Goal: Task Accomplishment & Management: Manage account settings

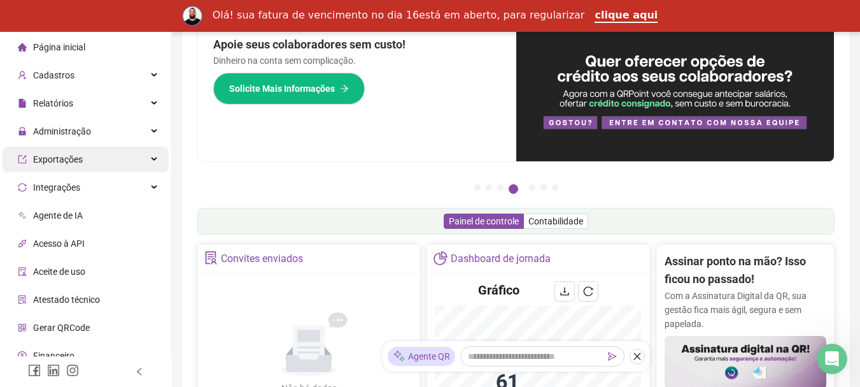
scroll to position [64, 0]
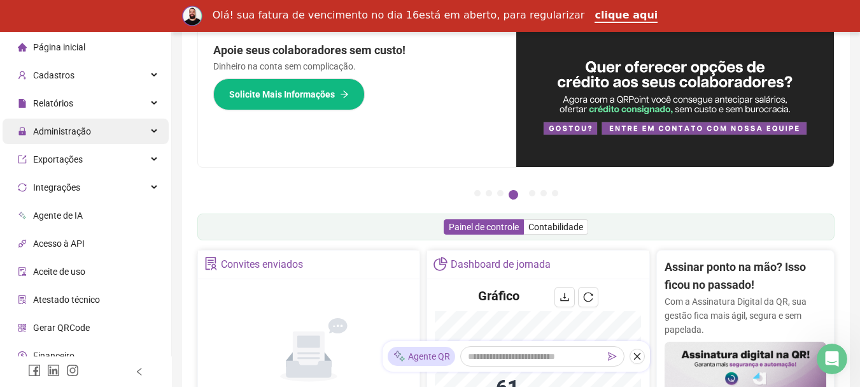
click at [101, 132] on div "Administração" at bounding box center [86, 130] width 166 height 25
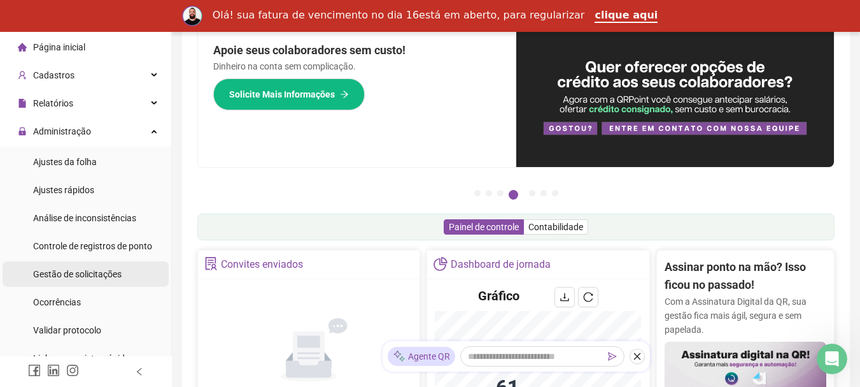
click at [97, 276] on span "Gestão de solicitações" at bounding box center [77, 274] width 89 height 10
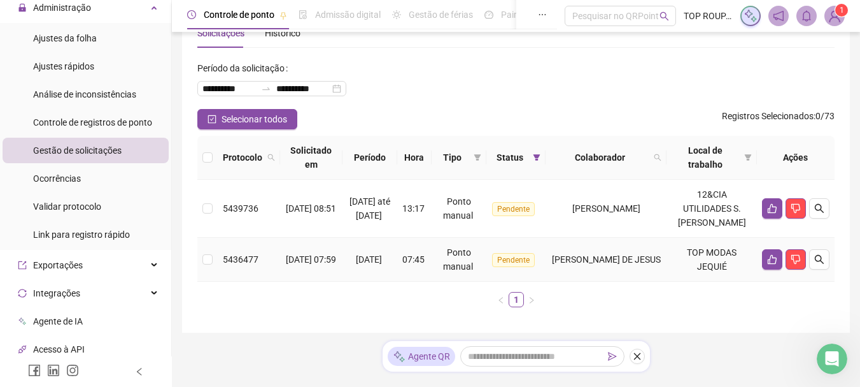
scroll to position [127, 0]
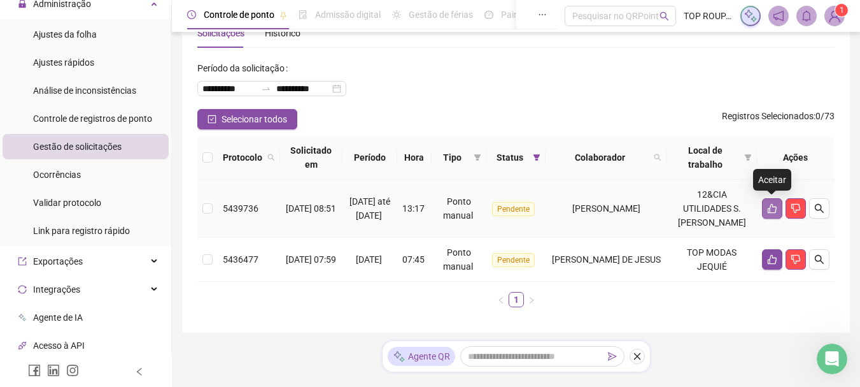
click at [773, 207] on icon "like" at bounding box center [772, 209] width 9 height 10
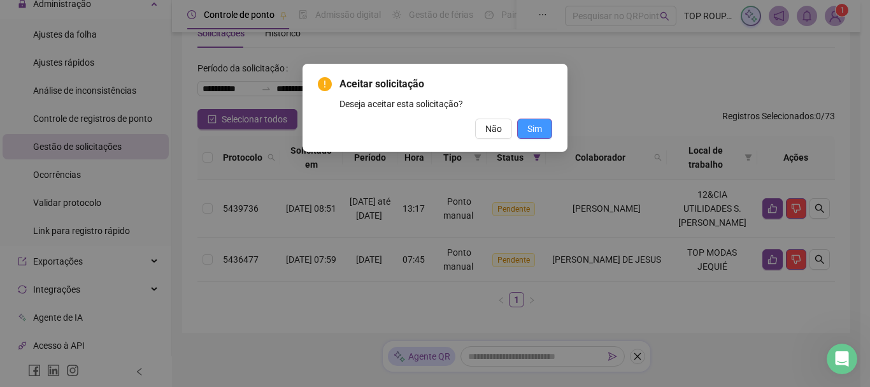
click at [536, 123] on span "Sim" at bounding box center [534, 129] width 15 height 14
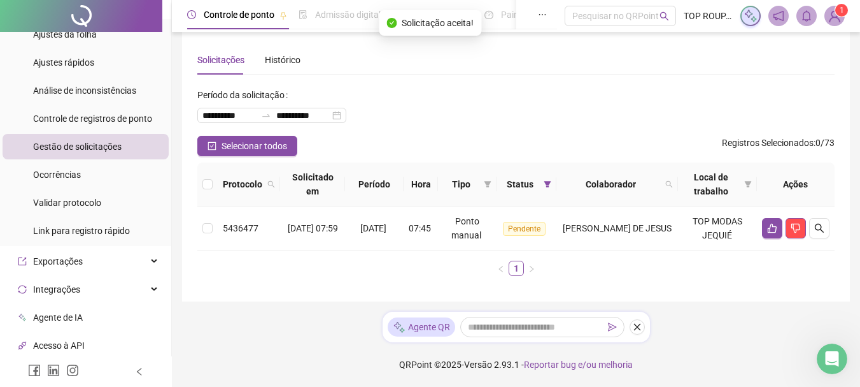
scroll to position [12, 0]
click at [778, 232] on button "button" at bounding box center [772, 228] width 20 height 20
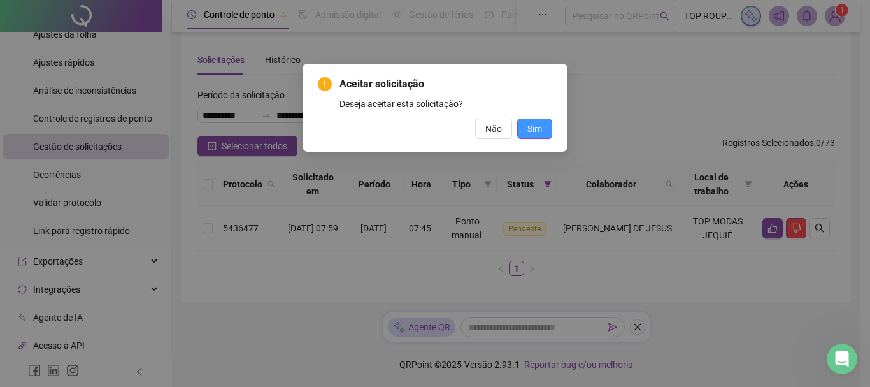
click at [530, 124] on button "Sim" at bounding box center [534, 128] width 35 height 20
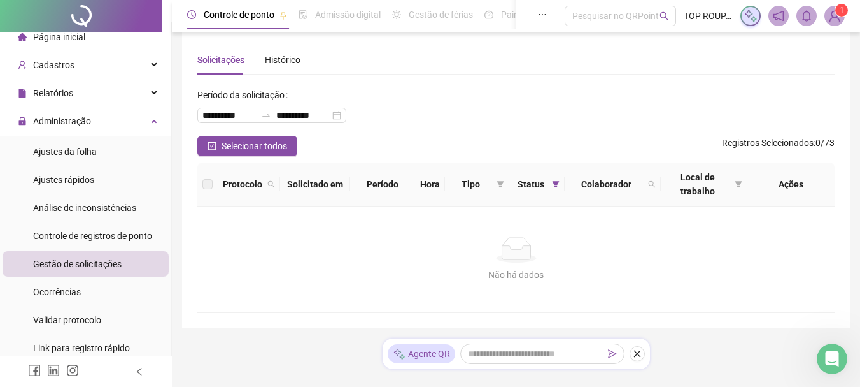
scroll to position [0, 0]
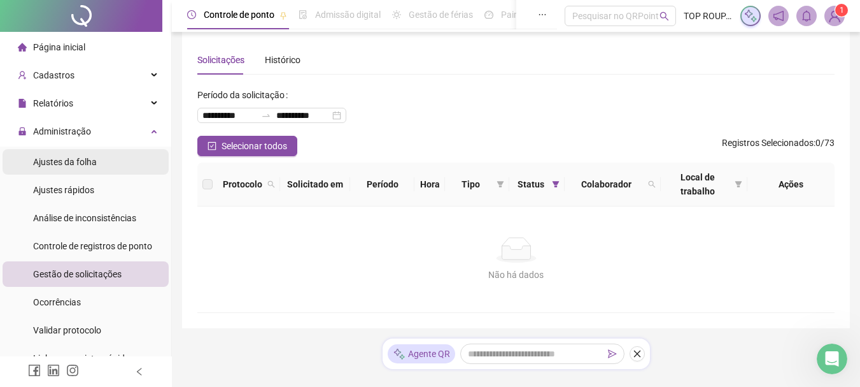
click at [103, 157] on li "Ajustes da folha" at bounding box center [86, 161] width 166 height 25
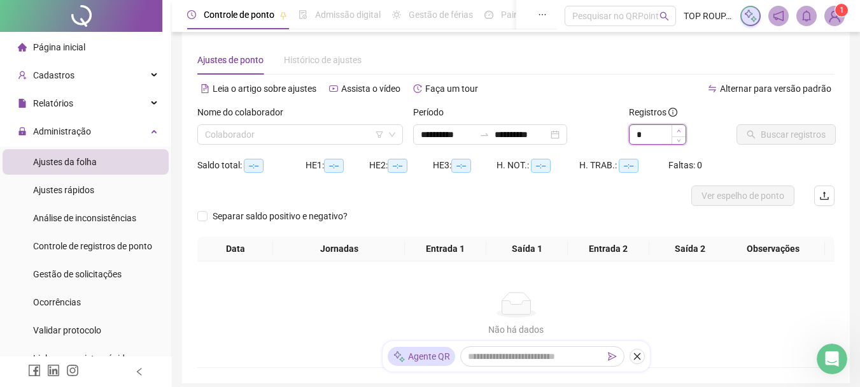
type input "*"
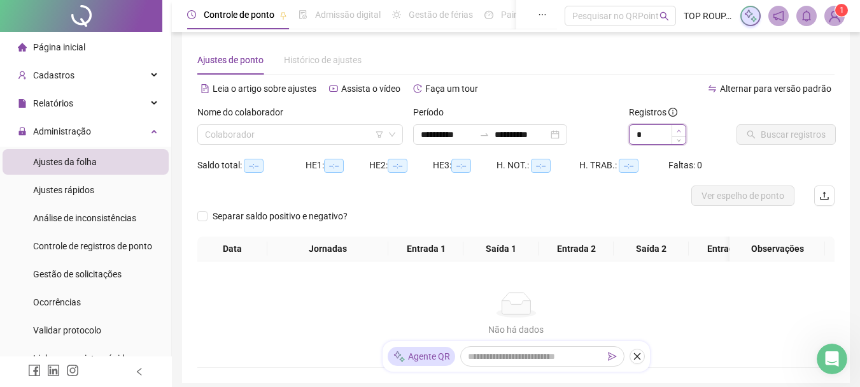
click at [681, 129] on span "Increase Value" at bounding box center [679, 130] width 14 height 11
click at [265, 129] on input "search" at bounding box center [294, 134] width 179 height 19
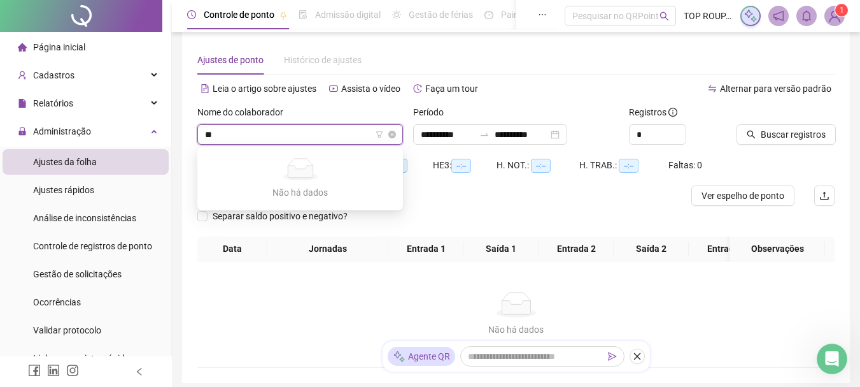
type input "*"
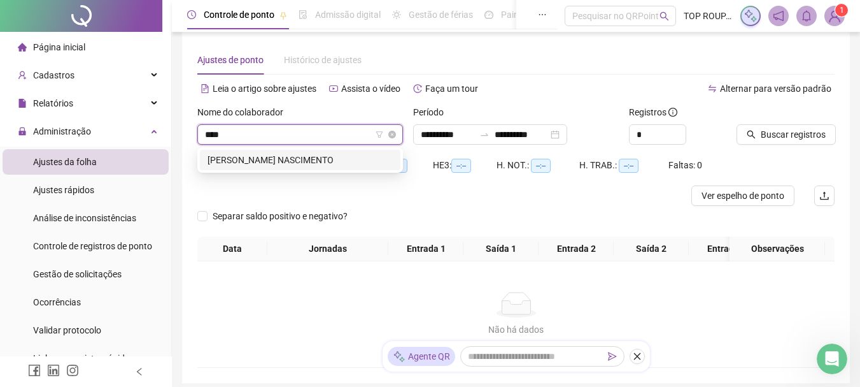
type input "*****"
click at [356, 160] on div "[PERSON_NAME] NASCIMENTO" at bounding box center [300, 160] width 185 height 14
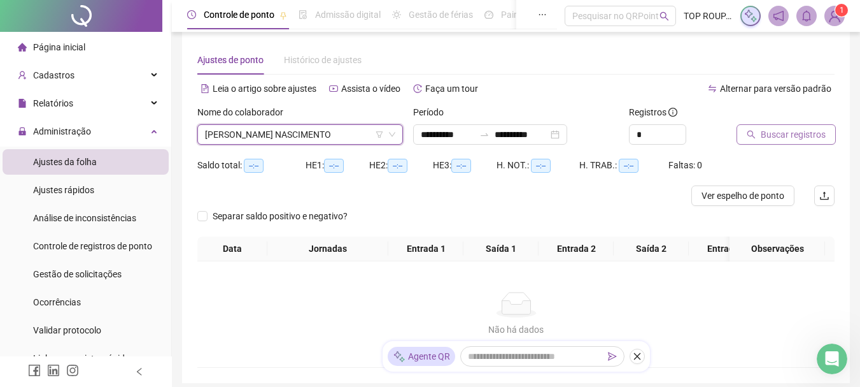
click at [761, 127] on button "Buscar registros" at bounding box center [786, 134] width 99 height 20
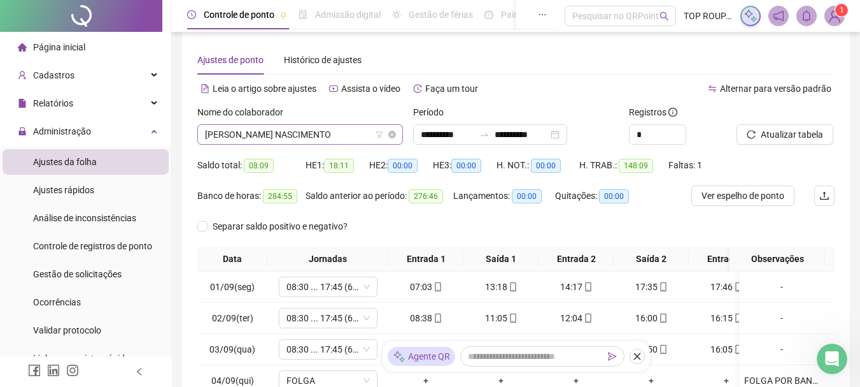
click at [311, 135] on span "[PERSON_NAME] NASCIMENTO" at bounding box center [300, 134] width 190 height 19
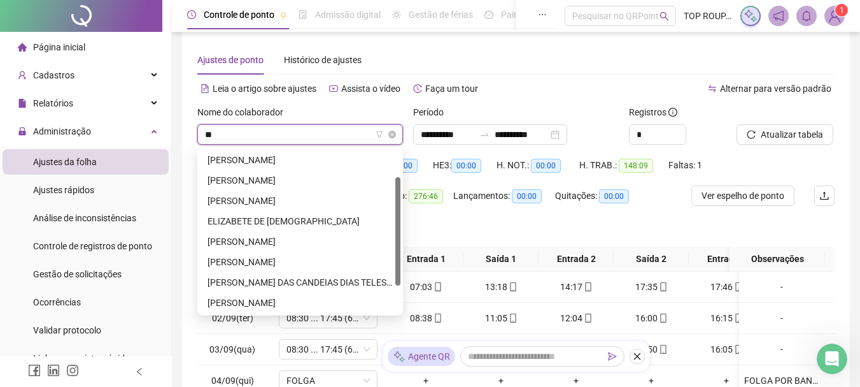
type input "***"
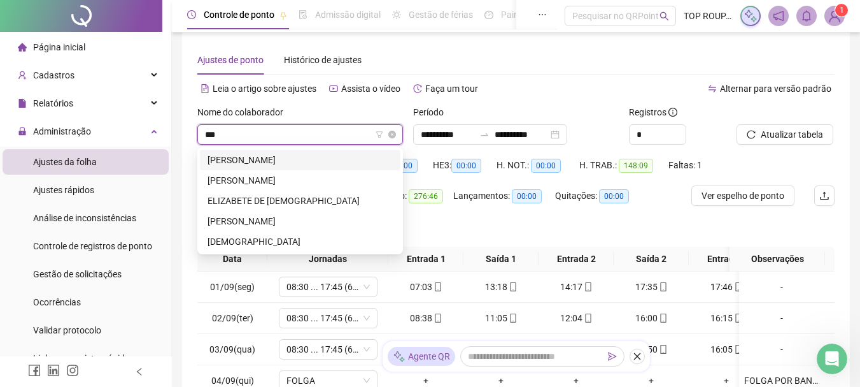
scroll to position [0, 0]
click at [271, 194] on div "ELIZABETE DE [DEMOGRAPHIC_DATA]" at bounding box center [300, 201] width 185 height 14
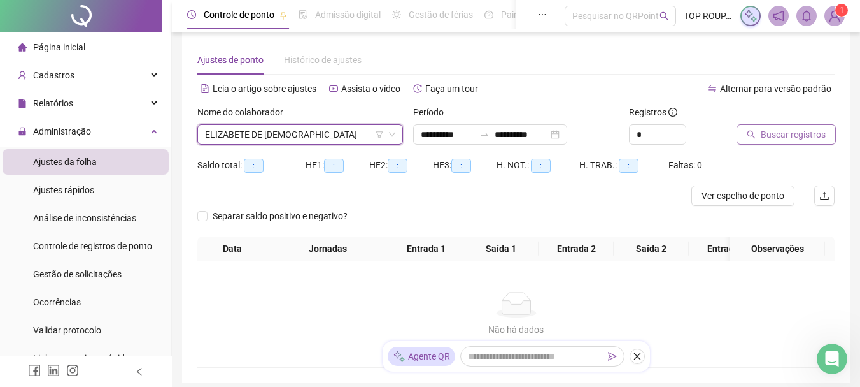
click at [769, 130] on span "Buscar registros" at bounding box center [793, 134] width 65 height 14
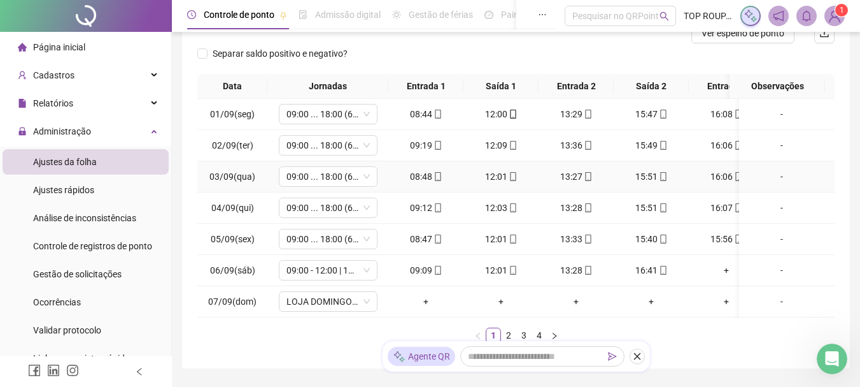
scroll to position [251, 0]
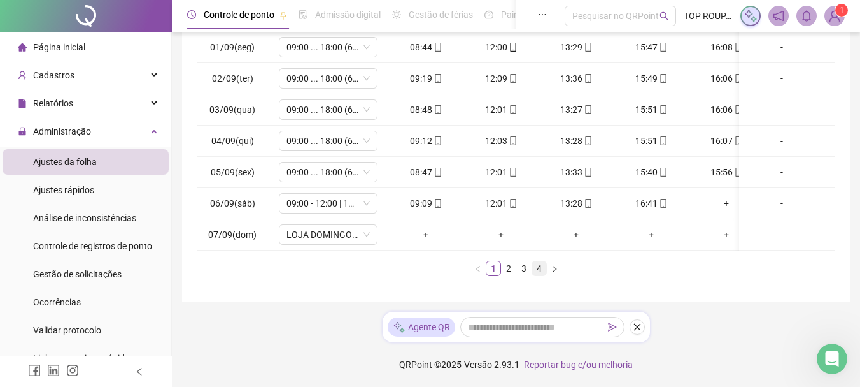
click at [543, 265] on link "4" at bounding box center [539, 268] width 14 height 14
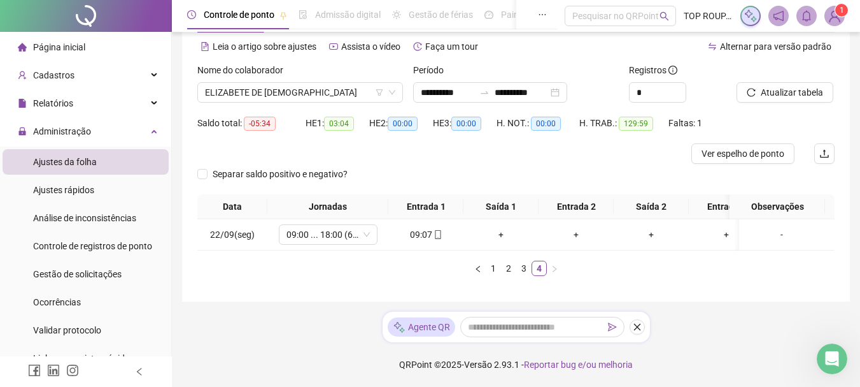
scroll to position [0, 0]
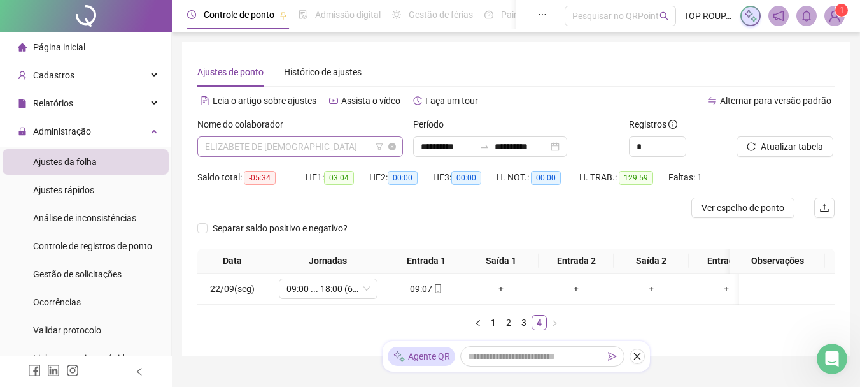
drag, startPoint x: 250, startPoint y: 148, endPoint x: 311, endPoint y: 36, distance: 127.4
click at [250, 146] on span "ELIZABETE DE [DEMOGRAPHIC_DATA]" at bounding box center [300, 146] width 190 height 19
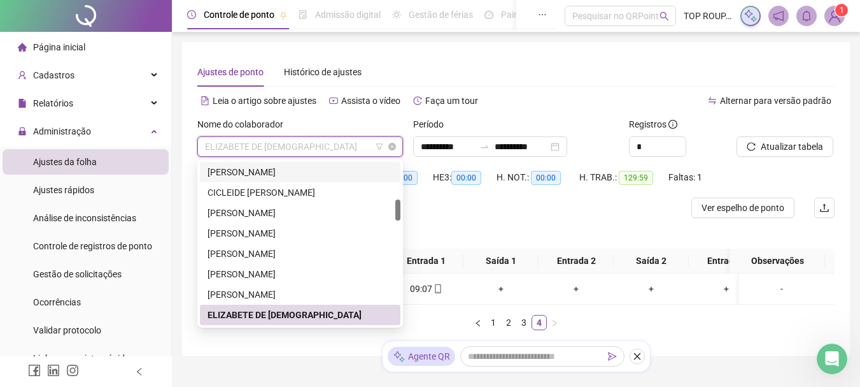
click at [299, 142] on span "ELIZABETE DE [DEMOGRAPHIC_DATA]" at bounding box center [300, 146] width 190 height 19
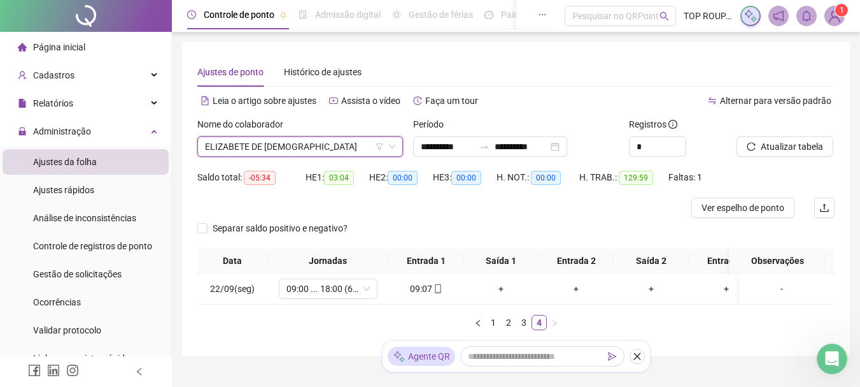
click at [296, 131] on div "Nome do colaborador" at bounding box center [300, 126] width 206 height 19
click at [294, 152] on span "ELIZABETE DE [DEMOGRAPHIC_DATA]" at bounding box center [300, 146] width 190 height 19
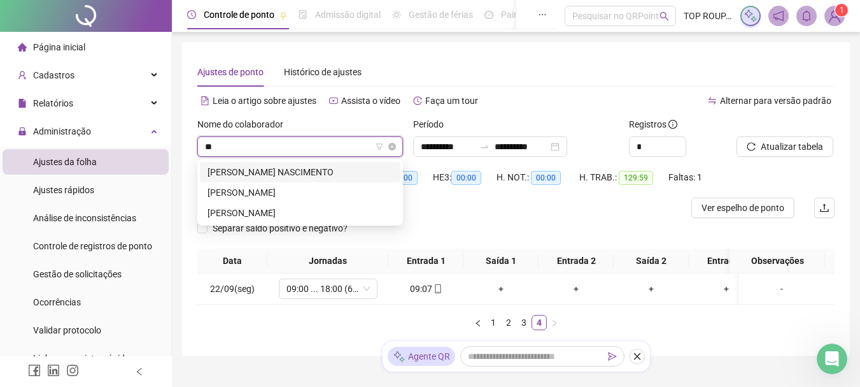
scroll to position [0, 0]
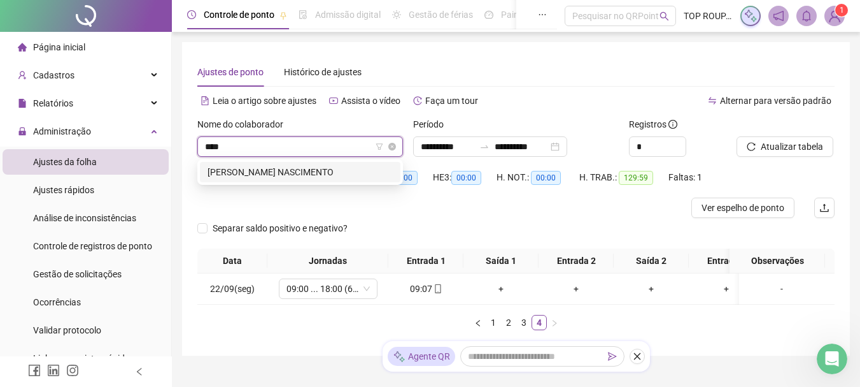
type input "*****"
click at [345, 169] on div "[PERSON_NAME] NASCIMENTO" at bounding box center [300, 172] width 185 height 14
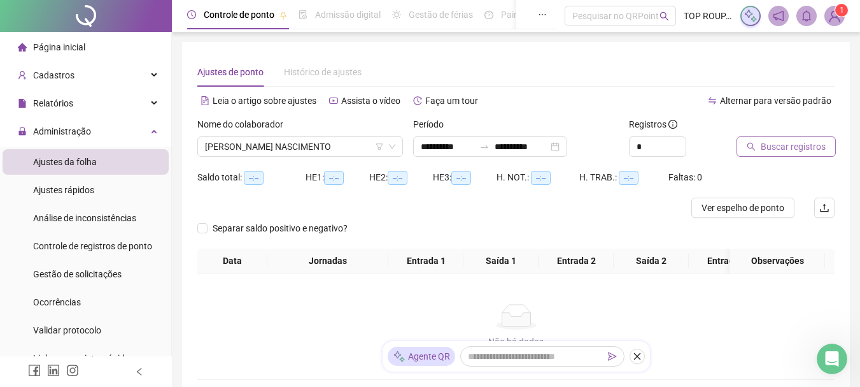
click at [793, 149] on span "Buscar registros" at bounding box center [793, 146] width 65 height 14
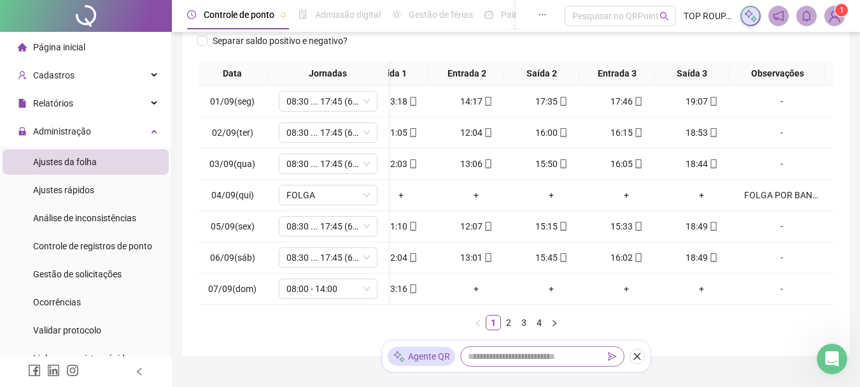
scroll to position [261, 0]
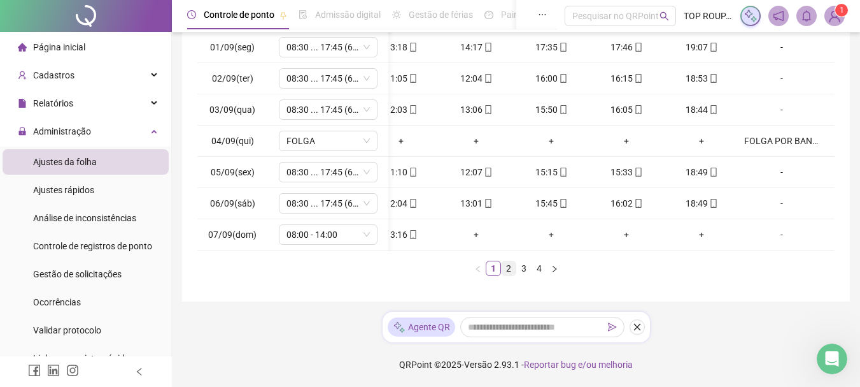
click at [512, 272] on link "2" at bounding box center [509, 268] width 14 height 14
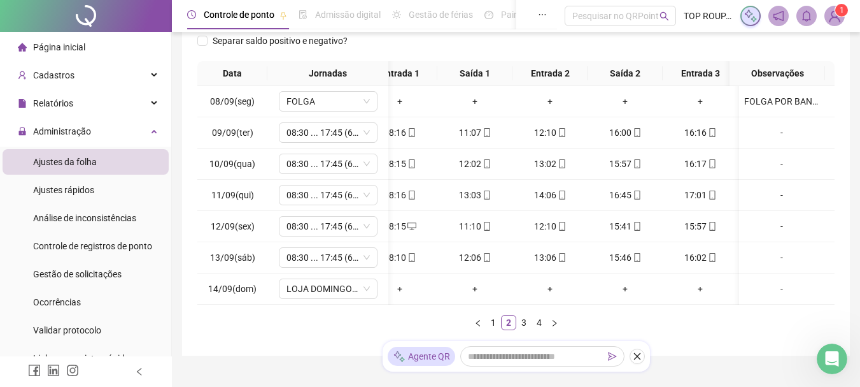
scroll to position [0, 110]
click at [522, 329] on link "3" at bounding box center [524, 322] width 14 height 14
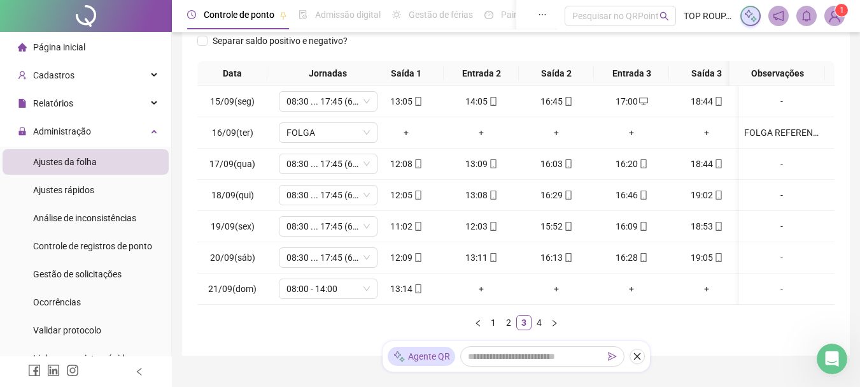
scroll to position [0, 0]
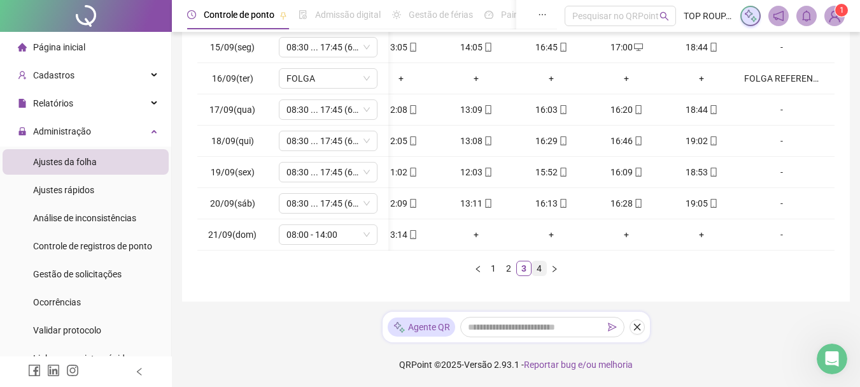
click at [539, 267] on link "4" at bounding box center [539, 268] width 14 height 14
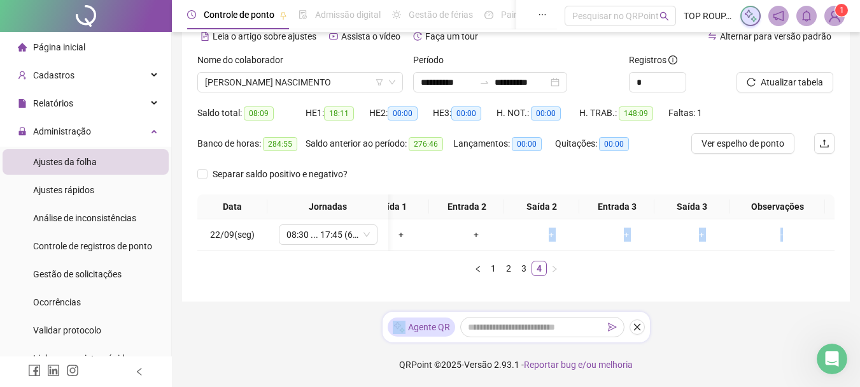
drag, startPoint x: 474, startPoint y: 240, endPoint x: 266, endPoint y: 273, distance: 210.8
click at [266, 273] on div "Data Jornadas Entrada 1 Saída 1 Entrada 2 Saída 2 Entrada 3 Saída 3 Observações…" at bounding box center [515, 235] width 637 height 82
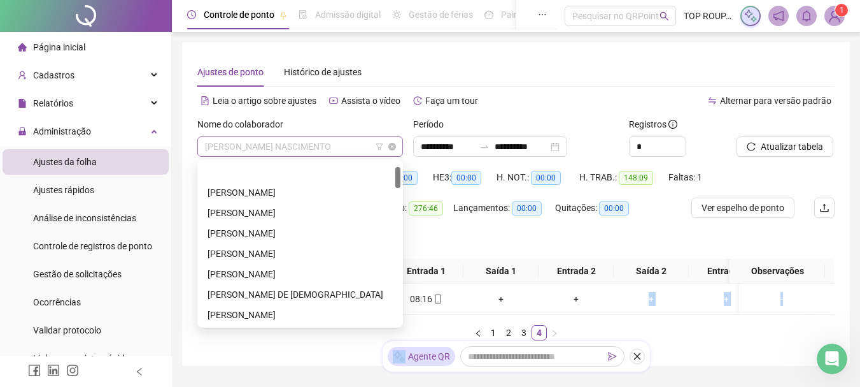
click at [280, 152] on span "[PERSON_NAME] NASCIMENTO" at bounding box center [300, 146] width 190 height 19
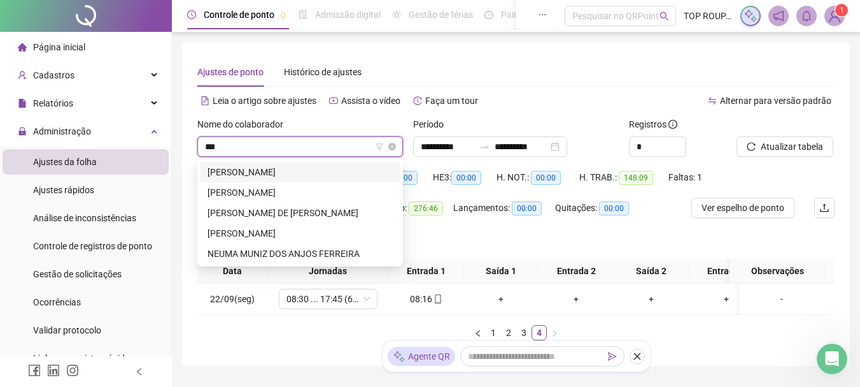
type input "****"
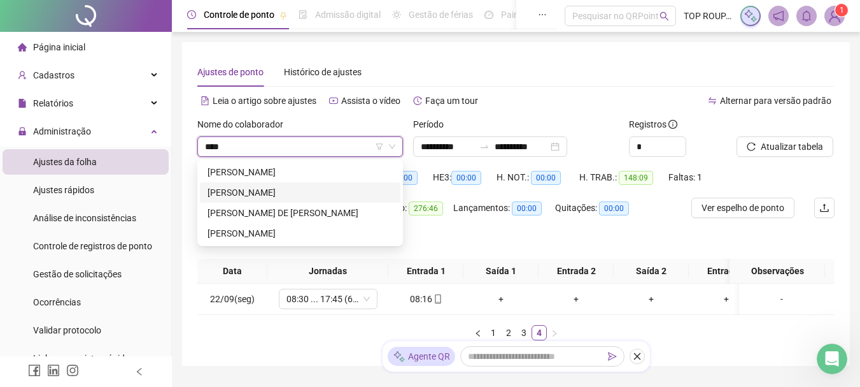
click at [258, 189] on div "[PERSON_NAME]" at bounding box center [300, 192] width 185 height 14
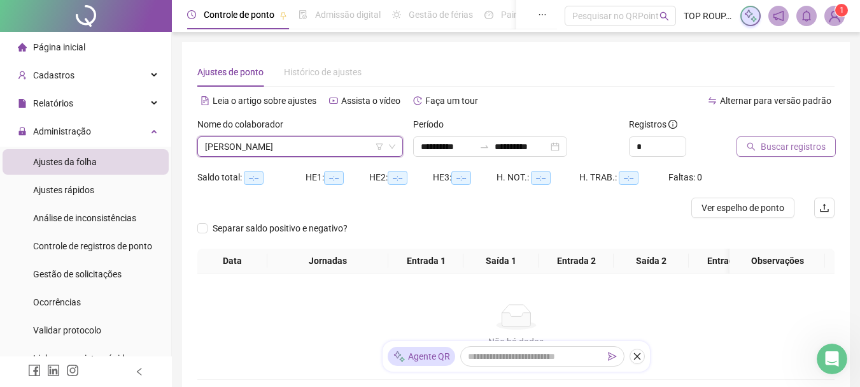
click at [761, 145] on span "Buscar registros" at bounding box center [793, 146] width 65 height 14
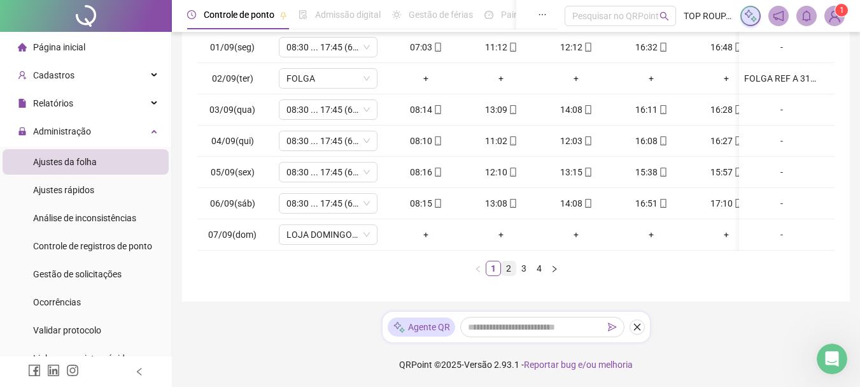
click at [513, 271] on link "2" at bounding box center [509, 268] width 14 height 14
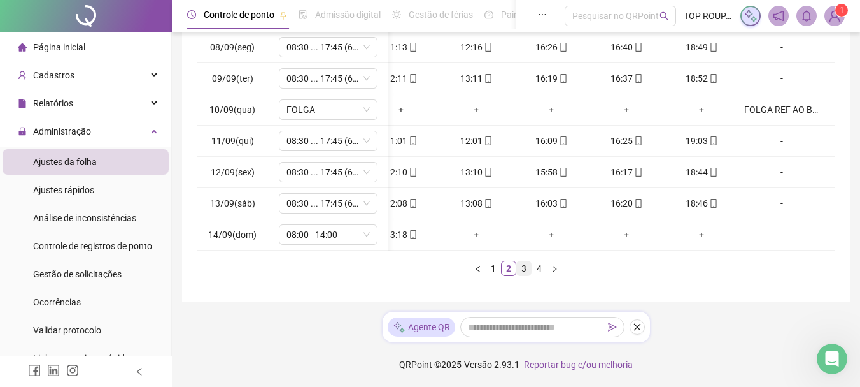
click at [528, 272] on link "3" at bounding box center [524, 268] width 14 height 14
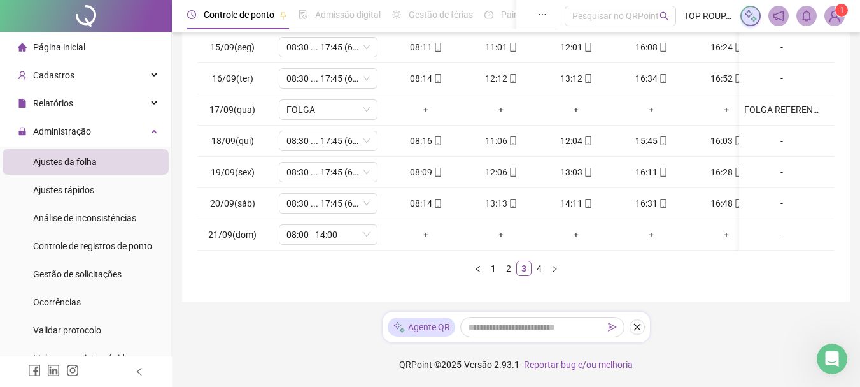
scroll to position [0, 110]
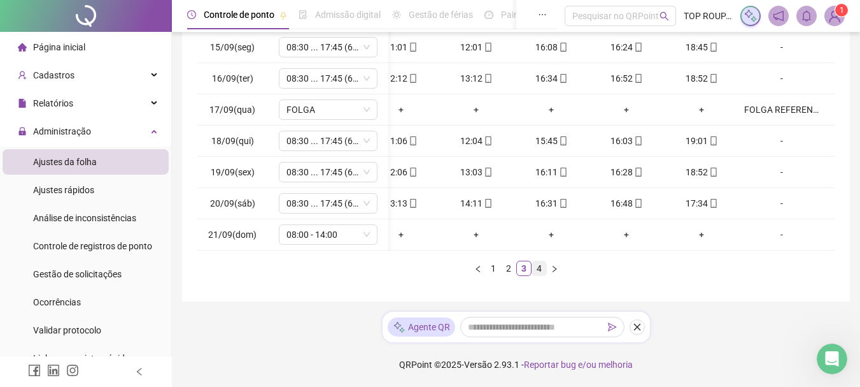
click at [542, 260] on div "Data Jornadas Entrada 1 Saída 1 Entrada 2 Saída 2 Entrada 3 Saída 3 Observações…" at bounding box center [515, 141] width 637 height 269
click at [541, 264] on link "4" at bounding box center [539, 268] width 14 height 14
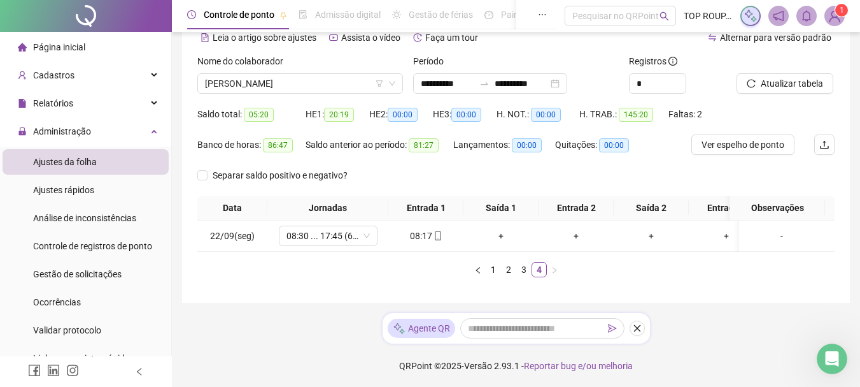
scroll to position [74, 0]
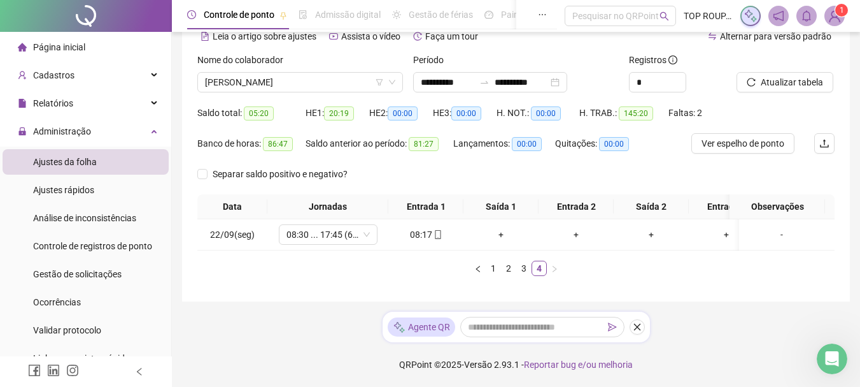
click at [522, 278] on div "Data Jornadas Entrada 1 Saída 1 Entrada 2 Saída 2 Entrada 3 Saída 3 Observações…" at bounding box center [515, 240] width 637 height 92
click at [522, 272] on link "3" at bounding box center [524, 268] width 14 height 14
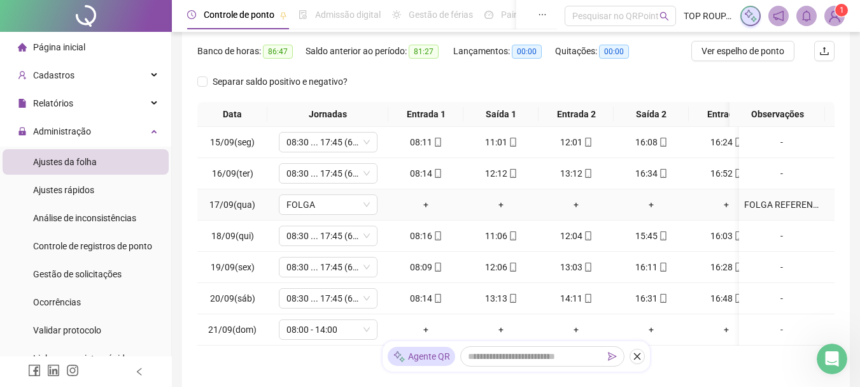
scroll to position [261, 0]
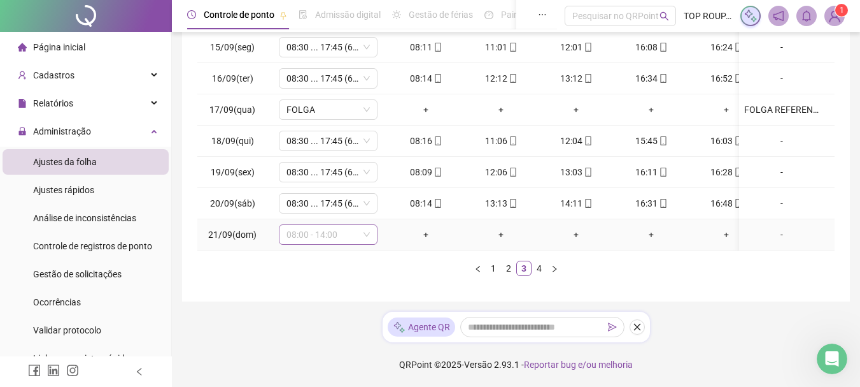
click at [291, 225] on span "08:00 - 14:00" at bounding box center [328, 234] width 83 height 19
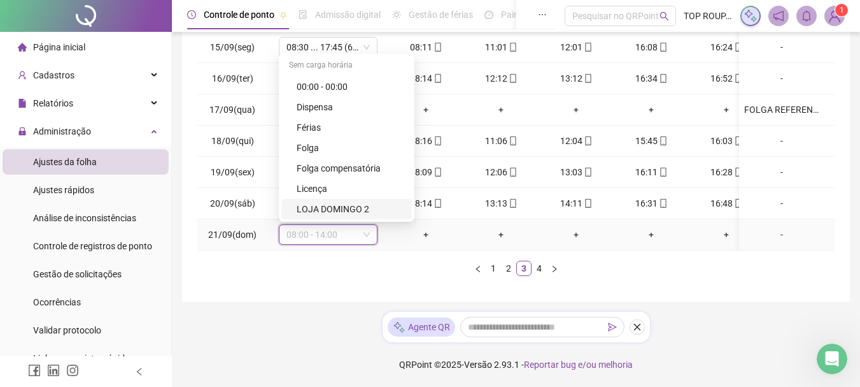
click at [360, 202] on div "LOJA DOMINGO 2" at bounding box center [351, 209] width 108 height 14
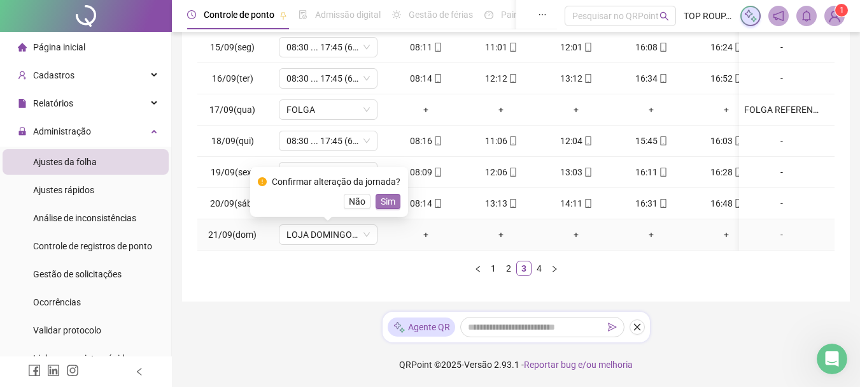
click at [390, 194] on span "Sim" at bounding box center [388, 201] width 15 height 14
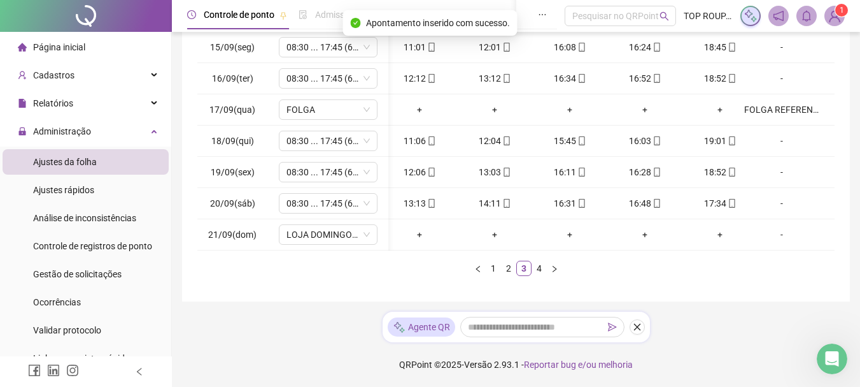
scroll to position [0, 110]
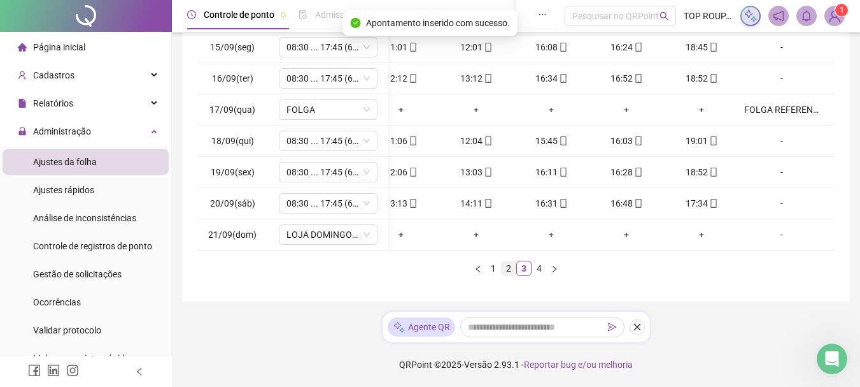
click at [508, 273] on link "2" at bounding box center [509, 268] width 14 height 14
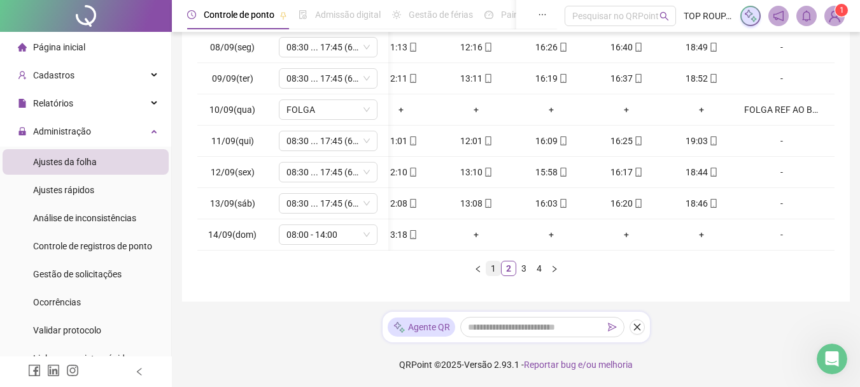
click at [487, 266] on link "1" at bounding box center [494, 268] width 14 height 14
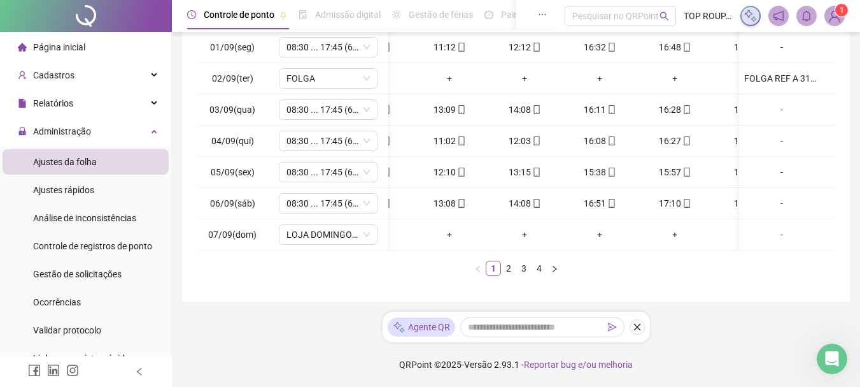
scroll to position [0, 3]
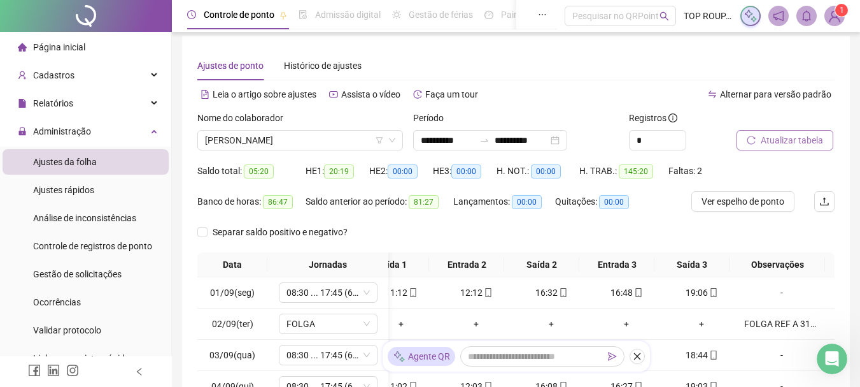
click at [785, 143] on span "Atualizar tabela" at bounding box center [792, 140] width 62 height 14
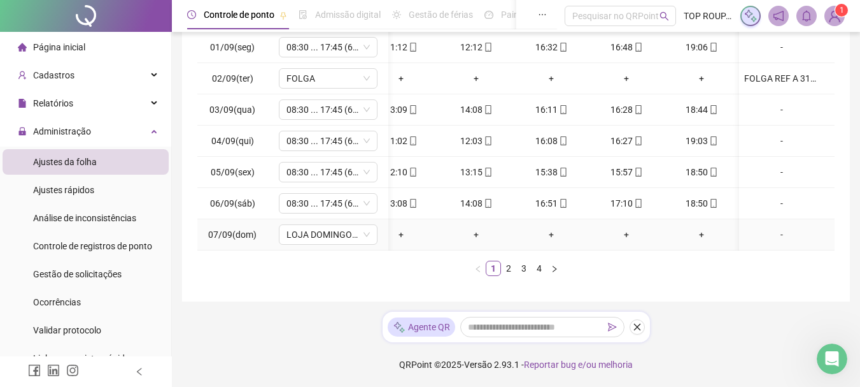
click at [529, 239] on td "+" at bounding box center [551, 234] width 75 height 31
click at [514, 271] on link "2" at bounding box center [509, 268] width 14 height 14
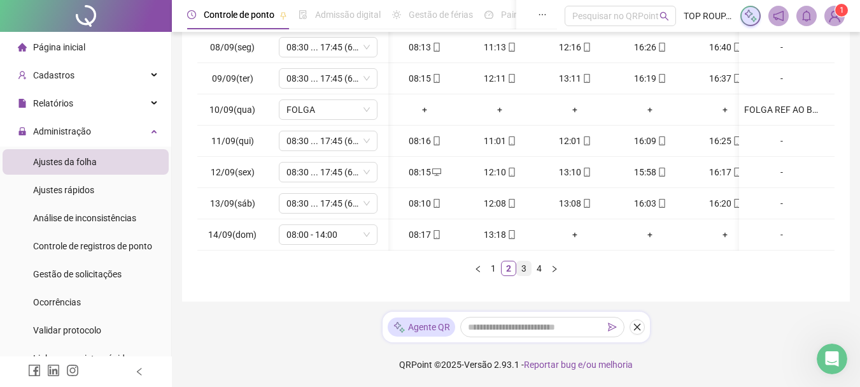
click at [523, 271] on link "3" at bounding box center [524, 268] width 14 height 14
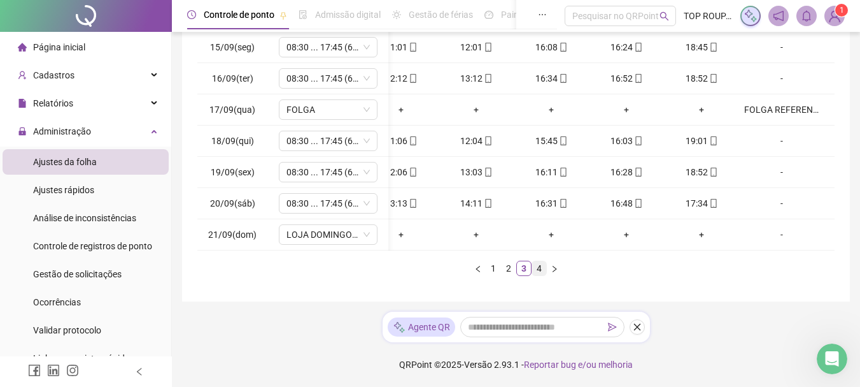
click at [541, 266] on link "4" at bounding box center [539, 268] width 14 height 14
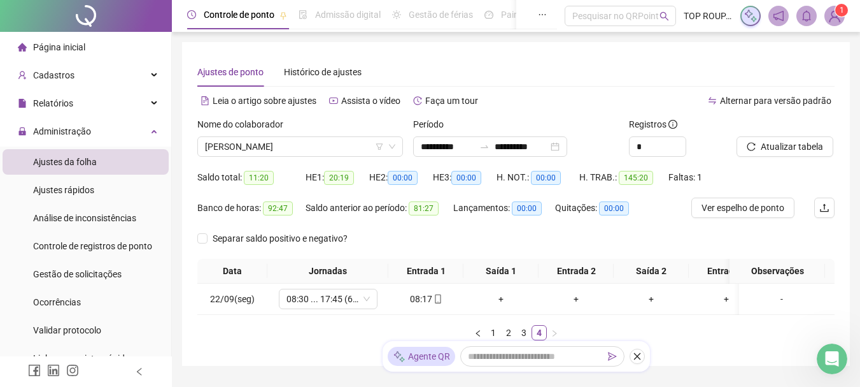
click at [283, 157] on div "Nome do colaborador [PERSON_NAME]" at bounding box center [300, 142] width 216 height 50
click at [292, 143] on span "[PERSON_NAME]" at bounding box center [300, 146] width 190 height 19
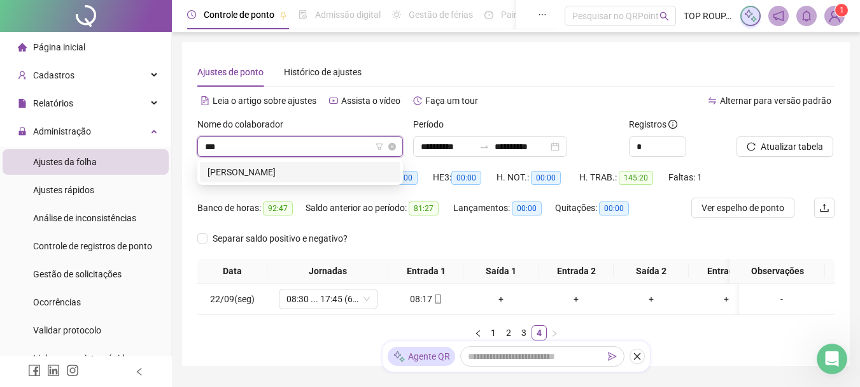
type input "****"
click at [343, 164] on div "[PERSON_NAME]" at bounding box center [300, 172] width 201 height 20
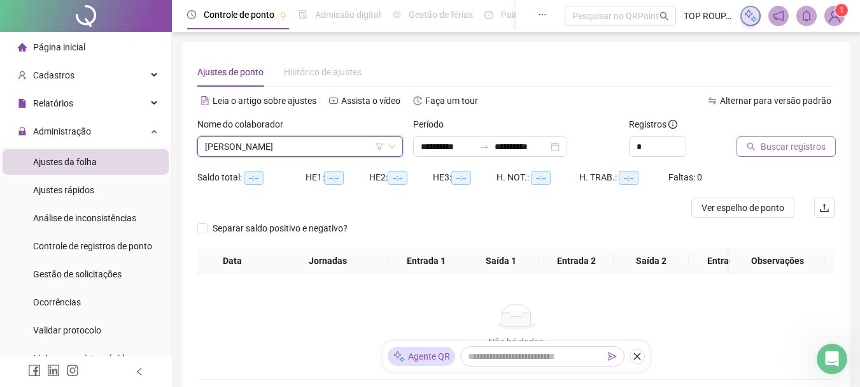
click at [792, 149] on span "Buscar registros" at bounding box center [793, 146] width 65 height 14
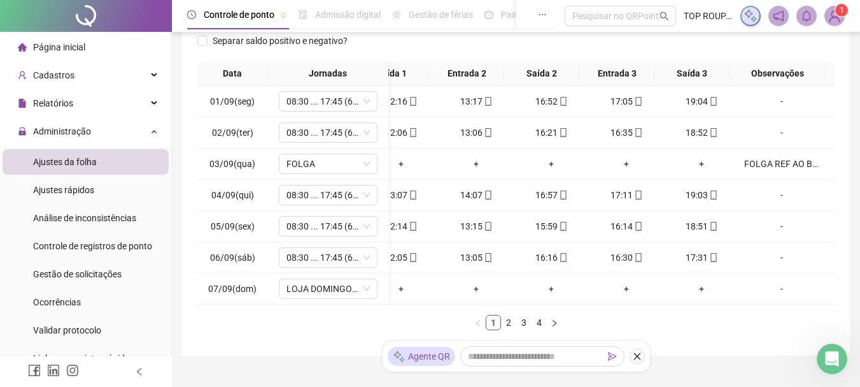
scroll to position [0, 0]
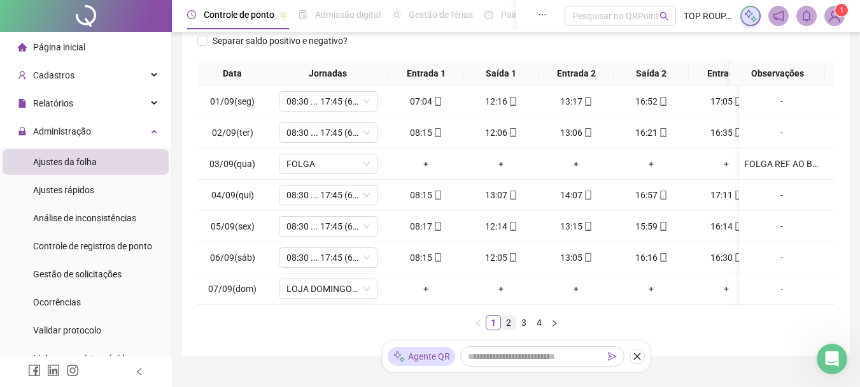
click at [507, 329] on link "2" at bounding box center [509, 322] width 14 height 14
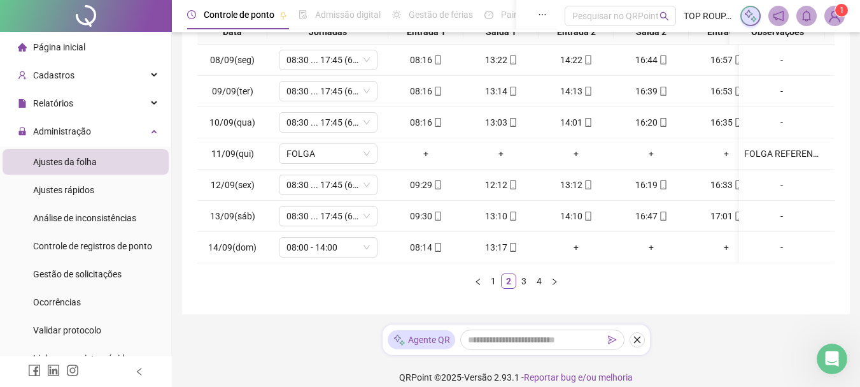
scroll to position [261, 0]
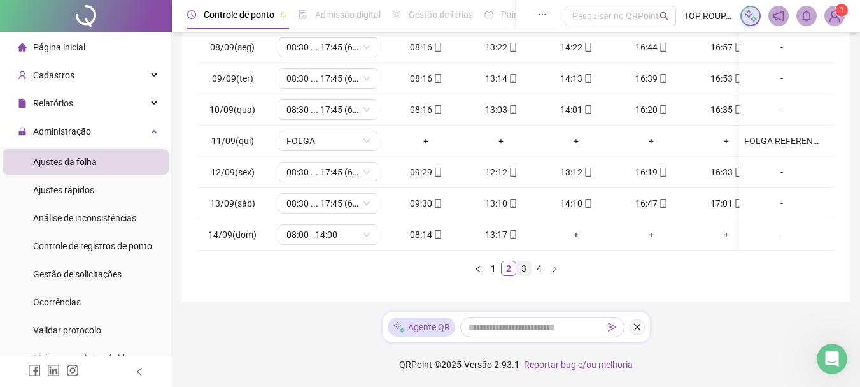
click at [522, 274] on link "3" at bounding box center [524, 268] width 14 height 14
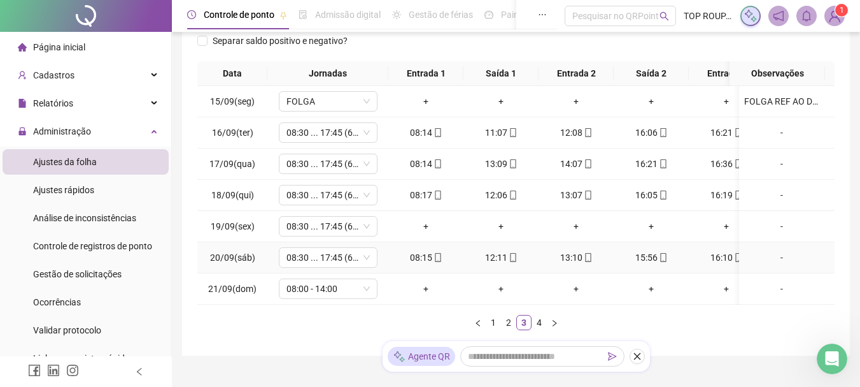
click at [306, 243] on td "08:30 ... 17:45 (6 HORAS)" at bounding box center [327, 257] width 121 height 31
click at [317, 225] on span "08:30 ... 17:45 (6 HORAS)" at bounding box center [328, 226] width 83 height 19
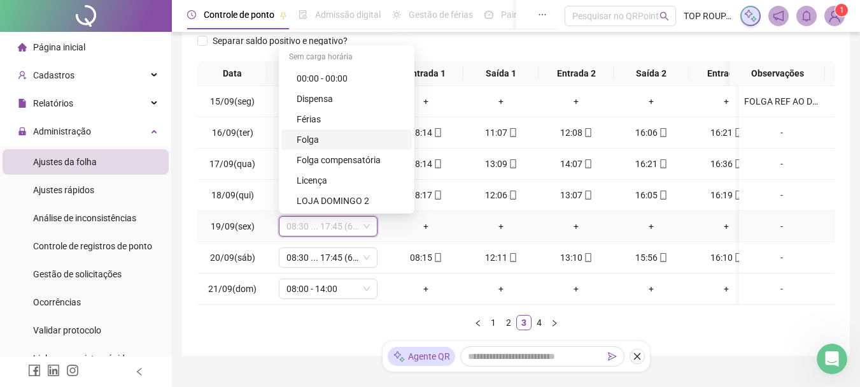
click at [341, 142] on div "Folga" at bounding box center [351, 139] width 108 height 14
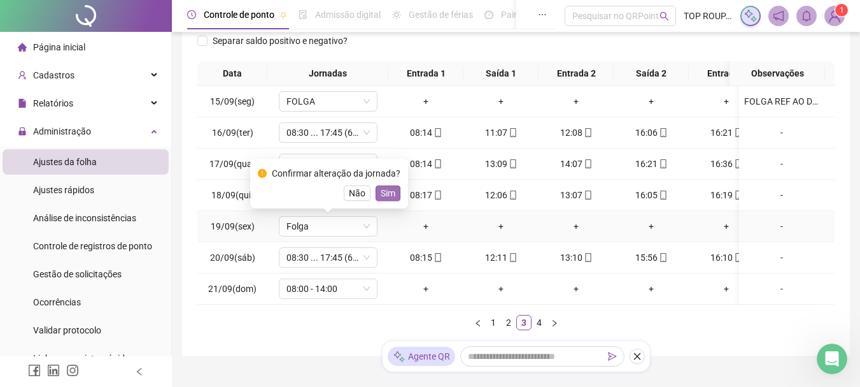
click at [387, 192] on span "Sim" at bounding box center [388, 193] width 15 height 14
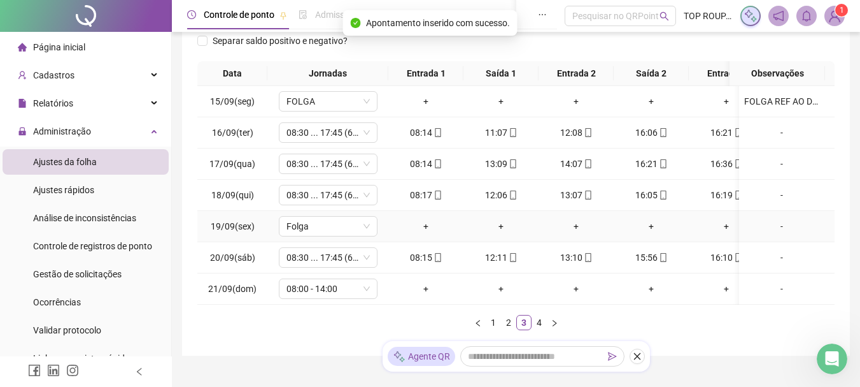
click at [771, 225] on div "-" at bounding box center [781, 226] width 75 height 14
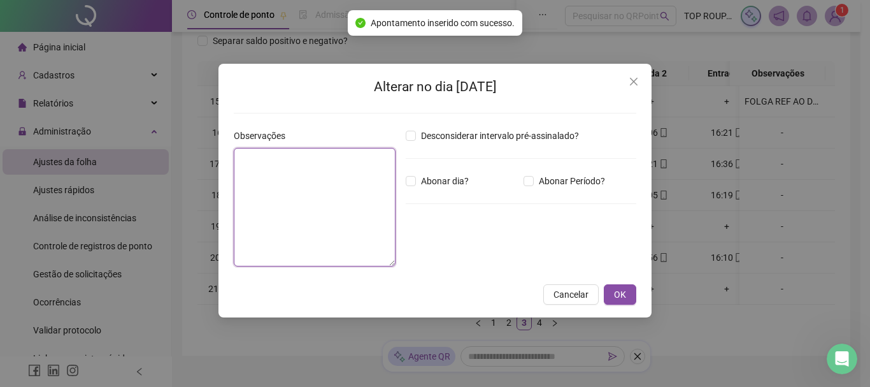
click at [387, 225] on textarea at bounding box center [315, 207] width 162 height 118
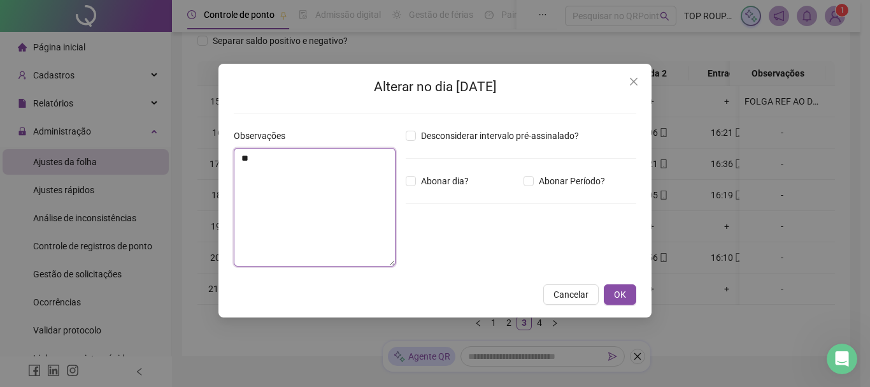
type textarea "*"
type textarea "**********"
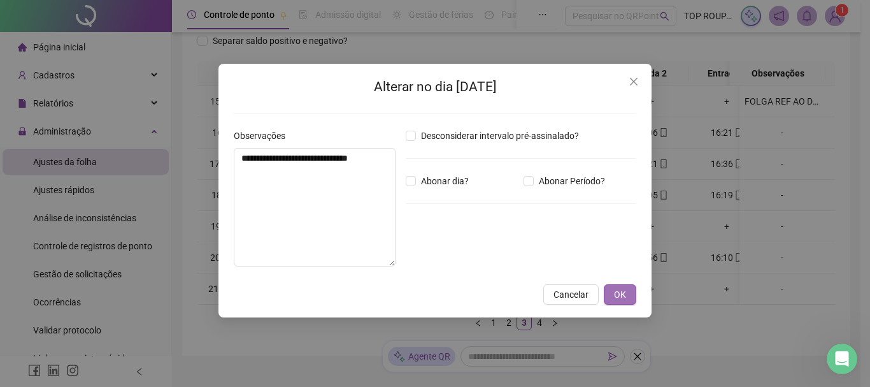
click at [624, 288] on span "OK" at bounding box center [620, 294] width 12 height 14
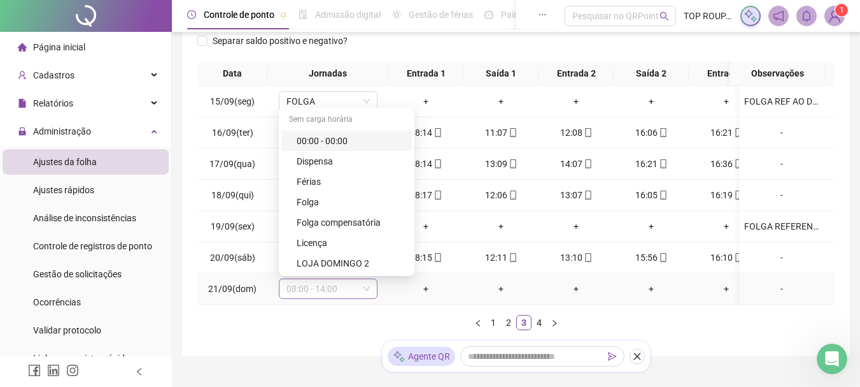
click at [326, 292] on span "08:00 - 14:00" at bounding box center [328, 288] width 83 height 19
click at [320, 260] on div "LOJA DOMINGO 2" at bounding box center [351, 263] width 108 height 14
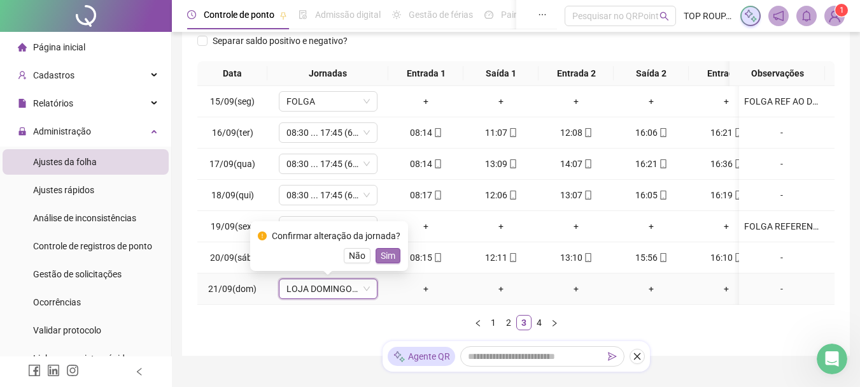
click at [381, 255] on span "Sim" at bounding box center [388, 255] width 15 height 14
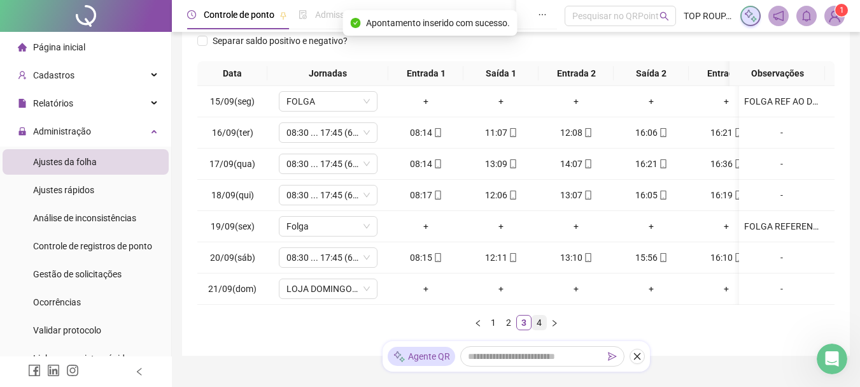
click at [537, 329] on link "4" at bounding box center [539, 322] width 14 height 14
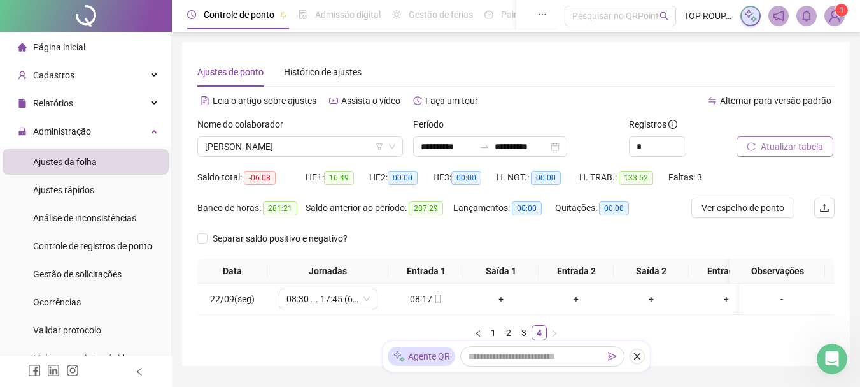
click at [770, 153] on button "Atualizar tabela" at bounding box center [785, 146] width 97 height 20
click at [351, 143] on span "[PERSON_NAME]" at bounding box center [300, 146] width 190 height 19
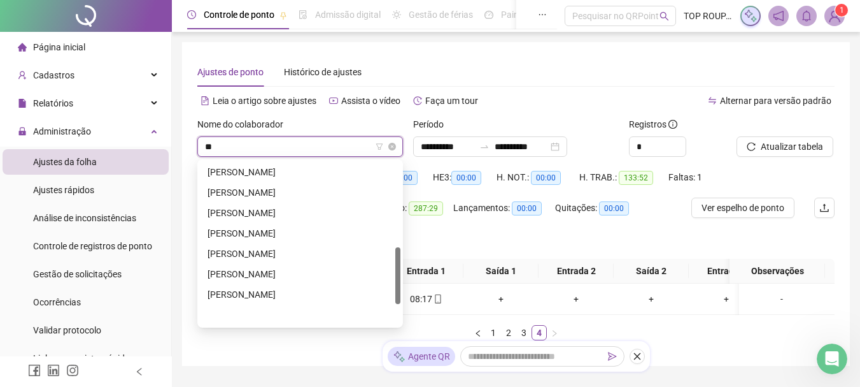
scroll to position [183, 0]
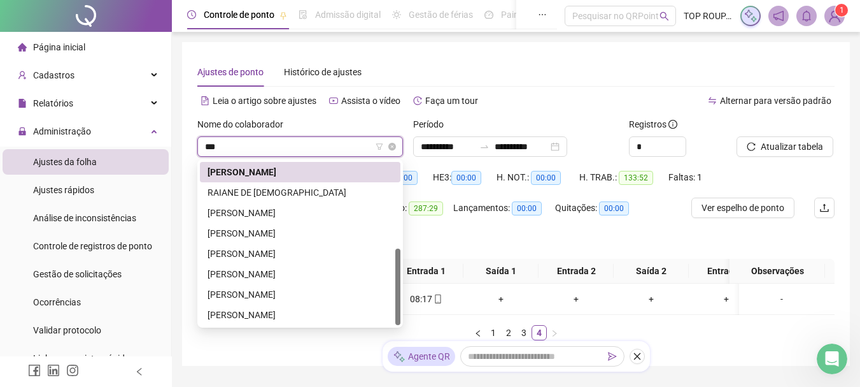
type input "****"
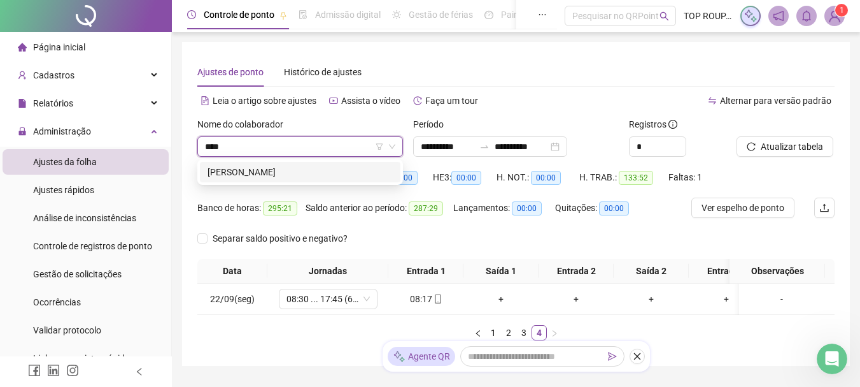
click at [277, 167] on div "[PERSON_NAME]" at bounding box center [300, 172] width 185 height 14
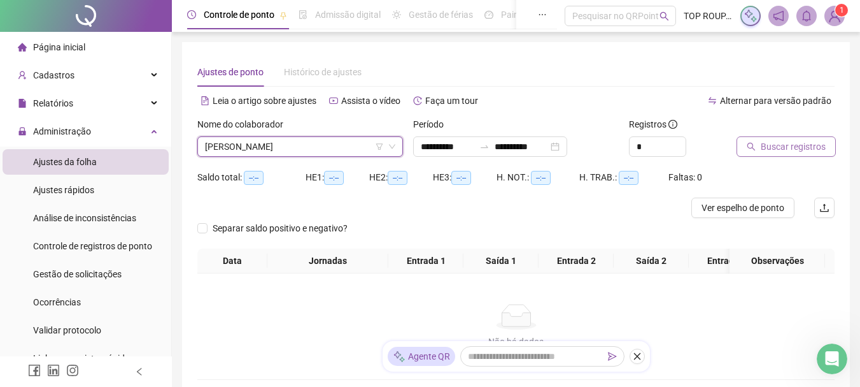
click at [767, 142] on span "Buscar registros" at bounding box center [793, 146] width 65 height 14
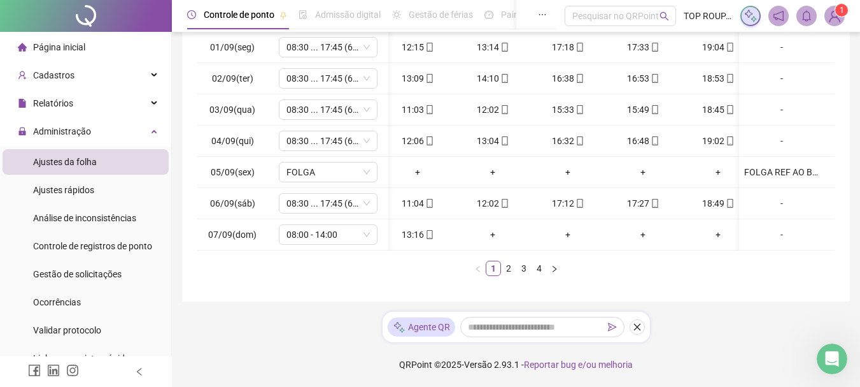
scroll to position [0, 110]
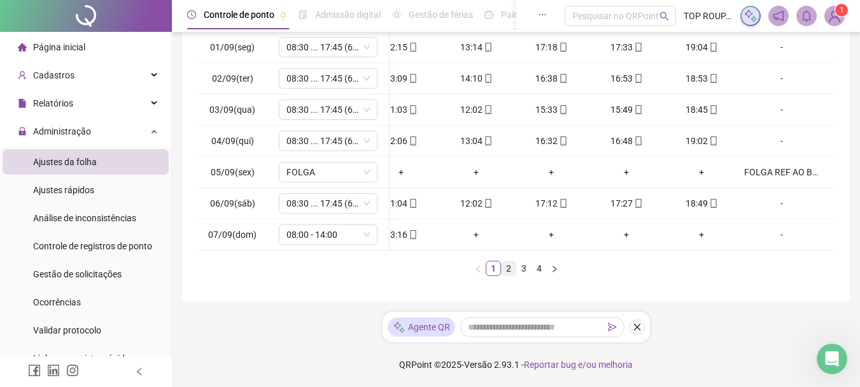
click at [510, 275] on link "2" at bounding box center [509, 268] width 14 height 14
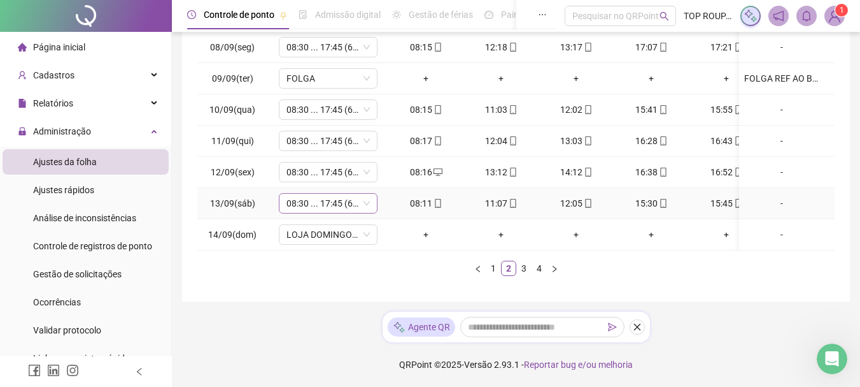
scroll to position [261, 0]
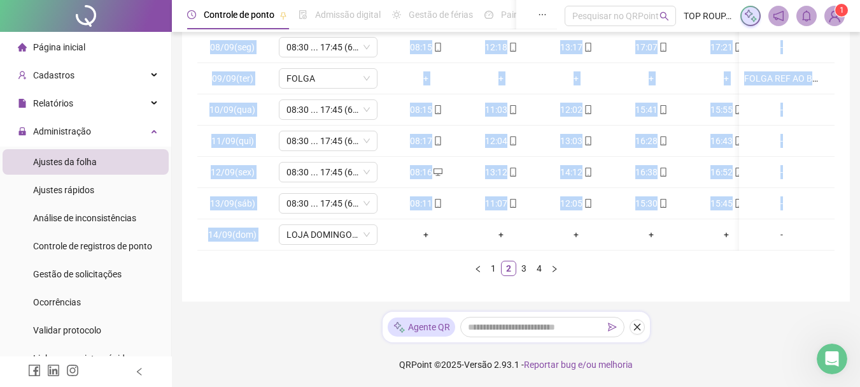
drag, startPoint x: 401, startPoint y: 240, endPoint x: 552, endPoint y: 244, distance: 151.0
click at [552, 244] on div "08/09(seg) 08:30 ... 17:45 (6 HORAS) 08:15 12:18 13:17 17:07 17:21 18:48 [DATE]…" at bounding box center [515, 141] width 637 height 218
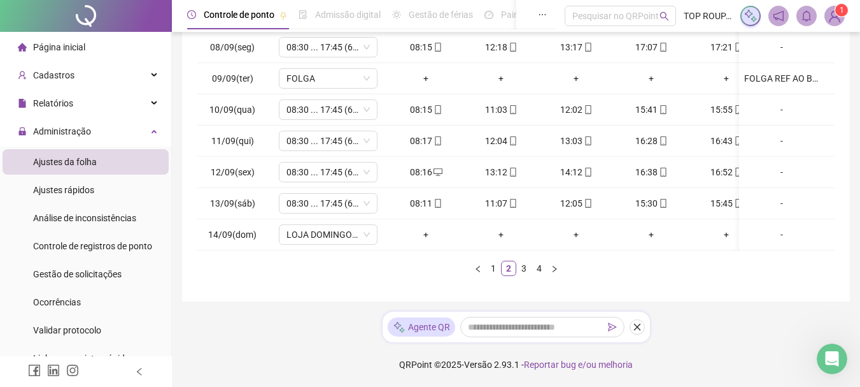
click at [671, 281] on div "Data Jornadas Entrada 1 Saída 1 Entrada 2 Saída 2 Entrada 3 Saída 3 Observações…" at bounding box center [515, 146] width 637 height 279
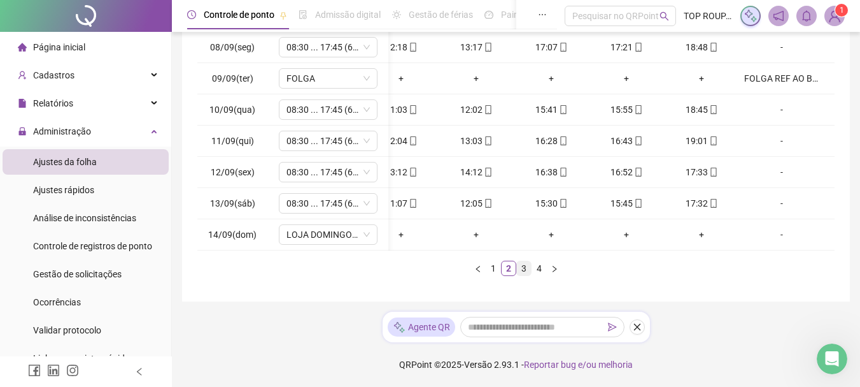
click at [527, 269] on link "3" at bounding box center [524, 268] width 14 height 14
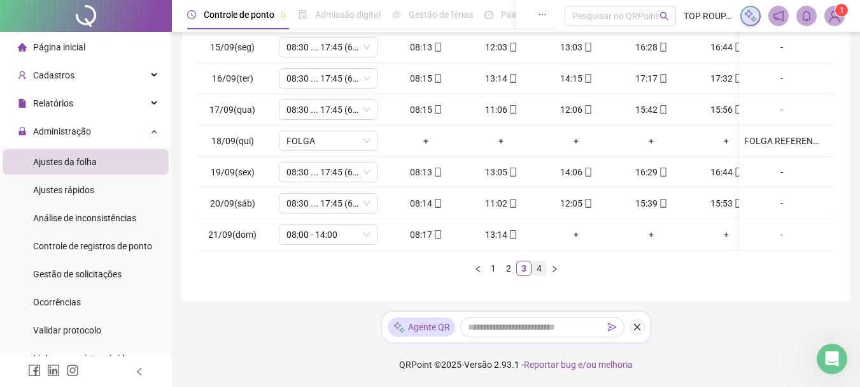
click at [541, 270] on link "4" at bounding box center [539, 268] width 14 height 14
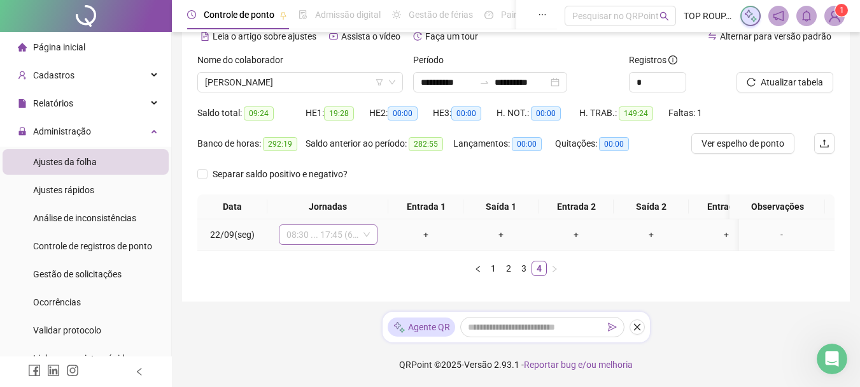
click at [326, 225] on span "08:30 ... 17:45 (6 HORAS)" at bounding box center [328, 234] width 83 height 19
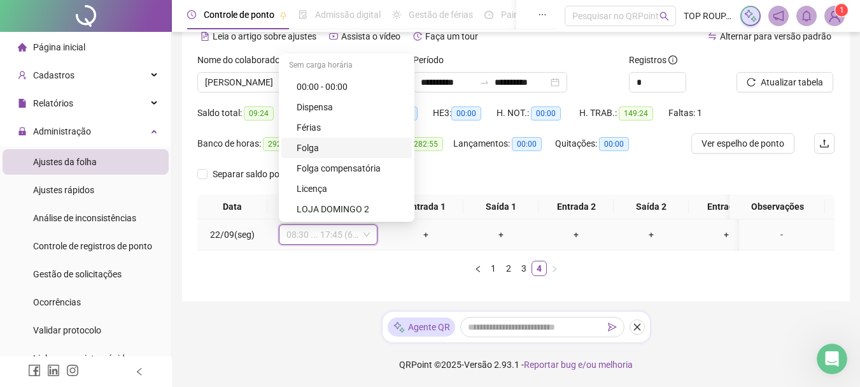
click at [326, 141] on div "Folga" at bounding box center [351, 148] width 108 height 14
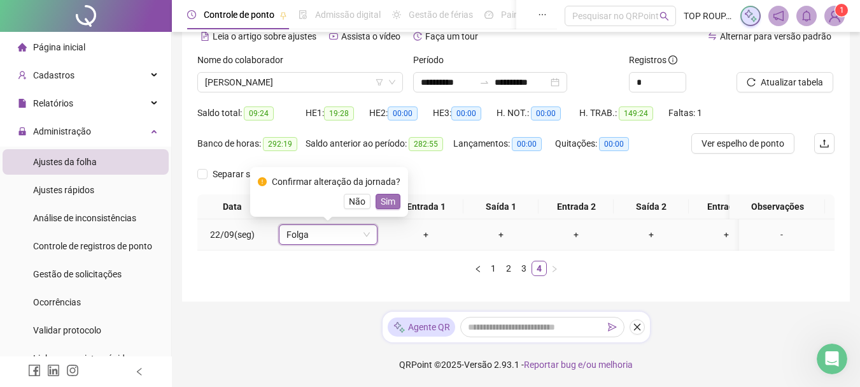
click at [376, 195] on button "Sim" at bounding box center [388, 201] width 25 height 15
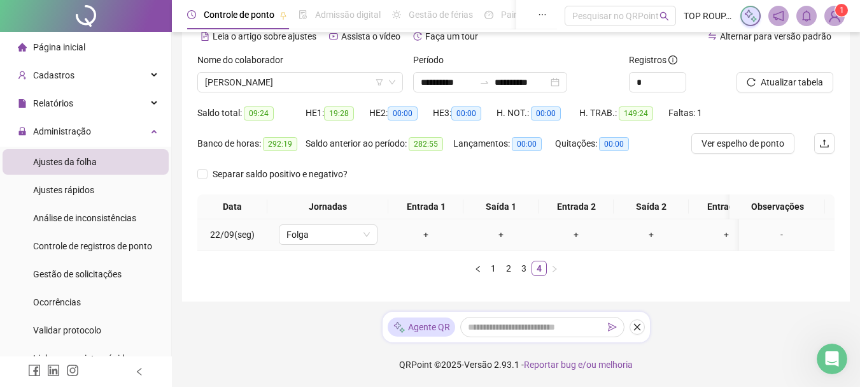
click at [769, 227] on div "-" at bounding box center [781, 234] width 75 height 14
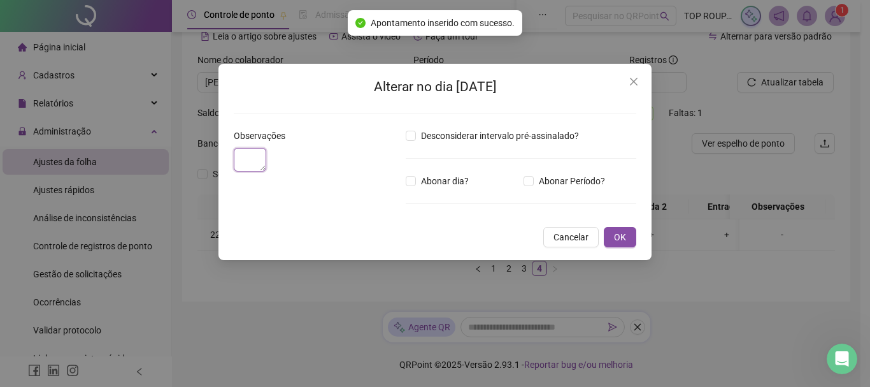
click at [266, 171] on textarea at bounding box center [250, 160] width 32 height 24
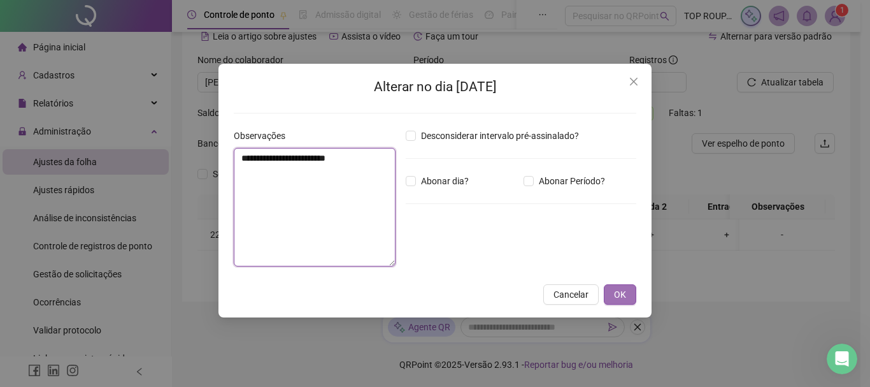
type textarea "**********"
click at [632, 292] on button "OK" at bounding box center [620, 294] width 32 height 20
click at [623, 295] on span "OK" at bounding box center [620, 294] width 12 height 14
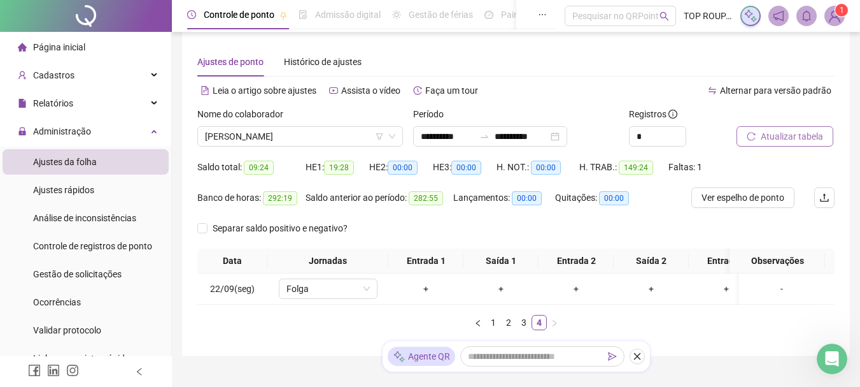
click at [790, 131] on span "Atualizar tabela" at bounding box center [792, 136] width 62 height 14
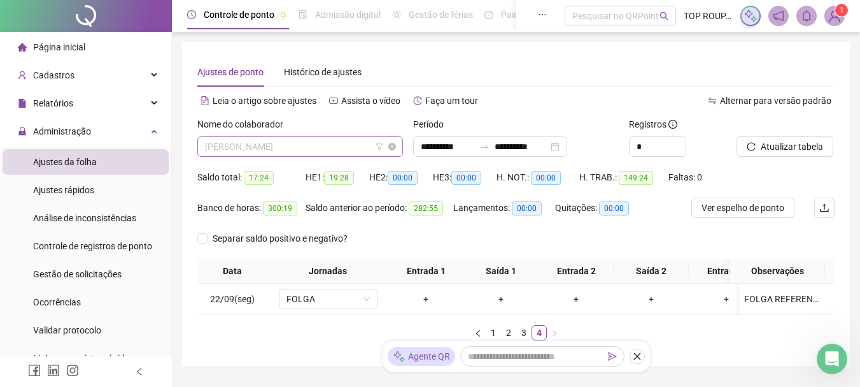
click at [301, 141] on span "[PERSON_NAME]" at bounding box center [300, 146] width 190 height 19
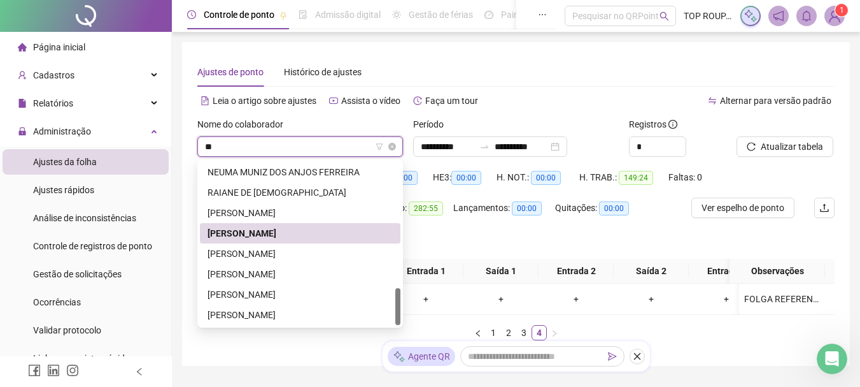
type input "***"
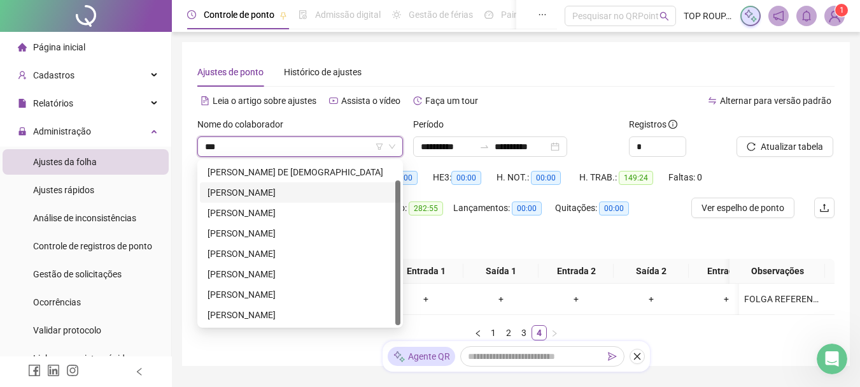
click at [274, 201] on div "[PERSON_NAME]" at bounding box center [300, 192] width 201 height 20
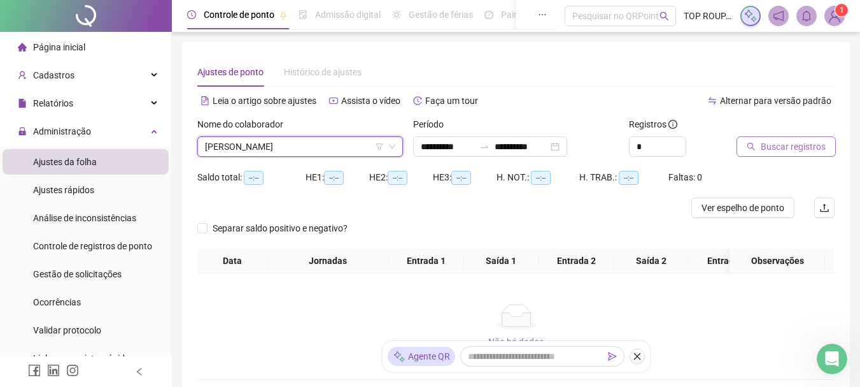
click at [786, 154] on button "Buscar registros" at bounding box center [786, 146] width 99 height 20
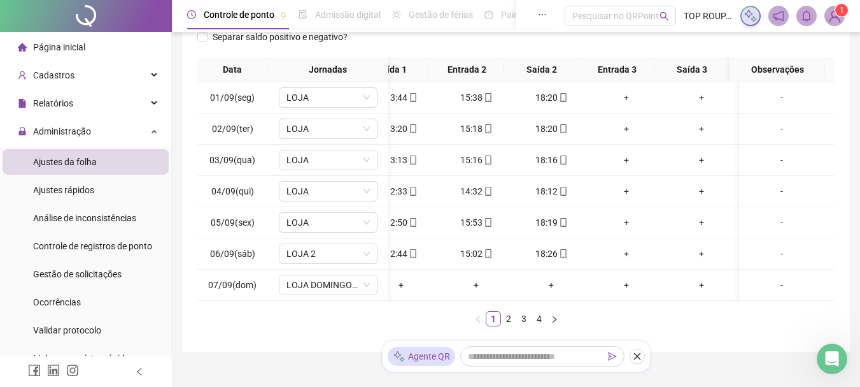
scroll to position [0, 0]
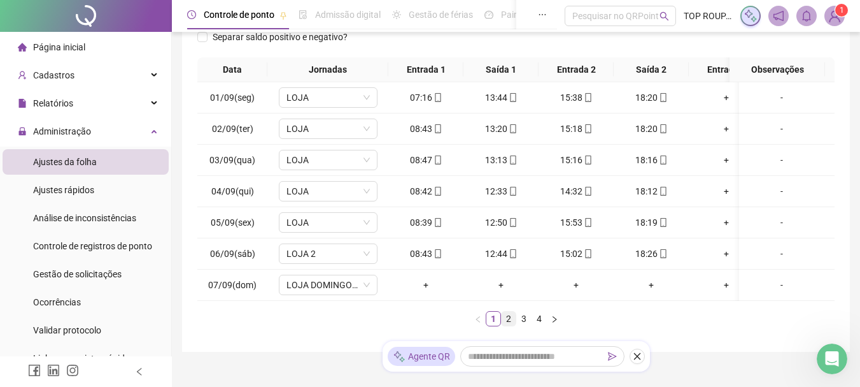
click at [501, 325] on li "2" at bounding box center [508, 318] width 15 height 15
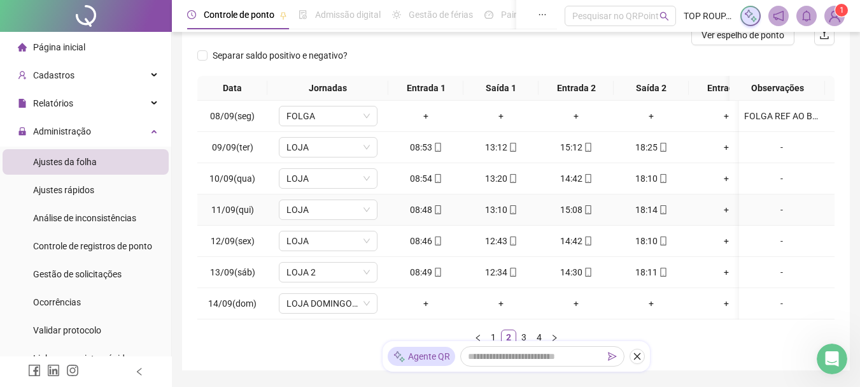
scroll to position [191, 0]
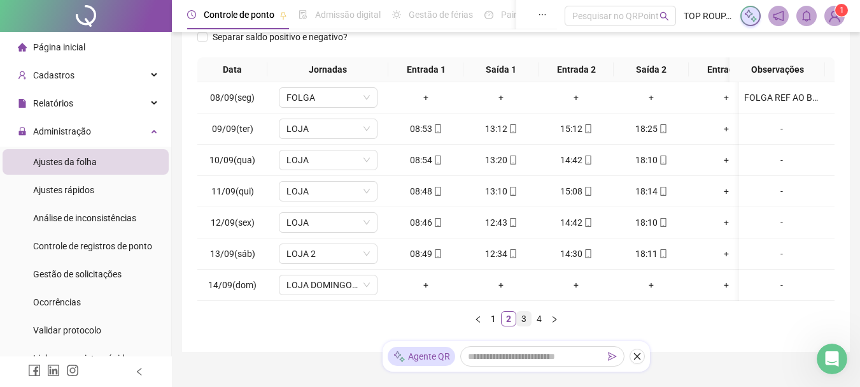
click at [523, 325] on link "3" at bounding box center [524, 318] width 14 height 14
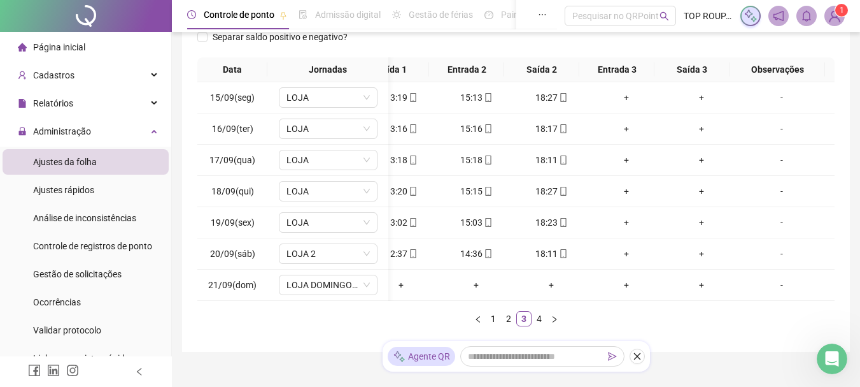
scroll to position [0, 0]
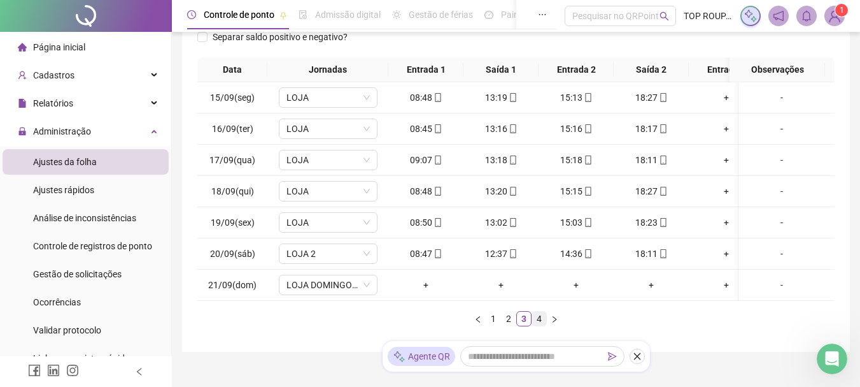
click at [545, 325] on link "4" at bounding box center [539, 318] width 14 height 14
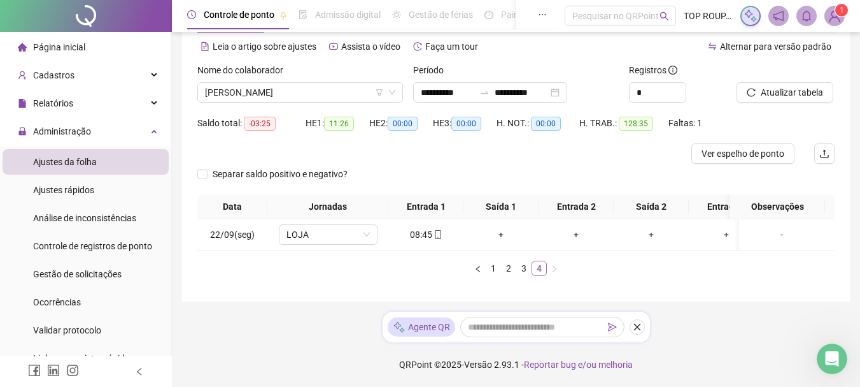
scroll to position [64, 0]
click at [527, 271] on link "3" at bounding box center [524, 268] width 14 height 14
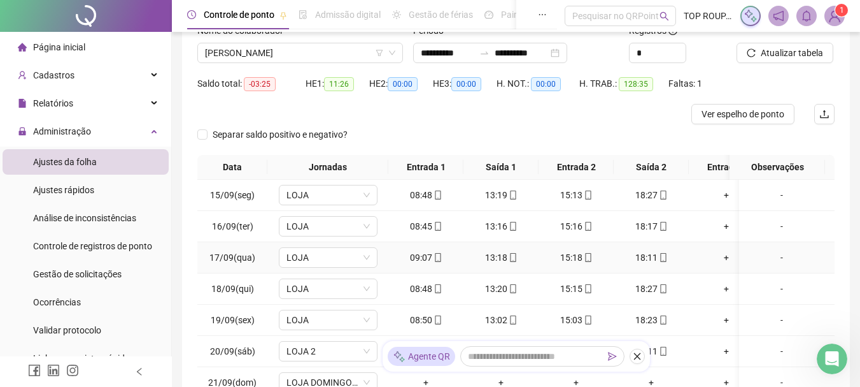
scroll to position [0, 0]
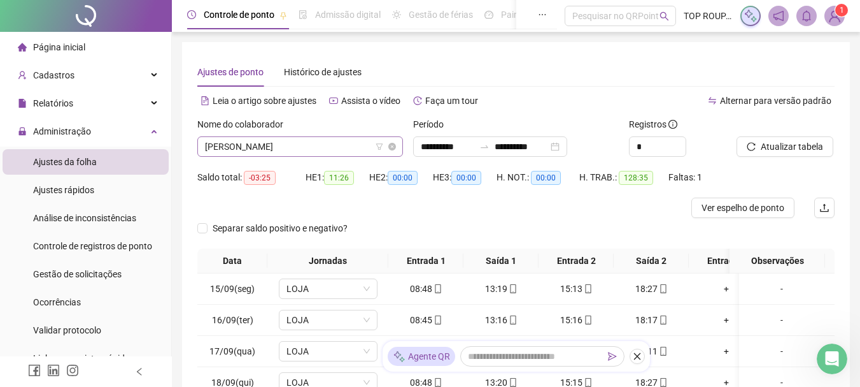
click at [294, 151] on span "[PERSON_NAME]" at bounding box center [300, 146] width 190 height 19
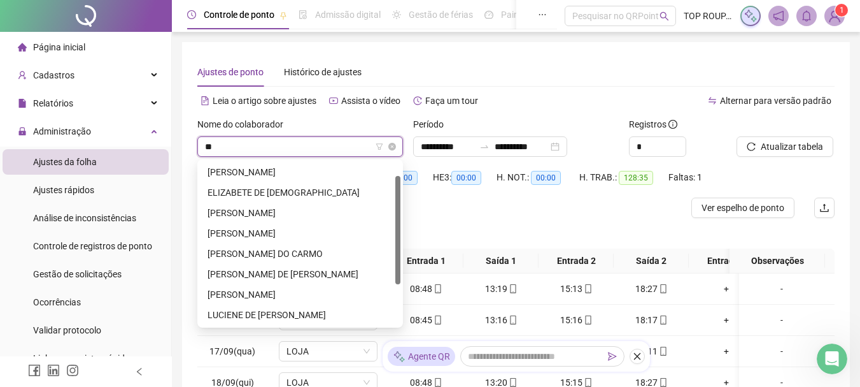
type input "***"
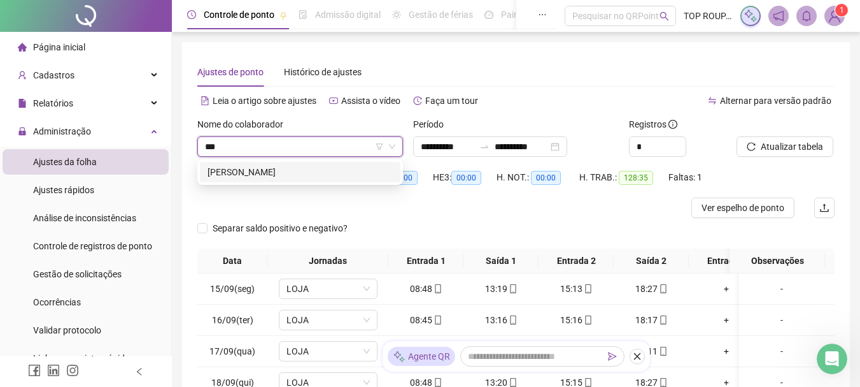
click at [292, 171] on div "[PERSON_NAME]" at bounding box center [300, 172] width 185 height 14
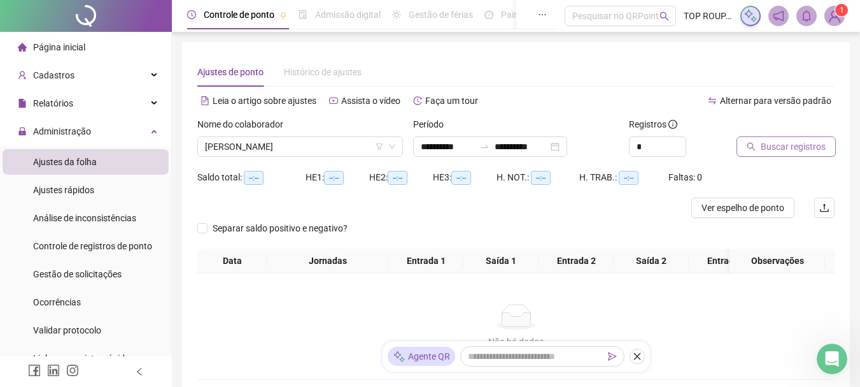
click at [814, 151] on span "Buscar registros" at bounding box center [793, 146] width 65 height 14
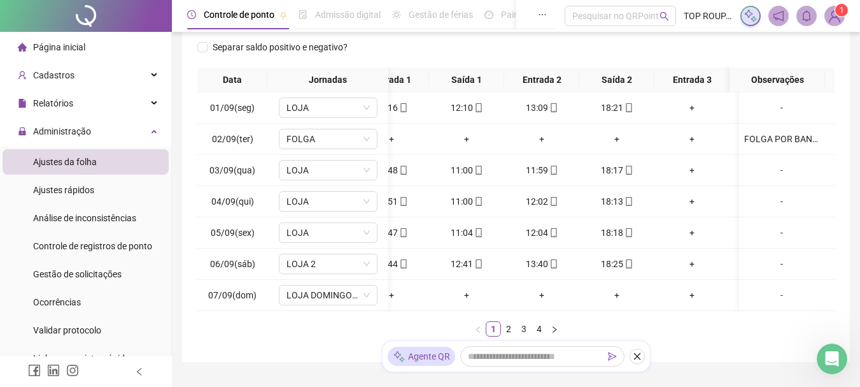
scroll to position [0, 71]
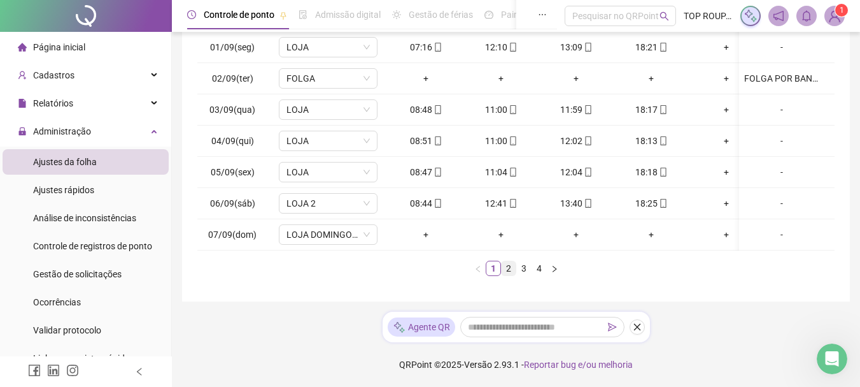
click at [506, 271] on link "2" at bounding box center [509, 268] width 14 height 14
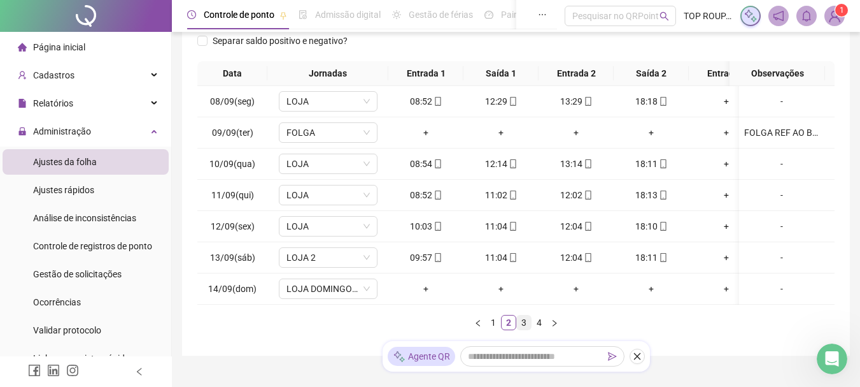
click at [527, 329] on link "3" at bounding box center [524, 322] width 14 height 14
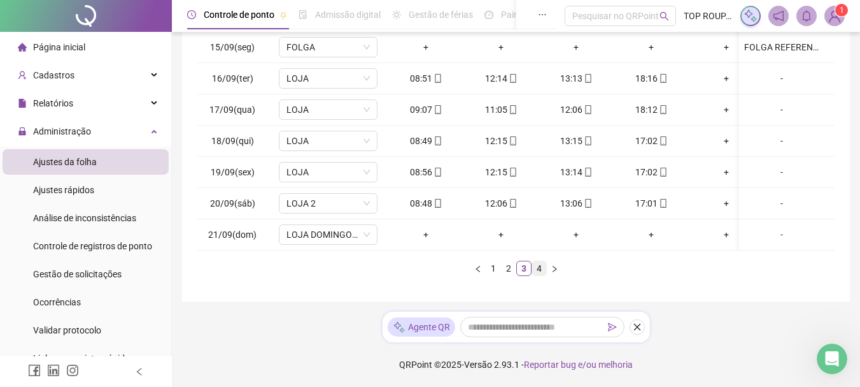
click at [536, 273] on link "4" at bounding box center [539, 268] width 14 height 14
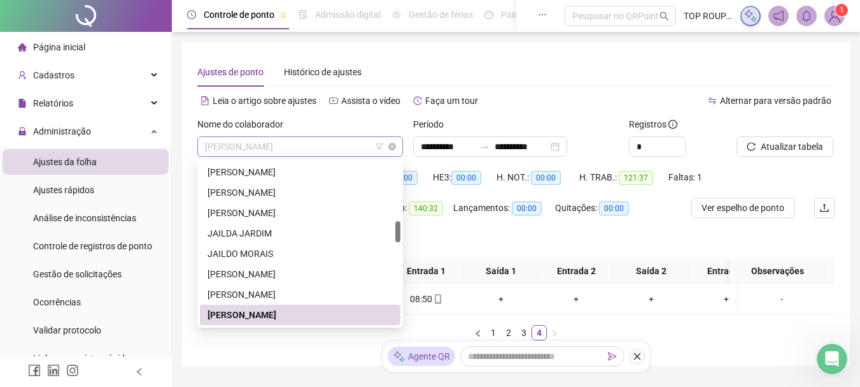
click at [275, 149] on span "[PERSON_NAME]" at bounding box center [300, 146] width 190 height 19
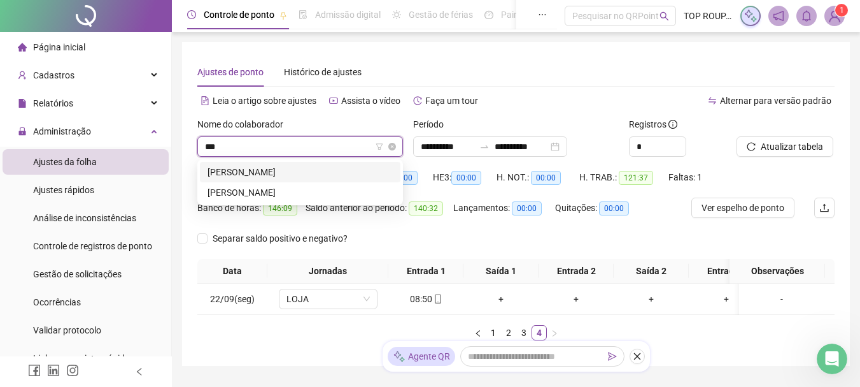
type input "****"
click at [275, 184] on div "[PERSON_NAME]" at bounding box center [300, 192] width 201 height 20
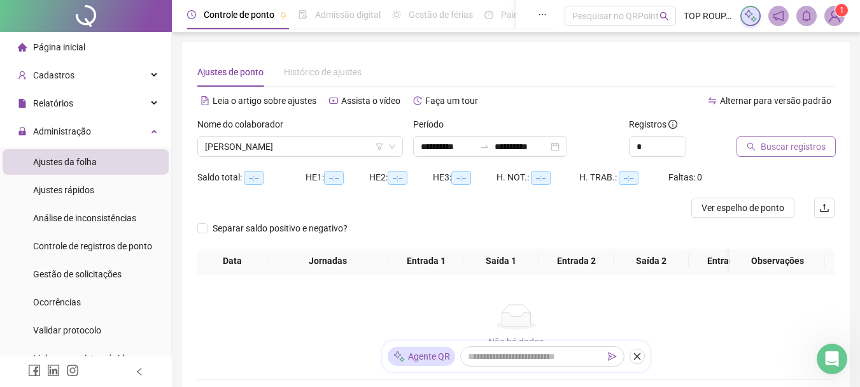
click at [815, 143] on span "Buscar registros" at bounding box center [793, 146] width 65 height 14
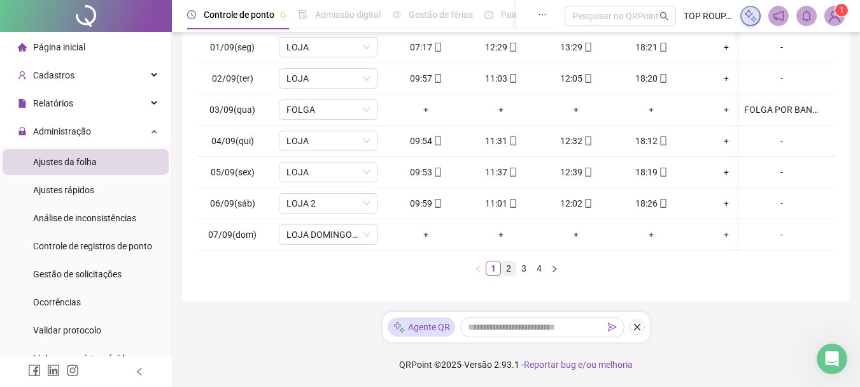
click at [504, 265] on link "2" at bounding box center [509, 268] width 14 height 14
click at [518, 267] on link "3" at bounding box center [524, 268] width 14 height 14
click at [542, 269] on link "4" at bounding box center [539, 268] width 14 height 14
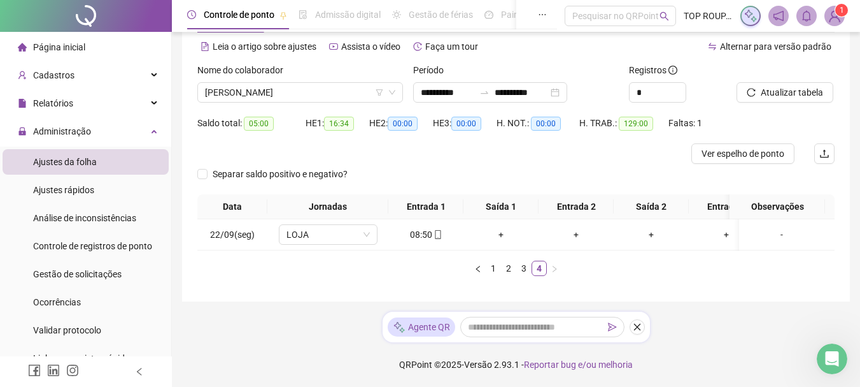
scroll to position [0, 0]
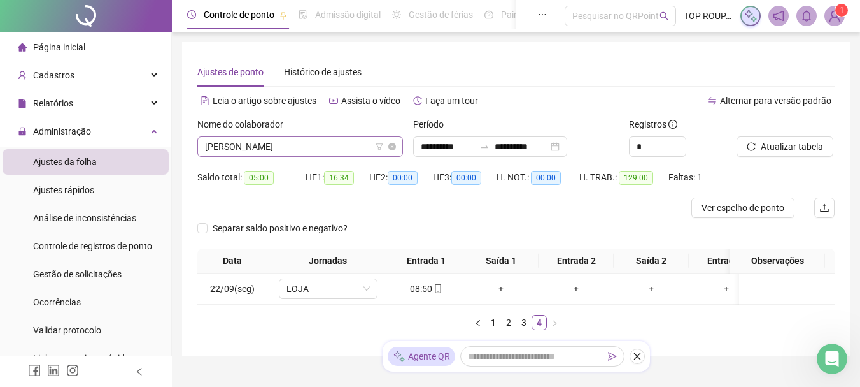
click at [295, 143] on span "[PERSON_NAME]" at bounding box center [300, 146] width 190 height 19
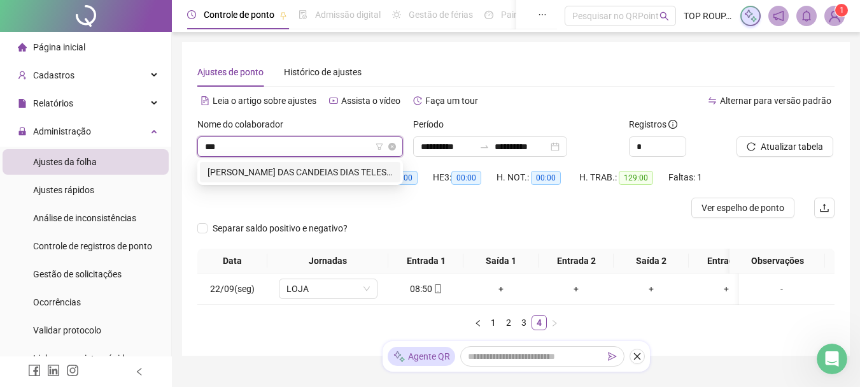
type input "****"
click at [300, 174] on div "[PERSON_NAME] DAS CANDEIAS DIAS TELES DOS SANTOS" at bounding box center [300, 172] width 185 height 14
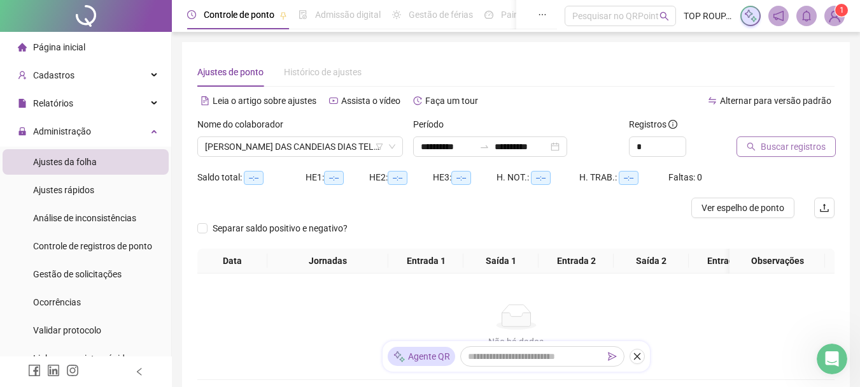
click at [783, 147] on span "Buscar registros" at bounding box center [793, 146] width 65 height 14
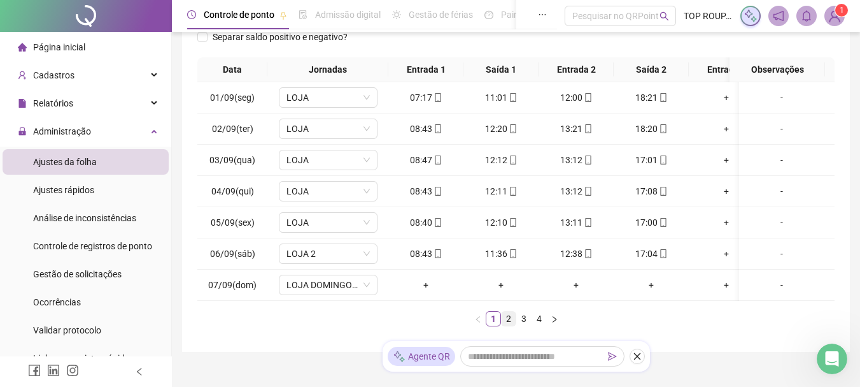
click at [504, 325] on link "2" at bounding box center [509, 318] width 14 height 14
click at [529, 325] on link "3" at bounding box center [524, 318] width 14 height 14
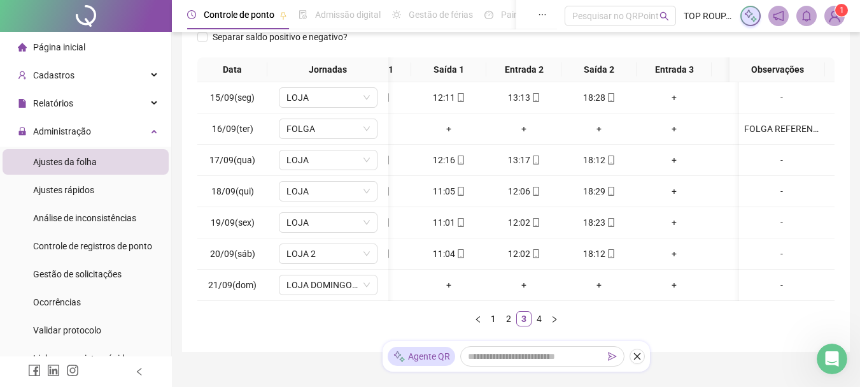
scroll to position [0, 73]
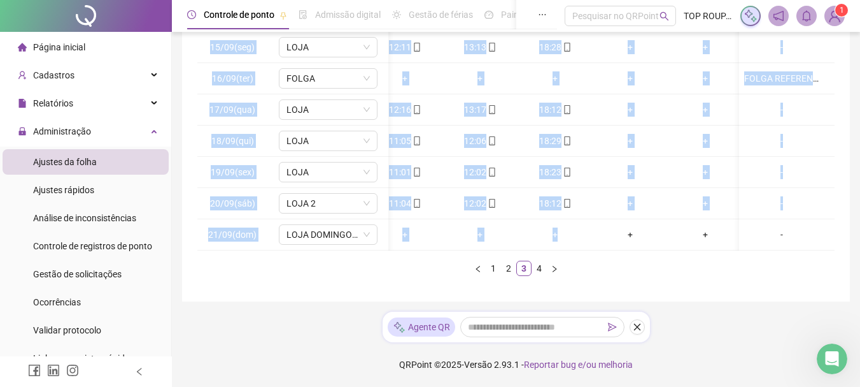
drag, startPoint x: 585, startPoint y: 239, endPoint x: 495, endPoint y: 246, distance: 89.4
click at [495, 246] on div "15/09(seg) LOJA 08:49 12:11 13:13 18:28 + + - 16/09(ter) FOLGA + + + + + + FOLG…" at bounding box center [515, 141] width 637 height 218
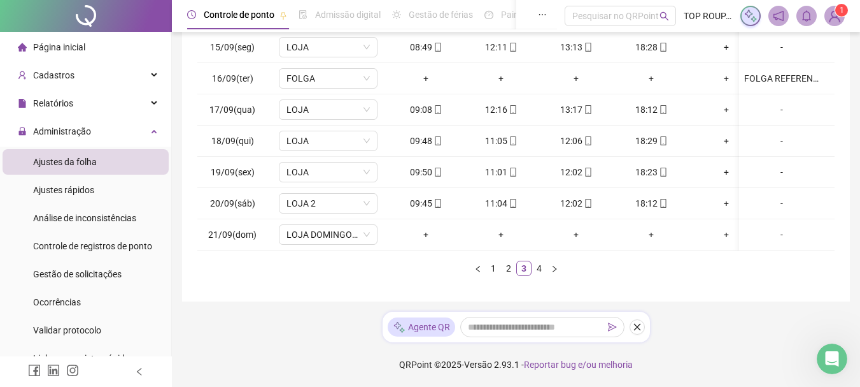
click at [691, 277] on div "Data Jornadas Entrada 1 Saída 1 Entrada 2 Saída 2 Entrada 3 Saída 3 Observações…" at bounding box center [515, 146] width 637 height 279
click at [541, 267] on link "4" at bounding box center [539, 268] width 14 height 14
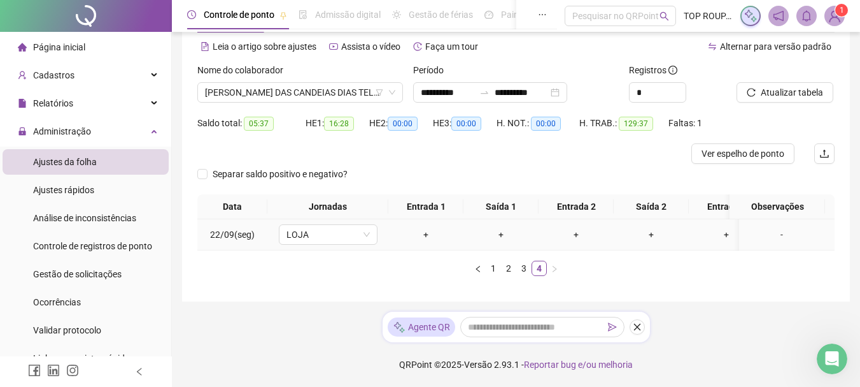
click at [270, 219] on td "LOJA" at bounding box center [327, 234] width 121 height 31
click at [312, 233] on span "LOJA" at bounding box center [328, 234] width 83 height 19
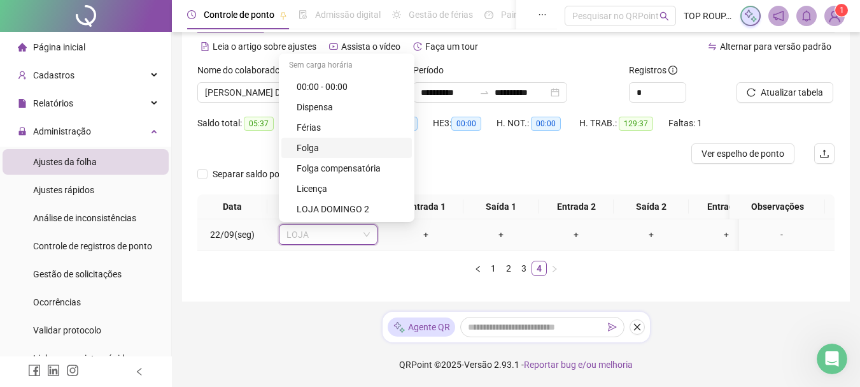
click at [353, 141] on div "Folga" at bounding box center [351, 148] width 108 height 14
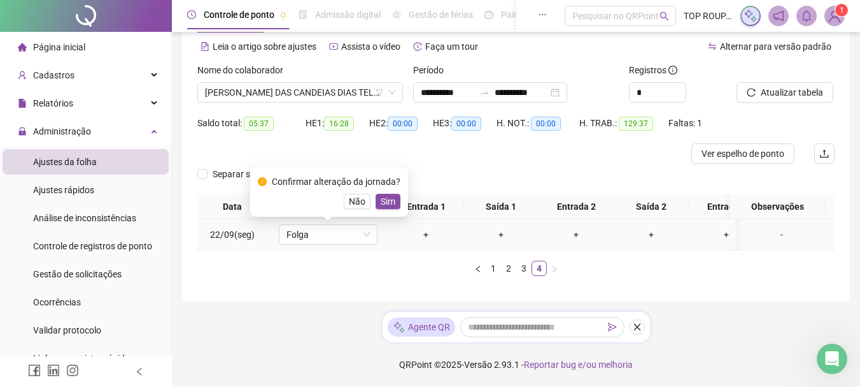
click at [401, 190] on div "Confirmar alteração da jornada? Não Sim" at bounding box center [329, 192] width 158 height 50
click at [397, 194] on button "Sim" at bounding box center [388, 201] width 25 height 15
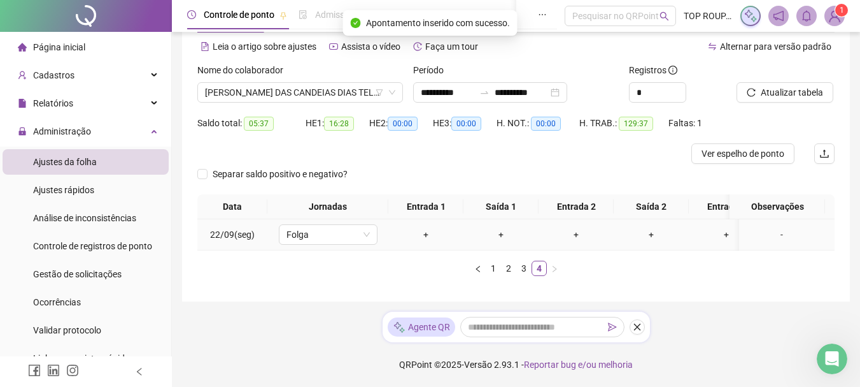
click at [769, 229] on div "-" at bounding box center [781, 234] width 75 height 14
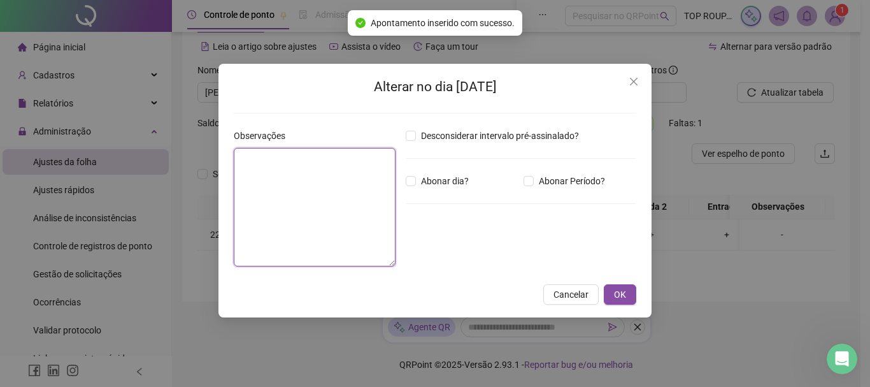
click at [312, 185] on textarea at bounding box center [315, 207] width 162 height 118
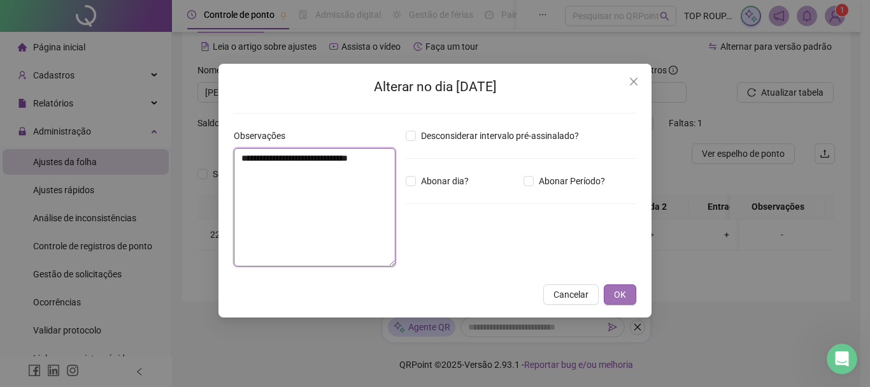
type textarea "**********"
click at [618, 296] on span "OK" at bounding box center [620, 294] width 12 height 14
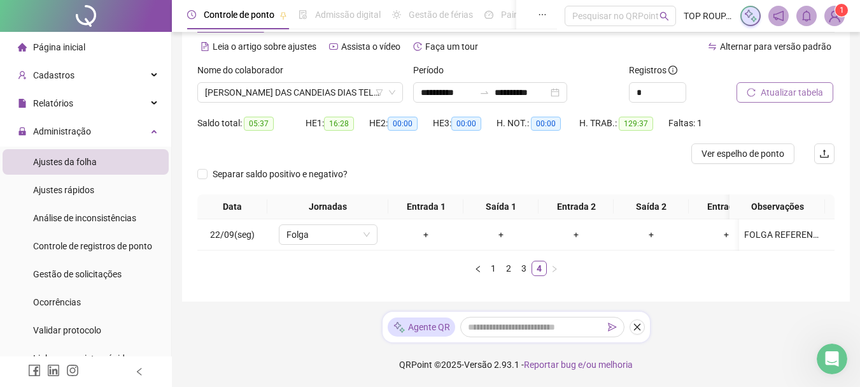
click at [786, 85] on span "Atualizar tabela" at bounding box center [792, 92] width 62 height 14
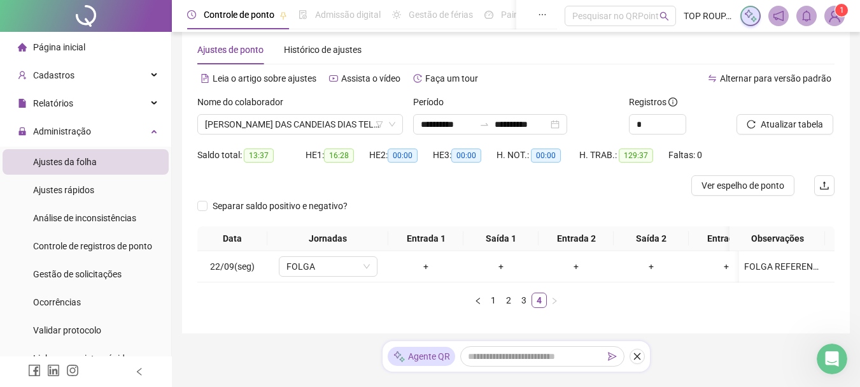
scroll to position [0, 0]
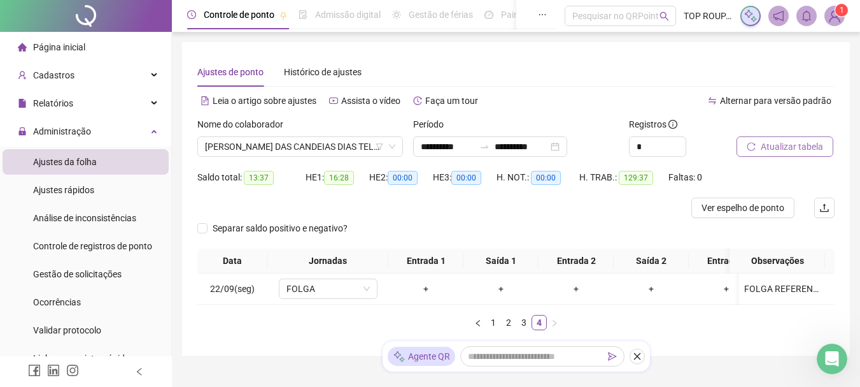
click at [780, 146] on span "Atualizar tabela" at bounding box center [792, 146] width 62 height 14
click at [304, 152] on span "[PERSON_NAME] DAS CANDEIAS DIAS TELES DOS SANTOS" at bounding box center [300, 146] width 190 height 19
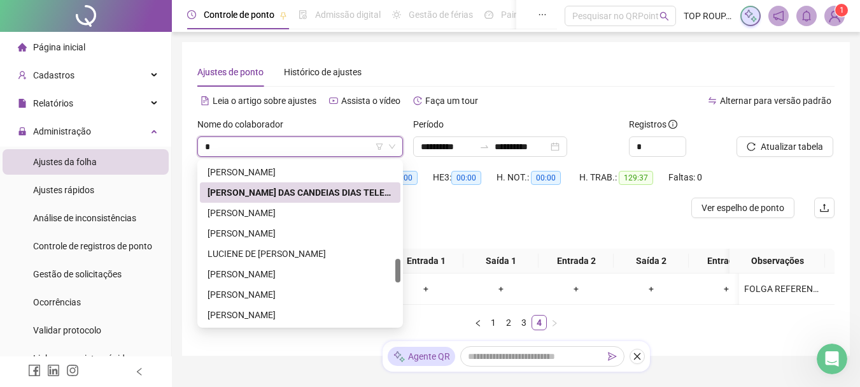
type input "**"
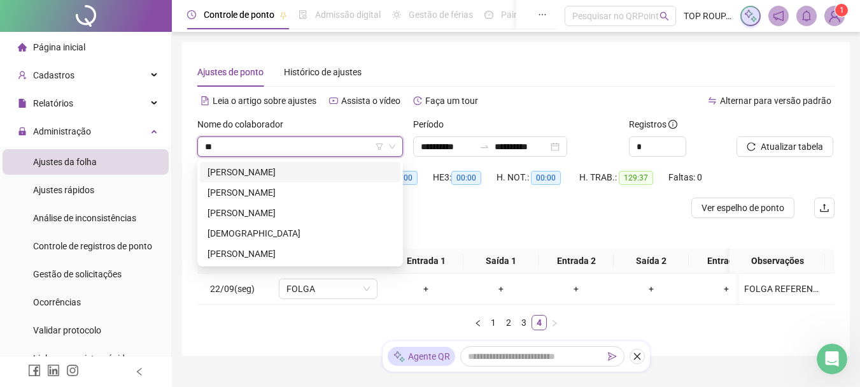
scroll to position [0, 0]
click at [290, 242] on div "[DEMOGRAPHIC_DATA]" at bounding box center [300, 233] width 201 height 20
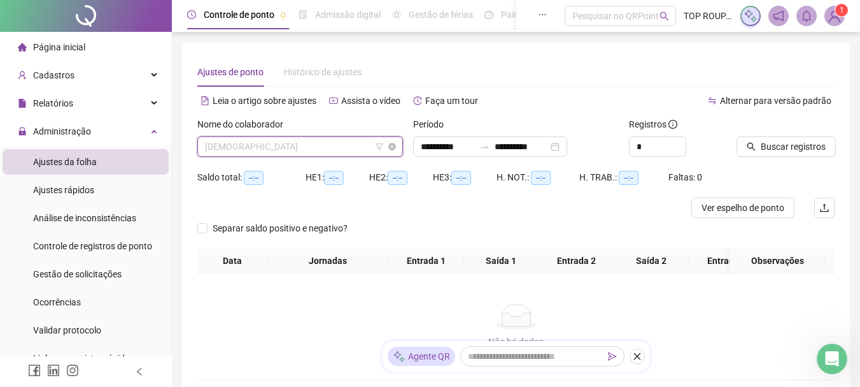
click at [296, 143] on span "[DEMOGRAPHIC_DATA]" at bounding box center [300, 146] width 190 height 19
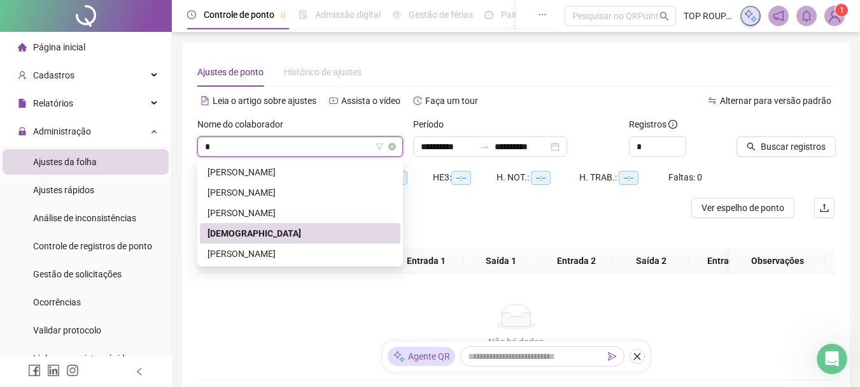
type input "**"
click at [322, 258] on div "[PERSON_NAME]" at bounding box center [300, 253] width 185 height 14
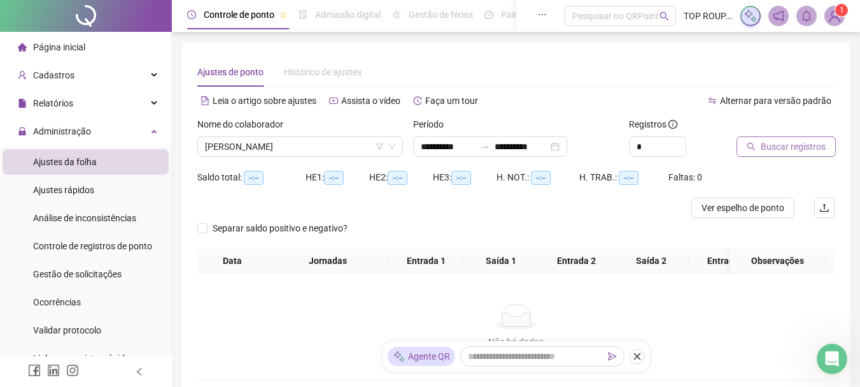
click at [766, 141] on span "Buscar registros" at bounding box center [793, 146] width 65 height 14
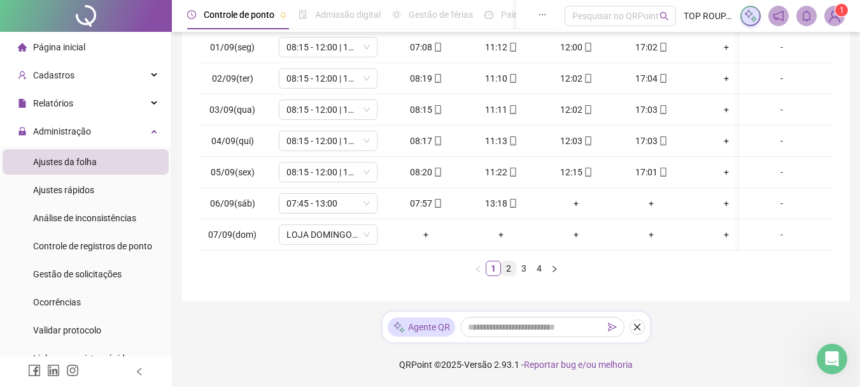
click at [509, 265] on link "2" at bounding box center [509, 268] width 14 height 14
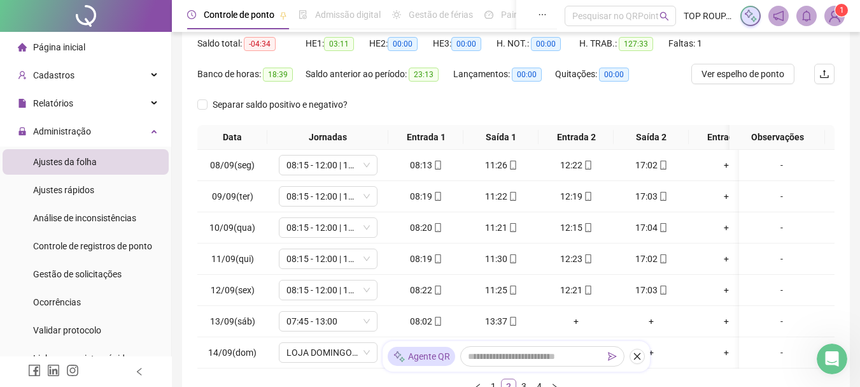
scroll to position [197, 0]
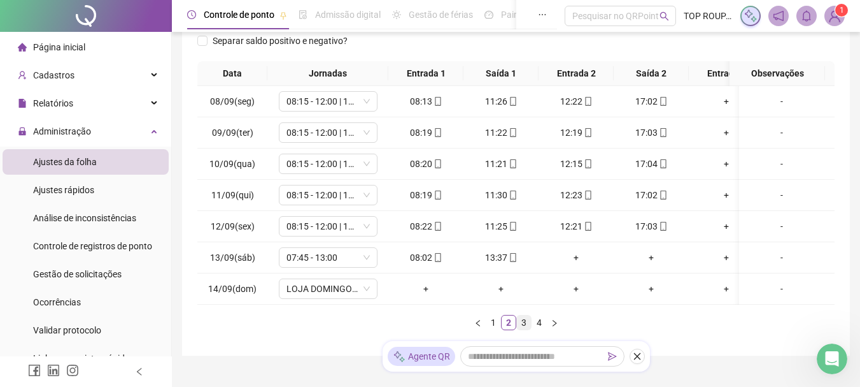
click at [523, 329] on link "3" at bounding box center [524, 322] width 14 height 14
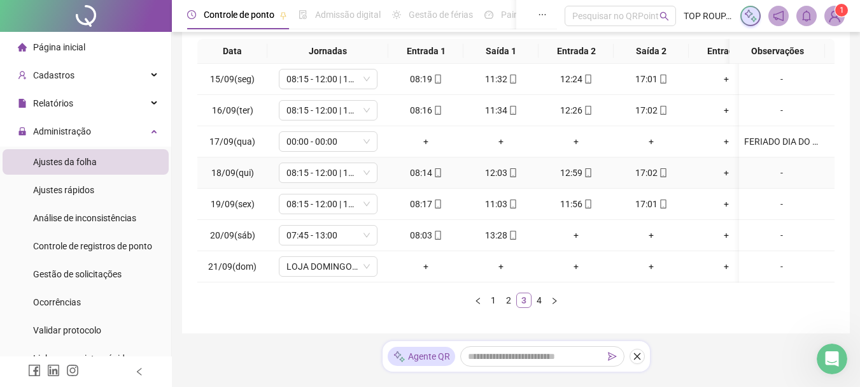
scroll to position [261, 0]
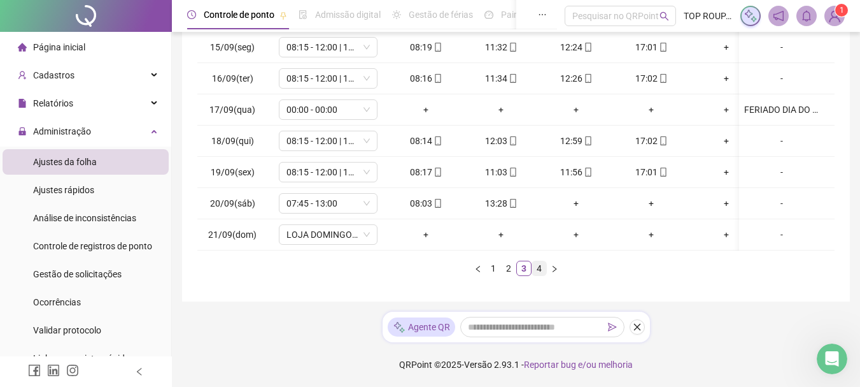
click at [535, 271] on link "4" at bounding box center [539, 268] width 14 height 14
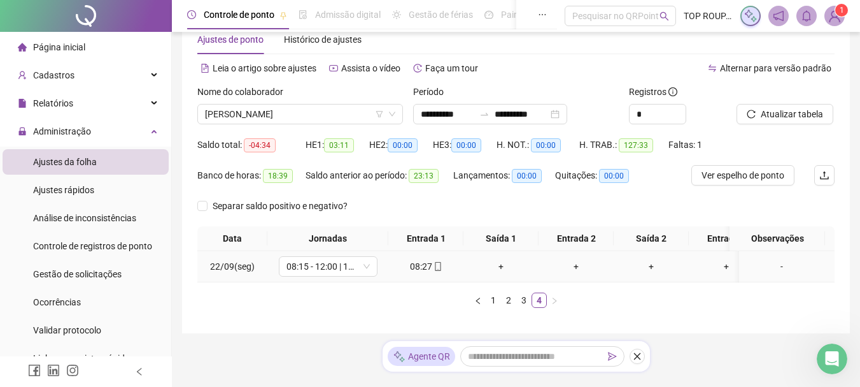
scroll to position [10, 0]
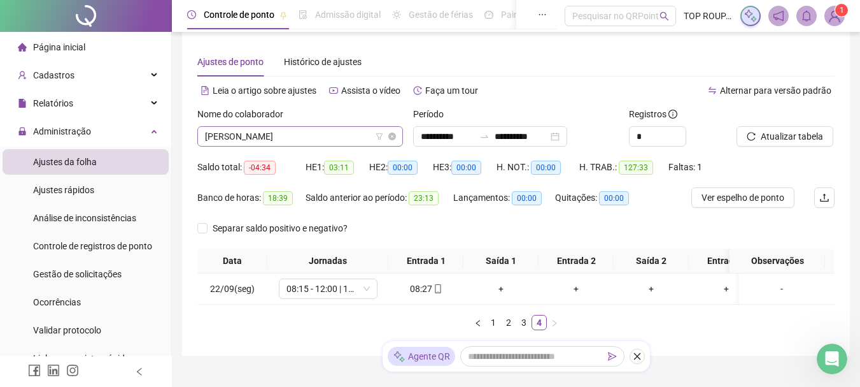
click at [226, 132] on span "[PERSON_NAME]" at bounding box center [300, 136] width 190 height 19
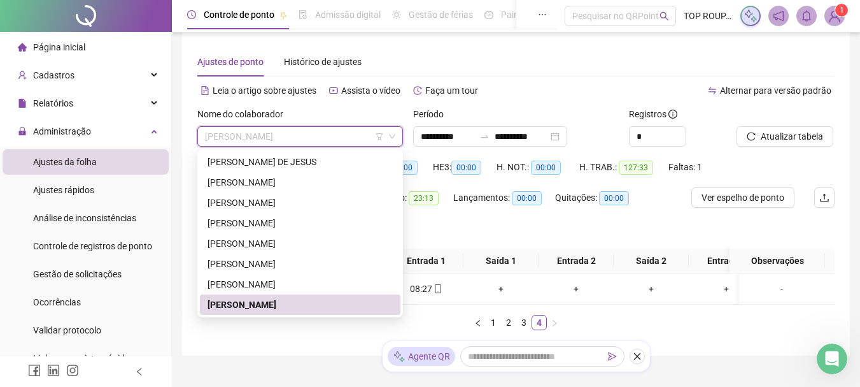
click at [356, 354] on div "**********" at bounding box center [516, 194] width 668 height 324
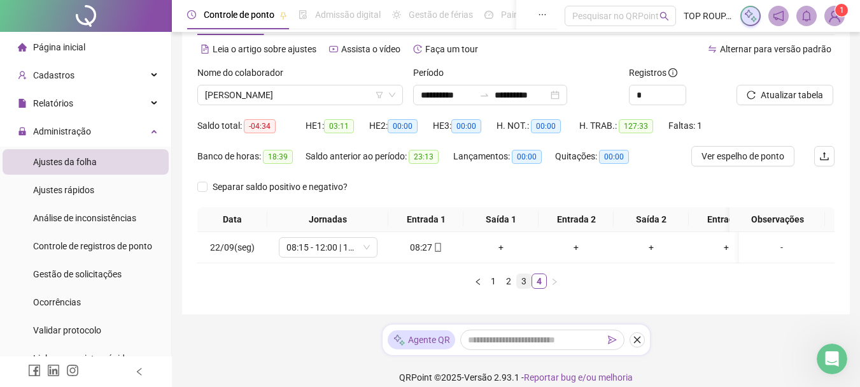
scroll to position [74, 0]
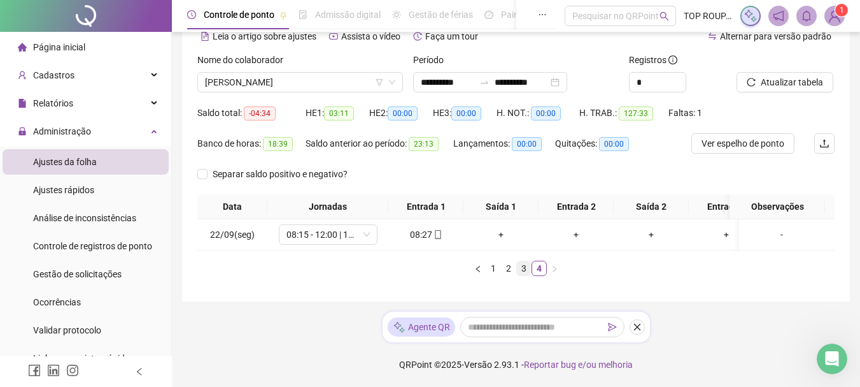
click at [523, 267] on link "3" at bounding box center [524, 268] width 14 height 14
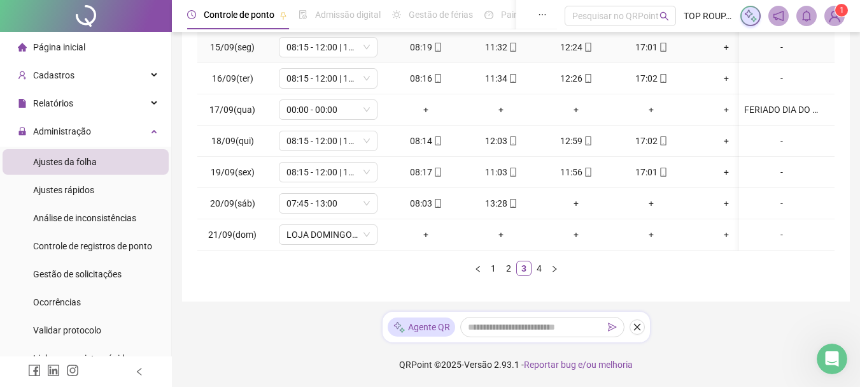
scroll to position [261, 0]
drag, startPoint x: 430, startPoint y: 240, endPoint x: 538, endPoint y: 257, distance: 109.6
click at [538, 257] on div "Data Jornadas Entrada 1 Saída 1 Entrada 2 Saída 2 Entrada 3 Saída 3 Observações…" at bounding box center [515, 141] width 637 height 269
click at [686, 286] on div "**********" at bounding box center [516, 45] width 668 height 511
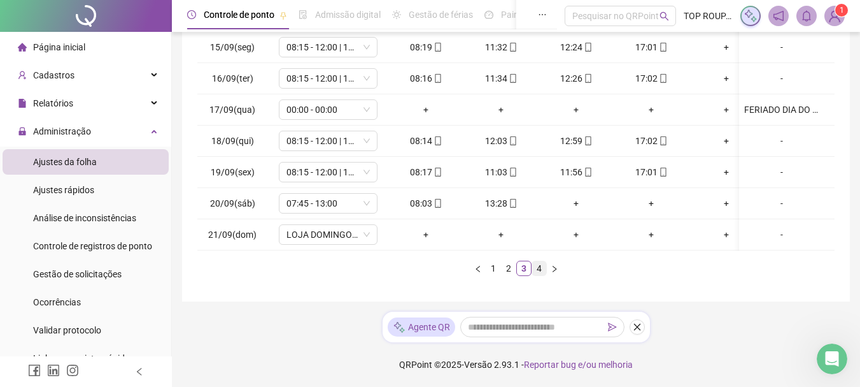
click at [541, 270] on link "4" at bounding box center [539, 268] width 14 height 14
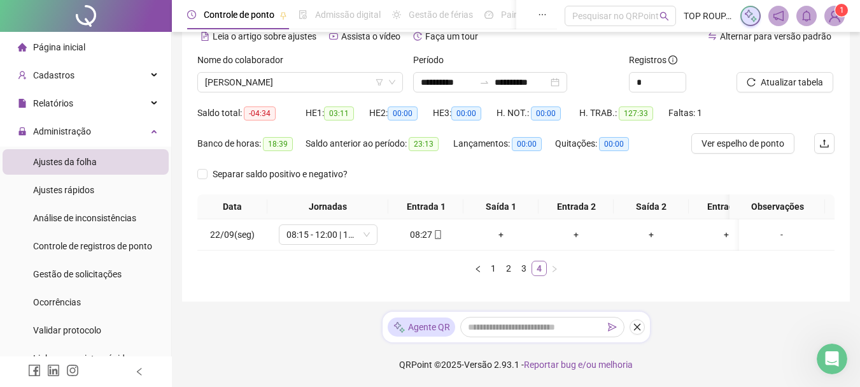
scroll to position [74, 0]
click at [442, 237] on td "08:27" at bounding box center [425, 234] width 75 height 31
click at [585, 269] on ul "1 2 3 4" at bounding box center [515, 267] width 637 height 15
click at [520, 269] on link "3" at bounding box center [524, 268] width 14 height 14
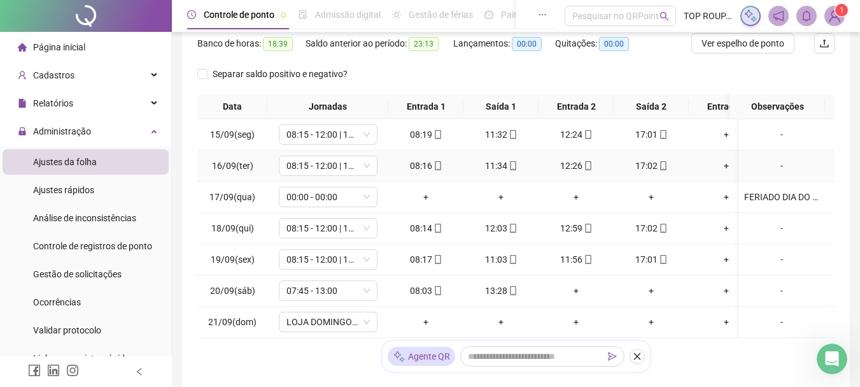
scroll to position [261, 0]
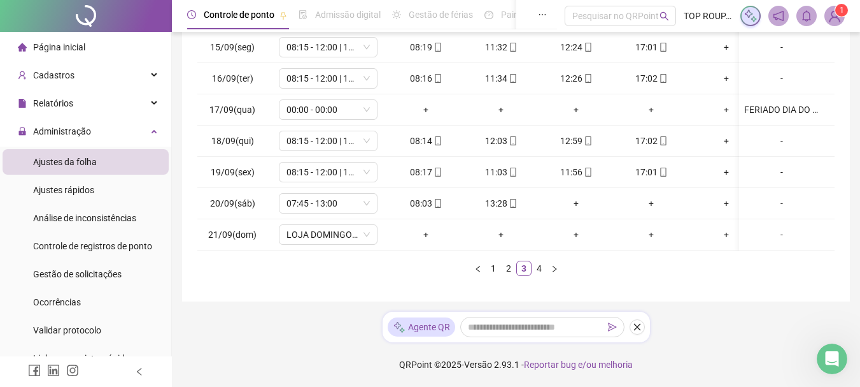
click at [357, 259] on div "Data Jornadas Entrada 1 Saída 1 Entrada 2 Saída 2 Entrada 3 Saída 3 Observações…" at bounding box center [515, 141] width 637 height 269
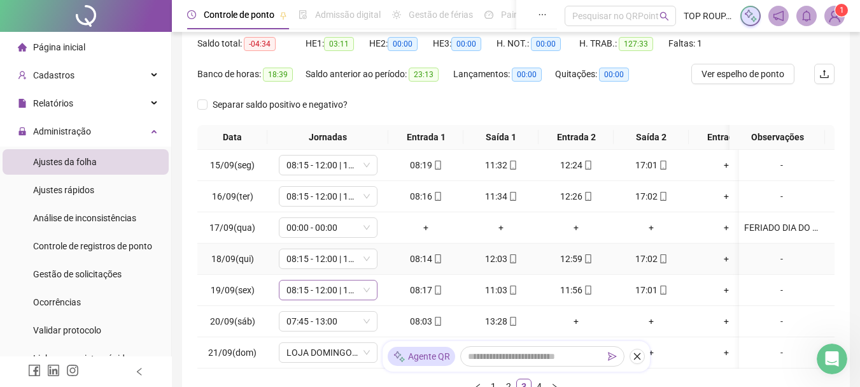
scroll to position [197, 0]
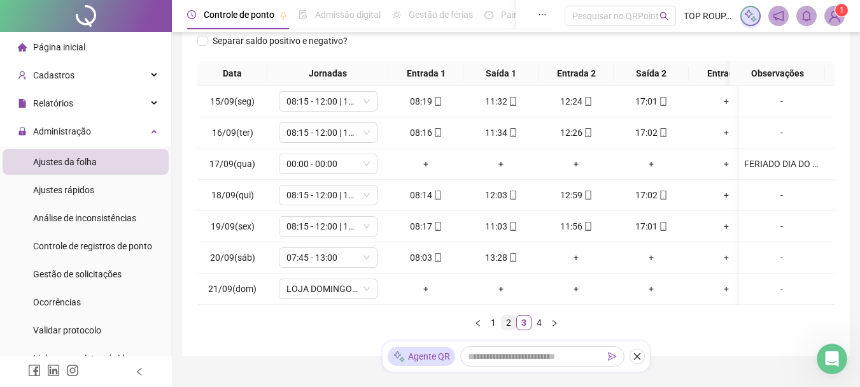
click at [502, 329] on link "2" at bounding box center [509, 322] width 14 height 14
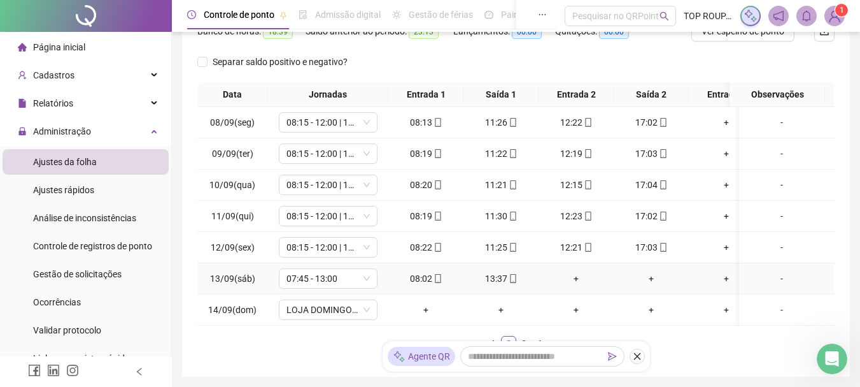
scroll to position [261, 0]
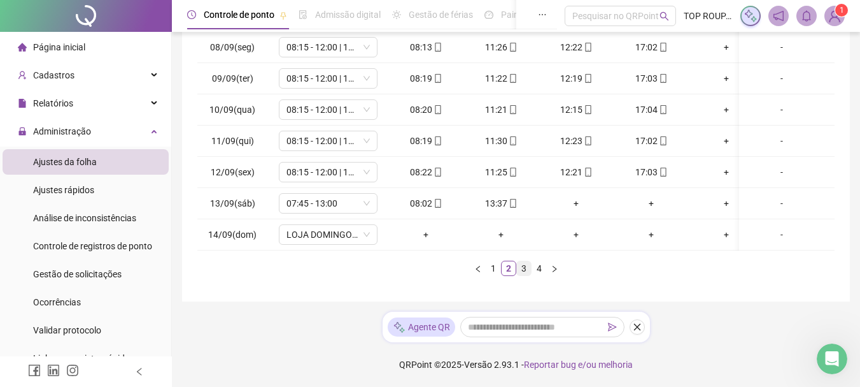
click at [518, 275] on li "3" at bounding box center [523, 267] width 15 height 15
click at [534, 269] on link "4" at bounding box center [539, 268] width 14 height 14
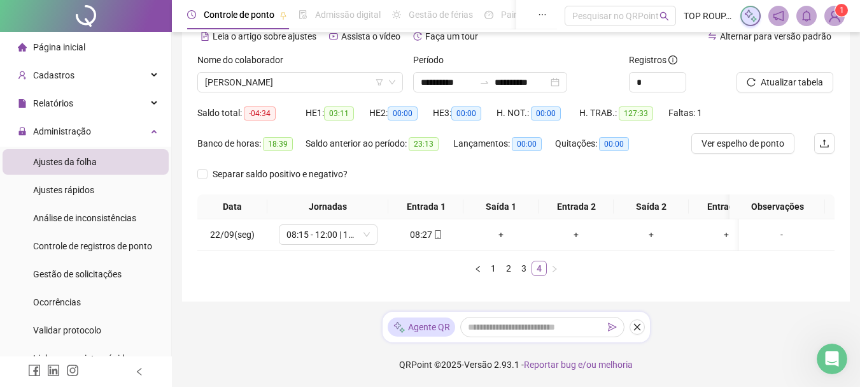
scroll to position [74, 0]
click at [491, 268] on link "1" at bounding box center [494, 268] width 14 height 14
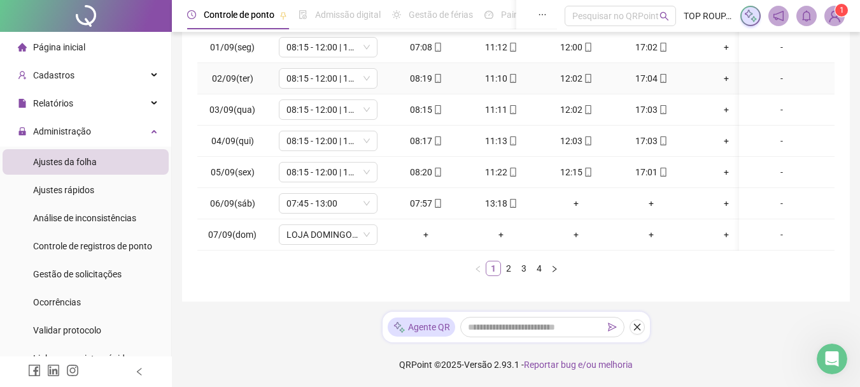
scroll to position [261, 0]
click at [511, 272] on link "2" at bounding box center [509, 268] width 14 height 14
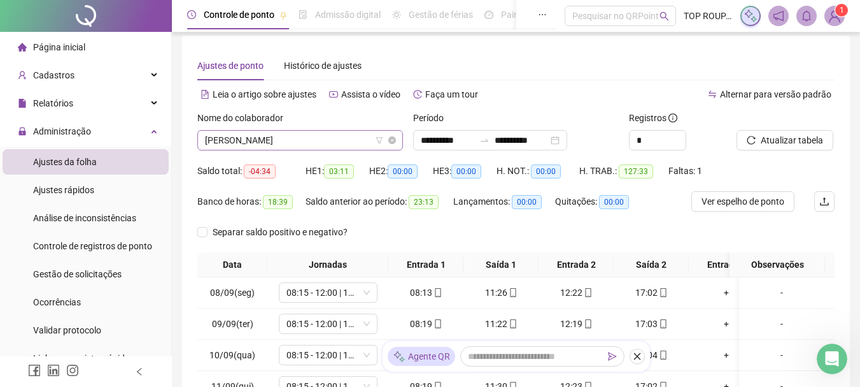
click at [290, 138] on span "[PERSON_NAME]" at bounding box center [300, 140] width 190 height 19
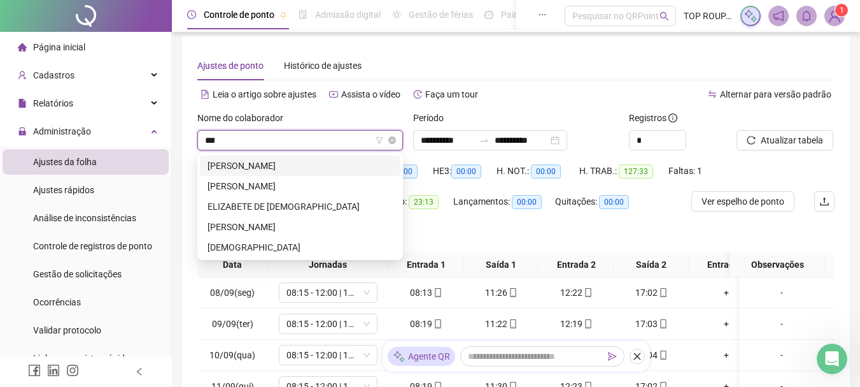
scroll to position [0, 0]
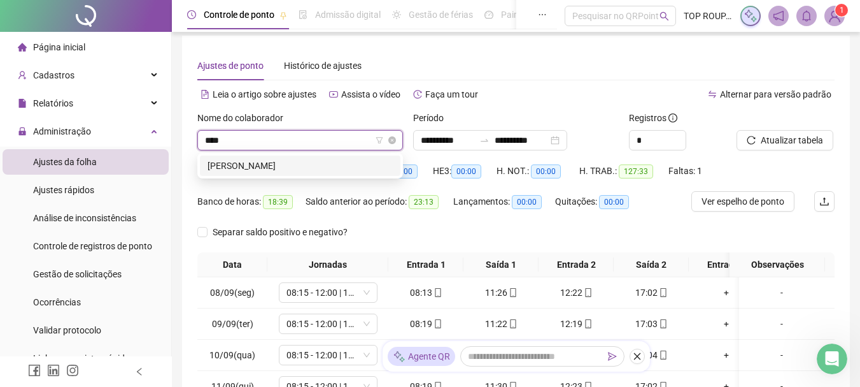
type input "*****"
click at [267, 166] on div "[PERSON_NAME]" at bounding box center [300, 166] width 185 height 14
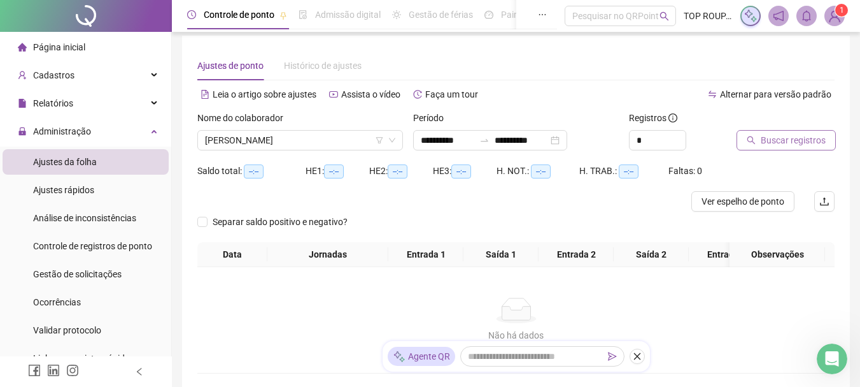
click at [768, 134] on span "Buscar registros" at bounding box center [793, 140] width 65 height 14
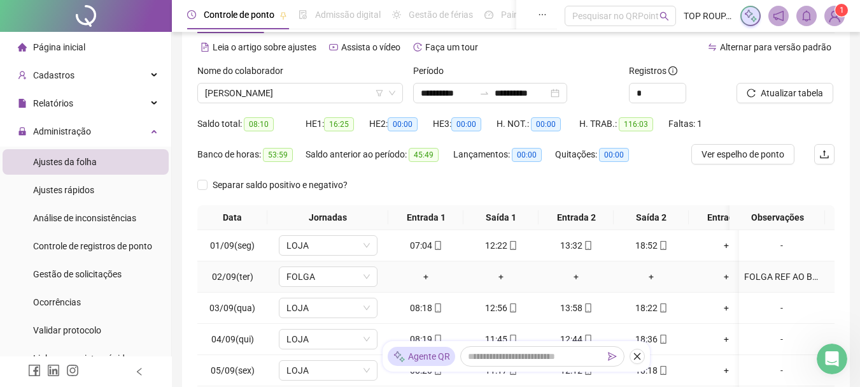
scroll to position [197, 0]
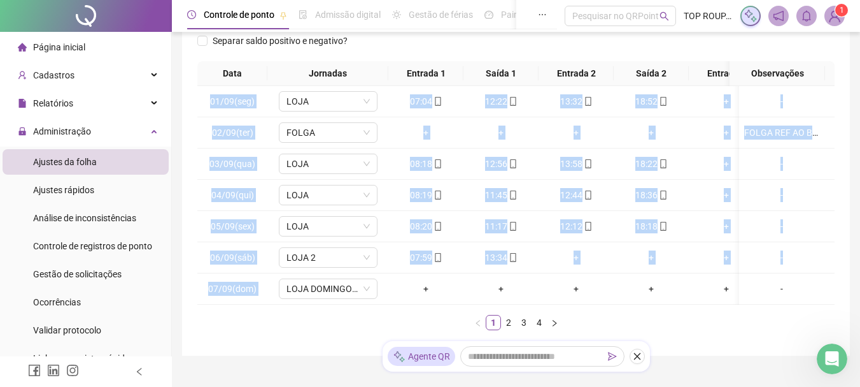
drag, startPoint x: 415, startPoint y: 304, endPoint x: 487, endPoint y: 311, distance: 72.4
click at [487, 304] on div "01/09(seg) [GEOGRAPHIC_DATA] 07:04 12:22 13:32 18:52 + + - 02/09(ter) FOLGA + +…" at bounding box center [515, 195] width 637 height 218
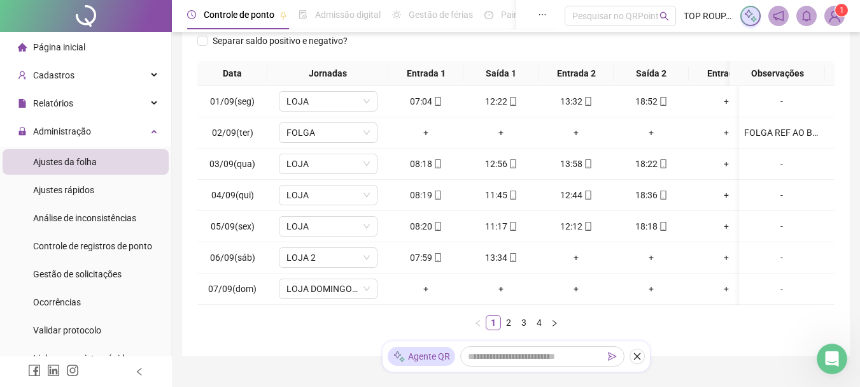
drag, startPoint x: 738, startPoint y: 320, endPoint x: 728, endPoint y: 320, distance: 10.2
click at [731, 322] on div "Data Jornadas Entrada 1 Saída 1 Entrada 2 Saída 2 Entrada 3 Saída 3 Observações…" at bounding box center [515, 195] width 637 height 269
drag, startPoint x: 663, startPoint y: 304, endPoint x: 756, endPoint y: 331, distance: 96.9
click at [756, 330] on div "Data Jornadas Entrada 1 Saída 1 Entrada 2 Saída 2 Entrada 3 Saída 3 Observações…" at bounding box center [515, 195] width 637 height 269
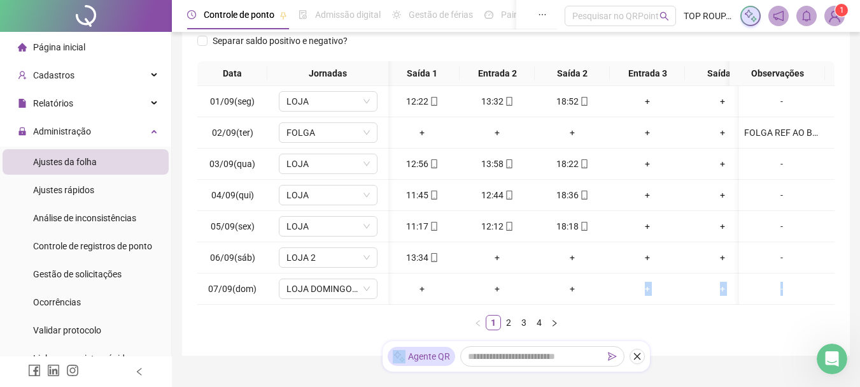
scroll to position [0, 0]
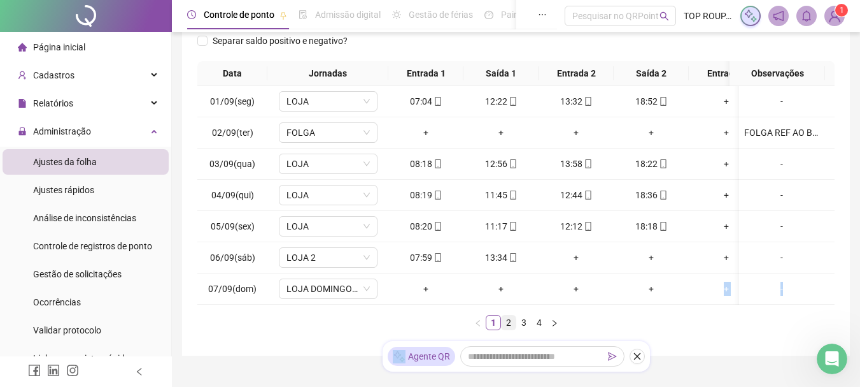
click at [506, 329] on link "2" at bounding box center [509, 322] width 14 height 14
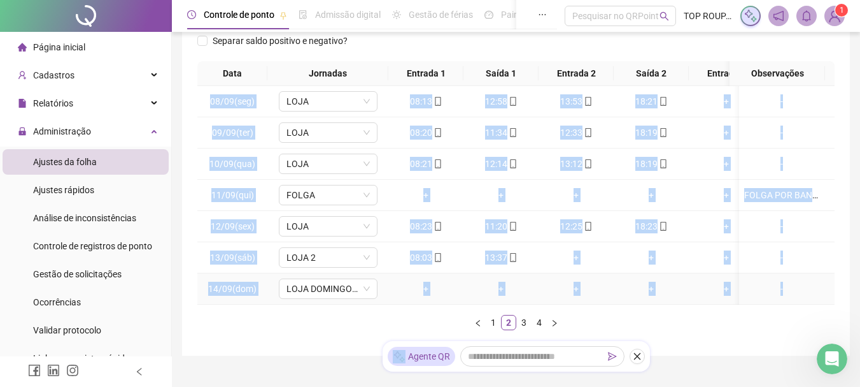
scroll to position [261, 0]
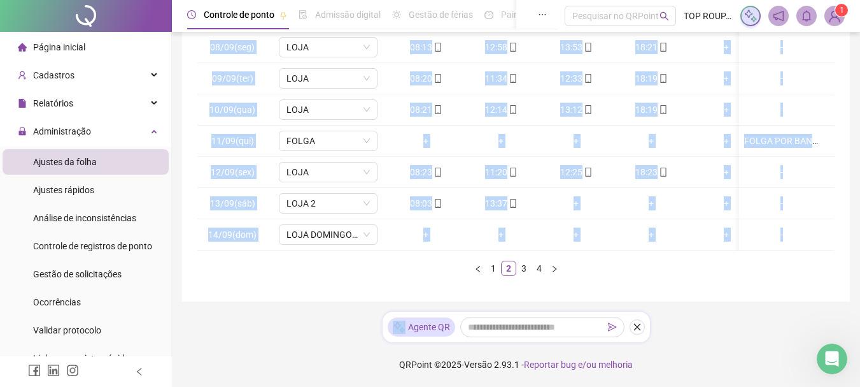
drag, startPoint x: 762, startPoint y: 297, endPoint x: 752, endPoint y: 294, distance: 10.3
click at [761, 297] on div "**********" at bounding box center [516, 45] width 668 height 511
click at [227, 308] on div "**********" at bounding box center [516, 67] width 688 height 638
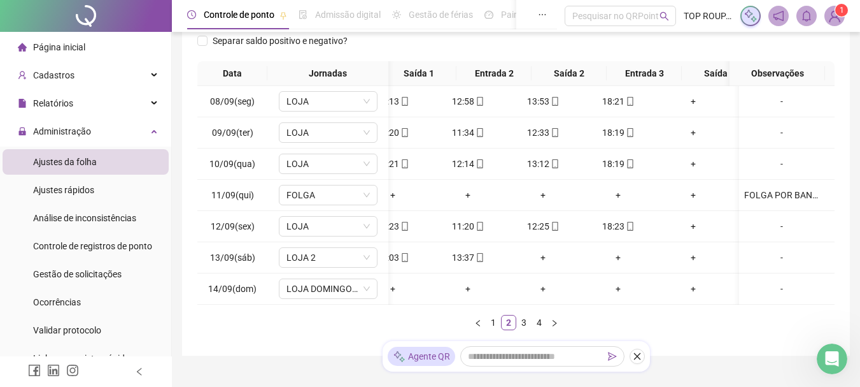
scroll to position [0, 0]
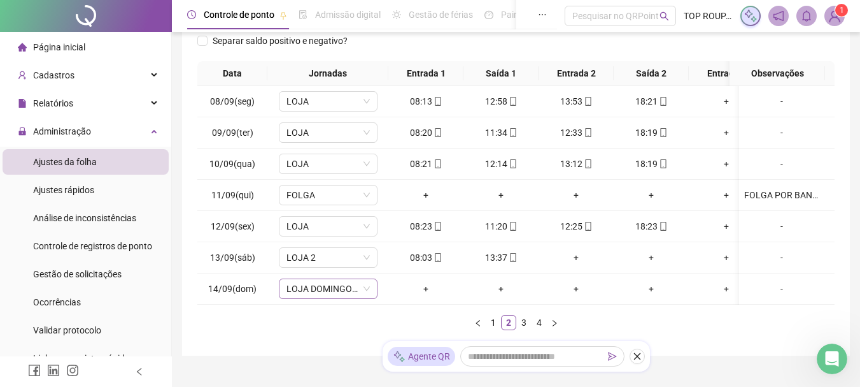
click at [349, 287] on span "LOJA DOMINGO 2" at bounding box center [328, 288] width 83 height 19
drag, startPoint x: 346, startPoint y: 325, endPoint x: 356, endPoint y: 295, distance: 31.6
click at [343, 325] on ul "1 2 3 4" at bounding box center [515, 322] width 637 height 15
click at [521, 329] on link "3" at bounding box center [524, 322] width 14 height 14
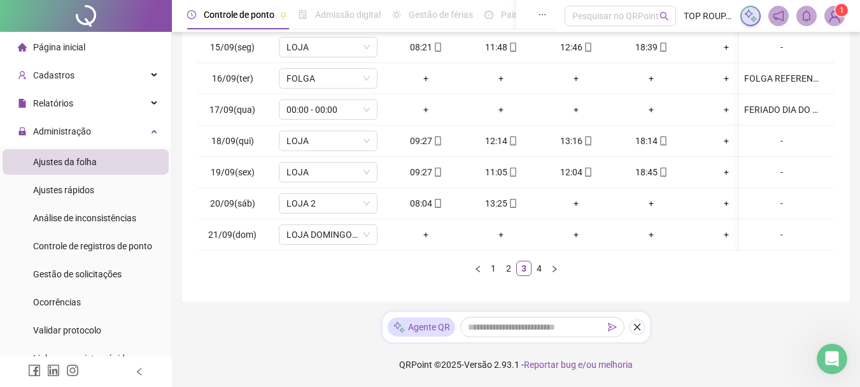
scroll to position [261, 0]
click at [406, 236] on td "+" at bounding box center [425, 234] width 75 height 31
click at [543, 273] on link "4" at bounding box center [539, 268] width 14 height 14
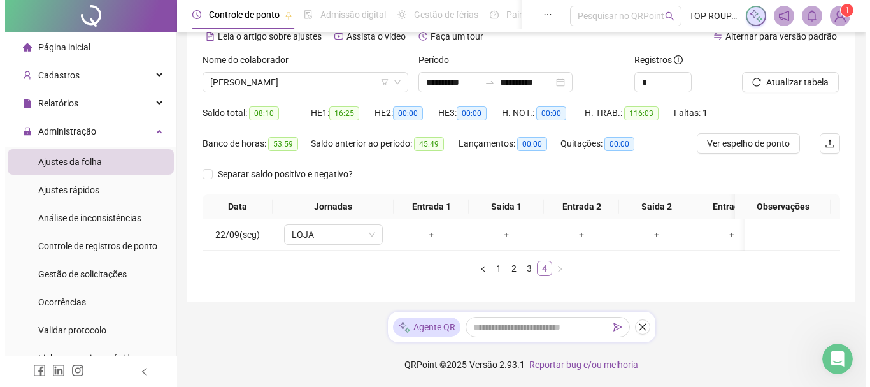
scroll to position [74, 0]
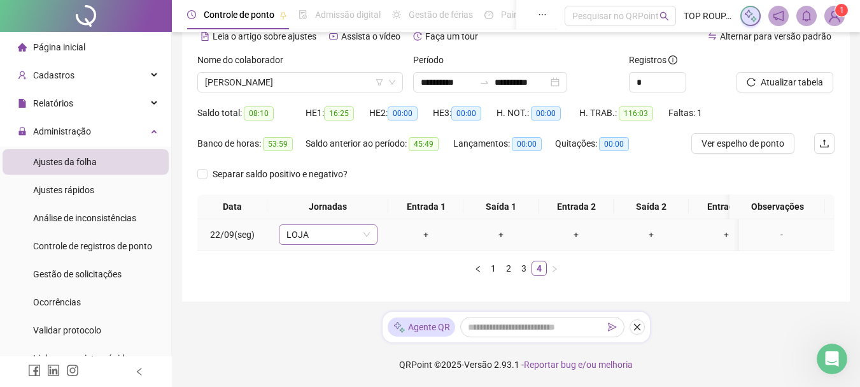
click at [318, 225] on span "LOJA" at bounding box center [328, 234] width 83 height 19
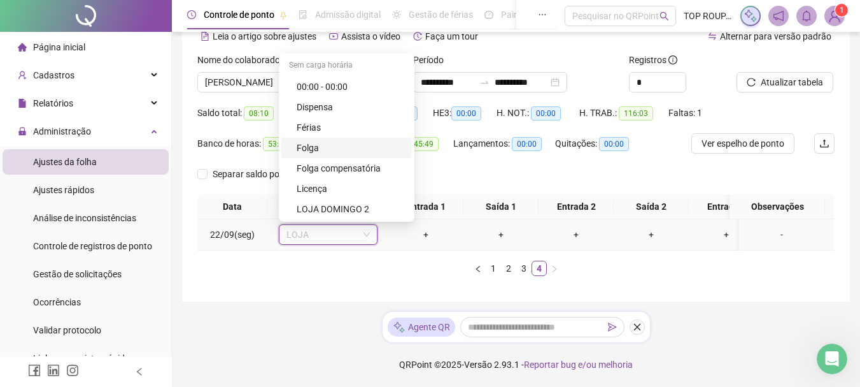
click at [316, 138] on div "Folga" at bounding box center [346, 148] width 131 height 20
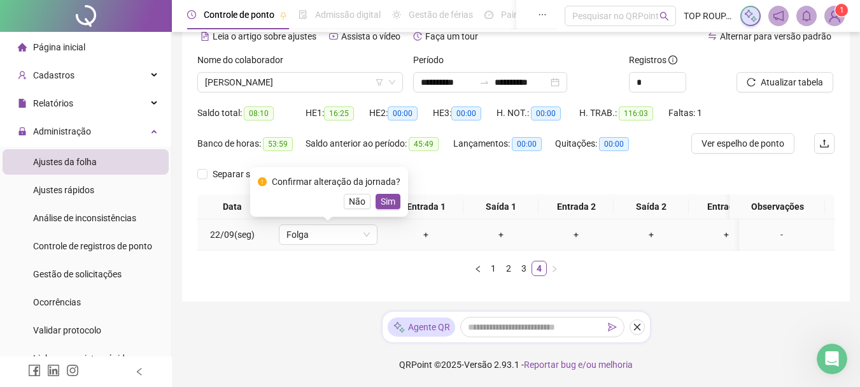
click at [381, 196] on span "Sim" at bounding box center [388, 201] width 15 height 14
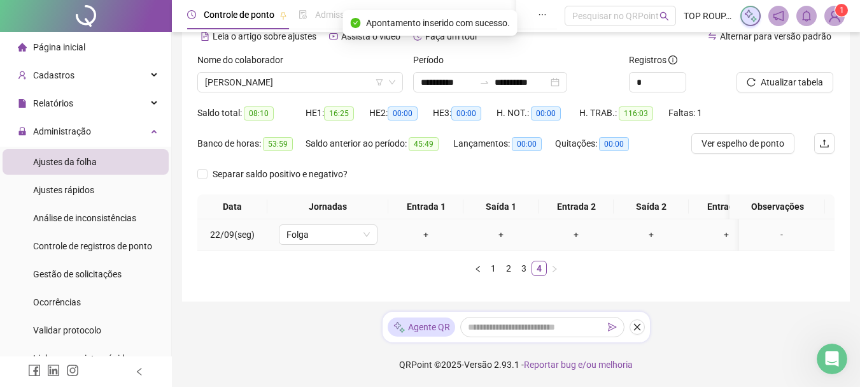
click at [775, 227] on div "-" at bounding box center [781, 234] width 75 height 14
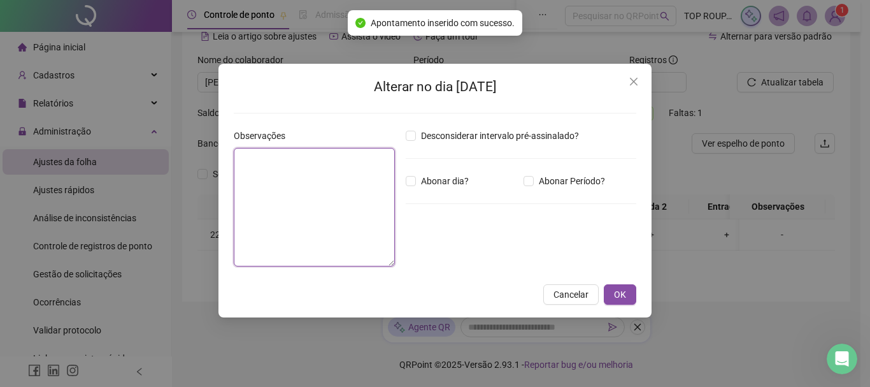
click at [387, 211] on textarea at bounding box center [314, 207] width 161 height 118
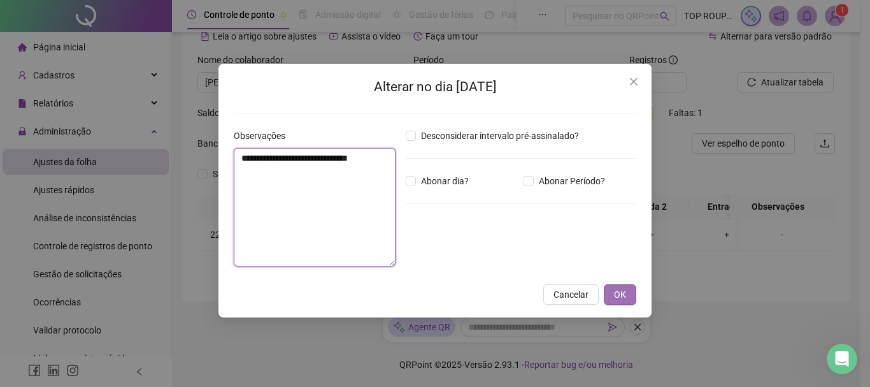
type textarea "**********"
click at [615, 295] on span "OK" at bounding box center [620, 294] width 12 height 14
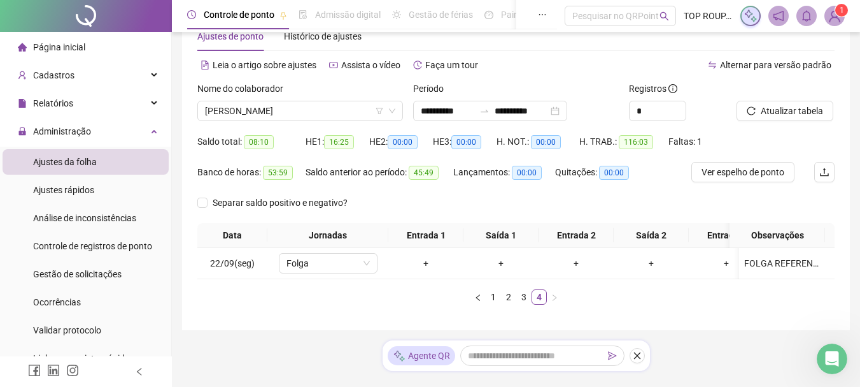
scroll to position [0, 0]
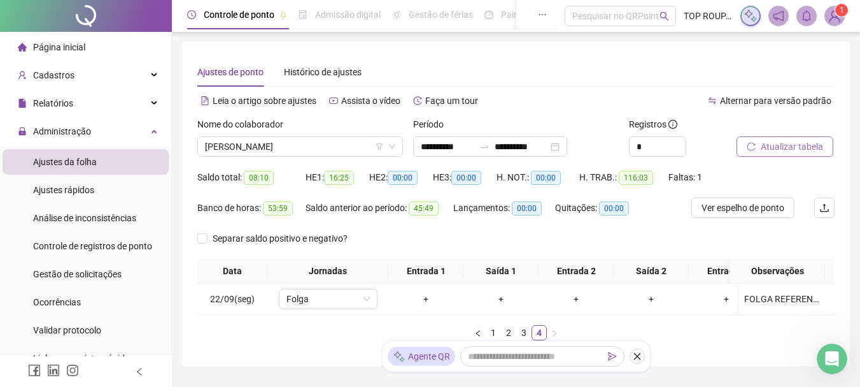
click at [779, 146] on span "Atualizar tabela" at bounding box center [792, 146] width 62 height 14
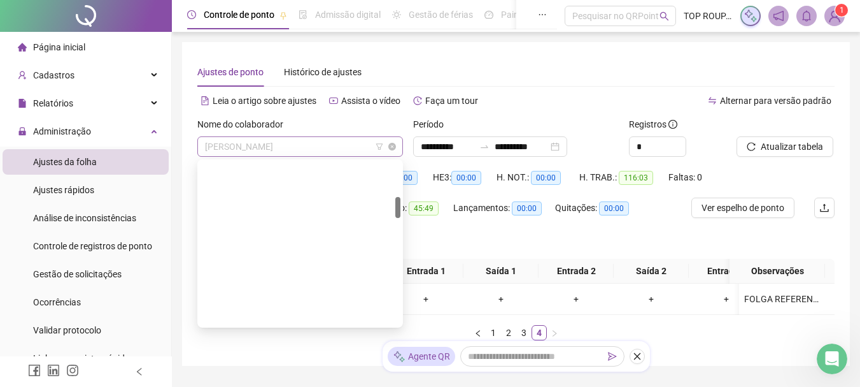
scroll to position [265, 0]
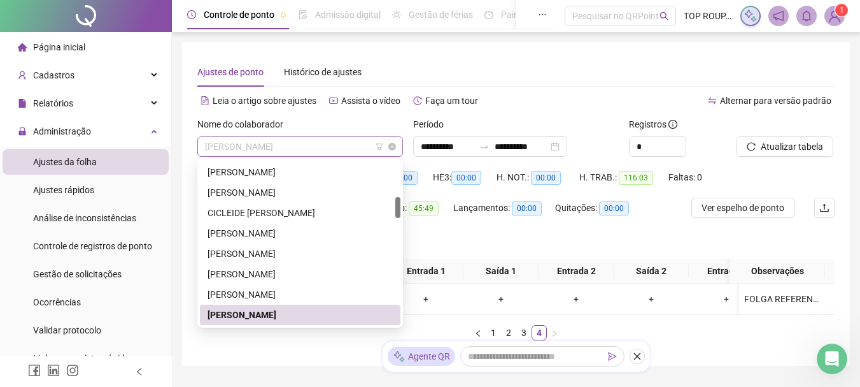
click at [337, 145] on span "[PERSON_NAME]" at bounding box center [300, 146] width 190 height 19
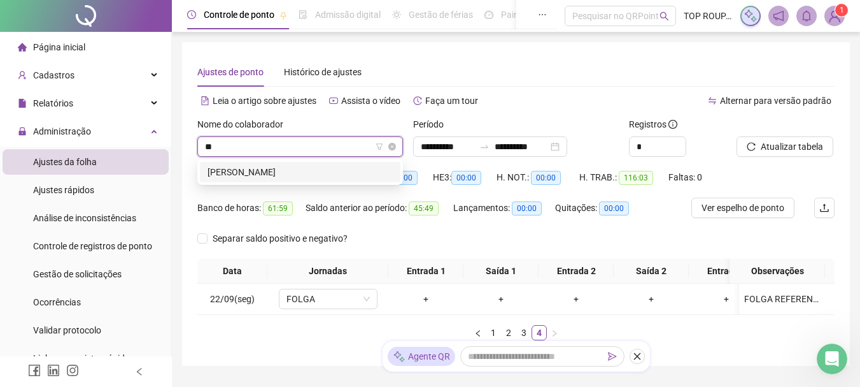
scroll to position [0, 0]
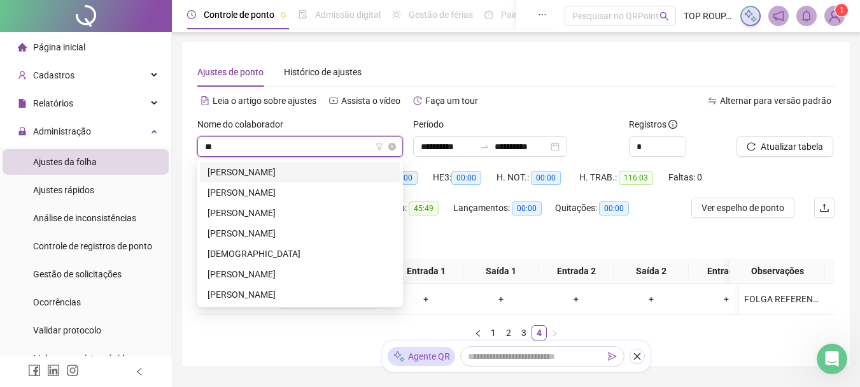
type input "***"
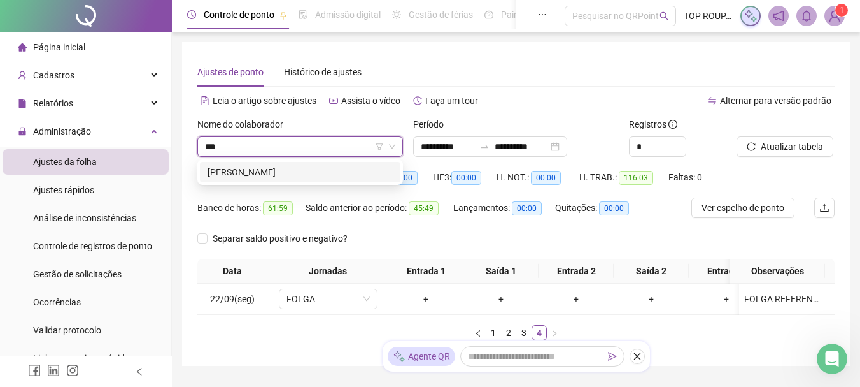
click at [306, 170] on div "[PERSON_NAME]" at bounding box center [300, 172] width 185 height 14
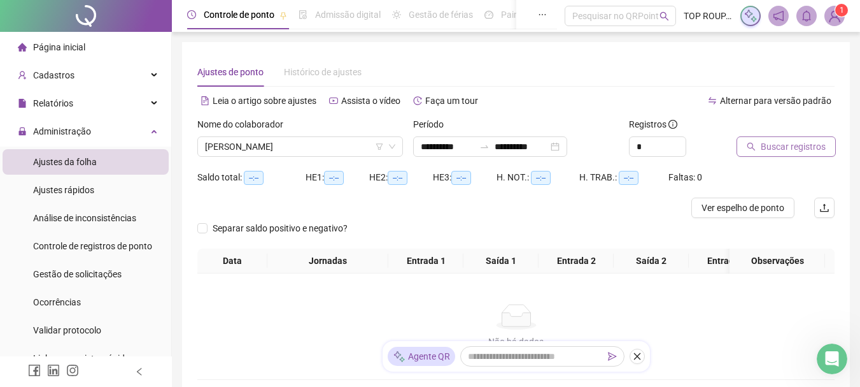
click at [776, 148] on span "Buscar registros" at bounding box center [793, 146] width 65 height 14
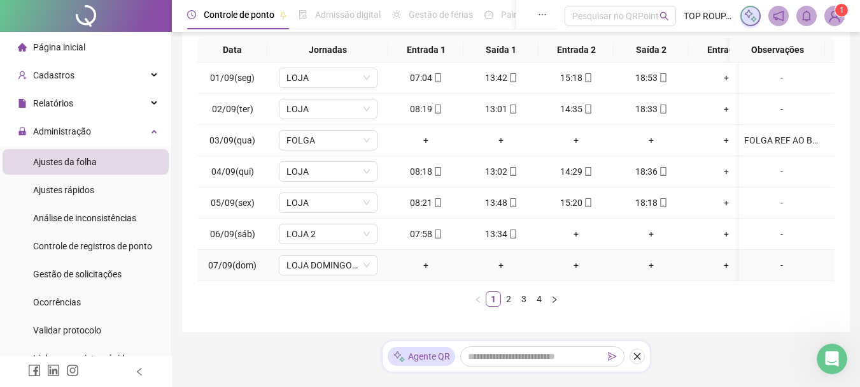
scroll to position [255, 0]
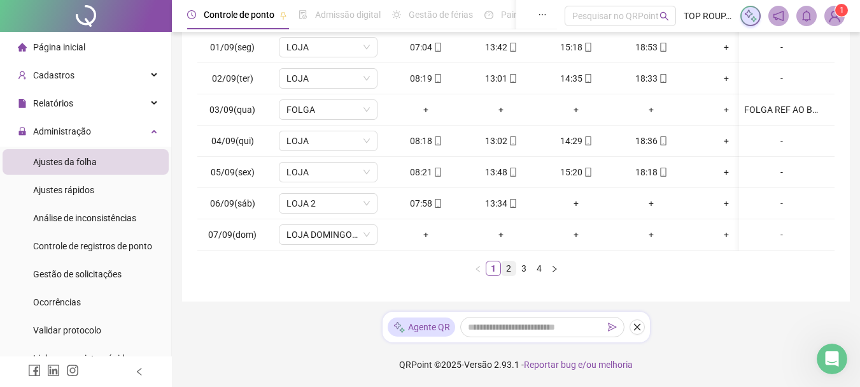
click at [508, 273] on link "2" at bounding box center [509, 268] width 14 height 14
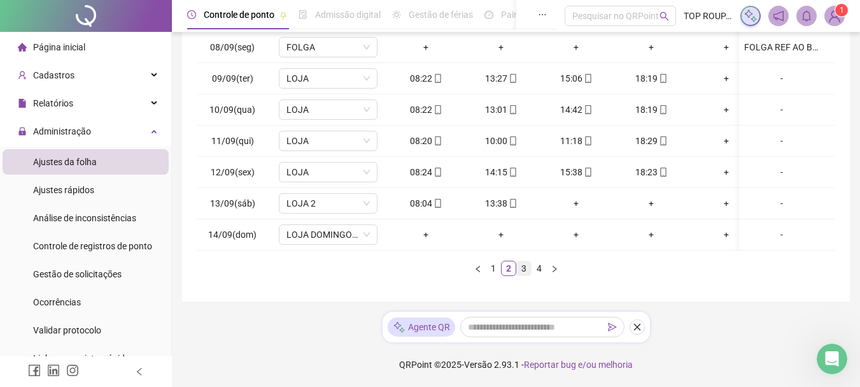
click at [522, 271] on link "3" at bounding box center [524, 268] width 14 height 14
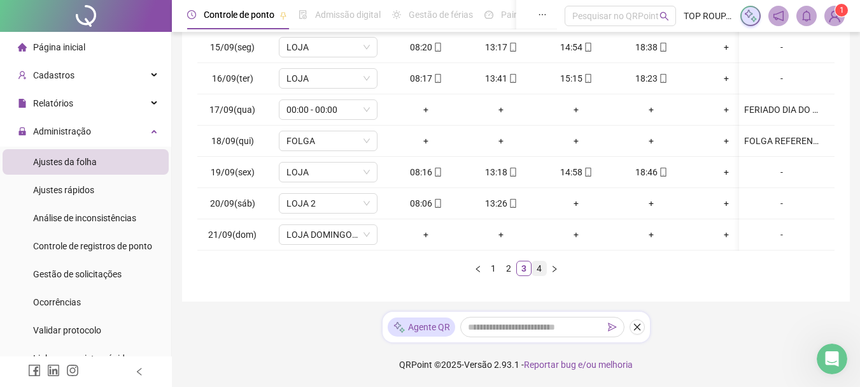
click at [533, 273] on link "4" at bounding box center [539, 268] width 14 height 14
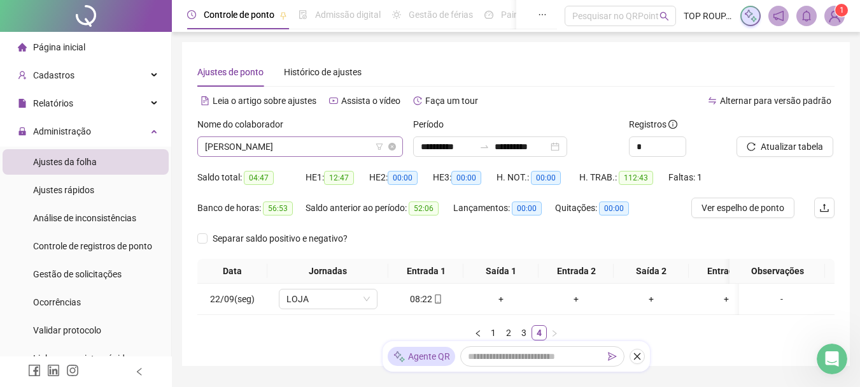
scroll to position [1039, 0]
click at [313, 152] on span "[PERSON_NAME]" at bounding box center [300, 146] width 190 height 19
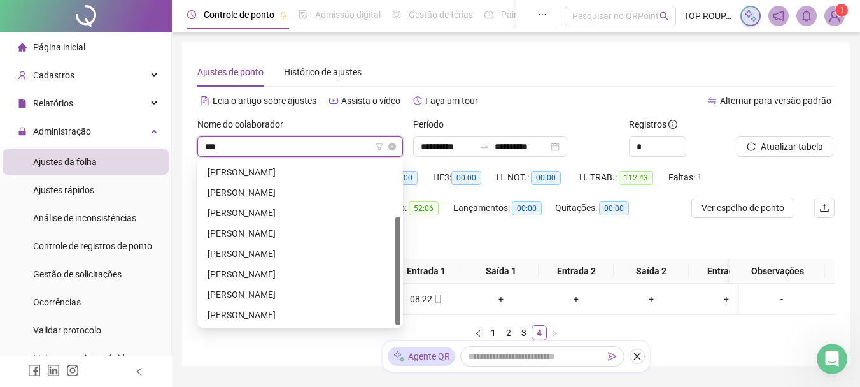
scroll to position [0, 0]
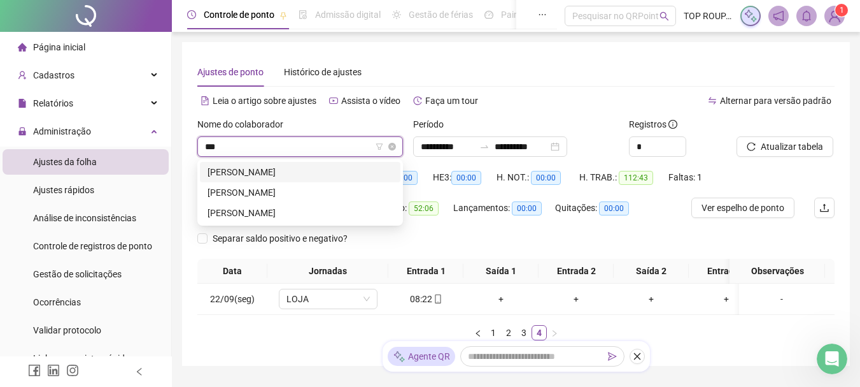
type input "****"
click at [282, 213] on div "[PERSON_NAME]" at bounding box center [300, 213] width 185 height 14
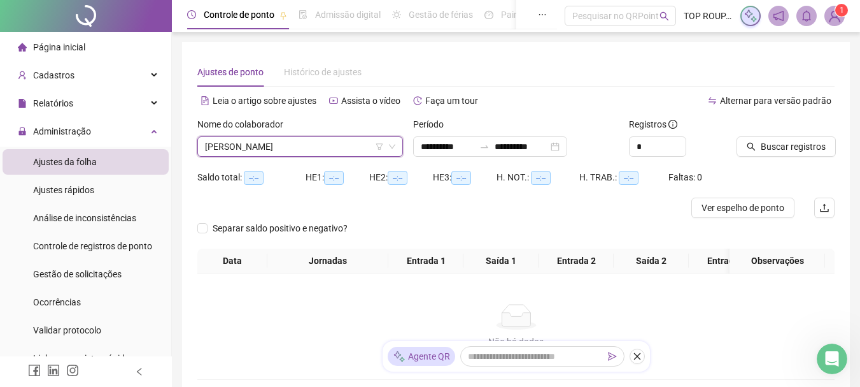
click at [762, 159] on div "Buscar registros" at bounding box center [786, 142] width 108 height 50
click at [776, 143] on span "Buscar registros" at bounding box center [793, 146] width 65 height 14
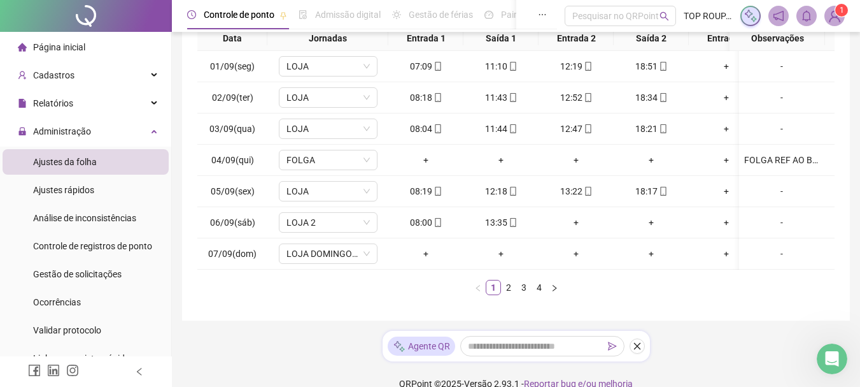
scroll to position [255, 0]
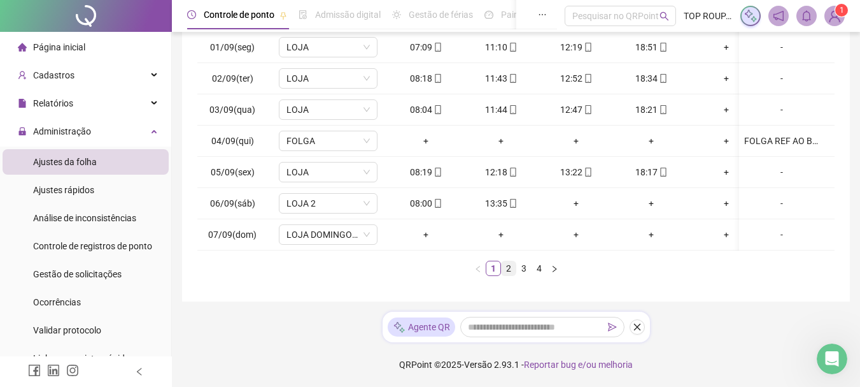
click at [508, 267] on link "2" at bounding box center [509, 268] width 14 height 14
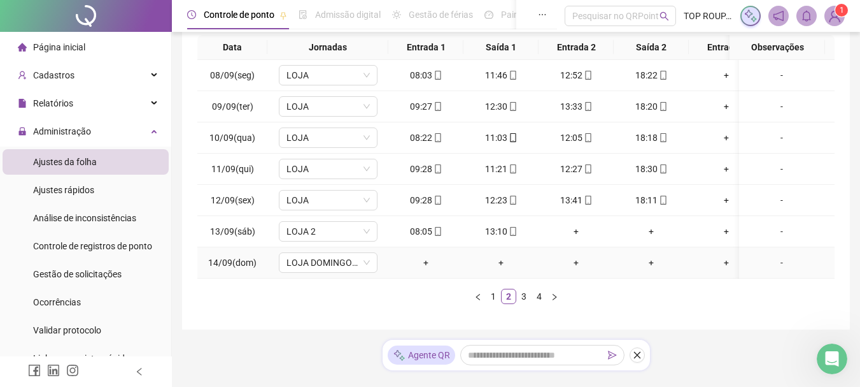
scroll to position [261, 0]
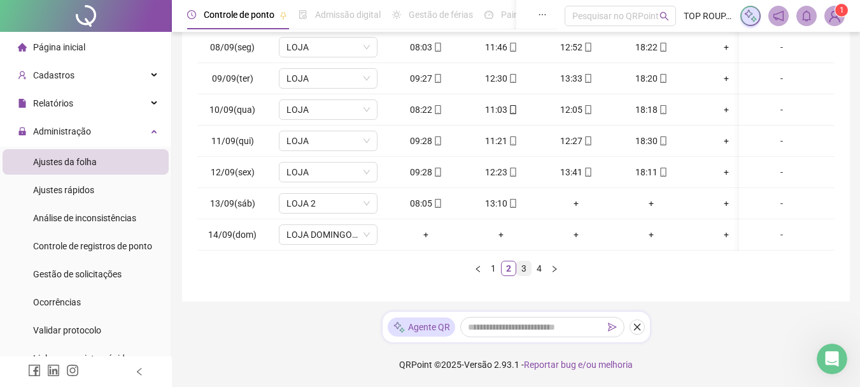
click at [524, 268] on link "3" at bounding box center [524, 268] width 14 height 14
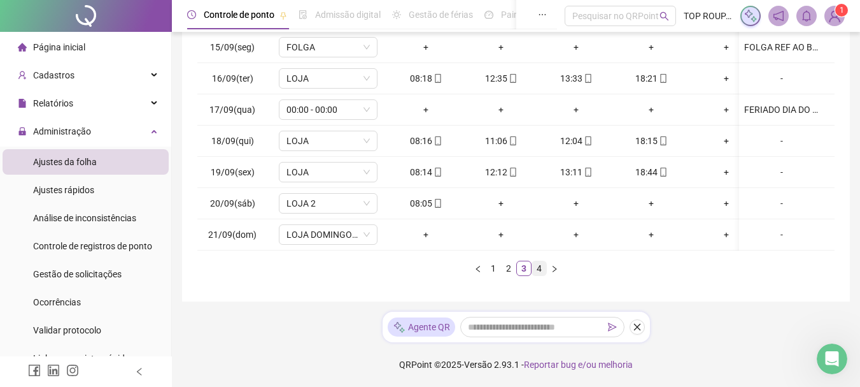
click at [541, 271] on link "4" at bounding box center [539, 268] width 14 height 14
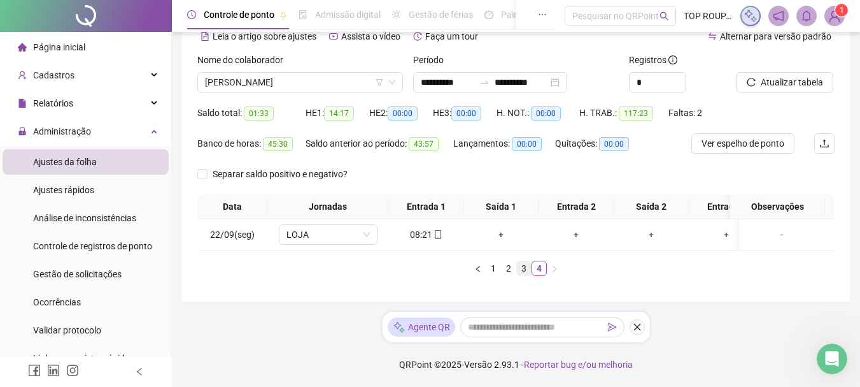
click at [520, 267] on link "3" at bounding box center [524, 268] width 14 height 14
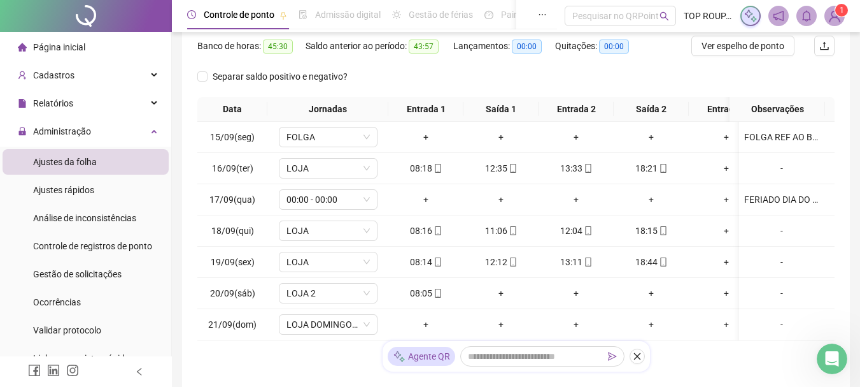
scroll to position [0, 0]
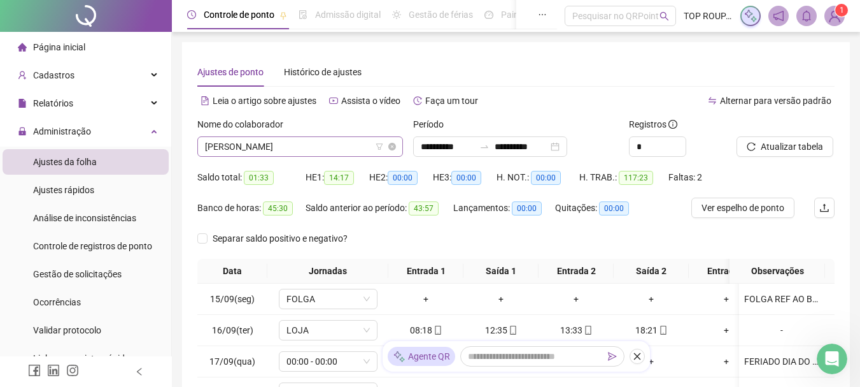
click at [248, 147] on span "[PERSON_NAME]" at bounding box center [300, 146] width 190 height 19
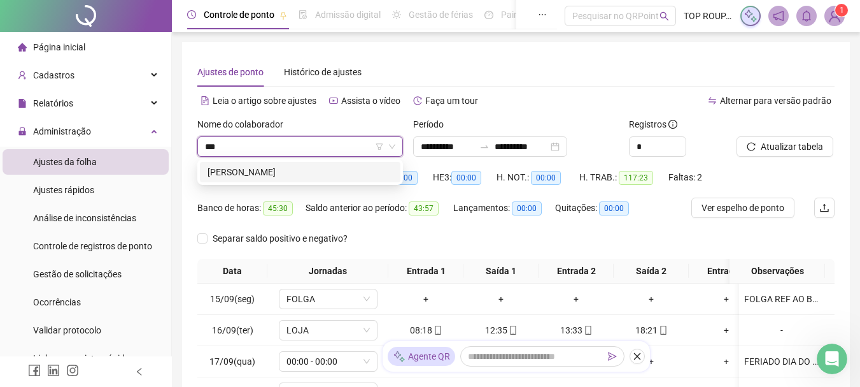
type input "***"
click at [245, 183] on div "238879 [PERSON_NAME]" at bounding box center [300, 171] width 206 height 25
click at [250, 180] on div "[PERSON_NAME]" at bounding box center [300, 172] width 201 height 20
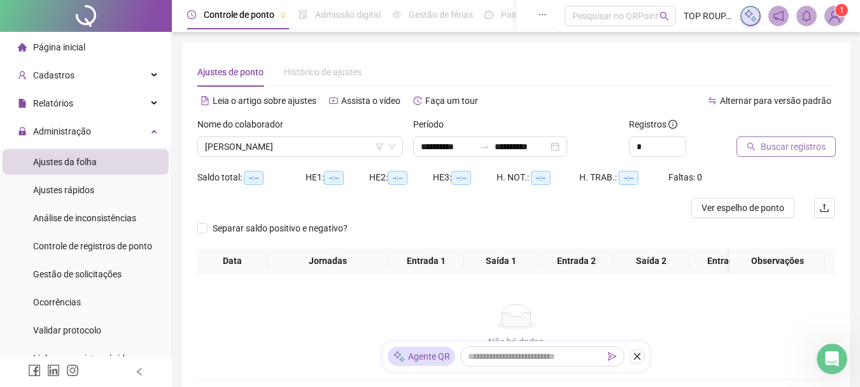
click at [786, 155] on button "Buscar registros" at bounding box center [786, 146] width 99 height 20
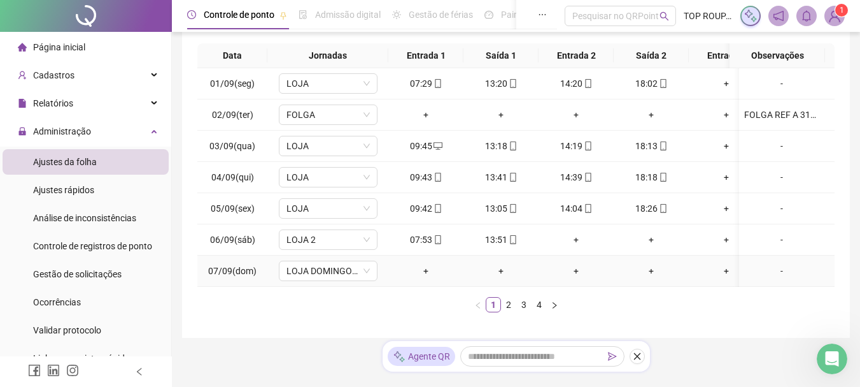
scroll to position [251, 0]
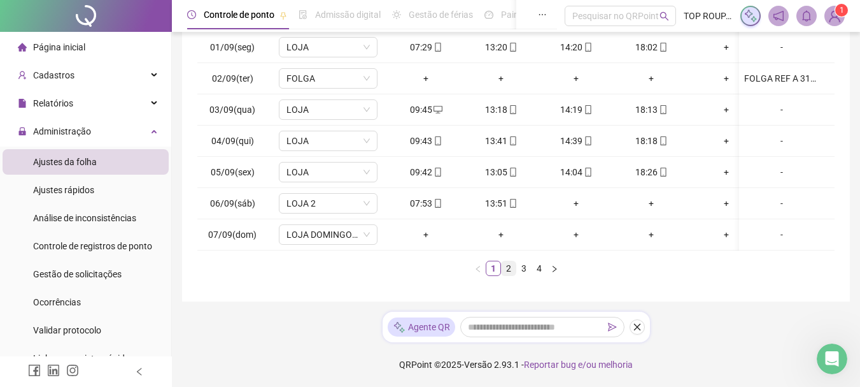
click at [509, 268] on link "2" at bounding box center [509, 268] width 14 height 14
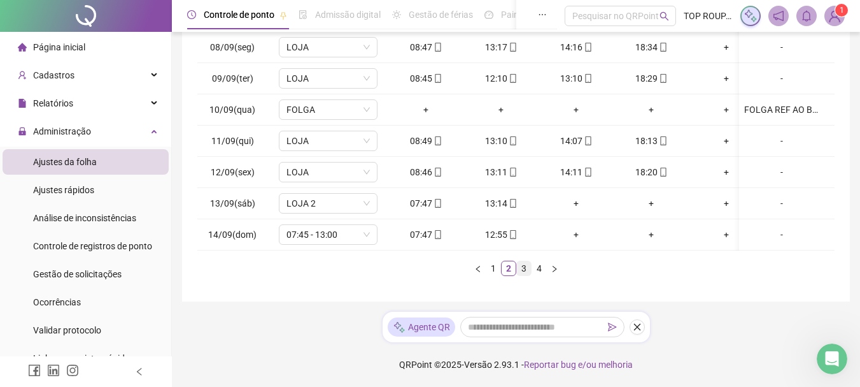
click at [529, 268] on link "3" at bounding box center [524, 268] width 14 height 14
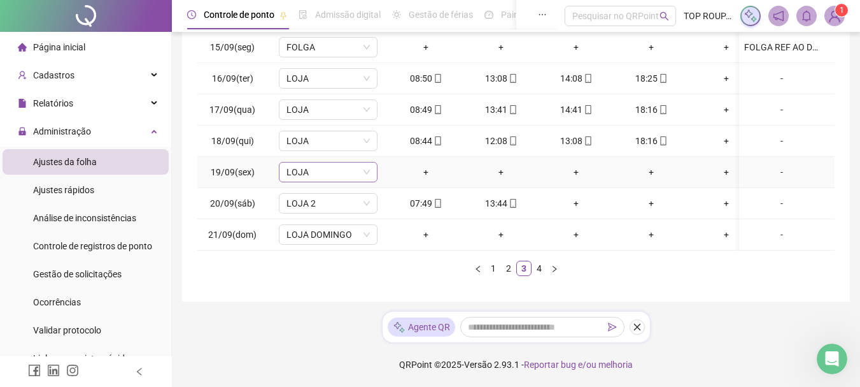
click at [332, 162] on span "LOJA" at bounding box center [328, 171] width 83 height 19
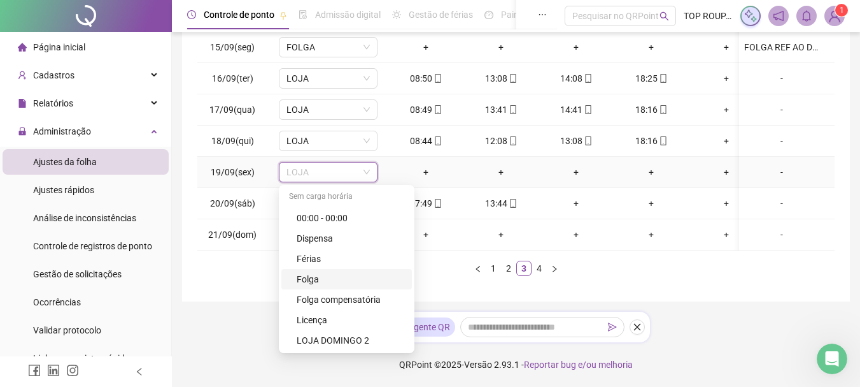
click at [327, 272] on div "Folga" at bounding box center [351, 279] width 108 height 14
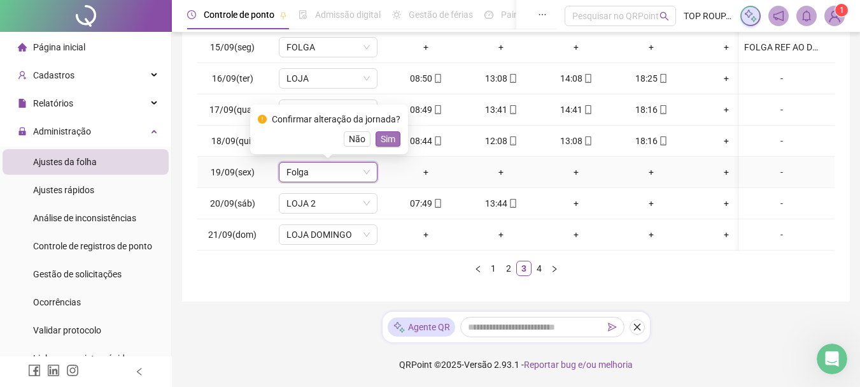
click at [388, 133] on span "Sim" at bounding box center [388, 139] width 15 height 14
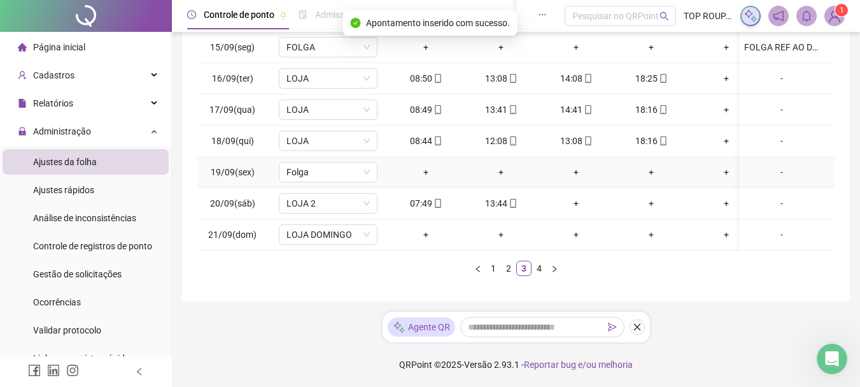
click at [772, 165] on div "-" at bounding box center [781, 172] width 75 height 14
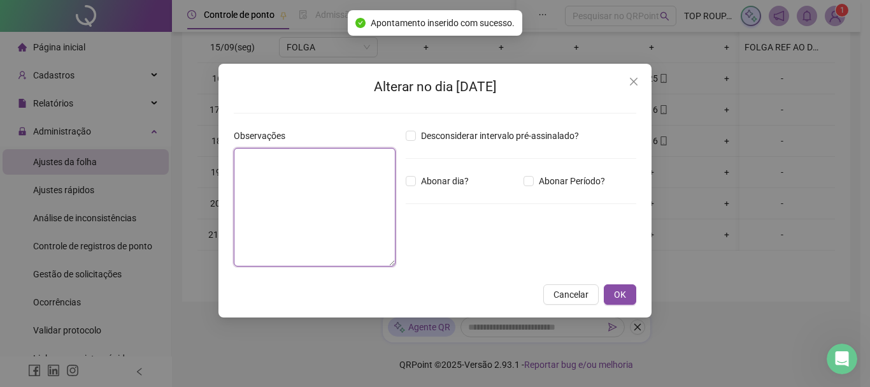
click at [354, 200] on textarea at bounding box center [315, 207] width 162 height 118
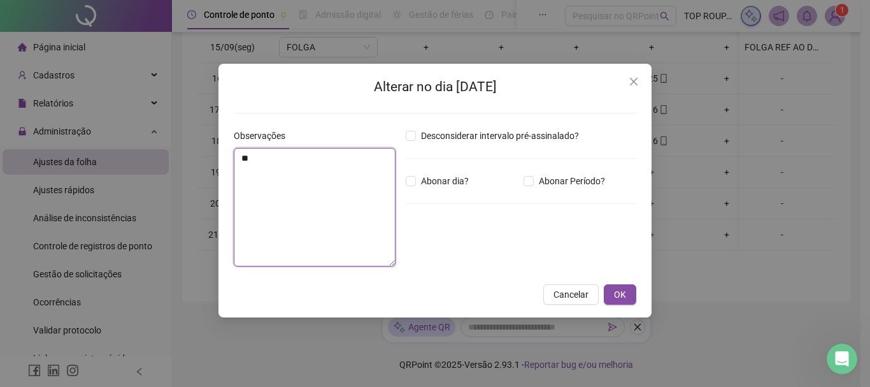
type textarea "*"
type textarea "**********"
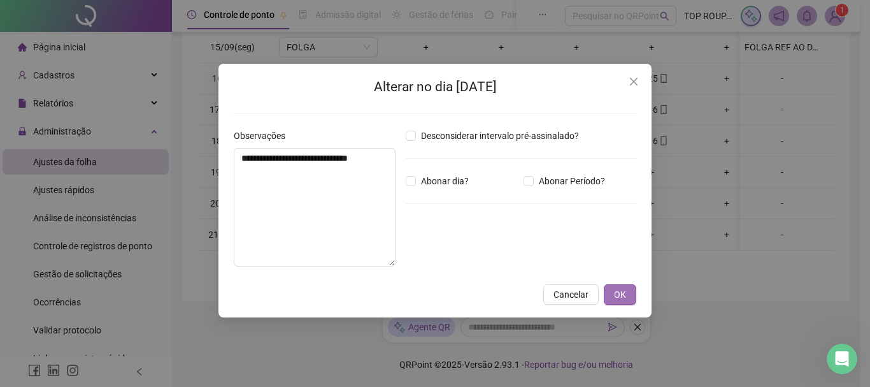
click at [625, 294] on span "OK" at bounding box center [620, 294] width 12 height 14
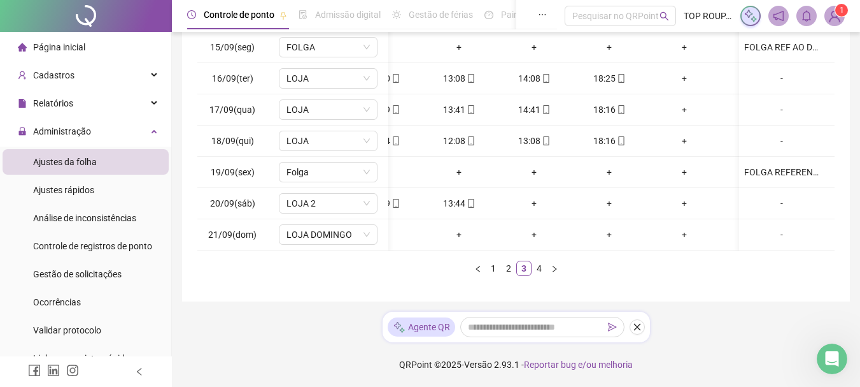
scroll to position [0, 0]
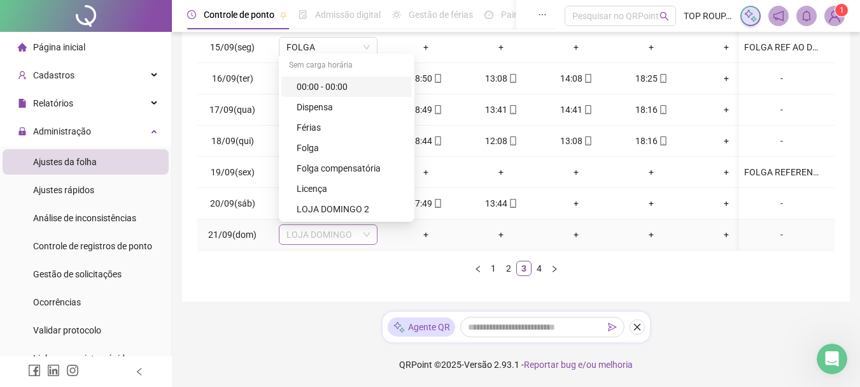
click at [296, 225] on span "LOJA DOMINGO" at bounding box center [328, 234] width 83 height 19
click at [332, 202] on div "LOJA DOMINGO 2" at bounding box center [351, 209] width 108 height 14
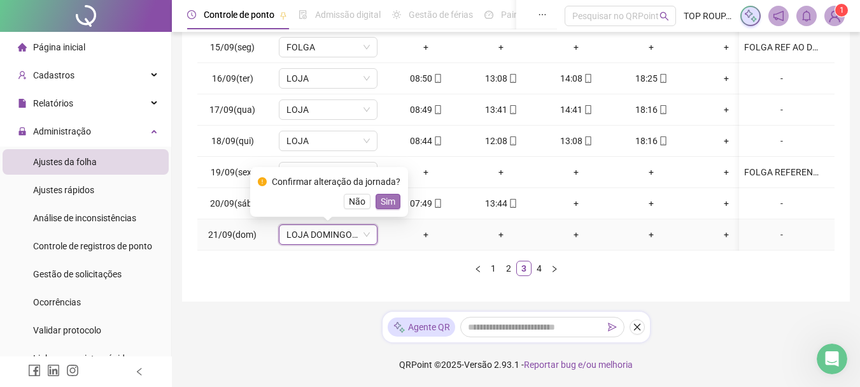
click at [386, 196] on span "Sim" at bounding box center [388, 201] width 15 height 14
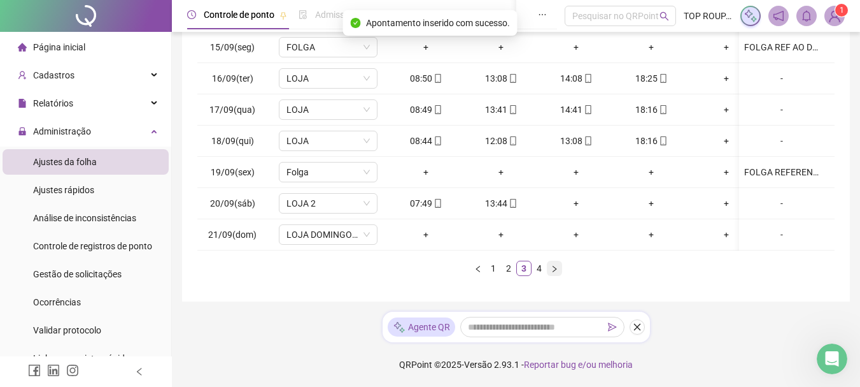
click at [547, 262] on button "button" at bounding box center [554, 267] width 15 height 15
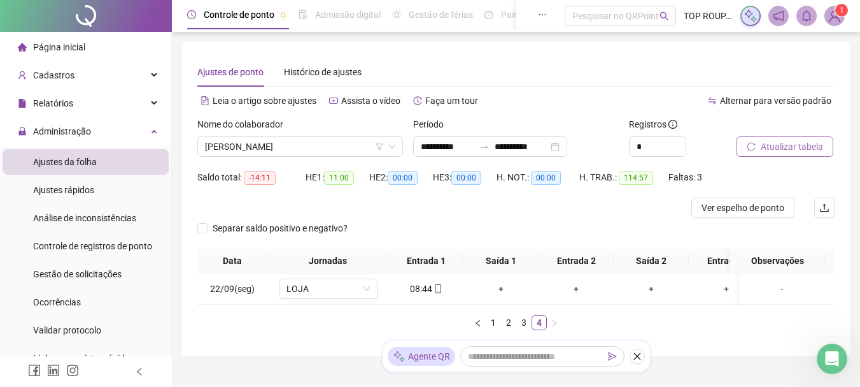
click at [813, 137] on button "Atualizar tabela" at bounding box center [785, 146] width 97 height 20
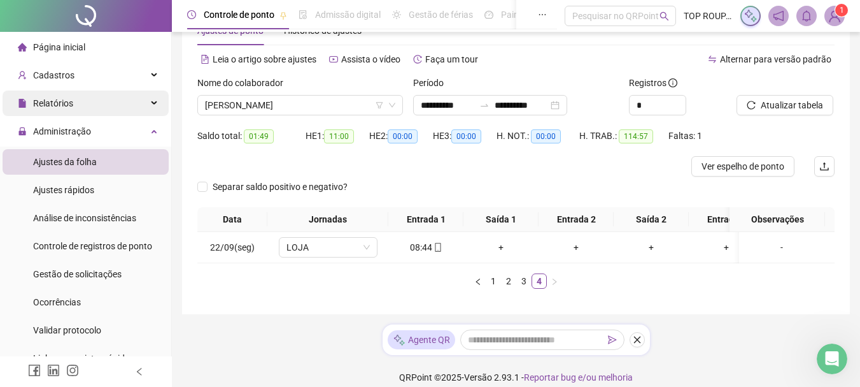
scroll to position [64, 0]
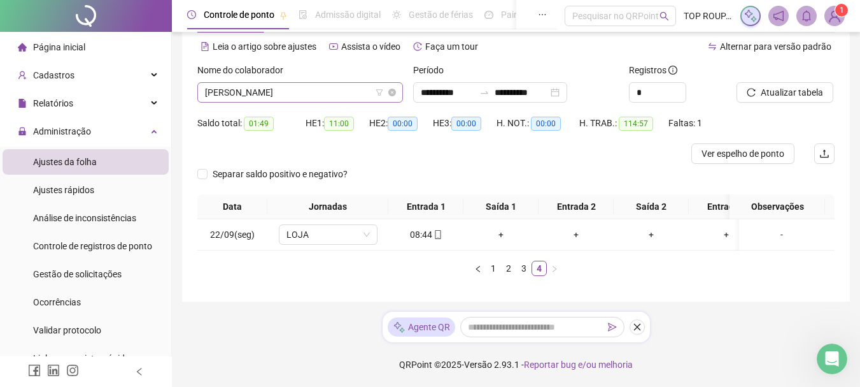
click at [269, 83] on span "[PERSON_NAME]" at bounding box center [300, 92] width 190 height 19
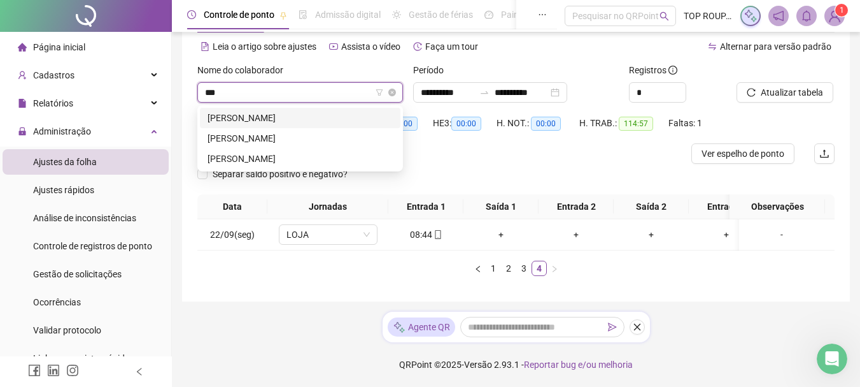
type input "****"
click at [288, 131] on div "[PERSON_NAME]" at bounding box center [300, 138] width 185 height 14
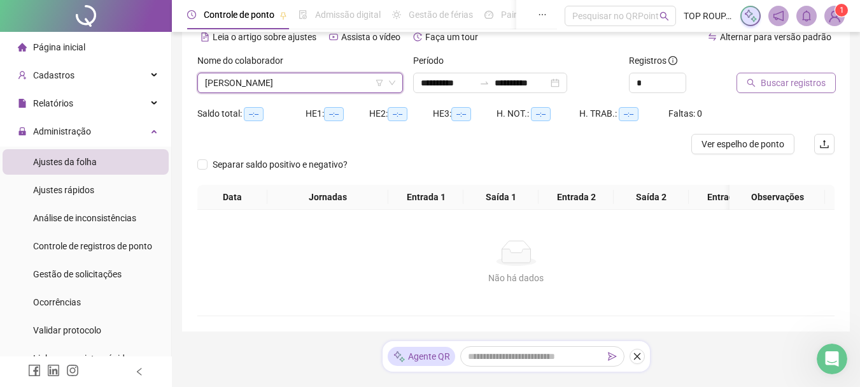
click at [745, 73] on button "Buscar registros" at bounding box center [786, 83] width 99 height 20
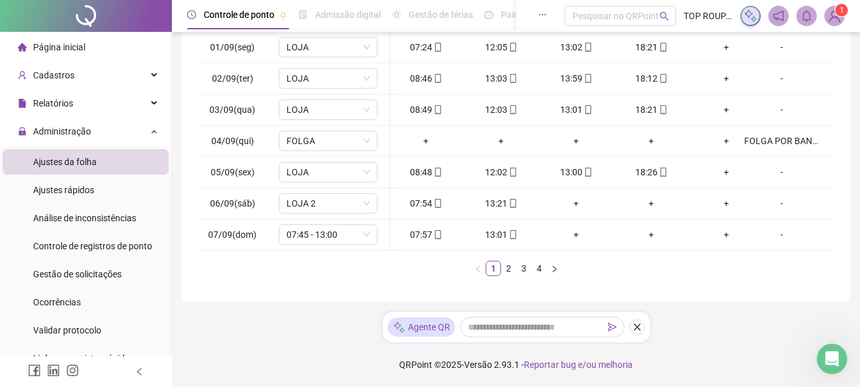
scroll to position [0, 0]
click at [512, 266] on link "2" at bounding box center [509, 268] width 14 height 14
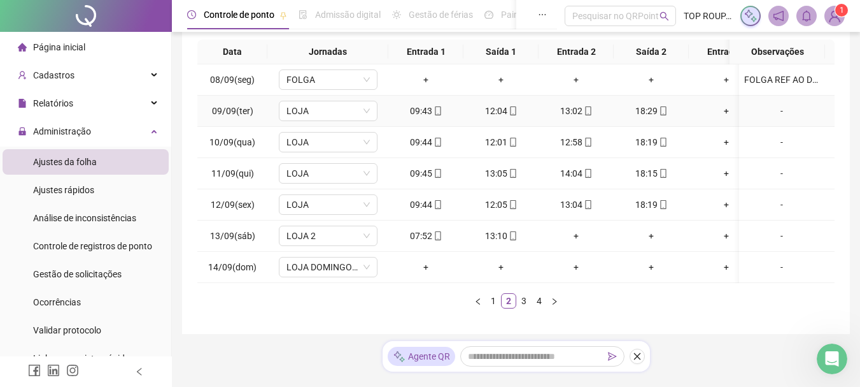
scroll to position [251, 0]
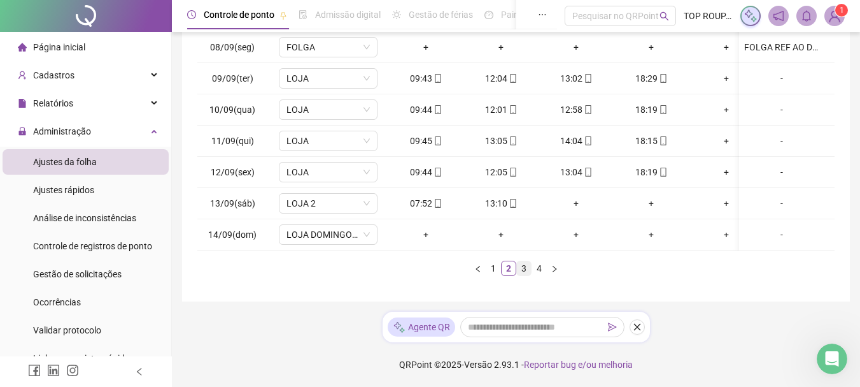
click at [525, 267] on link "3" at bounding box center [524, 268] width 14 height 14
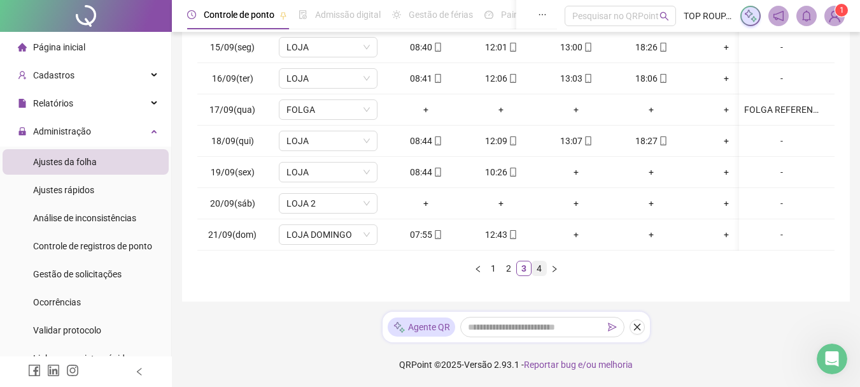
click at [537, 269] on link "4" at bounding box center [539, 268] width 14 height 14
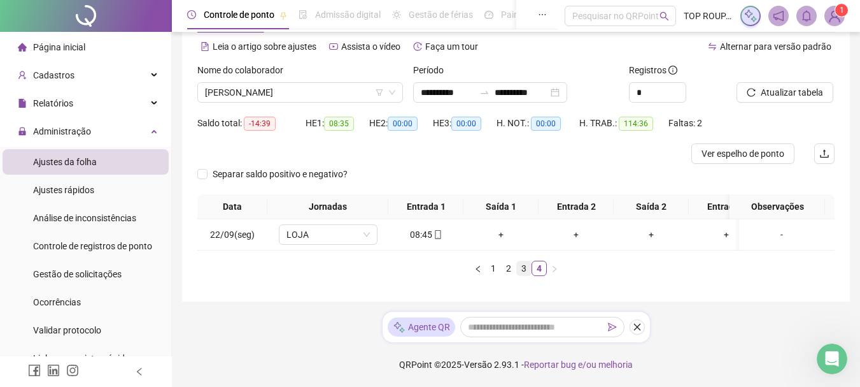
click at [517, 267] on link "3" at bounding box center [524, 268] width 14 height 14
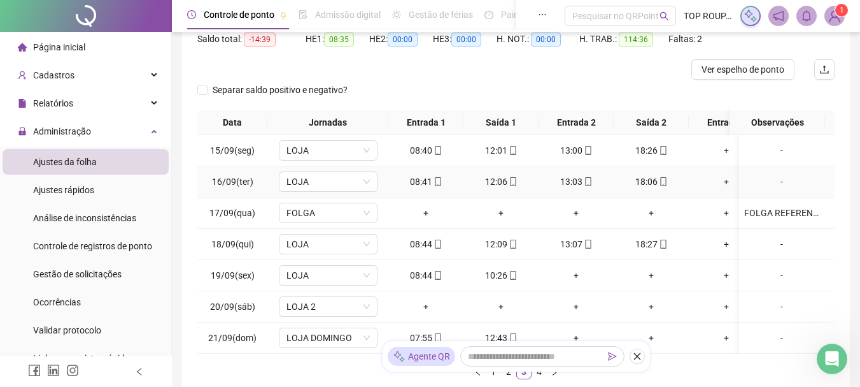
scroll to position [251, 0]
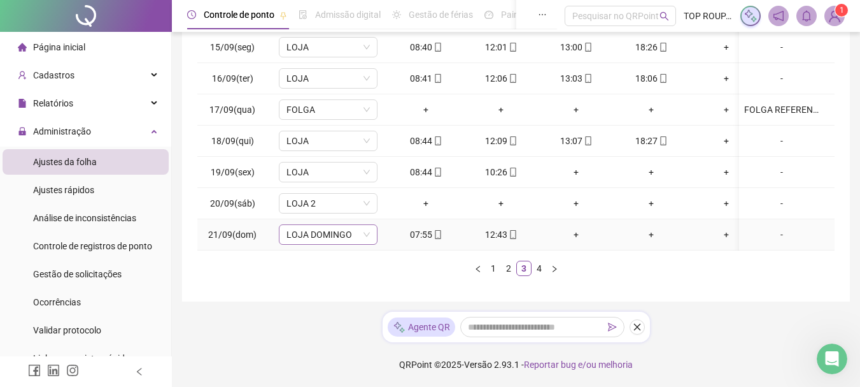
click at [325, 228] on span "LOJA DOMINGO" at bounding box center [328, 234] width 83 height 19
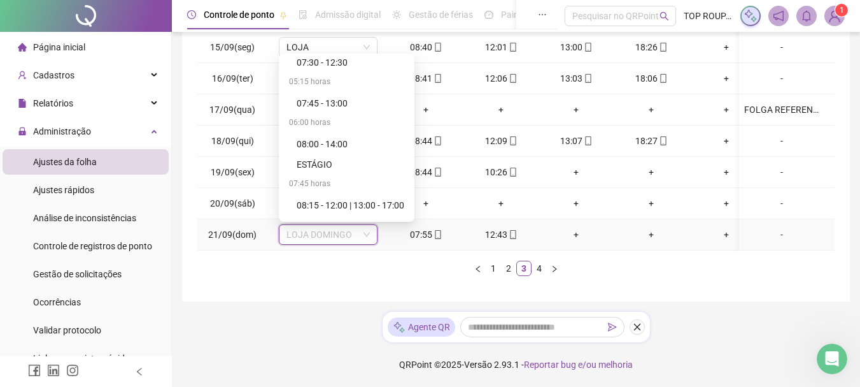
scroll to position [382, 0]
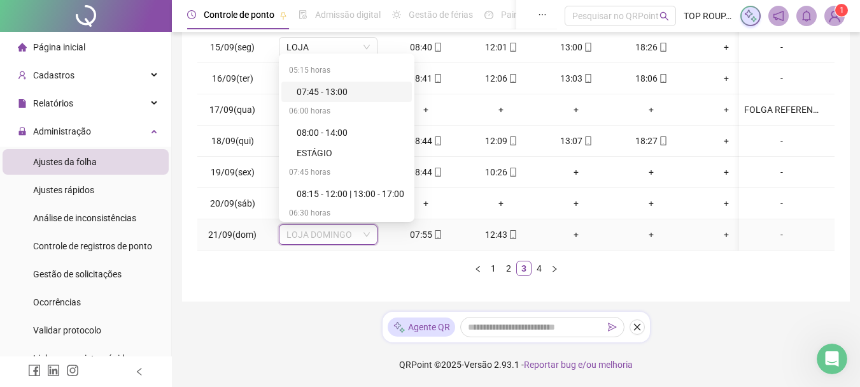
click at [353, 85] on div "07:45 - 13:00" at bounding box center [351, 92] width 108 height 14
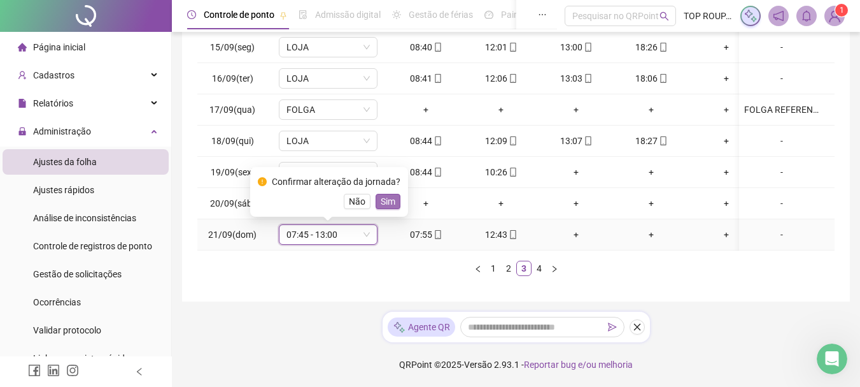
click at [392, 194] on span "Sim" at bounding box center [388, 201] width 15 height 14
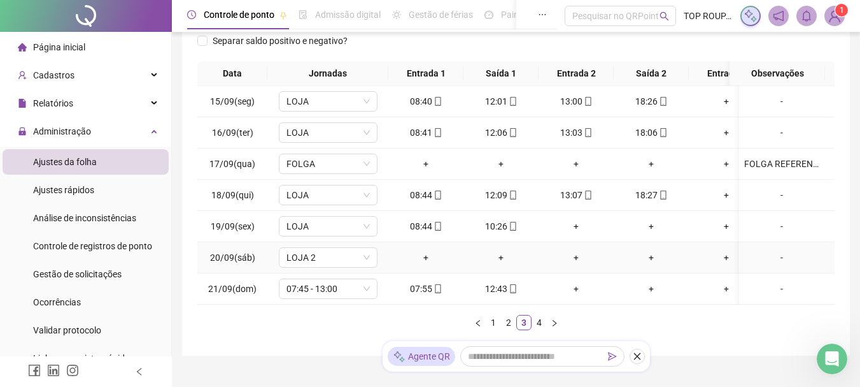
scroll to position [251, 0]
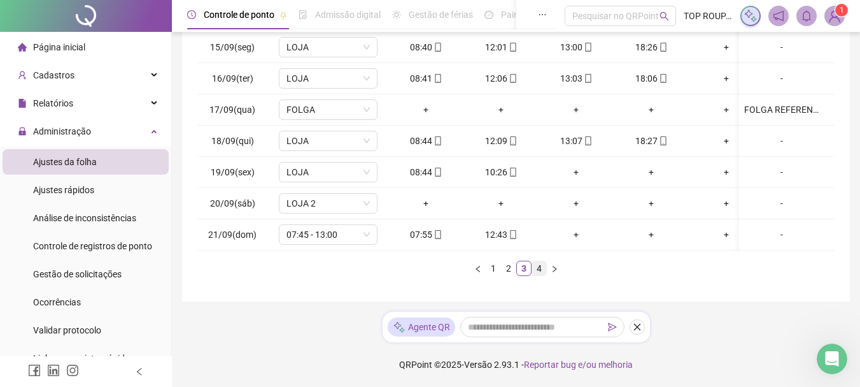
click at [536, 269] on link "4" at bounding box center [539, 268] width 14 height 14
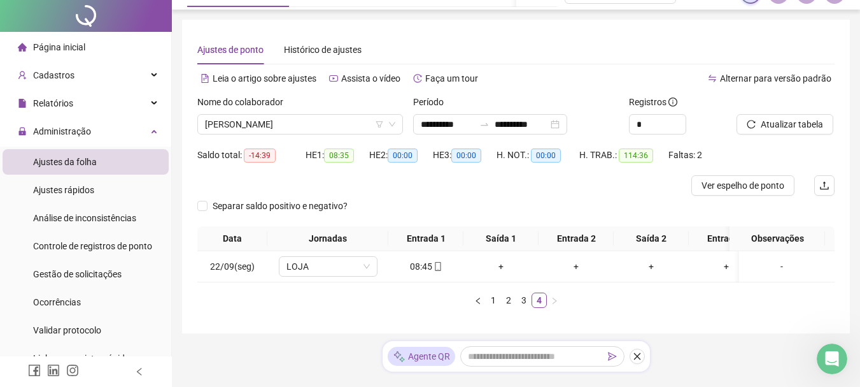
scroll to position [0, 0]
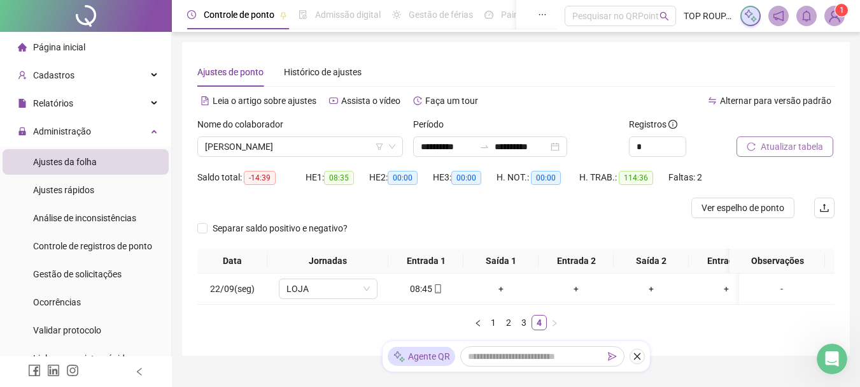
drag, startPoint x: 785, startPoint y: 157, endPoint x: 783, endPoint y: 149, distance: 8.4
click at [784, 157] on div "Atualizar tabela" at bounding box center [786, 142] width 108 height 50
click at [783, 143] on span "Atualizar tabela" at bounding box center [792, 146] width 62 height 14
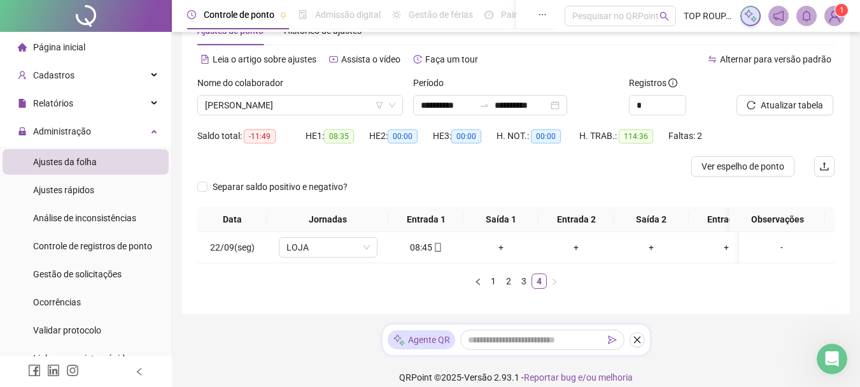
scroll to position [64, 0]
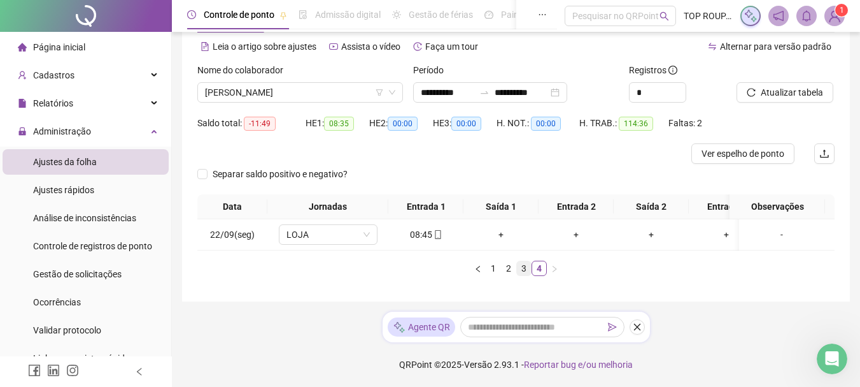
click at [522, 272] on link "3" at bounding box center [524, 268] width 14 height 14
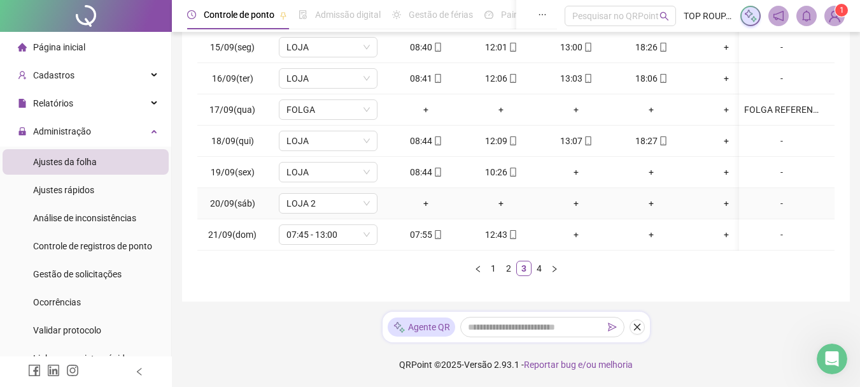
scroll to position [251, 0]
click at [508, 273] on link "2" at bounding box center [509, 268] width 14 height 14
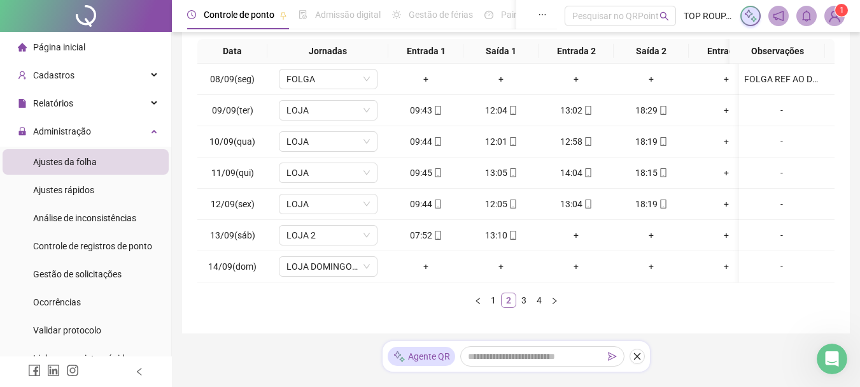
scroll to position [187, 0]
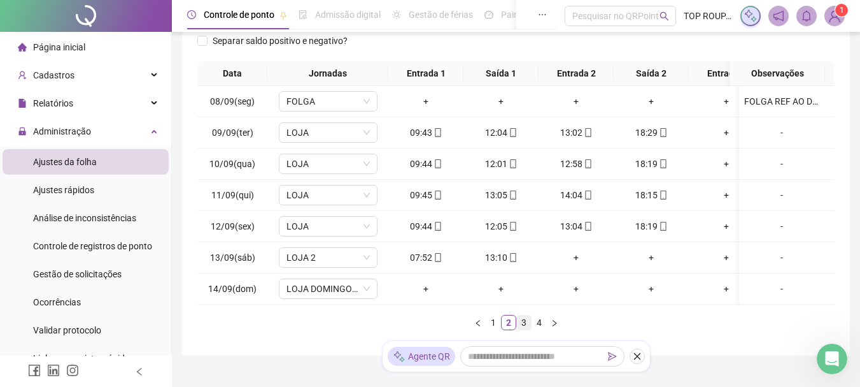
click at [529, 329] on link "3" at bounding box center [524, 322] width 14 height 14
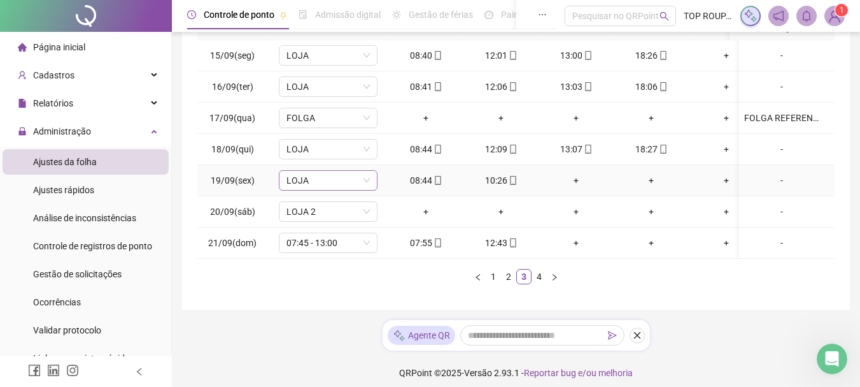
scroll to position [251, 0]
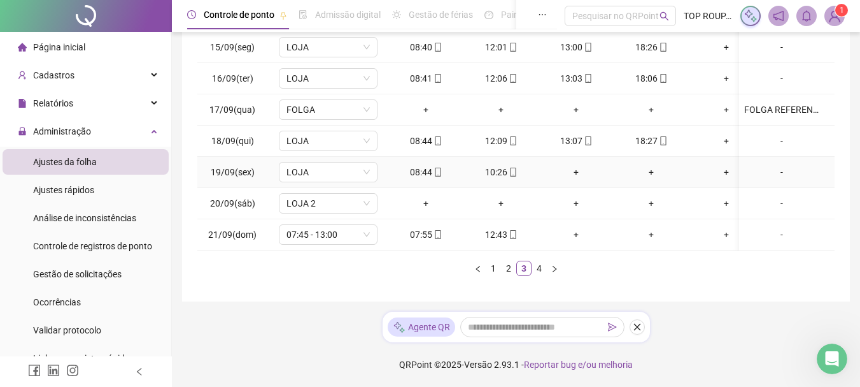
click at [773, 165] on div "-" at bounding box center [781, 172] width 75 height 14
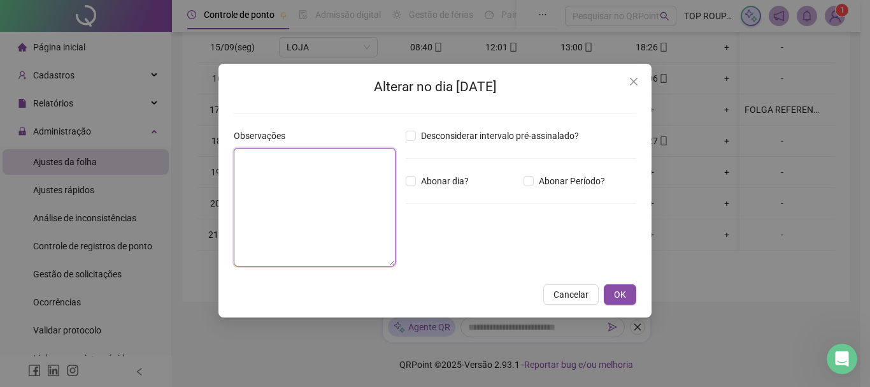
click at [353, 226] on textarea at bounding box center [315, 207] width 162 height 118
type textarea "*"
type textarea "**********"
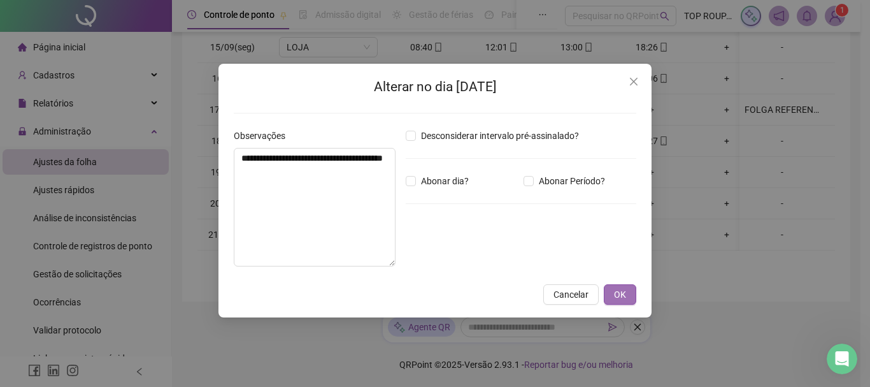
click at [620, 292] on span "OK" at bounding box center [620, 294] width 12 height 14
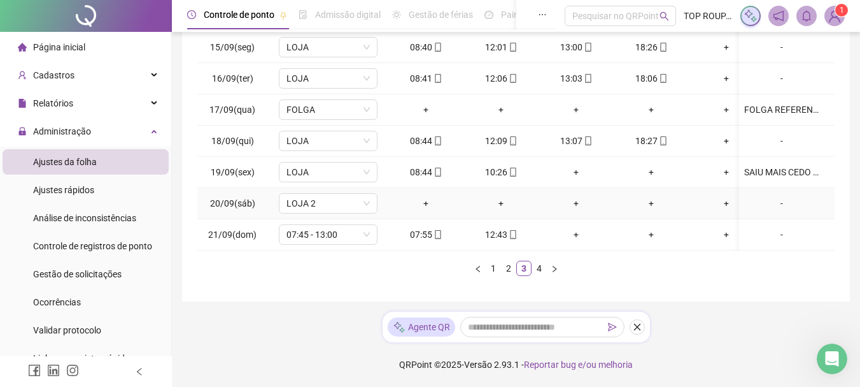
click at [767, 198] on div "-" at bounding box center [781, 203] width 75 height 14
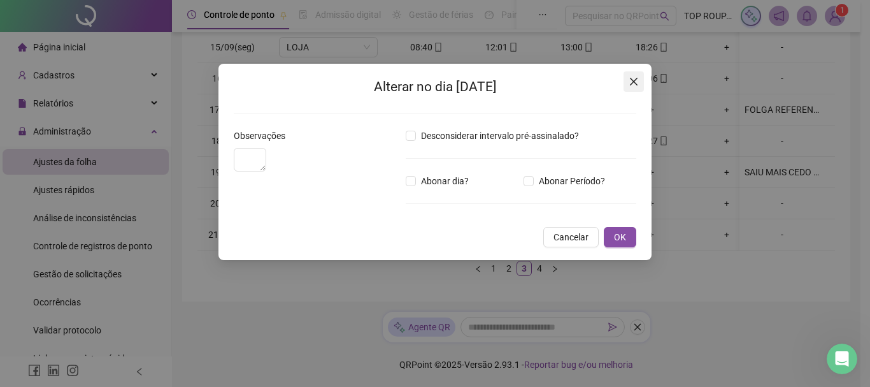
click at [637, 88] on button "Close" at bounding box center [633, 81] width 20 height 20
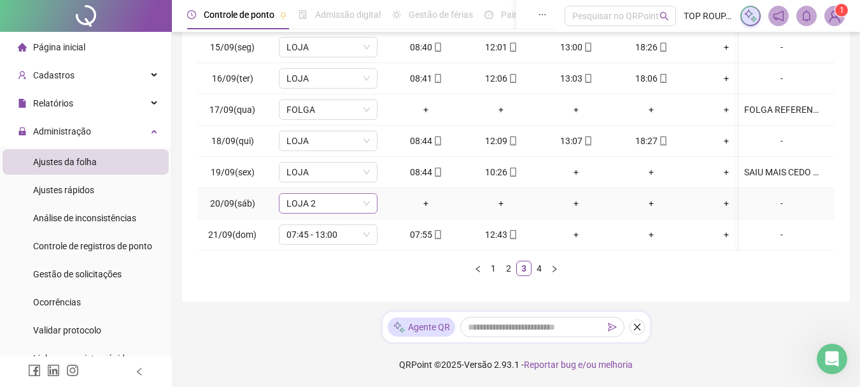
click at [313, 199] on span "LOJA 2" at bounding box center [328, 203] width 83 height 19
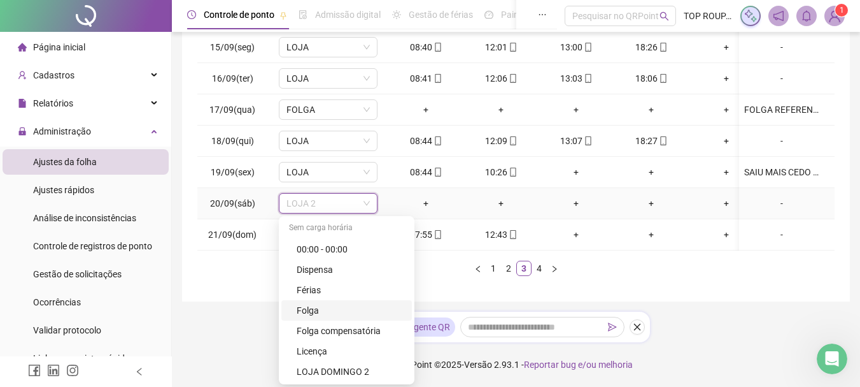
click at [326, 306] on div "Folga" at bounding box center [351, 310] width 108 height 14
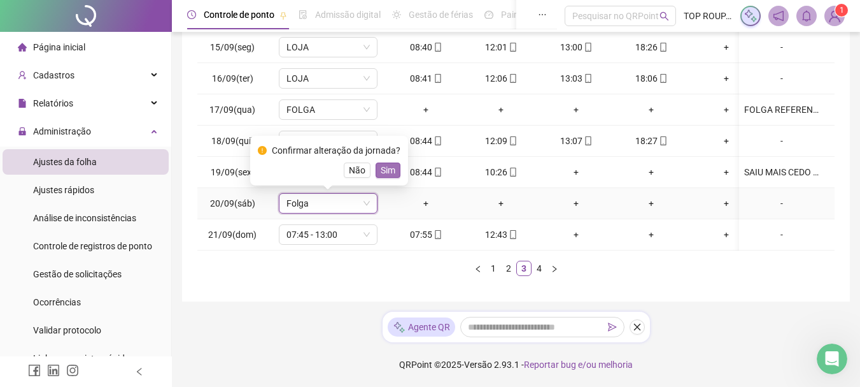
click at [386, 163] on span "Sim" at bounding box center [388, 170] width 15 height 14
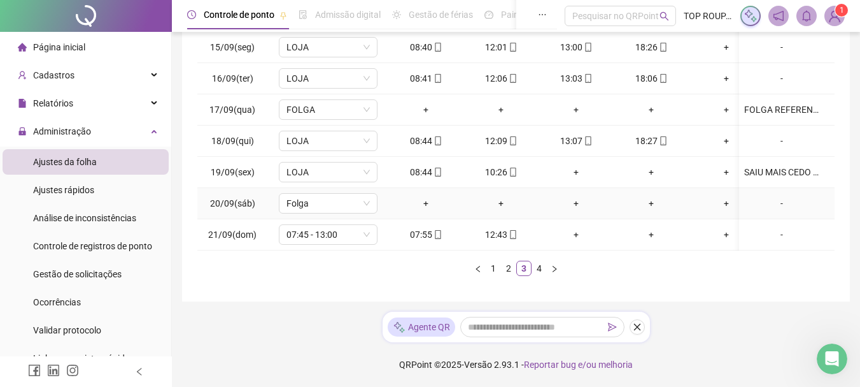
click at [776, 196] on div "-" at bounding box center [781, 203] width 75 height 14
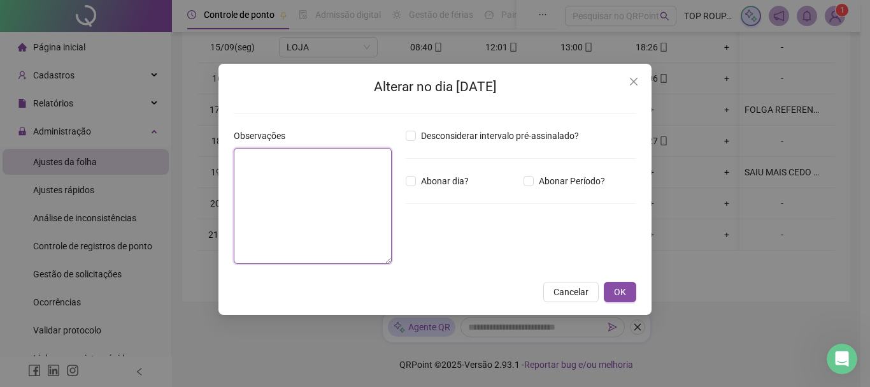
click at [360, 215] on textarea at bounding box center [313, 206] width 158 height 116
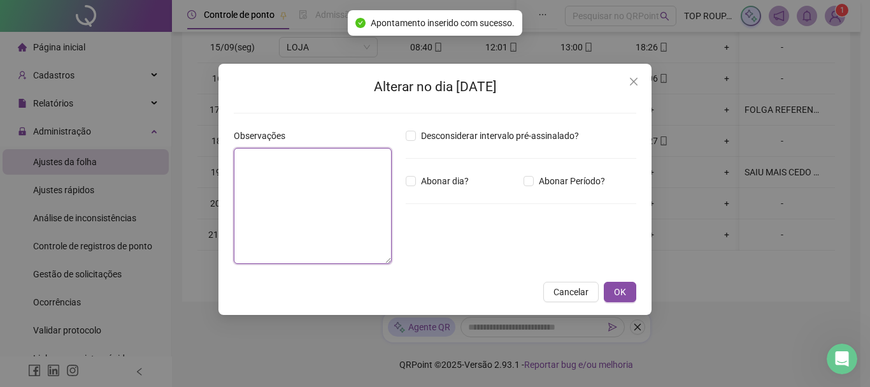
type textarea "*"
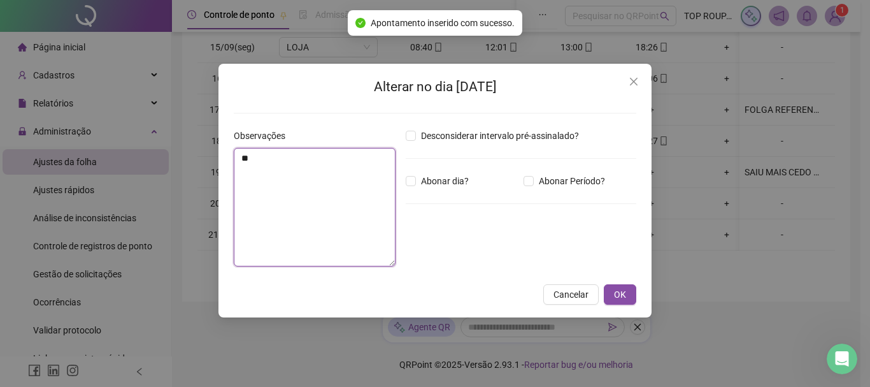
type textarea "*"
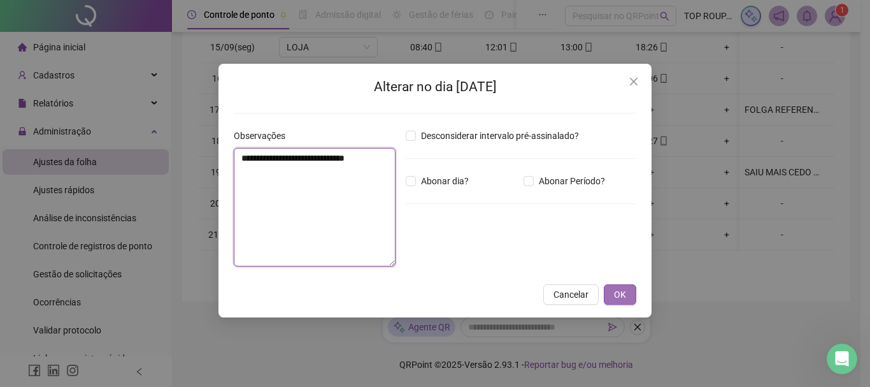
type textarea "**********"
click at [631, 302] on button "OK" at bounding box center [620, 294] width 32 height 20
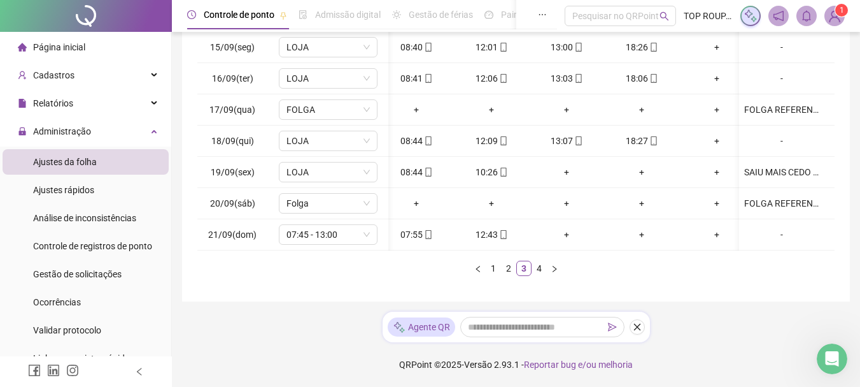
scroll to position [0, 25]
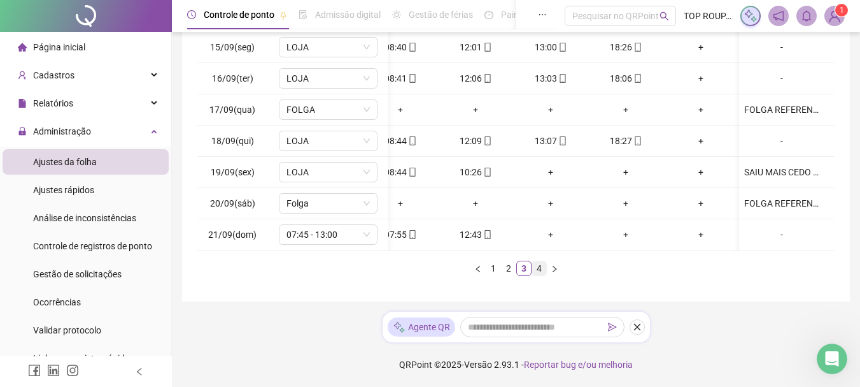
click at [537, 262] on link "4" at bounding box center [539, 268] width 14 height 14
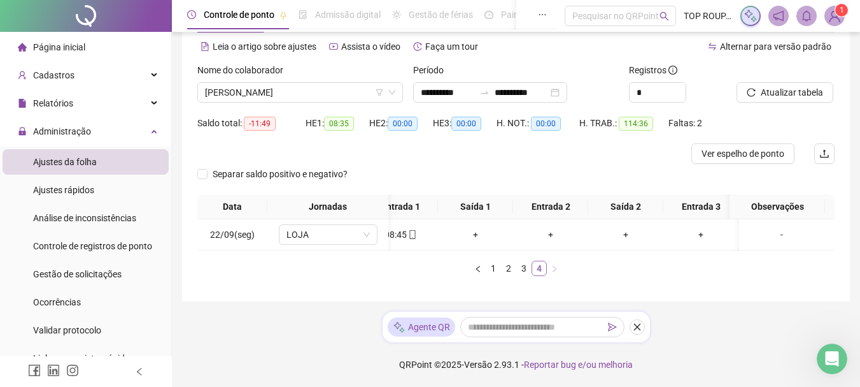
scroll to position [64, 0]
drag, startPoint x: 528, startPoint y: 238, endPoint x: 459, endPoint y: 248, distance: 69.4
click at [470, 245] on div "22/09(seg) LOJA 08:45 + + + + + -" at bounding box center [515, 234] width 637 height 31
click at [800, 85] on span "Atualizar tabela" at bounding box center [792, 92] width 62 height 14
click at [283, 83] on span "[PERSON_NAME]" at bounding box center [300, 92] width 190 height 19
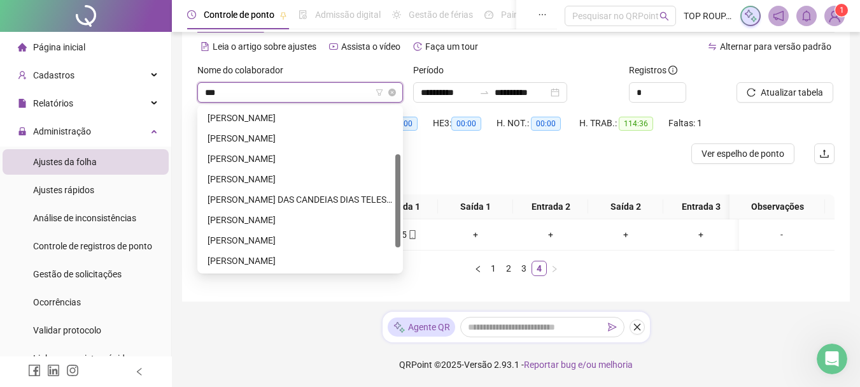
scroll to position [0, 0]
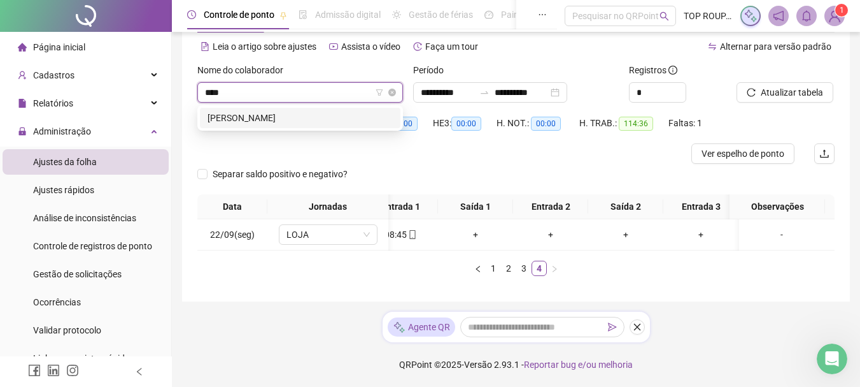
type input "*****"
click at [298, 111] on div "[PERSON_NAME]" at bounding box center [300, 118] width 185 height 14
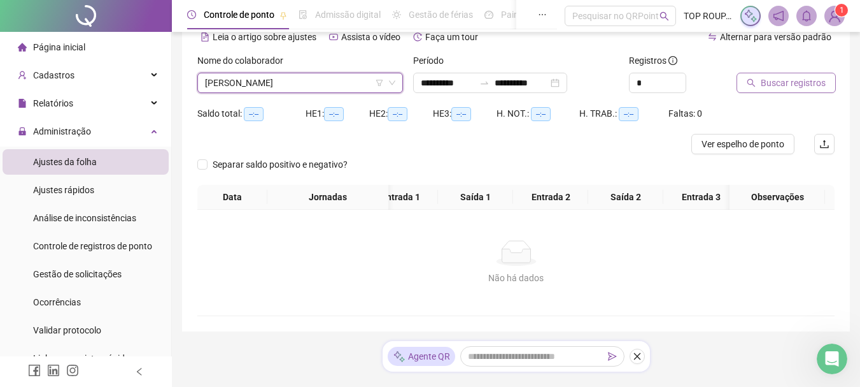
click at [793, 85] on span "Buscar registros" at bounding box center [793, 83] width 65 height 14
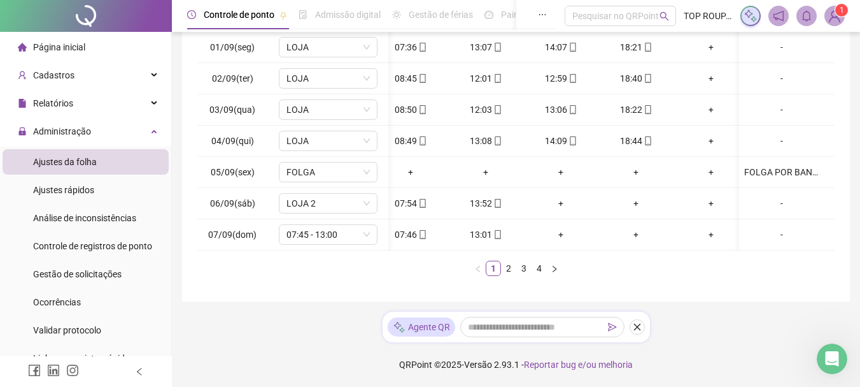
scroll to position [0, 20]
drag, startPoint x: 639, startPoint y: 264, endPoint x: 567, endPoint y: 280, distance: 73.7
click at [635, 266] on ul "1 2 3 4" at bounding box center [515, 267] width 637 height 15
click at [517, 263] on link "3" at bounding box center [524, 268] width 14 height 14
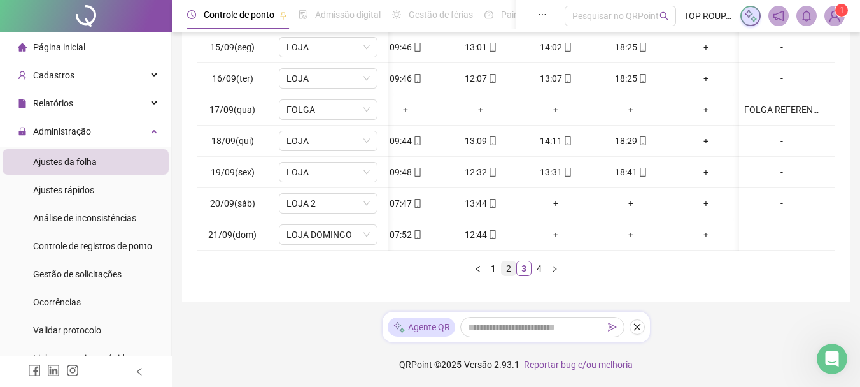
click at [509, 269] on link "2" at bounding box center [509, 268] width 14 height 14
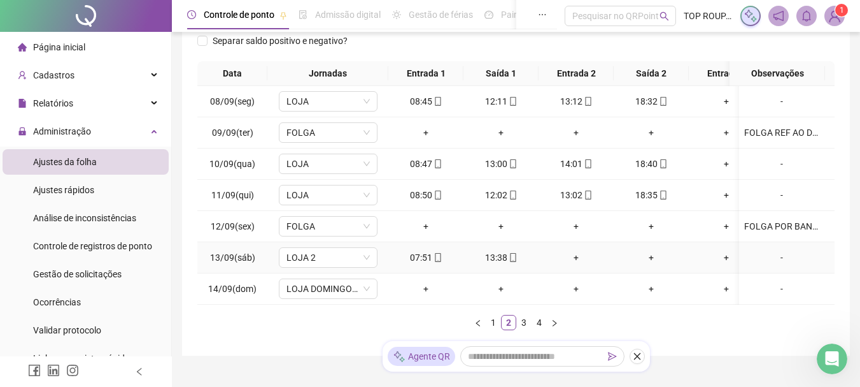
scroll to position [261, 0]
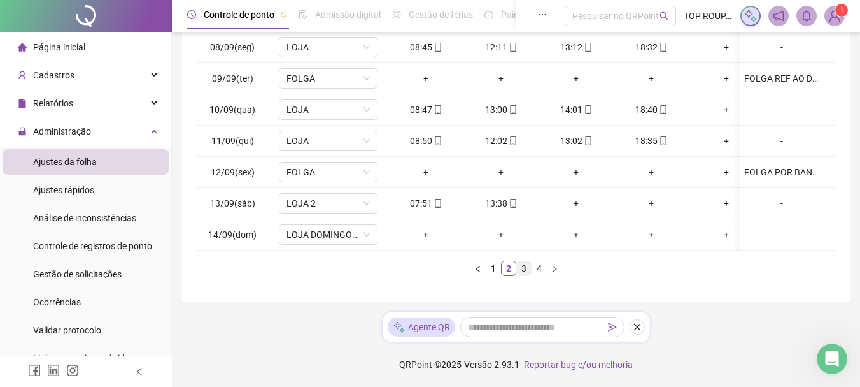
click at [520, 269] on link "3" at bounding box center [524, 268] width 14 height 14
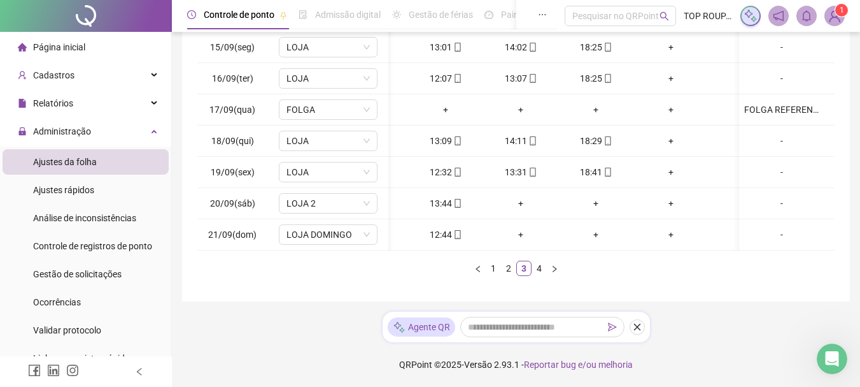
scroll to position [0, 68]
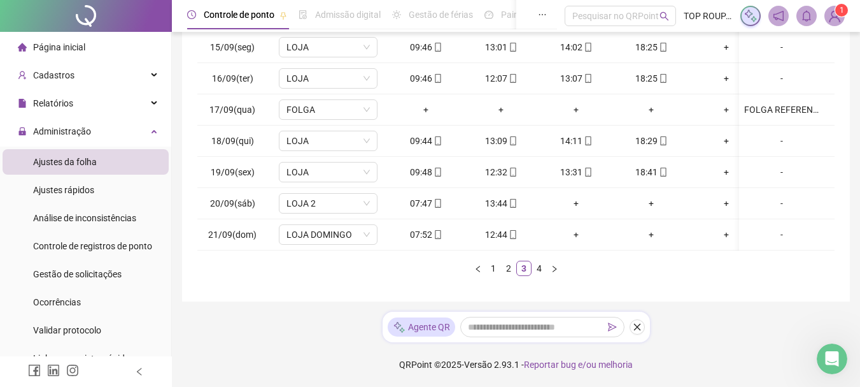
click at [490, 251] on div "Data Jornadas Entrada 1 Saída 1 Entrada 2 Saída 2 Entrada 3 Saída 3 Observações…" at bounding box center [515, 141] width 637 height 269
drag, startPoint x: 347, startPoint y: 238, endPoint x: 343, endPoint y: 228, distance: 10.9
click at [346, 238] on td "LOJA DOMINGO" at bounding box center [327, 234] width 121 height 31
click at [345, 230] on span "LOJA DOMINGO" at bounding box center [328, 234] width 83 height 19
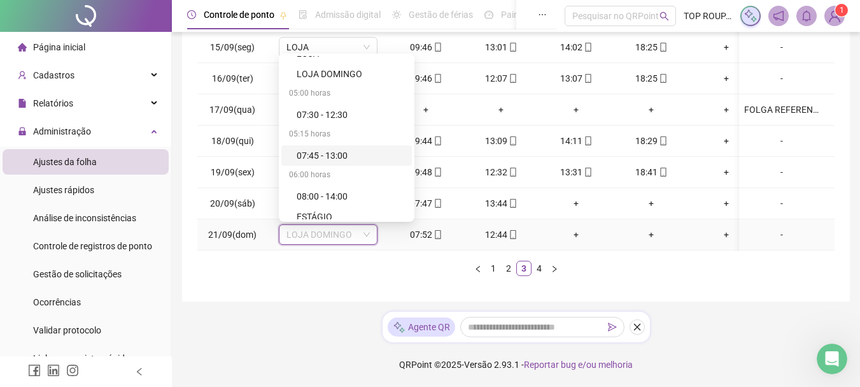
click at [320, 149] on div "07:45 - 13:00" at bounding box center [351, 155] width 108 height 14
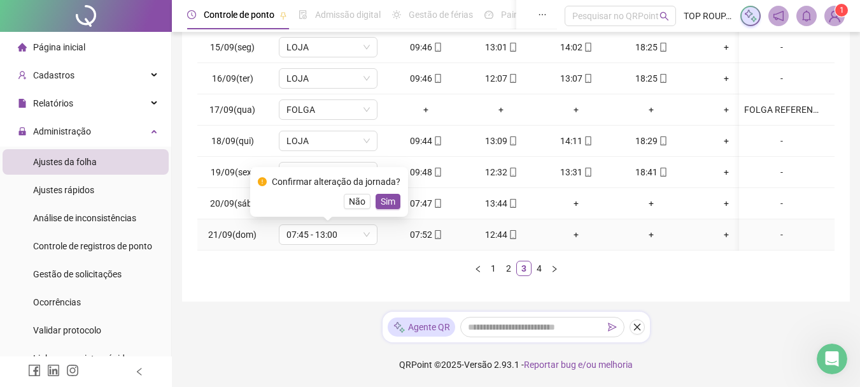
click at [383, 194] on span "Sim" at bounding box center [388, 201] width 15 height 14
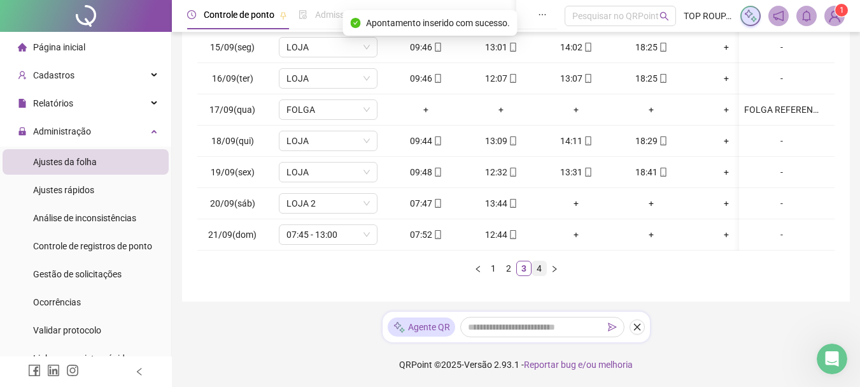
click at [540, 263] on link "4" at bounding box center [539, 268] width 14 height 14
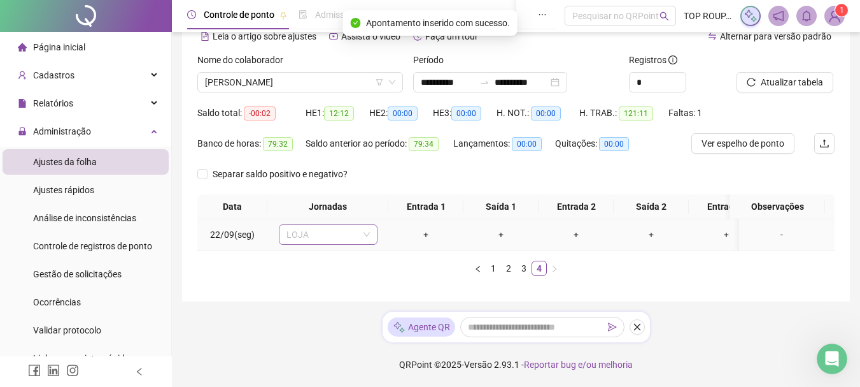
click at [338, 225] on span "LOJA" at bounding box center [328, 234] width 83 height 19
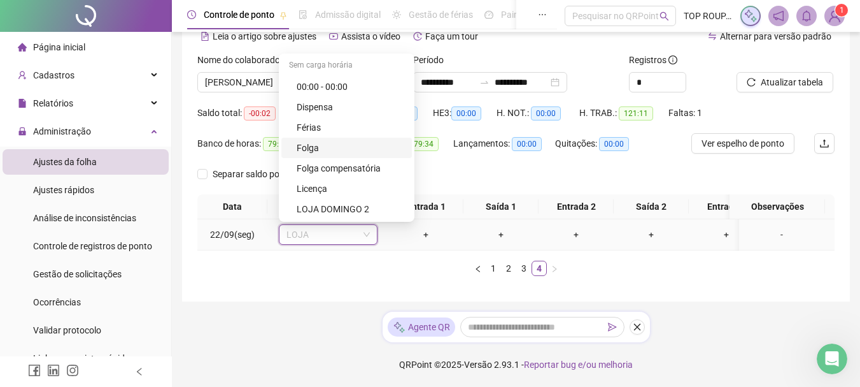
click at [317, 141] on div "Folga" at bounding box center [351, 148] width 108 height 14
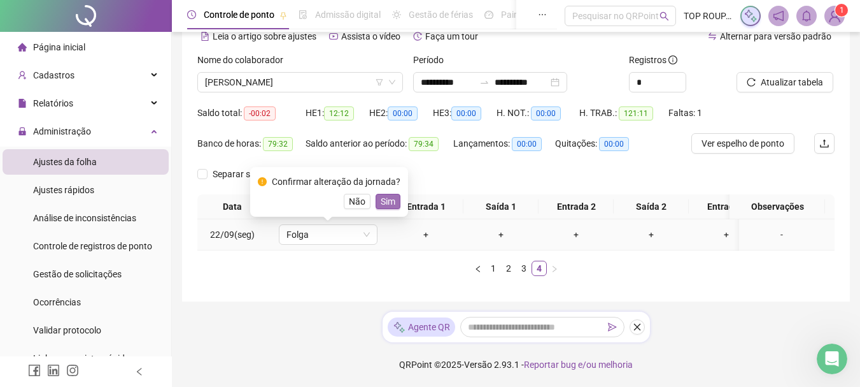
click at [385, 185] on div "Confirmar alteração da jornada? Não Sim" at bounding box center [329, 191] width 143 height 34
click at [387, 195] on span "Sim" at bounding box center [388, 201] width 15 height 14
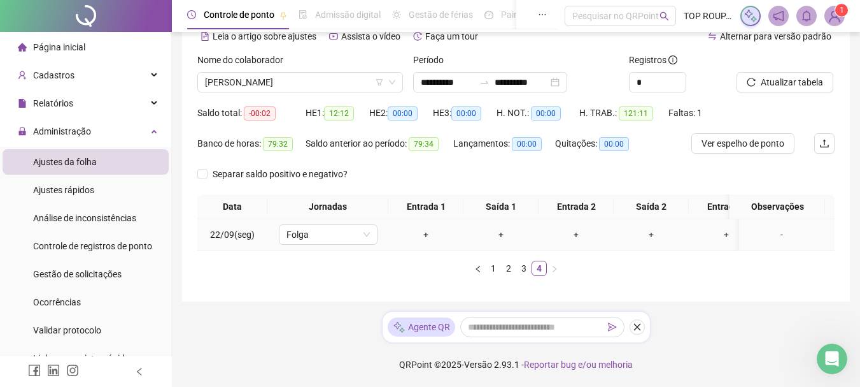
click at [771, 227] on div "-" at bounding box center [781, 234] width 75 height 14
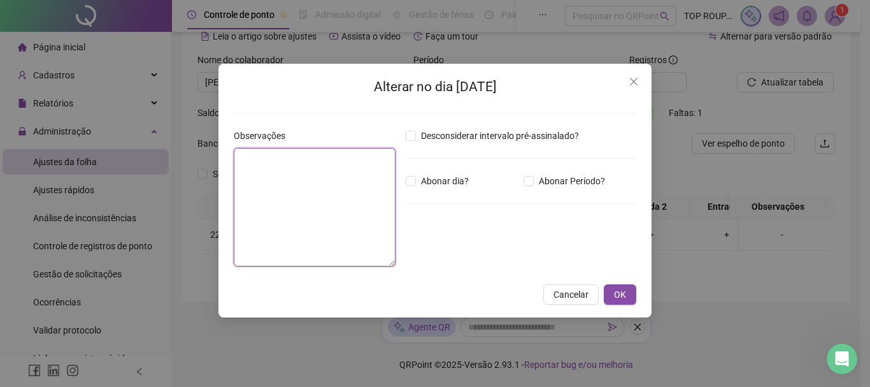
click at [363, 222] on textarea at bounding box center [315, 207] width 162 height 118
type textarea "**********"
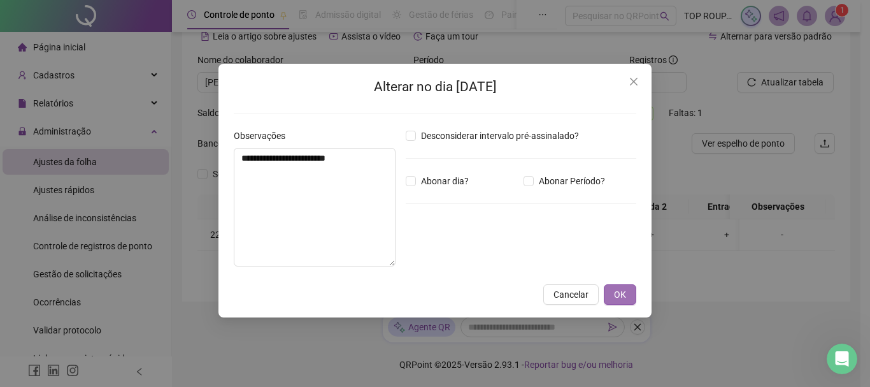
click at [630, 299] on button "OK" at bounding box center [620, 294] width 32 height 20
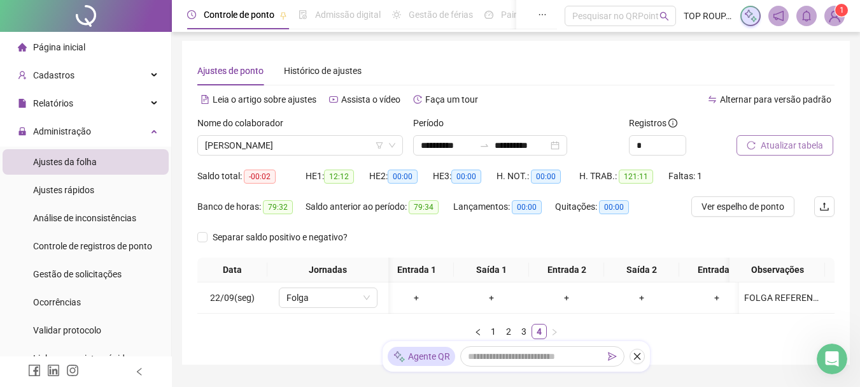
scroll to position [0, 0]
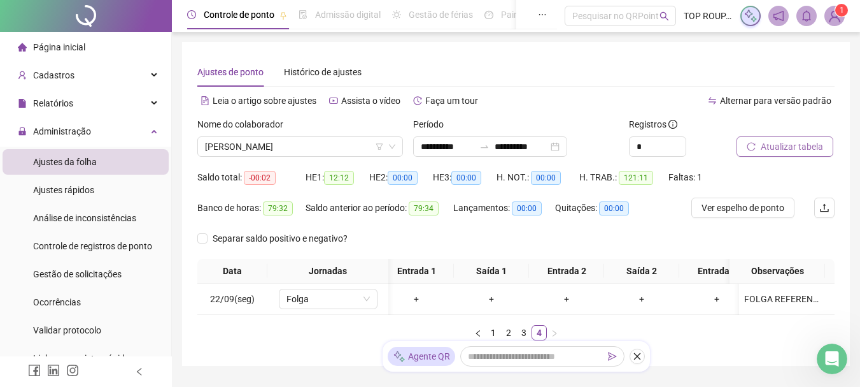
click at [800, 149] on span "Atualizar tabela" at bounding box center [792, 146] width 62 height 14
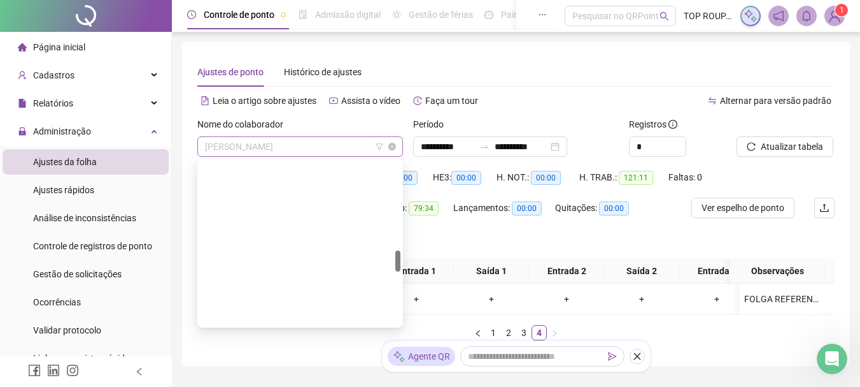
click at [307, 146] on span "[PERSON_NAME]" at bounding box center [300, 146] width 190 height 19
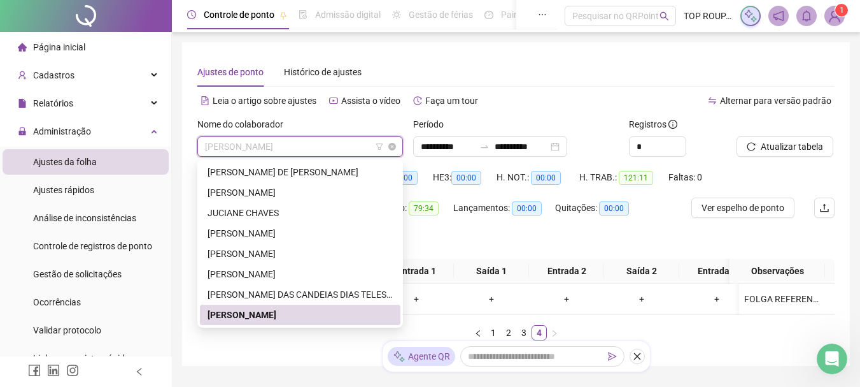
type input "*"
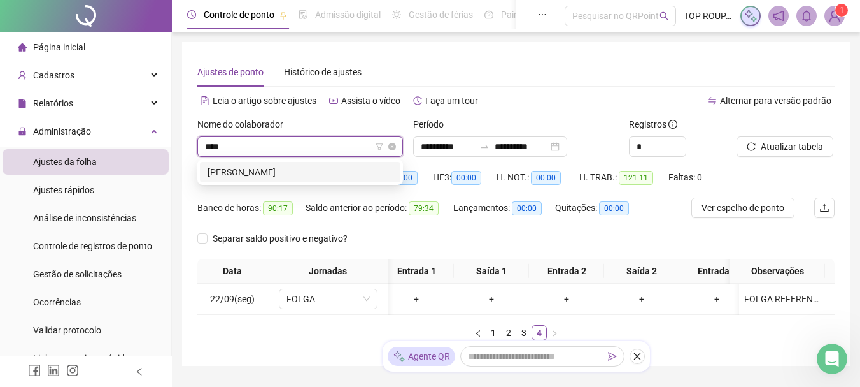
type input "*****"
click at [314, 170] on div "[PERSON_NAME]" at bounding box center [300, 172] width 185 height 14
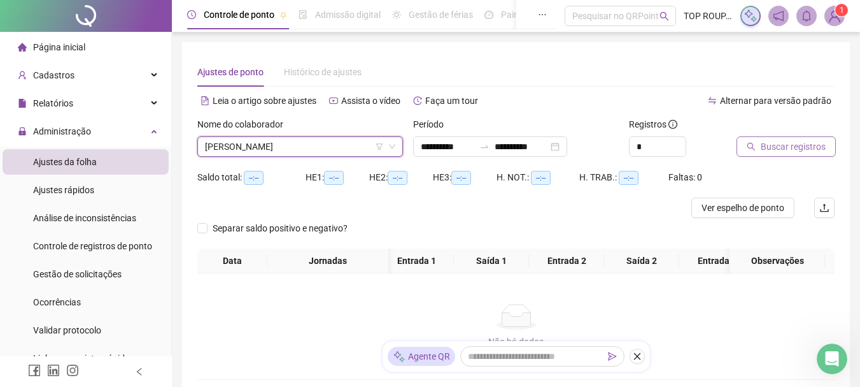
click at [778, 140] on span "Buscar registros" at bounding box center [793, 146] width 65 height 14
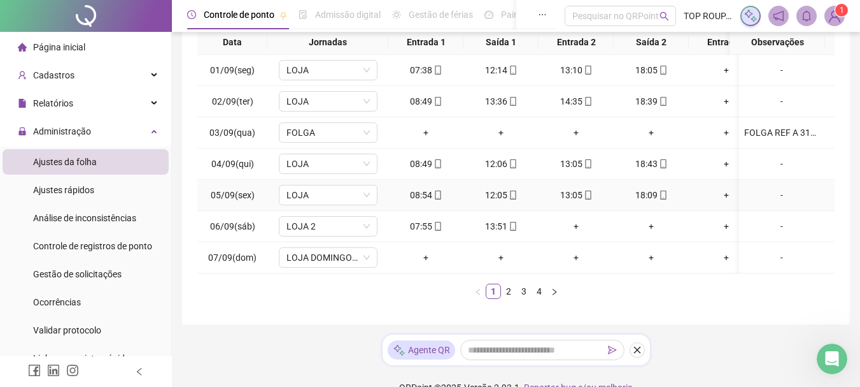
scroll to position [261, 0]
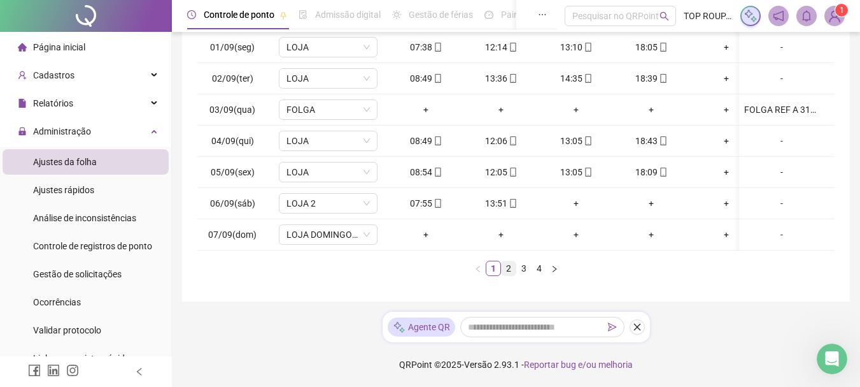
click at [509, 271] on link "2" at bounding box center [509, 268] width 14 height 14
click at [518, 267] on link "3" at bounding box center [524, 268] width 14 height 14
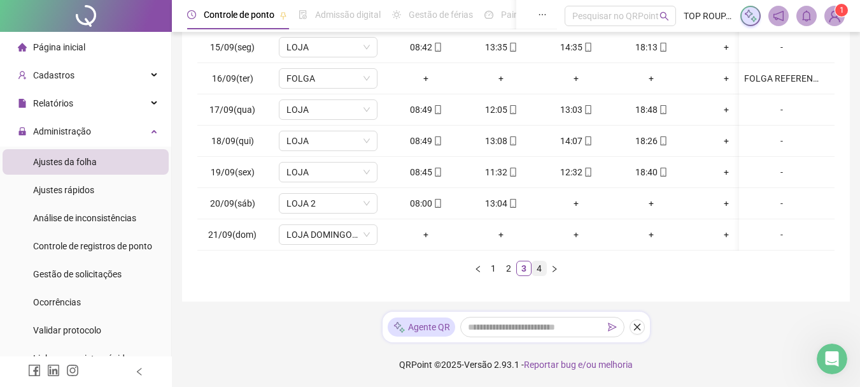
click at [536, 269] on link "4" at bounding box center [539, 268] width 14 height 14
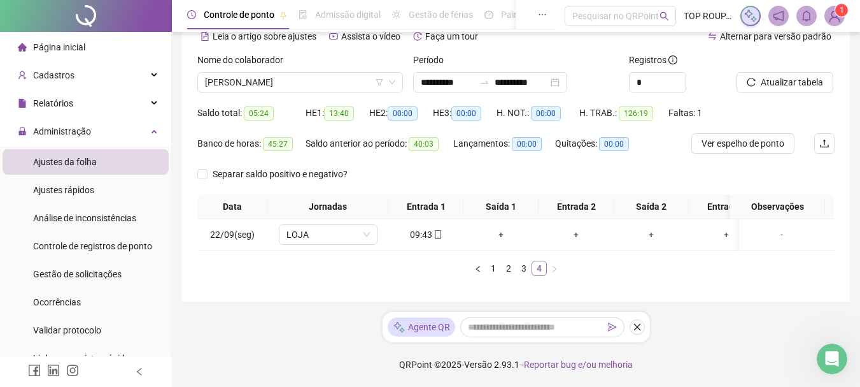
scroll to position [74, 0]
click at [525, 269] on link "3" at bounding box center [524, 268] width 14 height 14
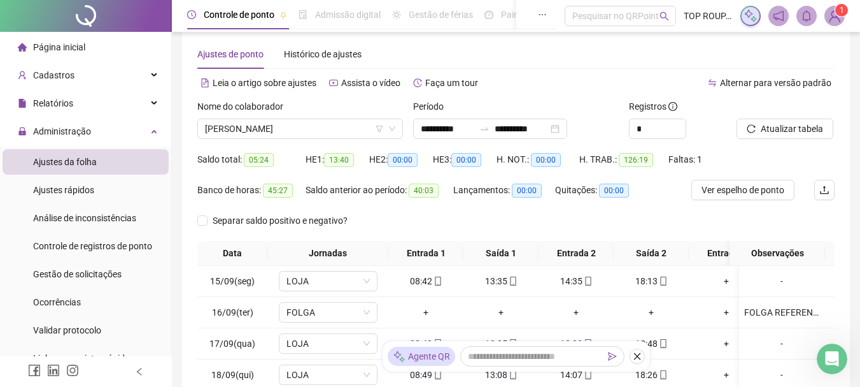
scroll to position [6, 0]
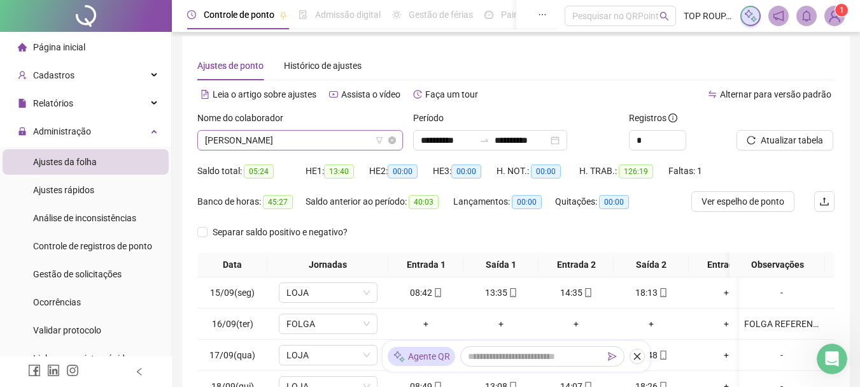
drag, startPoint x: 303, startPoint y: 150, endPoint x: 305, endPoint y: 137, distance: 13.5
click at [303, 148] on div "Nome do colaborador [PERSON_NAME]" at bounding box center [300, 136] width 216 height 50
click at [306, 136] on span "[PERSON_NAME]" at bounding box center [300, 140] width 190 height 19
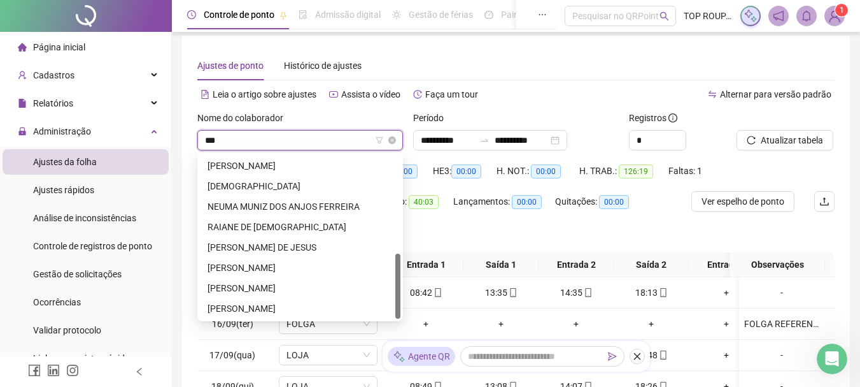
scroll to position [0, 0]
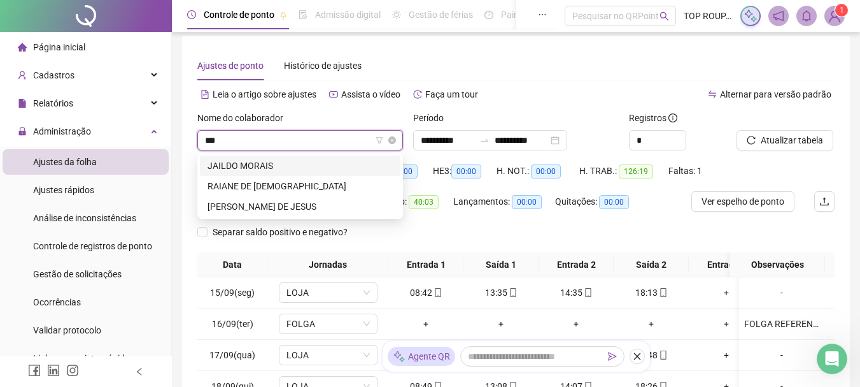
type input "****"
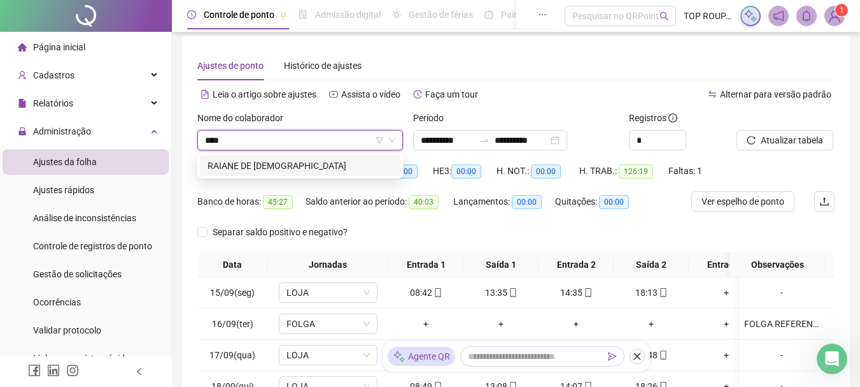
click at [314, 162] on div "RAIANE DE [DEMOGRAPHIC_DATA]" at bounding box center [300, 166] width 185 height 14
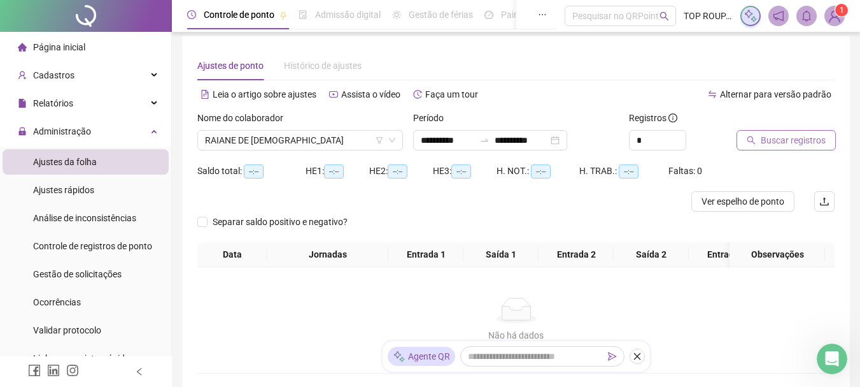
click at [763, 142] on span "Buscar registros" at bounding box center [793, 140] width 65 height 14
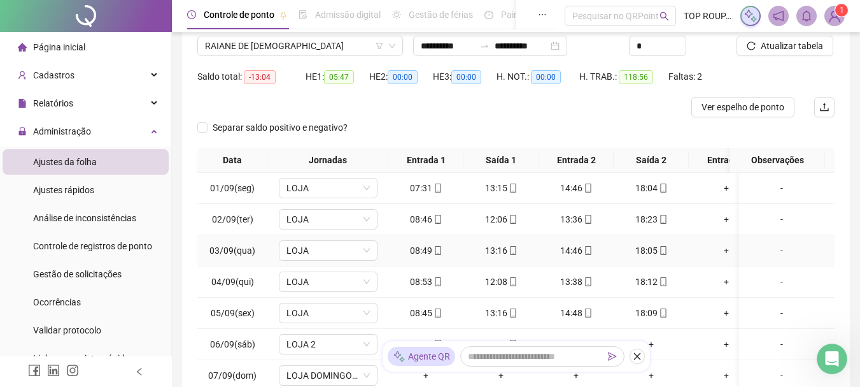
scroll to position [197, 0]
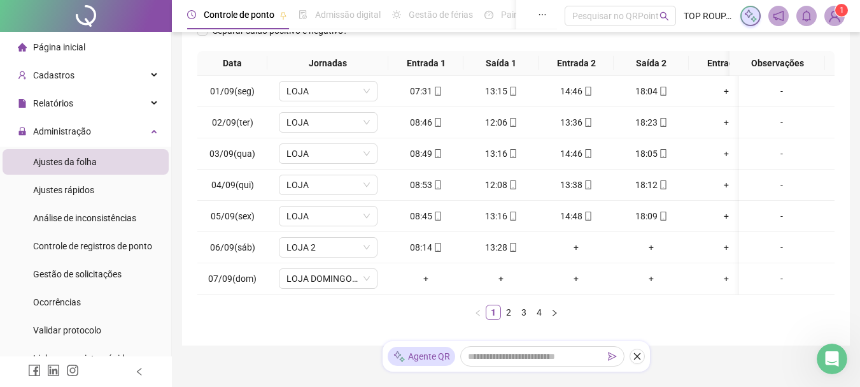
drag, startPoint x: 508, startPoint y: 305, endPoint x: 532, endPoint y: 299, distance: 25.5
click at [532, 299] on div "Data Jornadas Entrada 1 Saída 1 Entrada 2 Saída 2 Entrada 3 Saída 3 Observações…" at bounding box center [515, 185] width 637 height 269
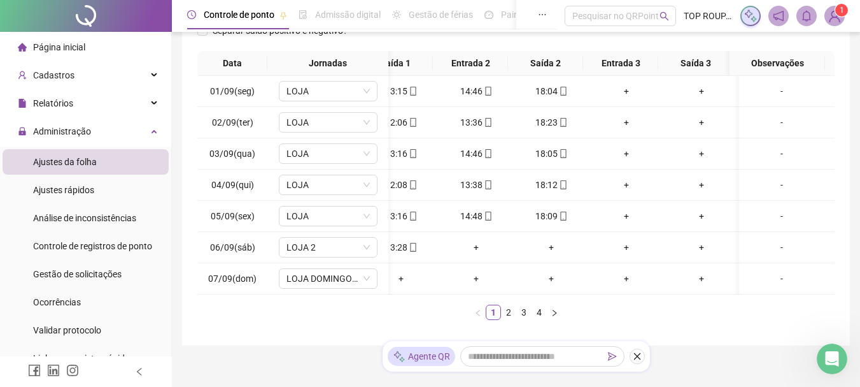
scroll to position [0, 0]
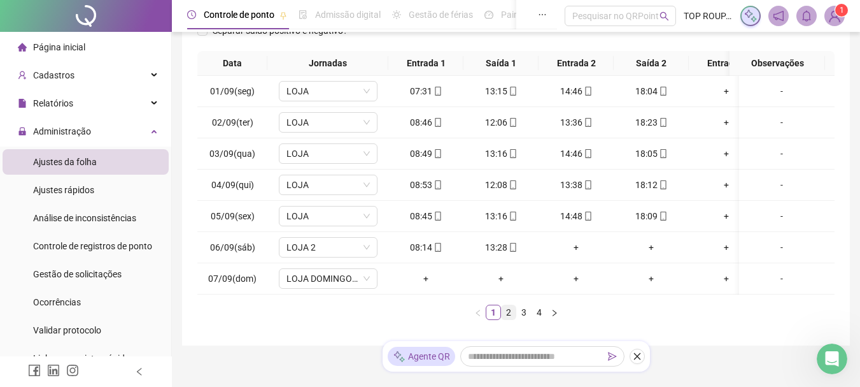
click at [512, 319] on link "2" at bounding box center [509, 312] width 14 height 14
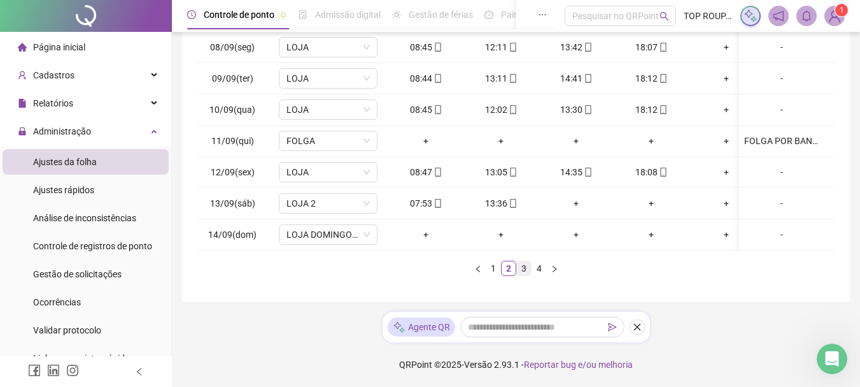
click at [522, 263] on link "3" at bounding box center [524, 268] width 14 height 14
click at [312, 227] on span "LOJA DOMINGO" at bounding box center [328, 234] width 83 height 19
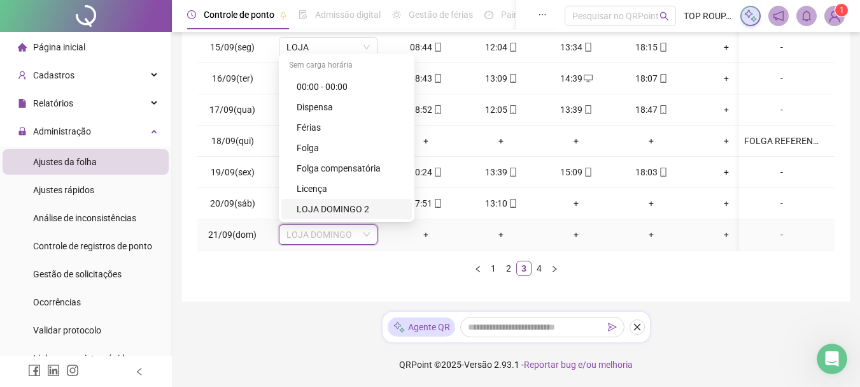
click at [322, 204] on div "LOJA DOMINGO 2" at bounding box center [351, 209] width 108 height 14
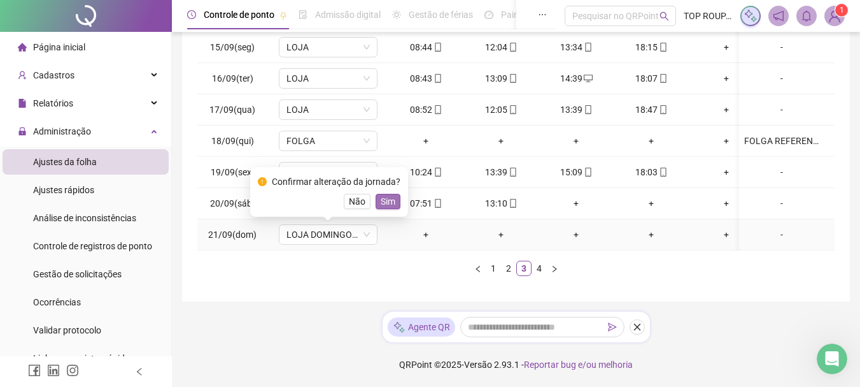
drag, startPoint x: 384, startPoint y: 187, endPoint x: 338, endPoint y: 213, distance: 52.5
click at [376, 194] on button "Sim" at bounding box center [388, 201] width 25 height 15
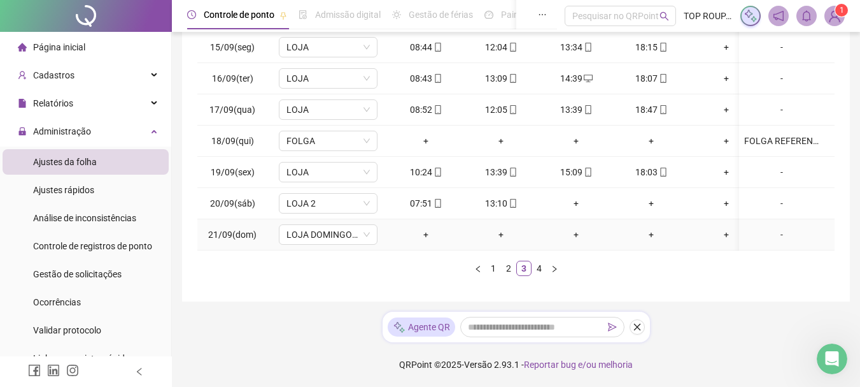
scroll to position [251, 0]
click at [538, 271] on link "4" at bounding box center [539, 268] width 14 height 14
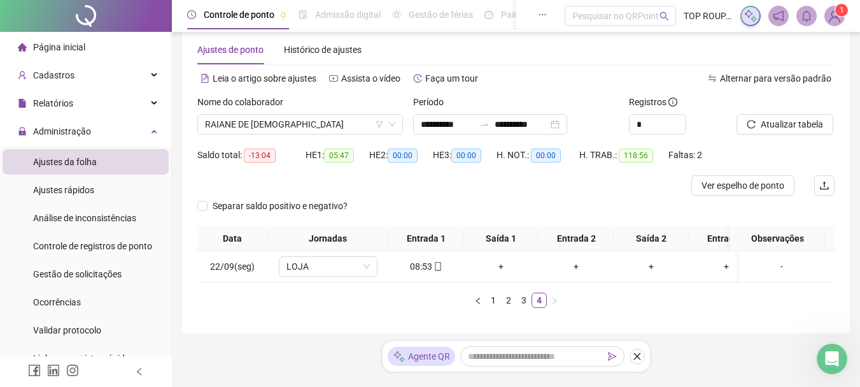
scroll to position [0, 0]
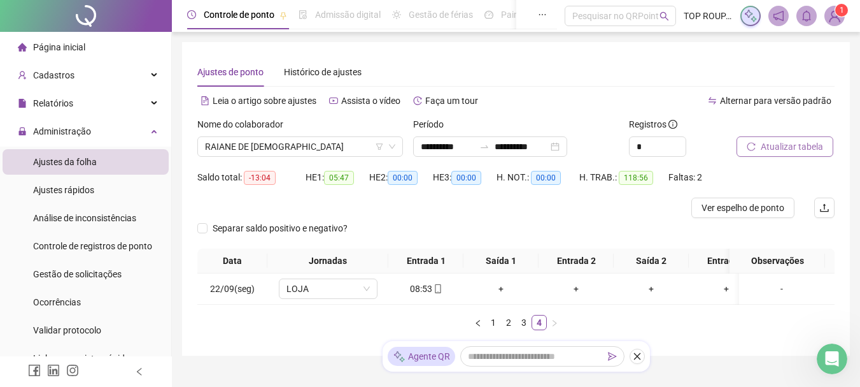
click at [802, 142] on span "Atualizar tabela" at bounding box center [792, 146] width 62 height 14
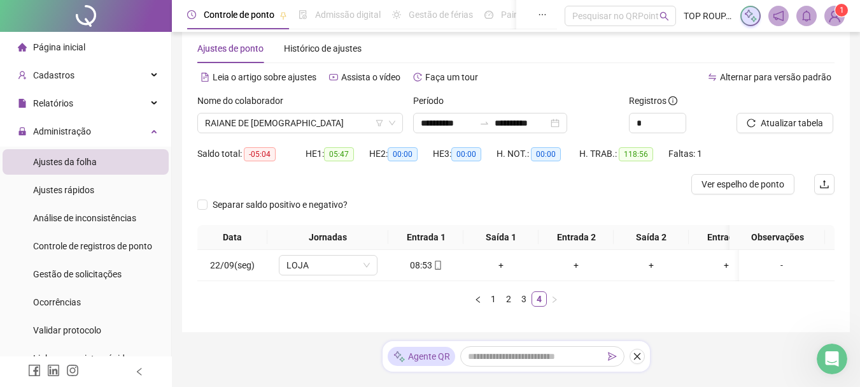
scroll to position [64, 0]
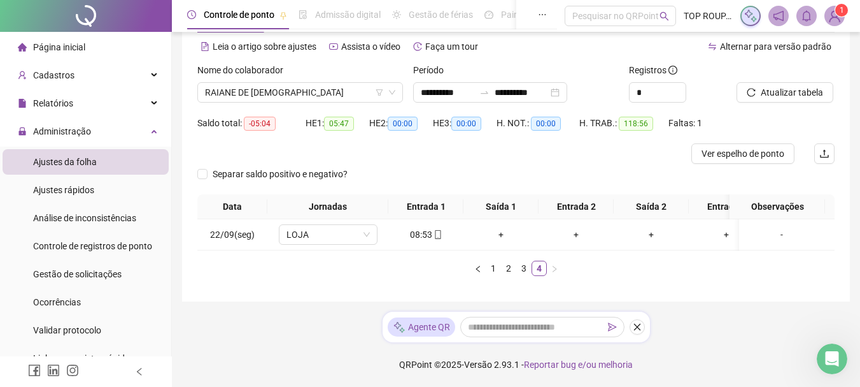
click at [254, 72] on div "Nome do colaborador" at bounding box center [300, 72] width 206 height 19
click at [278, 87] on span "RAIANE DE [DEMOGRAPHIC_DATA]" at bounding box center [300, 92] width 190 height 19
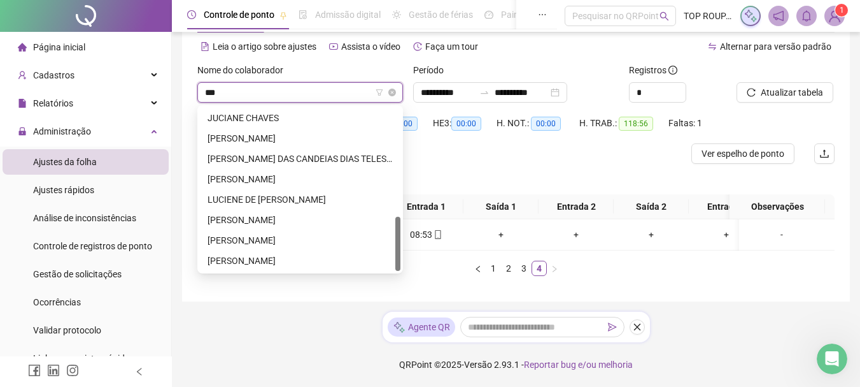
scroll to position [0, 0]
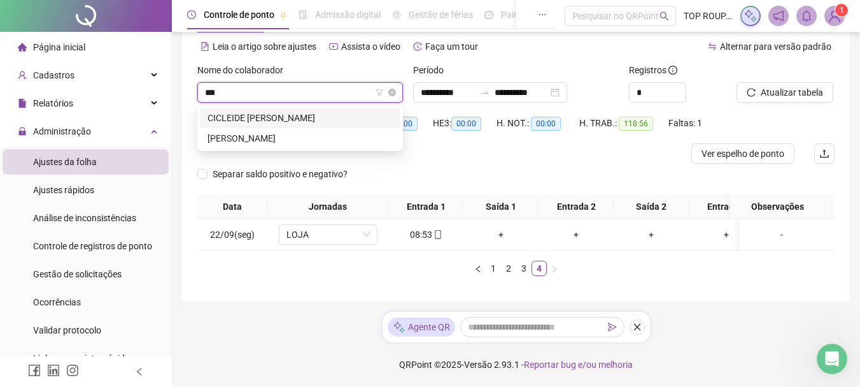
type input "****"
click at [264, 111] on div "CICLEIDE [PERSON_NAME]" at bounding box center [300, 118] width 185 height 14
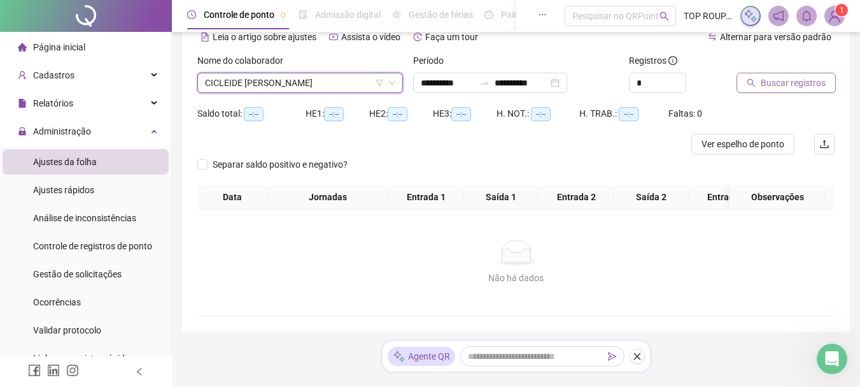
click at [802, 80] on span "Buscar registros" at bounding box center [793, 83] width 65 height 14
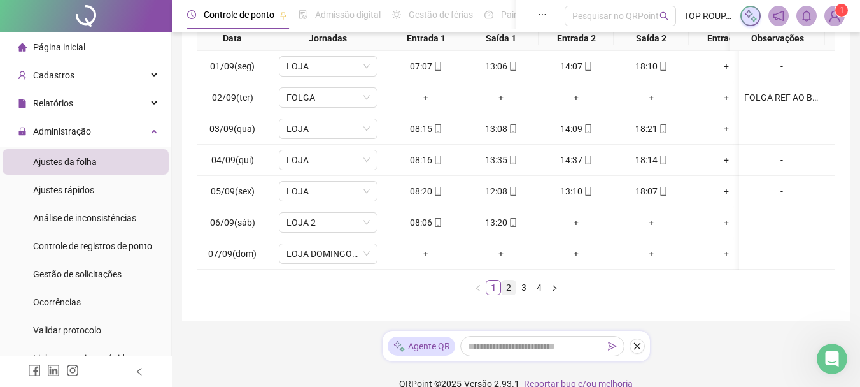
scroll to position [255, 0]
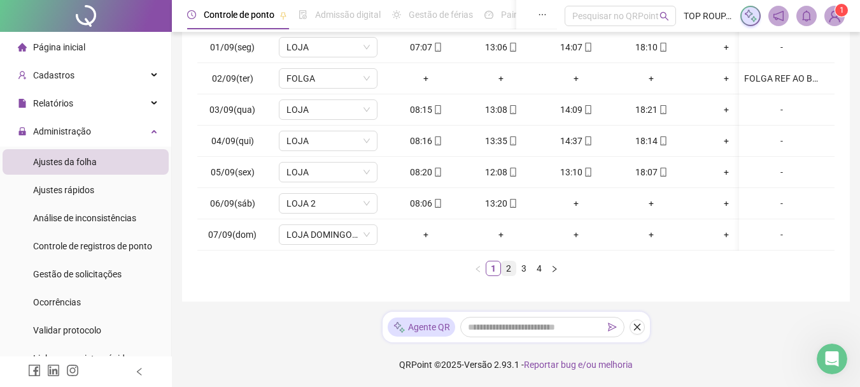
click at [507, 275] on link "2" at bounding box center [509, 268] width 14 height 14
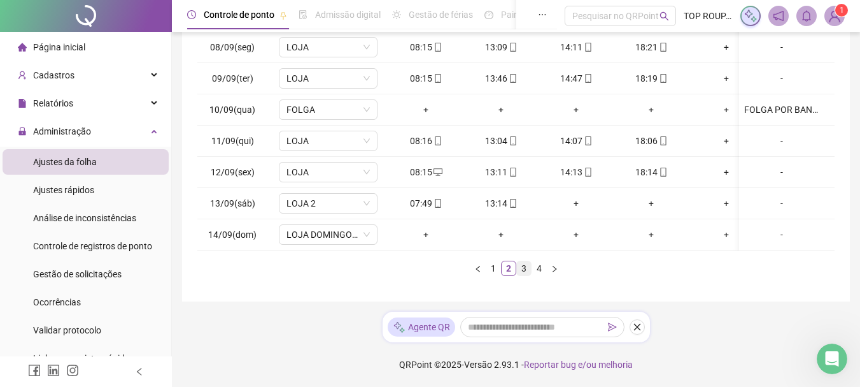
click at [521, 275] on link "3" at bounding box center [524, 268] width 14 height 14
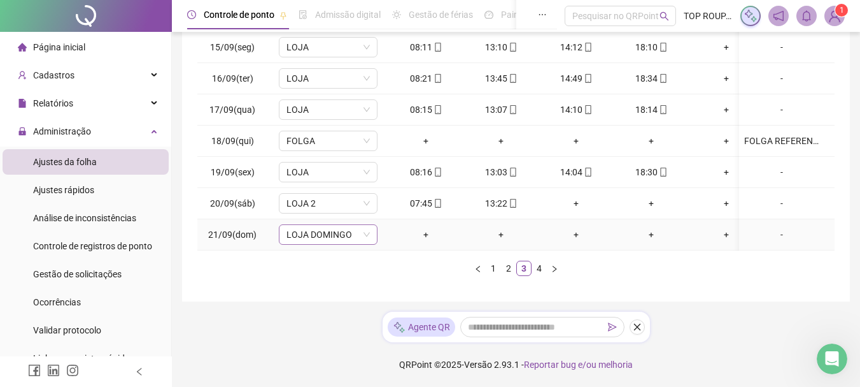
click at [363, 231] on icon "down" at bounding box center [367, 235] width 8 height 8
click at [364, 231] on icon "down" at bounding box center [367, 235] width 8 height 8
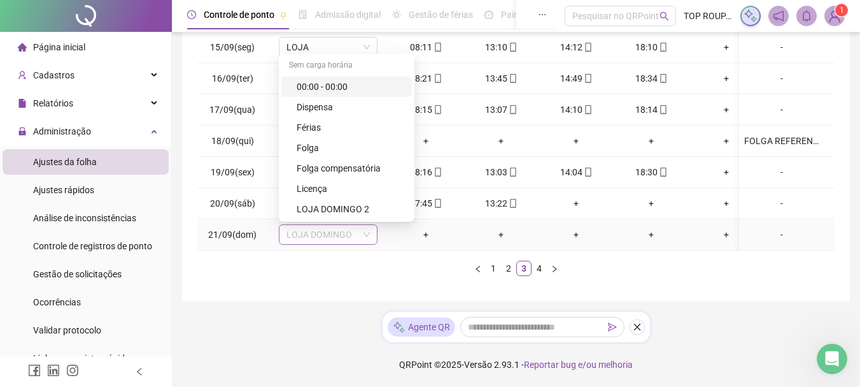
click at [337, 234] on span "LOJA DOMINGO" at bounding box center [328, 234] width 83 height 19
click at [336, 208] on div "LOJA DOMINGO 2" at bounding box center [351, 209] width 108 height 14
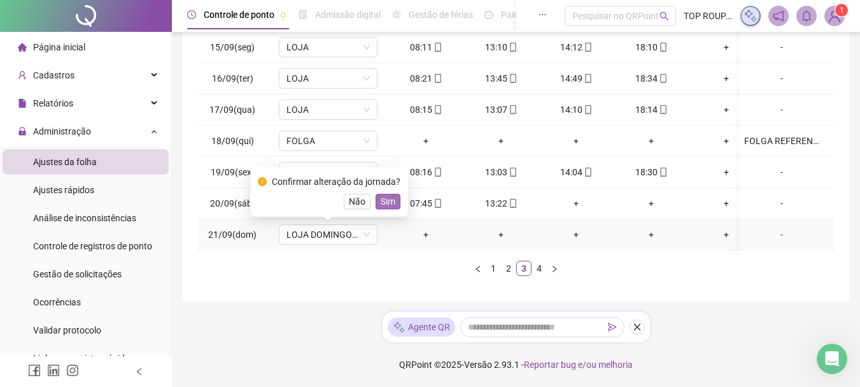
click at [380, 201] on button "Sim" at bounding box center [388, 201] width 25 height 15
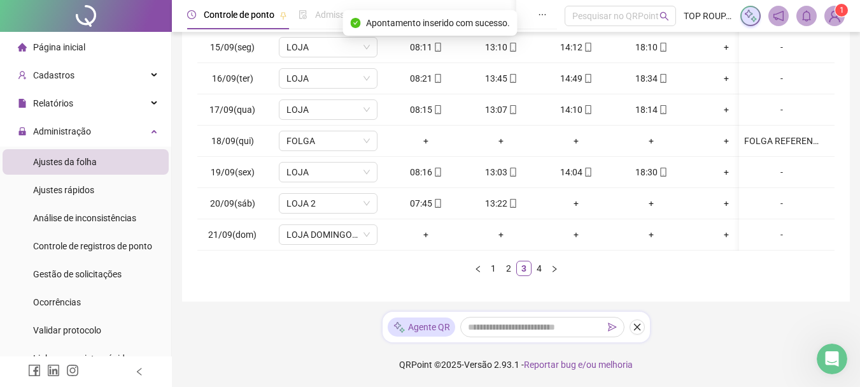
click at [544, 275] on link "4" at bounding box center [539, 268] width 14 height 14
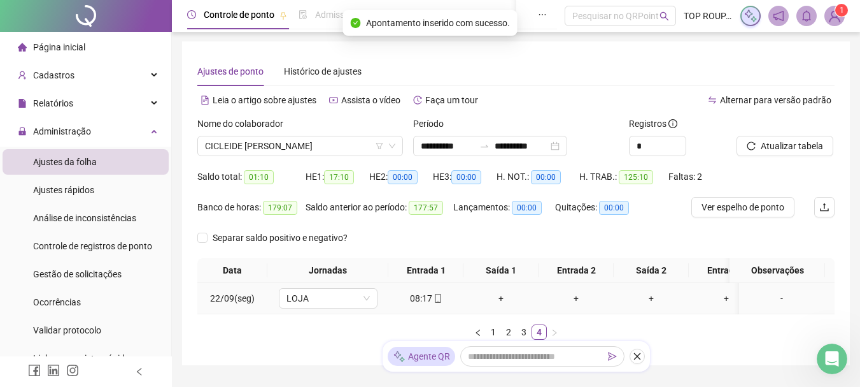
scroll to position [0, 0]
click at [801, 147] on span "Atualizar tabela" at bounding box center [792, 146] width 62 height 14
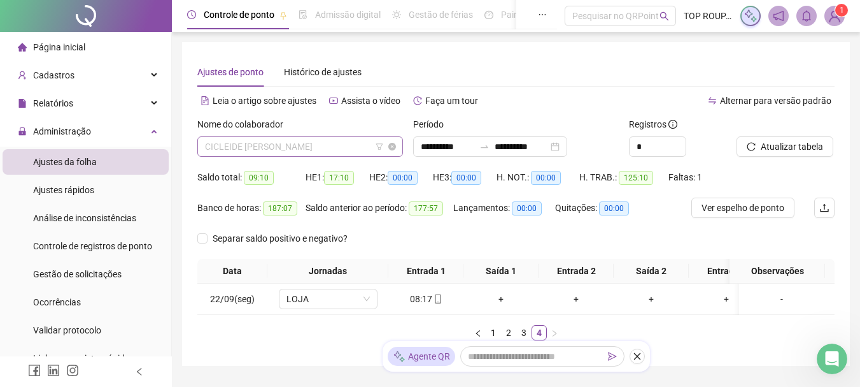
click at [253, 148] on span "CICLEIDE [PERSON_NAME]" at bounding box center [300, 146] width 190 height 19
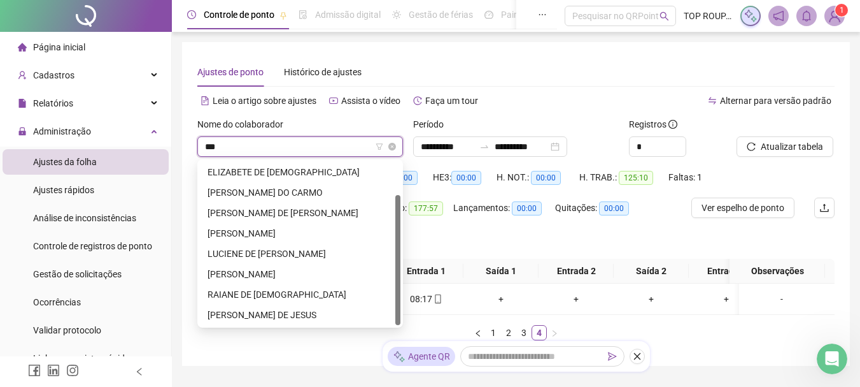
scroll to position [41, 0]
type input "****"
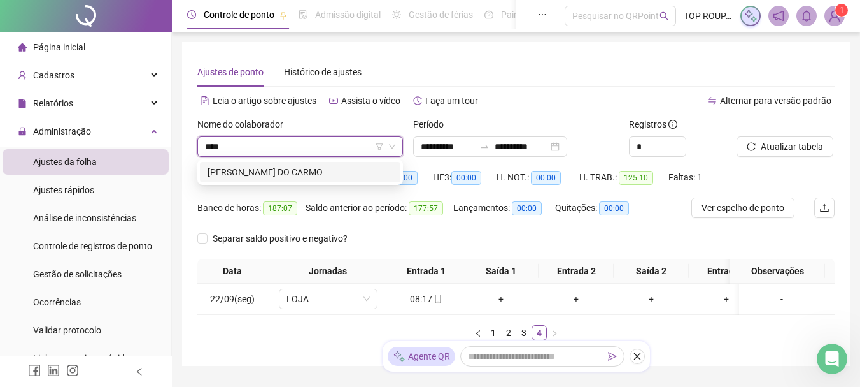
click at [250, 164] on div "[PERSON_NAME] DO CARMO" at bounding box center [300, 172] width 201 height 20
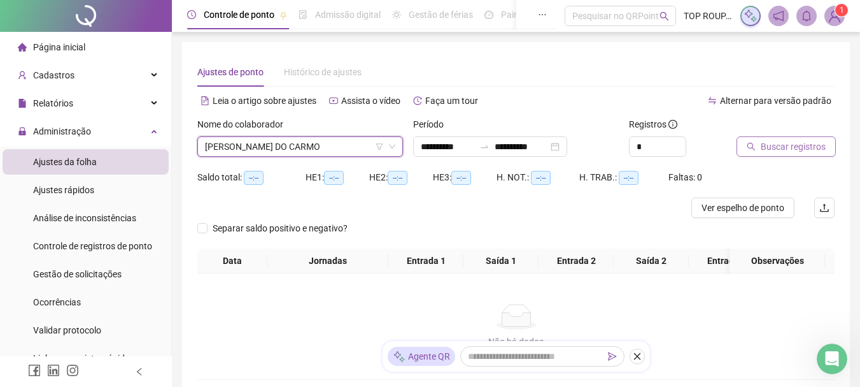
click at [778, 149] on span "Buscar registros" at bounding box center [793, 146] width 65 height 14
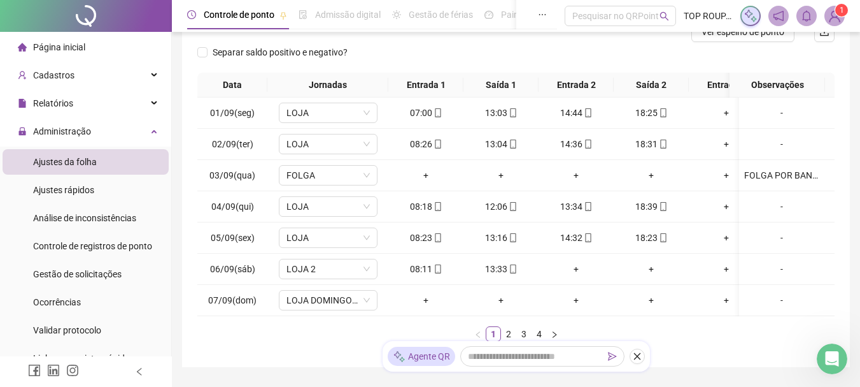
scroll to position [191, 0]
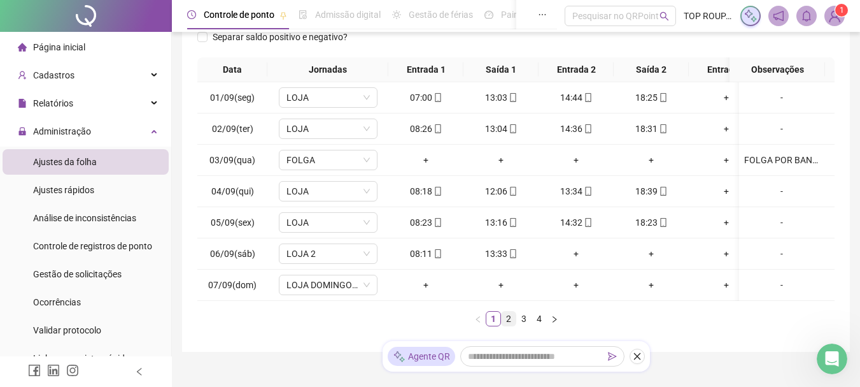
click at [503, 325] on link "2" at bounding box center [509, 318] width 14 height 14
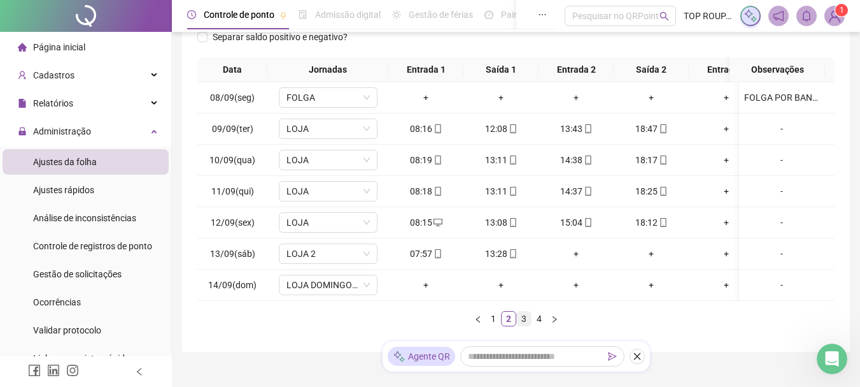
click at [525, 325] on link "3" at bounding box center [524, 318] width 14 height 14
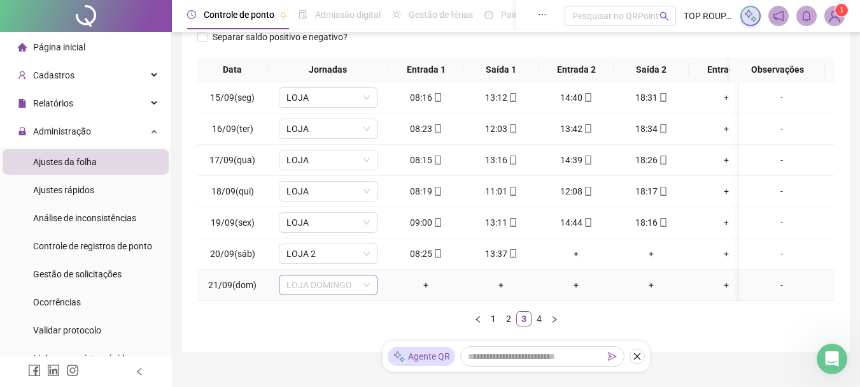
click at [359, 288] on span "LOJA DOMINGO" at bounding box center [328, 284] width 83 height 19
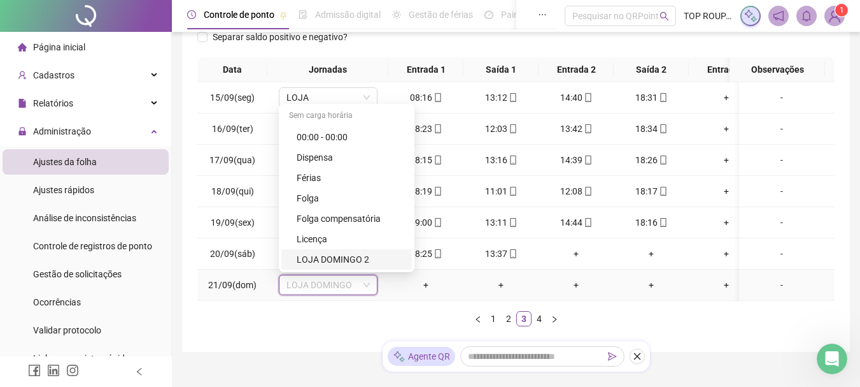
click at [364, 250] on div "LOJA DOMINGO 2" at bounding box center [346, 259] width 131 height 20
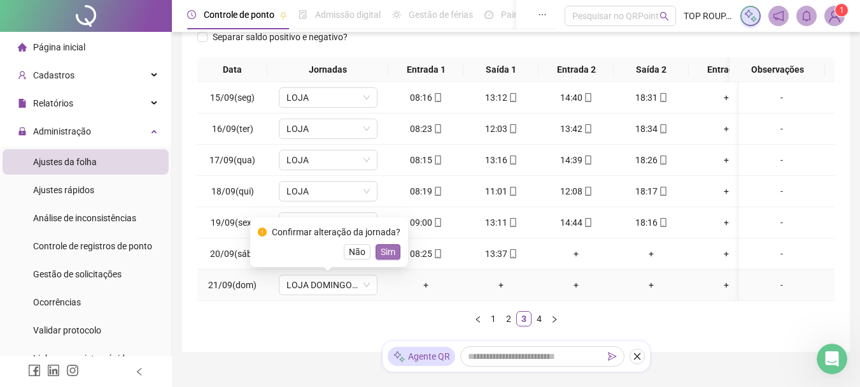
click at [397, 247] on button "Sim" at bounding box center [388, 251] width 25 height 15
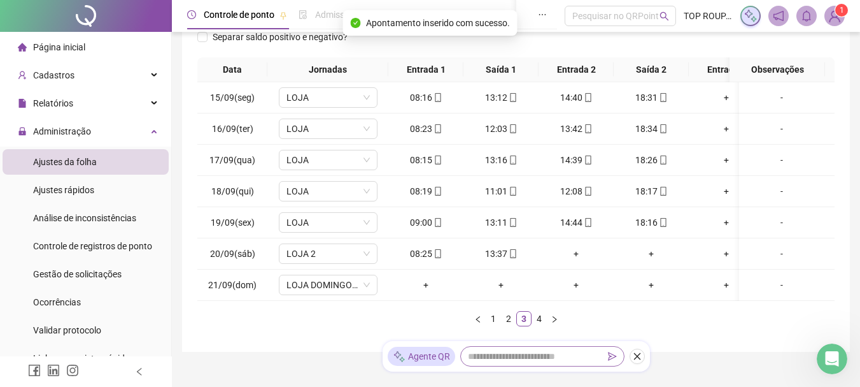
click at [540, 325] on link "4" at bounding box center [539, 318] width 14 height 14
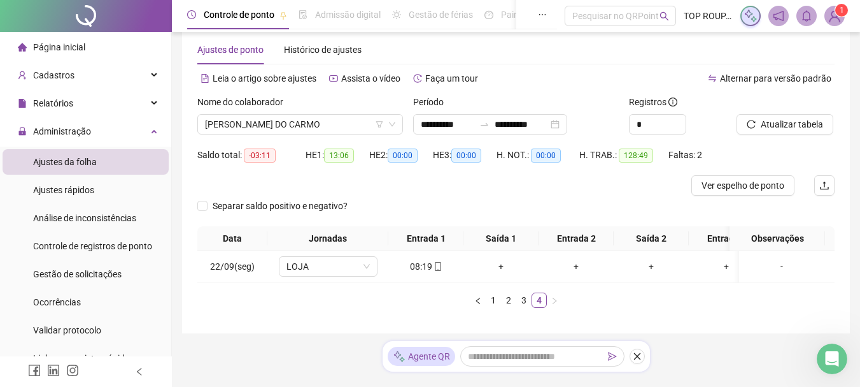
scroll to position [0, 0]
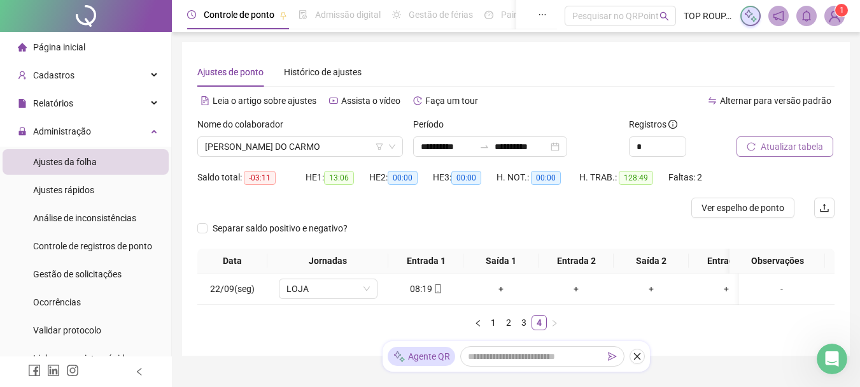
click at [768, 152] on span "Atualizar tabela" at bounding box center [792, 146] width 62 height 14
click at [342, 143] on span "[PERSON_NAME] DO CARMO" at bounding box center [300, 146] width 190 height 19
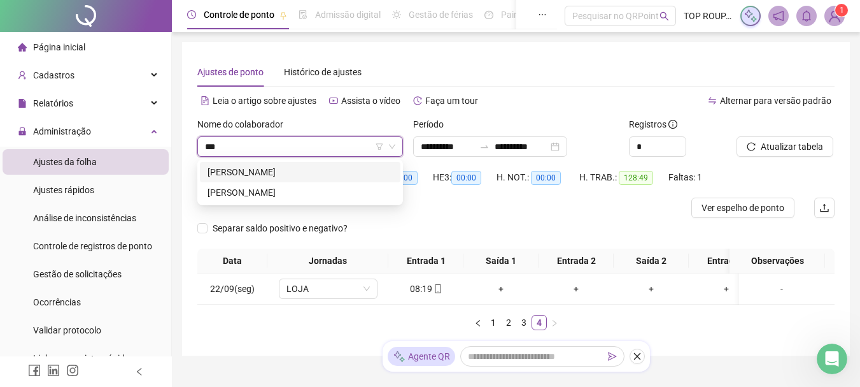
type input "****"
click at [272, 169] on div "[PERSON_NAME]" at bounding box center [300, 172] width 185 height 14
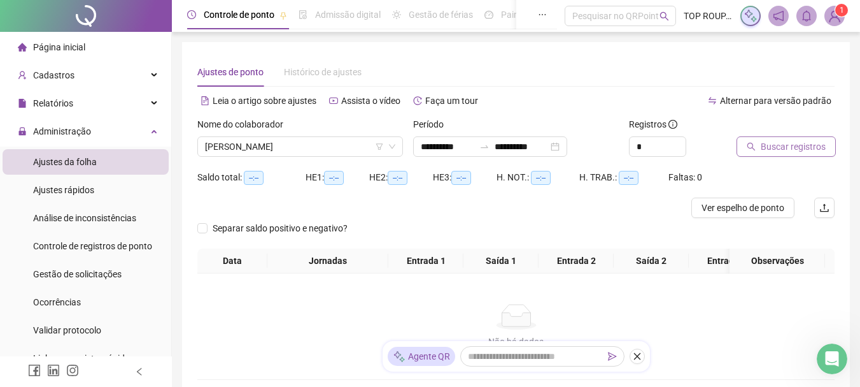
click at [772, 143] on span "Buscar registros" at bounding box center [793, 146] width 65 height 14
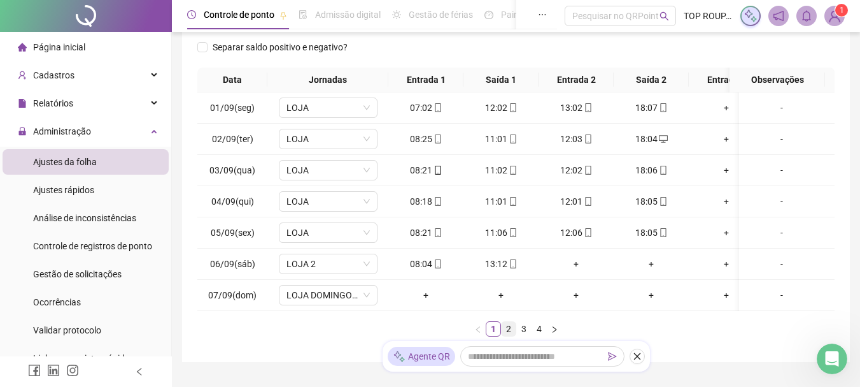
click at [508, 336] on link "2" at bounding box center [509, 329] width 14 height 14
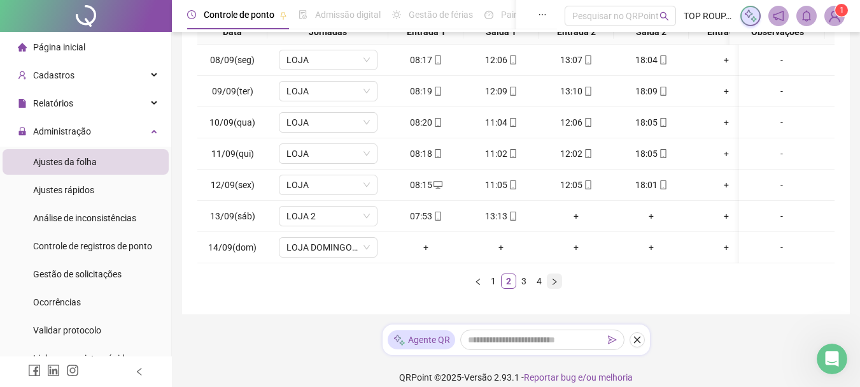
scroll to position [261, 0]
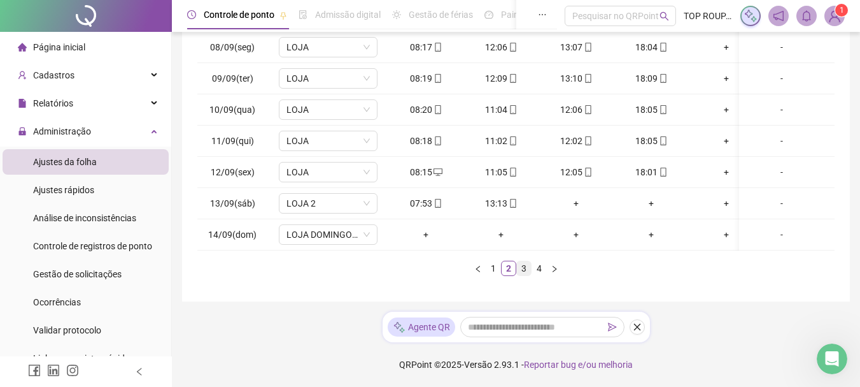
click at [523, 267] on link "3" at bounding box center [524, 268] width 14 height 14
click at [347, 232] on span "FOLGA" at bounding box center [328, 234] width 83 height 19
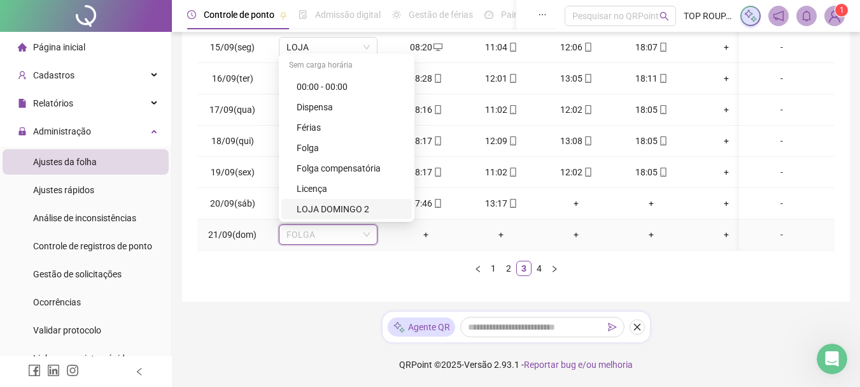
click at [353, 206] on div "LOJA DOMINGO 2" at bounding box center [346, 209] width 131 height 20
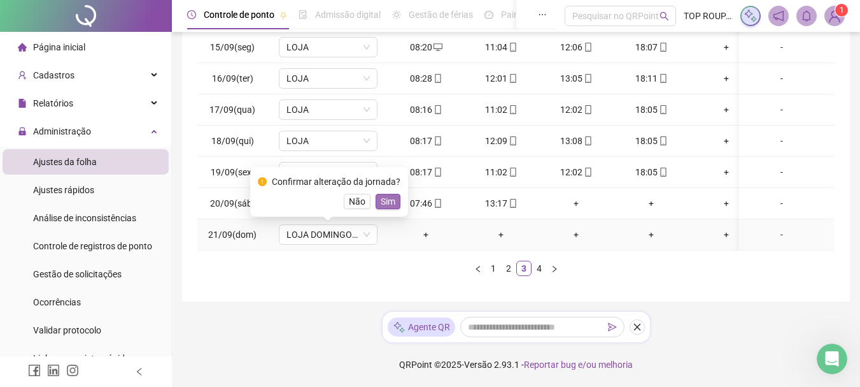
click at [381, 194] on span "Sim" at bounding box center [388, 201] width 15 height 14
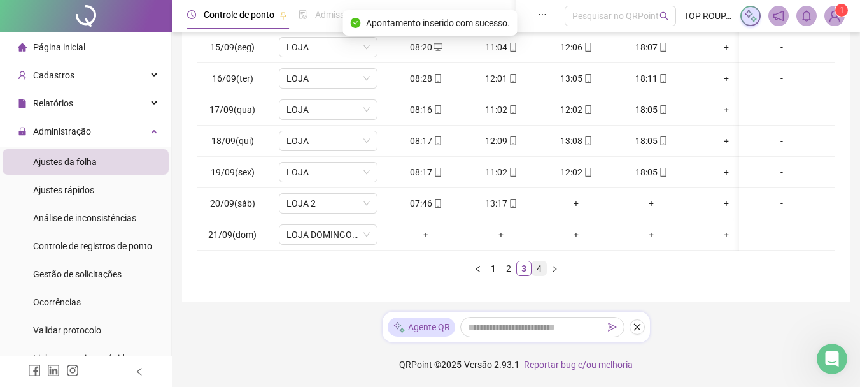
click at [539, 270] on link "4" at bounding box center [539, 268] width 14 height 14
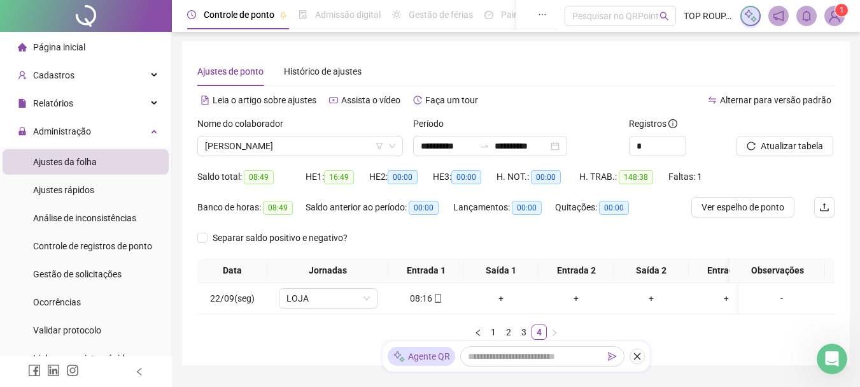
scroll to position [0, 0]
click at [812, 143] on span "Atualizar tabela" at bounding box center [792, 146] width 62 height 14
click at [259, 152] on span "[PERSON_NAME]" at bounding box center [300, 146] width 190 height 19
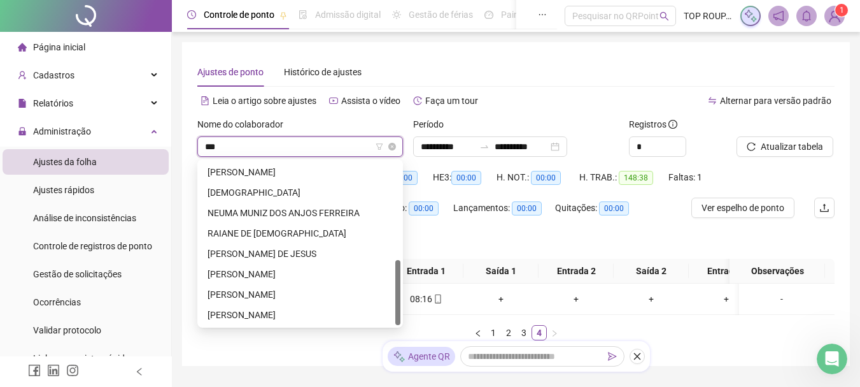
scroll to position [0, 0]
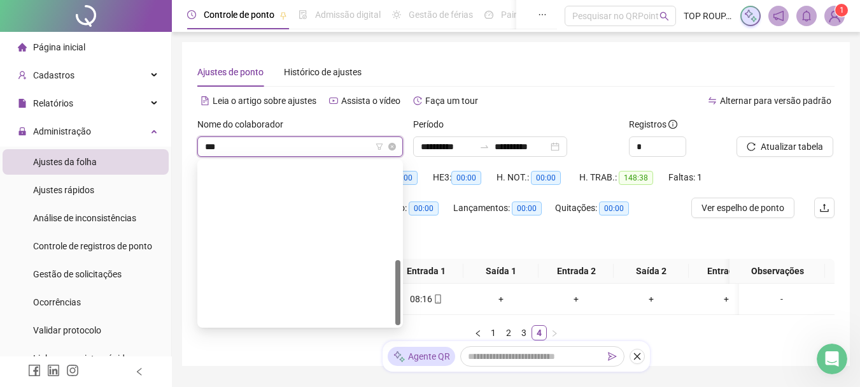
type input "****"
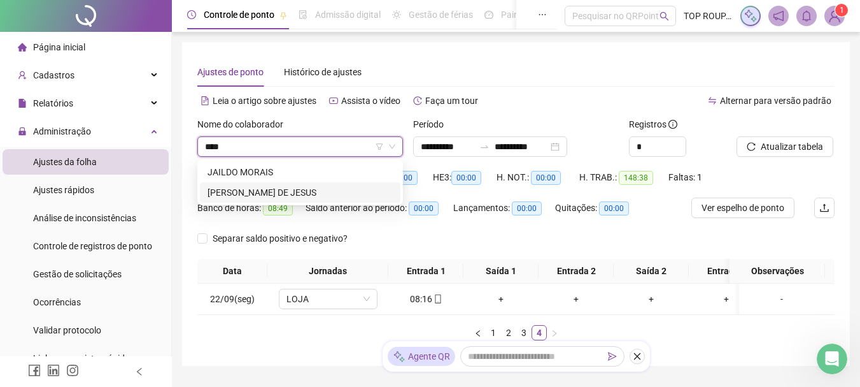
click at [302, 190] on div "[PERSON_NAME] DE JESUS" at bounding box center [300, 192] width 185 height 14
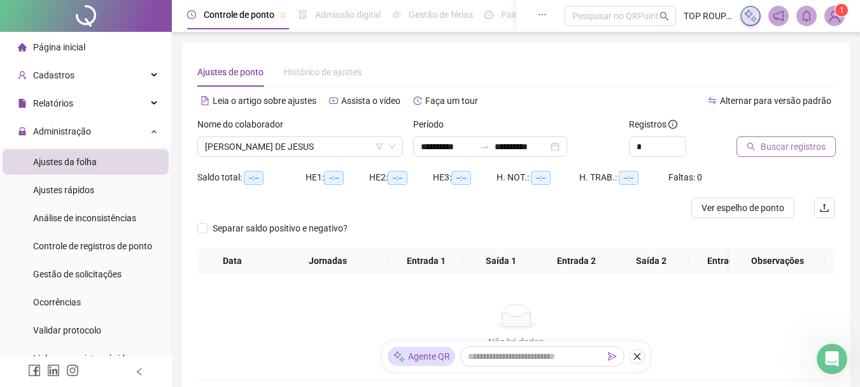
click at [767, 150] on span "Buscar registros" at bounding box center [793, 146] width 65 height 14
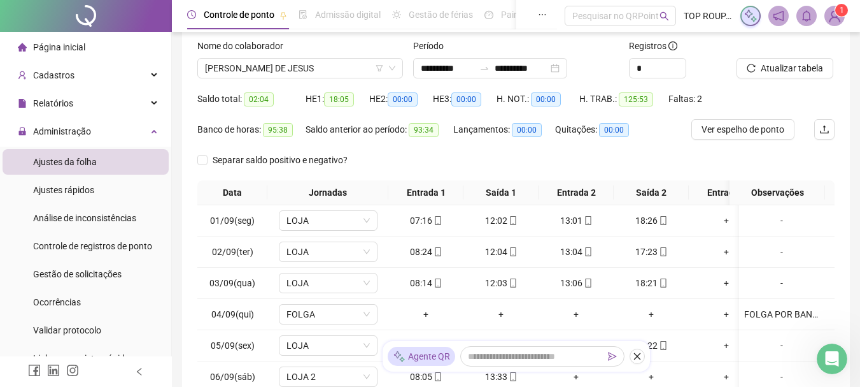
scroll to position [255, 0]
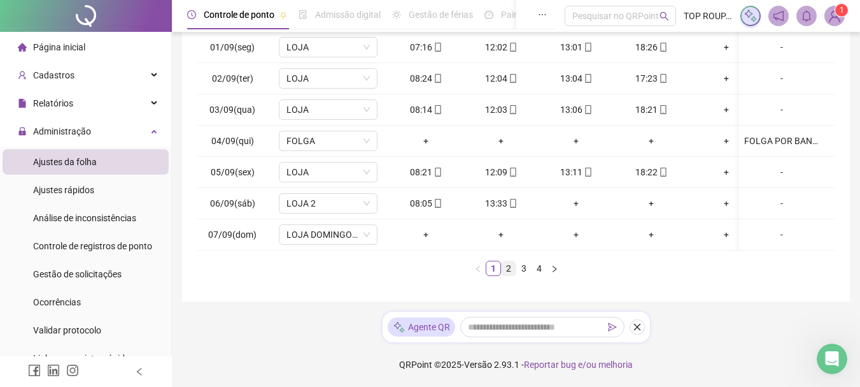
click at [510, 274] on link "2" at bounding box center [509, 268] width 14 height 14
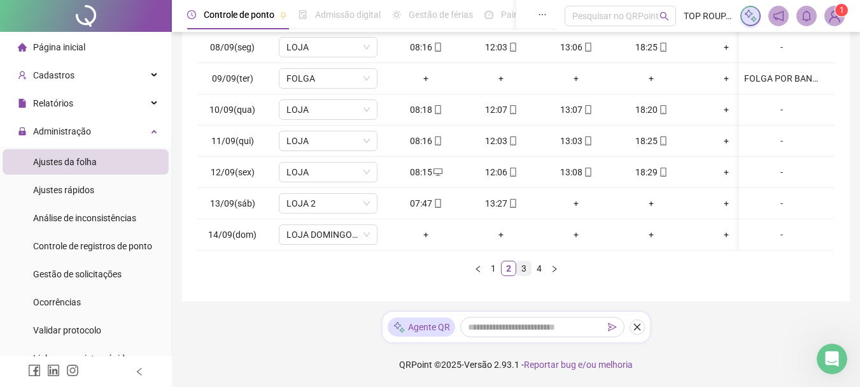
click at [523, 275] on link "3" at bounding box center [524, 268] width 14 height 14
click at [316, 229] on span "LOJA DOMINGO" at bounding box center [328, 234] width 83 height 19
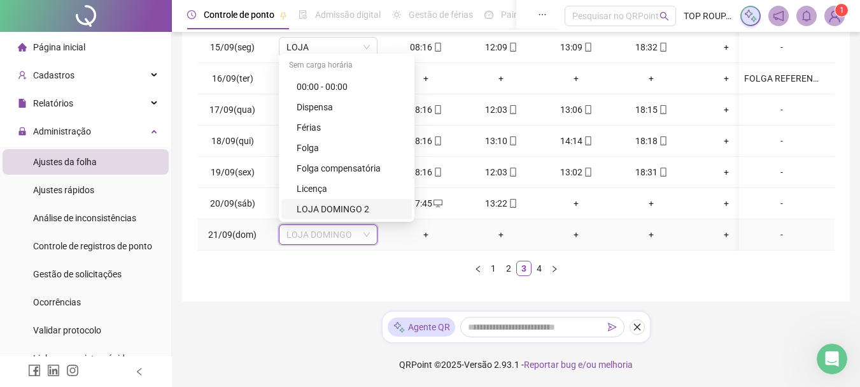
click at [326, 215] on div "LOJA DOMINGO 2" at bounding box center [346, 209] width 131 height 20
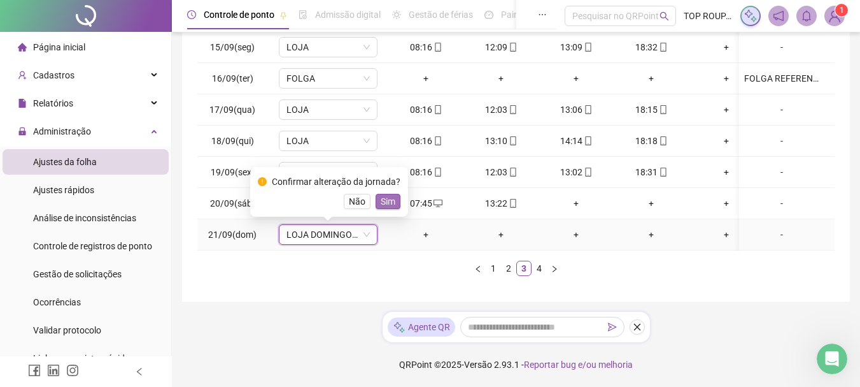
click at [390, 196] on span "Sim" at bounding box center [388, 201] width 15 height 14
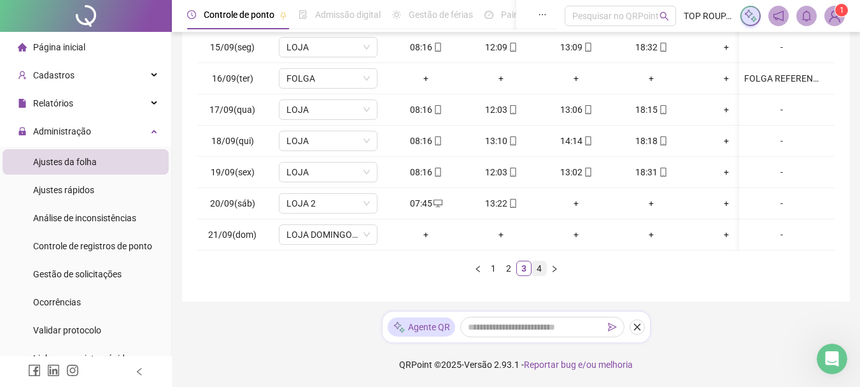
click at [541, 275] on link "4" at bounding box center [539, 268] width 14 height 14
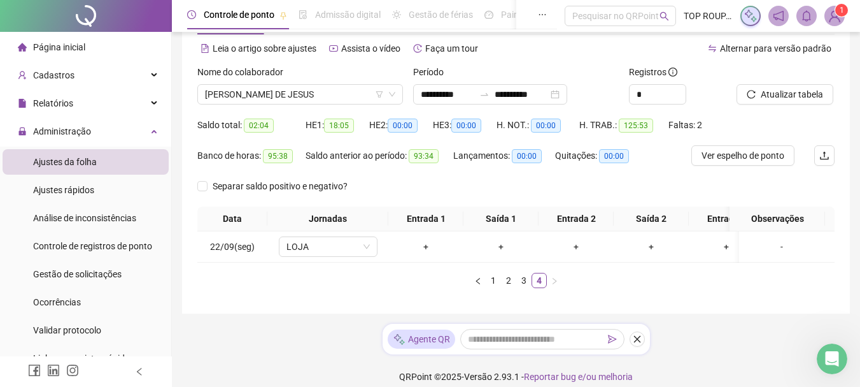
scroll to position [74, 0]
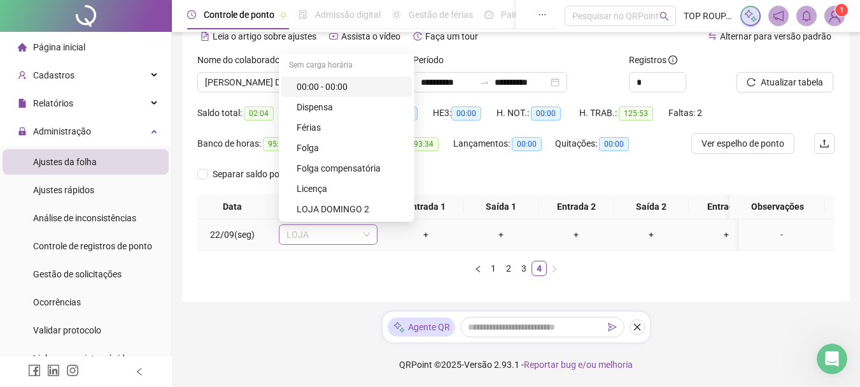
click at [297, 228] on span "LOJA" at bounding box center [328, 234] width 83 height 19
click at [320, 141] on div "Folga" at bounding box center [351, 148] width 108 height 14
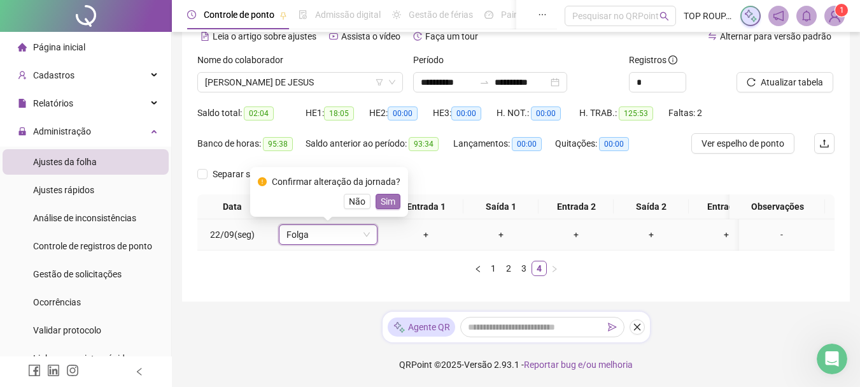
click at [388, 194] on span "Sim" at bounding box center [388, 201] width 15 height 14
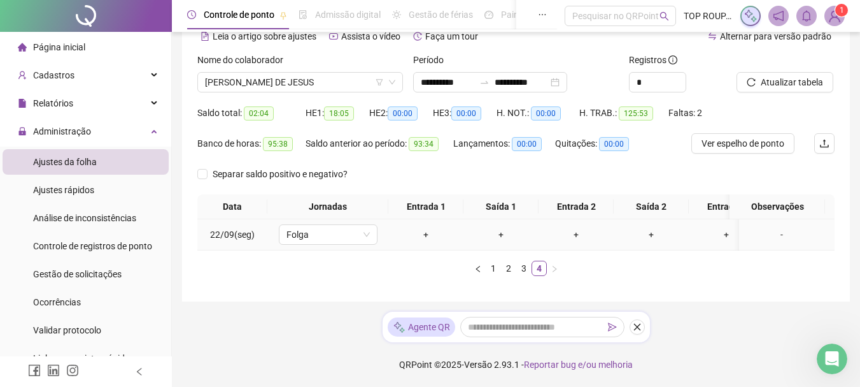
click at [772, 227] on div "-" at bounding box center [781, 234] width 75 height 14
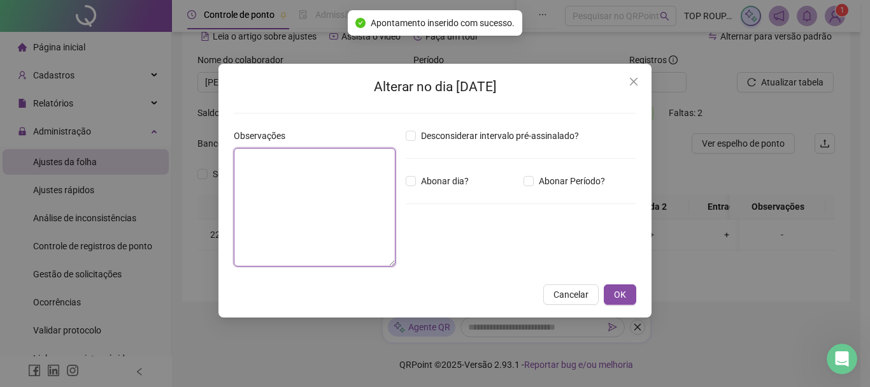
click at [326, 185] on textarea at bounding box center [315, 207] width 162 height 118
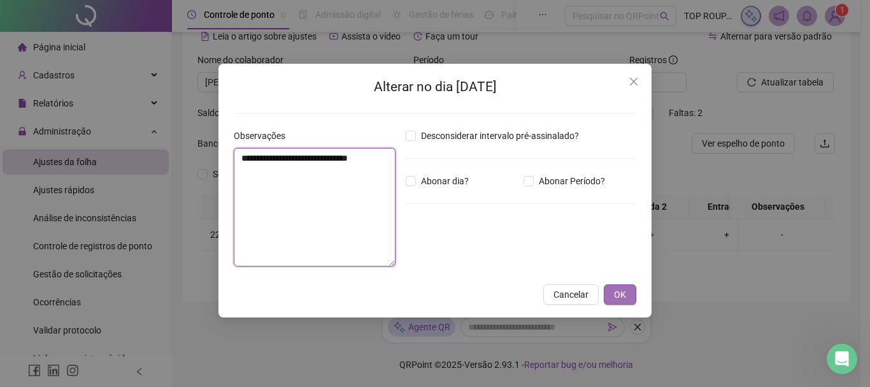
type textarea "**********"
click at [608, 285] on button "OK" at bounding box center [620, 294] width 32 height 20
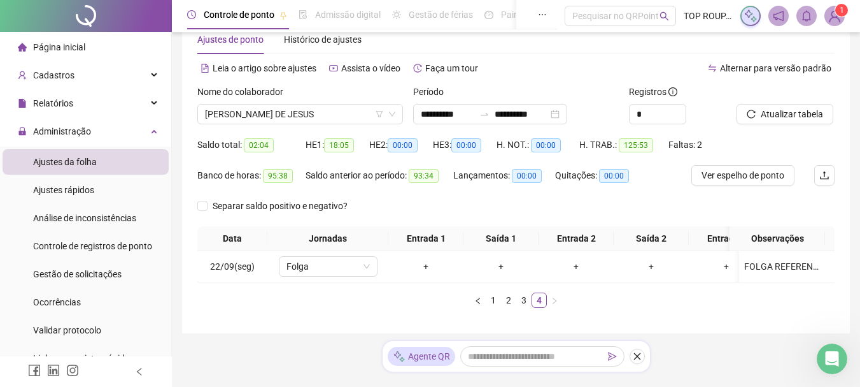
scroll to position [10, 0]
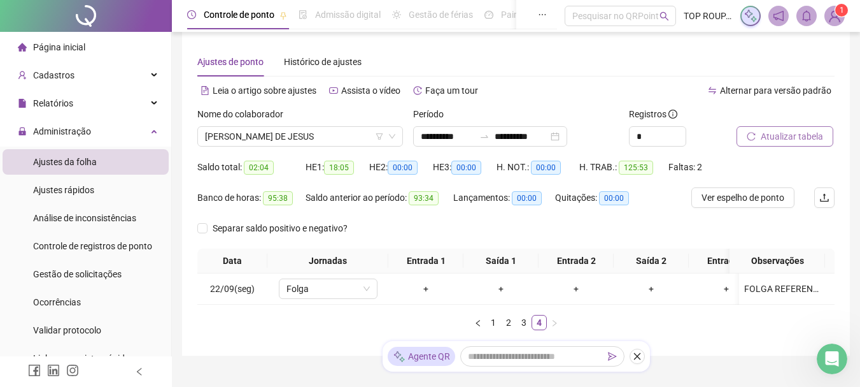
click at [795, 138] on span "Atualizar tabela" at bounding box center [792, 136] width 62 height 14
click at [285, 118] on label "Nome do colaborador" at bounding box center [244, 114] width 94 height 14
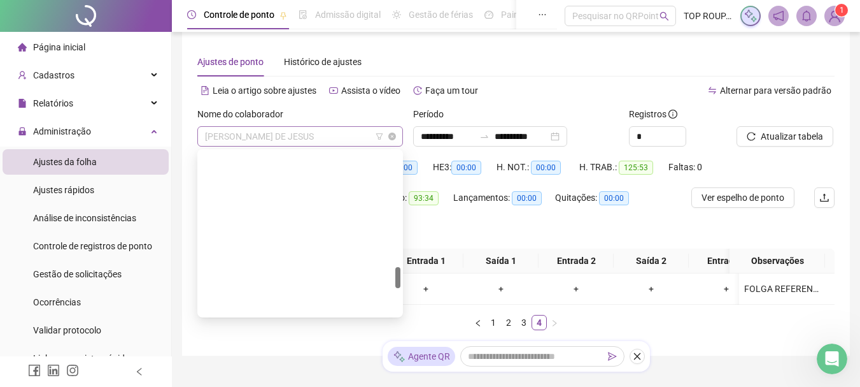
click at [295, 131] on span "[PERSON_NAME] DE JESUS" at bounding box center [300, 136] width 190 height 19
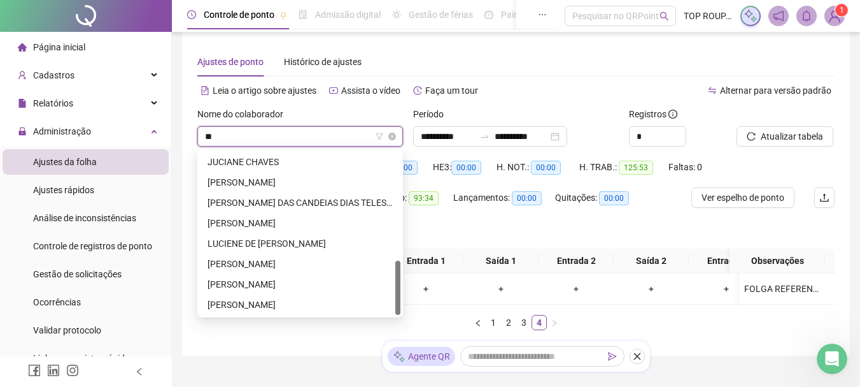
scroll to position [0, 0]
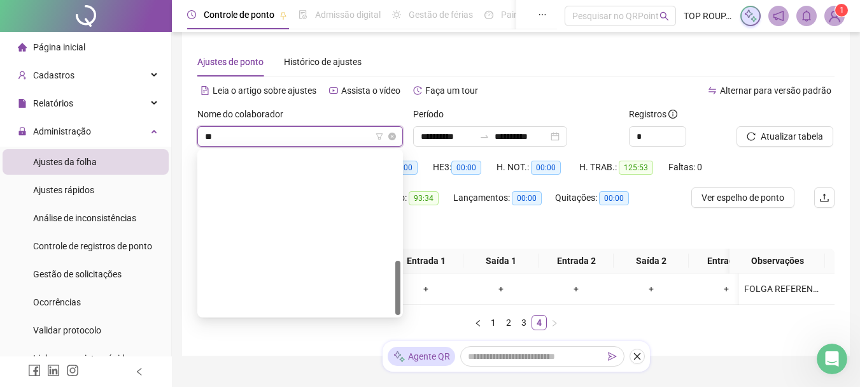
type input "***"
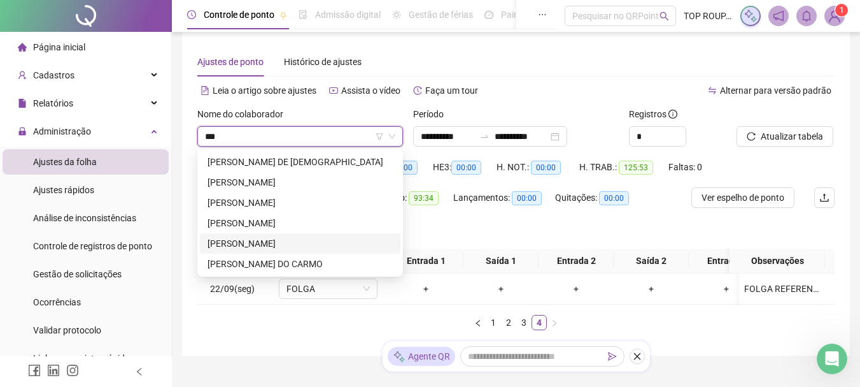
click at [266, 234] on div "[PERSON_NAME]" at bounding box center [300, 243] width 201 height 20
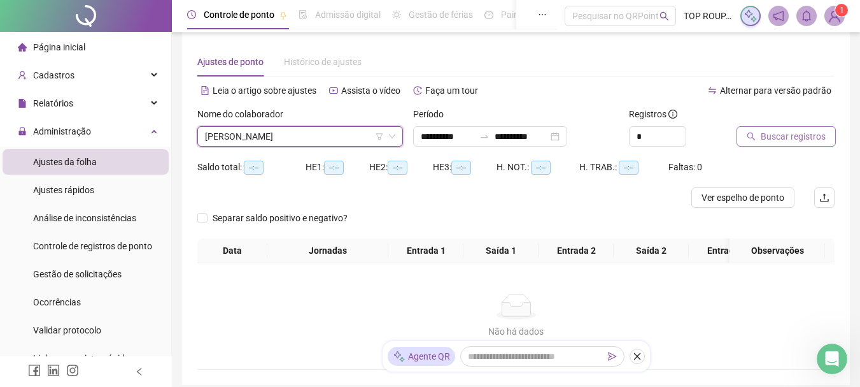
drag, startPoint x: 743, startPoint y: 141, endPoint x: 751, endPoint y: 141, distance: 8.3
click at [751, 141] on button "Buscar registros" at bounding box center [786, 136] width 99 height 20
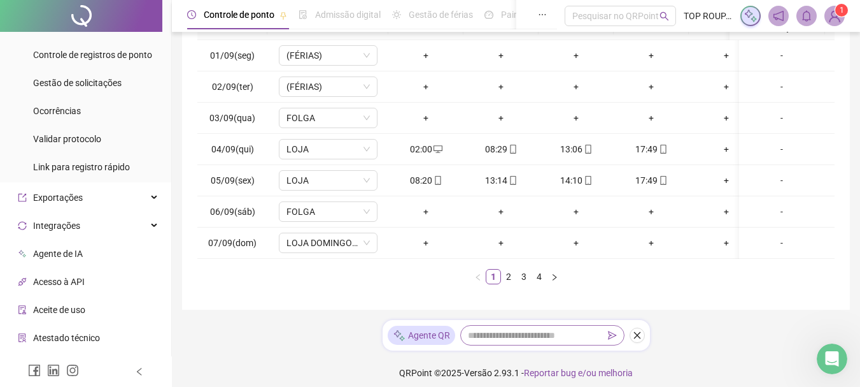
scroll to position [251, 0]
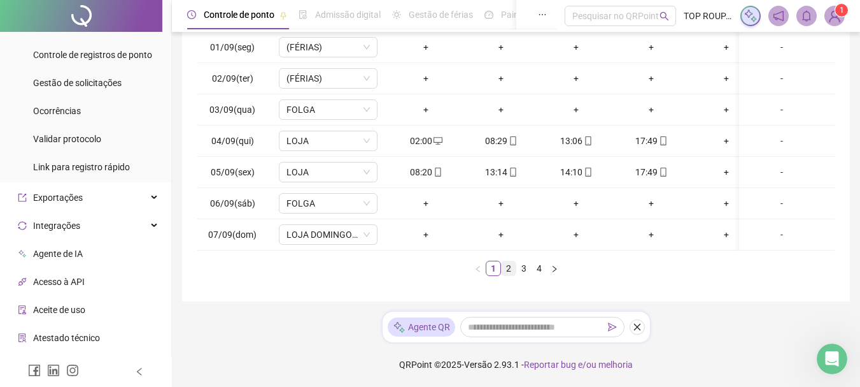
click at [506, 267] on link "2" at bounding box center [509, 268] width 14 height 14
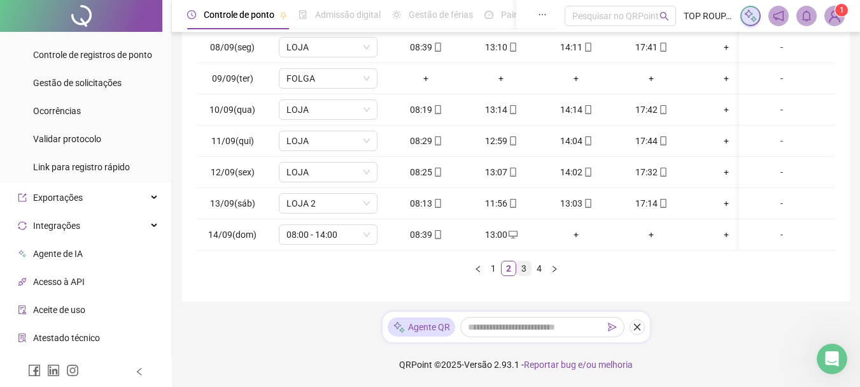
click at [526, 271] on link "3" at bounding box center [524, 268] width 14 height 14
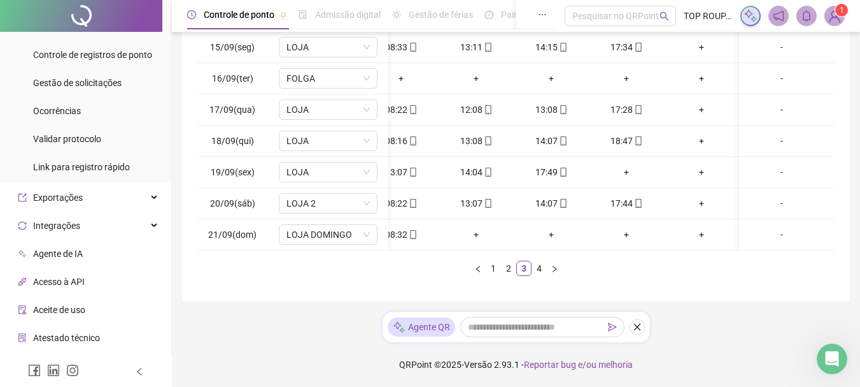
scroll to position [0, 0]
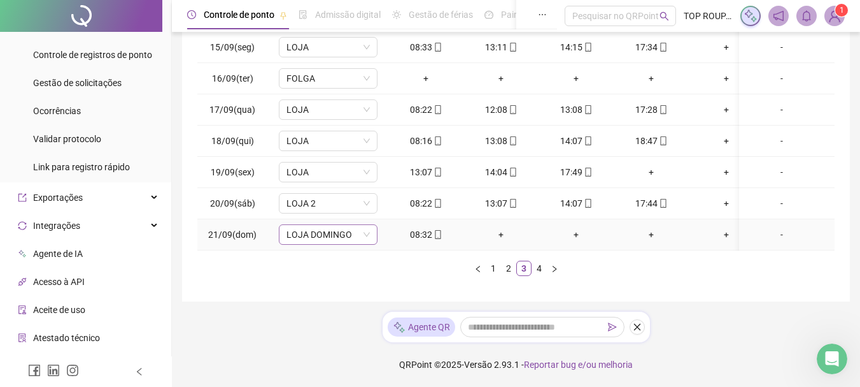
click at [295, 225] on span "LOJA DOMINGO" at bounding box center [328, 234] width 83 height 19
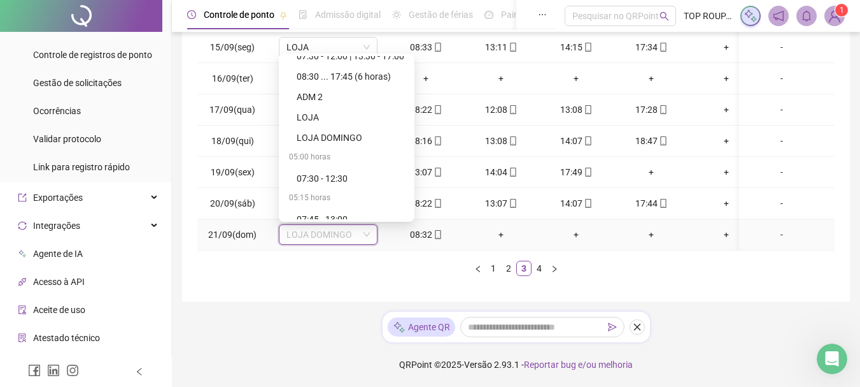
scroll to position [318, 0]
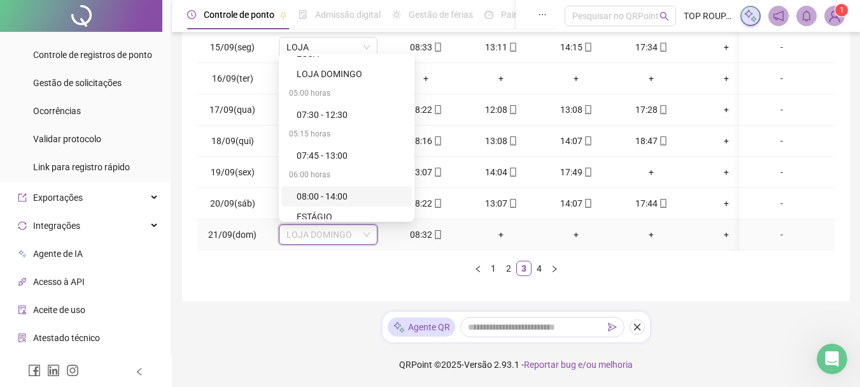
click at [327, 189] on div "08:00 - 14:00" at bounding box center [351, 196] width 108 height 14
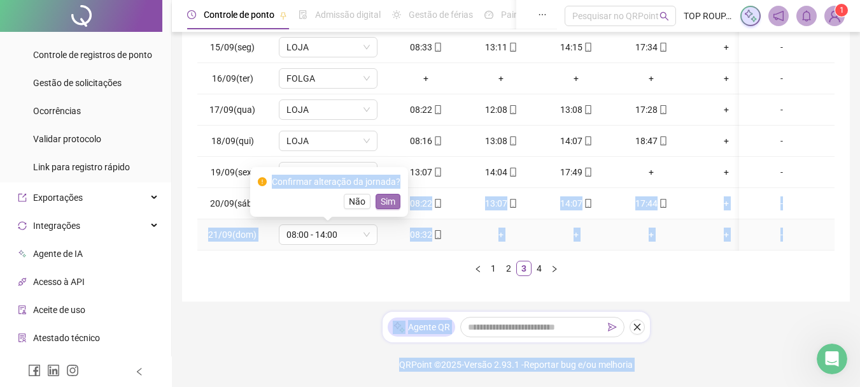
click at [386, 194] on span "Sim" at bounding box center [388, 201] width 15 height 14
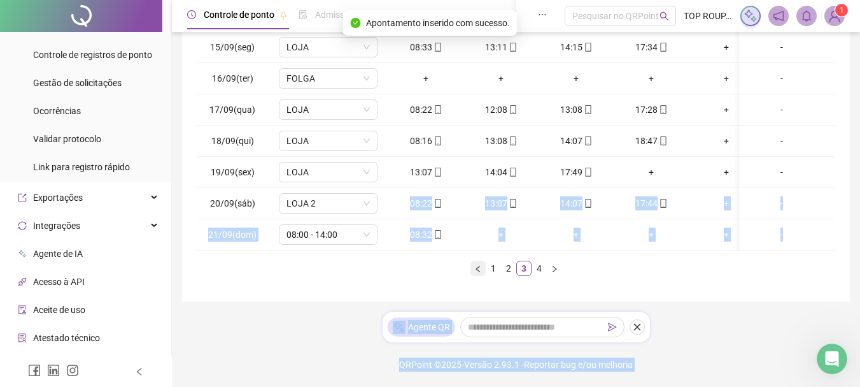
click at [475, 264] on button "button" at bounding box center [478, 267] width 15 height 15
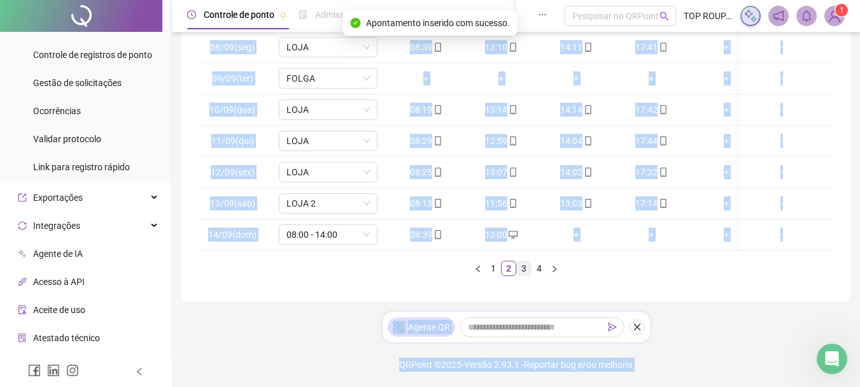
click at [525, 264] on link "3" at bounding box center [524, 268] width 14 height 14
click at [320, 264] on ul "1 2 3 4" at bounding box center [515, 267] width 637 height 15
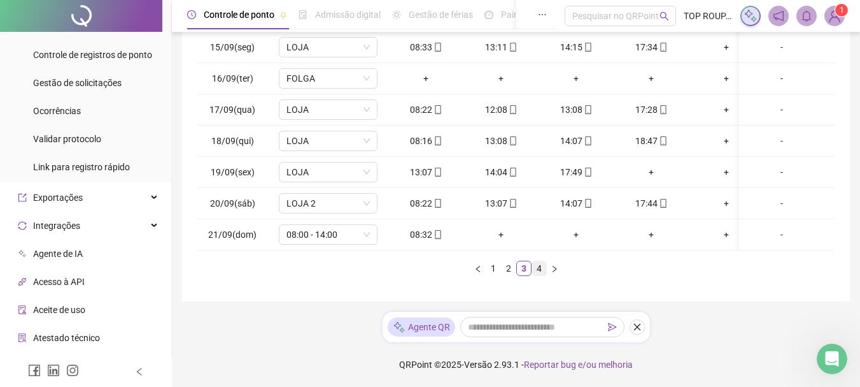
click at [544, 267] on link "4" at bounding box center [539, 268] width 14 height 14
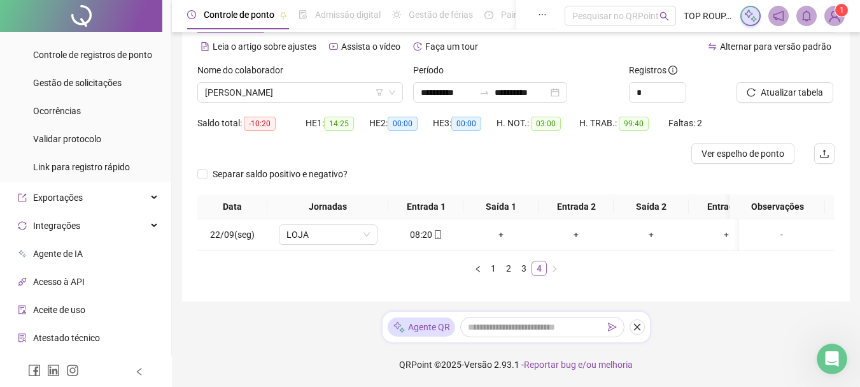
scroll to position [64, 0]
click at [337, 219] on td "LOJA" at bounding box center [327, 234] width 121 height 31
click at [336, 225] on span "LOJA" at bounding box center [328, 234] width 83 height 19
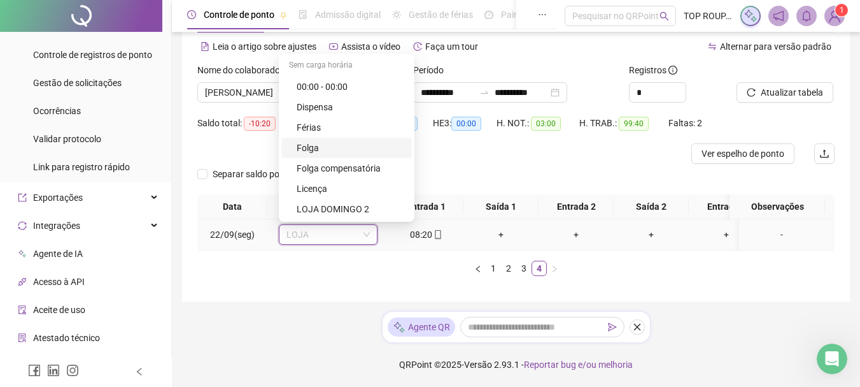
click at [346, 141] on div "Folga" at bounding box center [351, 148] width 108 height 14
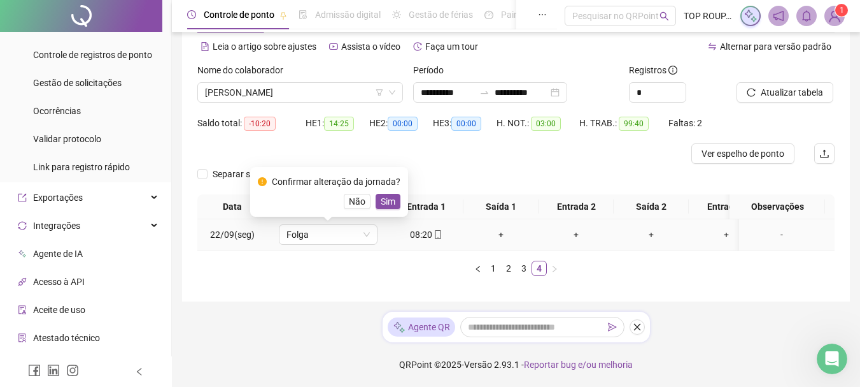
click at [360, 194] on span "Não" at bounding box center [357, 201] width 17 height 14
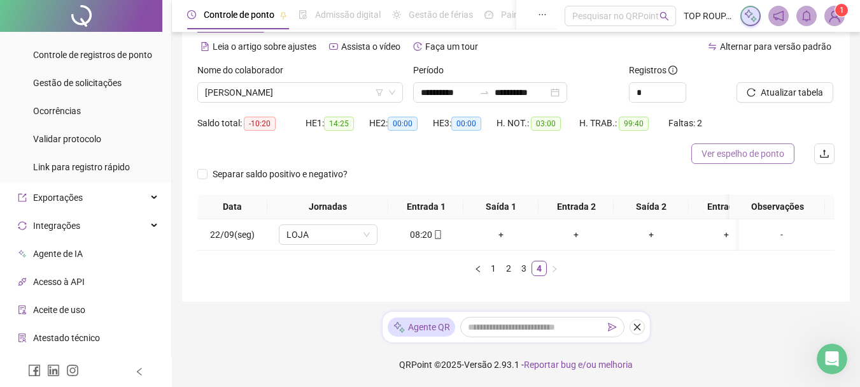
scroll to position [0, 0]
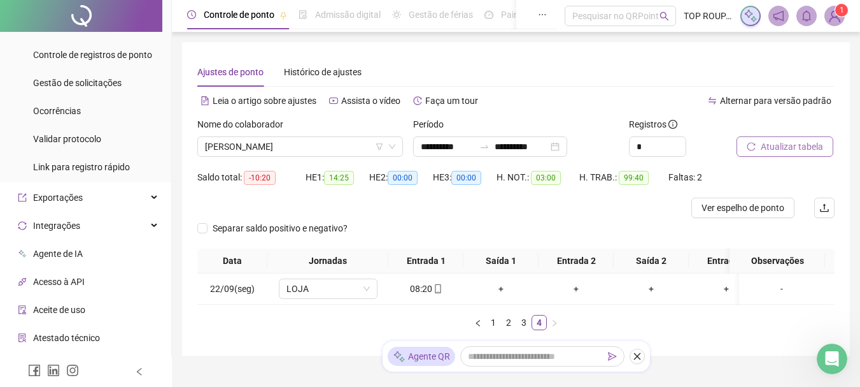
click at [785, 139] on button "Atualizar tabela" at bounding box center [785, 146] width 97 height 20
click at [522, 329] on link "3" at bounding box center [524, 322] width 14 height 14
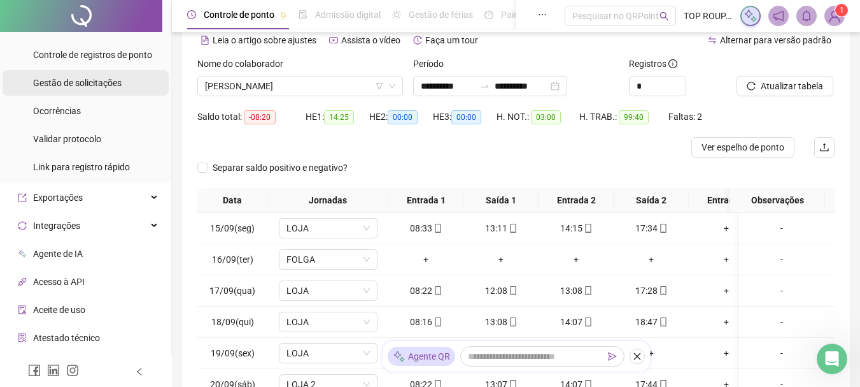
scroll to position [60, 0]
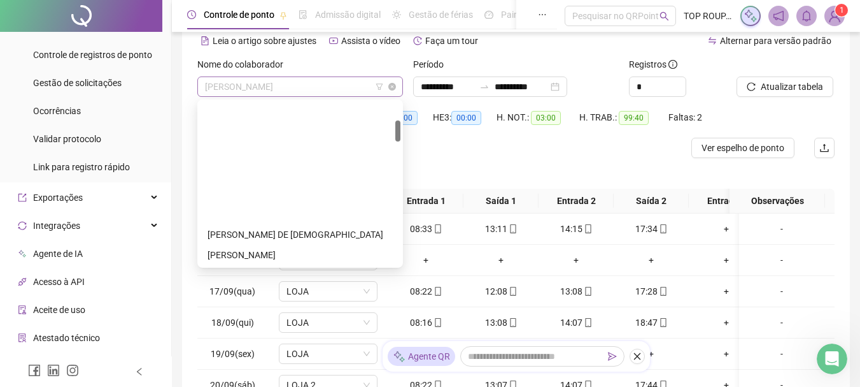
click at [324, 85] on span "[PERSON_NAME]" at bounding box center [300, 86] width 190 height 19
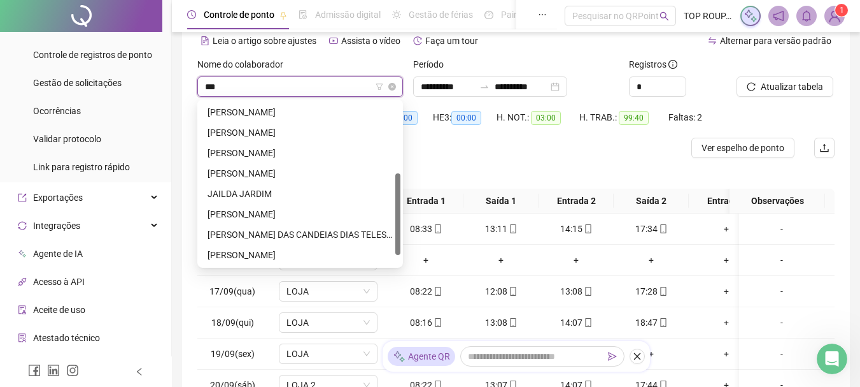
scroll to position [0, 0]
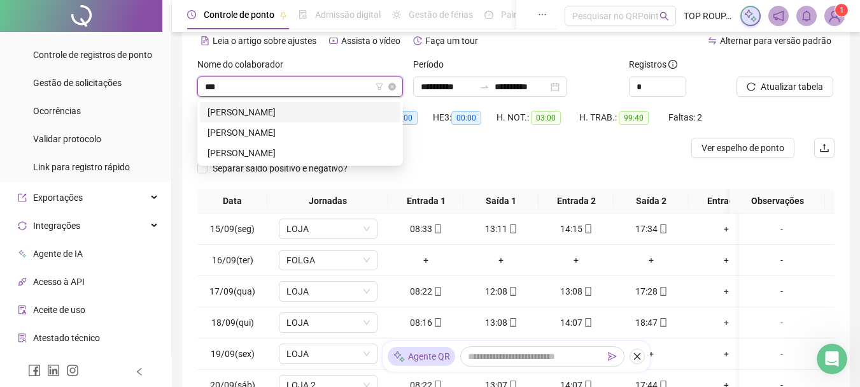
type input "****"
click at [269, 149] on div "[PERSON_NAME]" at bounding box center [300, 153] width 185 height 14
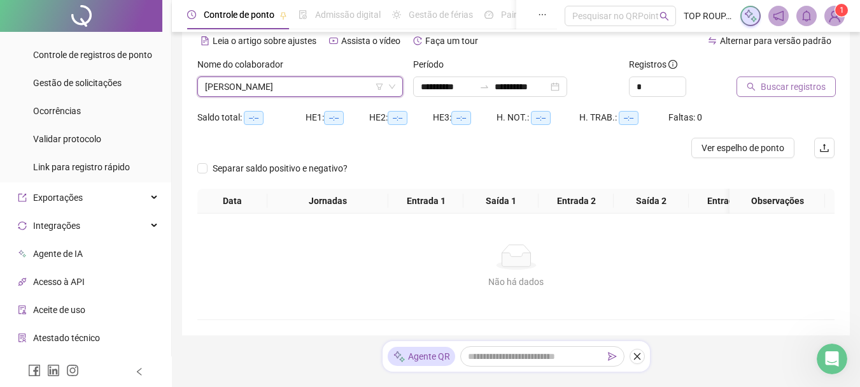
click at [761, 76] on button "Buscar registros" at bounding box center [786, 86] width 99 height 20
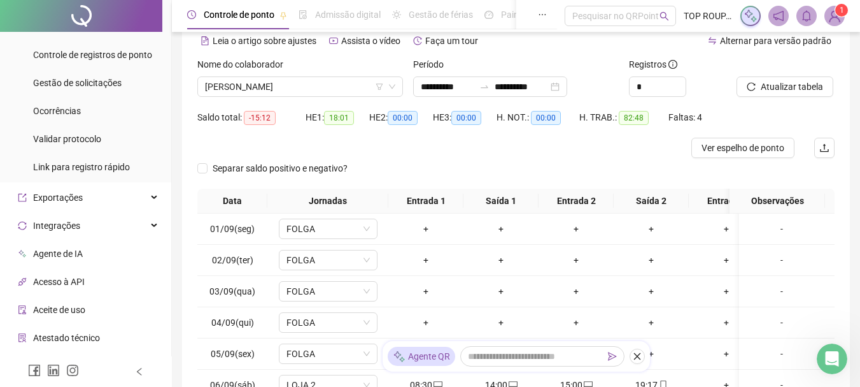
click at [761, 83] on span "Atualizar tabela" at bounding box center [792, 87] width 62 height 14
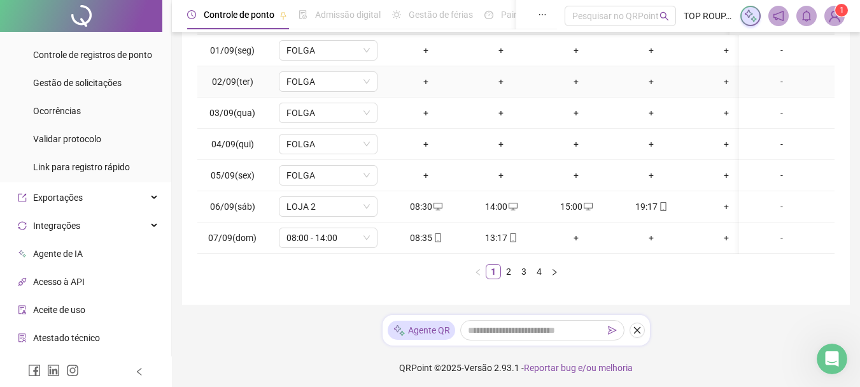
scroll to position [251, 0]
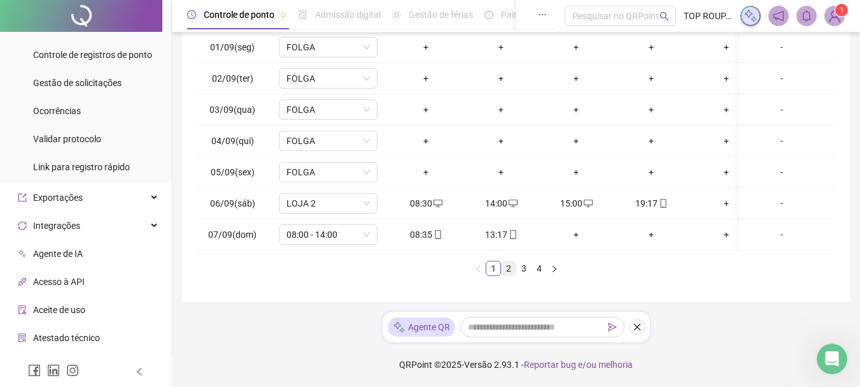
click at [508, 268] on link "2" at bounding box center [509, 268] width 14 height 14
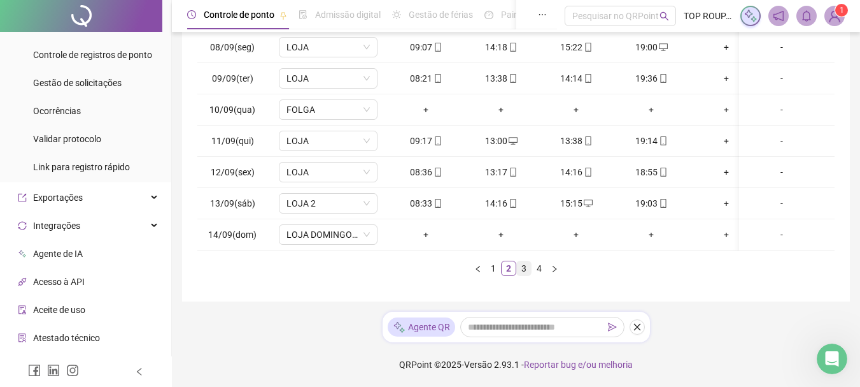
click at [525, 266] on link "3" at bounding box center [524, 268] width 14 height 14
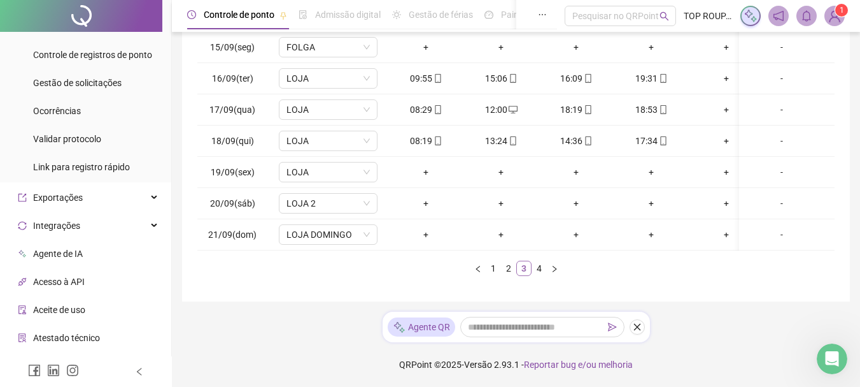
scroll to position [187, 0]
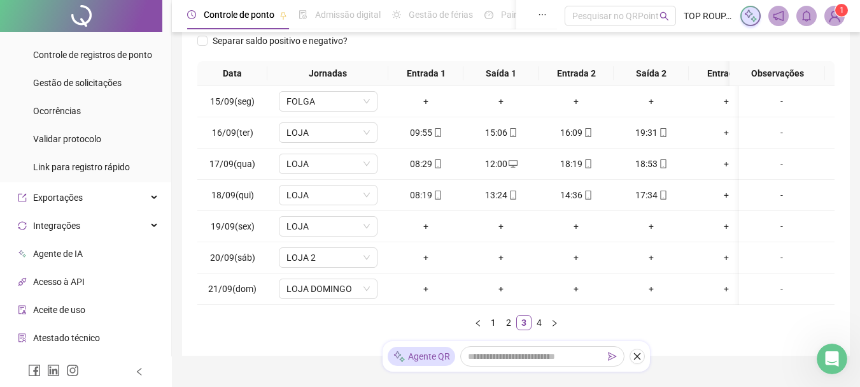
click at [309, 330] on ul "1 2 3 4" at bounding box center [515, 322] width 637 height 15
click at [361, 227] on span "LOJA" at bounding box center [328, 226] width 83 height 19
click at [776, 224] on div "-" at bounding box center [781, 226] width 75 height 14
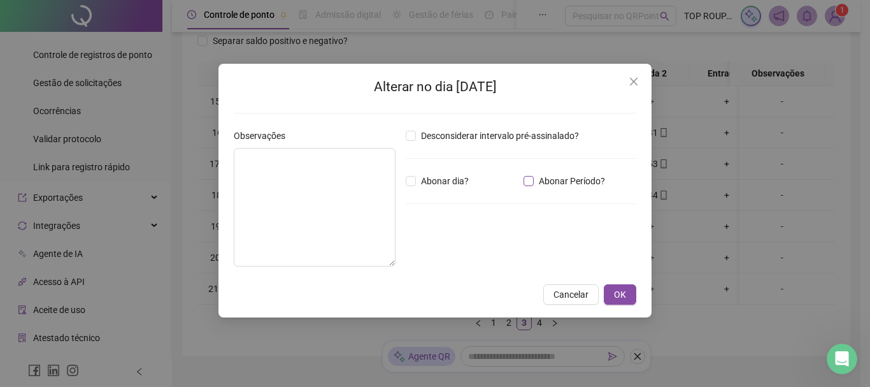
click at [544, 176] on span "Abonar Período?" at bounding box center [572, 181] width 76 height 14
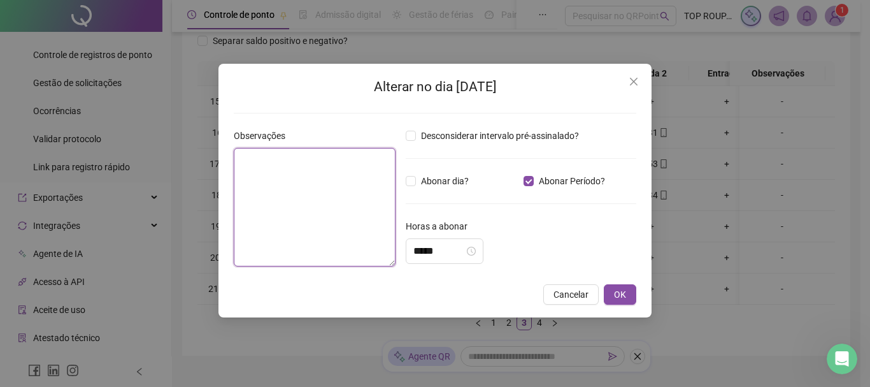
click at [337, 187] on textarea at bounding box center [315, 207] width 162 height 118
type textarea "*"
type textarea "**********"
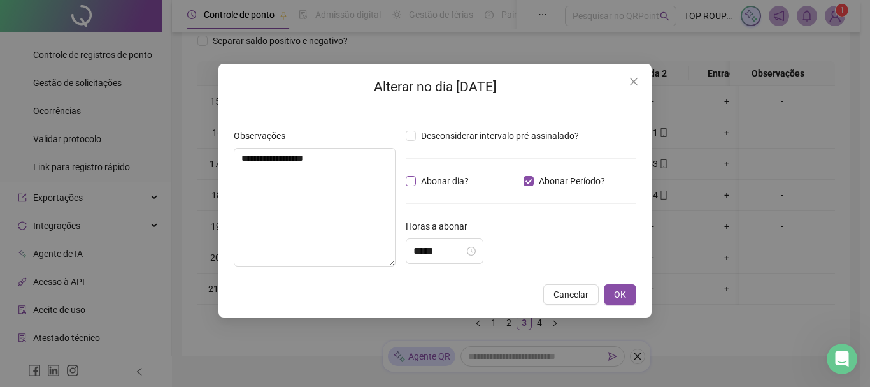
click at [418, 181] on span "Abonar dia?" at bounding box center [445, 181] width 58 height 14
click at [623, 291] on span "OK" at bounding box center [620, 294] width 12 height 14
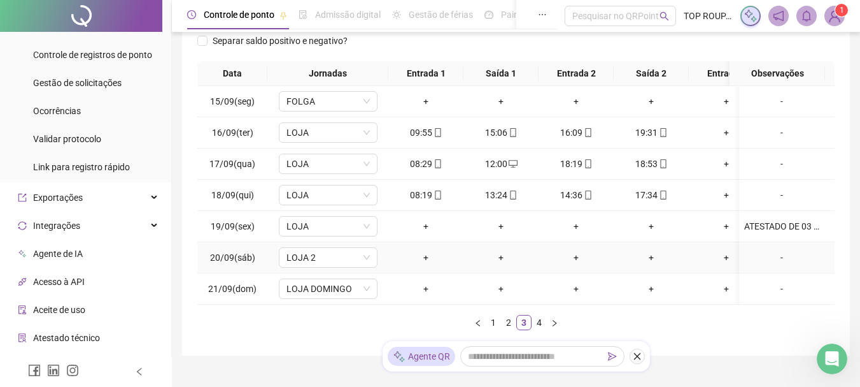
click at [769, 256] on div "-" at bounding box center [781, 257] width 75 height 14
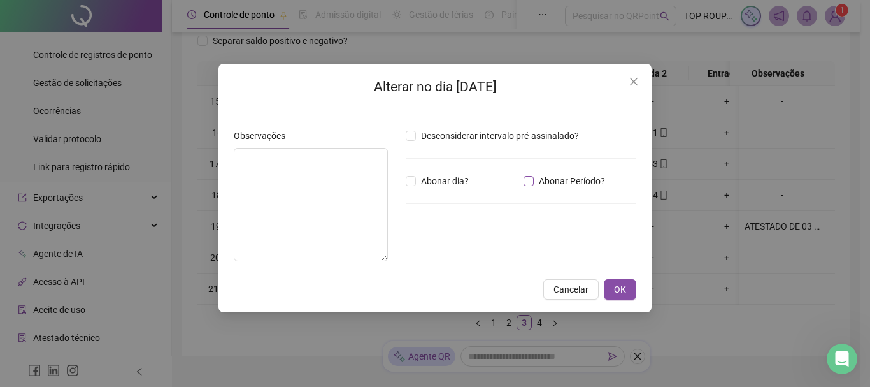
click at [561, 180] on span "Abonar Período?" at bounding box center [572, 181] width 76 height 14
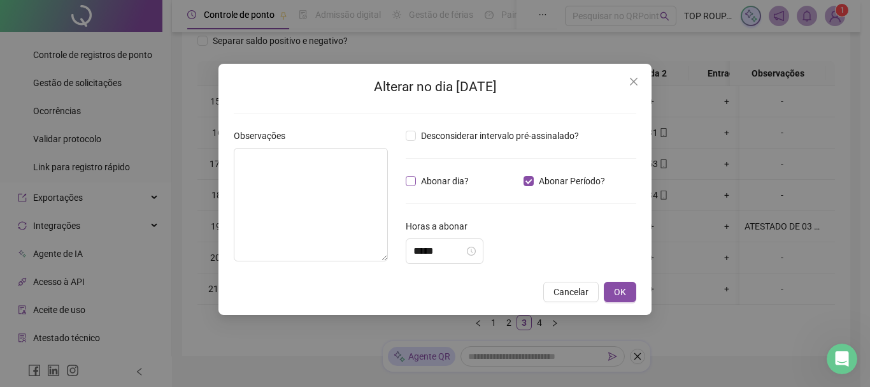
click at [430, 176] on span "Abonar dia?" at bounding box center [445, 181] width 58 height 14
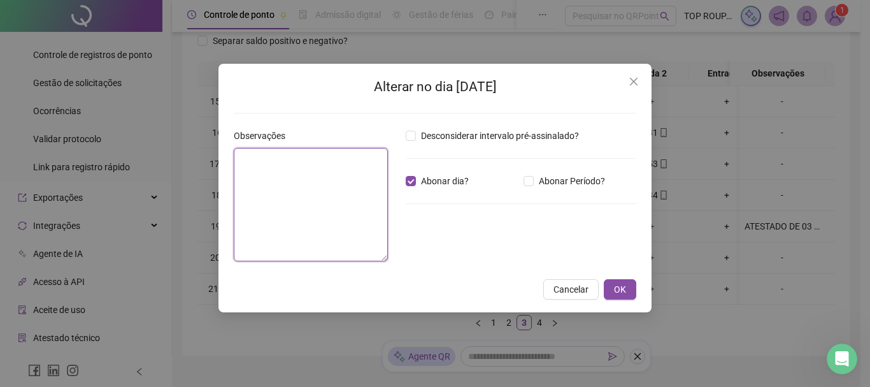
click at [304, 192] on textarea at bounding box center [311, 204] width 154 height 113
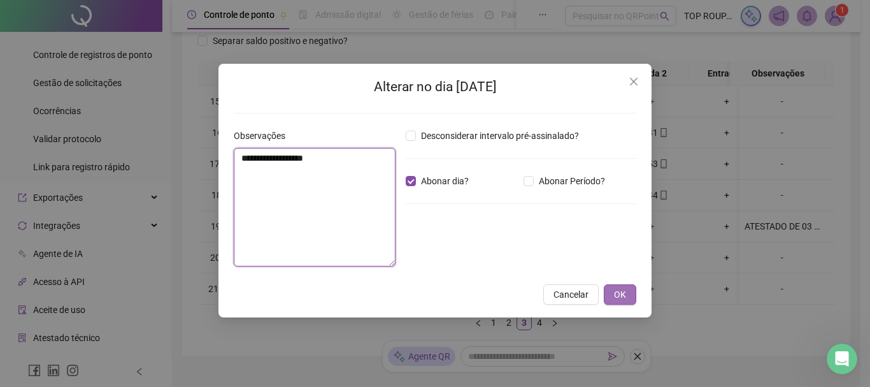
type textarea "**********"
click at [613, 294] on button "OK" at bounding box center [620, 294] width 32 height 20
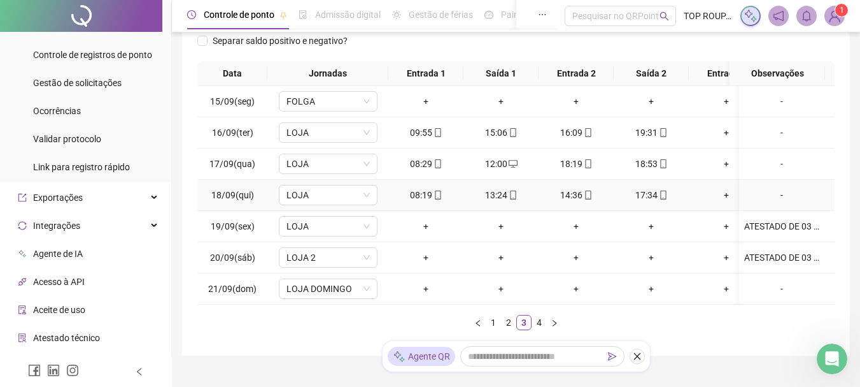
scroll to position [60, 0]
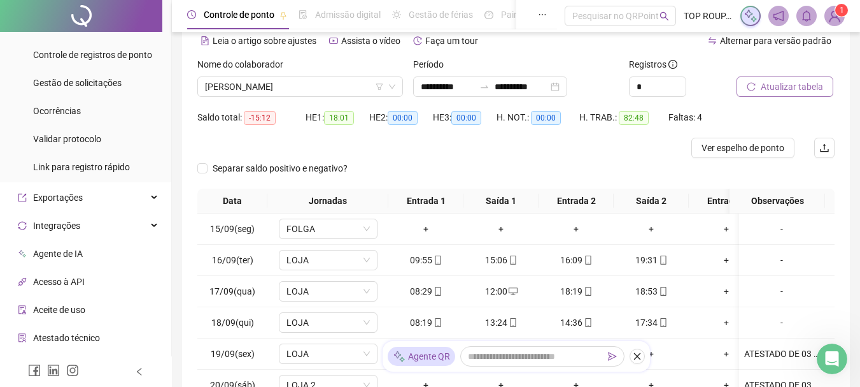
click at [797, 84] on span "Atualizar tabela" at bounding box center [792, 87] width 62 height 14
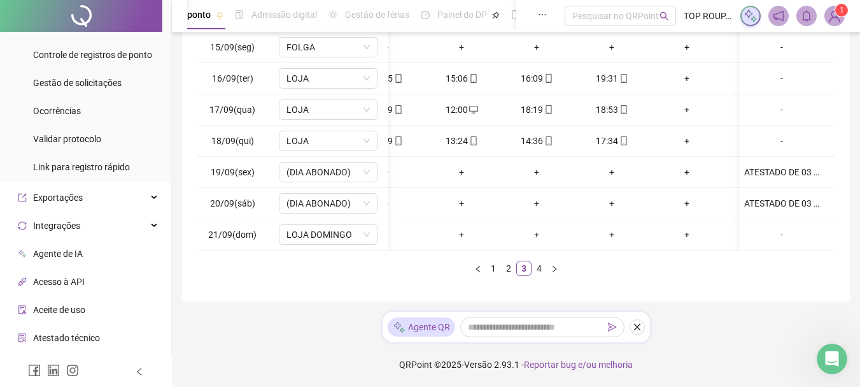
scroll to position [0, 0]
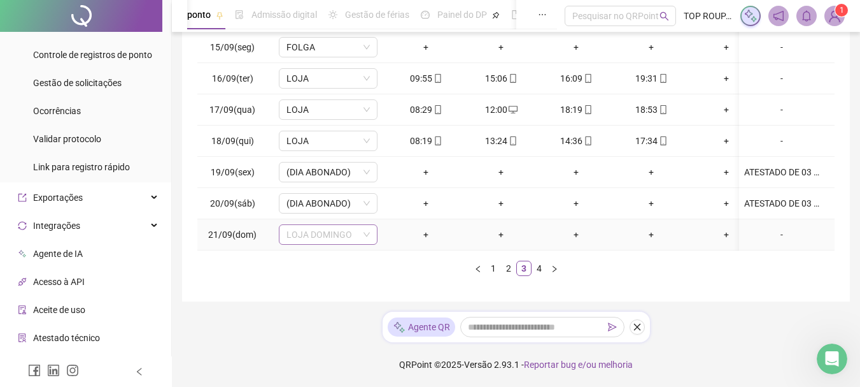
click at [352, 227] on span "LOJA DOMINGO" at bounding box center [328, 234] width 83 height 19
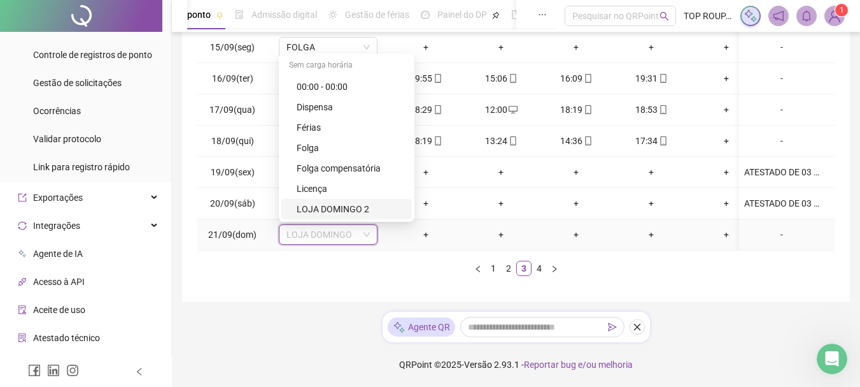
click at [346, 202] on div "LOJA DOMINGO 2" at bounding box center [351, 209] width 108 height 14
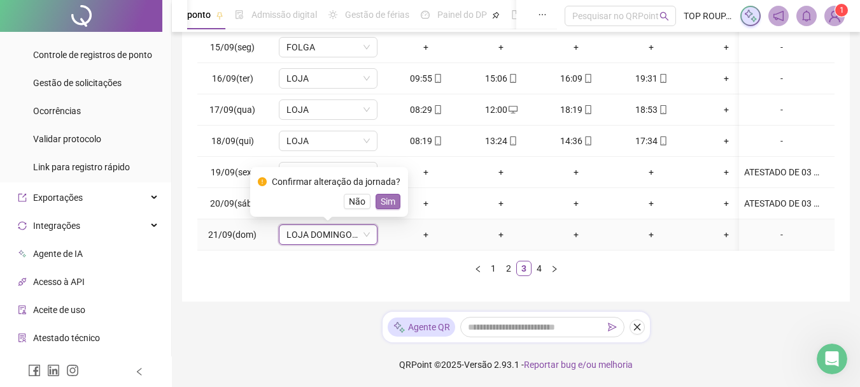
click at [388, 194] on span "Sim" at bounding box center [388, 201] width 15 height 14
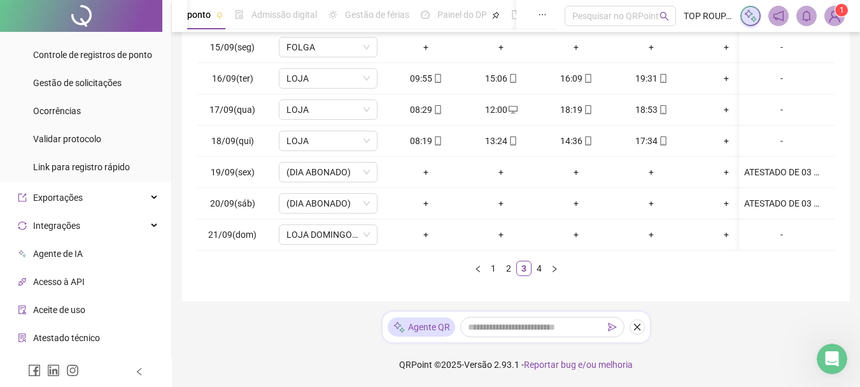
scroll to position [187, 0]
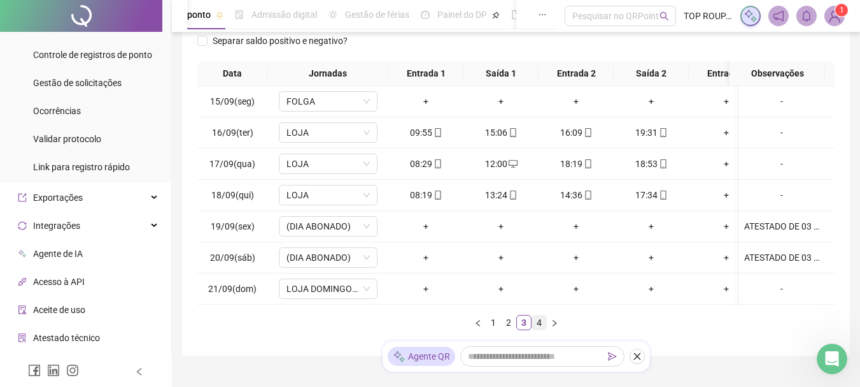
click at [543, 329] on link "4" at bounding box center [539, 322] width 14 height 14
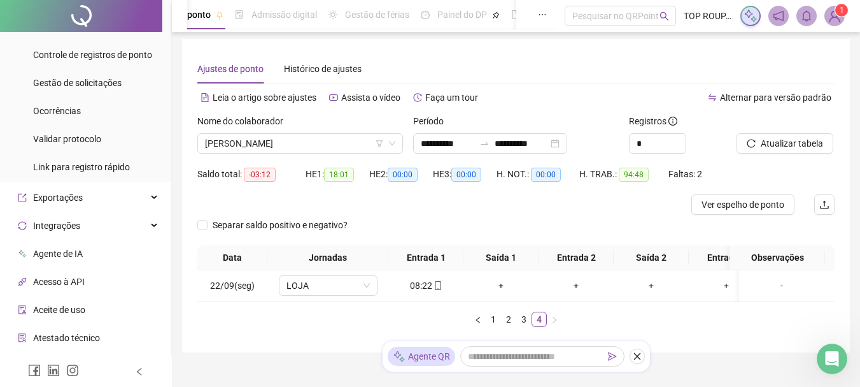
scroll to position [0, 0]
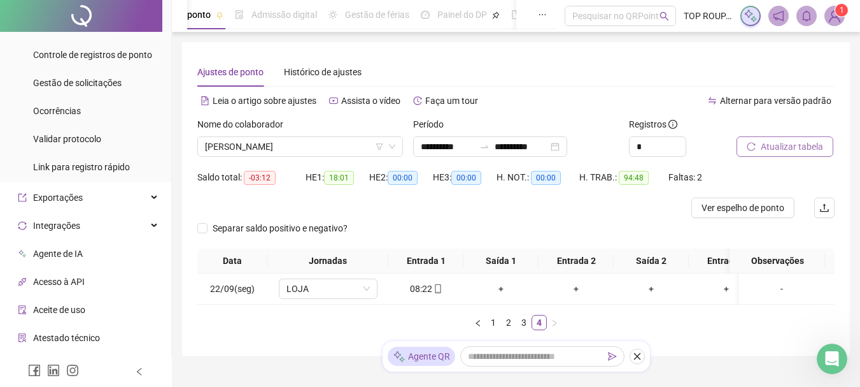
click at [772, 143] on span "Atualizar tabela" at bounding box center [792, 146] width 62 height 14
click at [243, 142] on span "[PERSON_NAME]" at bounding box center [300, 146] width 190 height 19
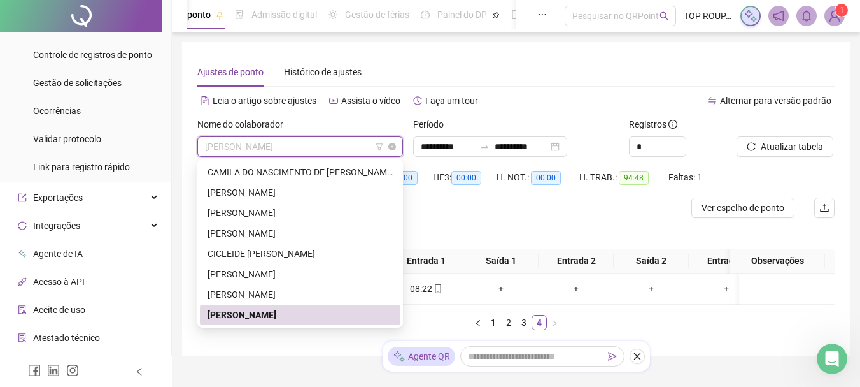
type input "*"
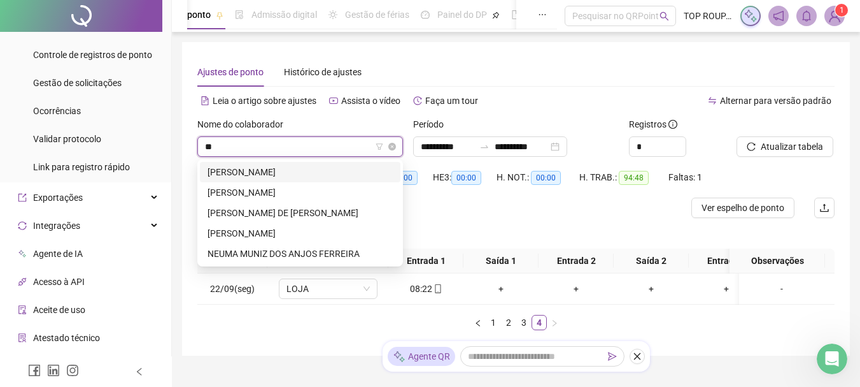
scroll to position [0, 0]
type input "****"
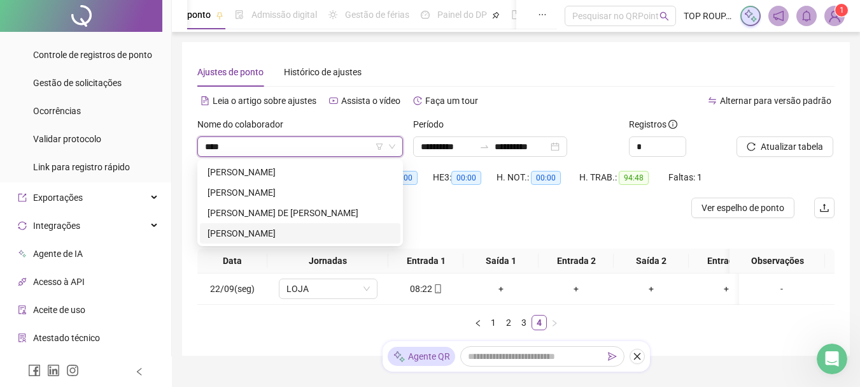
click at [225, 228] on div "[PERSON_NAME]" at bounding box center [300, 233] width 185 height 14
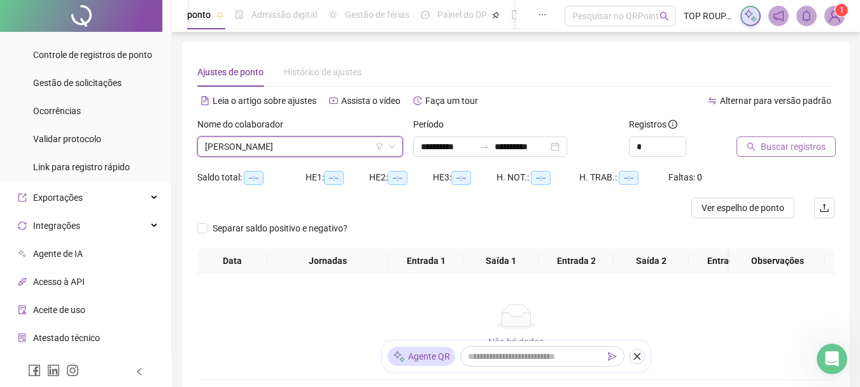
click at [758, 139] on button "Buscar registros" at bounding box center [786, 146] width 99 height 20
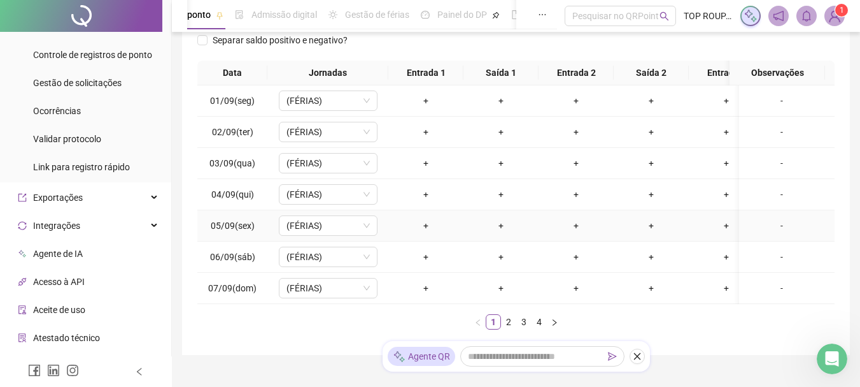
scroll to position [251, 0]
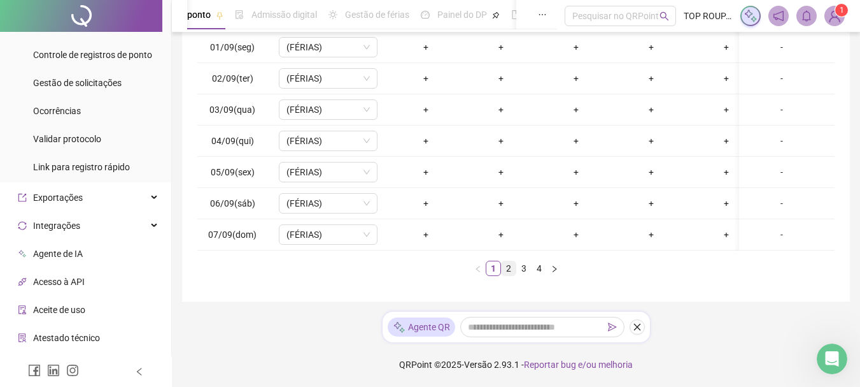
click at [506, 267] on link "2" at bounding box center [509, 268] width 14 height 14
click at [526, 266] on link "3" at bounding box center [524, 268] width 14 height 14
click at [536, 269] on link "4" at bounding box center [539, 268] width 14 height 14
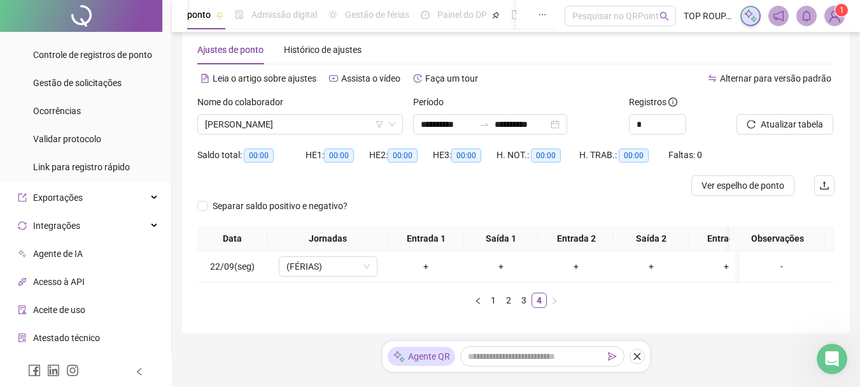
scroll to position [0, 0]
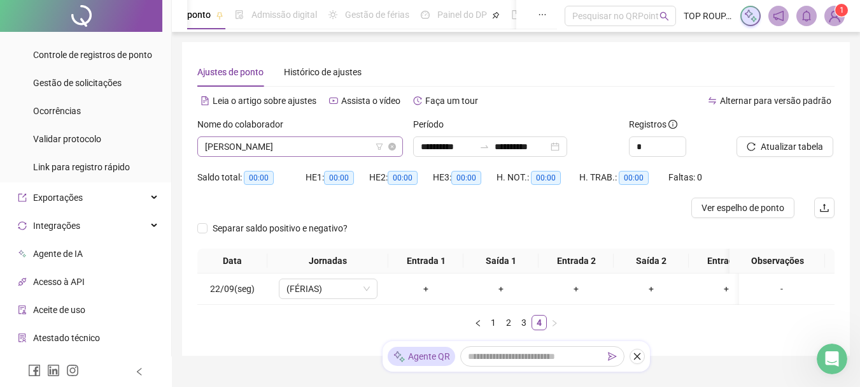
click at [276, 146] on span "[PERSON_NAME]" at bounding box center [300, 146] width 190 height 19
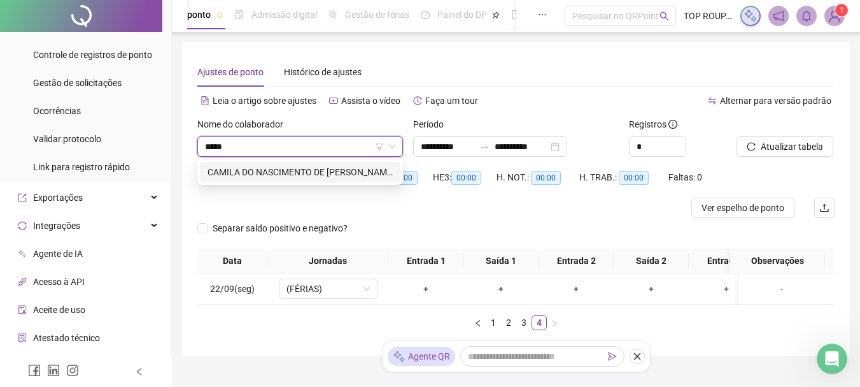
type input "******"
click at [306, 167] on div "CAMILA DO NASCIMENTO DE [PERSON_NAME]" at bounding box center [300, 172] width 185 height 14
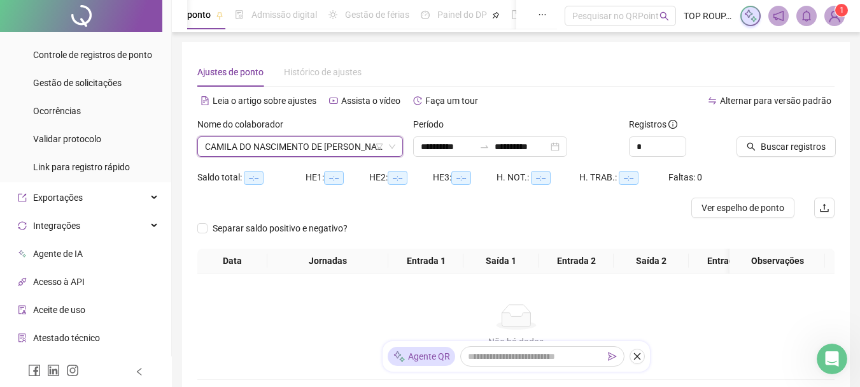
click at [778, 129] on div at bounding box center [770, 126] width 66 height 19
click at [781, 148] on span "Buscar registros" at bounding box center [793, 146] width 65 height 14
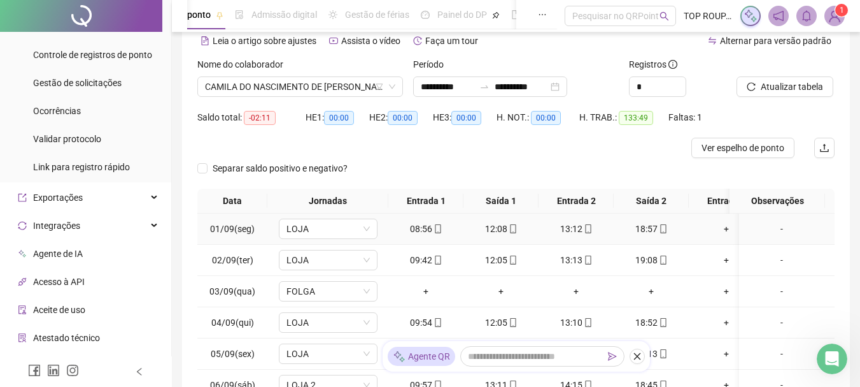
scroll to position [191, 0]
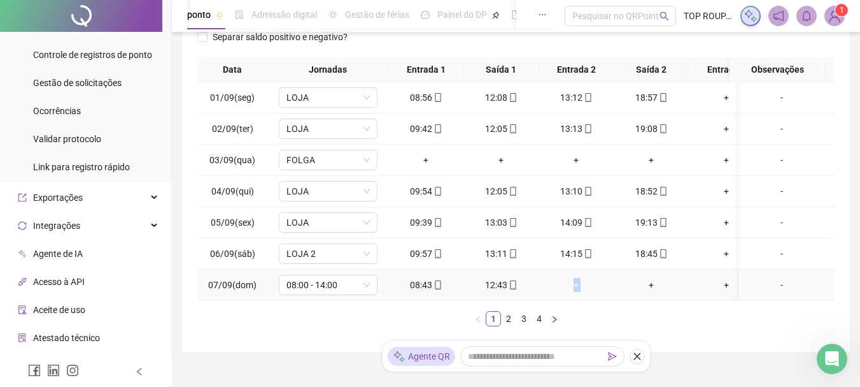
drag, startPoint x: 562, startPoint y: 300, endPoint x: 628, endPoint y: 300, distance: 65.6
click at [628, 300] on tr "07/09(dom) 08:00 - 14:00 08:43 12:43 + + + + -" at bounding box center [565, 284] width 737 height 31
click at [673, 317] on div "Data Jornadas Entrada 1 Saída 1 Entrada 2 Saída 2 Entrada 3 Saída 3 Observações…" at bounding box center [515, 191] width 637 height 269
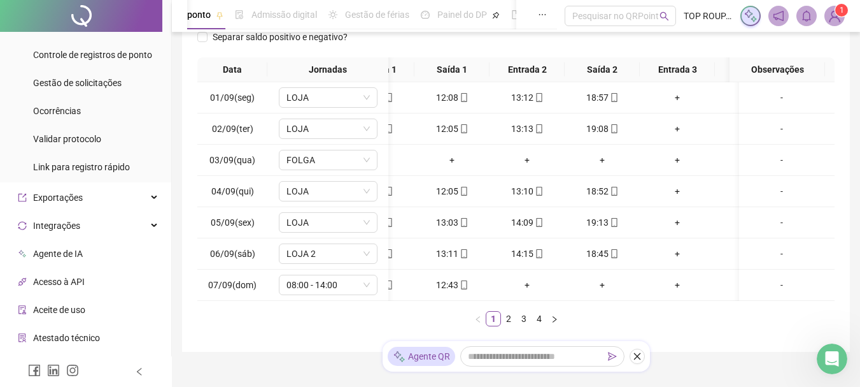
scroll to position [0, 0]
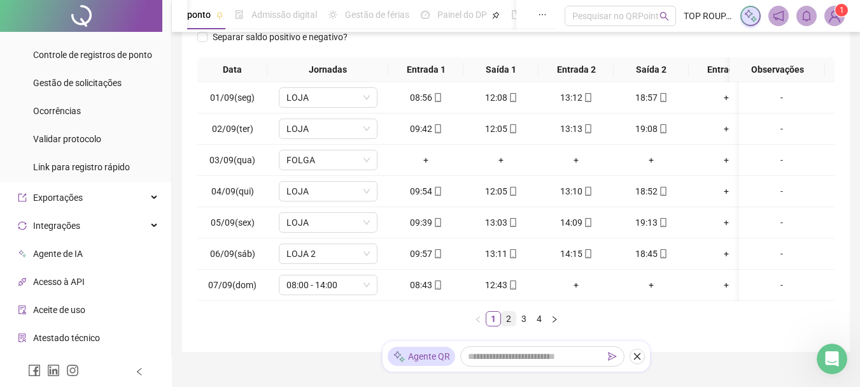
click at [513, 325] on link "2" at bounding box center [509, 318] width 14 height 14
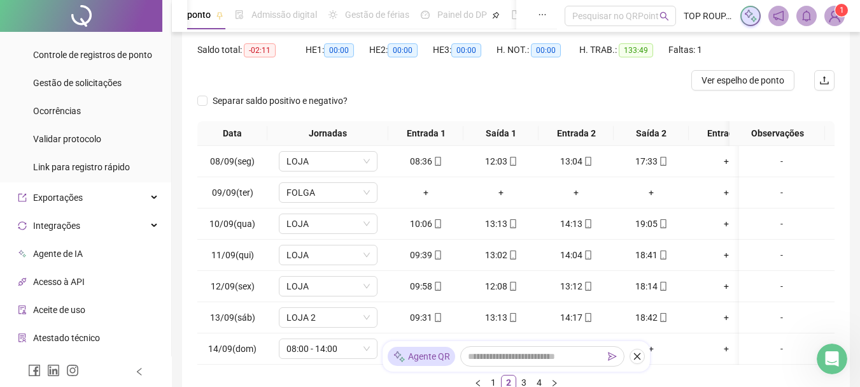
scroll to position [191, 0]
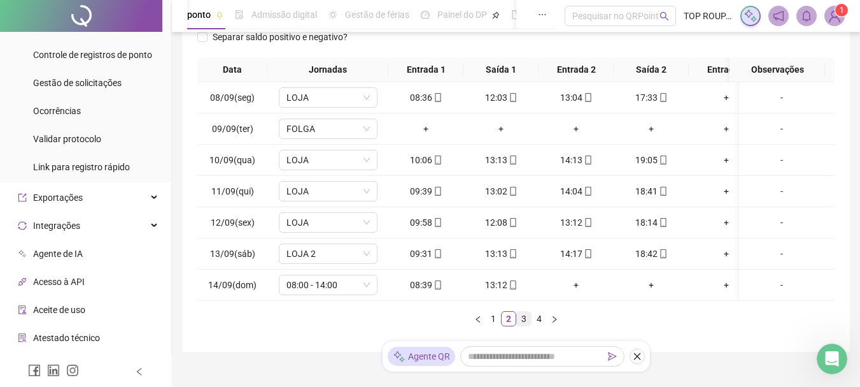
click at [527, 325] on link "3" at bounding box center [524, 318] width 14 height 14
click at [322, 282] on span "LOJA DOMINGO" at bounding box center [328, 284] width 83 height 19
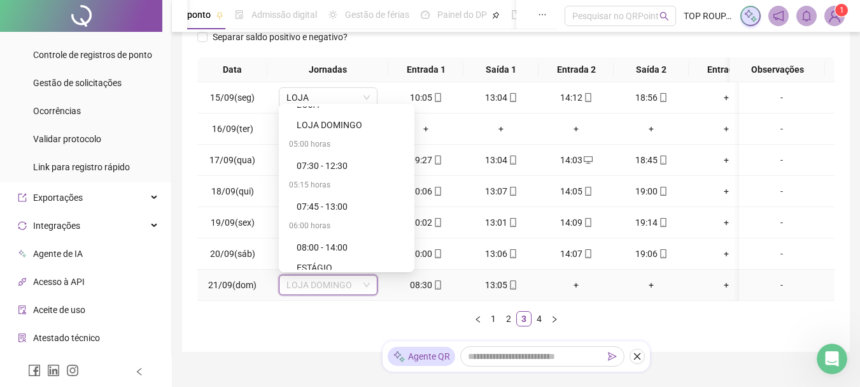
scroll to position [318, 0]
click at [328, 245] on div "08:00 - 14:00" at bounding box center [351, 246] width 108 height 14
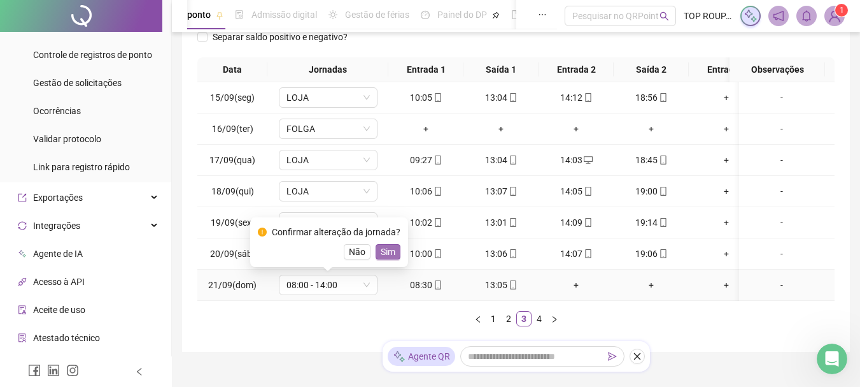
click at [387, 251] on span "Sim" at bounding box center [388, 252] width 15 height 14
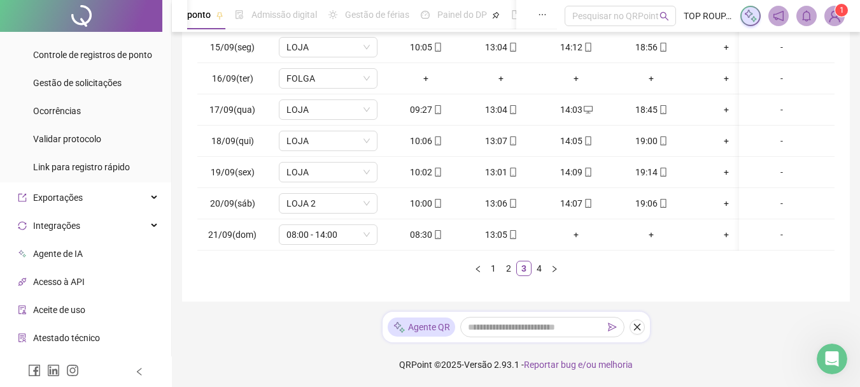
scroll to position [251, 0]
click at [502, 271] on link "2" at bounding box center [509, 268] width 14 height 14
click at [525, 267] on link "3" at bounding box center [524, 268] width 14 height 14
click at [534, 269] on link "4" at bounding box center [539, 268] width 14 height 14
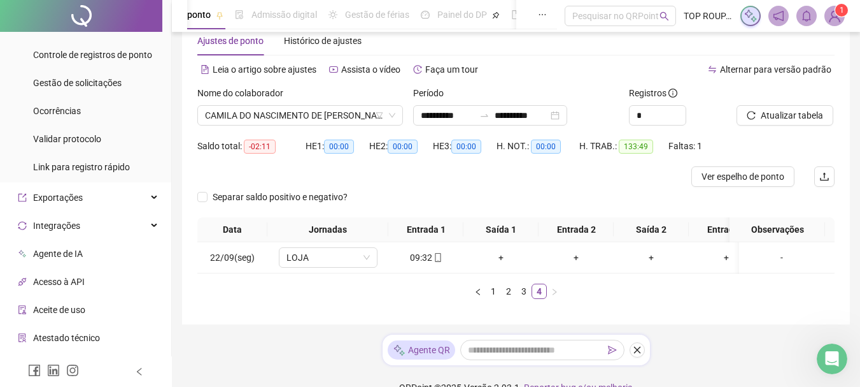
scroll to position [0, 0]
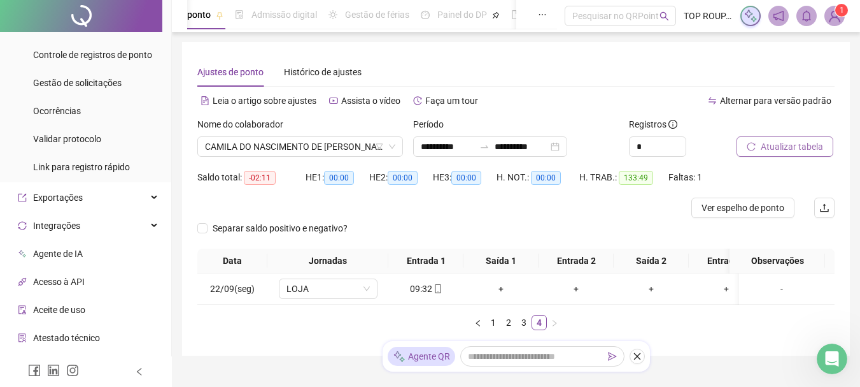
click at [774, 139] on span "Atualizar tabela" at bounding box center [792, 146] width 62 height 14
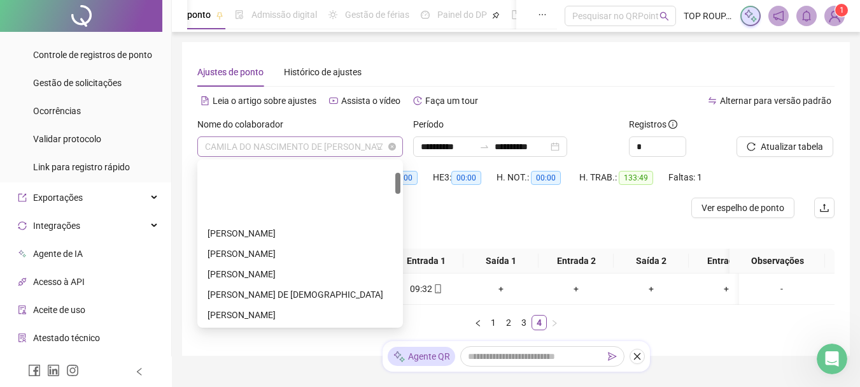
click at [322, 153] on span "CAMILA DO NASCIMENTO DE [PERSON_NAME]" at bounding box center [300, 146] width 190 height 19
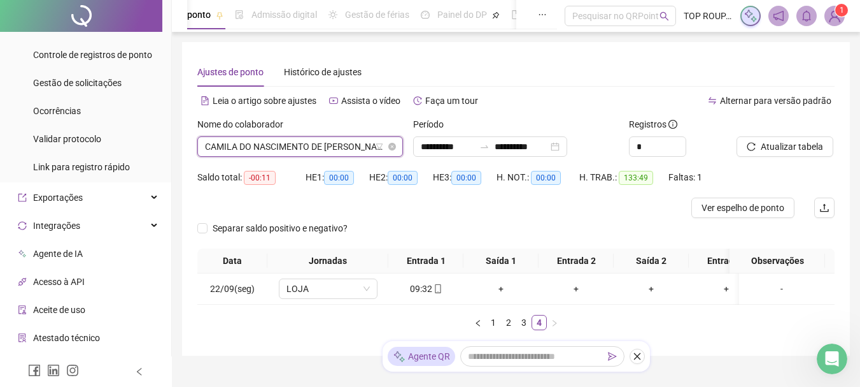
click at [322, 153] on span "CAMILA DO NASCIMENTO DE [PERSON_NAME]" at bounding box center [300, 146] width 190 height 19
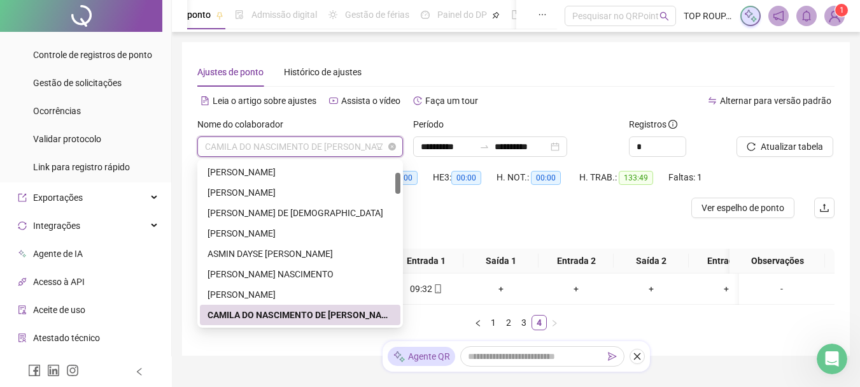
click at [282, 150] on span "CAMILA DO NASCIMENTO DE [PERSON_NAME]" at bounding box center [300, 146] width 190 height 19
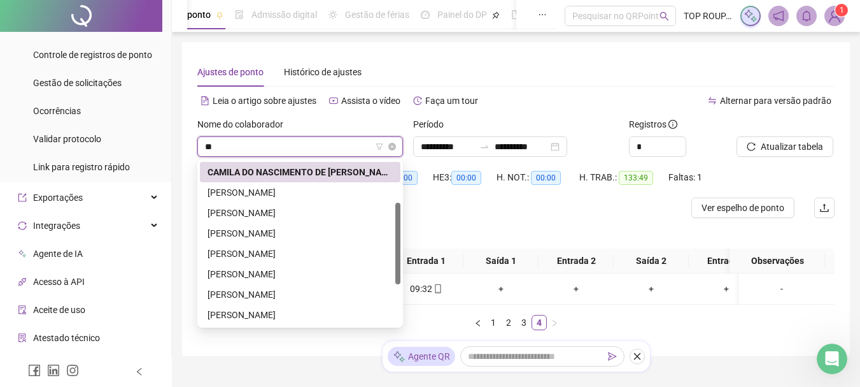
type input "***"
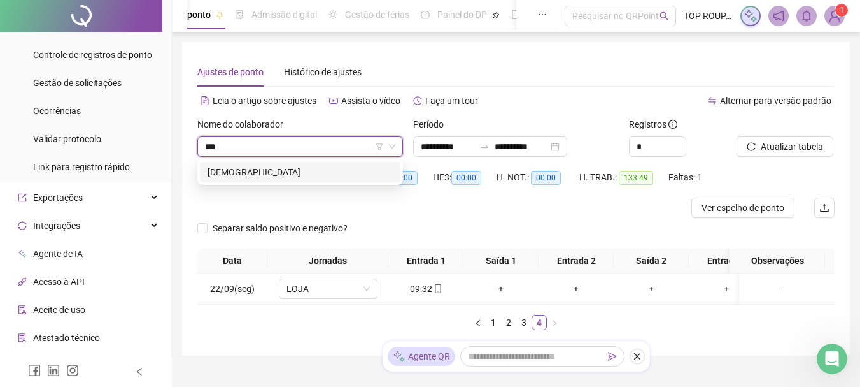
click at [300, 178] on div "[DEMOGRAPHIC_DATA]" at bounding box center [300, 172] width 185 height 14
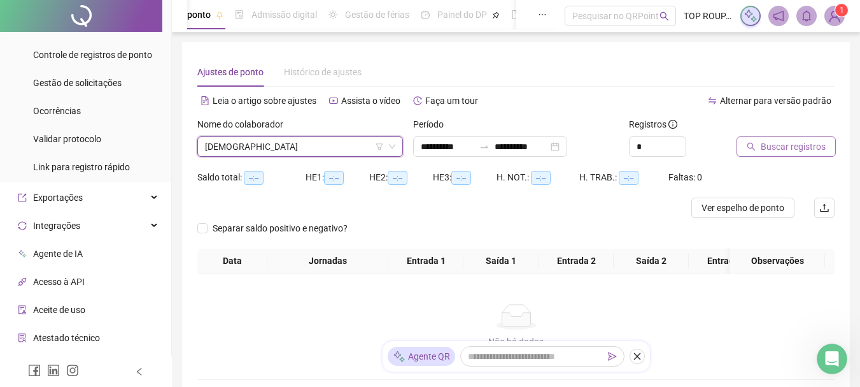
click at [779, 144] on span "Buscar registros" at bounding box center [793, 146] width 65 height 14
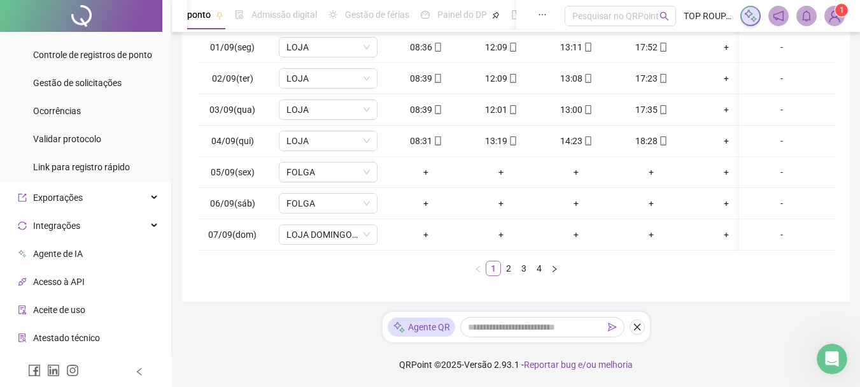
click at [498, 267] on link "1" at bounding box center [494, 268] width 14 height 14
click at [509, 271] on link "2" at bounding box center [509, 268] width 14 height 14
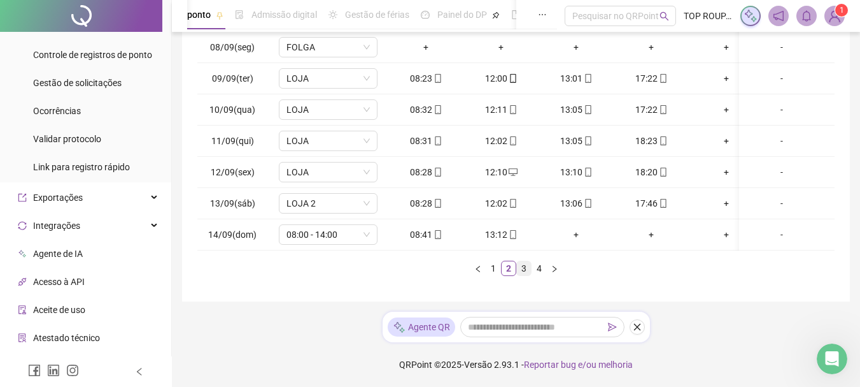
click at [524, 271] on link "3" at bounding box center [524, 268] width 14 height 14
click at [352, 225] on span "LOJA DOMINGO" at bounding box center [328, 234] width 83 height 19
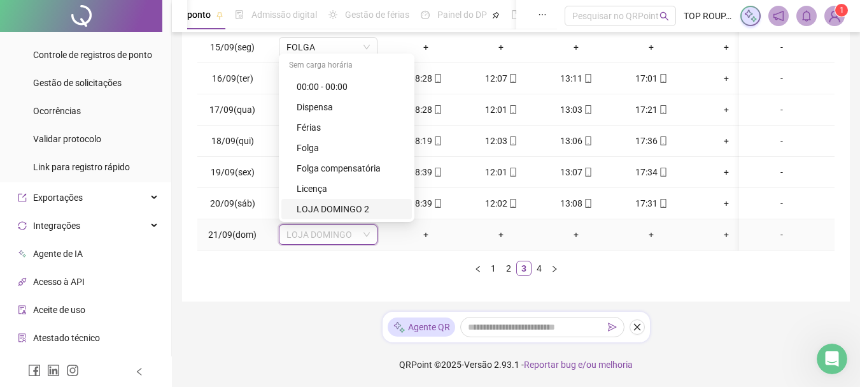
click at [349, 202] on div "LOJA DOMINGO 2" at bounding box center [351, 209] width 108 height 14
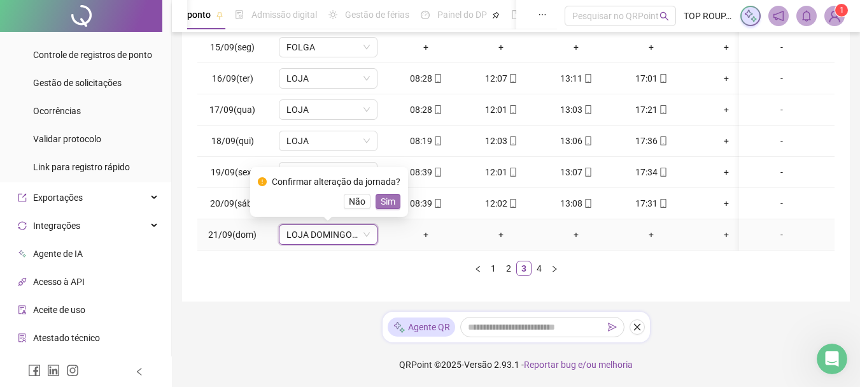
click at [383, 194] on span "Sim" at bounding box center [388, 201] width 15 height 14
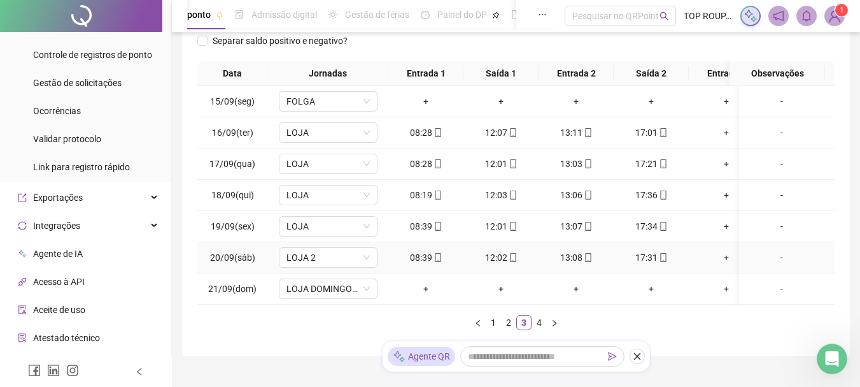
scroll to position [251, 0]
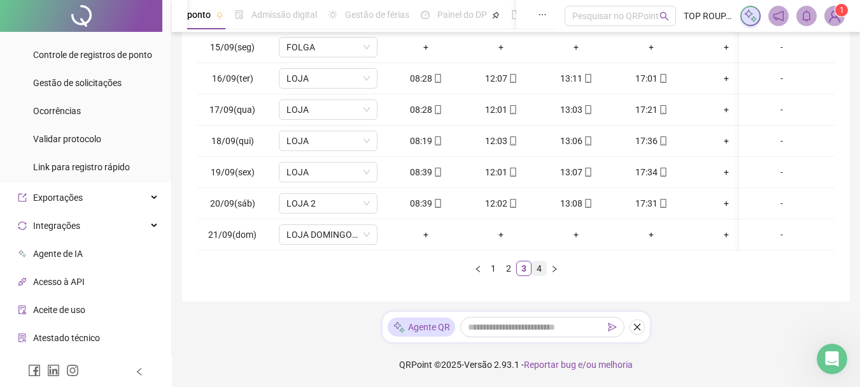
click at [545, 268] on link "4" at bounding box center [539, 268] width 14 height 14
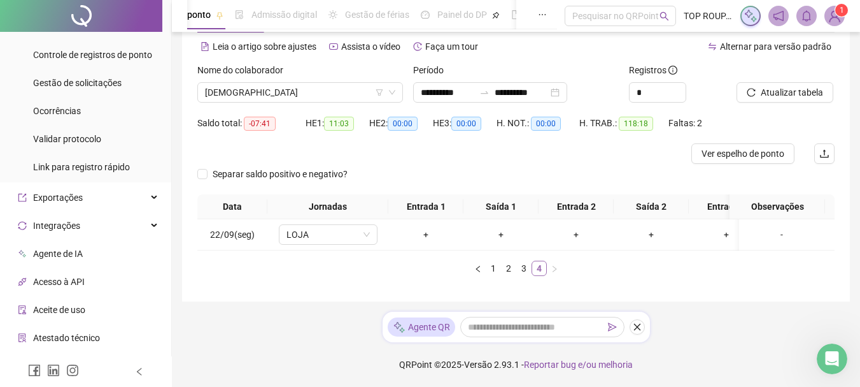
scroll to position [64, 0]
click at [332, 225] on span "LOJA" at bounding box center [328, 234] width 83 height 19
click at [339, 266] on ul "1 2 3 4" at bounding box center [515, 267] width 637 height 15
click at [300, 229] on span "LOJA" at bounding box center [328, 234] width 83 height 19
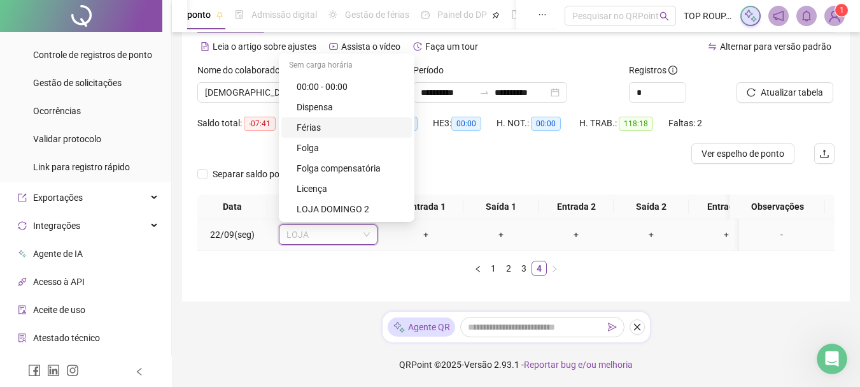
click at [339, 120] on div "Férias" at bounding box center [351, 127] width 108 height 14
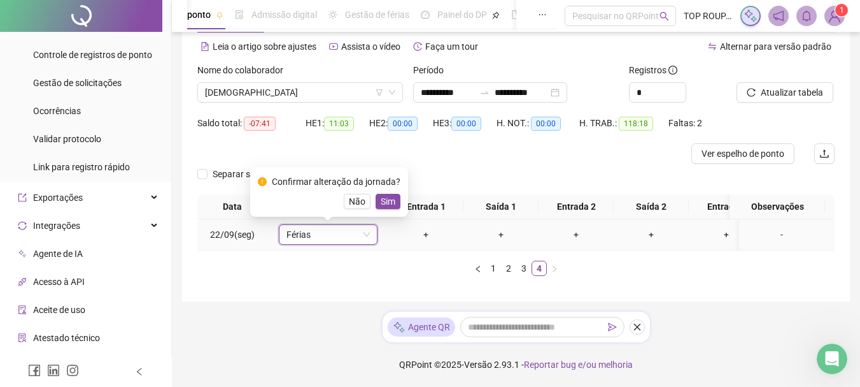
click at [392, 194] on button "Sim" at bounding box center [388, 201] width 25 height 15
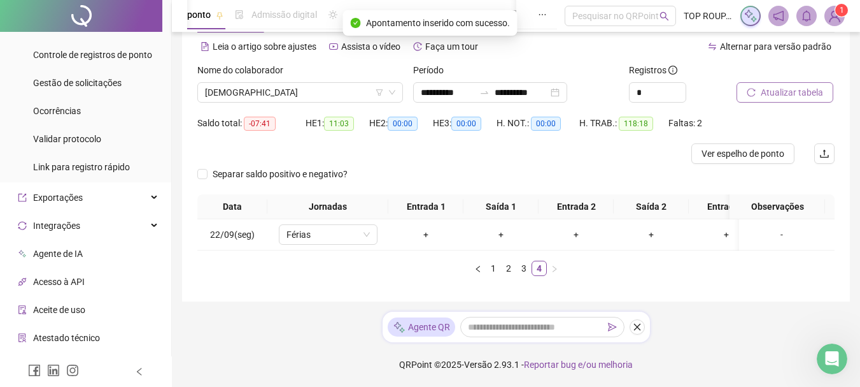
click at [795, 85] on span "Atualizar tabela" at bounding box center [792, 92] width 62 height 14
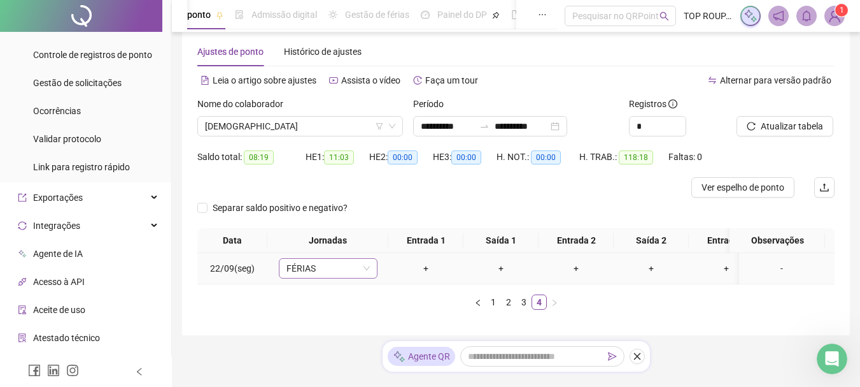
scroll to position [0, 0]
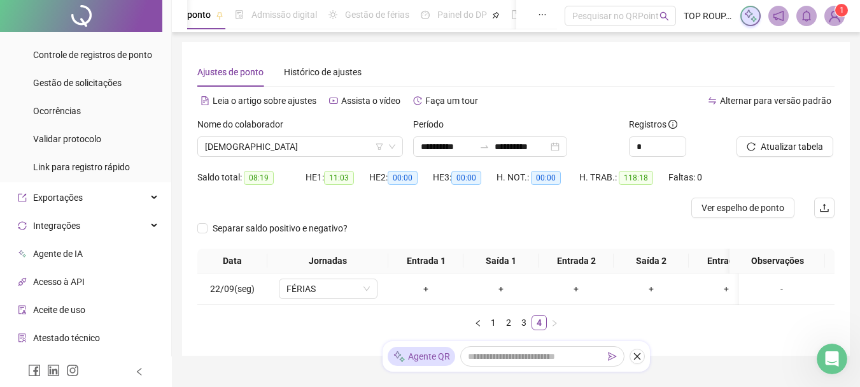
click at [316, 158] on div "Nome do colaborador [PERSON_NAME]" at bounding box center [300, 142] width 216 height 50
click at [316, 137] on span "[DEMOGRAPHIC_DATA]" at bounding box center [300, 146] width 190 height 19
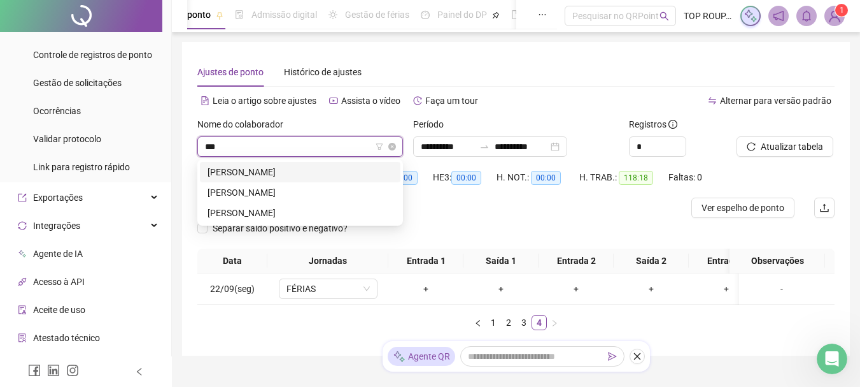
type input "****"
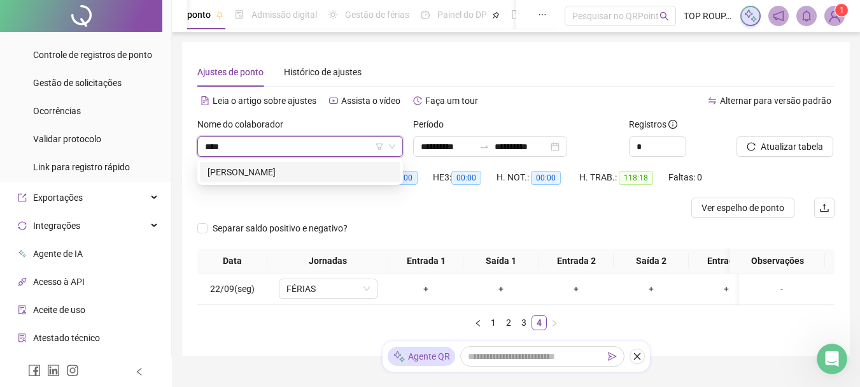
click at [238, 178] on div "[PERSON_NAME]" at bounding box center [300, 172] width 185 height 14
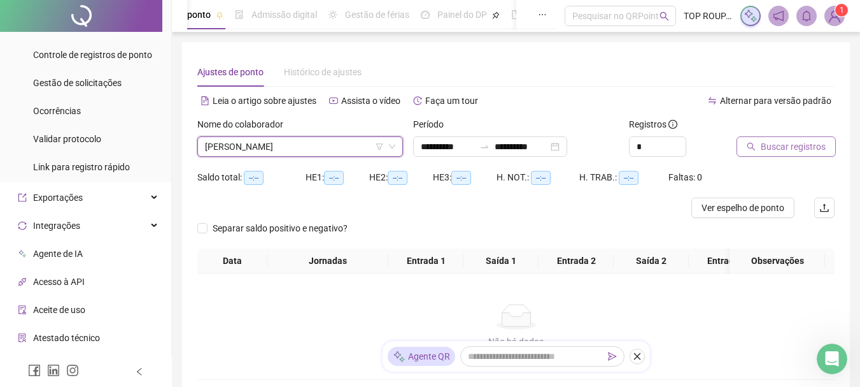
click at [797, 142] on span "Buscar registros" at bounding box center [793, 146] width 65 height 14
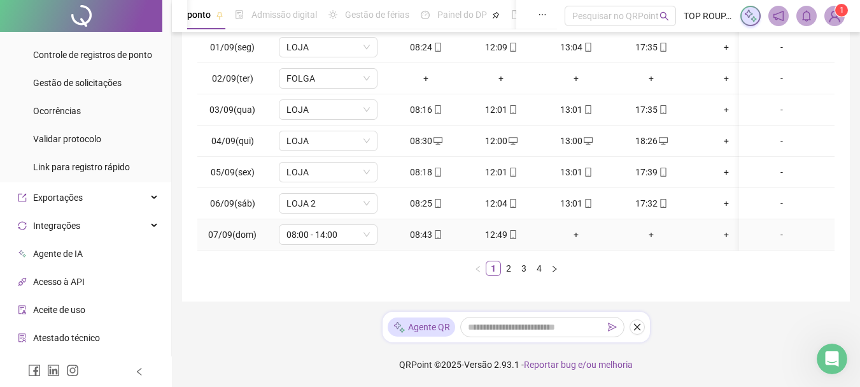
scroll to position [255, 0]
click at [513, 275] on link "2" at bounding box center [509, 268] width 14 height 14
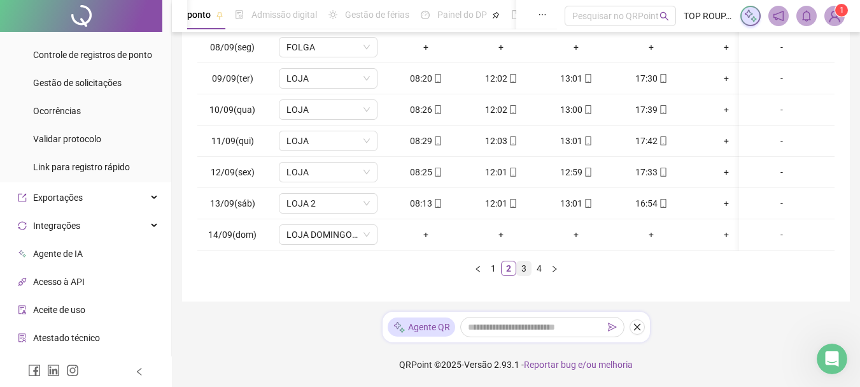
click at [528, 274] on link "3" at bounding box center [524, 268] width 14 height 14
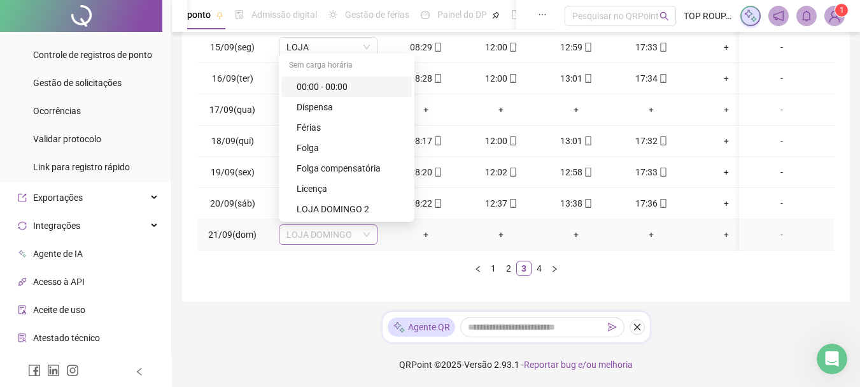
click at [345, 225] on span "LOJA DOMINGO" at bounding box center [328, 234] width 83 height 19
click at [345, 208] on div "LOJA DOMINGO 2" at bounding box center [351, 209] width 108 height 14
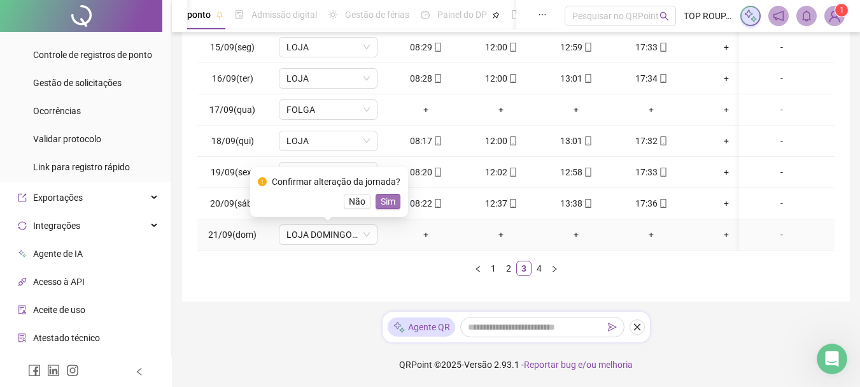
click at [393, 196] on button "Sim" at bounding box center [388, 201] width 25 height 15
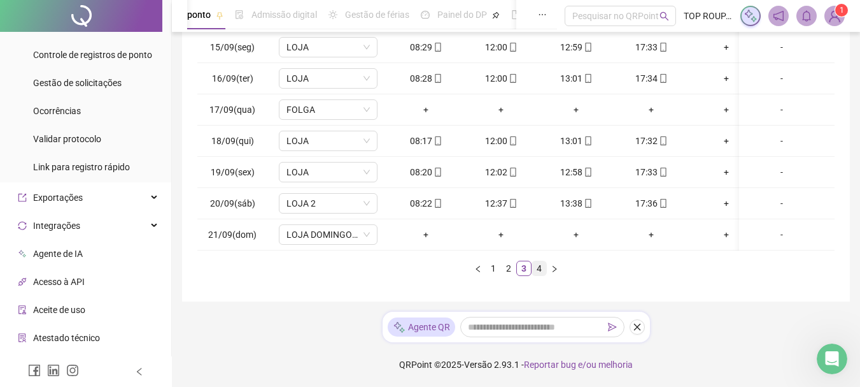
click at [535, 272] on link "4" at bounding box center [539, 268] width 14 height 14
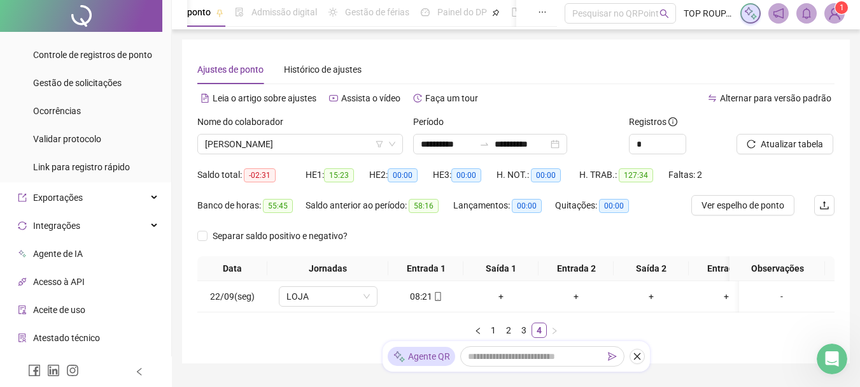
scroll to position [0, 0]
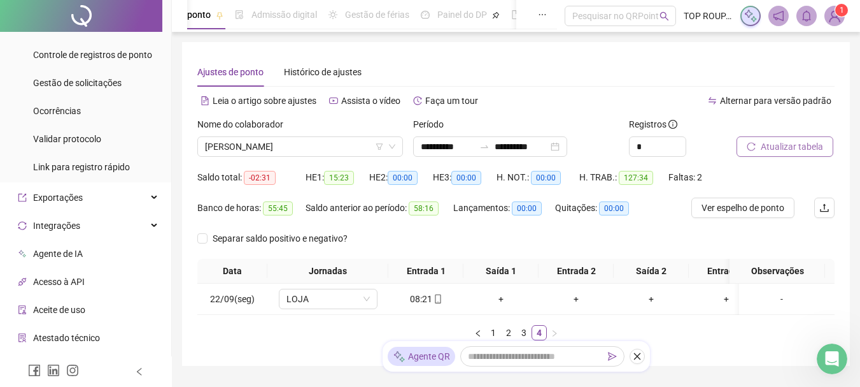
click at [808, 146] on span "Atualizar tabela" at bounding box center [792, 146] width 62 height 14
click at [320, 139] on span "[PERSON_NAME]" at bounding box center [300, 146] width 190 height 19
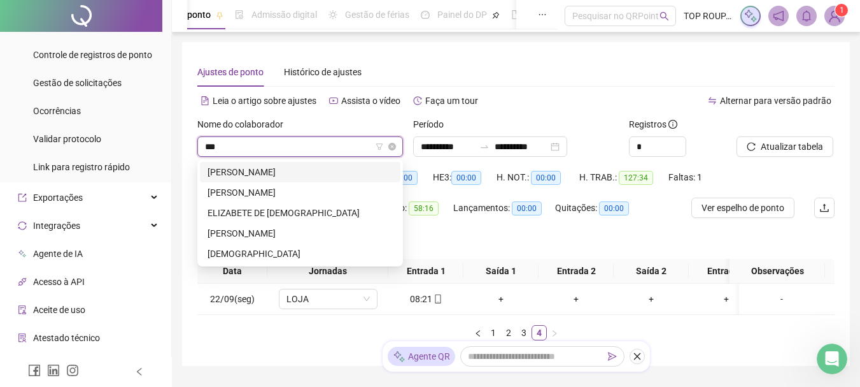
type input "****"
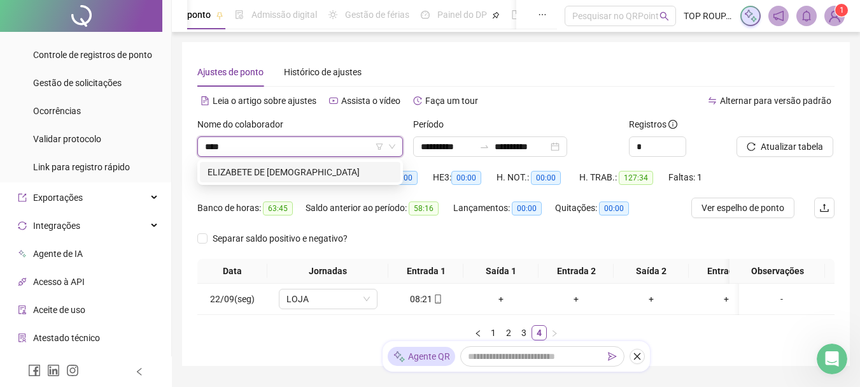
click at [285, 178] on div "ELIZABETE DE [DEMOGRAPHIC_DATA]" at bounding box center [300, 172] width 185 height 14
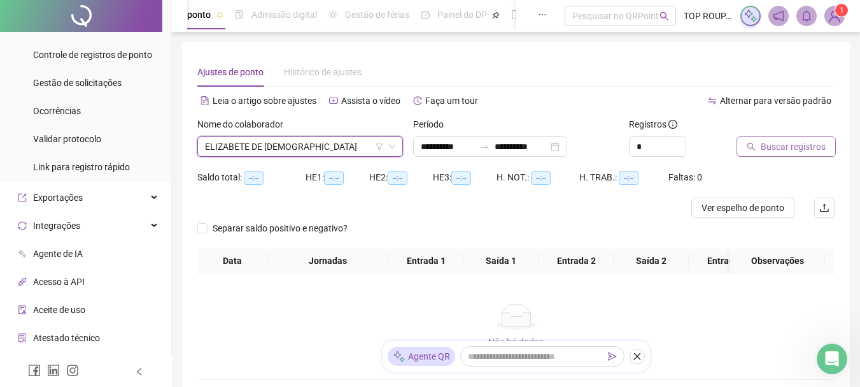
click at [797, 148] on span "Buscar registros" at bounding box center [793, 146] width 65 height 14
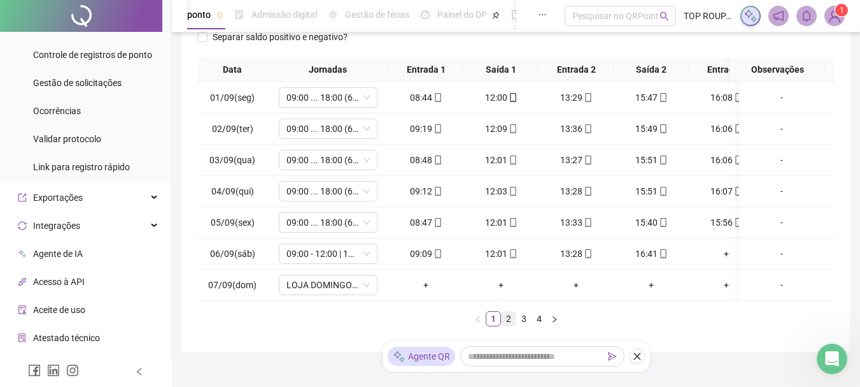
click at [508, 325] on link "2" at bounding box center [509, 318] width 14 height 14
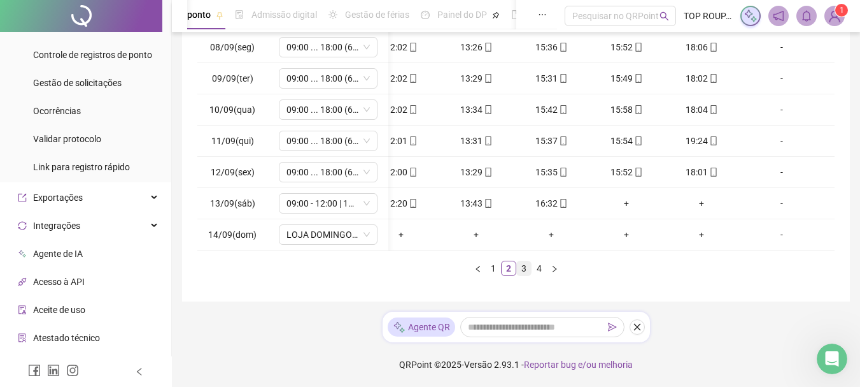
click at [527, 267] on link "3" at bounding box center [524, 268] width 14 height 14
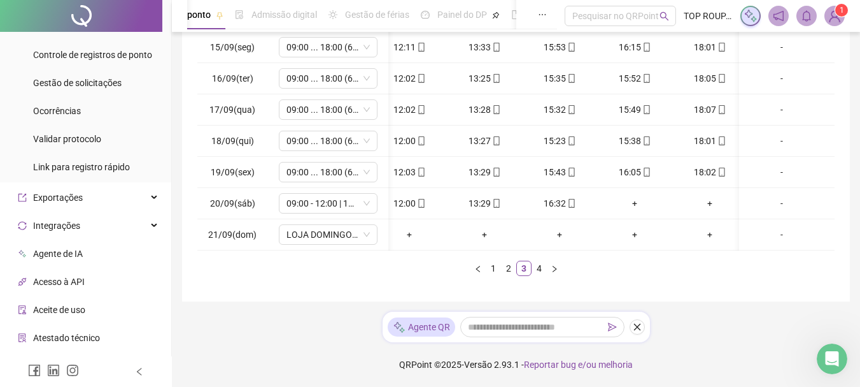
scroll to position [0, 92]
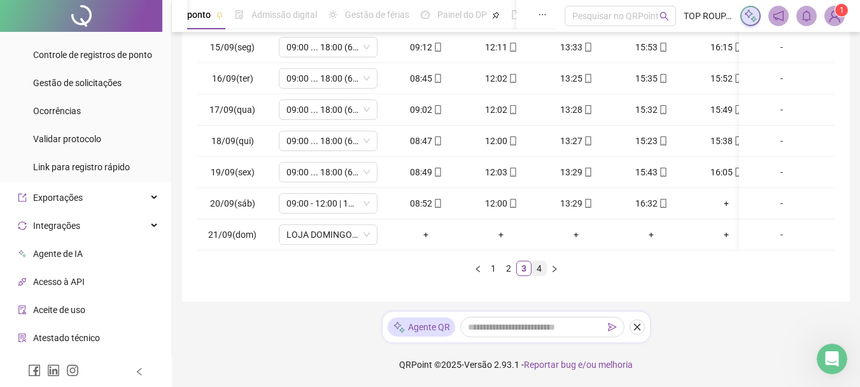
click at [540, 270] on link "4" at bounding box center [539, 268] width 14 height 14
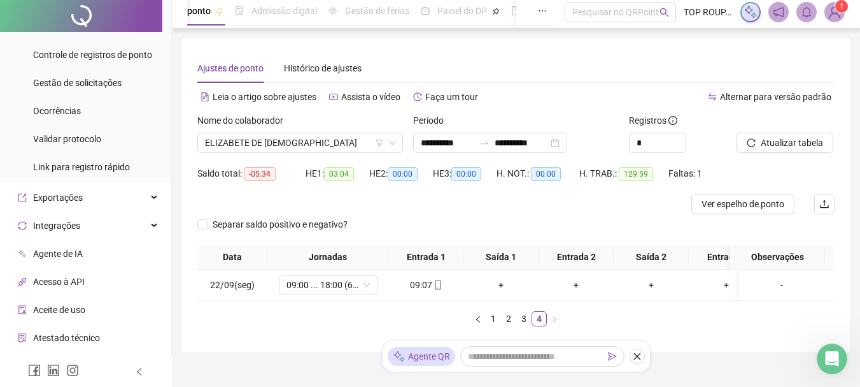
scroll to position [64, 0]
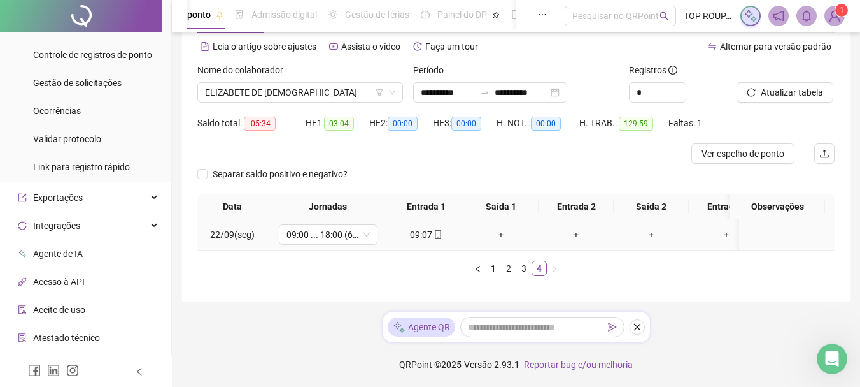
click at [453, 239] on td "09:07" at bounding box center [425, 234] width 75 height 31
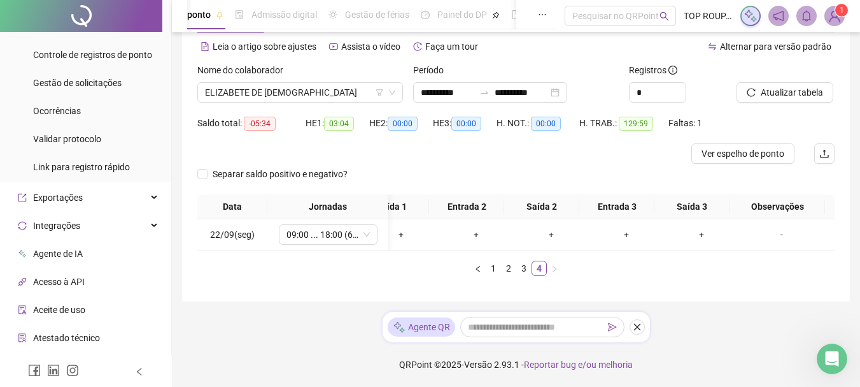
scroll to position [0, 0]
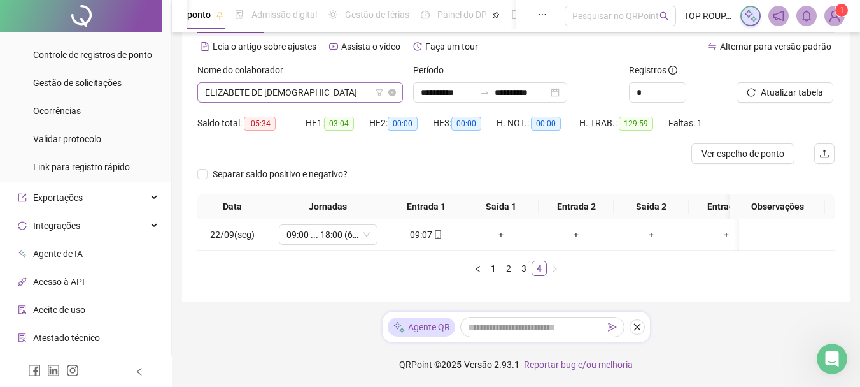
click at [339, 83] on span "ELIZABETE DE [DEMOGRAPHIC_DATA]" at bounding box center [300, 92] width 190 height 19
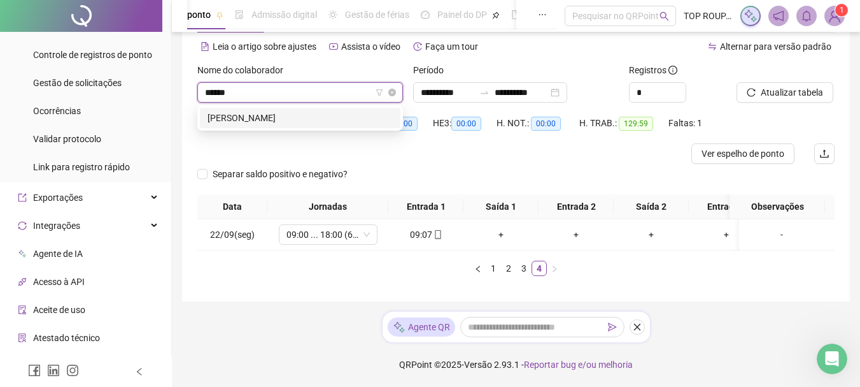
type input "*******"
click at [379, 111] on div "[PERSON_NAME]" at bounding box center [300, 118] width 185 height 14
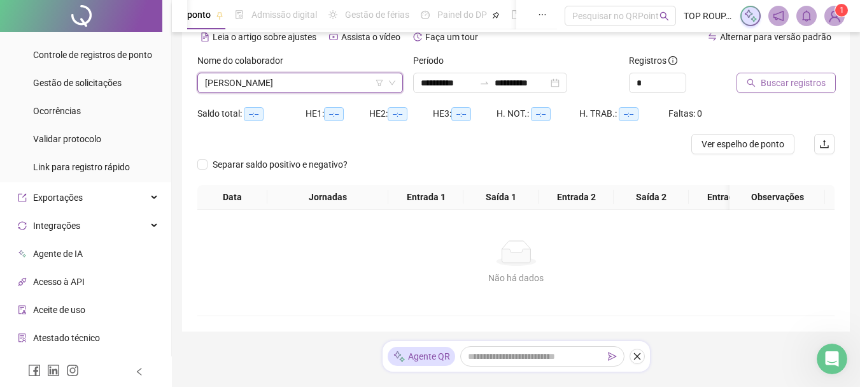
click at [804, 83] on span "Buscar registros" at bounding box center [793, 83] width 65 height 14
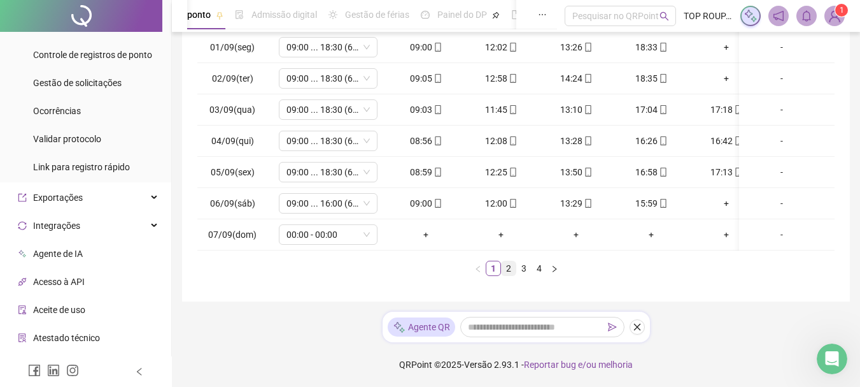
click at [497, 275] on link "1" at bounding box center [494, 268] width 14 height 14
click at [505, 275] on link "2" at bounding box center [509, 268] width 14 height 14
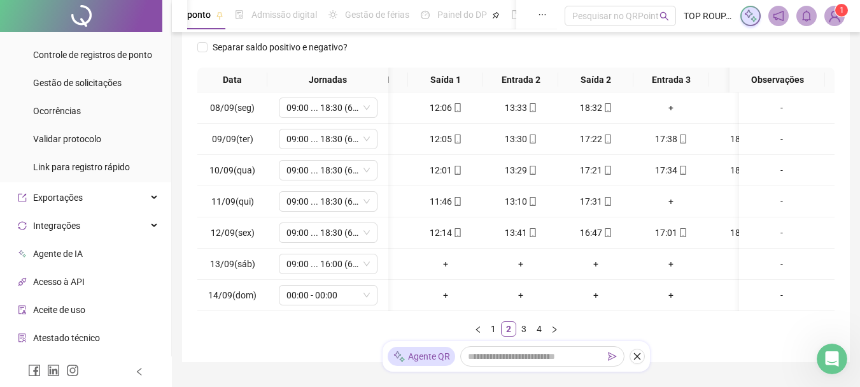
scroll to position [0, 57]
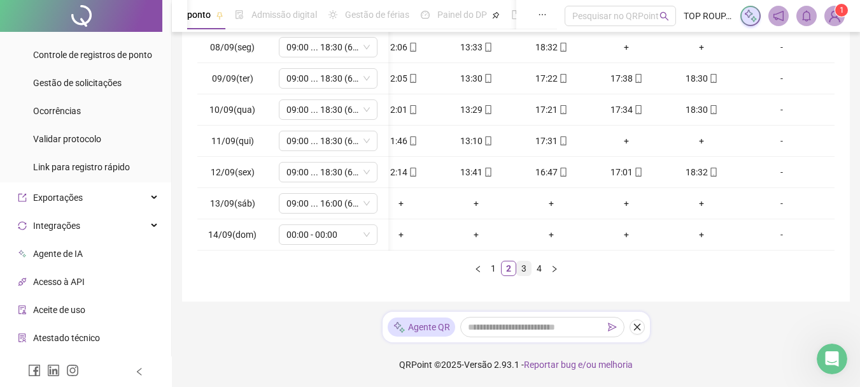
click at [522, 275] on link "3" at bounding box center [524, 268] width 14 height 14
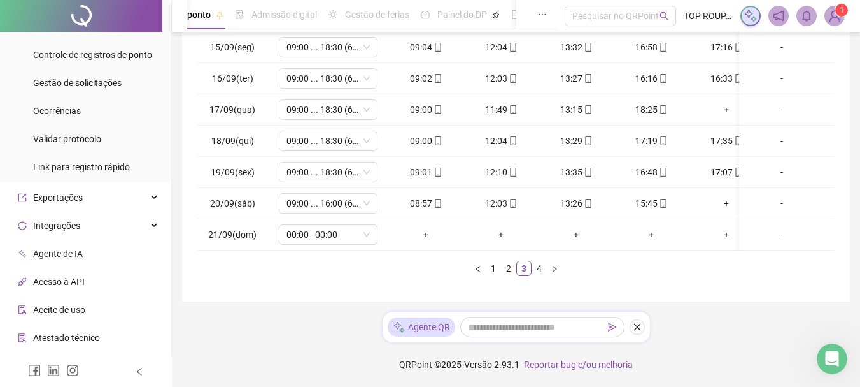
click at [343, 297] on div "**********" at bounding box center [516, 45] width 668 height 511
click at [540, 273] on link "4" at bounding box center [539, 268] width 14 height 14
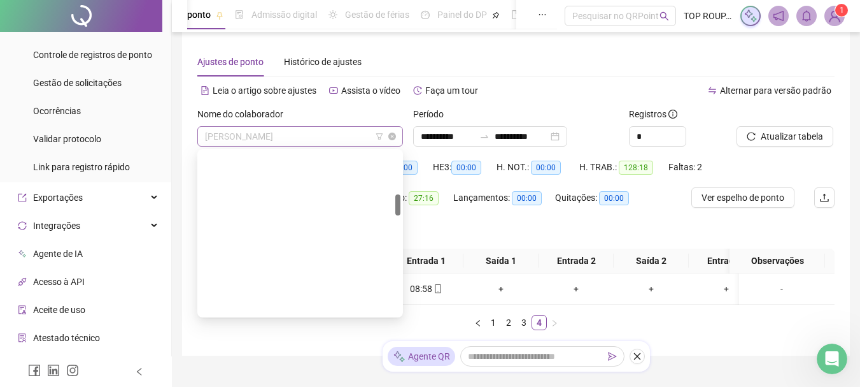
click at [302, 132] on span "[PERSON_NAME]" at bounding box center [300, 136] width 190 height 19
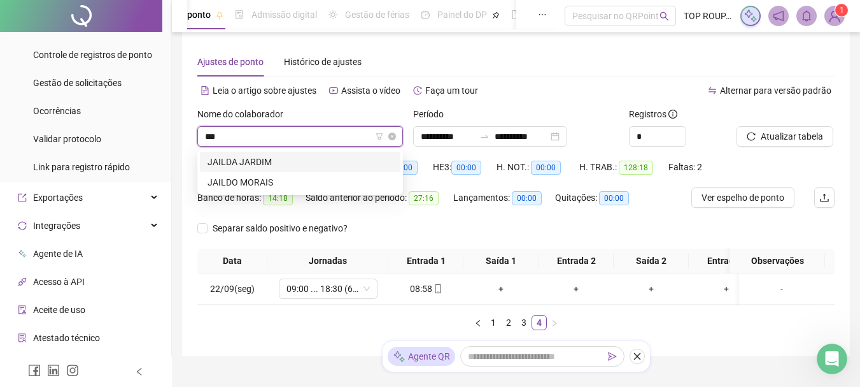
type input "****"
click at [323, 157] on div "JAILDA JARDIM" at bounding box center [300, 162] width 185 height 14
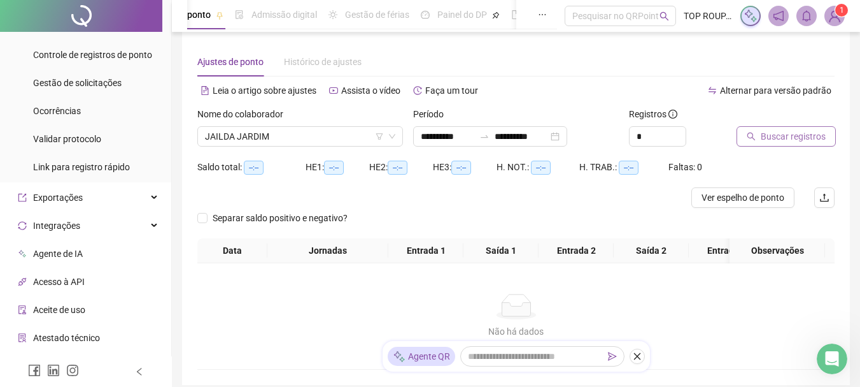
click at [778, 128] on button "Buscar registros" at bounding box center [786, 136] width 99 height 20
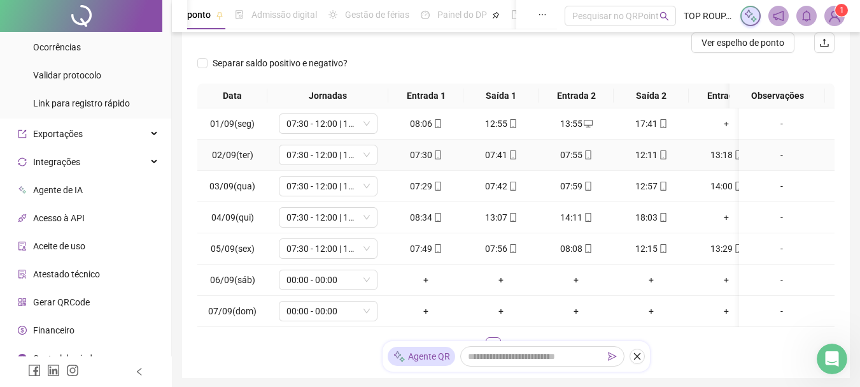
scroll to position [187, 0]
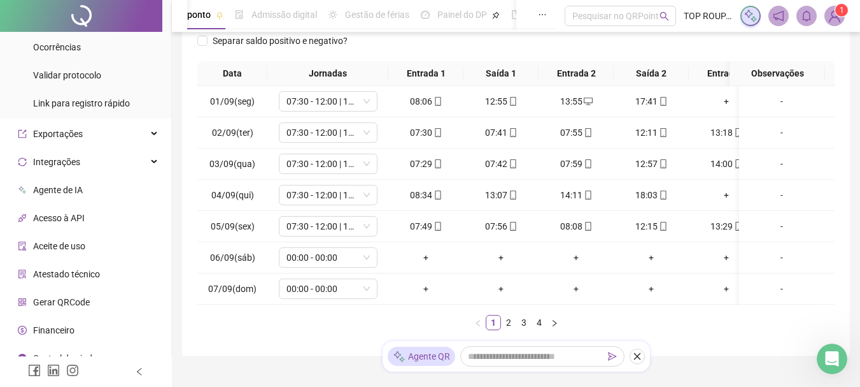
drag, startPoint x: 646, startPoint y: 314, endPoint x: 726, endPoint y: 315, distance: 79.6
click at [726, 315] on div "Data Jornadas Entrada 1 Saída 1 Entrada 2 Saída 2 Entrada 3 Saída 3 Observações…" at bounding box center [515, 195] width 637 height 269
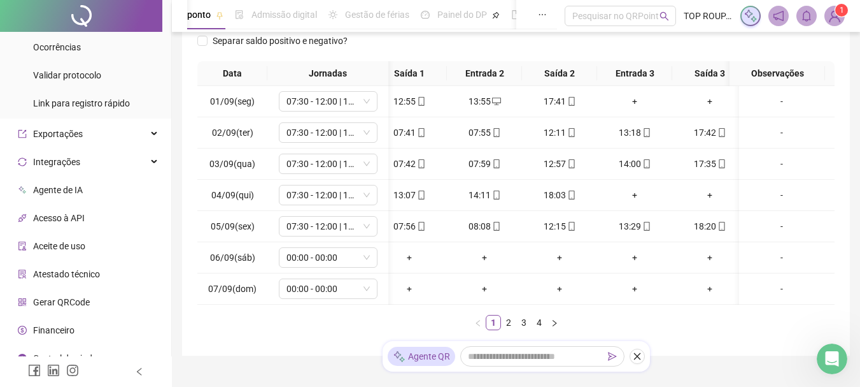
scroll to position [0, 110]
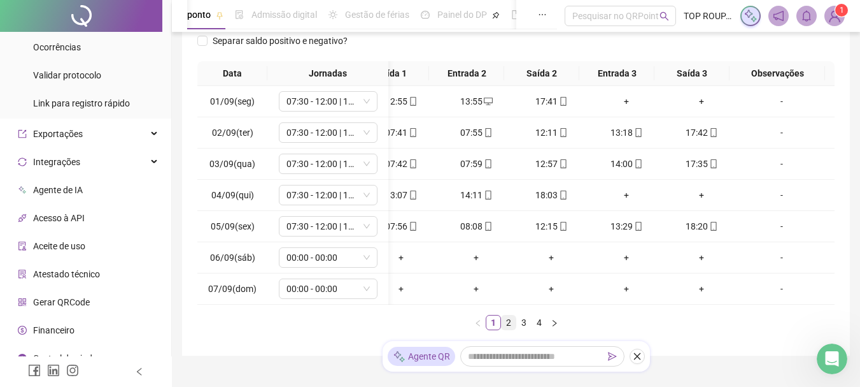
click at [511, 329] on link "2" at bounding box center [509, 322] width 14 height 14
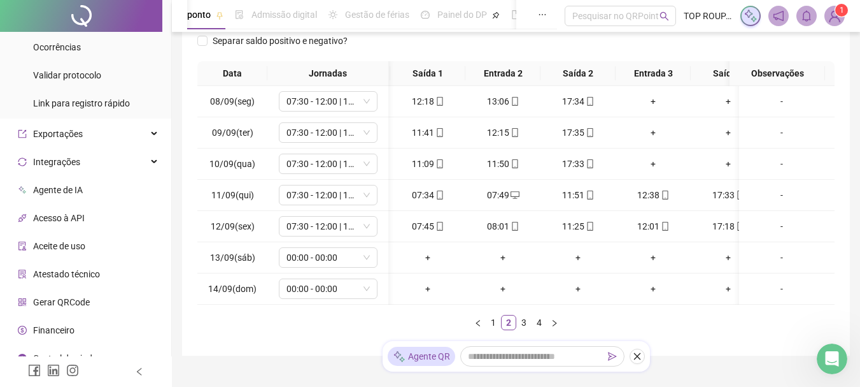
scroll to position [0, 100]
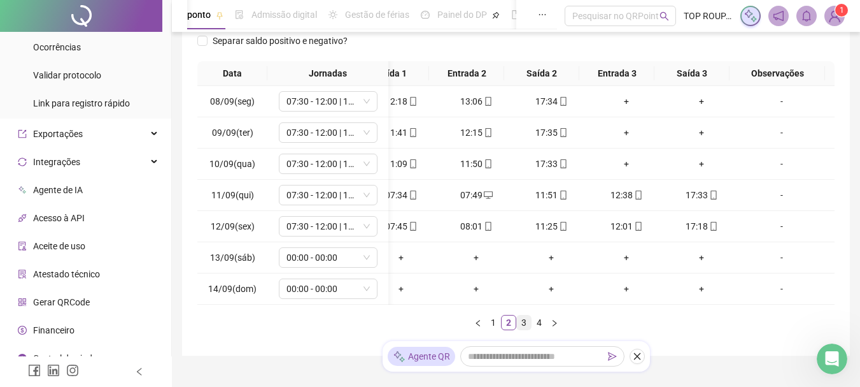
click at [524, 329] on link "3" at bounding box center [524, 322] width 14 height 14
click at [538, 329] on link "4" at bounding box center [539, 322] width 14 height 14
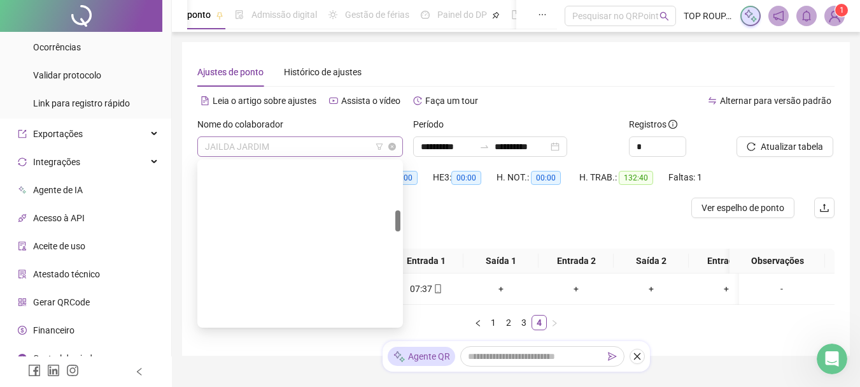
click at [288, 144] on span "JAILDA JARDIM" at bounding box center [300, 146] width 190 height 19
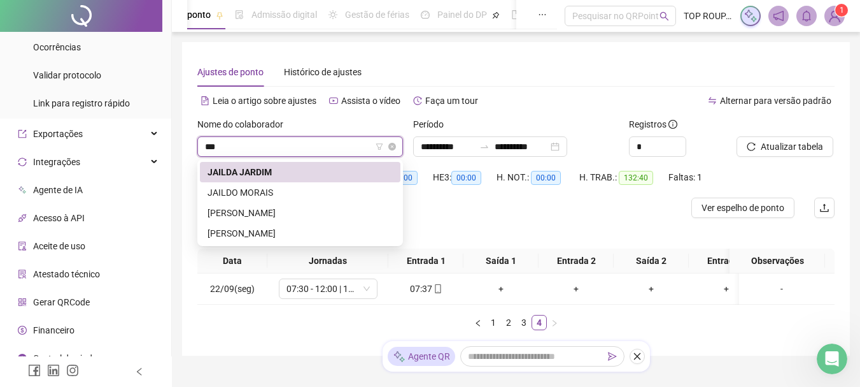
type input "****"
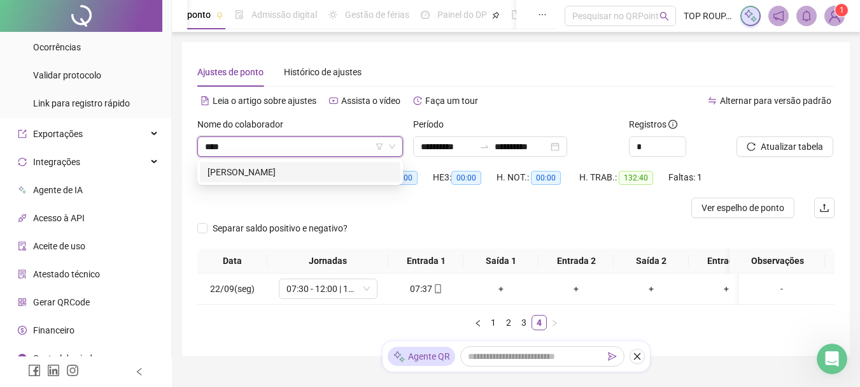
click at [298, 178] on div "[PERSON_NAME]" at bounding box center [300, 172] width 185 height 14
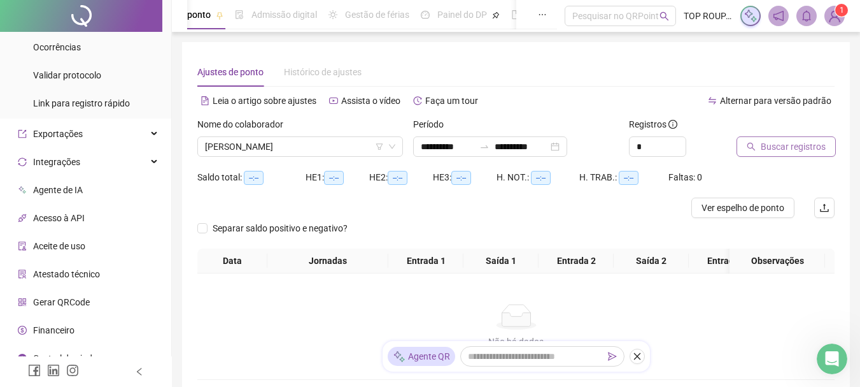
click at [774, 142] on span "Buscar registros" at bounding box center [793, 146] width 65 height 14
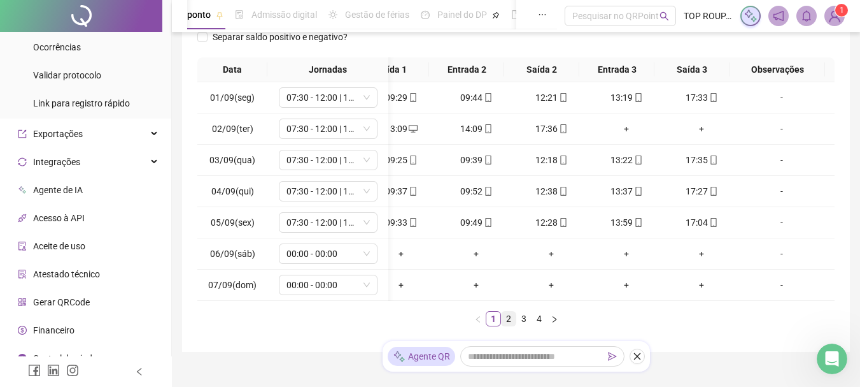
click at [514, 325] on link "2" at bounding box center [509, 318] width 14 height 14
click at [527, 325] on link "3" at bounding box center [524, 318] width 14 height 14
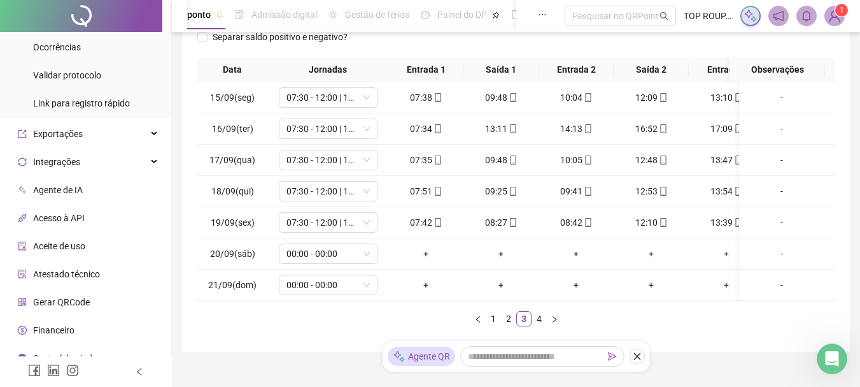
drag, startPoint x: 339, startPoint y: 327, endPoint x: 669, endPoint y: 313, distance: 330.2
click at [669, 313] on div "Data Jornadas Entrada 1 Saída 1 Entrada 2 Saída 2 Entrada 3 Saída 3 Observações…" at bounding box center [515, 191] width 637 height 269
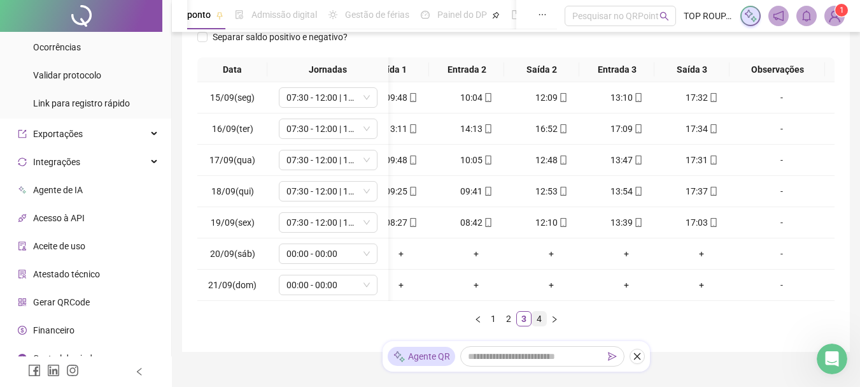
click at [536, 325] on link "4" at bounding box center [539, 318] width 14 height 14
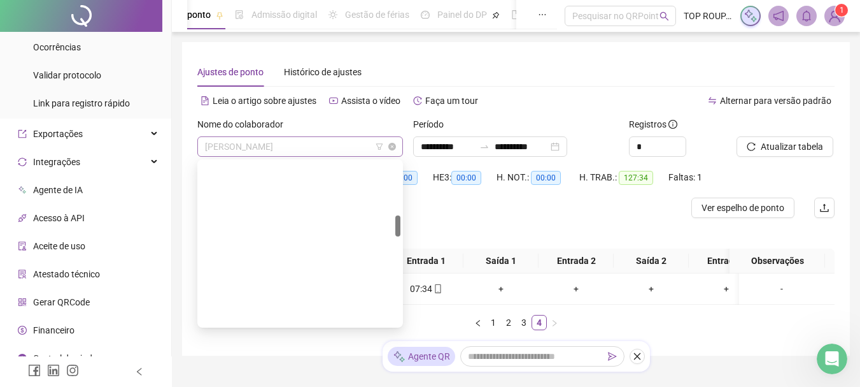
click at [269, 146] on span "[PERSON_NAME]" at bounding box center [300, 146] width 190 height 19
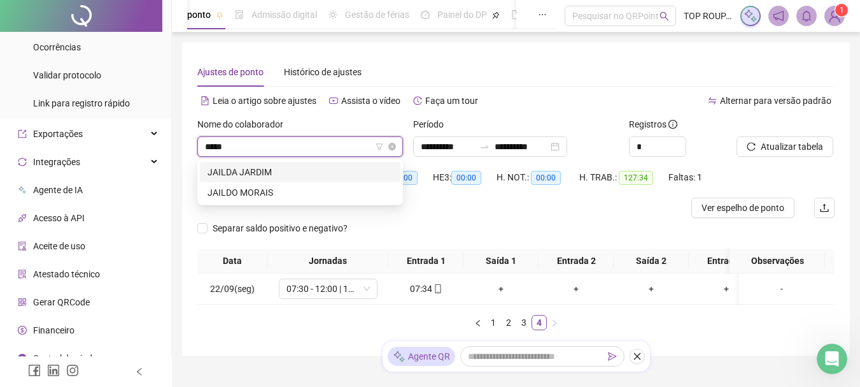
click at [272, 137] on input "*****" at bounding box center [294, 146] width 179 height 19
click at [275, 146] on input "*****" at bounding box center [294, 146] width 179 height 19
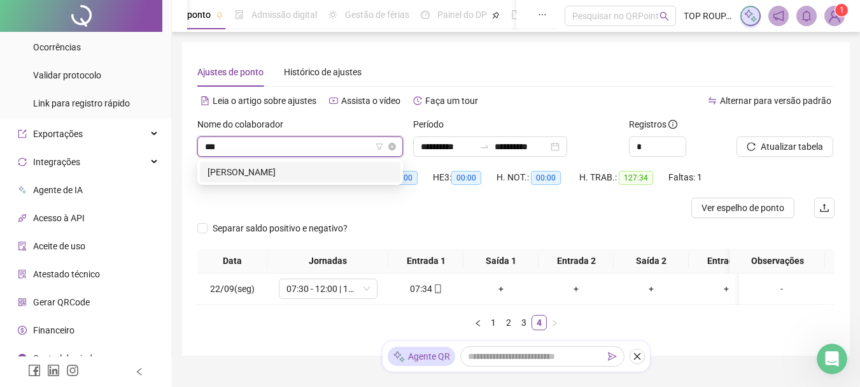
type input "****"
click at [304, 165] on div "[PERSON_NAME]" at bounding box center [300, 172] width 185 height 14
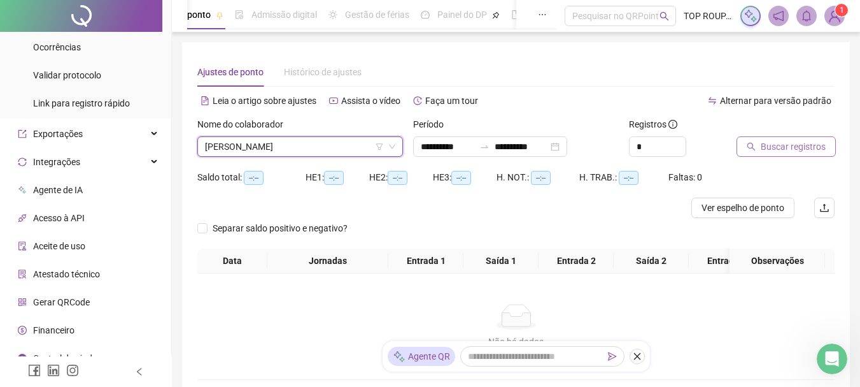
click at [795, 146] on span "Buscar registros" at bounding box center [793, 146] width 65 height 14
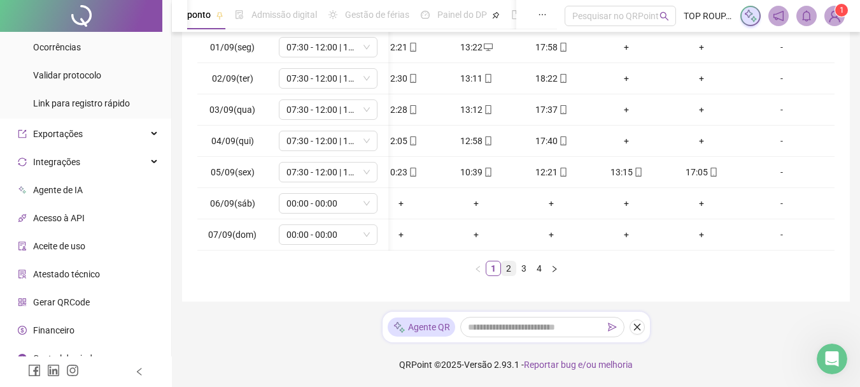
click at [507, 273] on link "2" at bounding box center [509, 268] width 14 height 14
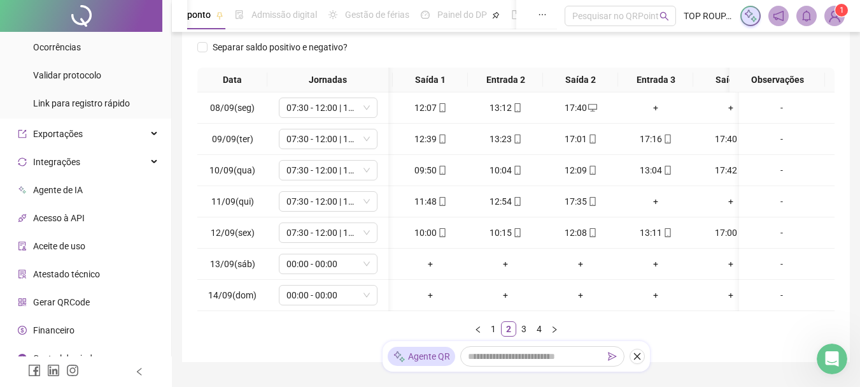
drag, startPoint x: 513, startPoint y: 325, endPoint x: 532, endPoint y: 325, distance: 19.1
click at [532, 325] on div "Data Jornadas Entrada 1 Saída 1 Entrada 2 Saída 2 Entrada 3 Saída 3 Observações…" at bounding box center [515, 202] width 637 height 269
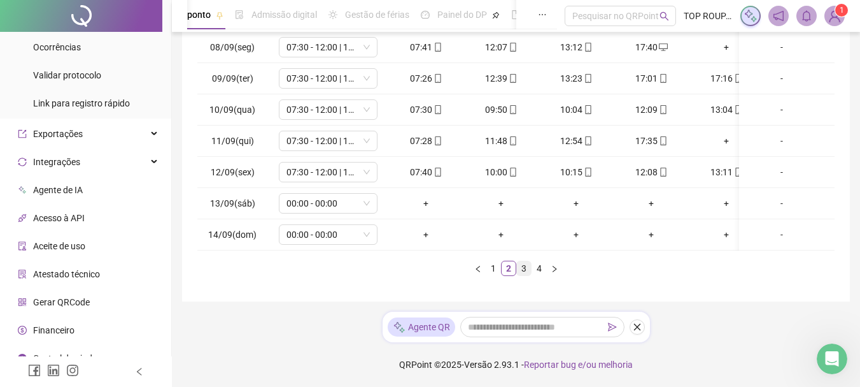
click at [525, 273] on link "3" at bounding box center [524, 268] width 14 height 14
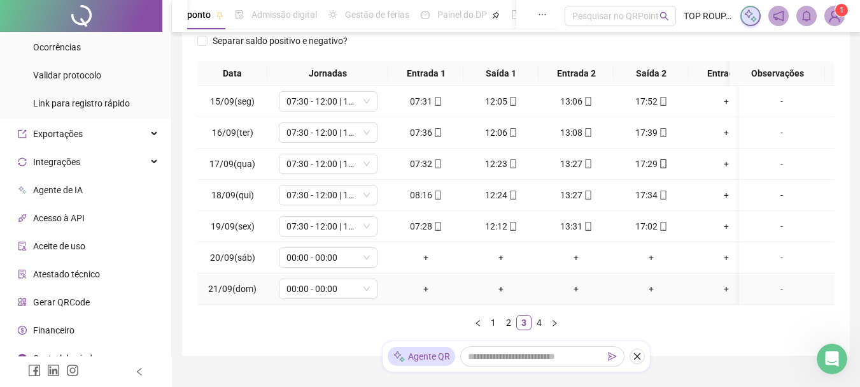
click at [328, 300] on td "00:00 - 00:00" at bounding box center [327, 288] width 121 height 31
click at [539, 329] on link "4" at bounding box center [539, 322] width 14 height 14
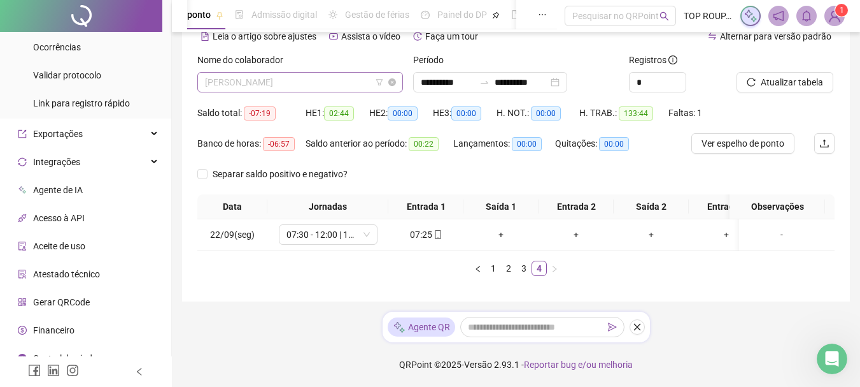
click at [273, 78] on span "[PERSON_NAME]" at bounding box center [300, 82] width 190 height 19
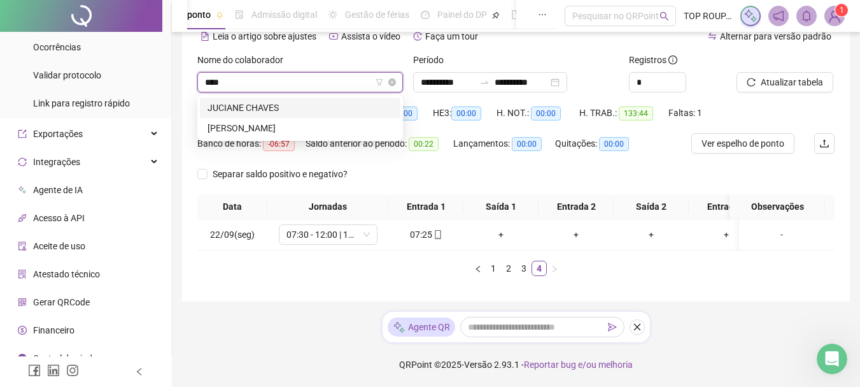
type input "*****"
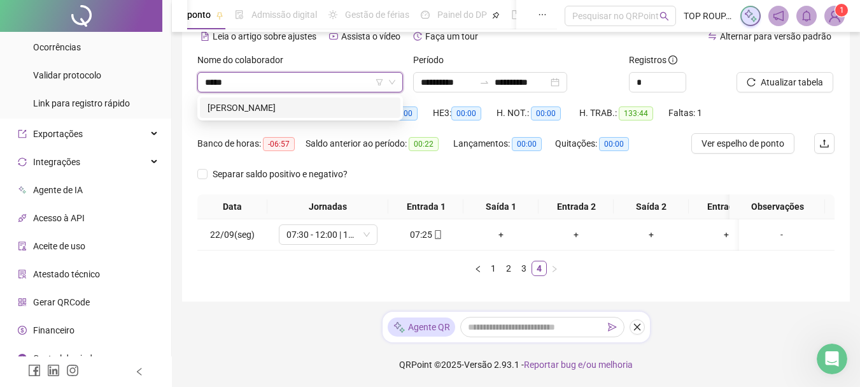
click at [267, 101] on div "[PERSON_NAME]" at bounding box center [300, 108] width 185 height 14
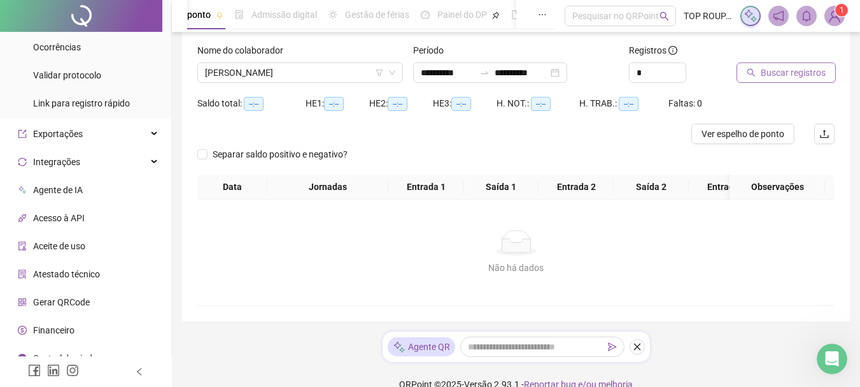
click at [771, 68] on span "Buscar registros" at bounding box center [793, 73] width 65 height 14
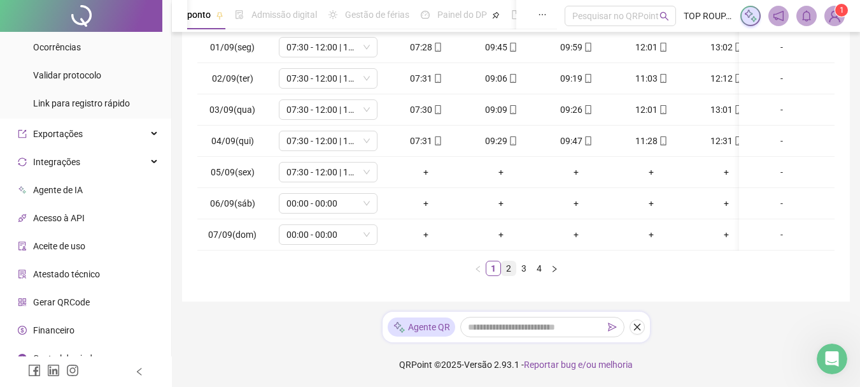
click at [512, 262] on link "2" at bounding box center [509, 268] width 14 height 14
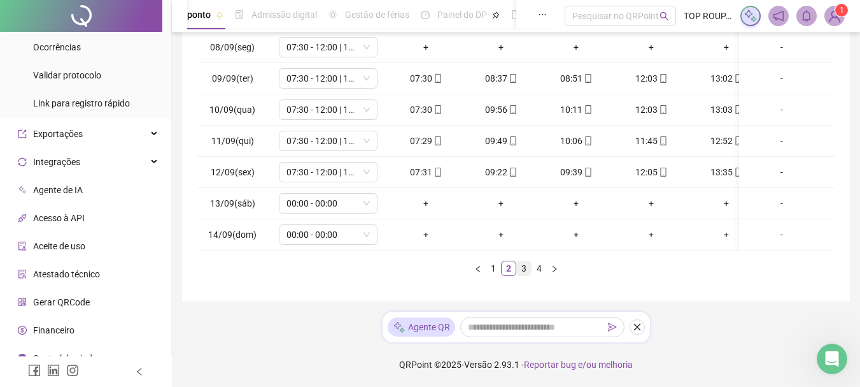
click at [523, 270] on link "3" at bounding box center [524, 268] width 14 height 14
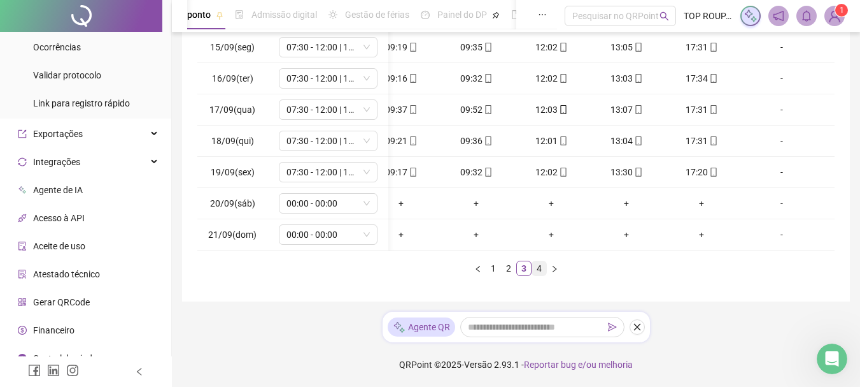
click at [537, 273] on link "4" at bounding box center [539, 268] width 14 height 14
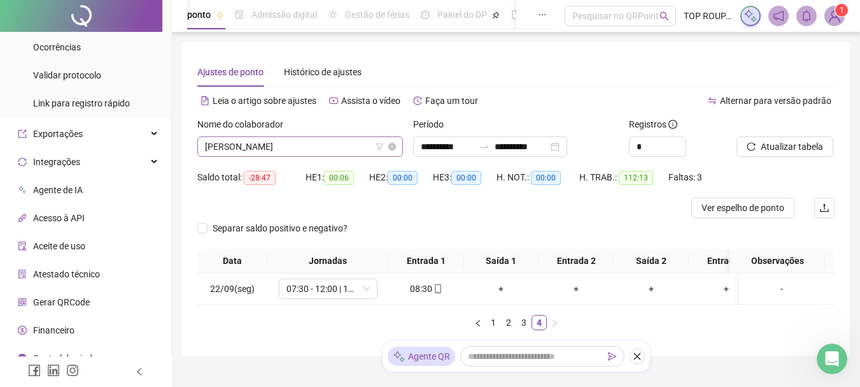
click at [266, 146] on span "[PERSON_NAME]" at bounding box center [300, 146] width 190 height 19
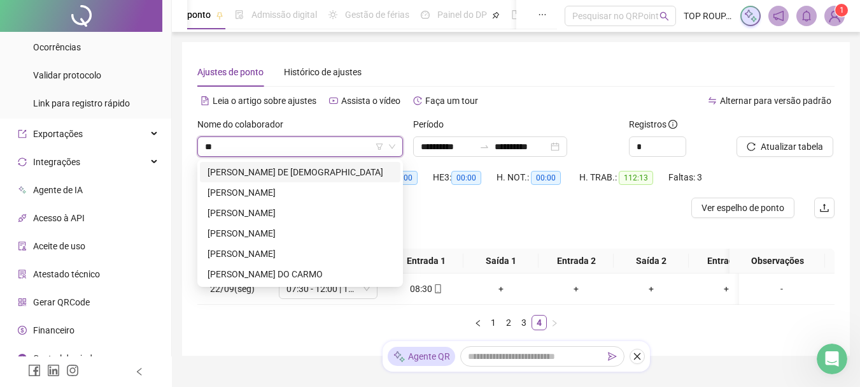
type input "***"
click at [264, 208] on div "[PERSON_NAME]" at bounding box center [300, 213] width 185 height 14
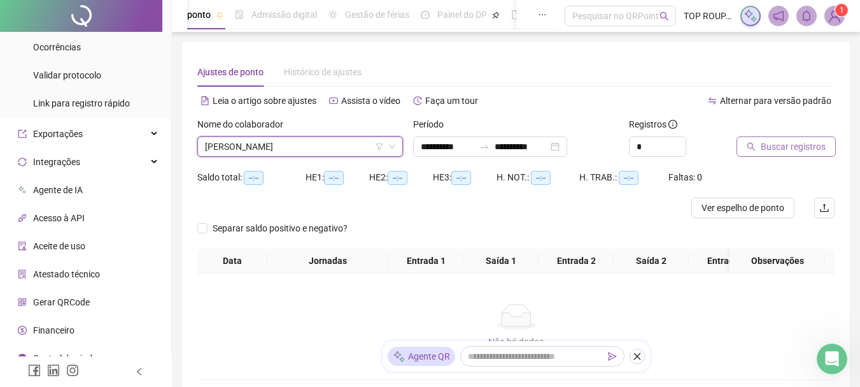
click at [763, 148] on span "Buscar registros" at bounding box center [793, 146] width 65 height 14
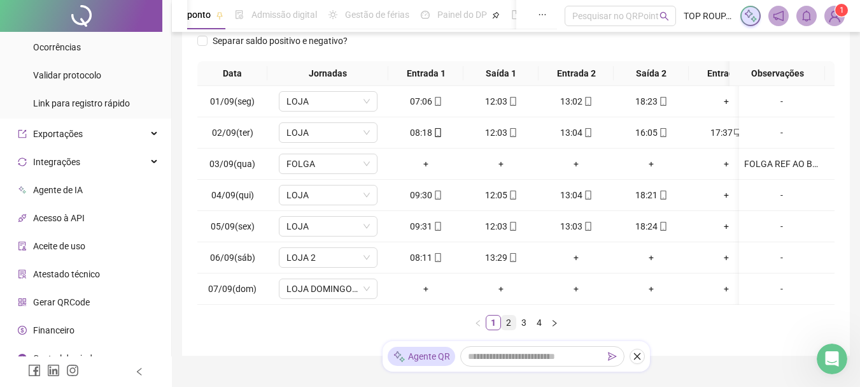
click at [511, 329] on link "2" at bounding box center [509, 322] width 14 height 14
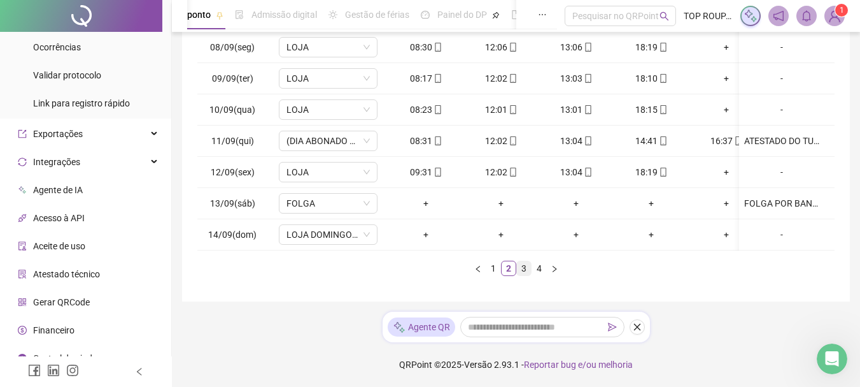
click at [522, 267] on link "3" at bounding box center [524, 268] width 14 height 14
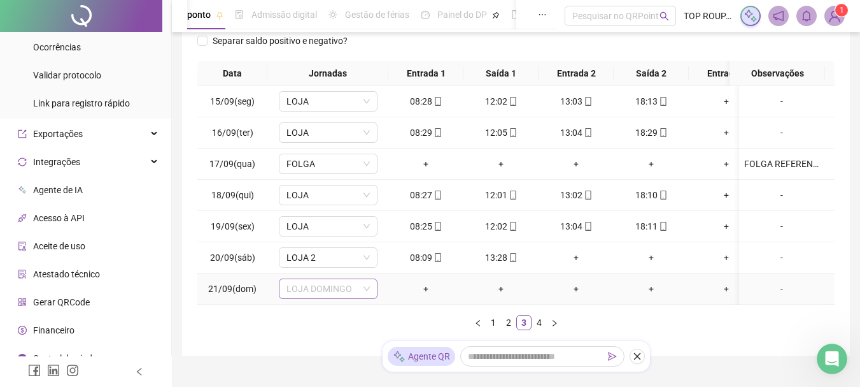
click at [336, 292] on span "LOJA DOMINGO" at bounding box center [328, 288] width 83 height 19
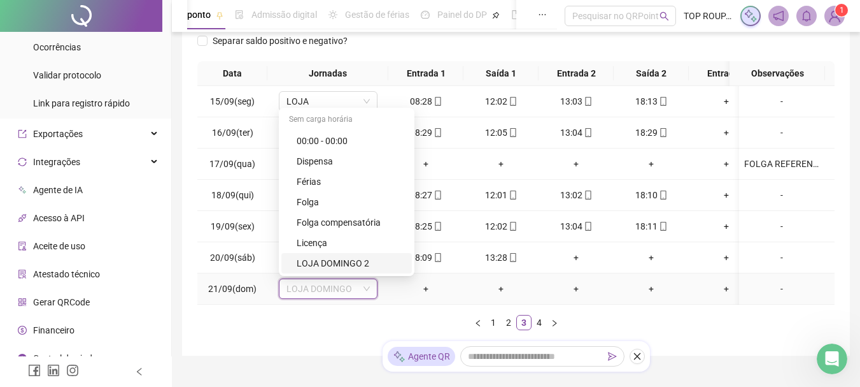
click at [352, 253] on div "LOJA DOMINGO 2" at bounding box center [346, 263] width 131 height 20
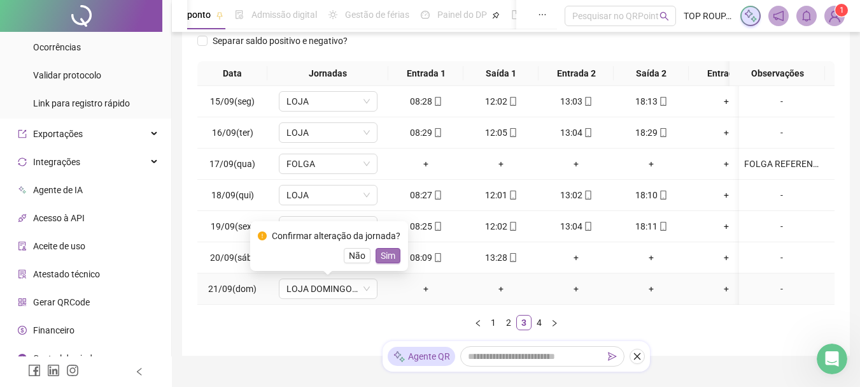
click at [389, 254] on span "Sim" at bounding box center [388, 255] width 15 height 14
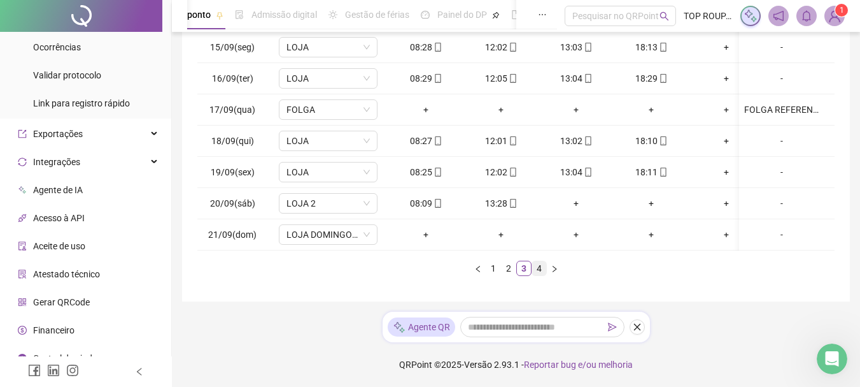
click at [540, 271] on link "4" at bounding box center [539, 268] width 14 height 14
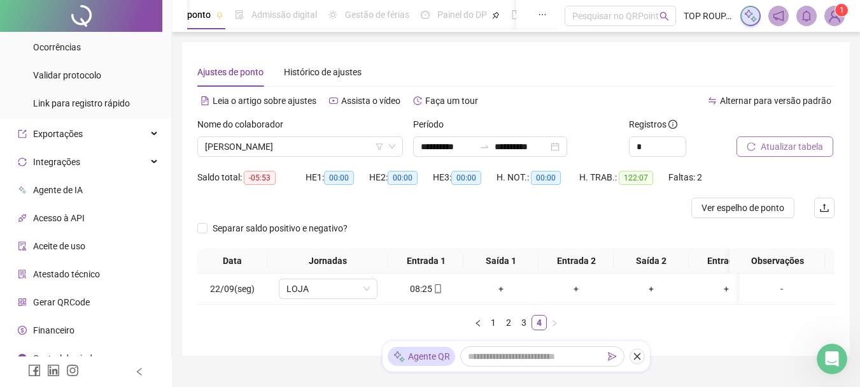
click at [805, 153] on button "Atualizar tabela" at bounding box center [785, 146] width 97 height 20
drag, startPoint x: 334, startPoint y: 154, endPoint x: 331, endPoint y: 148, distance: 6.9
click at [331, 148] on span "[PERSON_NAME]" at bounding box center [300, 146] width 190 height 19
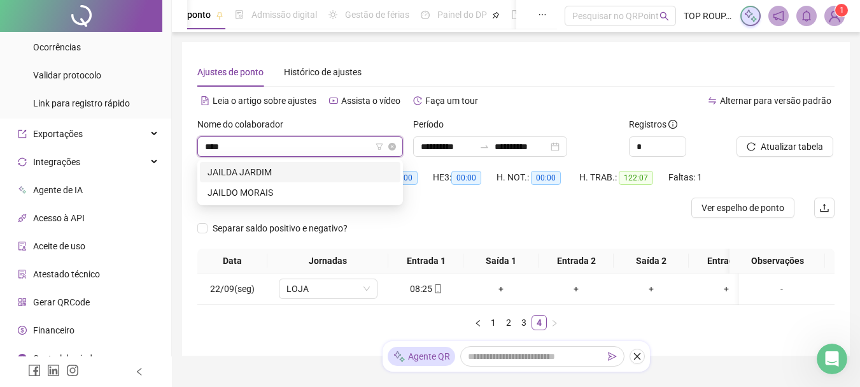
type input "*****"
click at [288, 194] on div "JAILDO MORAIS" at bounding box center [300, 192] width 185 height 14
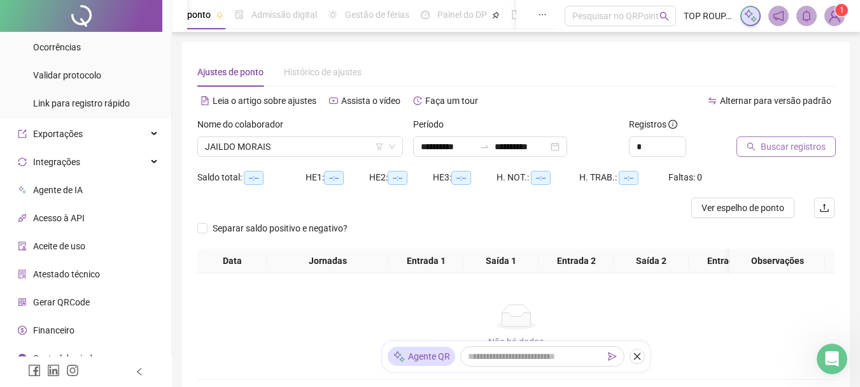
click at [769, 148] on span "Buscar registros" at bounding box center [793, 146] width 65 height 14
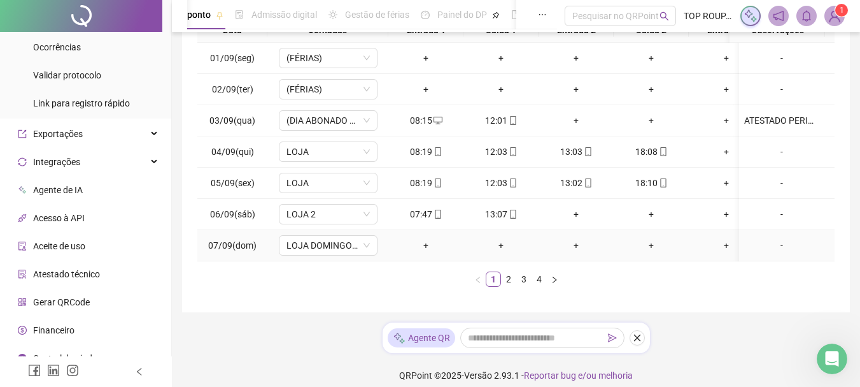
scroll to position [251, 0]
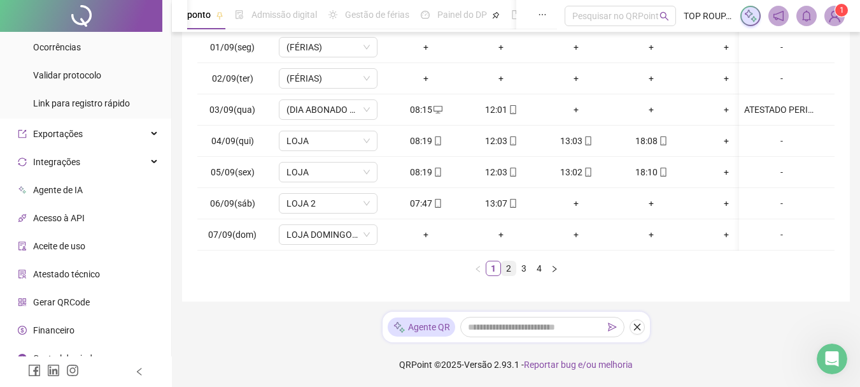
click at [509, 270] on link "2" at bounding box center [509, 268] width 14 height 14
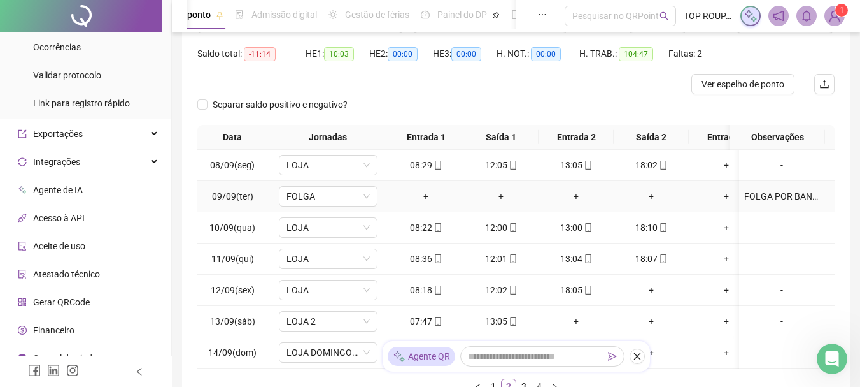
scroll to position [187, 0]
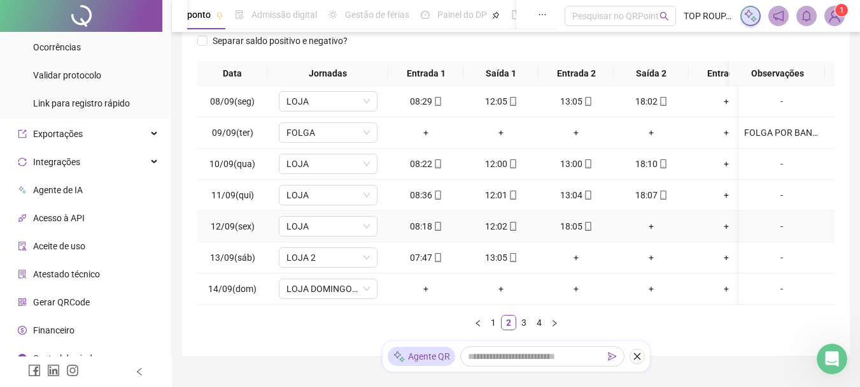
click at [772, 231] on div "-" at bounding box center [781, 226] width 75 height 14
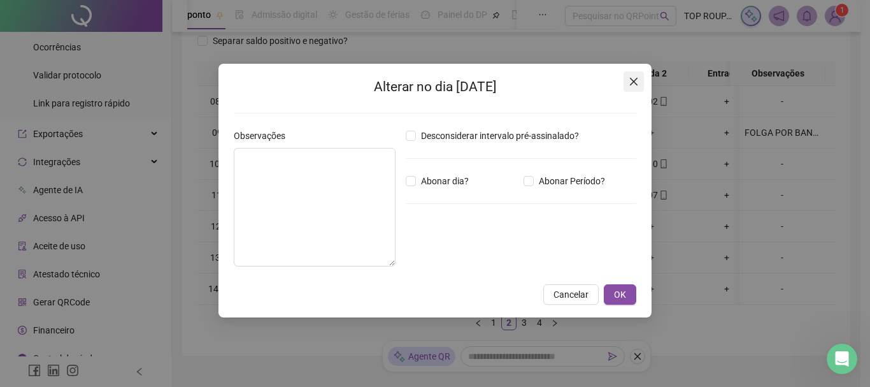
click at [631, 78] on icon "close" at bounding box center [634, 82] width 8 height 8
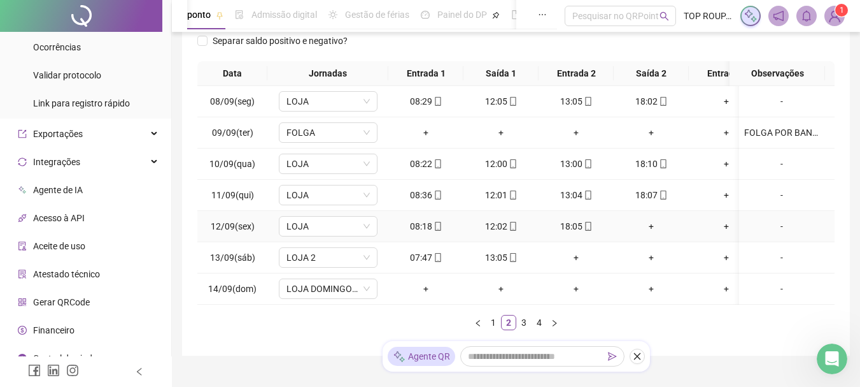
click at [648, 225] on div "+" at bounding box center [651, 226] width 65 height 14
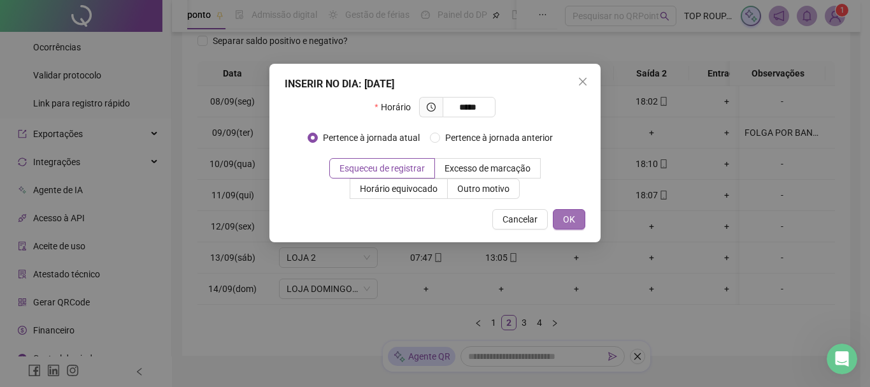
type input "*****"
click at [560, 223] on button "OK" at bounding box center [569, 219] width 32 height 20
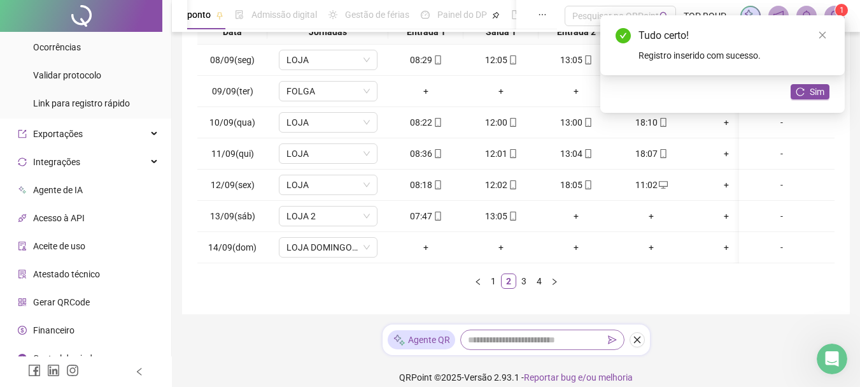
scroll to position [251, 0]
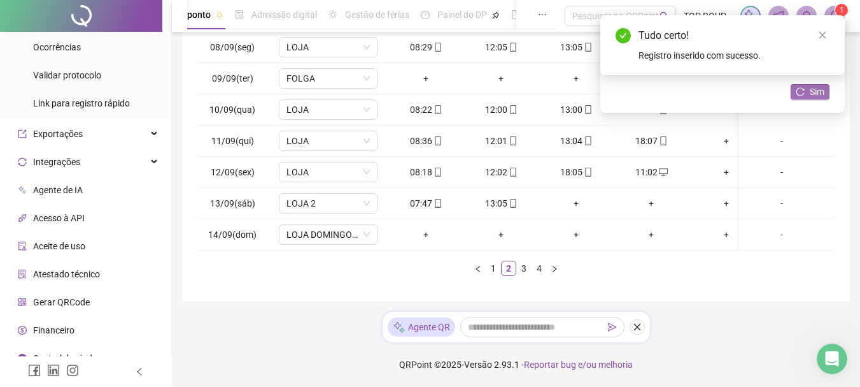
click at [814, 90] on span "Sim" at bounding box center [817, 92] width 15 height 14
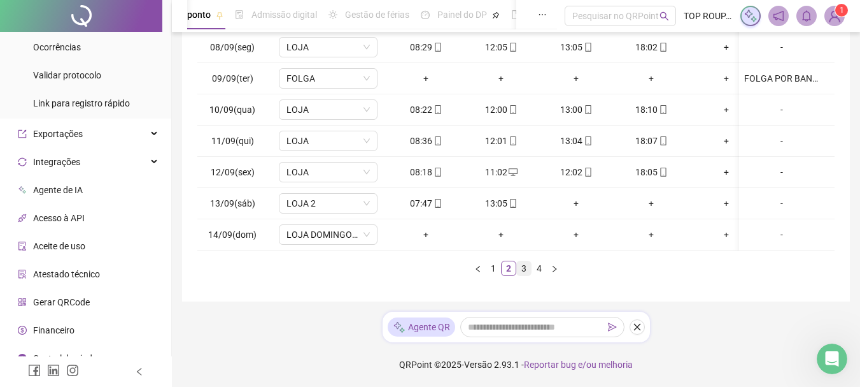
click at [520, 272] on link "3" at bounding box center [524, 268] width 14 height 14
click at [355, 232] on span "LOJA DOMINGO" at bounding box center [328, 234] width 83 height 19
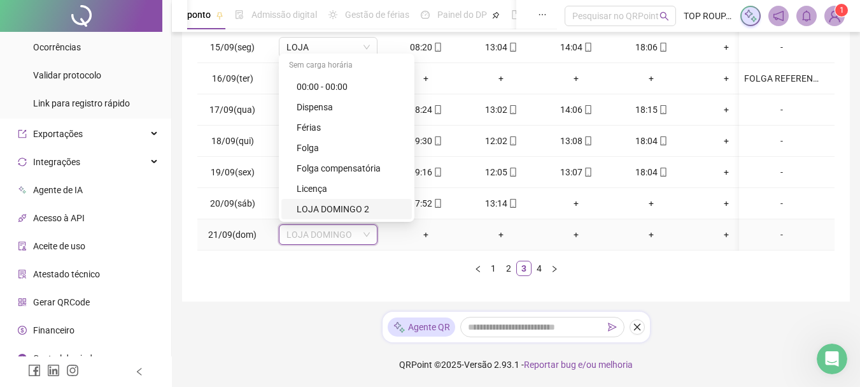
click at [353, 206] on div "LOJA DOMINGO 2" at bounding box center [346, 209] width 131 height 20
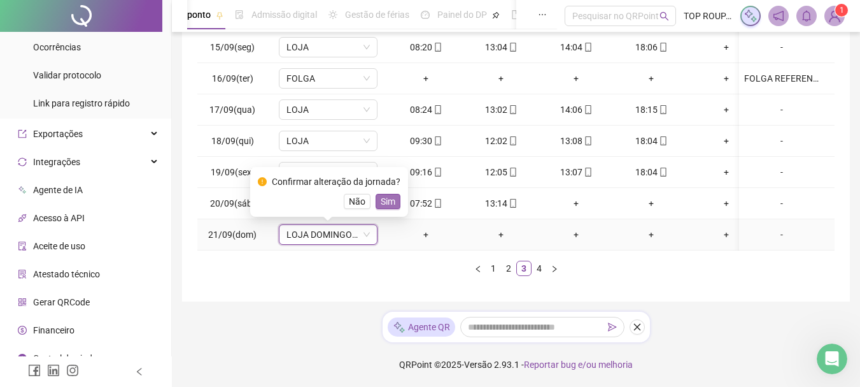
click at [381, 194] on span "Sim" at bounding box center [388, 201] width 15 height 14
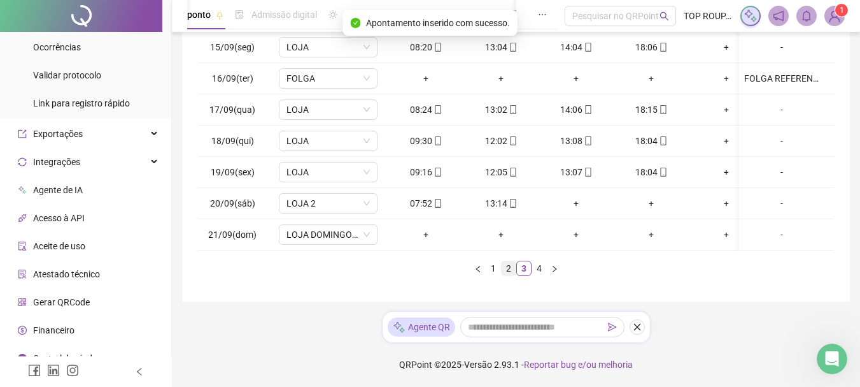
click at [507, 266] on link "2" at bounding box center [509, 268] width 14 height 14
click at [538, 274] on link "4" at bounding box center [539, 268] width 14 height 14
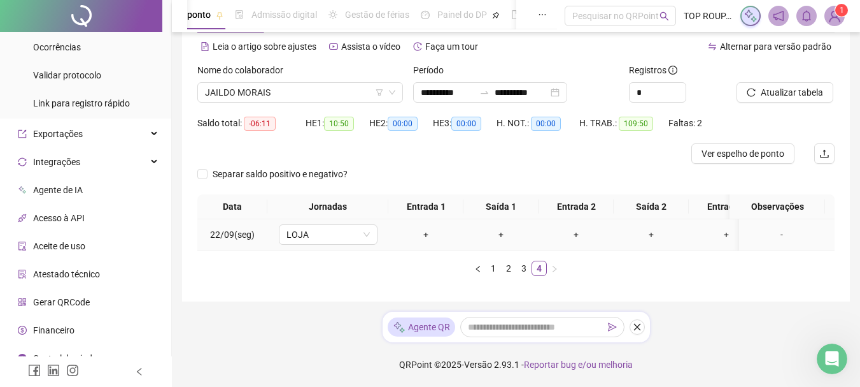
click at [313, 219] on td "LOJA" at bounding box center [327, 234] width 121 height 31
click at [322, 229] on span "LOJA" at bounding box center [328, 234] width 83 height 19
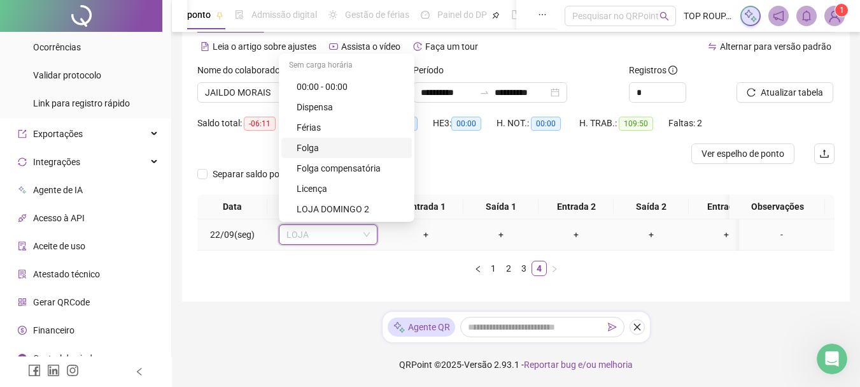
click at [349, 141] on div "Folga" at bounding box center [351, 148] width 108 height 14
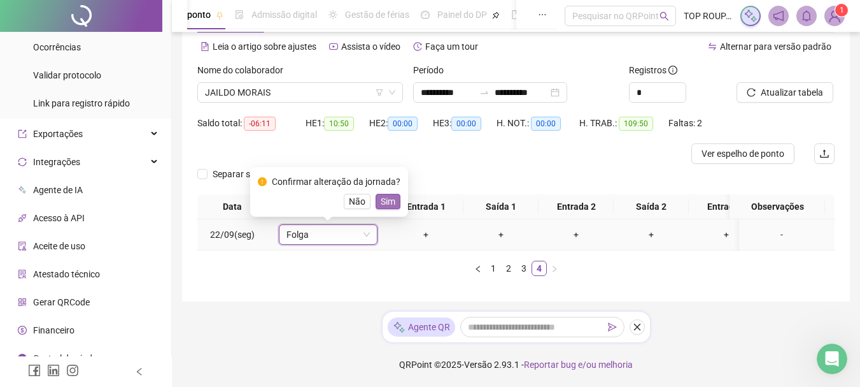
click at [387, 194] on span "Sim" at bounding box center [388, 201] width 15 height 14
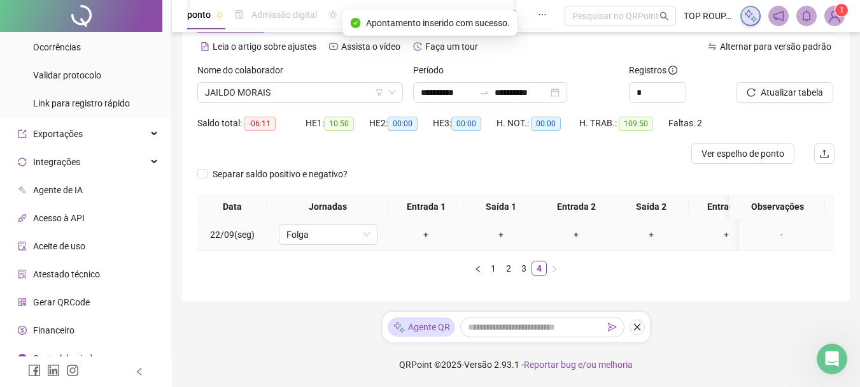
click at [767, 227] on div "-" at bounding box center [781, 234] width 75 height 14
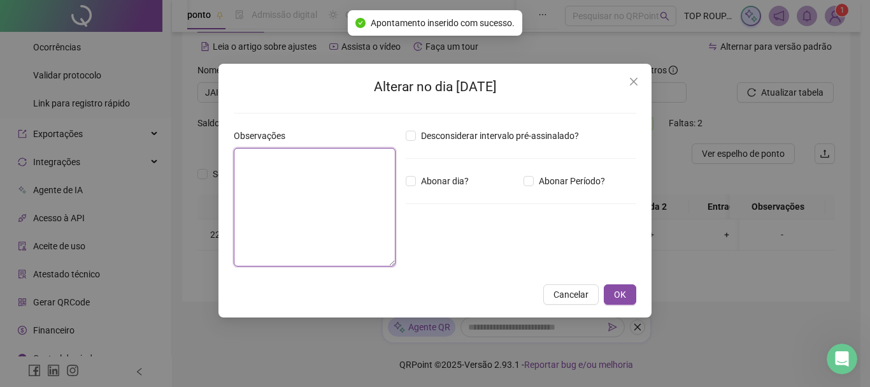
click at [315, 192] on textarea at bounding box center [315, 207] width 162 height 118
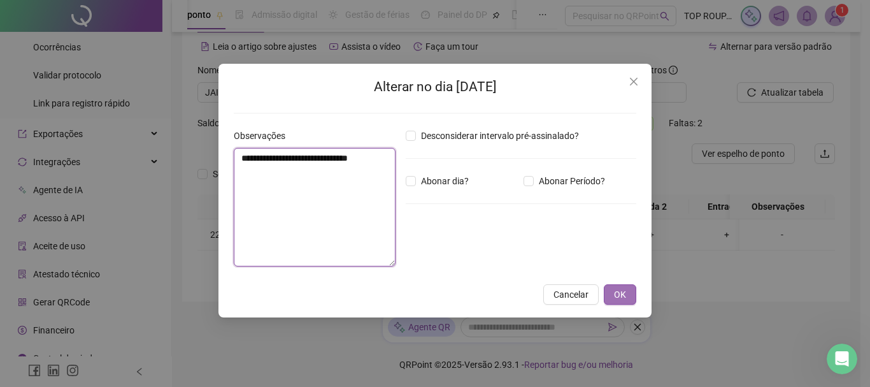
type textarea "**********"
click at [634, 295] on button "OK" at bounding box center [620, 294] width 32 height 20
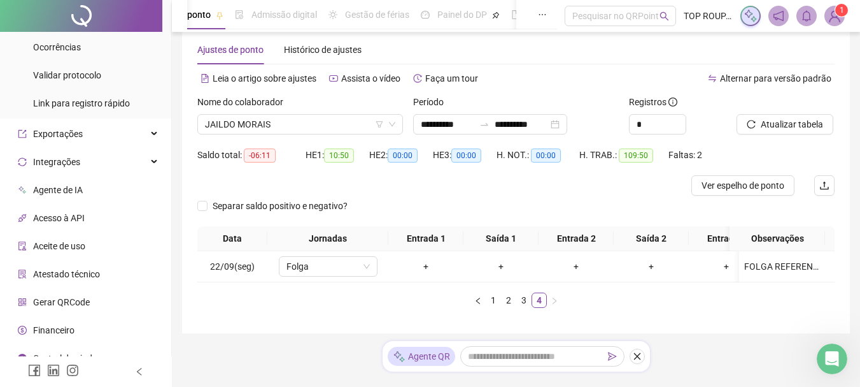
scroll to position [0, 0]
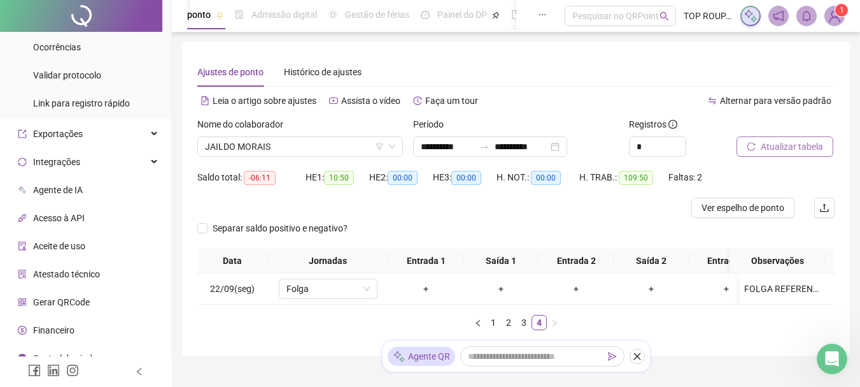
click at [778, 150] on span "Atualizar tabela" at bounding box center [792, 146] width 62 height 14
click at [251, 145] on span "JAILDO MORAIS" at bounding box center [300, 146] width 190 height 19
click at [615, 75] on div "Ajustes de ponto Histórico de ajustes" at bounding box center [515, 71] width 637 height 29
click at [744, 139] on button "Atualizar tabela" at bounding box center [785, 146] width 97 height 20
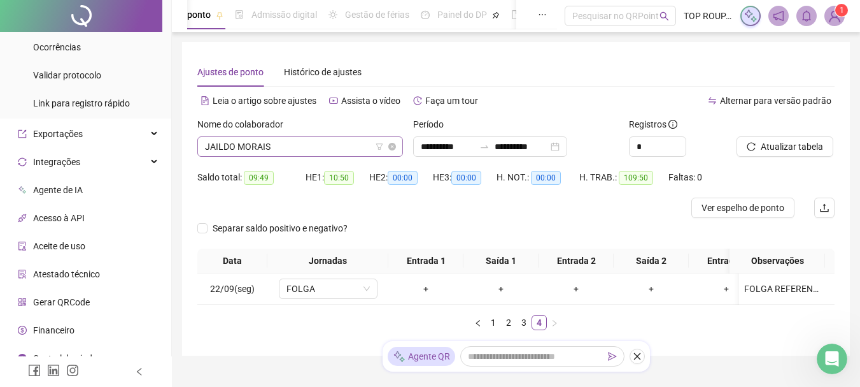
click at [241, 150] on span "JAILDO MORAIS" at bounding box center [300, 146] width 190 height 19
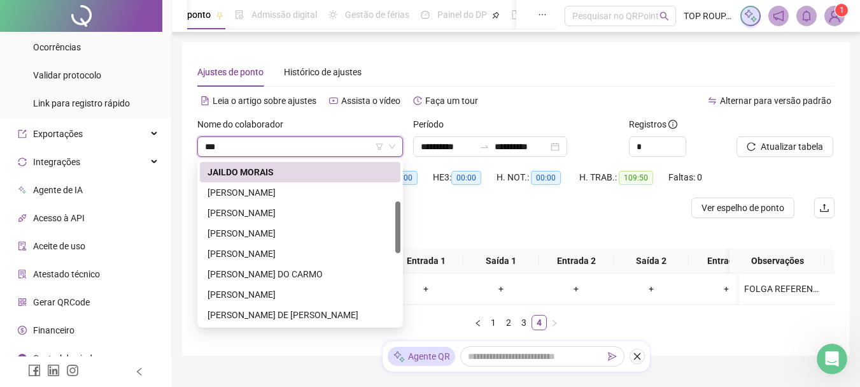
scroll to position [0, 0]
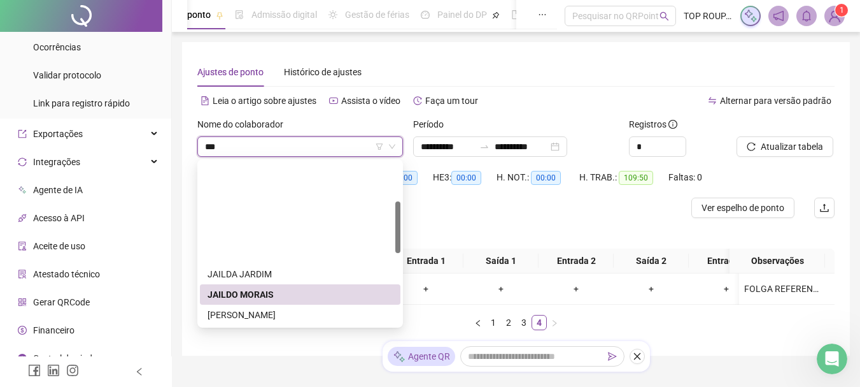
type input "****"
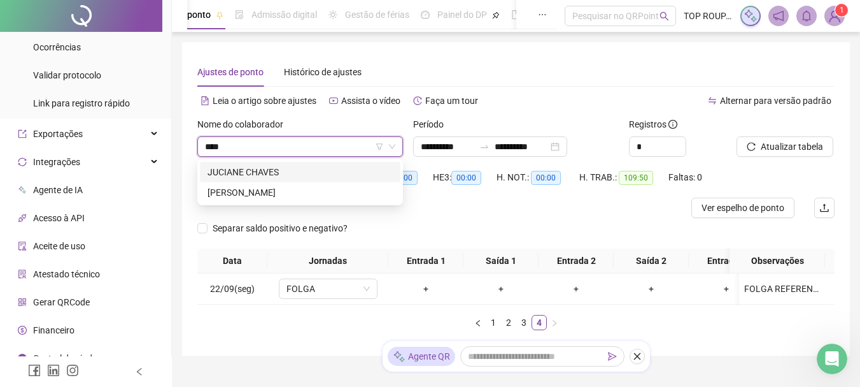
click at [331, 167] on div "JUCIANE CHAVES" at bounding box center [300, 172] width 185 height 14
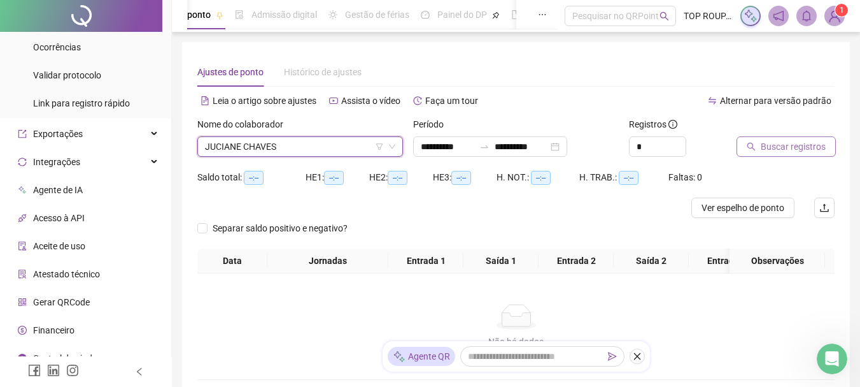
click at [813, 140] on span "Buscar registros" at bounding box center [793, 146] width 65 height 14
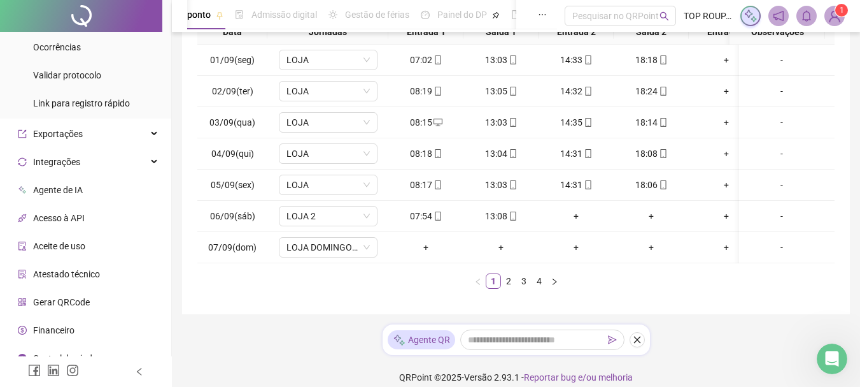
scroll to position [251, 0]
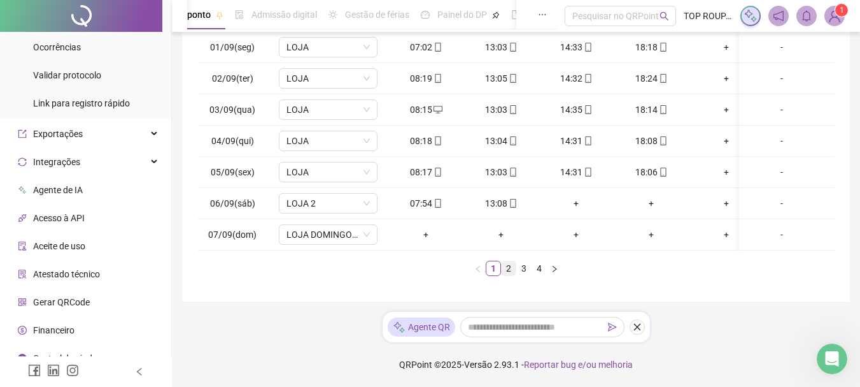
click at [503, 269] on link "2" at bounding box center [509, 268] width 14 height 14
click at [464, 261] on div "Data Jornadas Entrada 1 Saída 1 Entrada 2 Saída 2 Entrada 3 Saída 3 Observações…" at bounding box center [515, 141] width 637 height 269
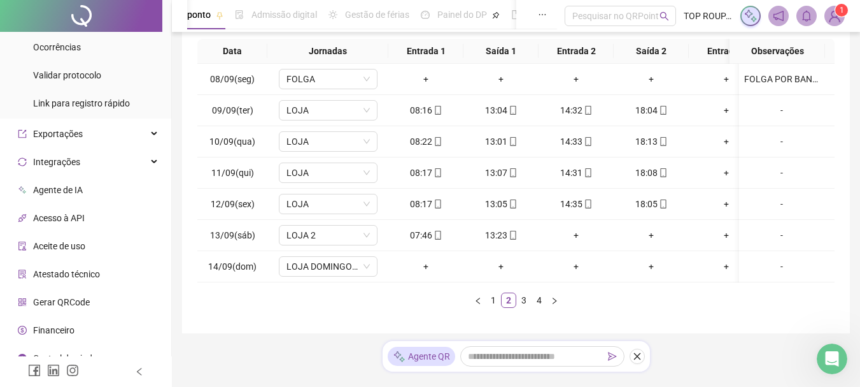
scroll to position [187, 0]
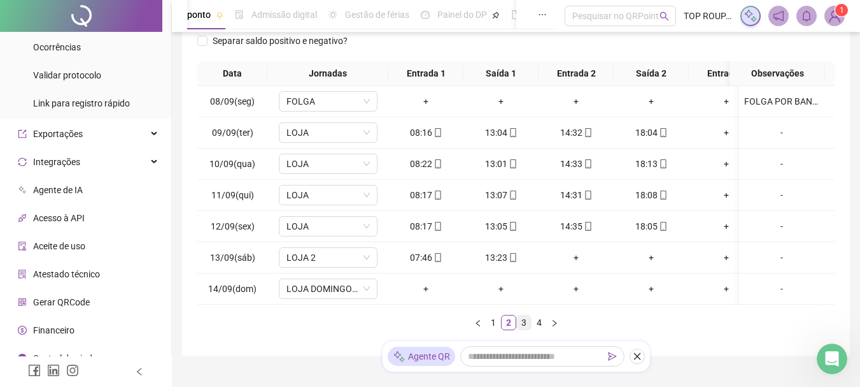
click at [520, 329] on link "3" at bounding box center [524, 322] width 14 height 14
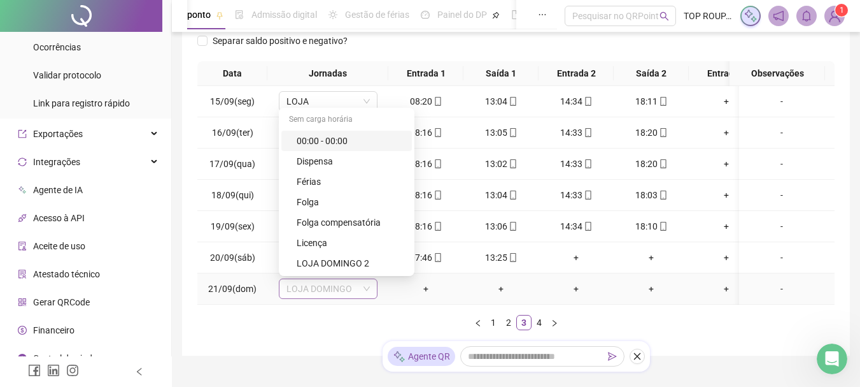
click at [308, 292] on span "LOJA DOMINGO" at bounding box center [328, 288] width 83 height 19
click at [348, 257] on div "LOJA DOMINGO 2" at bounding box center [351, 263] width 108 height 14
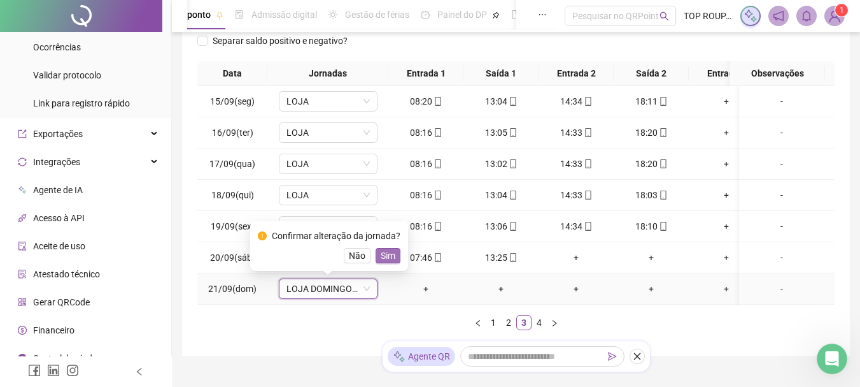
click at [385, 258] on span "Sim" at bounding box center [388, 255] width 15 height 14
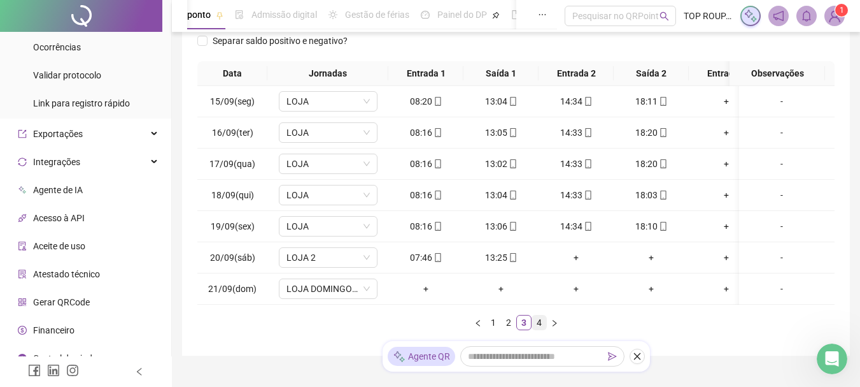
click at [544, 329] on link "4" at bounding box center [539, 322] width 14 height 14
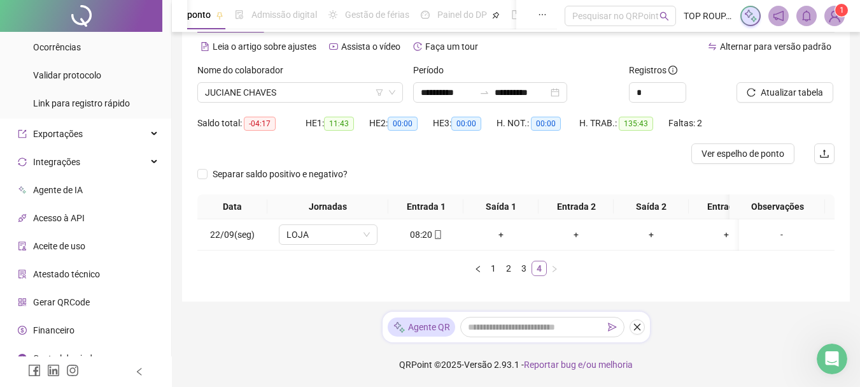
scroll to position [64, 0]
click at [519, 273] on link "3" at bounding box center [524, 268] width 14 height 14
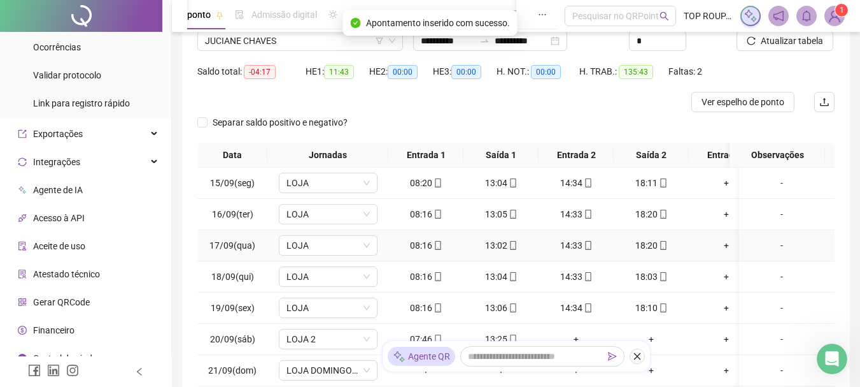
scroll to position [191, 0]
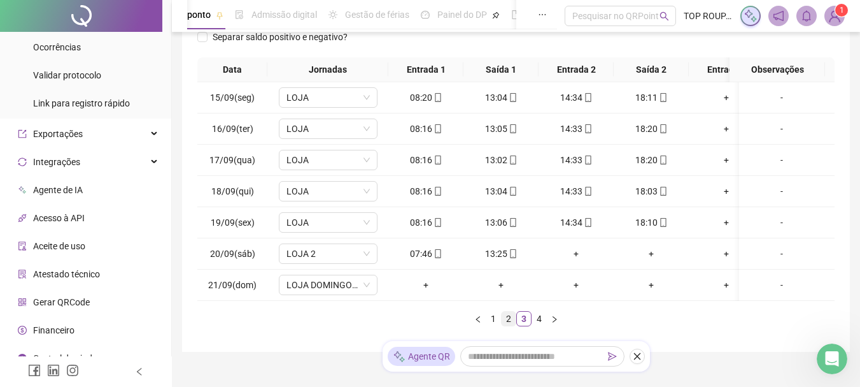
click at [503, 325] on link "2" at bounding box center [509, 318] width 14 height 14
click at [494, 325] on link "1" at bounding box center [494, 318] width 14 height 14
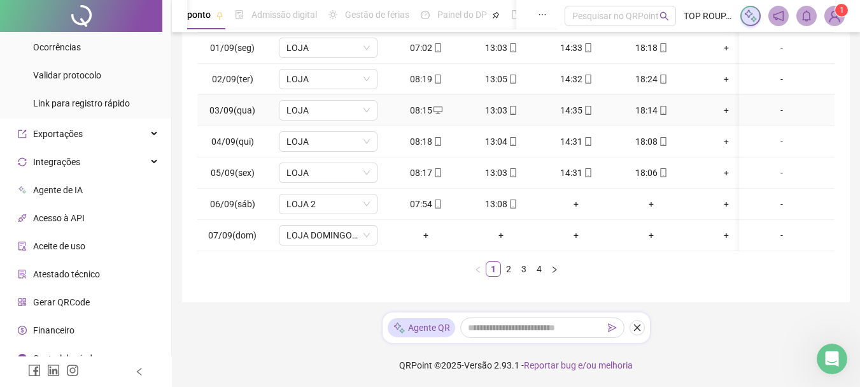
scroll to position [251, 0]
click at [502, 273] on link "2" at bounding box center [509, 268] width 14 height 14
click at [523, 271] on link "3" at bounding box center [524, 268] width 14 height 14
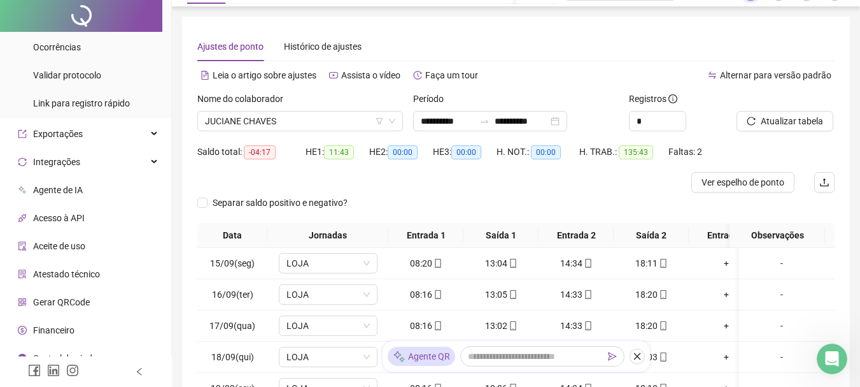
scroll to position [0, 0]
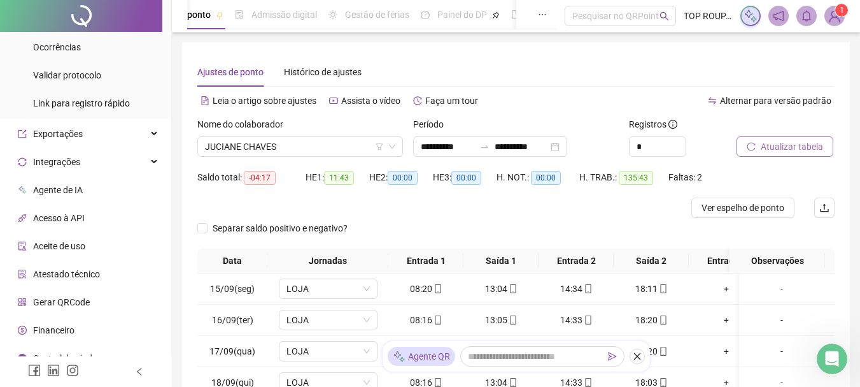
click at [796, 150] on span "Atualizar tabela" at bounding box center [792, 146] width 62 height 14
click at [266, 148] on span "JUCIANE CHAVES" at bounding box center [300, 146] width 190 height 19
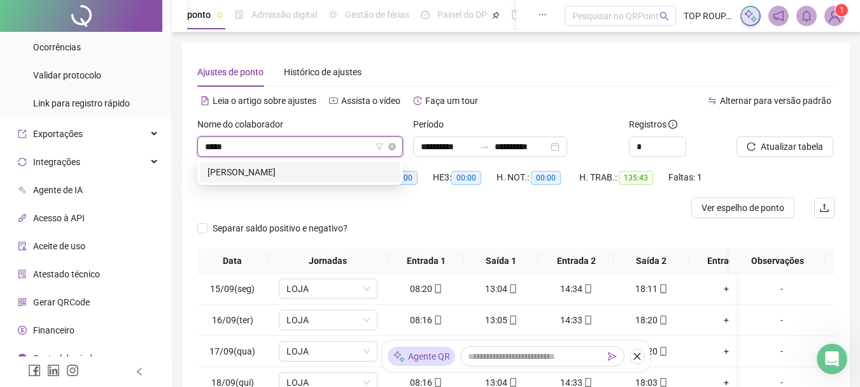
type input "******"
click at [270, 166] on div "[PERSON_NAME]" at bounding box center [300, 172] width 185 height 14
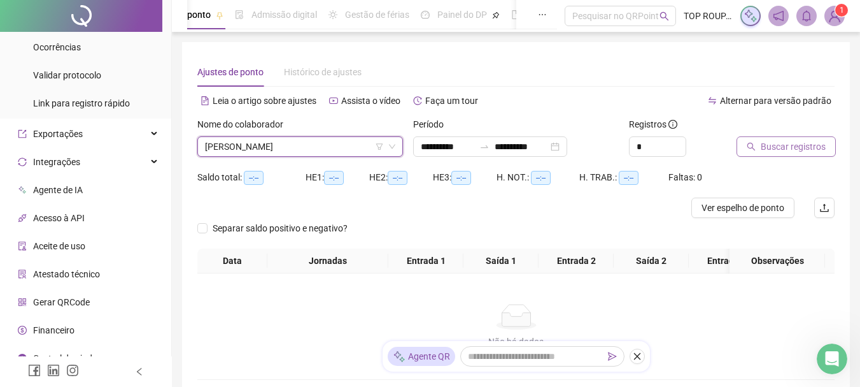
click at [776, 144] on span "Buscar registros" at bounding box center [793, 146] width 65 height 14
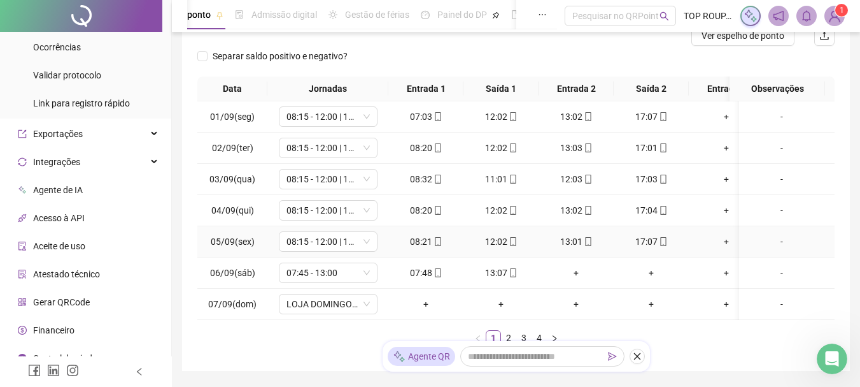
scroll to position [251, 0]
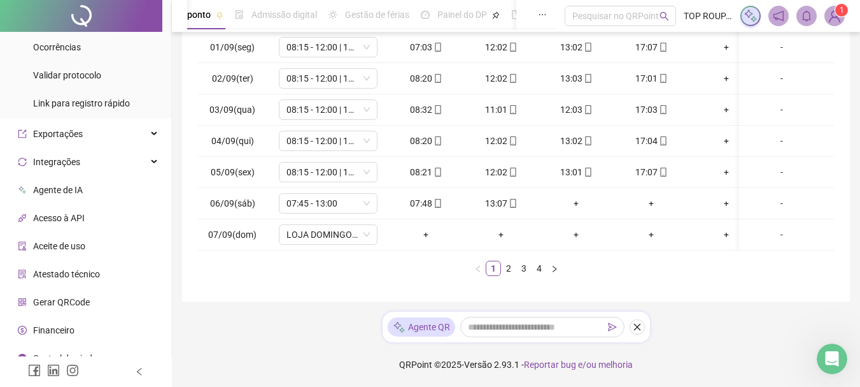
click at [495, 278] on div "Data Jornadas Entrada 1 Saída 1 Entrada 2 Saída 2 Entrada 3 Saída 3 Observações…" at bounding box center [515, 146] width 637 height 279
click at [505, 264] on link "2" at bounding box center [509, 268] width 14 height 14
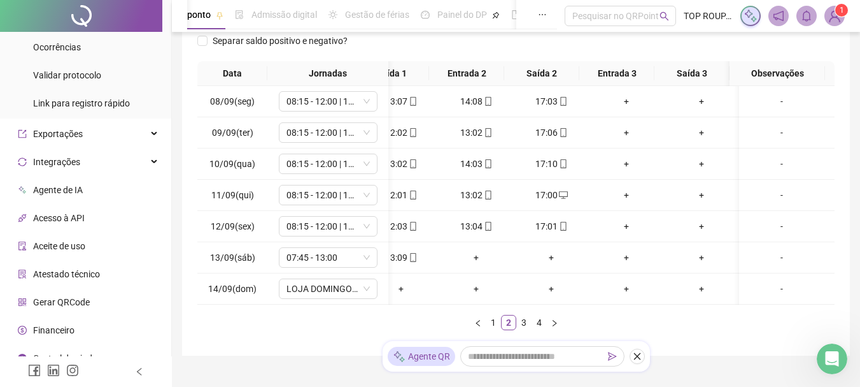
scroll to position [0, 0]
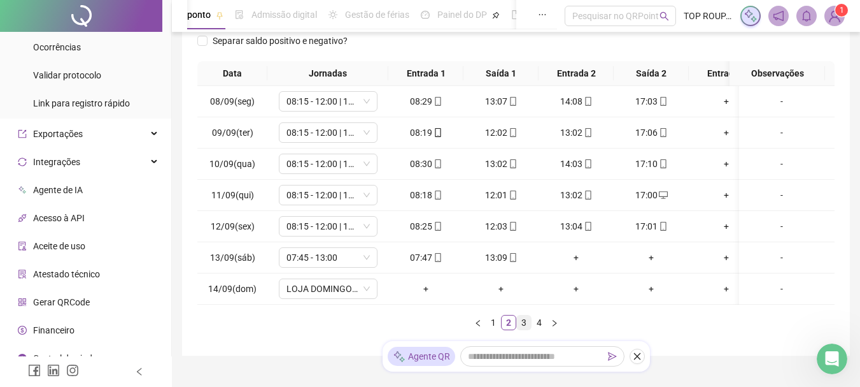
click at [520, 329] on link "3" at bounding box center [524, 322] width 14 height 14
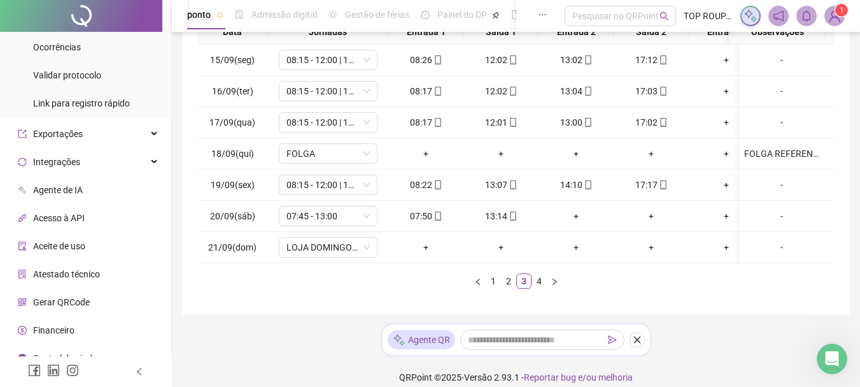
scroll to position [251, 0]
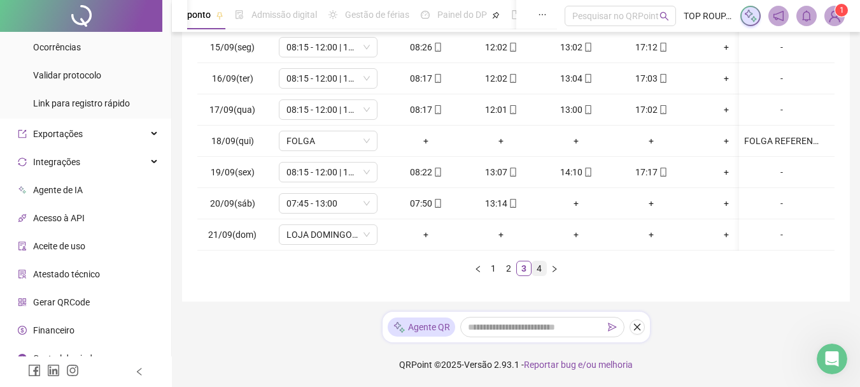
click at [536, 271] on link "4" at bounding box center [539, 268] width 14 height 14
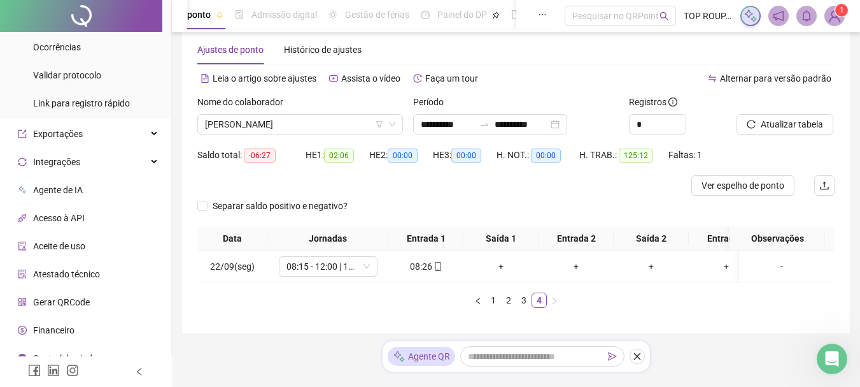
scroll to position [0, 0]
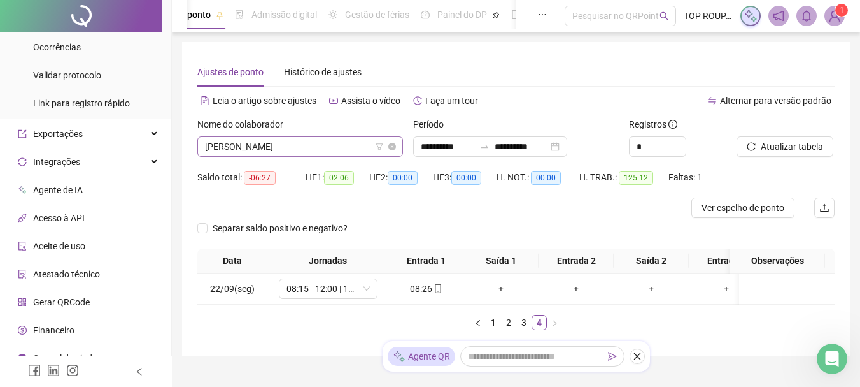
click at [337, 151] on span "[PERSON_NAME]" at bounding box center [300, 146] width 190 height 19
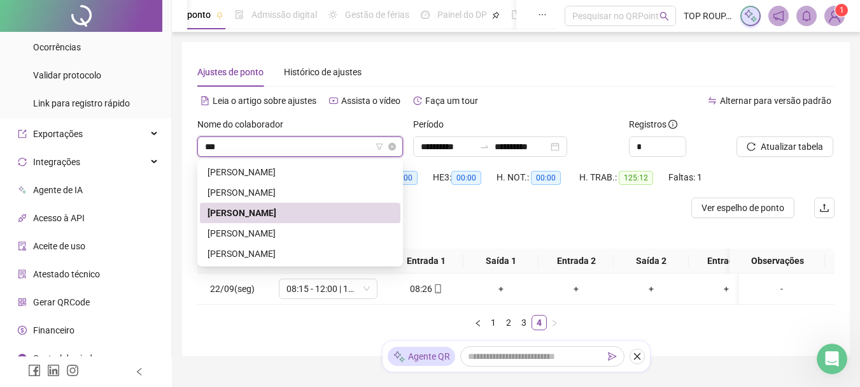
type input "****"
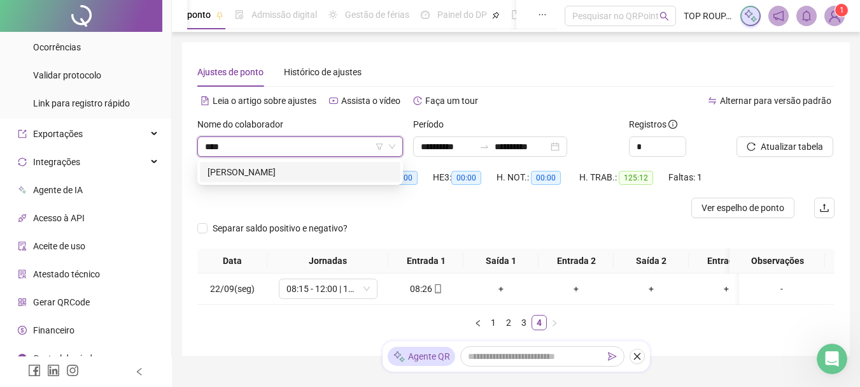
click at [368, 174] on div "[PERSON_NAME]" at bounding box center [300, 172] width 185 height 14
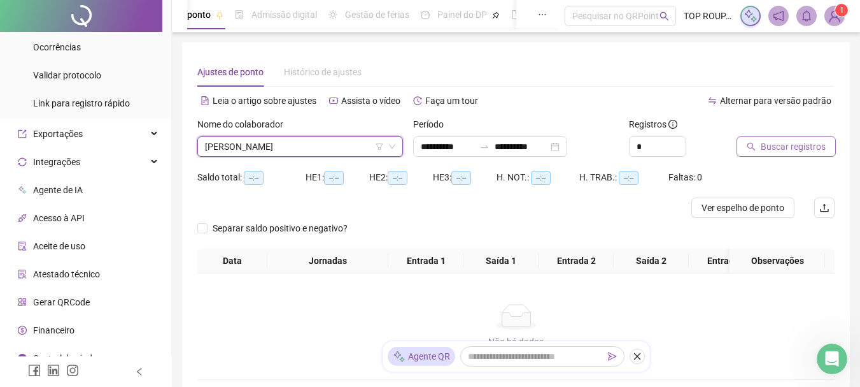
click at [807, 139] on span "Buscar registros" at bounding box center [793, 146] width 65 height 14
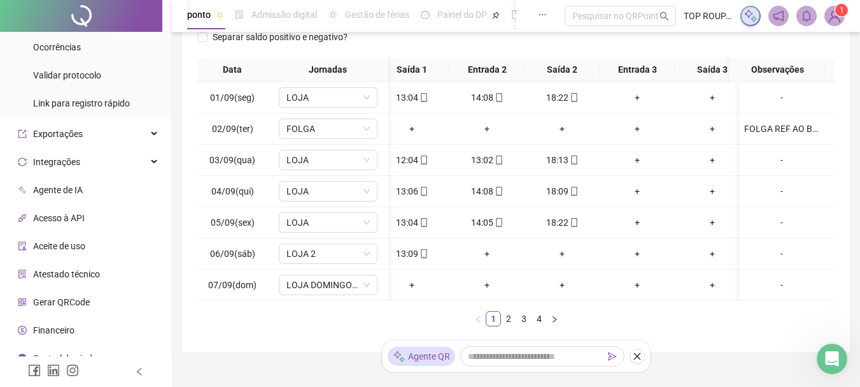
scroll to position [0, 0]
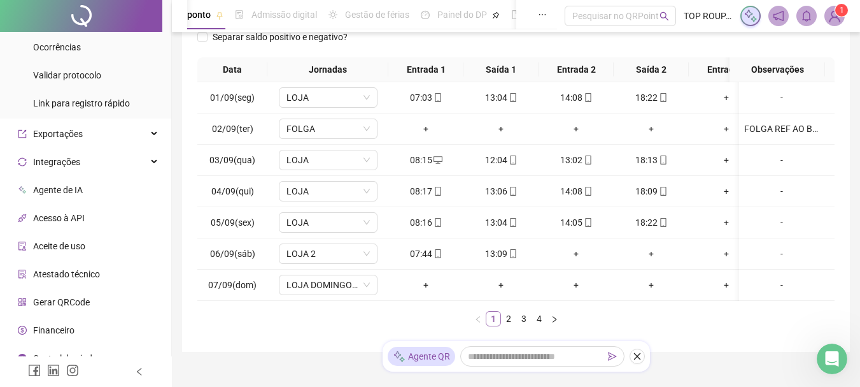
click at [498, 325] on link "1" at bounding box center [494, 318] width 14 height 14
click at [507, 325] on link "2" at bounding box center [509, 318] width 14 height 14
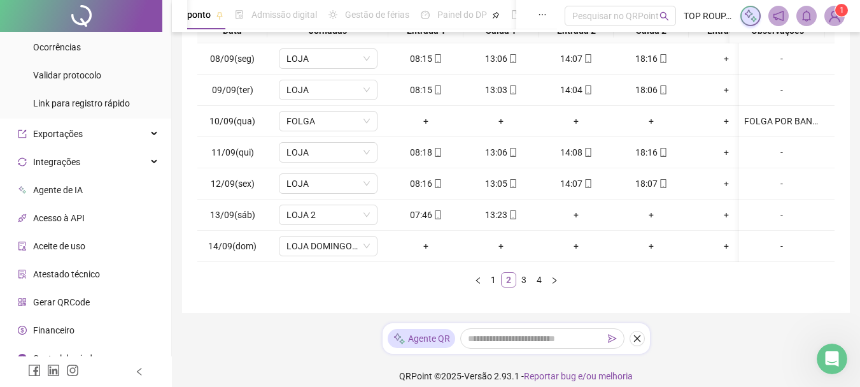
scroll to position [251, 0]
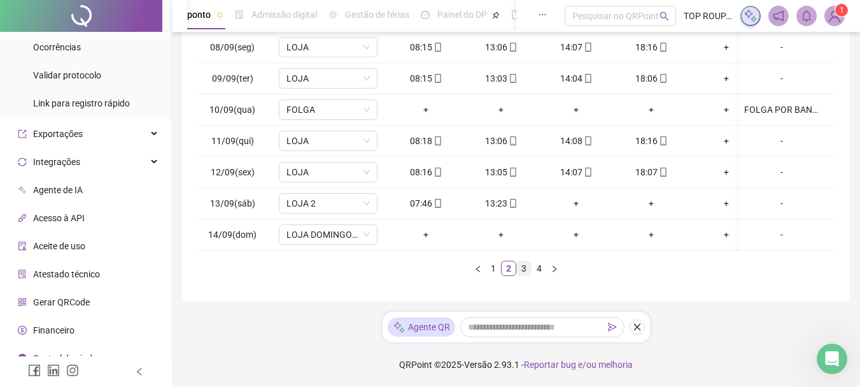
click at [522, 269] on link "3" at bounding box center [524, 268] width 14 height 14
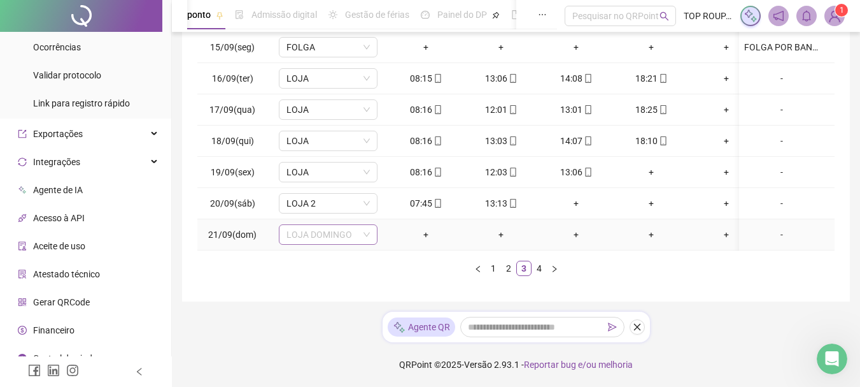
click at [316, 227] on span "LOJA DOMINGO" at bounding box center [328, 234] width 83 height 19
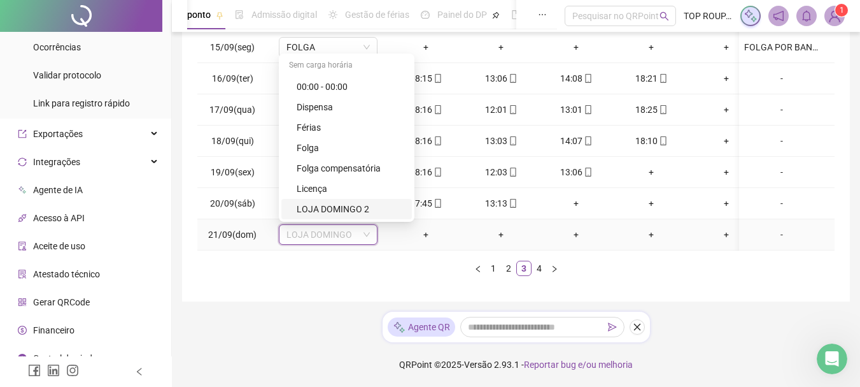
click at [341, 202] on div "LOJA DOMINGO 2" at bounding box center [351, 209] width 108 height 14
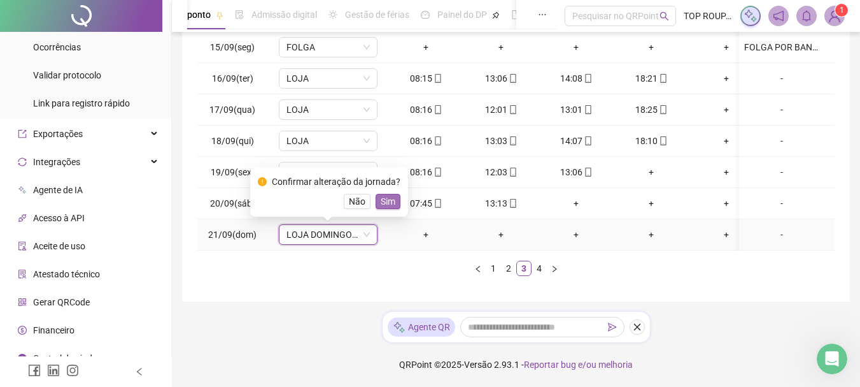
click at [390, 194] on span "Sim" at bounding box center [388, 201] width 15 height 14
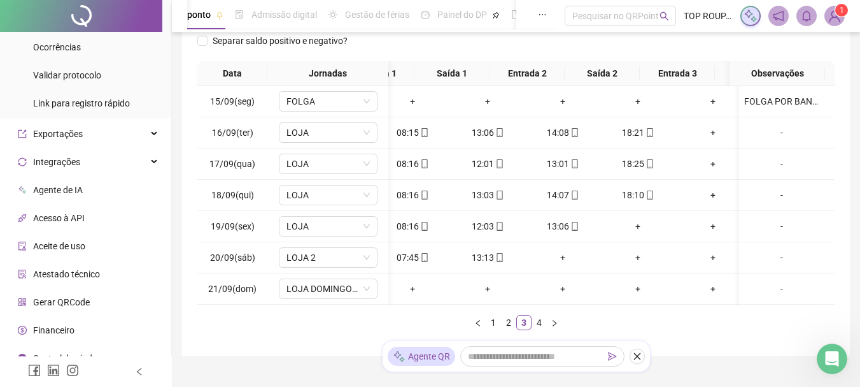
scroll to position [0, 0]
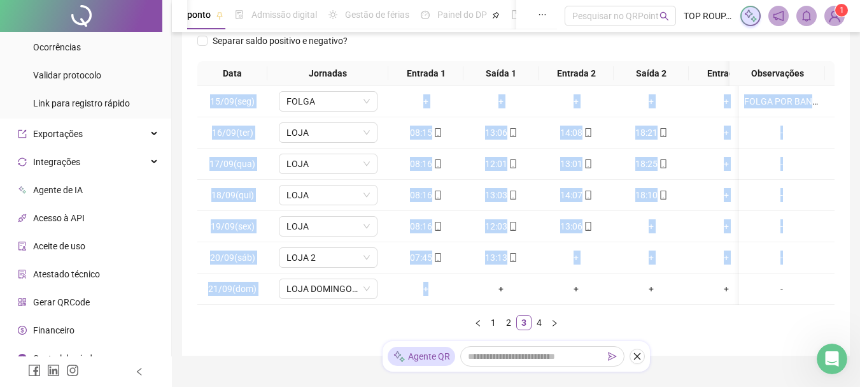
drag, startPoint x: 450, startPoint y: 304, endPoint x: 477, endPoint y: 313, distance: 28.8
click at [477, 304] on div "15/09(seg) FOLGA + + + + + + FOLGA POR BANCO DE HORAS 16/09(ter) LOJA 08:15 13:…" at bounding box center [515, 195] width 637 height 218
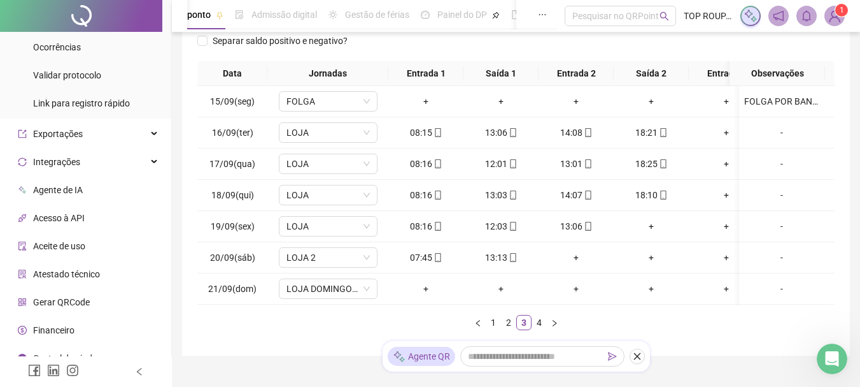
click at [443, 330] on ul "1 2 3 4" at bounding box center [515, 322] width 637 height 15
click at [533, 329] on link "4" at bounding box center [539, 322] width 14 height 14
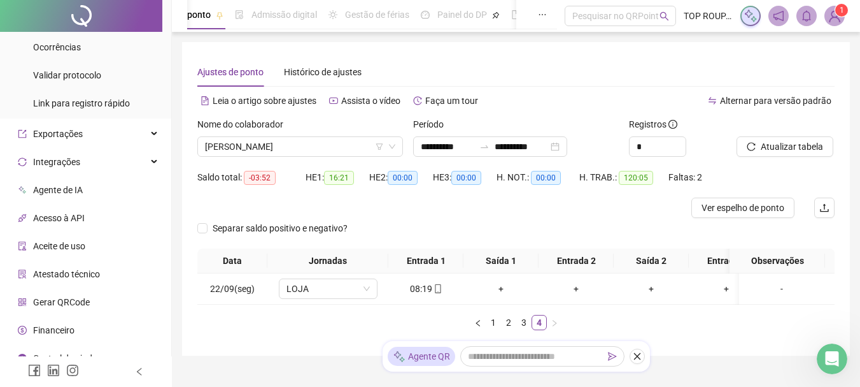
click at [771, 159] on div "Atualizar tabela" at bounding box center [786, 142] width 108 height 50
click at [767, 134] on div at bounding box center [770, 126] width 66 height 19
click at [768, 146] on span "Atualizar tabela" at bounding box center [792, 146] width 62 height 14
click at [518, 329] on link "3" at bounding box center [524, 322] width 14 height 14
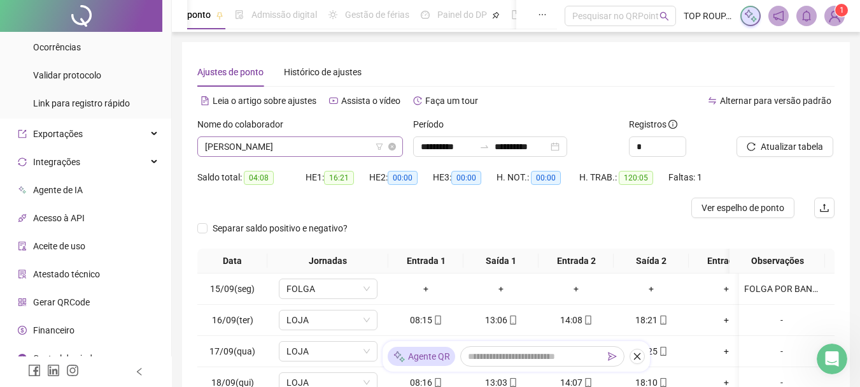
click at [313, 147] on span "[PERSON_NAME]" at bounding box center [300, 146] width 190 height 19
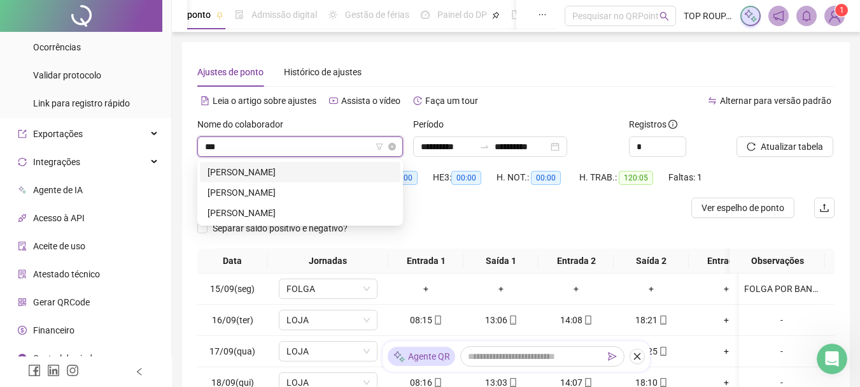
type input "****"
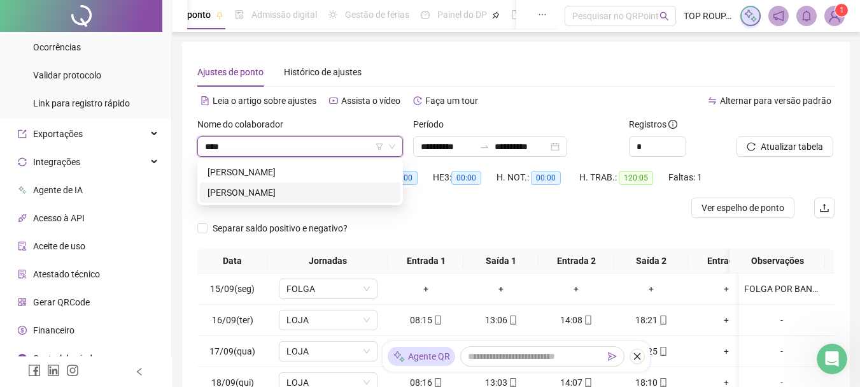
click at [313, 184] on div "[PERSON_NAME]" at bounding box center [300, 192] width 201 height 20
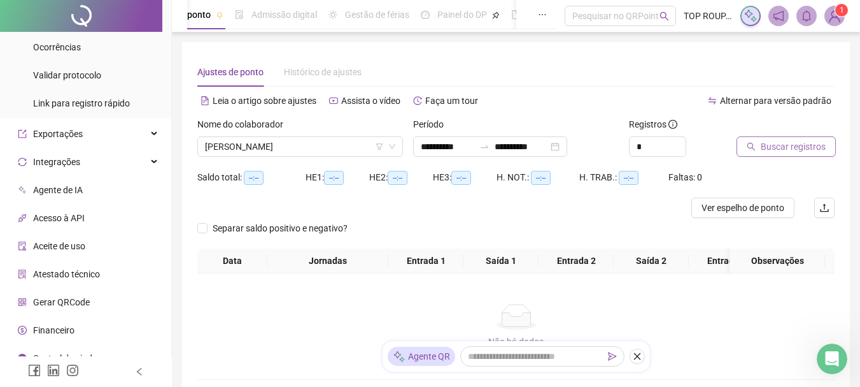
click at [773, 149] on span "Buscar registros" at bounding box center [793, 146] width 65 height 14
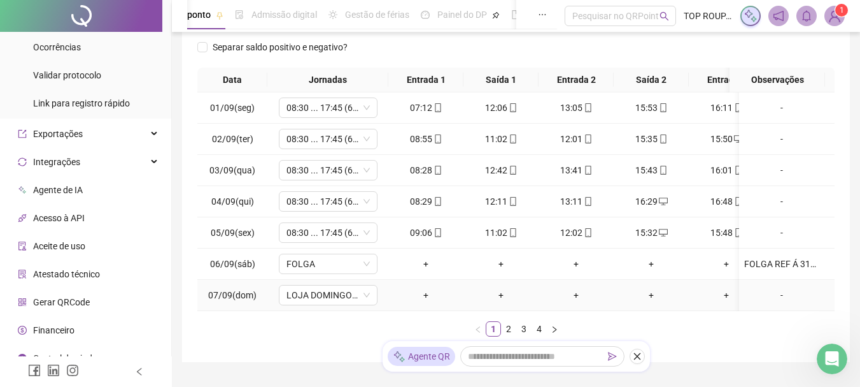
scroll to position [255, 0]
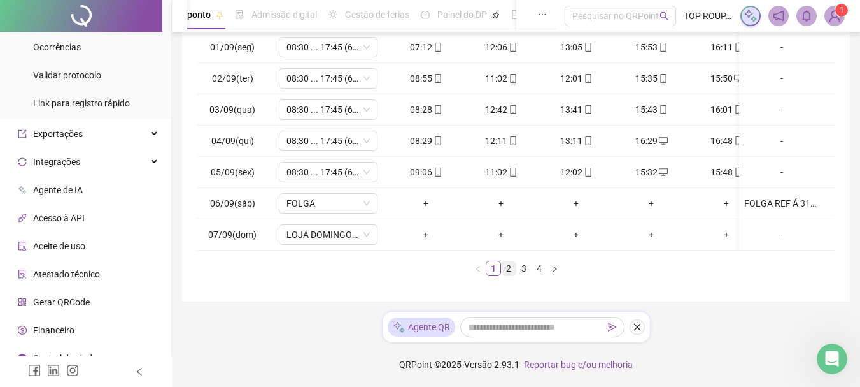
click at [507, 275] on link "2" at bounding box center [509, 268] width 14 height 14
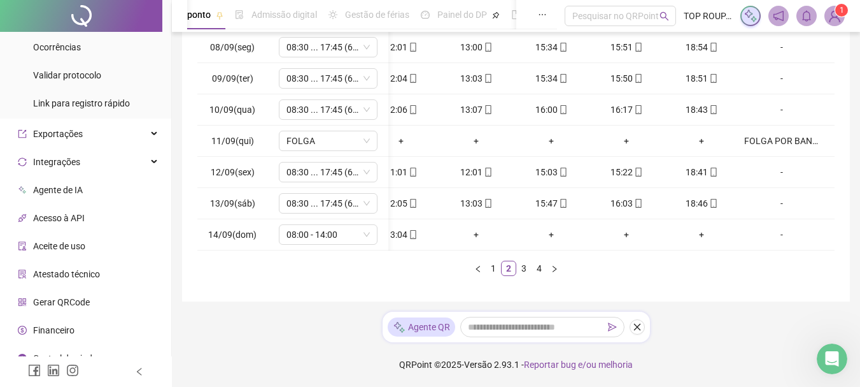
scroll to position [0, 0]
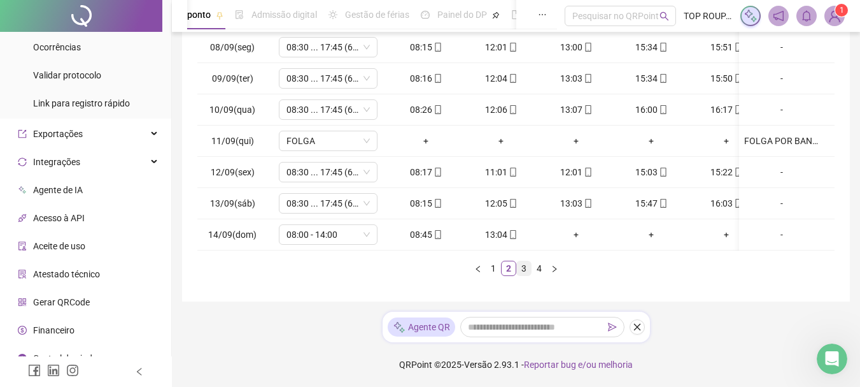
click at [527, 273] on link "3" at bounding box center [524, 268] width 14 height 14
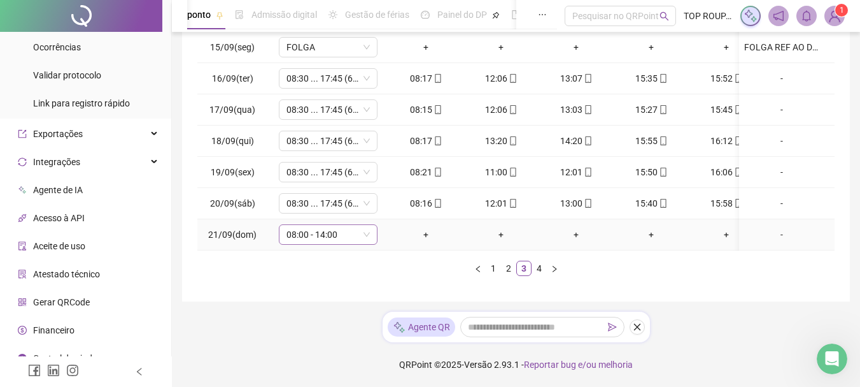
click at [328, 231] on span "08:00 - 14:00" at bounding box center [328, 234] width 83 height 19
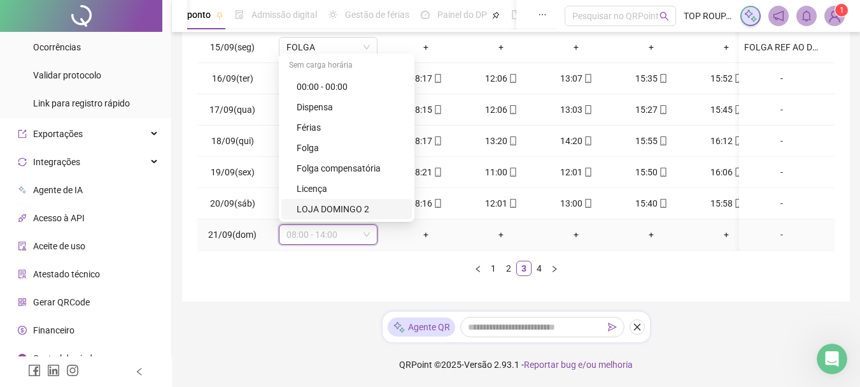
click at [364, 204] on div "LOJA DOMINGO 2" at bounding box center [351, 209] width 108 height 14
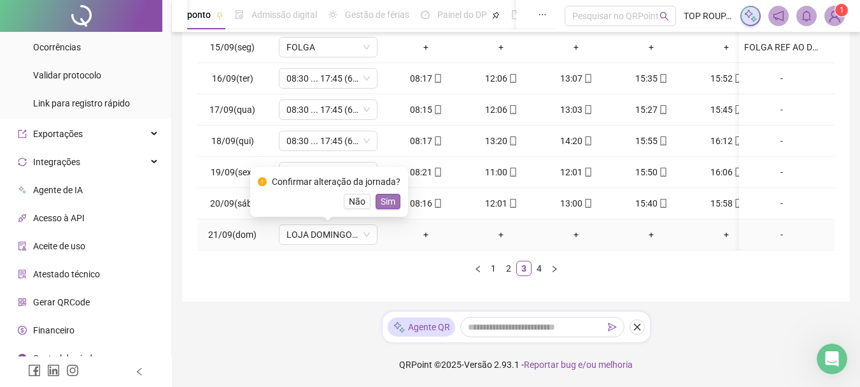
click at [386, 198] on span "Sim" at bounding box center [388, 201] width 15 height 14
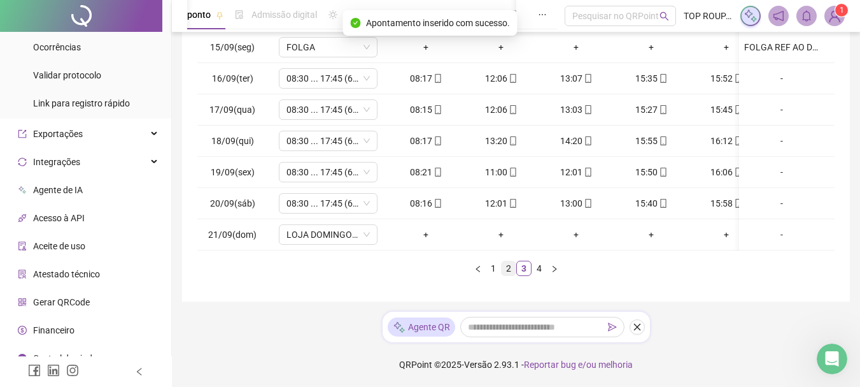
click at [512, 275] on link "2" at bounding box center [509, 268] width 14 height 14
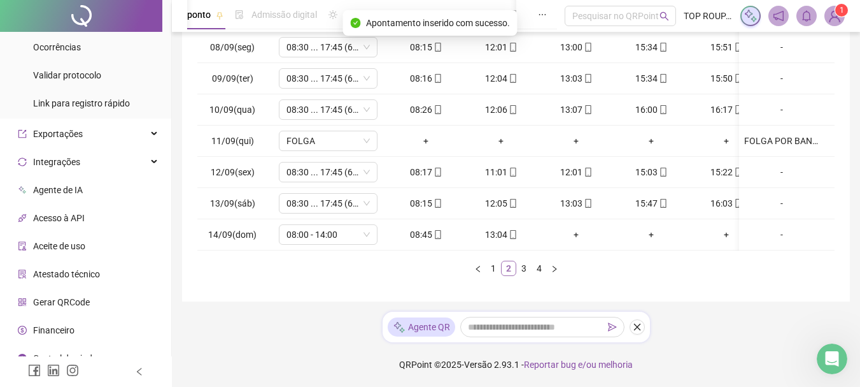
scroll to position [261, 0]
click at [536, 266] on link "4" at bounding box center [539, 268] width 14 height 14
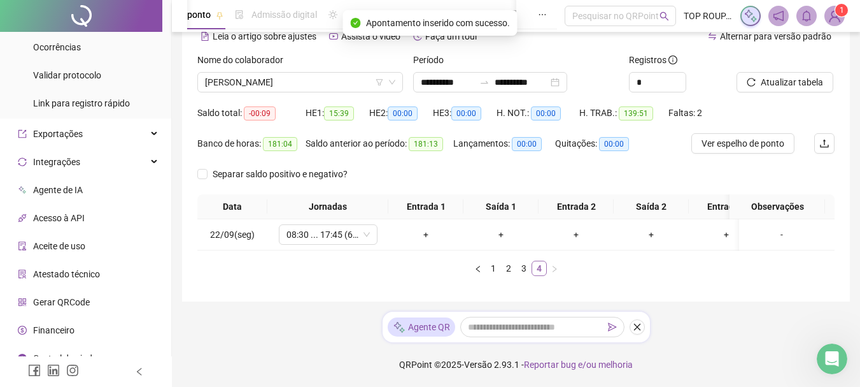
scroll to position [74, 0]
click at [521, 267] on link "3" at bounding box center [524, 268] width 14 height 14
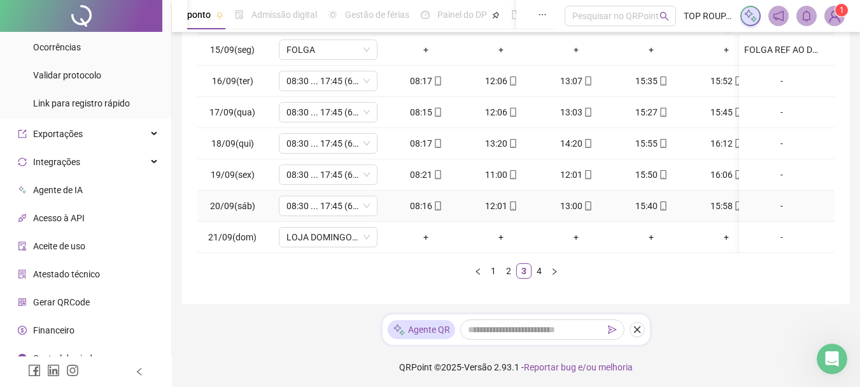
scroll to position [261, 0]
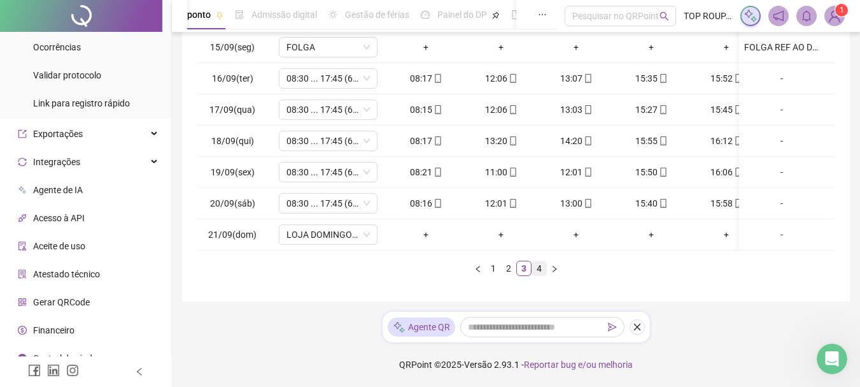
click at [537, 273] on link "4" at bounding box center [539, 268] width 14 height 14
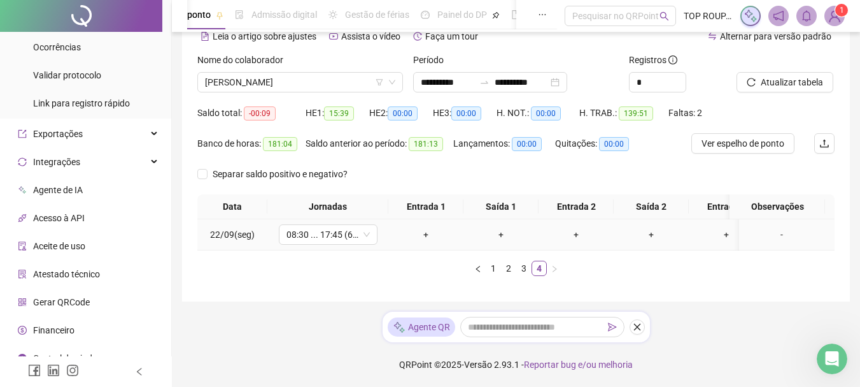
click at [330, 219] on td "08:30 ... 17:45 (6 HORAS)" at bounding box center [327, 234] width 121 height 31
click at [352, 238] on td "08:30 ... 17:45 (6 HORAS)" at bounding box center [327, 234] width 121 height 31
click at [349, 225] on span "08:30 ... 17:45 (6 HORAS)" at bounding box center [328, 234] width 83 height 19
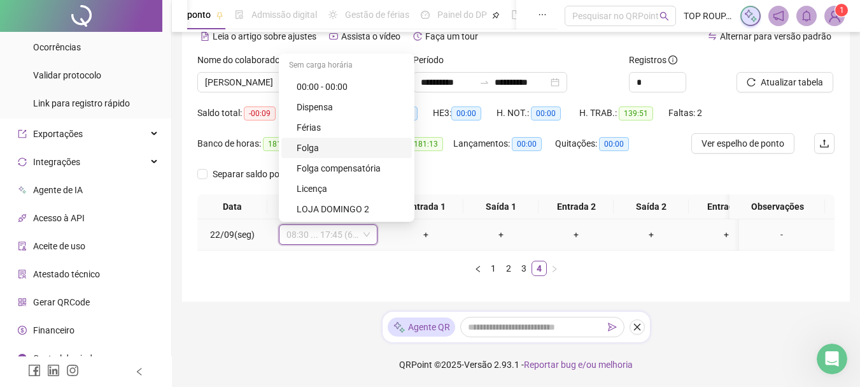
click at [349, 141] on div "Folga" at bounding box center [351, 148] width 108 height 14
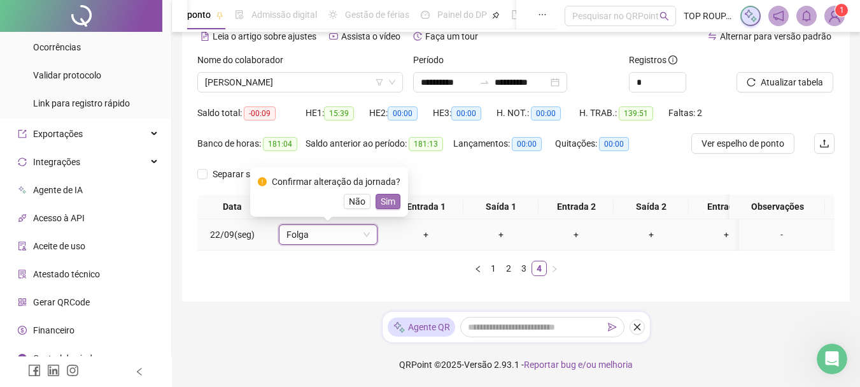
click at [388, 196] on span "Sim" at bounding box center [388, 201] width 15 height 14
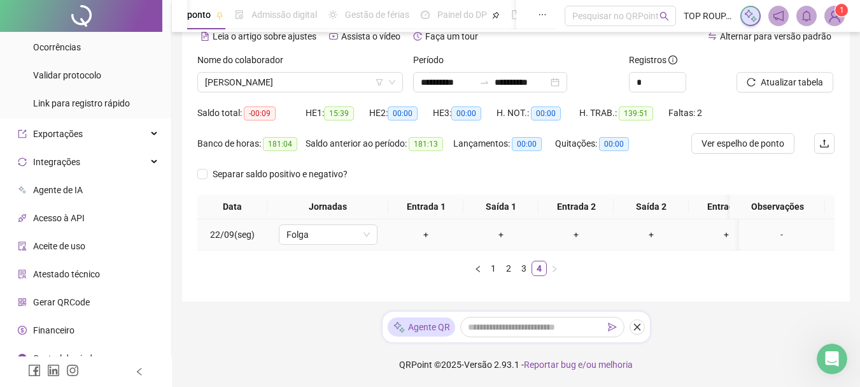
click at [766, 227] on div "-" at bounding box center [781, 234] width 75 height 14
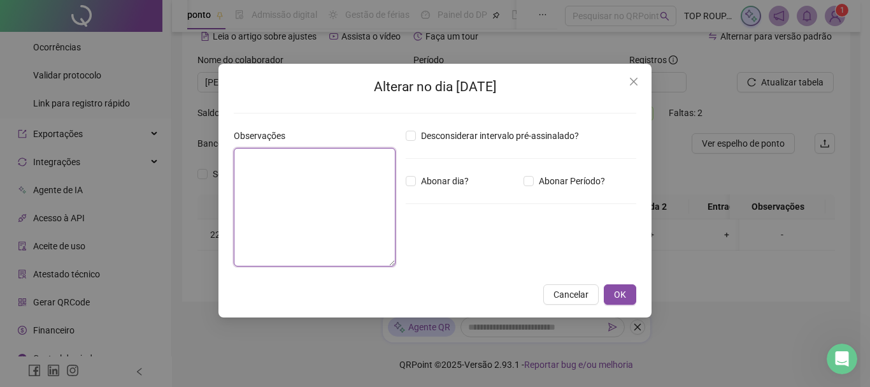
click at [299, 192] on textarea at bounding box center [315, 207] width 162 height 118
type textarea "*"
type textarea "**********"
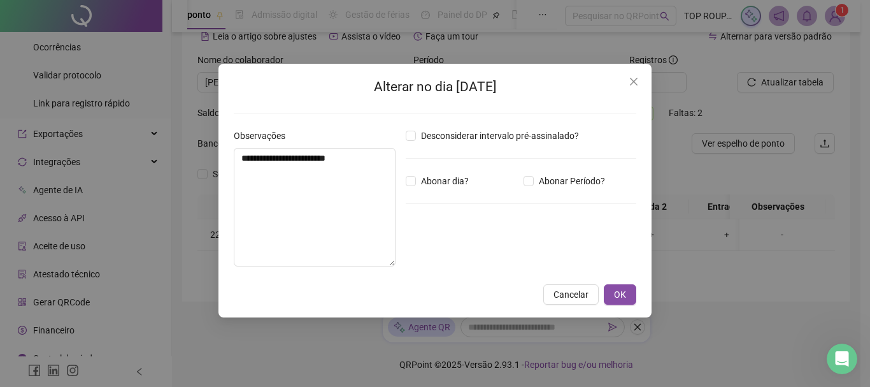
click at [620, 309] on div "**********" at bounding box center [434, 190] width 433 height 253
click at [616, 295] on span "OK" at bounding box center [620, 294] width 12 height 14
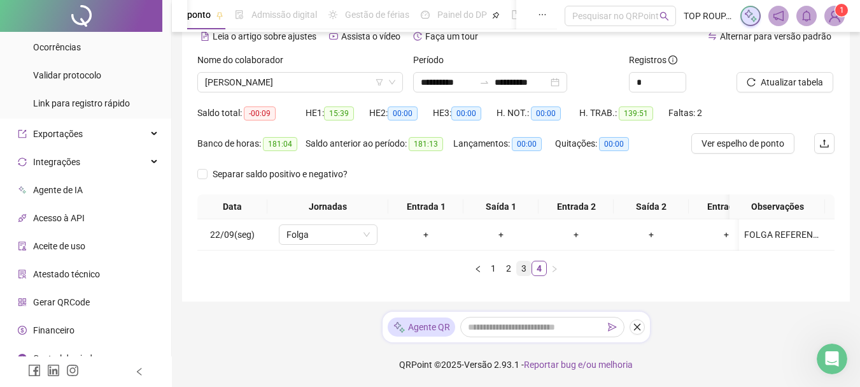
click at [530, 269] on link "3" at bounding box center [524, 268] width 14 height 14
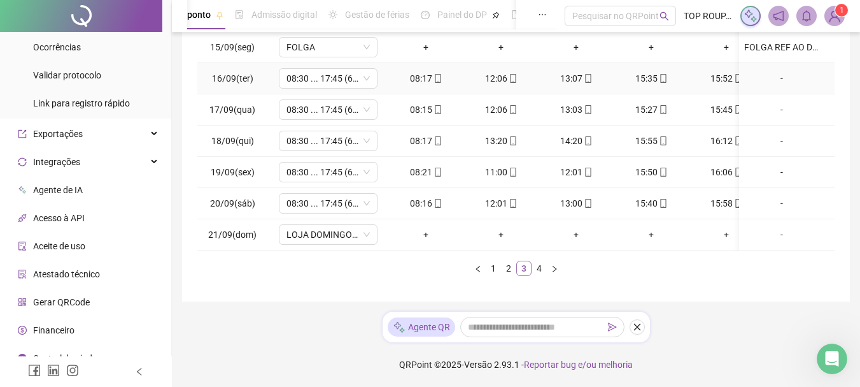
scroll to position [261, 0]
click at [543, 271] on link "4" at bounding box center [539, 268] width 14 height 14
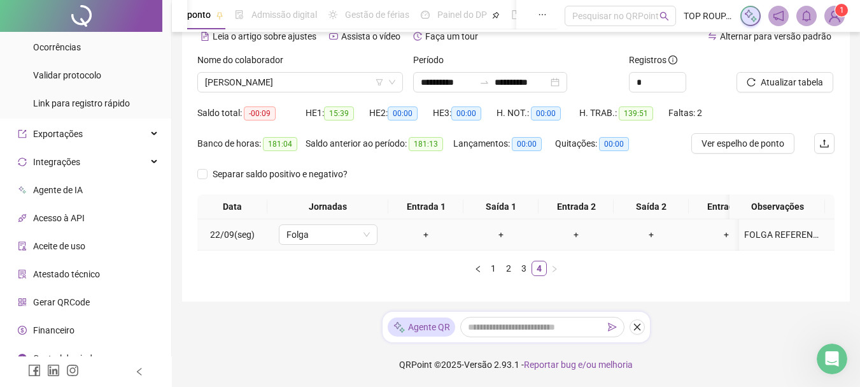
click at [786, 227] on div "FOLGA REFERENTE AO DOMINGO" at bounding box center [781, 234] width 75 height 14
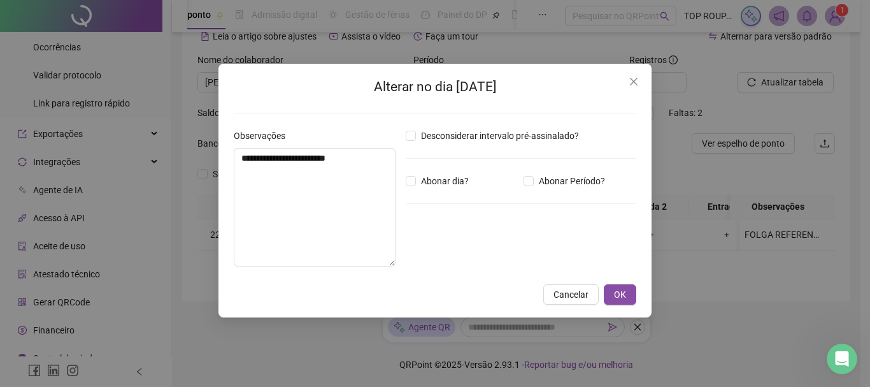
click at [399, 167] on div "**********" at bounding box center [315, 203] width 172 height 148
click at [387, 163] on textarea "**********" at bounding box center [315, 207] width 162 height 118
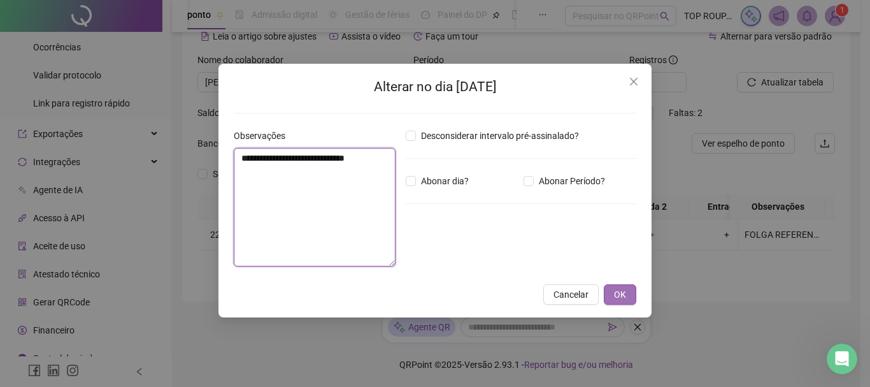
type textarea "**********"
click at [622, 294] on span "OK" at bounding box center [620, 294] width 12 height 14
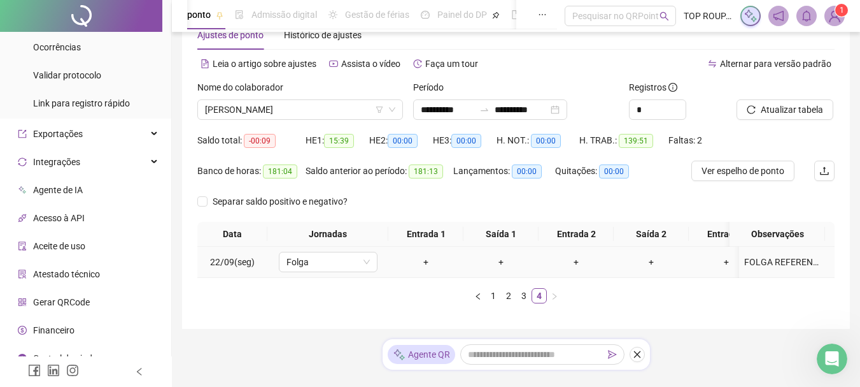
scroll to position [0, 0]
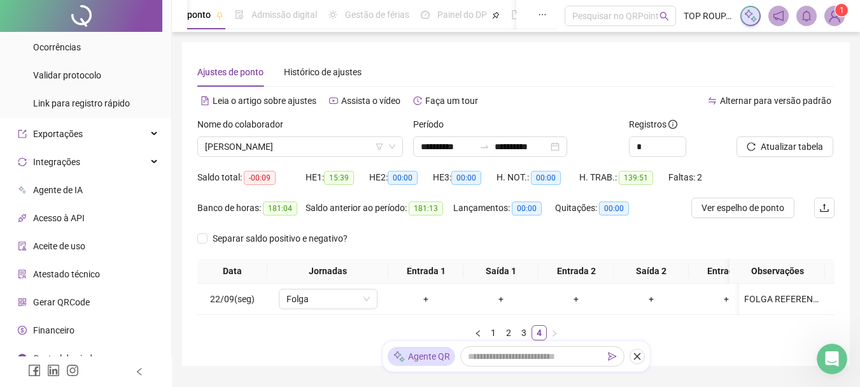
click at [781, 132] on div at bounding box center [770, 126] width 66 height 19
click at [781, 147] on span "Atualizar tabela" at bounding box center [792, 146] width 62 height 14
click at [262, 144] on span "[PERSON_NAME]" at bounding box center [300, 146] width 190 height 19
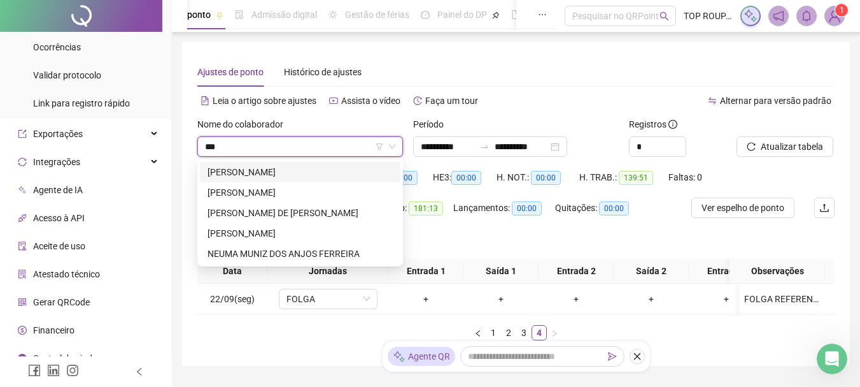
type input "****"
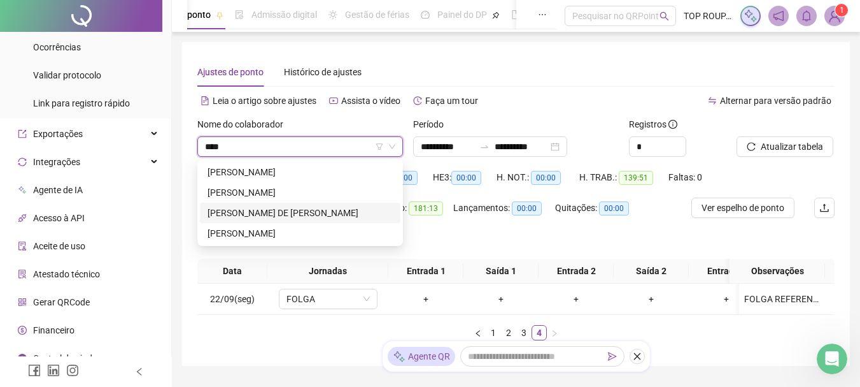
click at [246, 208] on div "[PERSON_NAME] DE [PERSON_NAME]" at bounding box center [300, 213] width 185 height 14
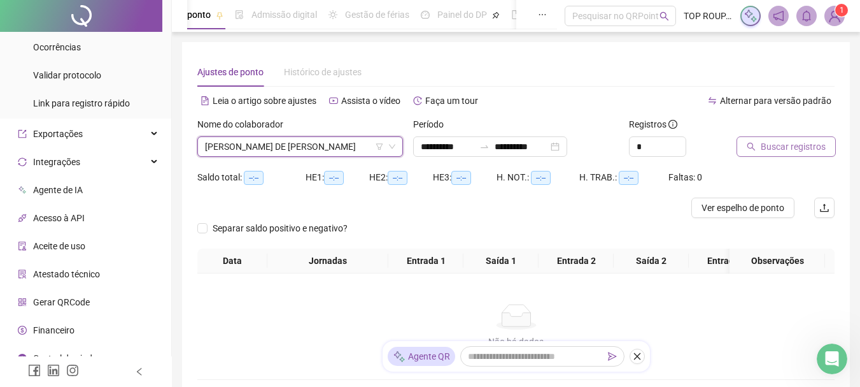
click at [786, 145] on span "Buscar registros" at bounding box center [793, 146] width 65 height 14
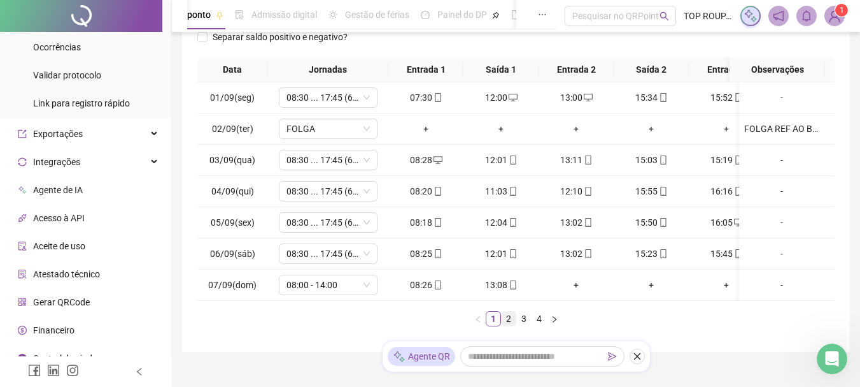
click at [504, 325] on link "2" at bounding box center [509, 318] width 14 height 14
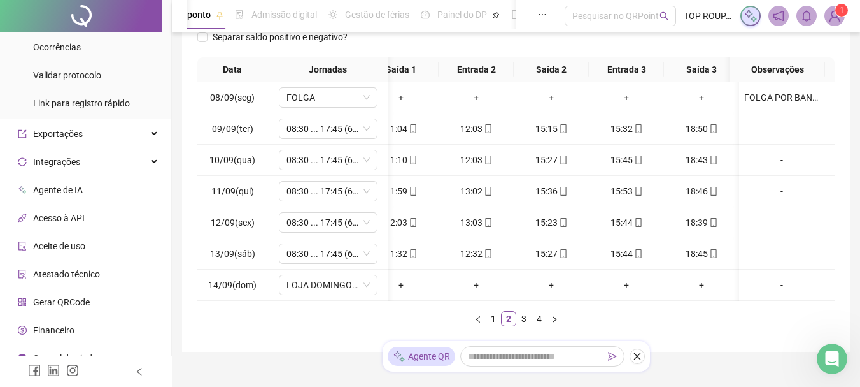
scroll to position [0, 110]
click at [524, 325] on link "3" at bounding box center [524, 318] width 14 height 14
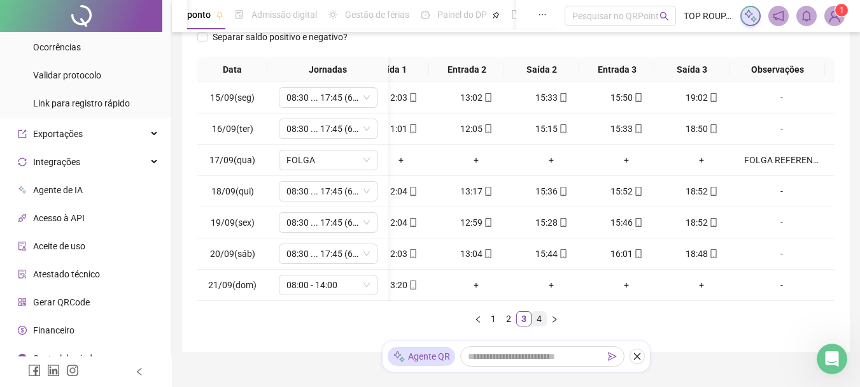
click at [535, 325] on link "4" at bounding box center [539, 318] width 14 height 14
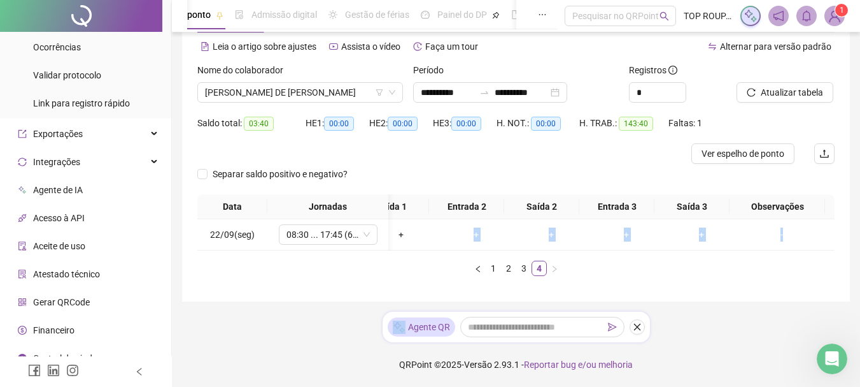
scroll to position [0, 68]
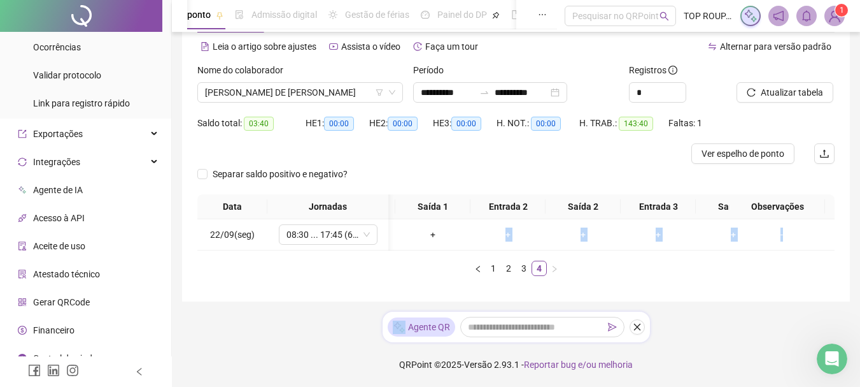
drag, startPoint x: 395, startPoint y: 239, endPoint x: 204, endPoint y: 252, distance: 191.4
click at [204, 252] on div "Data Jornadas Entrada 1 Saída 1 Entrada 2 Saída 2 Entrada 3 Saída 3 Observações…" at bounding box center [515, 235] width 637 height 82
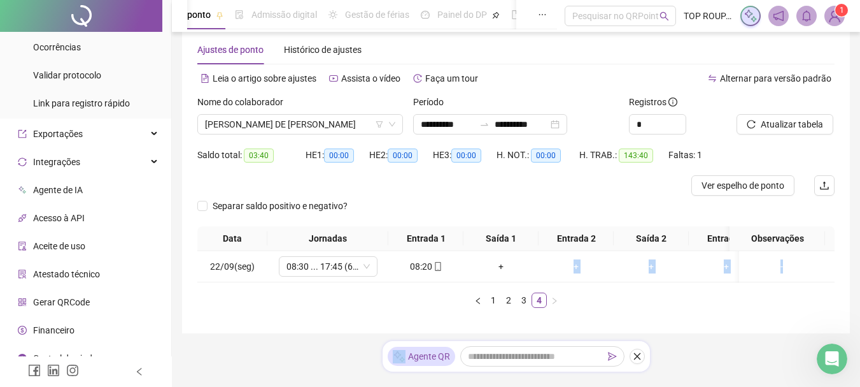
scroll to position [0, 0]
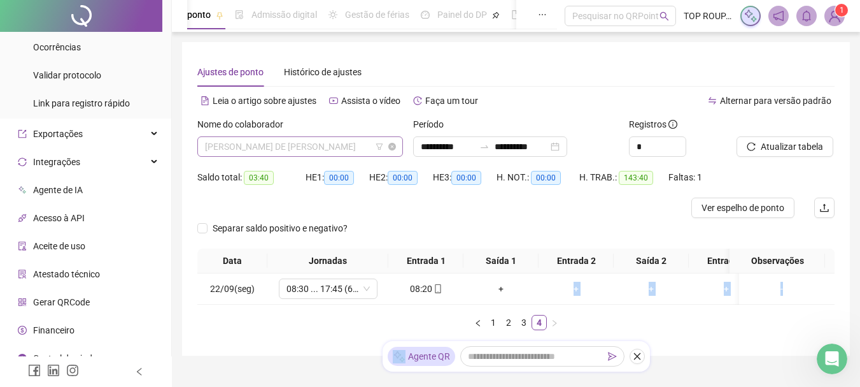
click at [248, 137] on span "[PERSON_NAME] DE [PERSON_NAME]" at bounding box center [300, 146] width 190 height 19
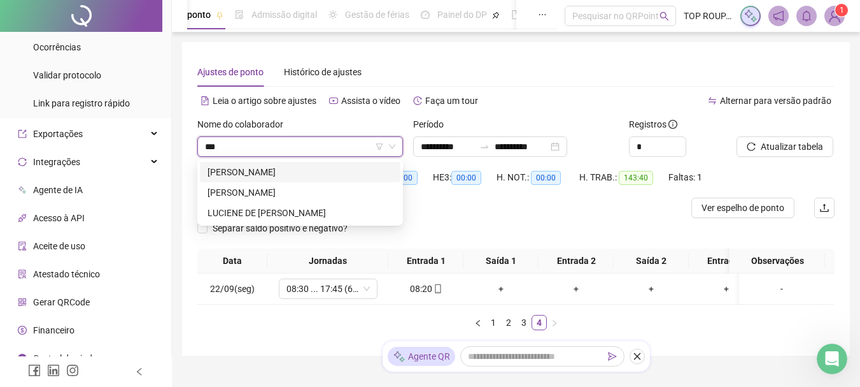
type input "****"
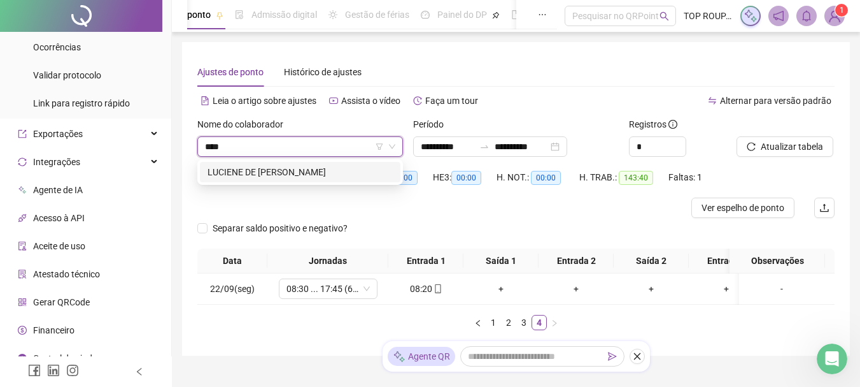
click at [257, 171] on div "LUCIENE DE [PERSON_NAME]" at bounding box center [300, 172] width 185 height 14
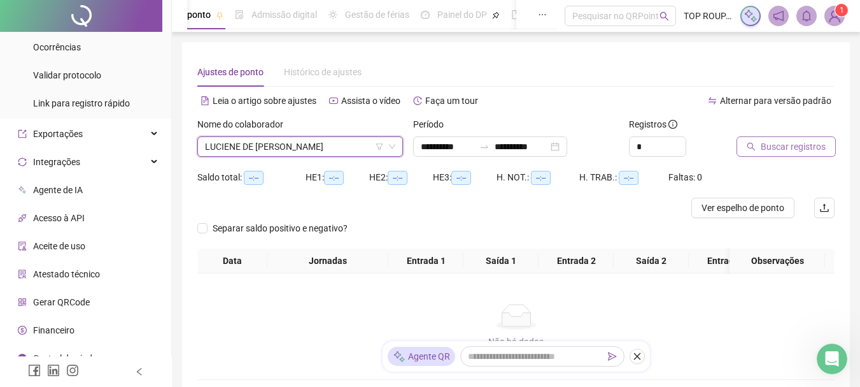
click at [781, 148] on span "Buscar registros" at bounding box center [793, 146] width 65 height 14
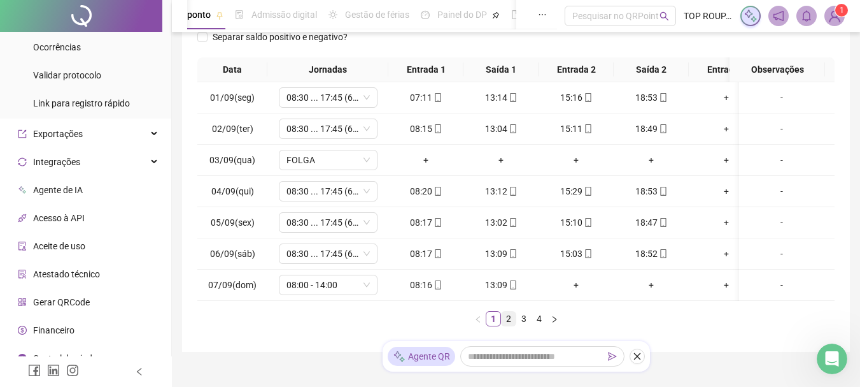
click at [508, 325] on link "2" at bounding box center [509, 318] width 14 height 14
click at [525, 325] on link "3" at bounding box center [524, 318] width 14 height 14
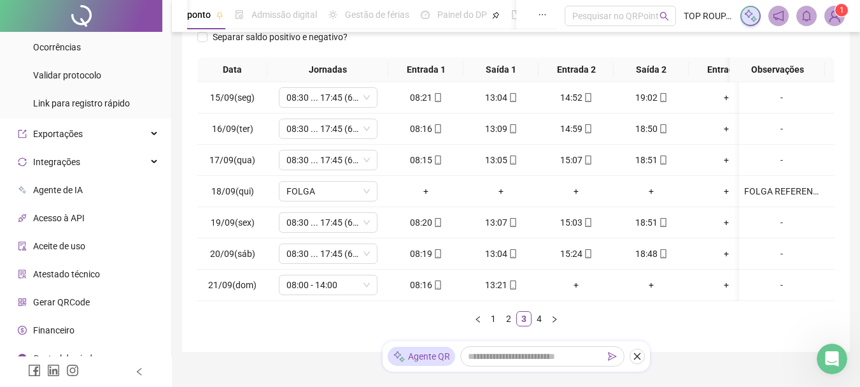
drag, startPoint x: 505, startPoint y: 311, endPoint x: 418, endPoint y: 311, distance: 86.6
click at [418, 311] on div "Data Jornadas Entrada 1 Saída 1 Entrada 2 Saída 2 Entrada 3 Saída 3 Observações…" at bounding box center [515, 191] width 637 height 269
click at [415, 315] on div "Data Jornadas Entrada 1 Saída 1 Entrada 2 Saída 2 Entrada 3 Saída 3 Observações…" at bounding box center [515, 191] width 637 height 269
click at [536, 325] on link "4" at bounding box center [539, 318] width 14 height 14
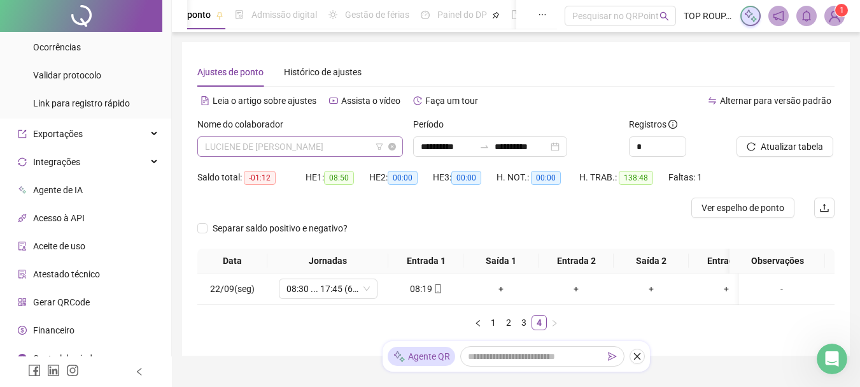
click at [312, 143] on span "LUCIENE DE [PERSON_NAME]" at bounding box center [300, 146] width 190 height 19
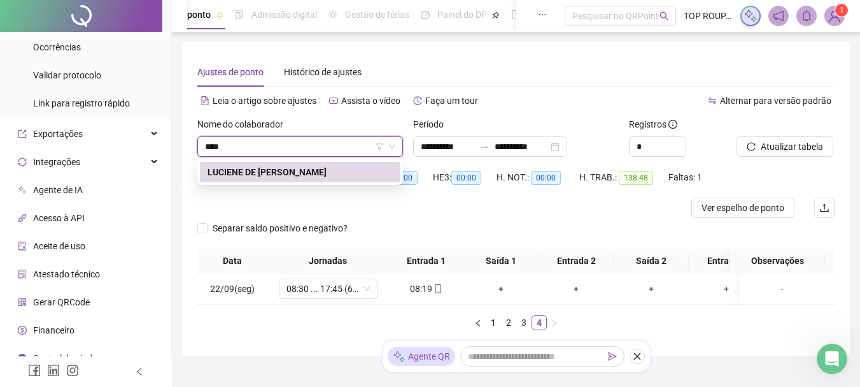
type input "****"
drag, startPoint x: 290, startPoint y: 185, endPoint x: 296, endPoint y: 174, distance: 12.8
click at [290, 184] on div "Saldo total: -01:12" at bounding box center [251, 177] width 108 height 20
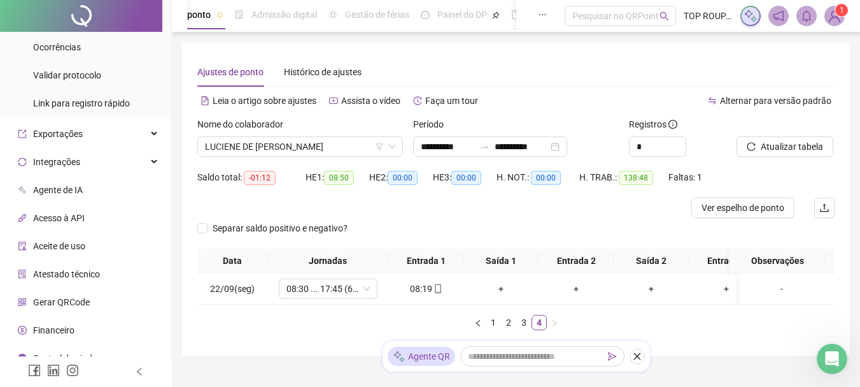
click at [297, 171] on div "Saldo total: -01:12" at bounding box center [251, 177] width 108 height 15
click at [756, 155] on button "Atualizar tabela" at bounding box center [785, 146] width 97 height 20
click at [346, 148] on span "LUCIENE DE [PERSON_NAME]" at bounding box center [300, 146] width 190 height 19
click at [301, 146] on span "LUCIENE DE [PERSON_NAME]" at bounding box center [300, 146] width 190 height 19
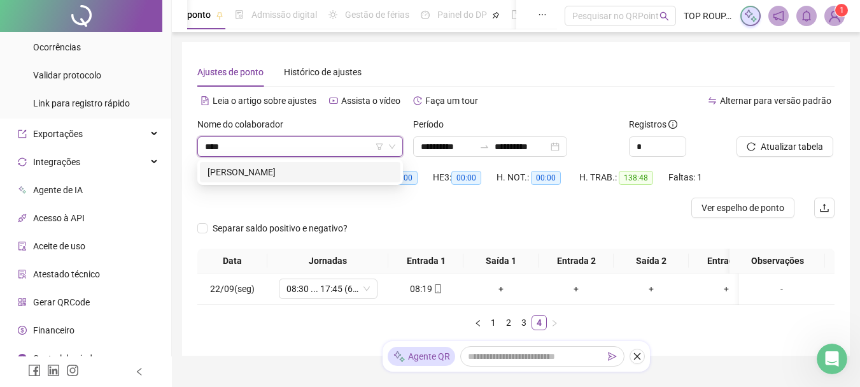
type input "****"
click at [314, 162] on div "42930 [PERSON_NAME]" at bounding box center [300, 171] width 206 height 25
click at [318, 179] on div "[PERSON_NAME]" at bounding box center [300, 172] width 201 height 20
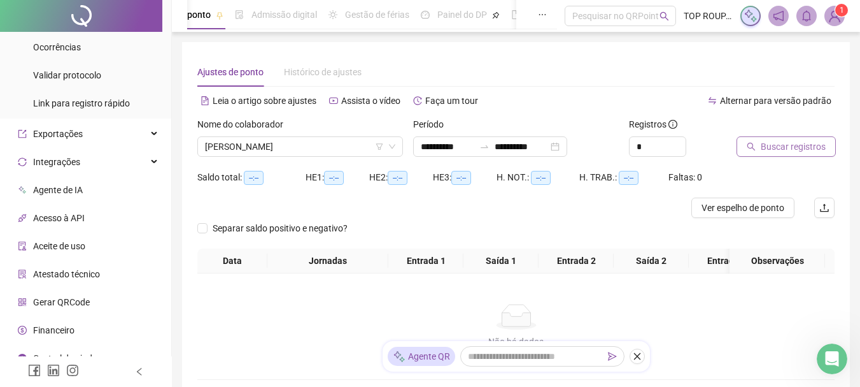
click at [788, 148] on span "Buscar registros" at bounding box center [793, 146] width 65 height 14
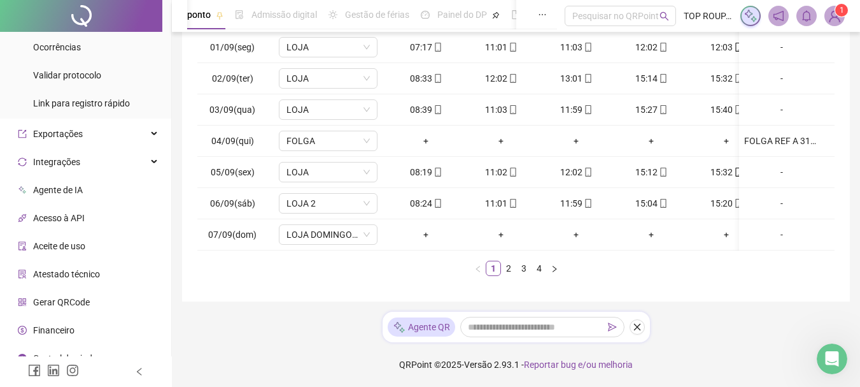
drag, startPoint x: 580, startPoint y: 250, endPoint x: 581, endPoint y: 243, distance: 7.9
click at [581, 245] on div "Data Jornadas Entrada 1 Saída 1 Entrada 2 Saída 2 Entrada 3 Saída 3 Observações…" at bounding box center [515, 141] width 637 height 269
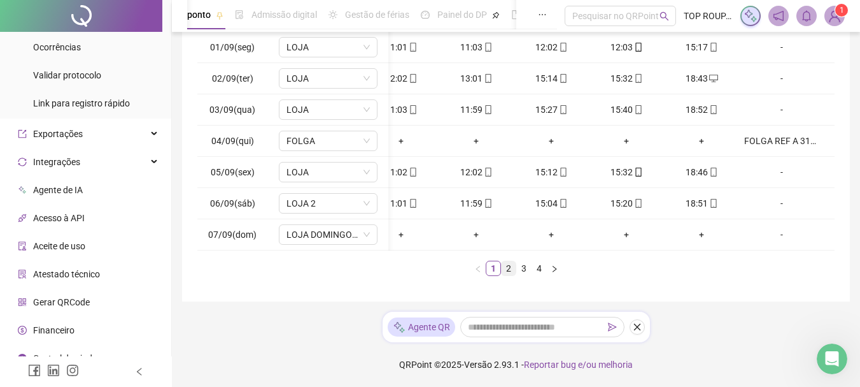
click at [511, 266] on link "2" at bounding box center [509, 268] width 14 height 14
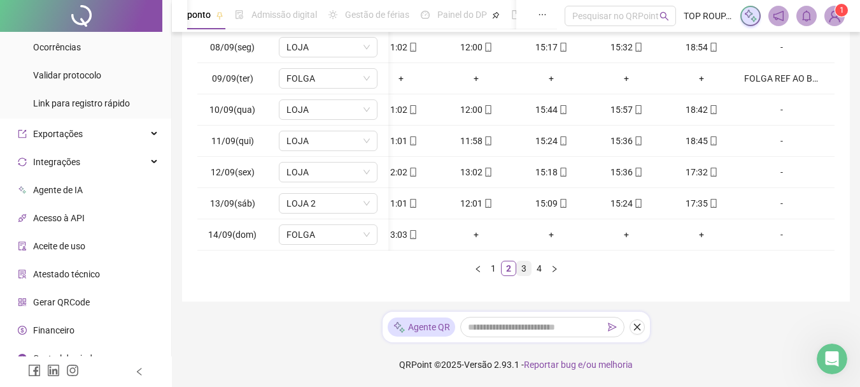
click at [521, 273] on link "3" at bounding box center [524, 268] width 14 height 14
click at [359, 227] on span "FOLGA" at bounding box center [328, 234] width 83 height 19
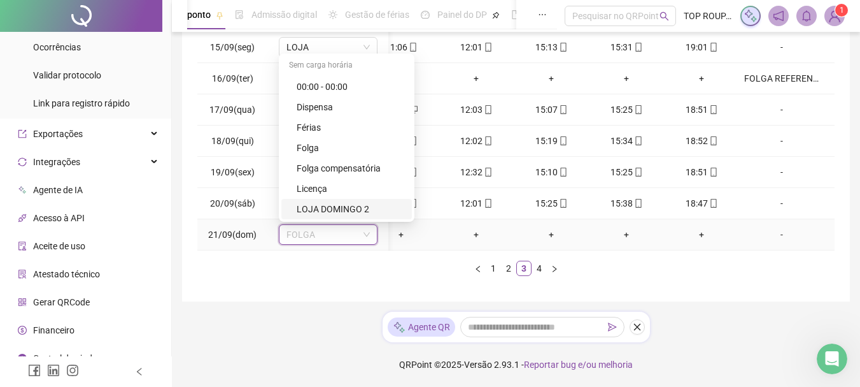
click at [358, 202] on div "LOJA DOMINGO 2" at bounding box center [351, 209] width 108 height 14
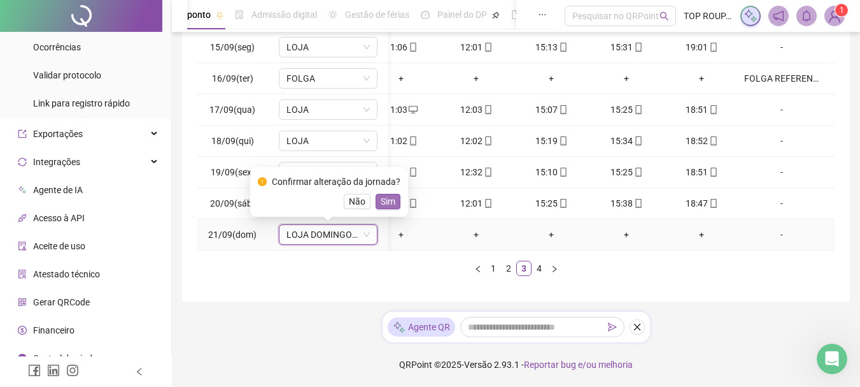
click at [384, 194] on span "Sim" at bounding box center [388, 201] width 15 height 14
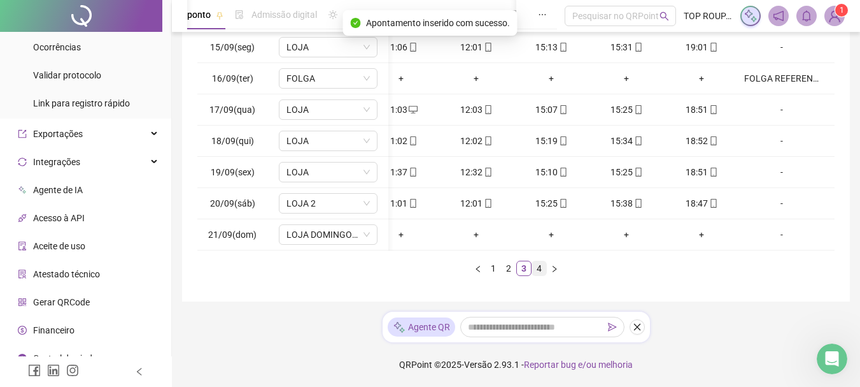
click at [537, 266] on link "4" at bounding box center [539, 268] width 14 height 14
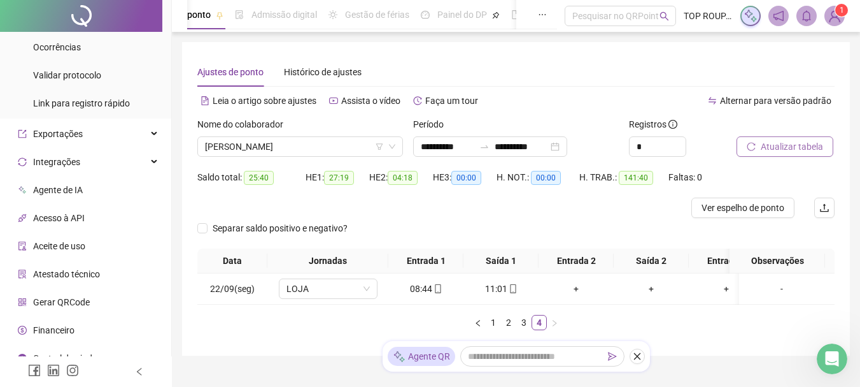
click at [777, 143] on span "Atualizar tabela" at bounding box center [792, 146] width 62 height 14
click at [296, 143] on span "[PERSON_NAME]" at bounding box center [300, 146] width 190 height 19
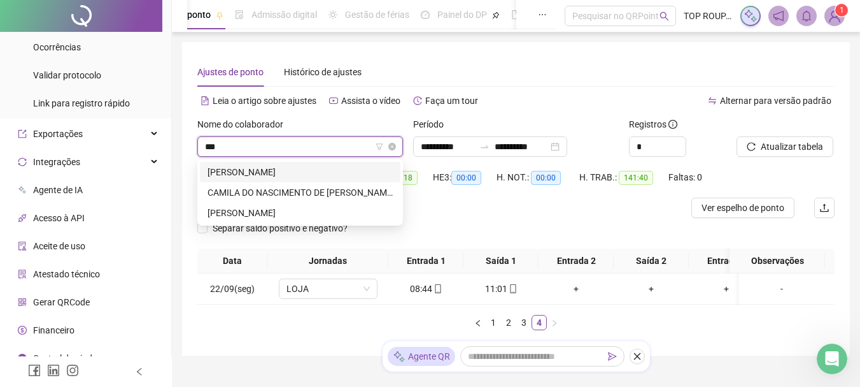
type input "****"
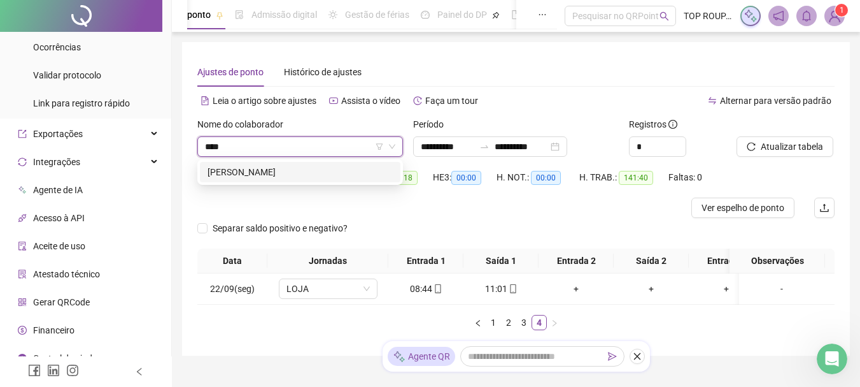
click at [320, 166] on div "[PERSON_NAME]" at bounding box center [300, 172] width 185 height 14
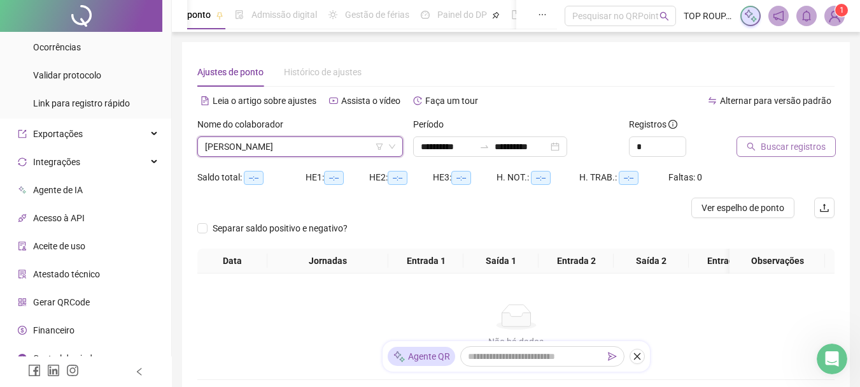
click at [779, 147] on span "Buscar registros" at bounding box center [793, 146] width 65 height 14
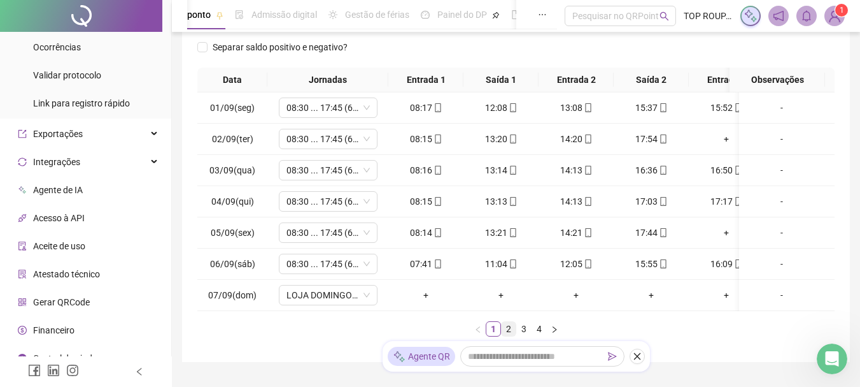
click at [502, 336] on link "2" at bounding box center [509, 329] width 14 height 14
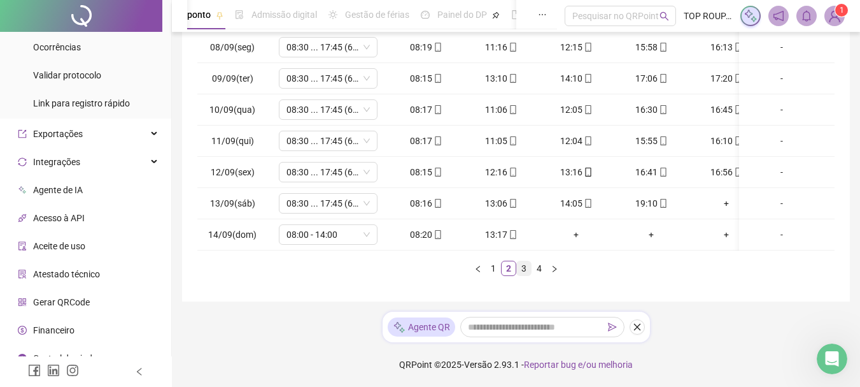
click at [522, 267] on link "3" at bounding box center [524, 268] width 14 height 14
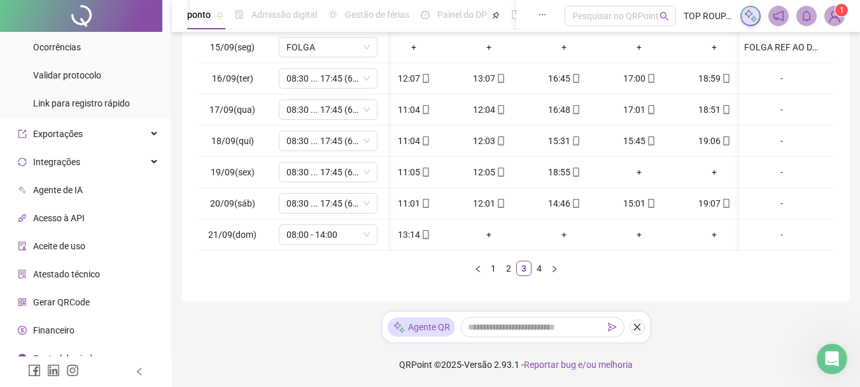
scroll to position [0, 110]
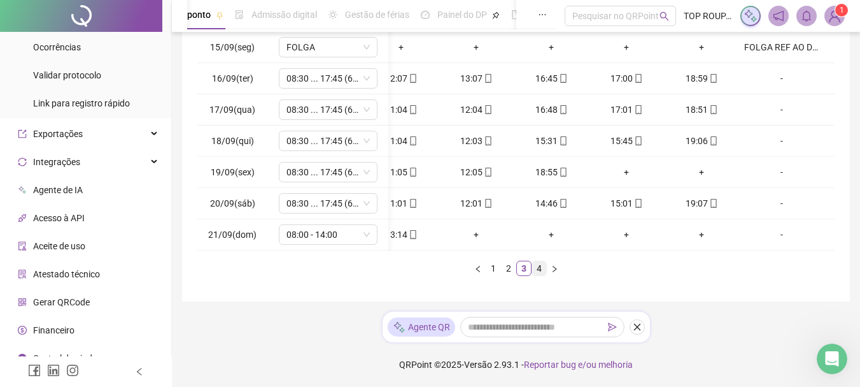
click at [541, 269] on link "4" at bounding box center [539, 268] width 14 height 14
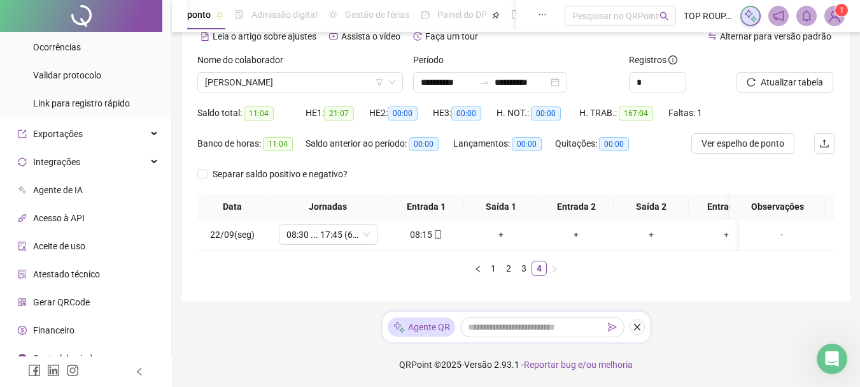
scroll to position [0, 0]
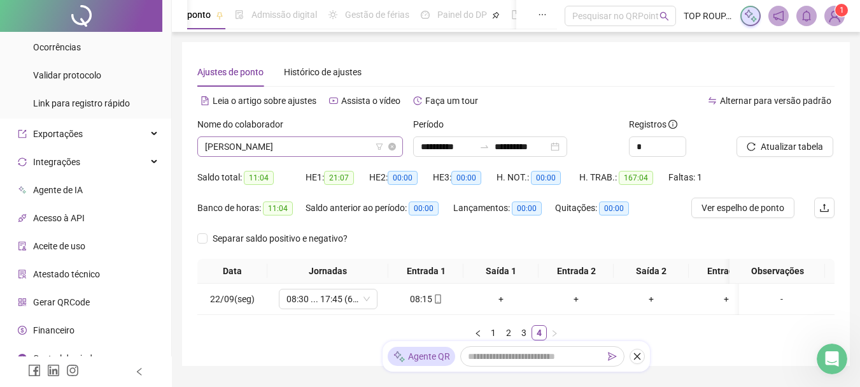
click at [278, 155] on span "[PERSON_NAME]" at bounding box center [300, 146] width 190 height 19
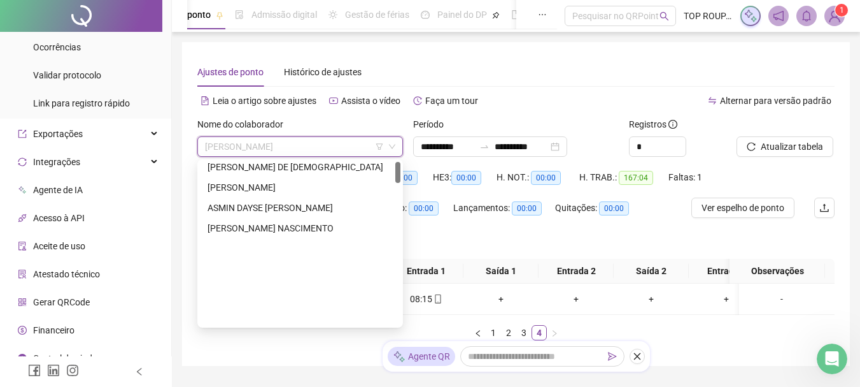
scroll to position [191, 0]
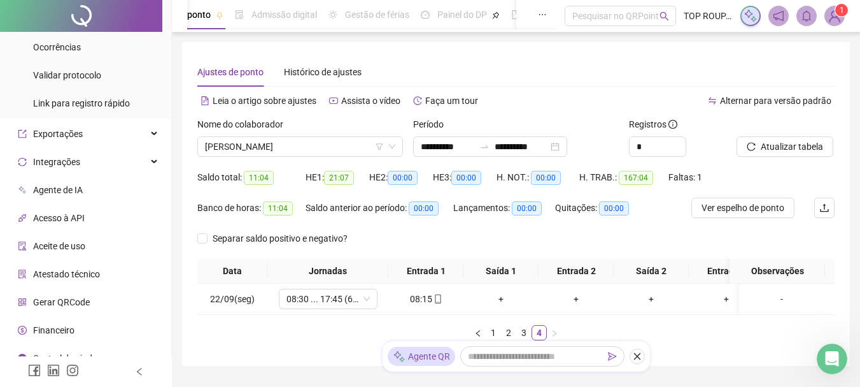
click at [420, 327] on div "Data Jornadas Entrada 1 Saída 1 Entrada 2 Saída 2 Entrada 3 Saída 3 Observações…" at bounding box center [515, 300] width 637 height 82
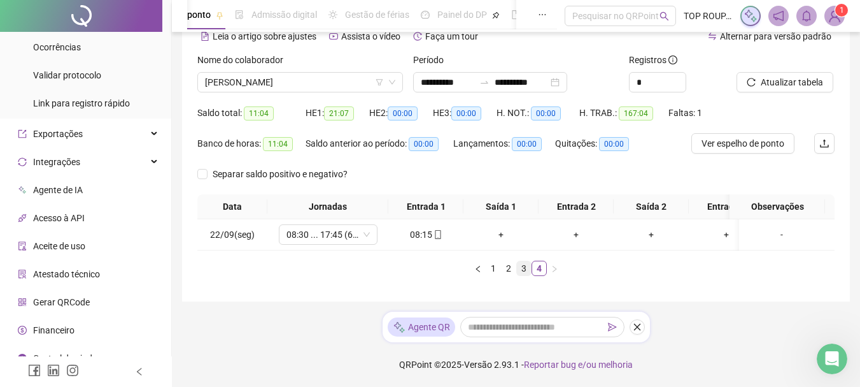
click at [525, 271] on link "3" at bounding box center [524, 268] width 14 height 14
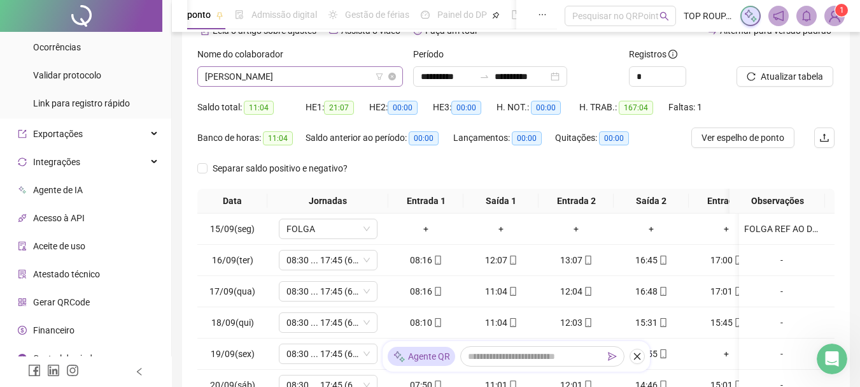
scroll to position [0, 0]
click at [304, 79] on span "[PERSON_NAME]" at bounding box center [300, 76] width 190 height 19
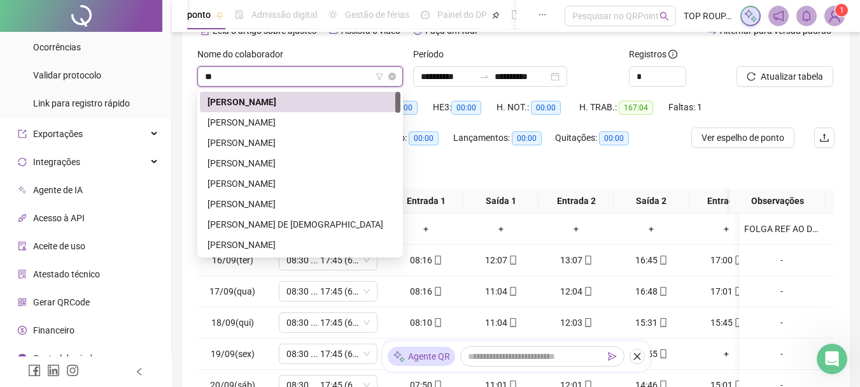
type input "***"
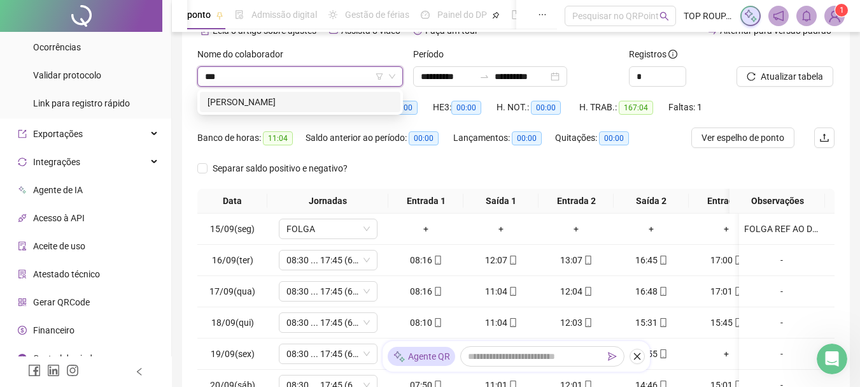
click at [308, 99] on div "[PERSON_NAME]" at bounding box center [300, 102] width 185 height 14
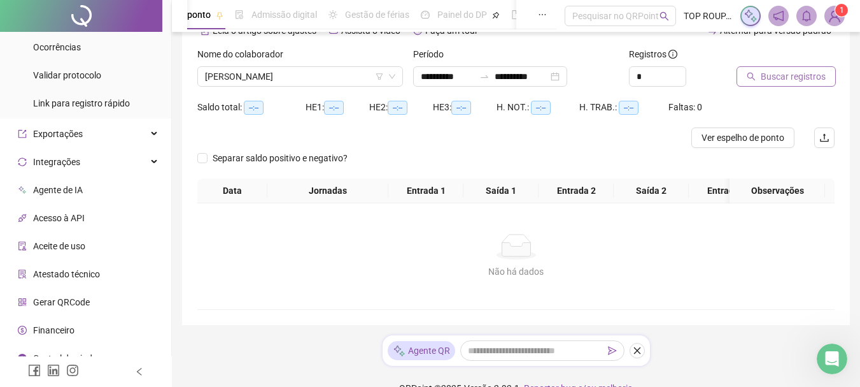
click at [794, 75] on span "Buscar registros" at bounding box center [793, 76] width 65 height 14
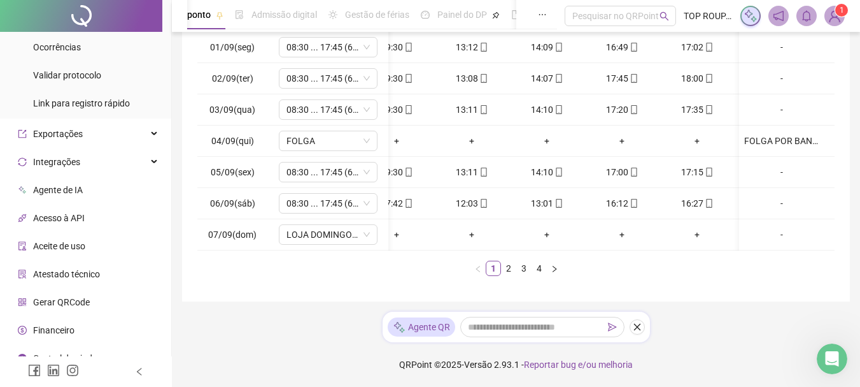
scroll to position [0, 110]
click at [503, 269] on link "2" at bounding box center [509, 268] width 14 height 14
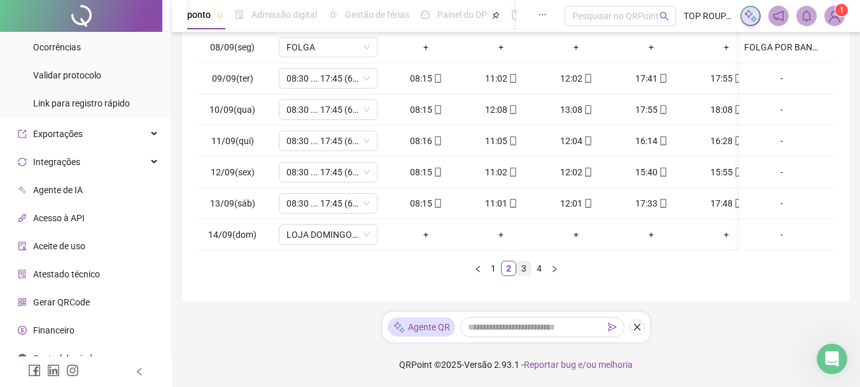
click at [522, 263] on link "3" at bounding box center [524, 268] width 14 height 14
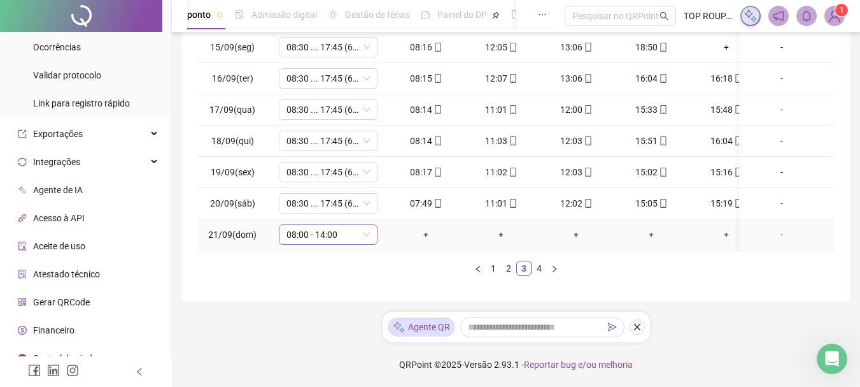
click at [327, 225] on span "08:00 - 14:00" at bounding box center [328, 234] width 83 height 19
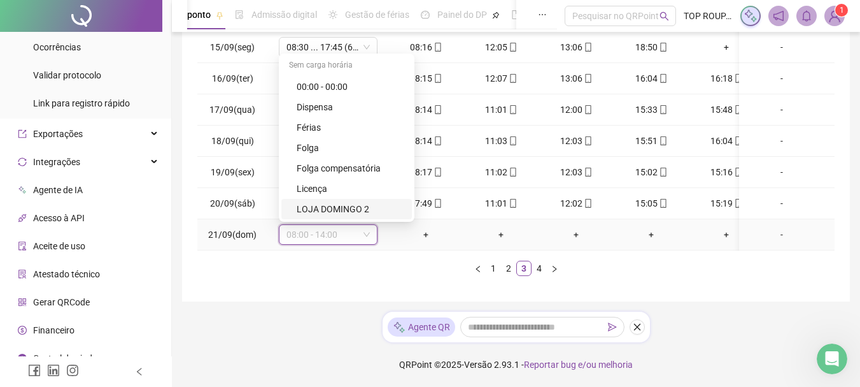
click at [350, 202] on div "LOJA DOMINGO 2" at bounding box center [351, 209] width 108 height 14
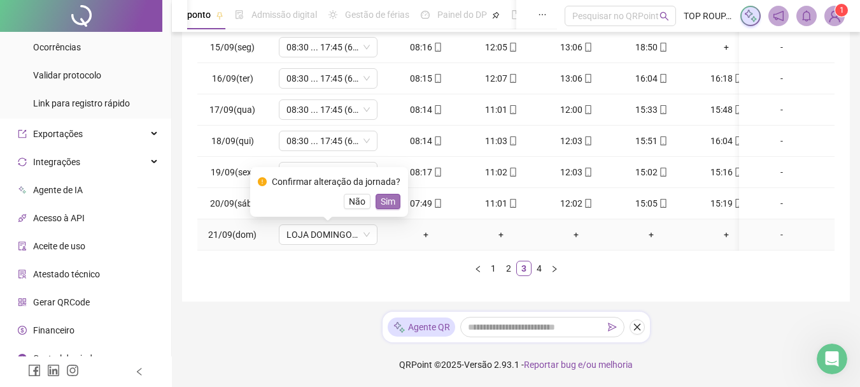
click at [381, 197] on span "Sim" at bounding box center [388, 201] width 15 height 14
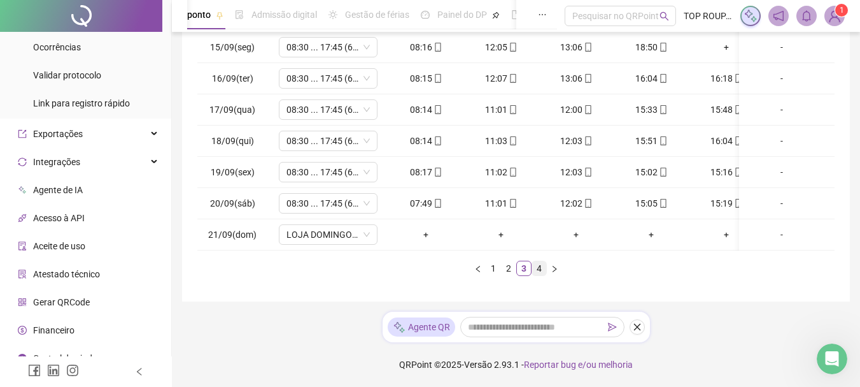
click at [538, 270] on link "4" at bounding box center [539, 268] width 14 height 14
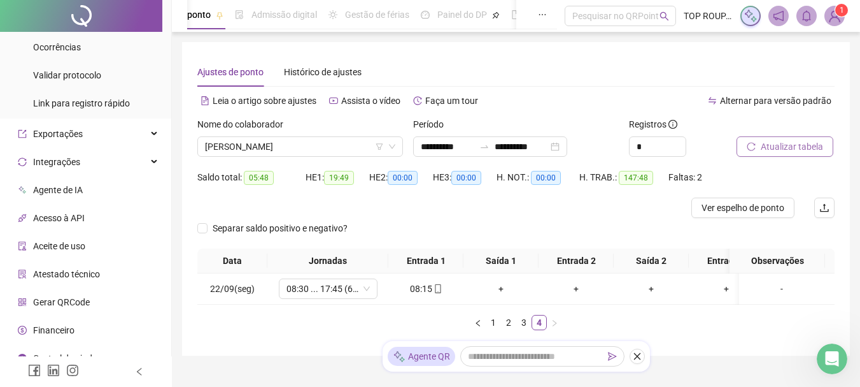
click at [814, 152] on span "Atualizar tabela" at bounding box center [792, 146] width 62 height 14
click at [280, 142] on span "[PERSON_NAME]" at bounding box center [300, 146] width 190 height 19
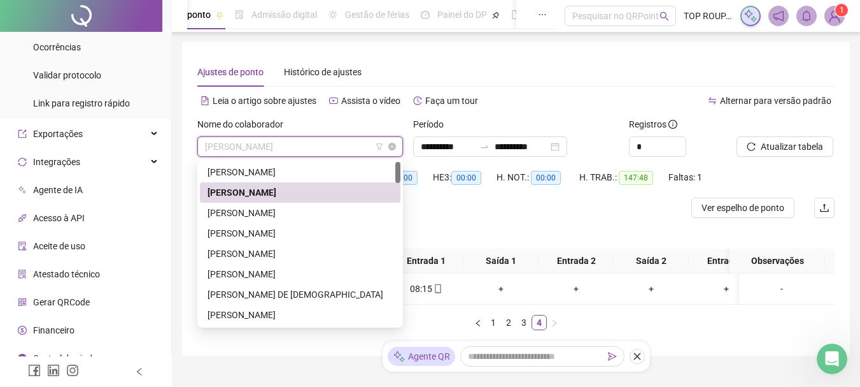
click at [280, 143] on span "[PERSON_NAME]" at bounding box center [300, 146] width 190 height 19
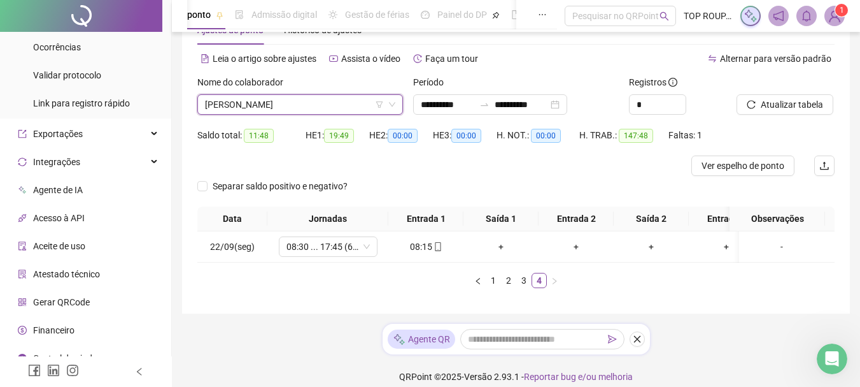
scroll to position [64, 0]
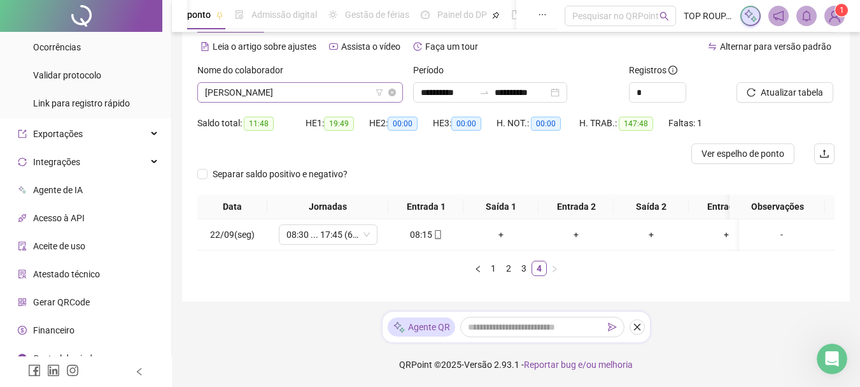
click at [299, 88] on span "[PERSON_NAME]" at bounding box center [300, 92] width 190 height 19
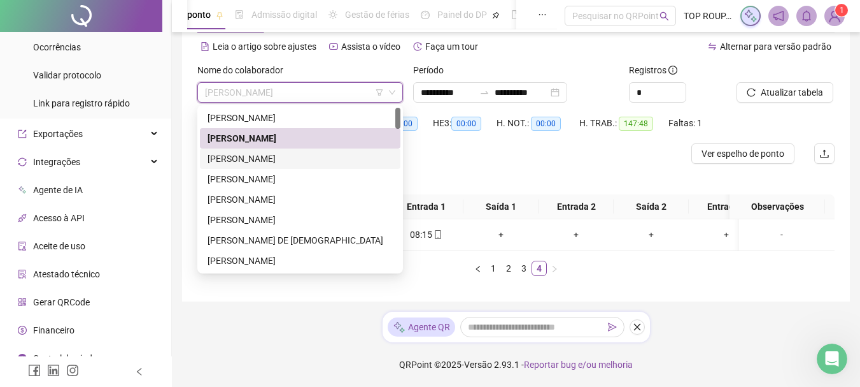
click at [249, 152] on div "[PERSON_NAME]" at bounding box center [300, 159] width 185 height 14
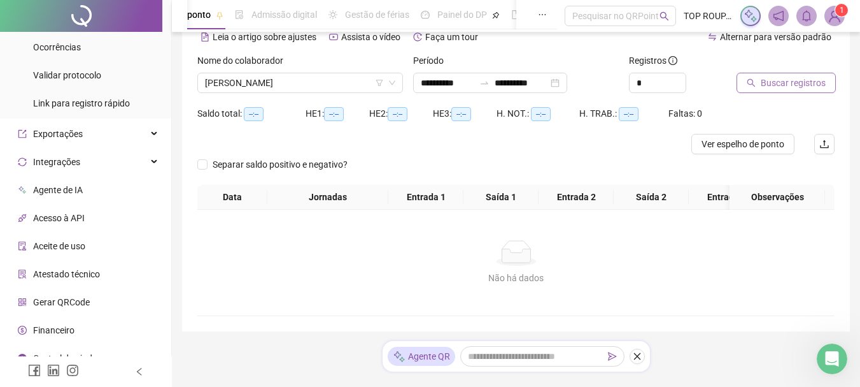
click at [767, 87] on span "Buscar registros" at bounding box center [793, 83] width 65 height 14
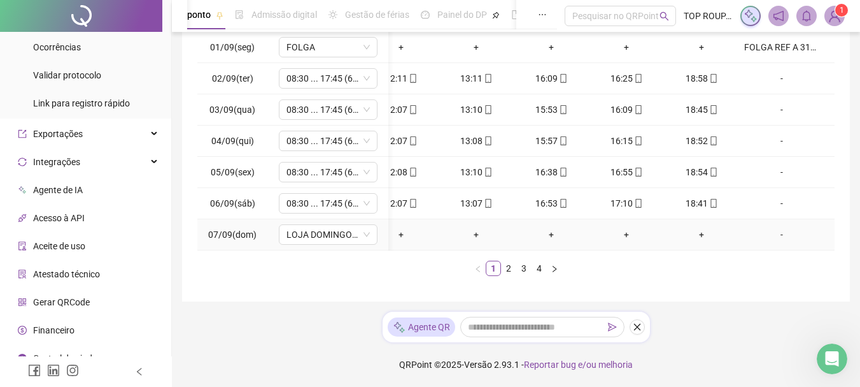
scroll to position [251, 0]
click at [664, 239] on td "+" at bounding box center [701, 234] width 75 height 31
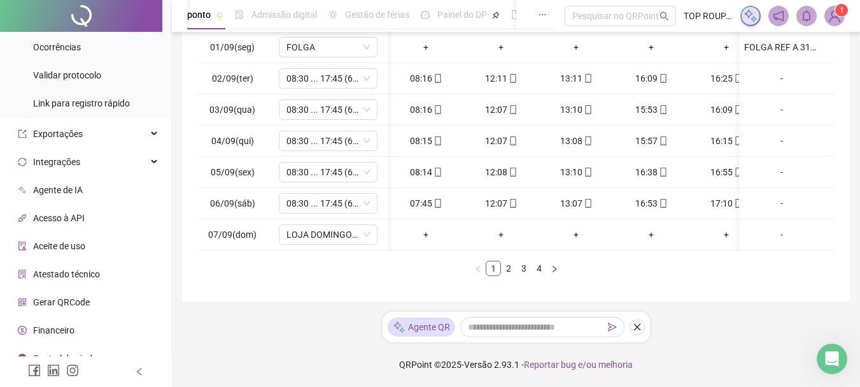
scroll to position [0, 110]
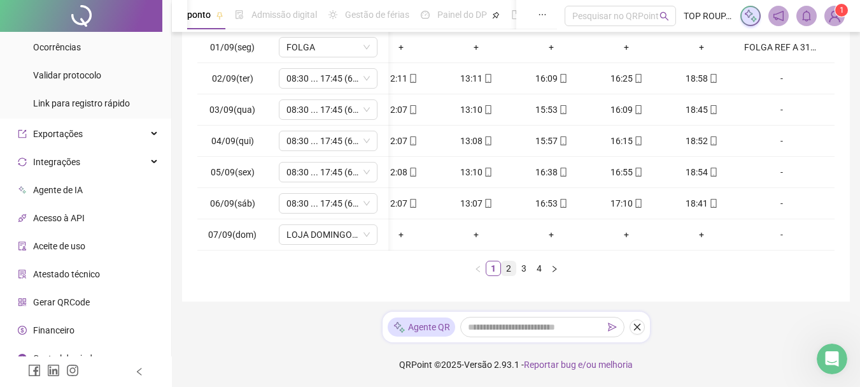
click at [512, 263] on link "2" at bounding box center [509, 268] width 14 height 14
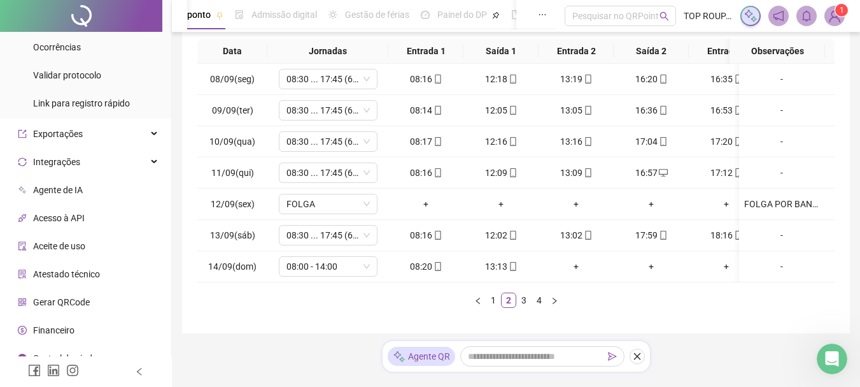
scroll to position [187, 0]
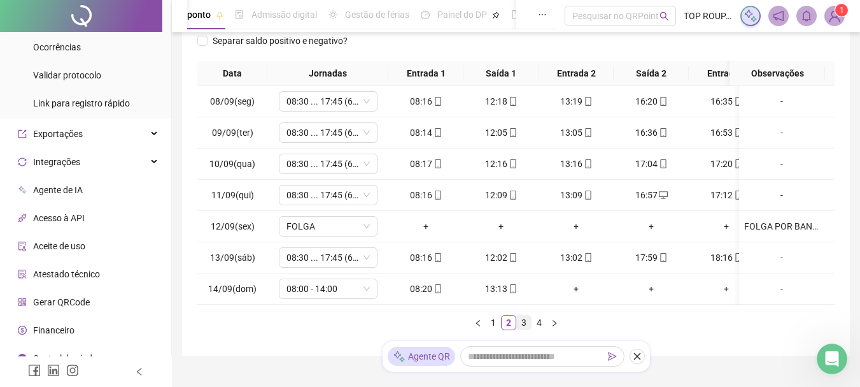
click at [526, 329] on link "3" at bounding box center [524, 322] width 14 height 14
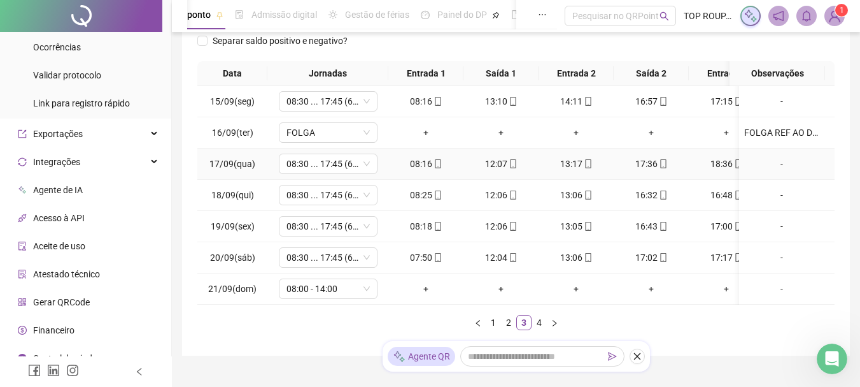
click at [772, 163] on div "-" at bounding box center [781, 164] width 75 height 14
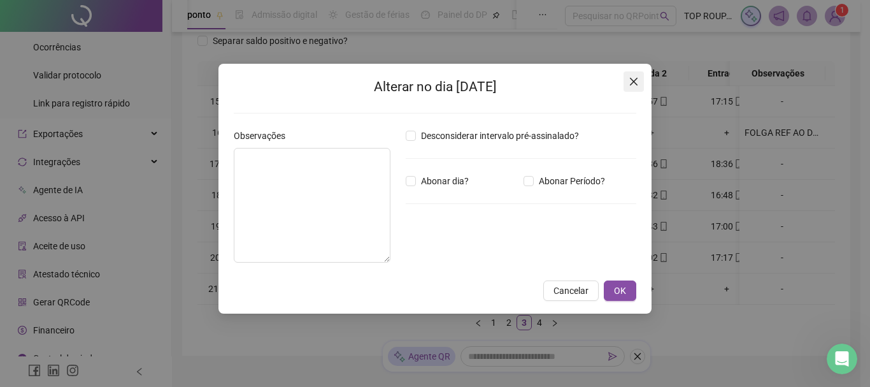
click at [638, 83] on icon "close" at bounding box center [634, 81] width 10 height 10
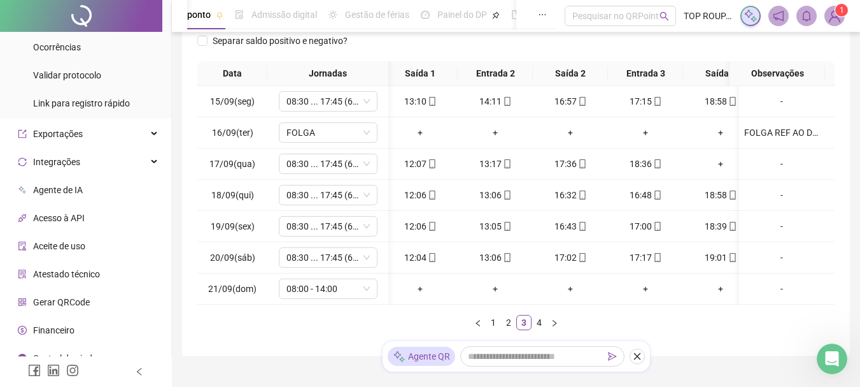
scroll to position [0, 86]
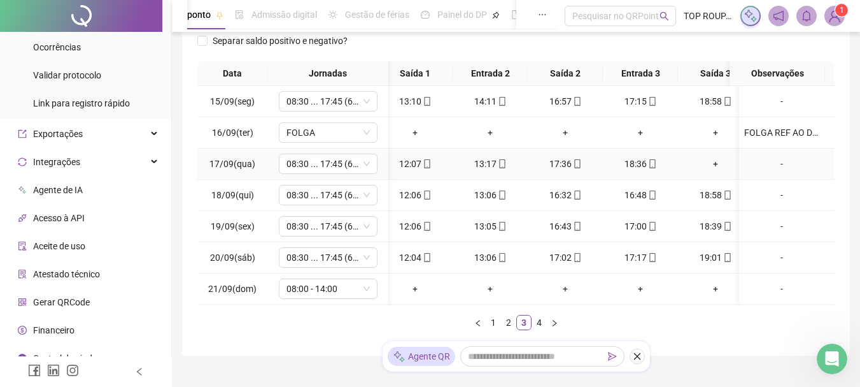
click at [714, 167] on div "+" at bounding box center [715, 164] width 65 height 14
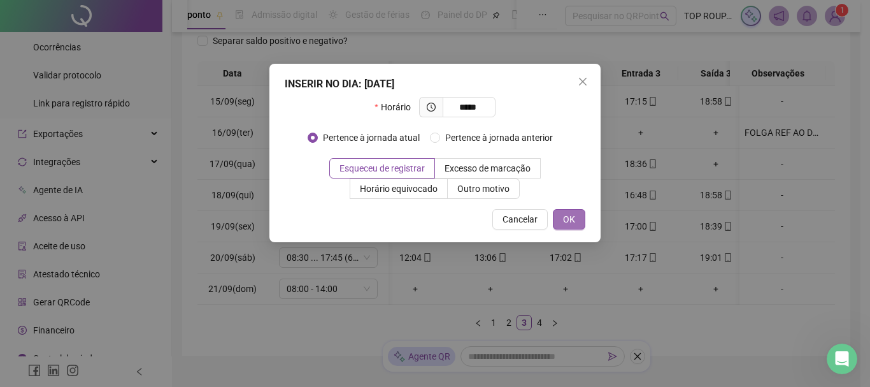
type input "*****"
click at [577, 213] on button "OK" at bounding box center [569, 219] width 32 height 20
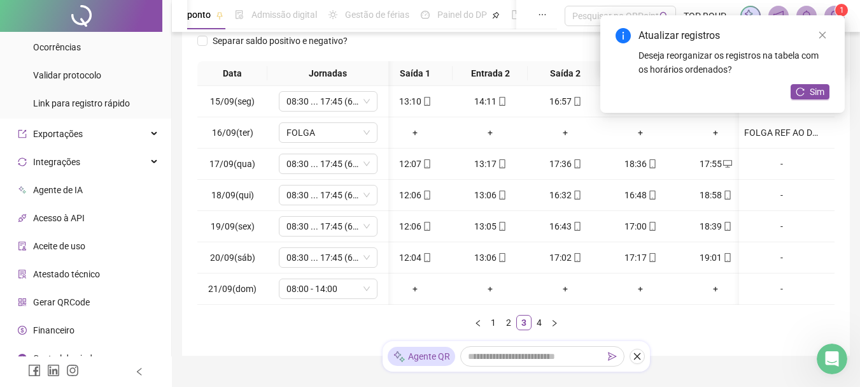
scroll to position [0, 89]
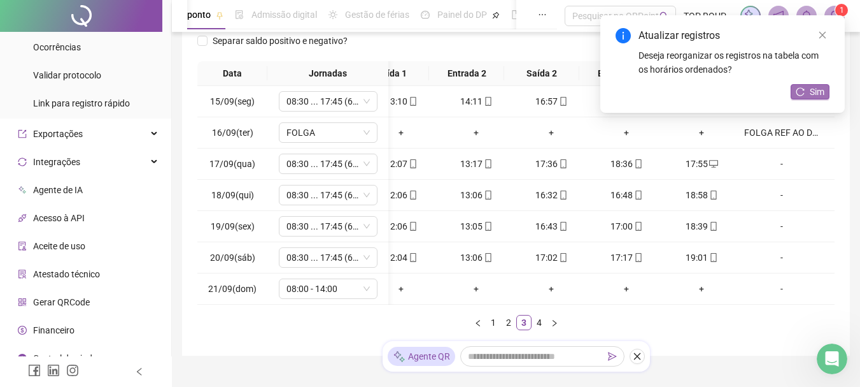
click at [816, 94] on span "Sim" at bounding box center [817, 92] width 15 height 14
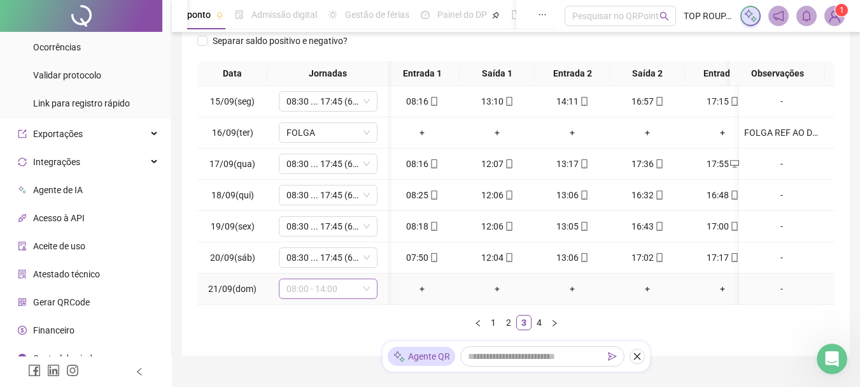
click at [339, 281] on span "08:00 - 14:00" at bounding box center [328, 288] width 83 height 19
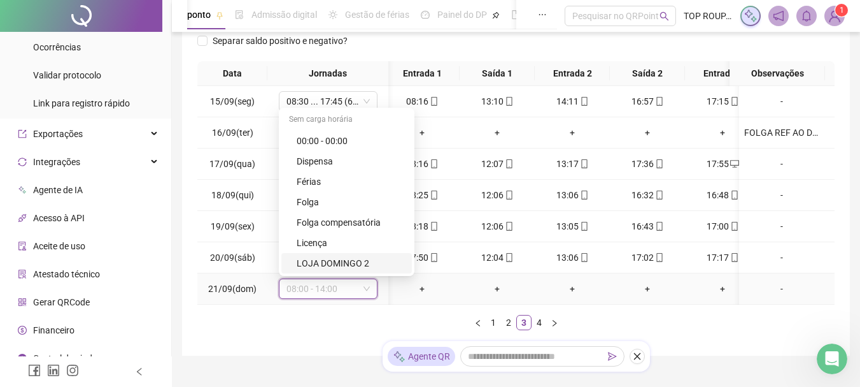
click at [366, 262] on div "LOJA DOMINGO 2" at bounding box center [351, 263] width 108 height 14
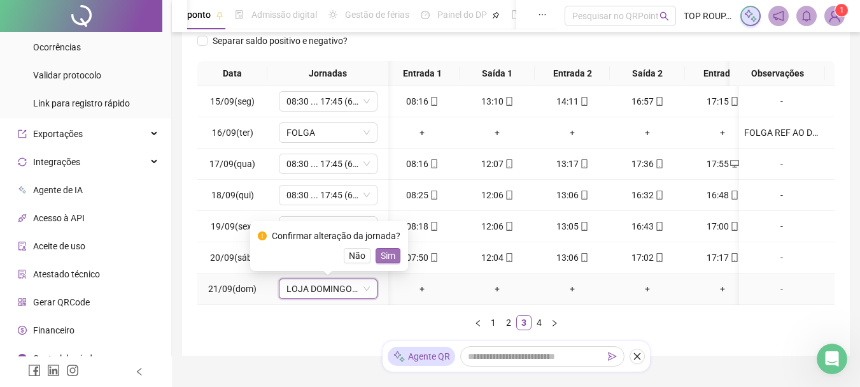
click at [388, 252] on span "Sim" at bounding box center [388, 255] width 15 height 14
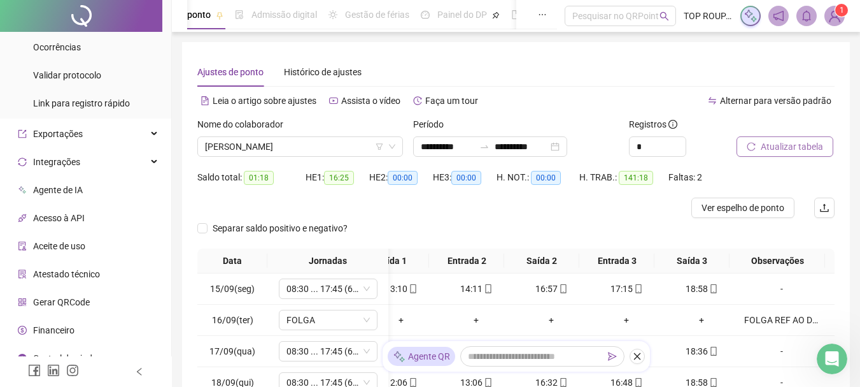
click at [760, 146] on button "Atualizar tabela" at bounding box center [785, 146] width 97 height 20
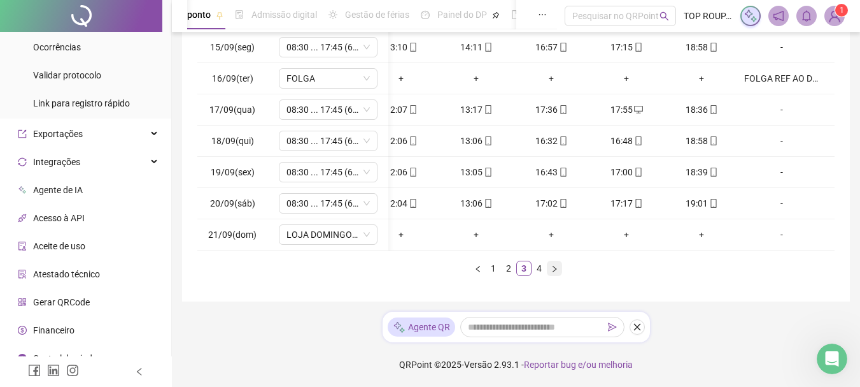
click at [547, 271] on button "button" at bounding box center [554, 267] width 15 height 15
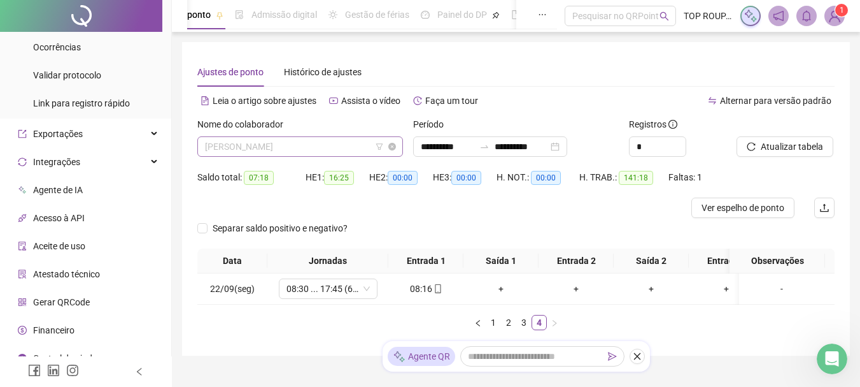
click at [291, 142] on span "[PERSON_NAME]" at bounding box center [300, 146] width 190 height 19
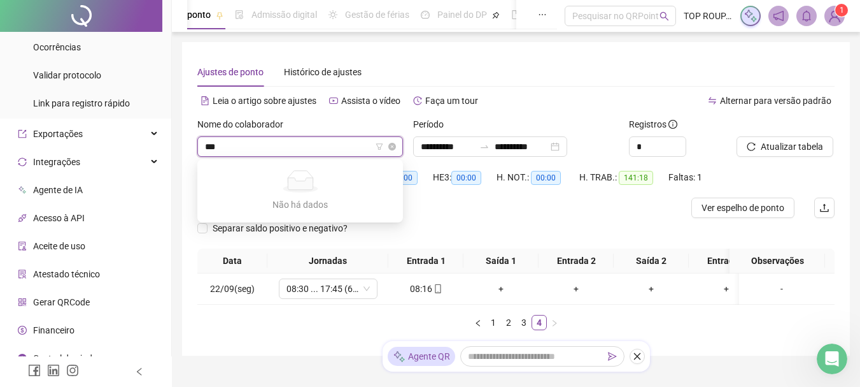
type input "**"
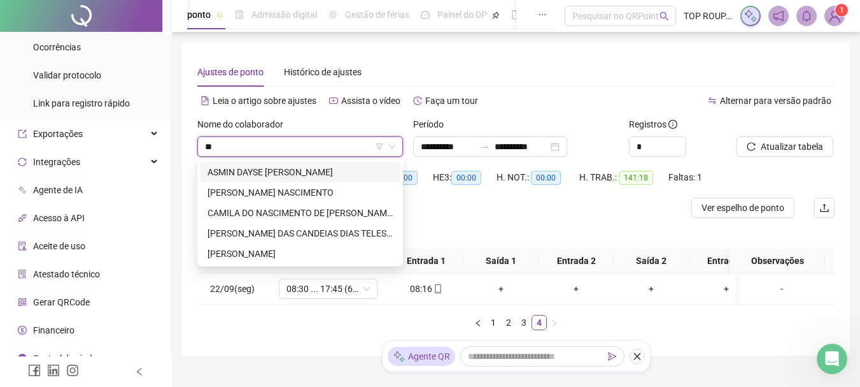
click at [289, 178] on div "ASMIN DAYSE [PERSON_NAME]" at bounding box center [300, 172] width 185 height 14
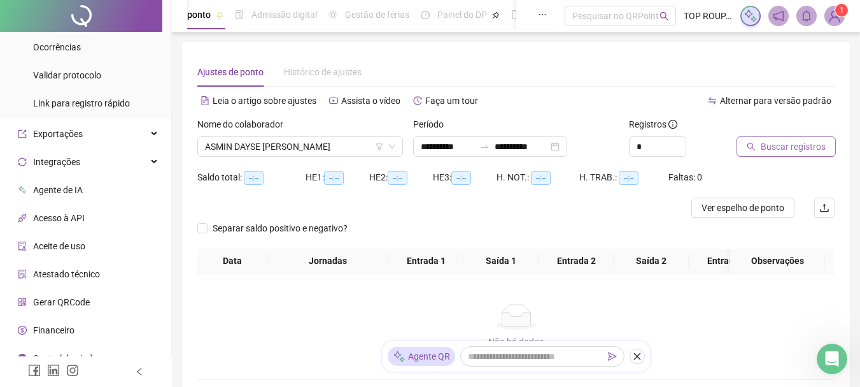
click at [799, 142] on span "Buscar registros" at bounding box center [793, 146] width 65 height 14
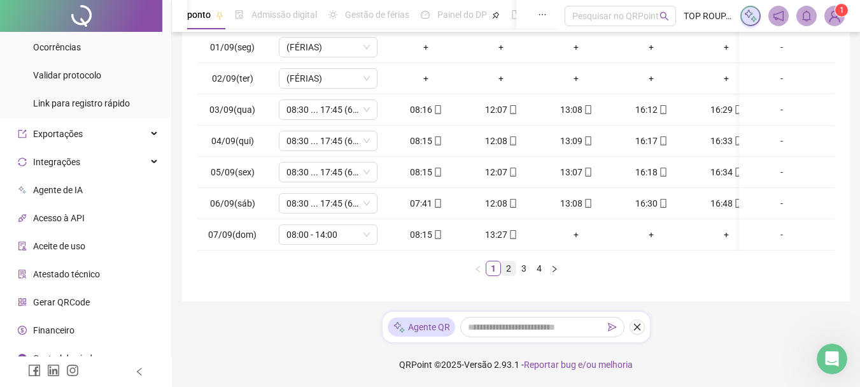
click at [502, 266] on link "2" at bounding box center [509, 268] width 14 height 14
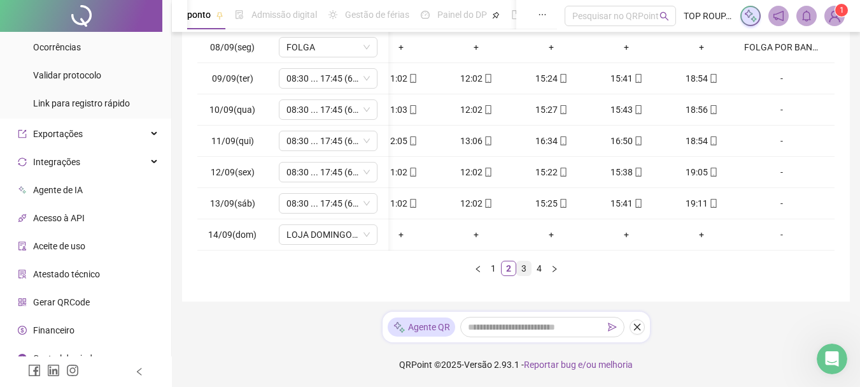
click at [522, 268] on link "3" at bounding box center [524, 268] width 14 height 14
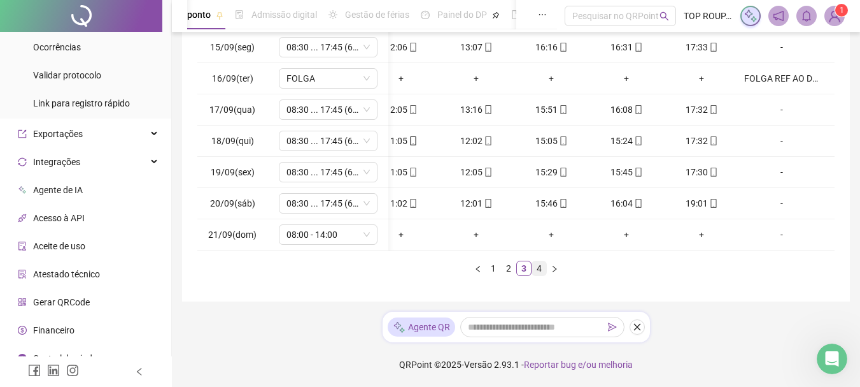
click at [543, 269] on link "4" at bounding box center [539, 268] width 14 height 14
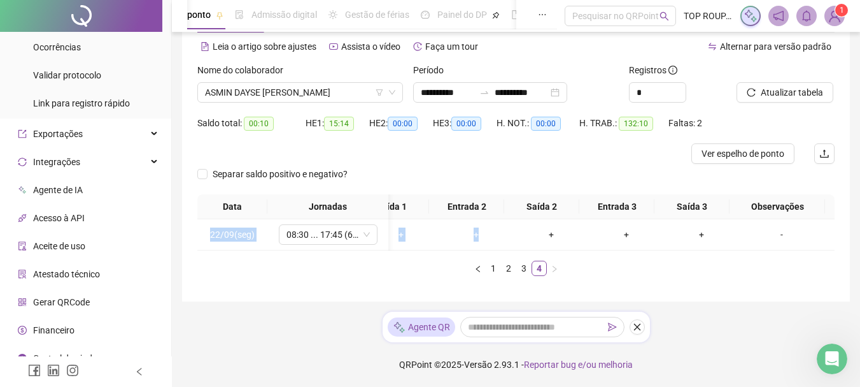
drag, startPoint x: 483, startPoint y: 240, endPoint x: 443, endPoint y: 243, distance: 40.2
click at [443, 243] on div "22/09(seg) 08:30 ... 17:45 (6 HORAS) + + + + + + -" at bounding box center [515, 234] width 637 height 31
drag, startPoint x: 446, startPoint y: 272, endPoint x: 438, endPoint y: 268, distance: 8.5
click at [438, 268] on ul "1 2 3 4" at bounding box center [515, 267] width 637 height 15
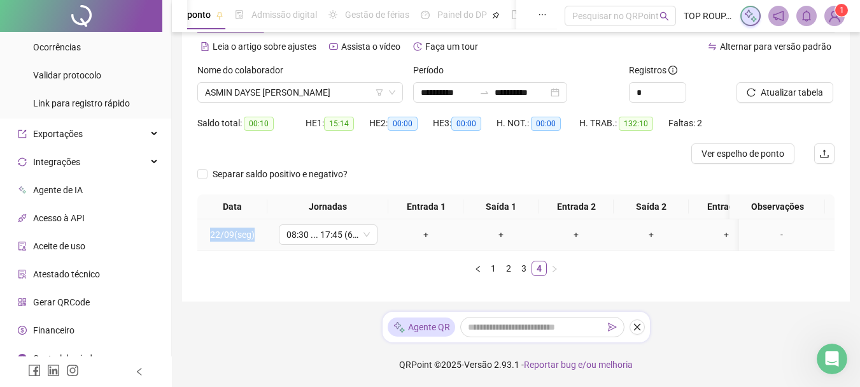
drag, startPoint x: 351, startPoint y: 239, endPoint x: 302, endPoint y: 242, distance: 48.5
click at [302, 242] on div "22/09(seg) 08:30 ... 17:45 (6 HORAS) + + + + + + -" at bounding box center [515, 234] width 637 height 31
click at [324, 227] on span "08:30 ... 17:45 (6 HORAS)" at bounding box center [328, 234] width 83 height 19
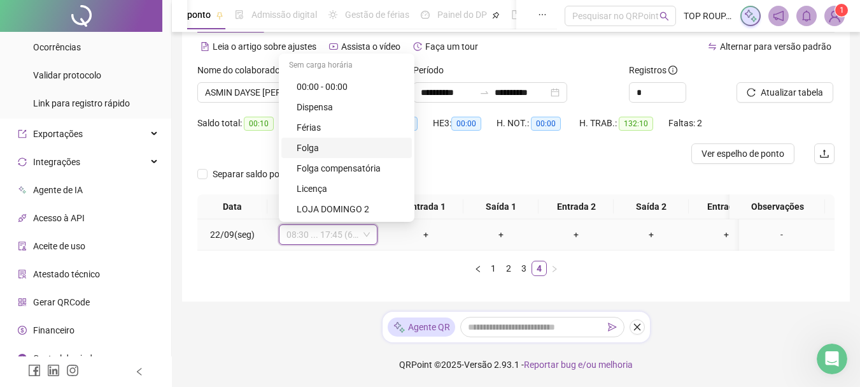
click at [357, 145] on div "Folga" at bounding box center [346, 148] width 131 height 20
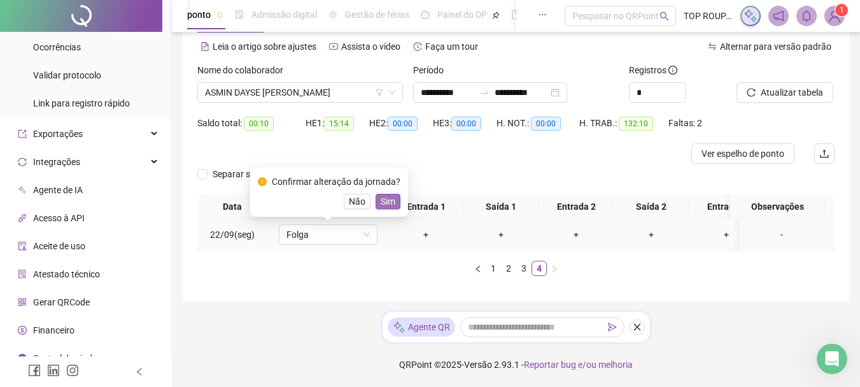
click at [388, 194] on span "Sim" at bounding box center [388, 201] width 15 height 14
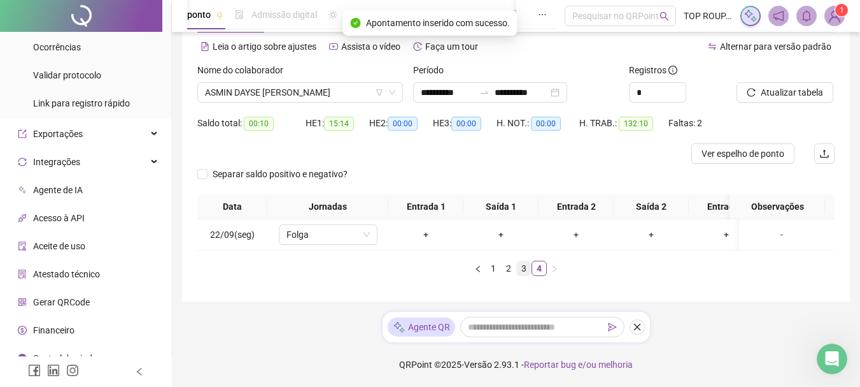
click at [522, 267] on link "3" at bounding box center [524, 268] width 14 height 14
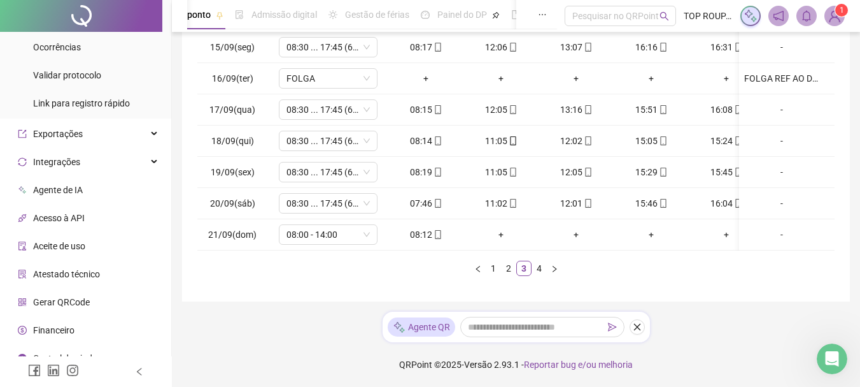
click at [545, 260] on div "Data Jornadas Entrada 1 Saída 1 Entrada 2 Saída 2 Entrada 3 Saída 3 Observações…" at bounding box center [515, 141] width 637 height 269
click at [544, 274] on link "4" at bounding box center [539, 268] width 14 height 14
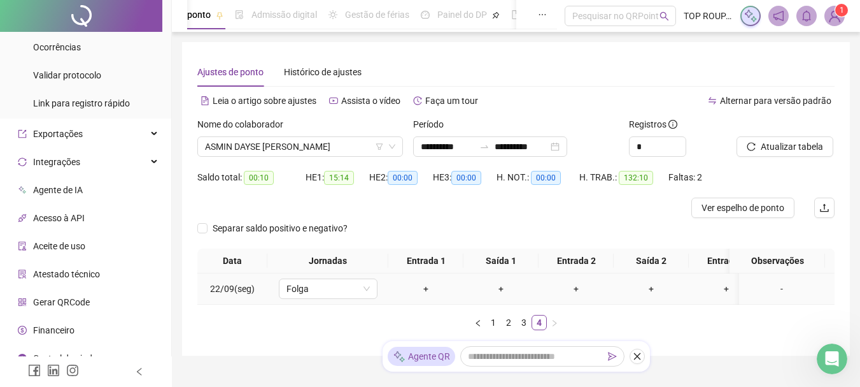
drag, startPoint x: 776, startPoint y: 289, endPoint x: 759, endPoint y: 287, distance: 17.3
click at [776, 289] on div "-" at bounding box center [781, 288] width 75 height 14
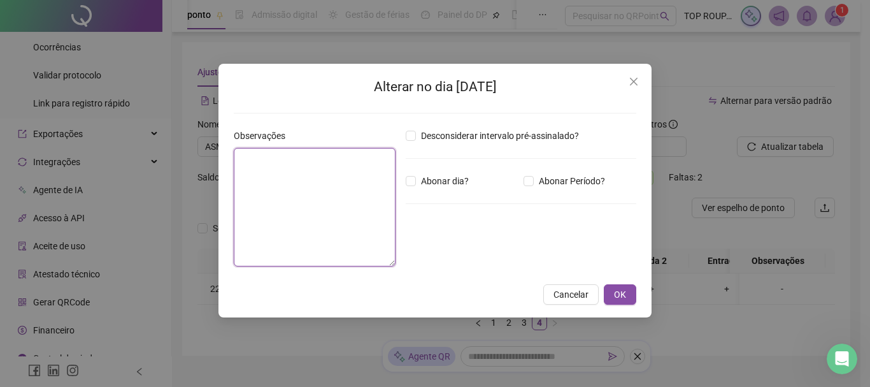
click at [360, 192] on textarea at bounding box center [315, 207] width 162 height 118
type textarea "**********"
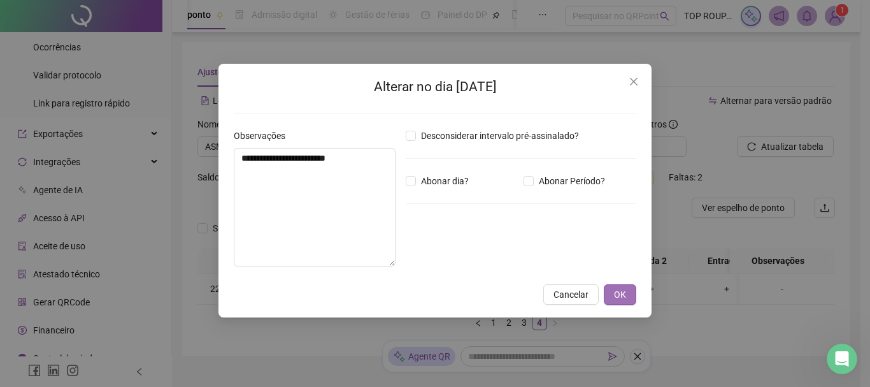
click at [630, 289] on button "OK" at bounding box center [620, 294] width 32 height 20
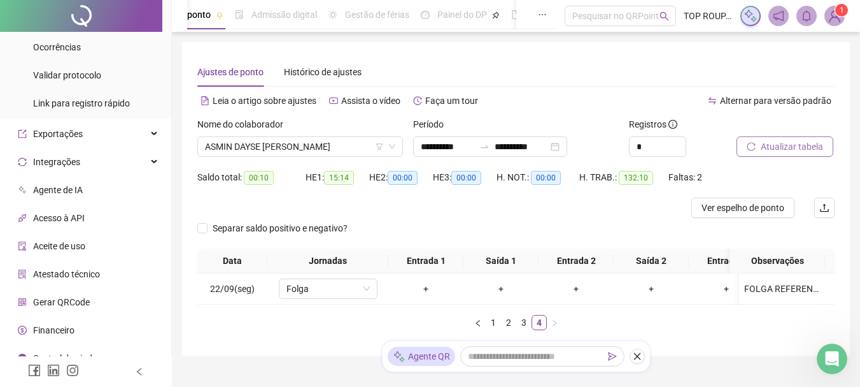
click at [788, 153] on span "Atualizar tabela" at bounding box center [792, 146] width 62 height 14
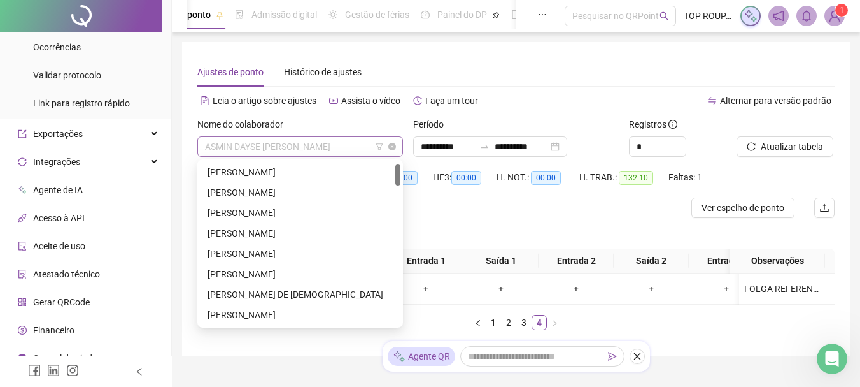
click at [267, 150] on span "ASMIN DAYSE [PERSON_NAME]" at bounding box center [300, 146] width 190 height 19
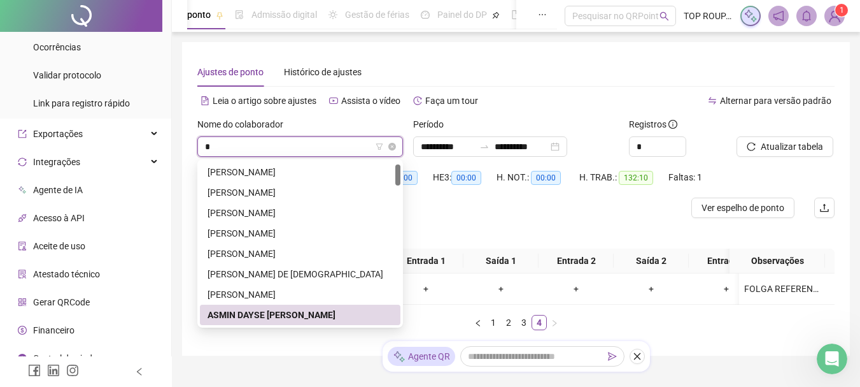
type input "**"
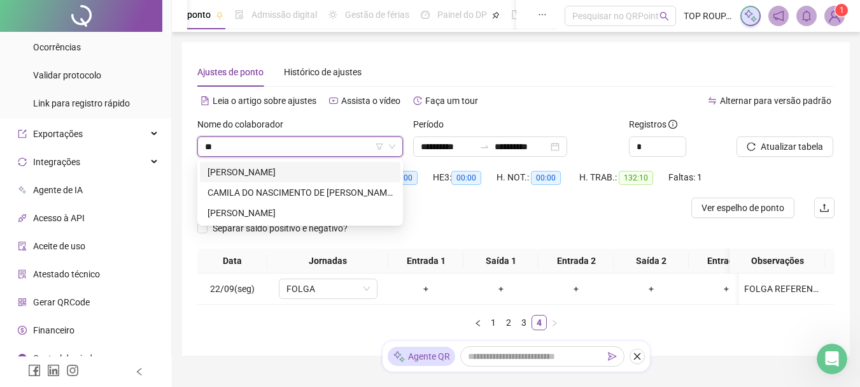
click at [267, 173] on div "[PERSON_NAME]" at bounding box center [300, 172] width 185 height 14
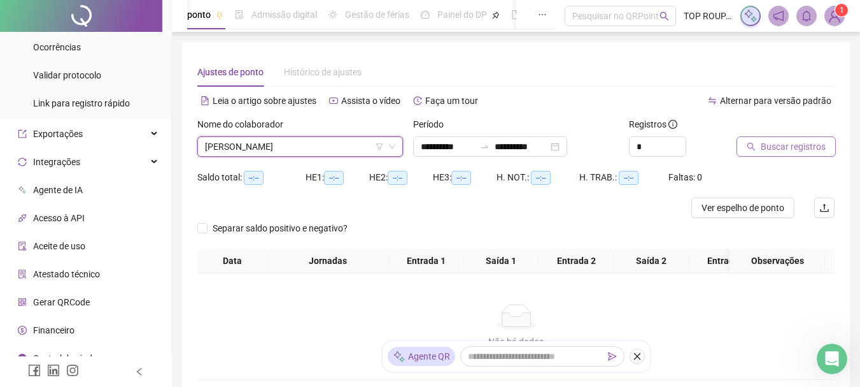
click at [754, 152] on button "Buscar registros" at bounding box center [786, 146] width 99 height 20
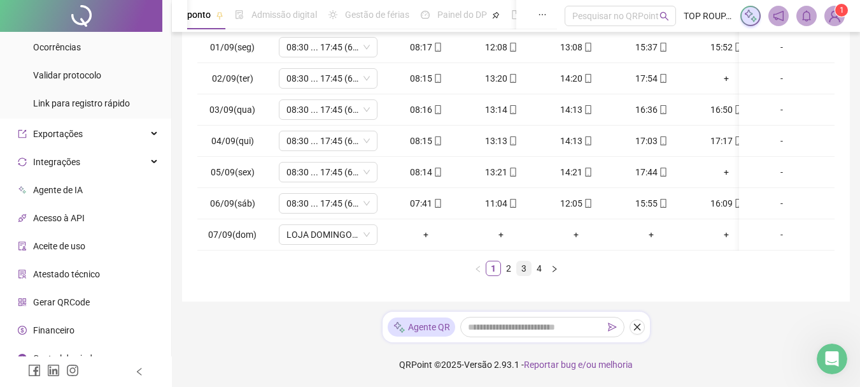
click at [529, 269] on link "3" at bounding box center [524, 268] width 14 height 14
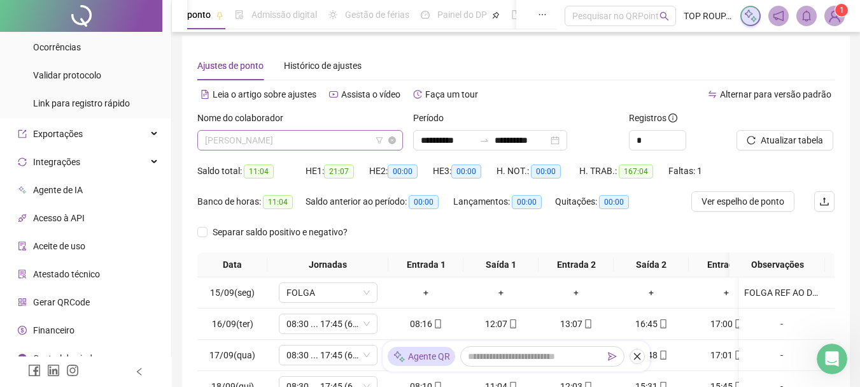
click at [269, 142] on span "[PERSON_NAME]" at bounding box center [300, 140] width 190 height 19
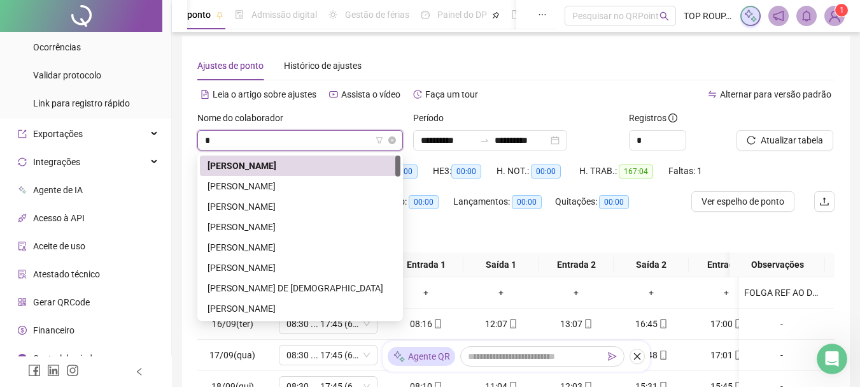
type input "**"
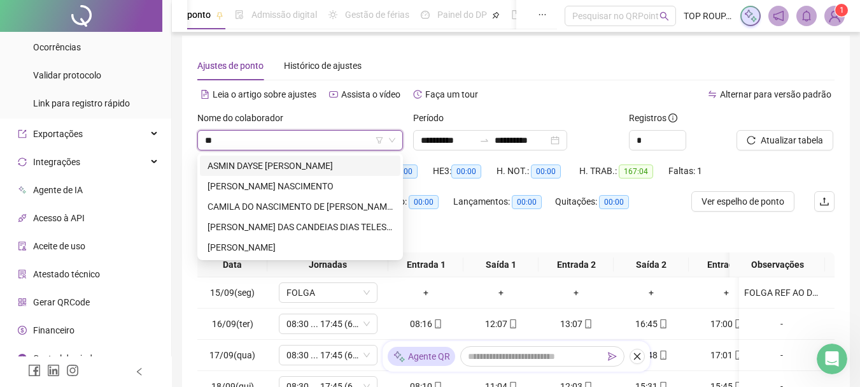
click at [262, 162] on div "ASMIN DAYSE [PERSON_NAME]" at bounding box center [300, 166] width 185 height 14
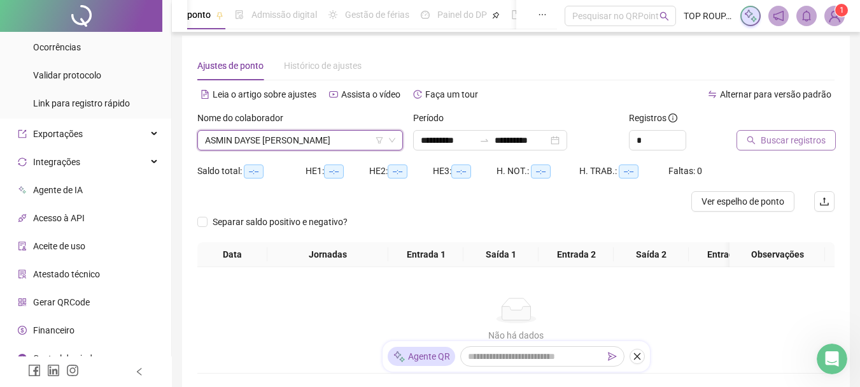
click at [759, 140] on button "Buscar registros" at bounding box center [786, 140] width 99 height 20
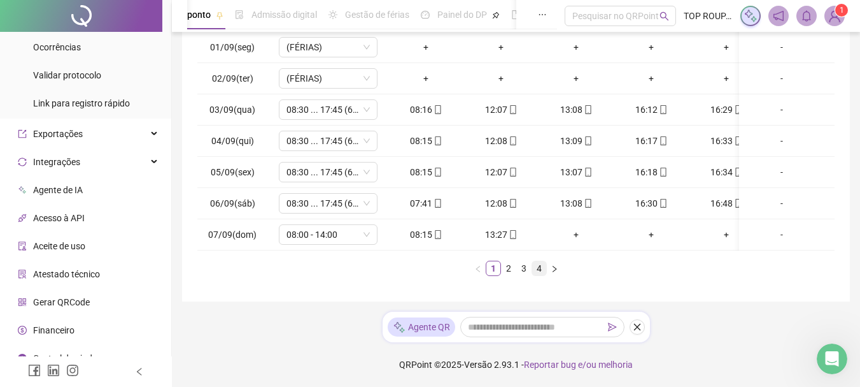
click at [541, 268] on link "4" at bounding box center [539, 268] width 14 height 14
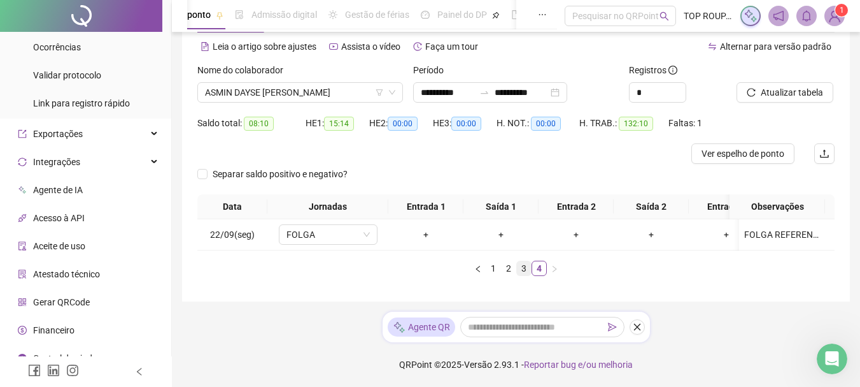
click at [527, 267] on link "3" at bounding box center [524, 268] width 14 height 14
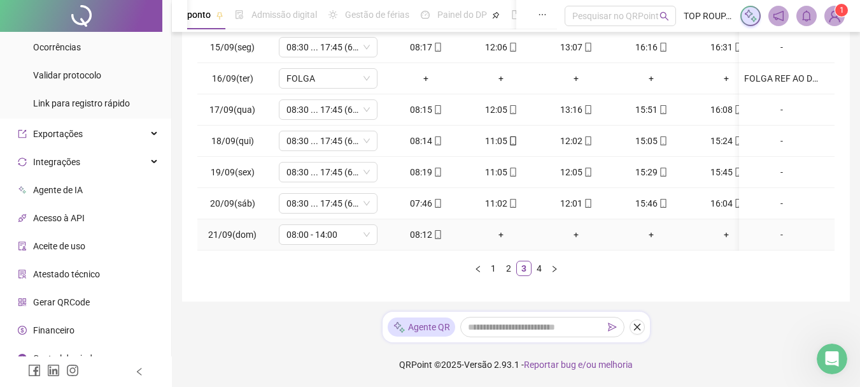
click at [502, 227] on div "+" at bounding box center [501, 234] width 65 height 14
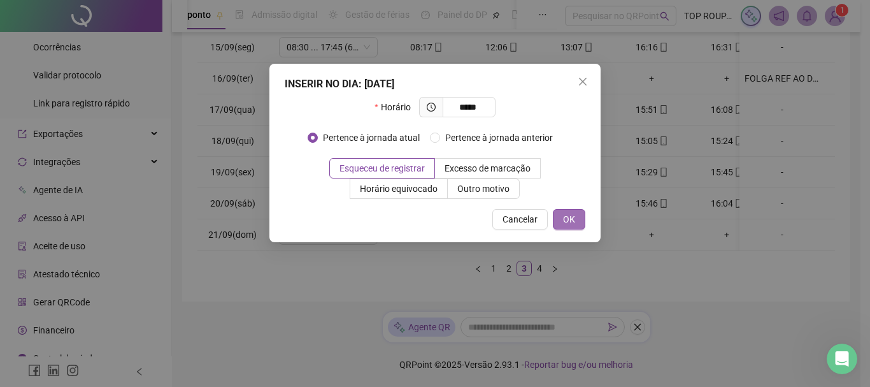
type input "*****"
click at [574, 211] on button "OK" at bounding box center [569, 219] width 32 height 20
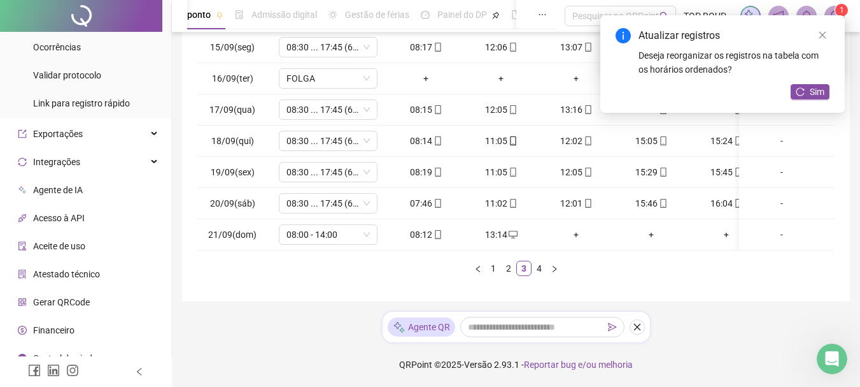
click at [802, 103] on div "Atualizar registros Deseja reorganizar os registros na tabela com os horários o…" at bounding box center [723, 63] width 245 height 97
click at [803, 99] on button "Sim" at bounding box center [810, 91] width 39 height 15
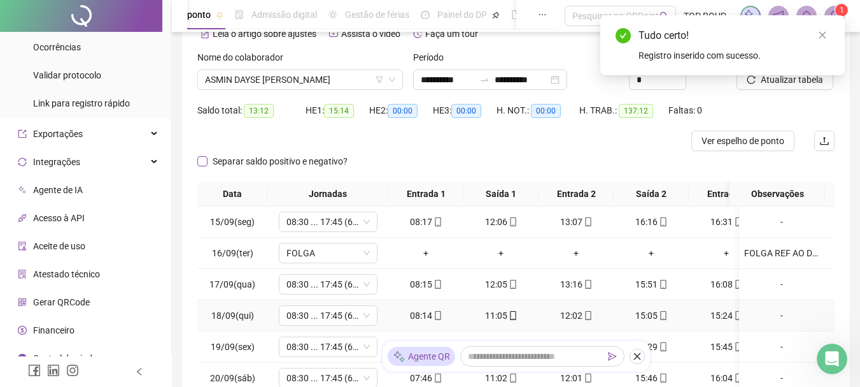
scroll to position [60, 0]
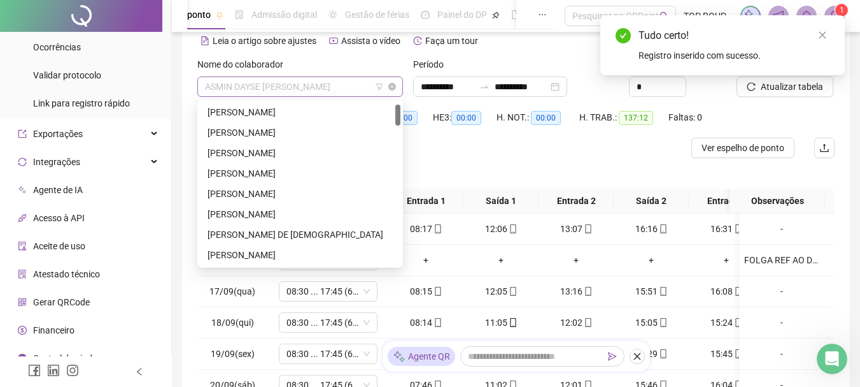
click at [296, 94] on span "ASMIN DAYSE [PERSON_NAME]" at bounding box center [300, 86] width 190 height 19
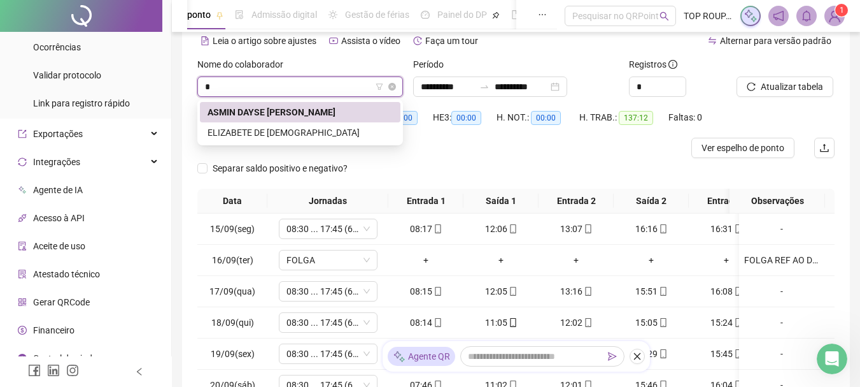
scroll to position [20, 0]
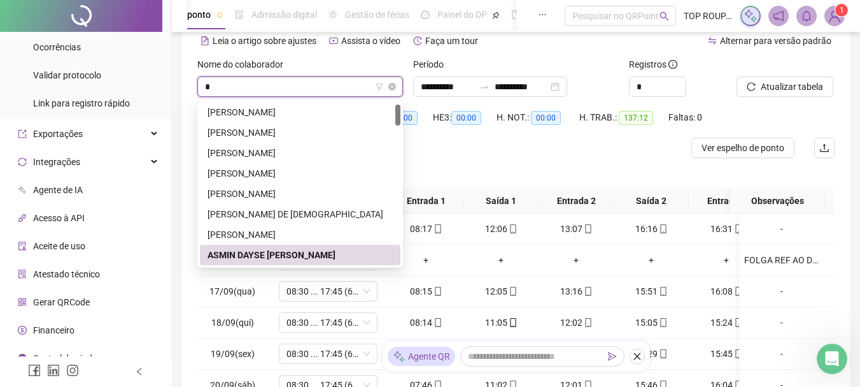
type input "**"
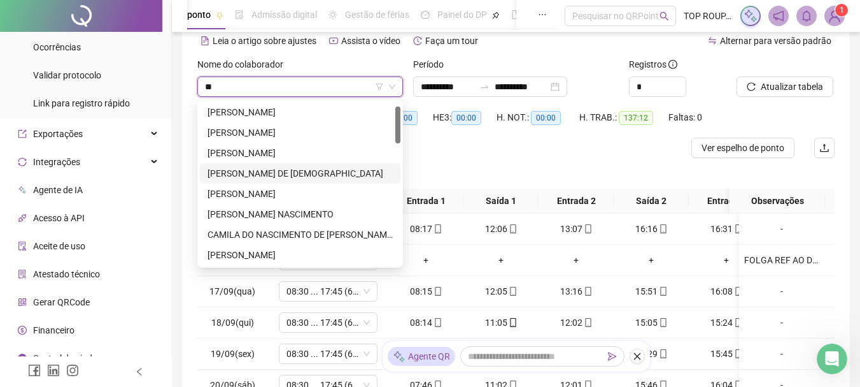
click at [283, 165] on div "[PERSON_NAME] DE [DEMOGRAPHIC_DATA]" at bounding box center [300, 173] width 201 height 20
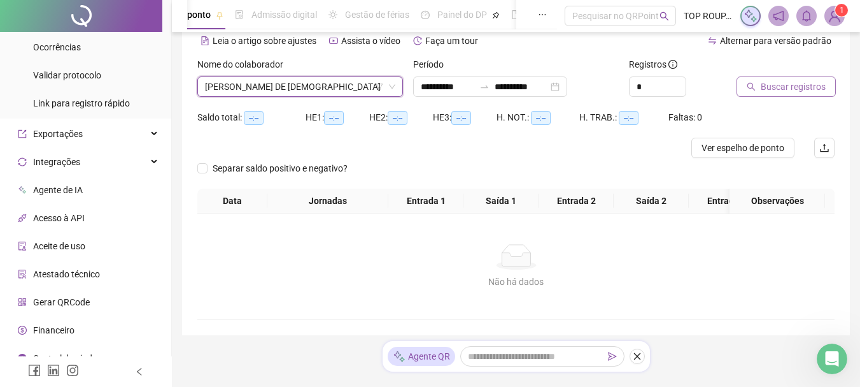
click at [768, 81] on span "Buscar registros" at bounding box center [793, 87] width 65 height 14
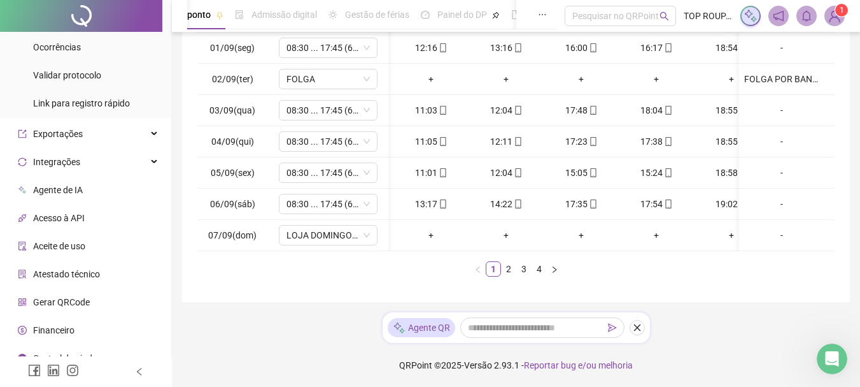
scroll to position [0, 110]
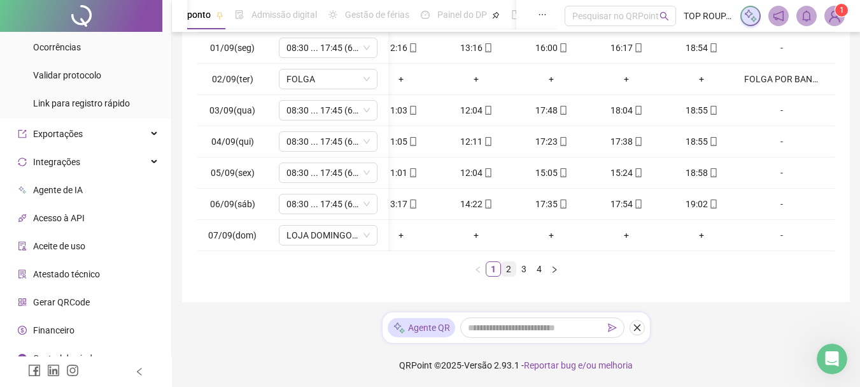
click at [508, 276] on link "2" at bounding box center [509, 269] width 14 height 14
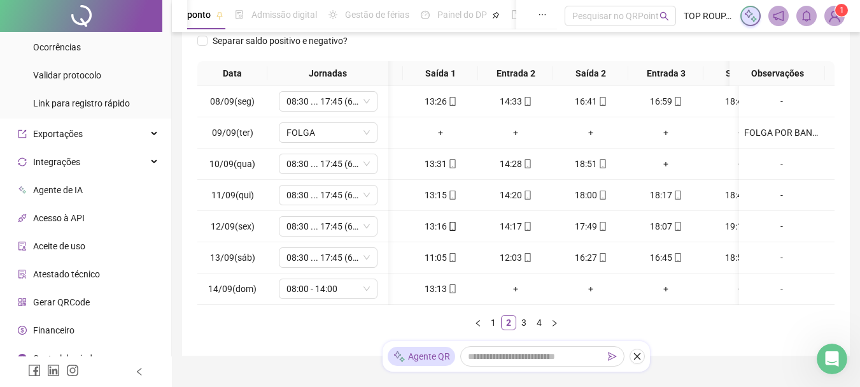
scroll to position [0, 99]
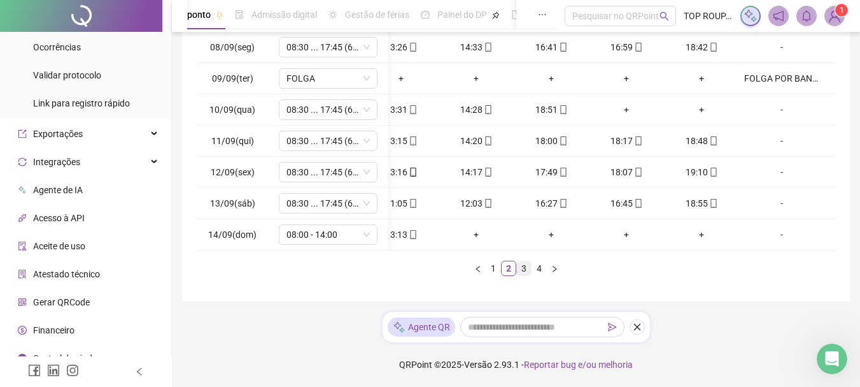
click at [519, 268] on link "3" at bounding box center [524, 268] width 14 height 14
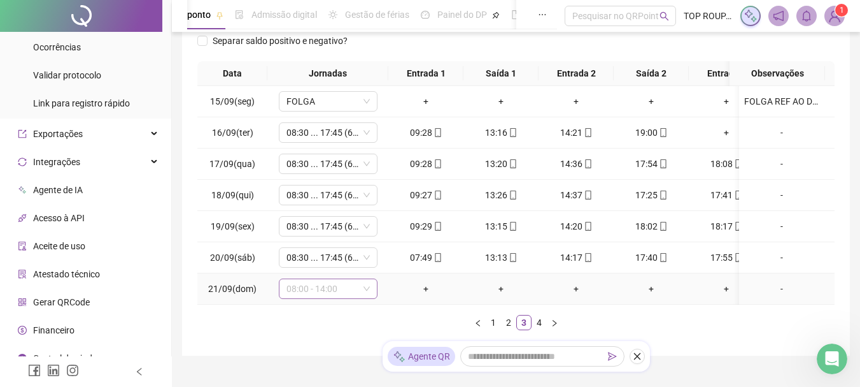
click at [336, 291] on span "08:00 - 14:00" at bounding box center [328, 288] width 83 height 19
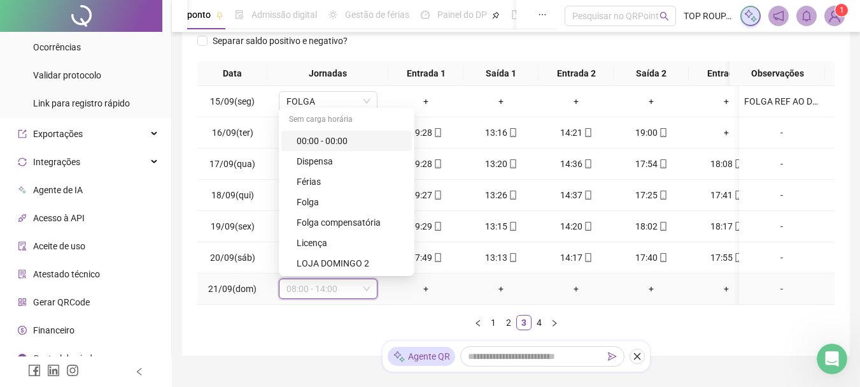
click at [341, 267] on div "LOJA DOMINGO 2" at bounding box center [351, 263] width 108 height 14
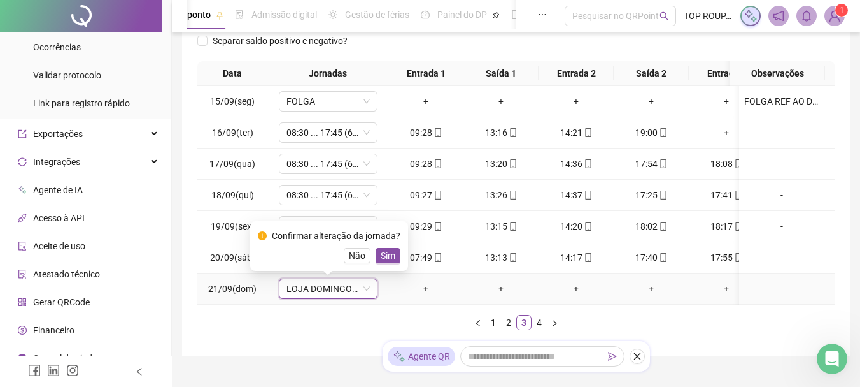
click at [389, 262] on button "Sim" at bounding box center [388, 255] width 25 height 15
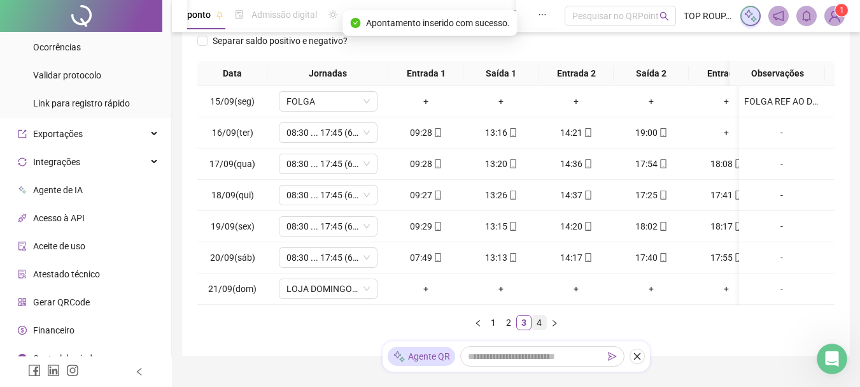
click at [537, 329] on link "4" at bounding box center [539, 322] width 14 height 14
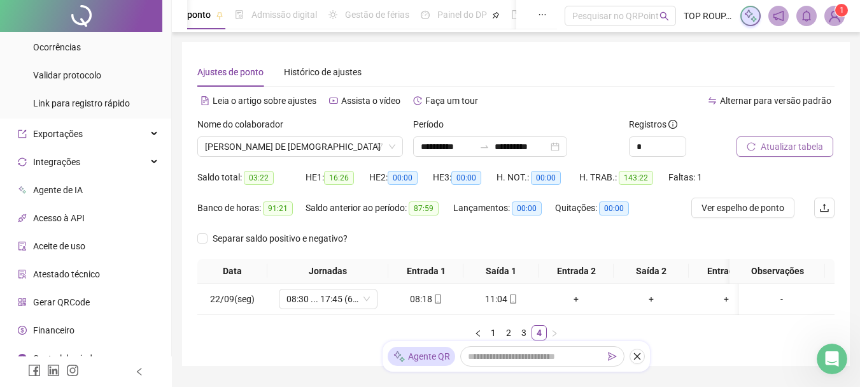
click at [777, 143] on span "Atualizar tabela" at bounding box center [792, 146] width 62 height 14
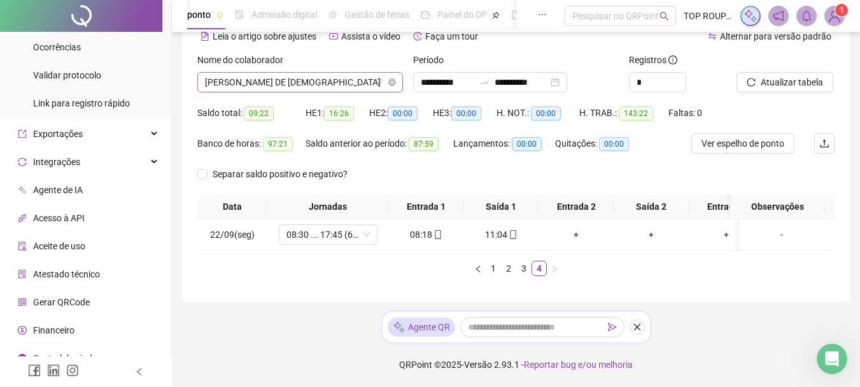
click at [291, 73] on span "[PERSON_NAME] DE [DEMOGRAPHIC_DATA]" at bounding box center [300, 82] width 190 height 19
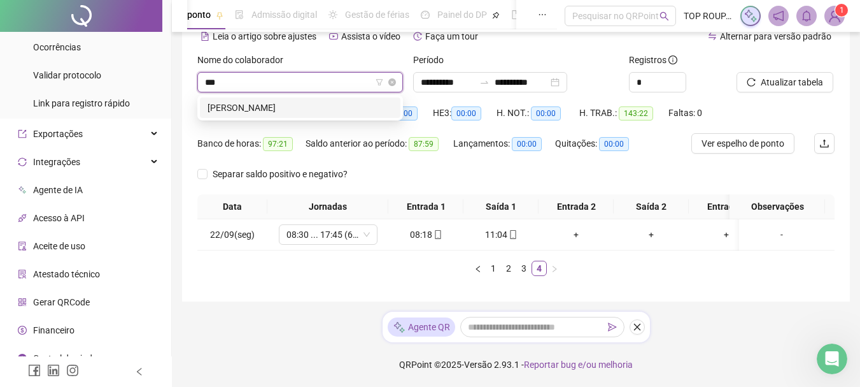
type input "****"
click at [269, 107] on div "[PERSON_NAME]" at bounding box center [300, 107] width 201 height 20
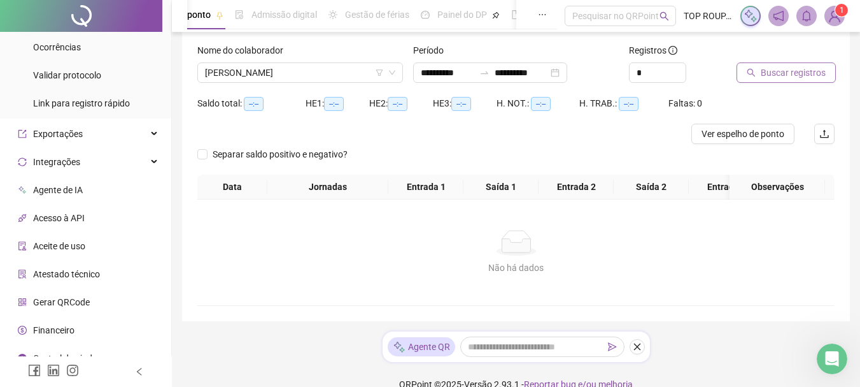
click at [771, 66] on span "Buscar registros" at bounding box center [793, 73] width 65 height 14
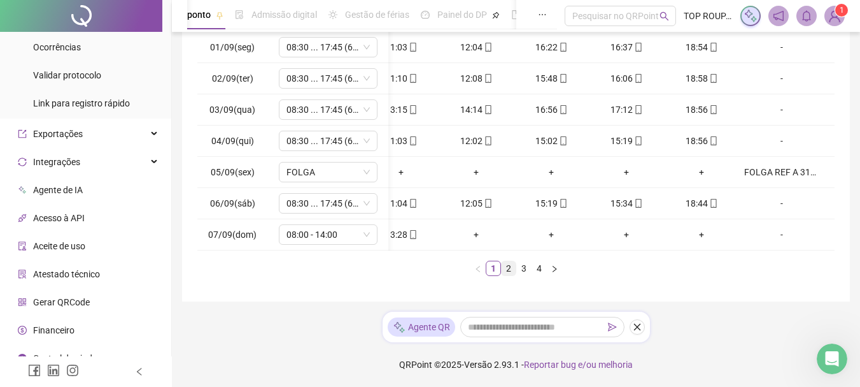
click at [510, 269] on link "2" at bounding box center [509, 268] width 14 height 14
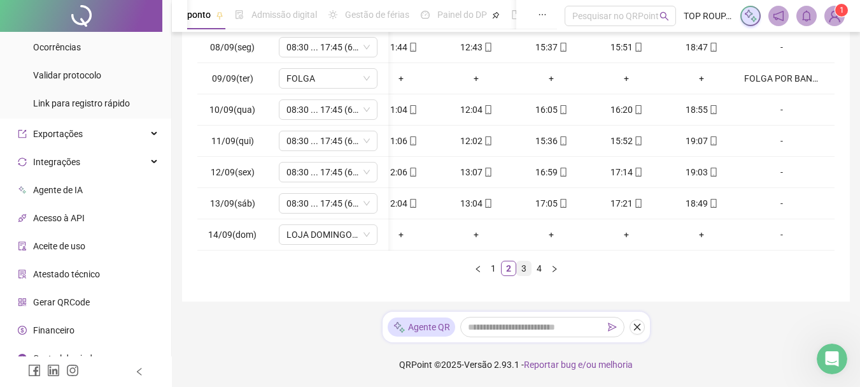
click at [521, 267] on link "3" at bounding box center [524, 268] width 14 height 14
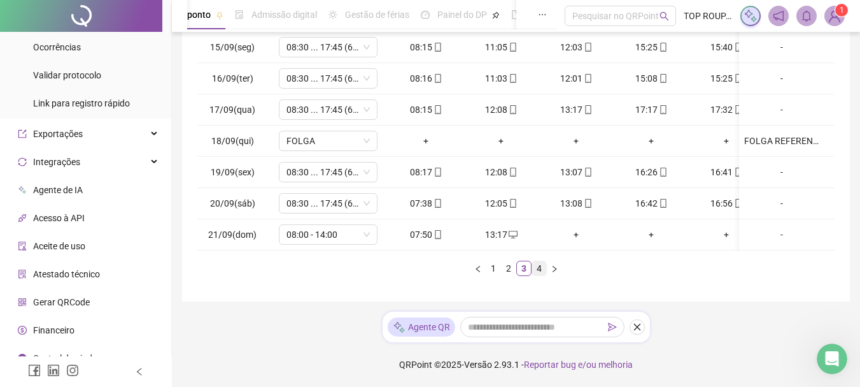
click at [537, 274] on link "4" at bounding box center [539, 268] width 14 height 14
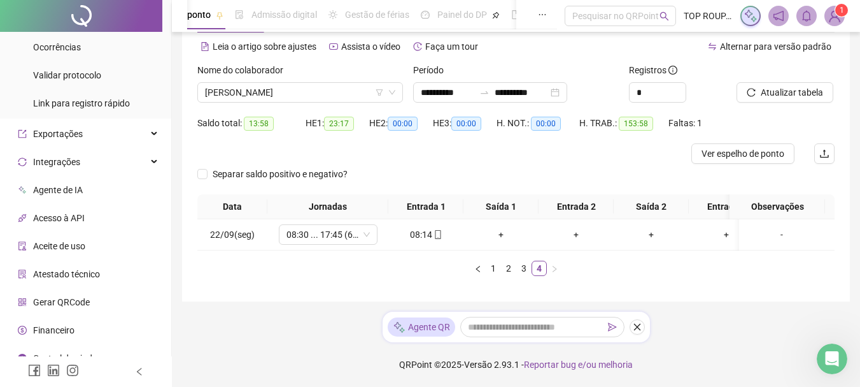
drag, startPoint x: 460, startPoint y: 252, endPoint x: 372, endPoint y: 254, distance: 88.5
click at [372, 254] on div "Data Jornadas Entrada 1 Saída 1 Entrada 2 Saída 2 Entrada 3 Saída 3 Observações…" at bounding box center [515, 235] width 637 height 82
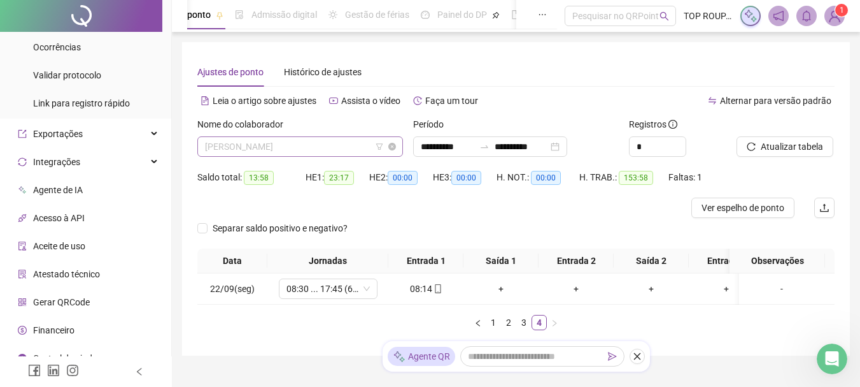
click at [309, 150] on span "[PERSON_NAME]" at bounding box center [300, 146] width 190 height 19
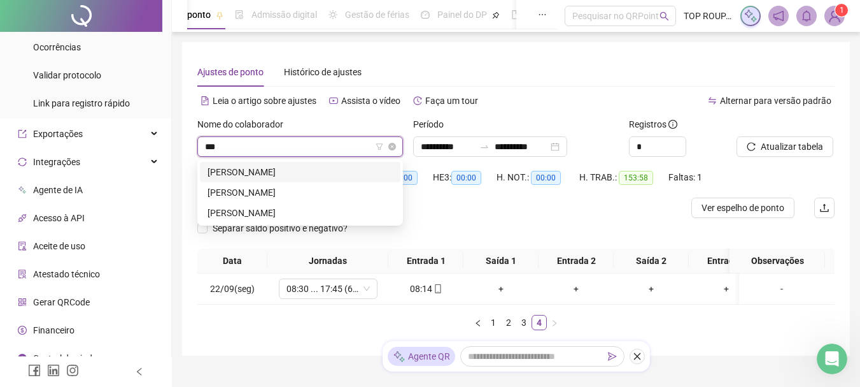
type input "****"
click at [282, 196] on div "[PERSON_NAME]" at bounding box center [300, 192] width 185 height 14
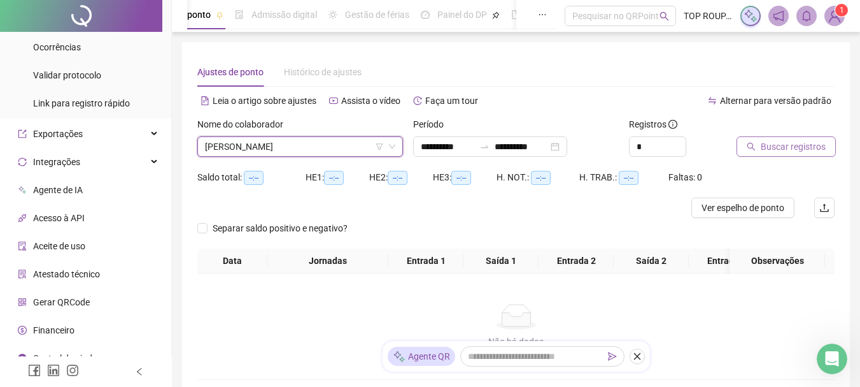
click at [779, 145] on span "Buscar registros" at bounding box center [793, 146] width 65 height 14
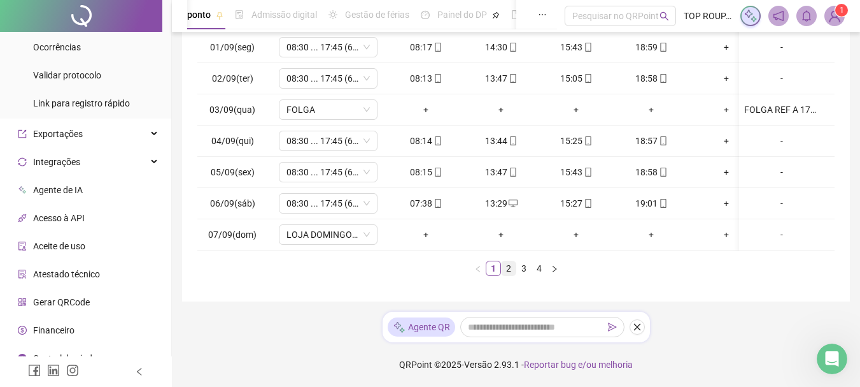
click at [506, 271] on link "2" at bounding box center [509, 268] width 14 height 14
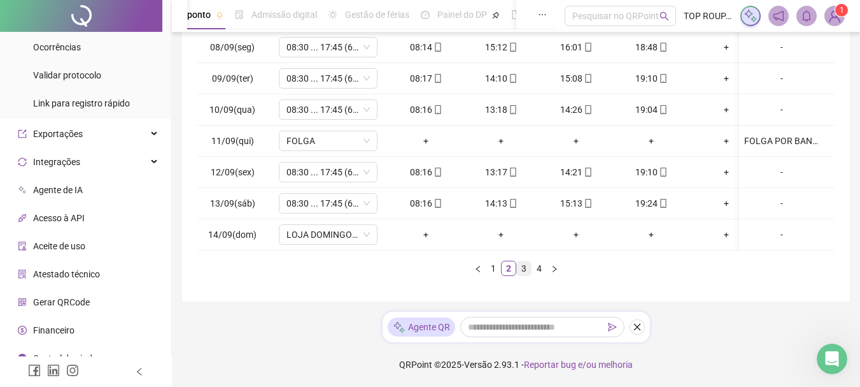
click at [522, 270] on link "3" at bounding box center [524, 268] width 14 height 14
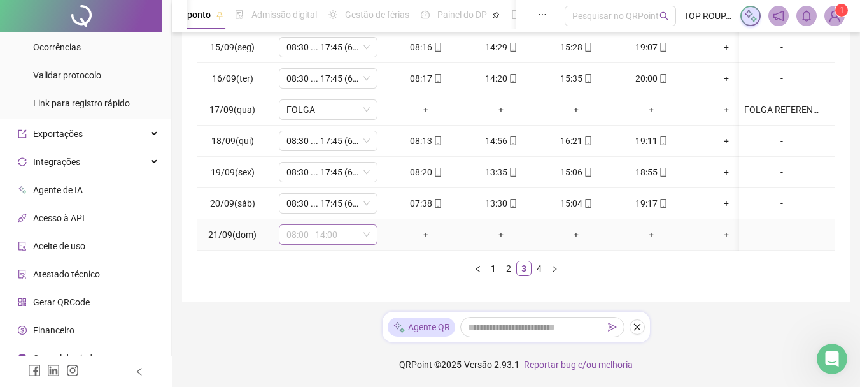
click at [348, 227] on span "08:00 - 14:00" at bounding box center [328, 234] width 83 height 19
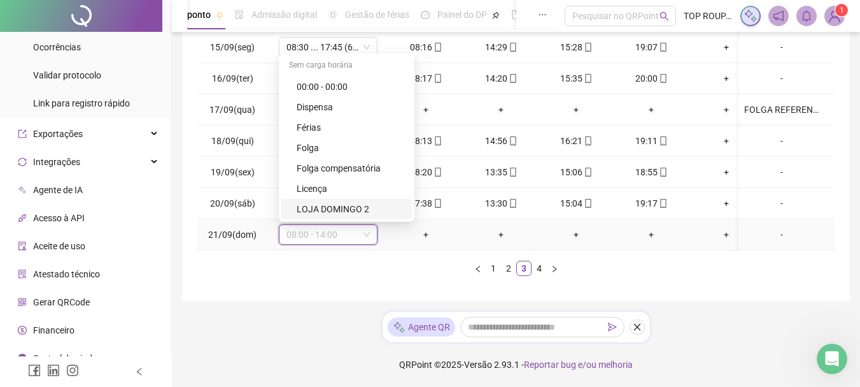
click at [354, 206] on div "LOJA DOMINGO 2" at bounding box center [346, 209] width 131 height 20
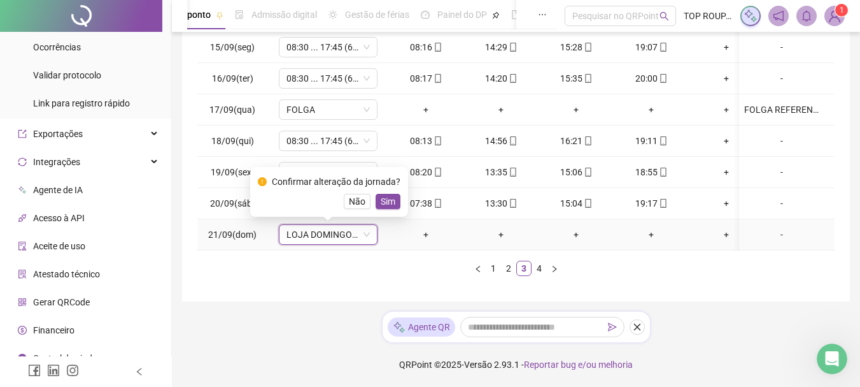
click at [394, 194] on button "Sim" at bounding box center [388, 201] width 25 height 15
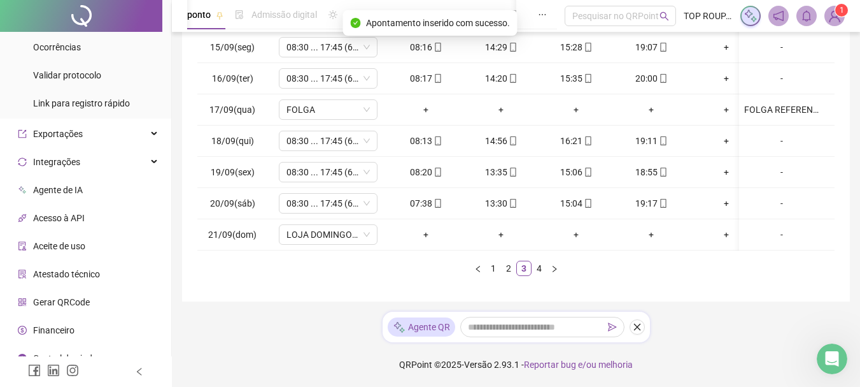
drag, startPoint x: 552, startPoint y: 252, endPoint x: 575, endPoint y: 253, distance: 23.0
click at [575, 253] on div "Data Jornadas Entrada 1 Saída 1 Entrada 2 Saída 2 Entrada 3 Saída 3 Observações…" at bounding box center [515, 141] width 637 height 269
click at [533, 269] on link "4" at bounding box center [539, 268] width 14 height 14
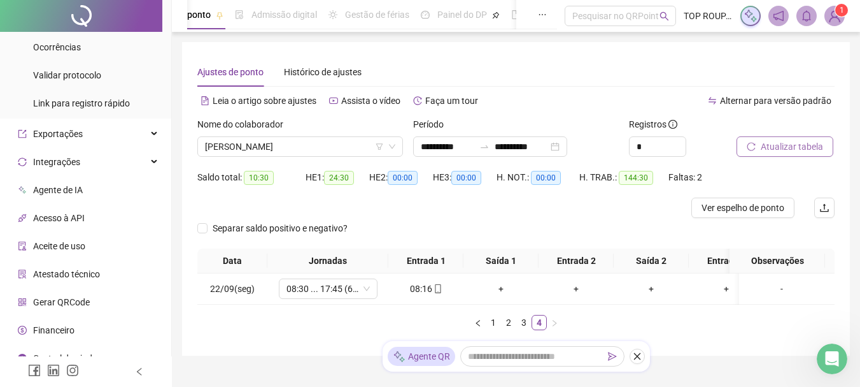
click at [780, 151] on span "Atualizar tabela" at bounding box center [792, 146] width 62 height 14
click at [331, 140] on span "[PERSON_NAME]" at bounding box center [300, 146] width 190 height 19
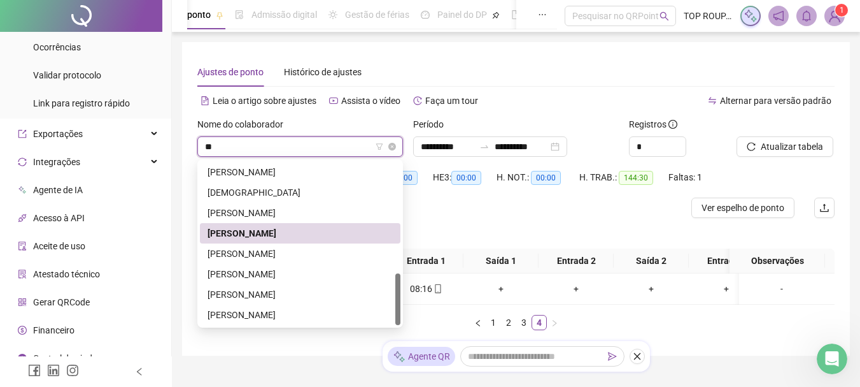
scroll to position [0, 0]
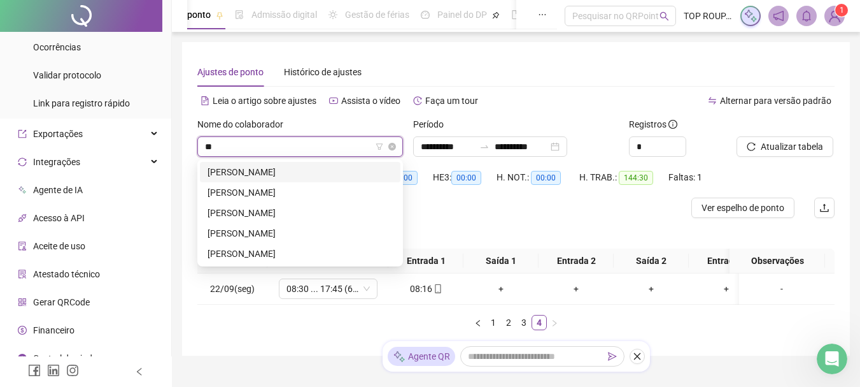
type input "***"
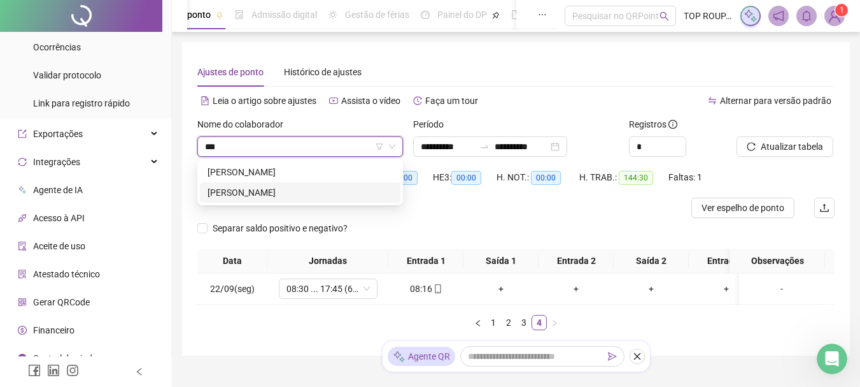
click at [295, 194] on div "[PERSON_NAME]" at bounding box center [300, 192] width 185 height 14
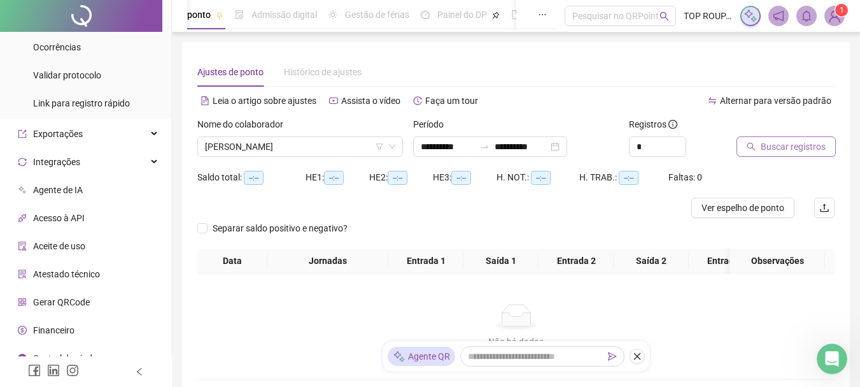
click at [764, 145] on span "Buscar registros" at bounding box center [793, 146] width 65 height 14
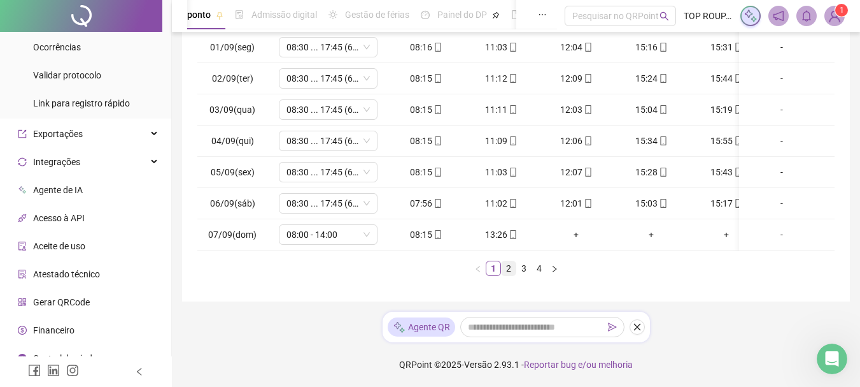
click at [512, 267] on link "2" at bounding box center [509, 268] width 14 height 14
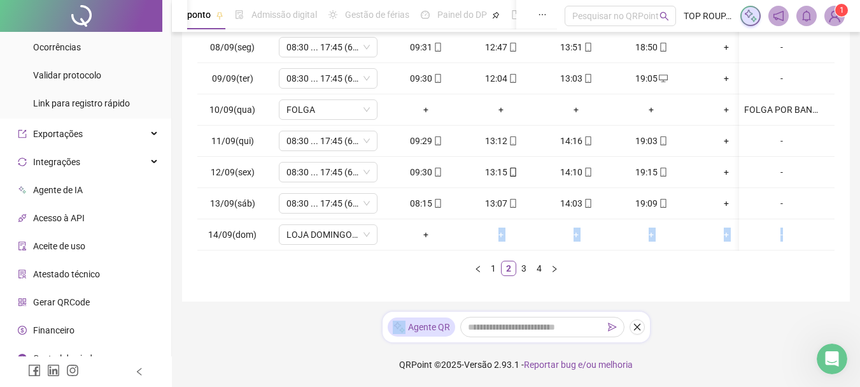
drag, startPoint x: 492, startPoint y: 240, endPoint x: 523, endPoint y: 252, distance: 33.2
click at [523, 252] on div "Data Jornadas Entrada 1 Saída 1 Entrada 2 Saída 2 Entrada 3 Saída 3 Observações…" at bounding box center [515, 141] width 637 height 269
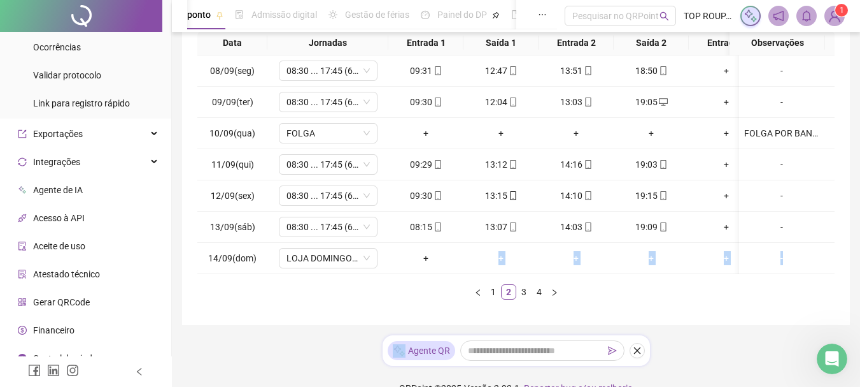
scroll to position [187, 0]
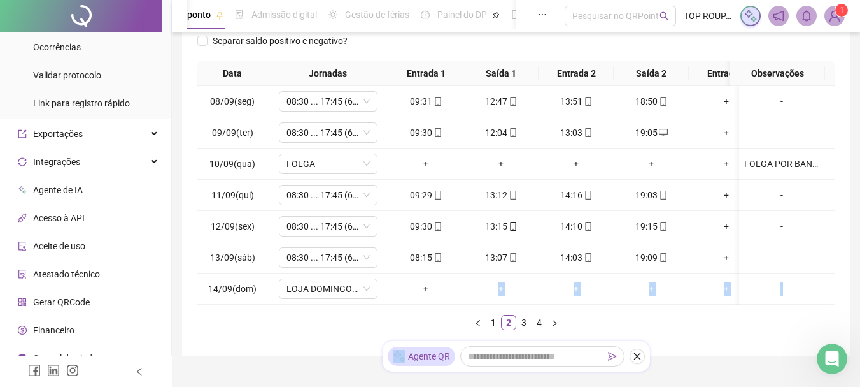
click at [710, 316] on div "Data Jornadas Entrada 1 Saída 1 Entrada 2 Saída 2 Entrada 3 Saída 3 Observações…" at bounding box center [515, 195] width 637 height 269
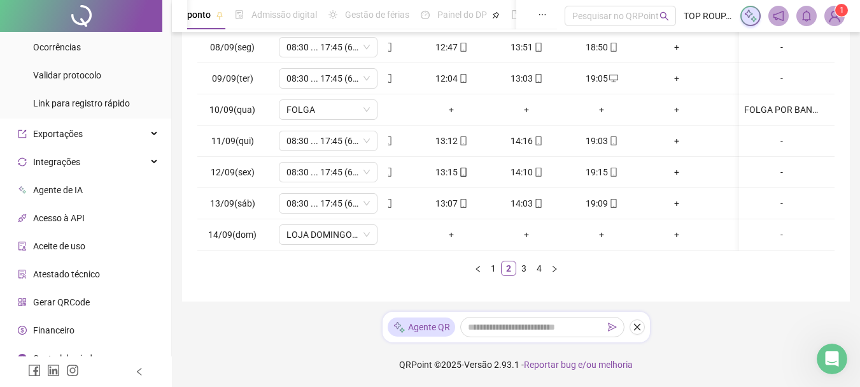
scroll to position [0, 0]
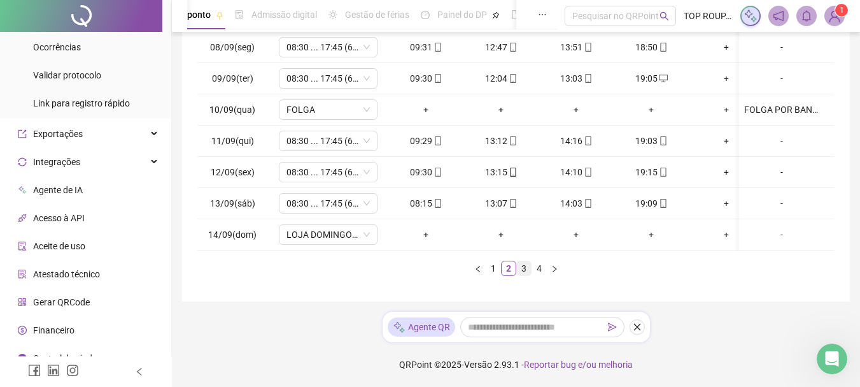
click at [529, 267] on link "3" at bounding box center [524, 268] width 14 height 14
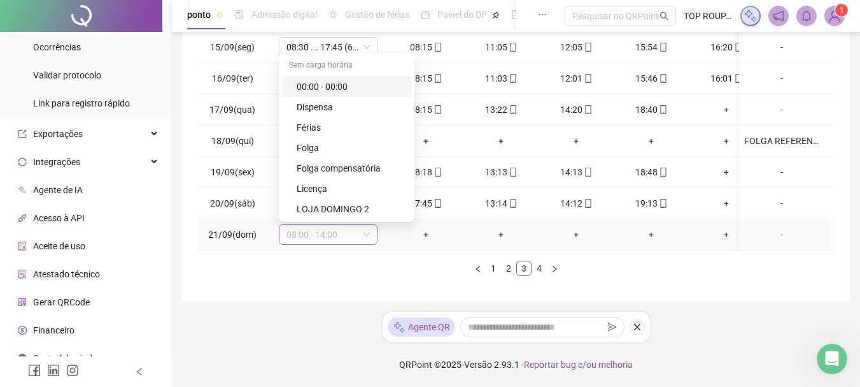
click at [345, 231] on span "08:00 - 14:00" at bounding box center [328, 234] width 83 height 19
click at [366, 203] on div "LOJA DOMINGO 2" at bounding box center [351, 209] width 108 height 14
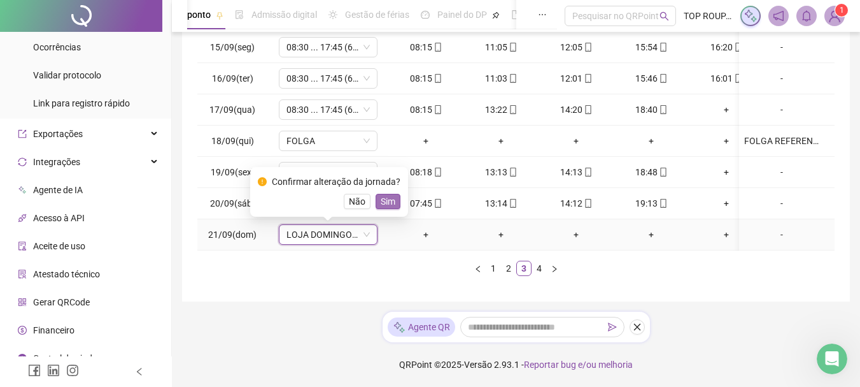
click at [388, 194] on span "Sim" at bounding box center [388, 201] width 15 height 14
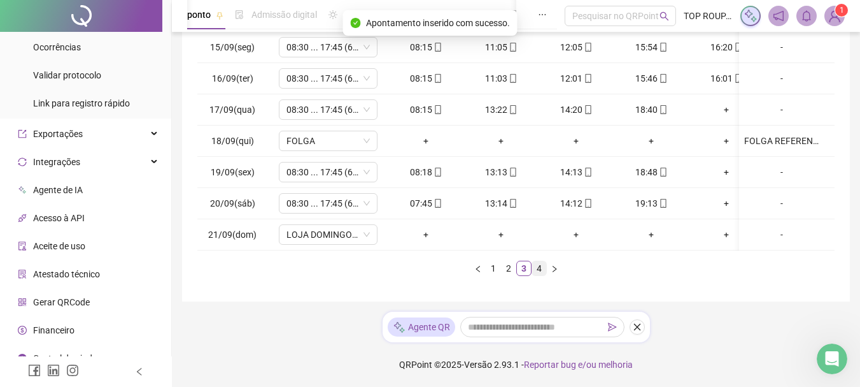
click at [541, 275] on li "4" at bounding box center [539, 267] width 15 height 15
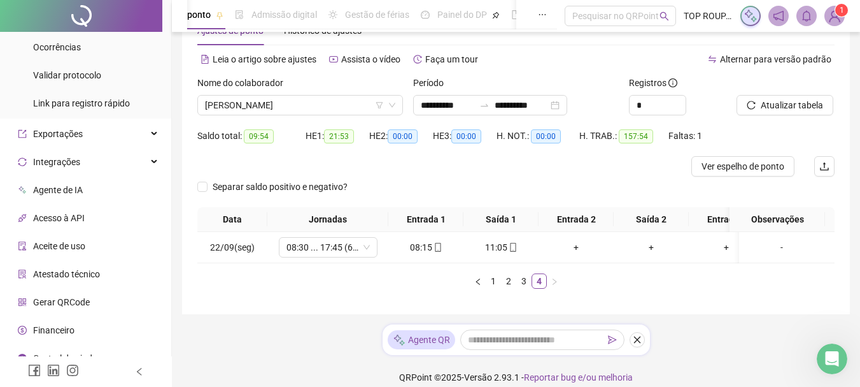
scroll to position [64, 0]
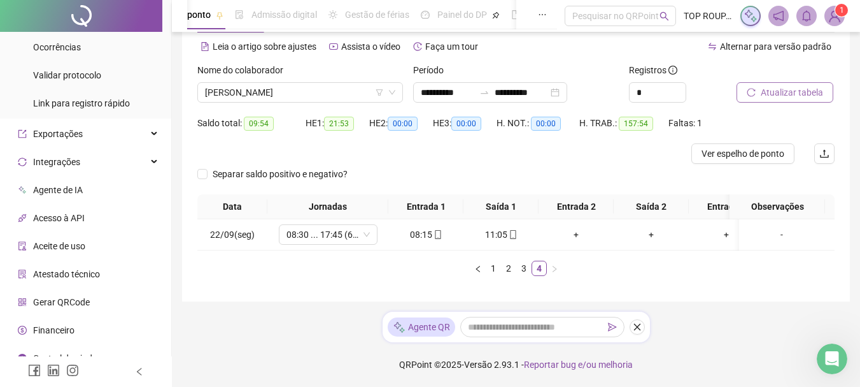
click at [755, 88] on icon "reload" at bounding box center [751, 92] width 9 height 9
click at [276, 83] on span "[PERSON_NAME]" at bounding box center [300, 92] width 190 height 19
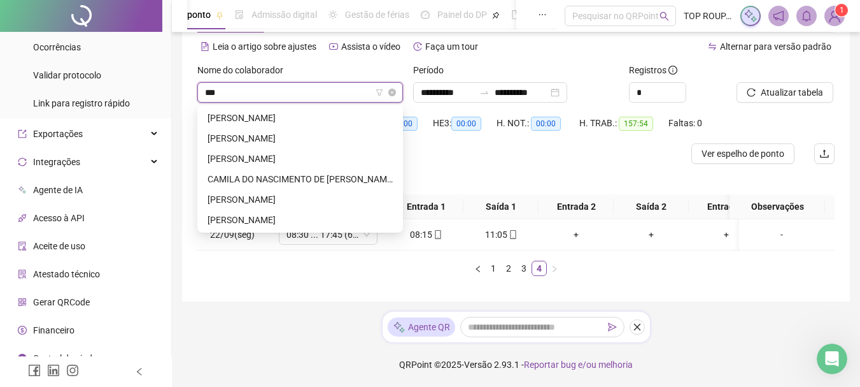
scroll to position [0, 0]
type input "***"
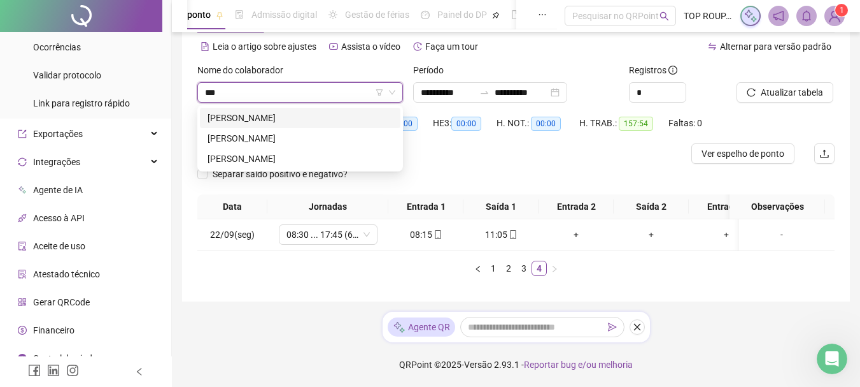
click at [271, 111] on div "[PERSON_NAME]" at bounding box center [300, 118] width 185 height 14
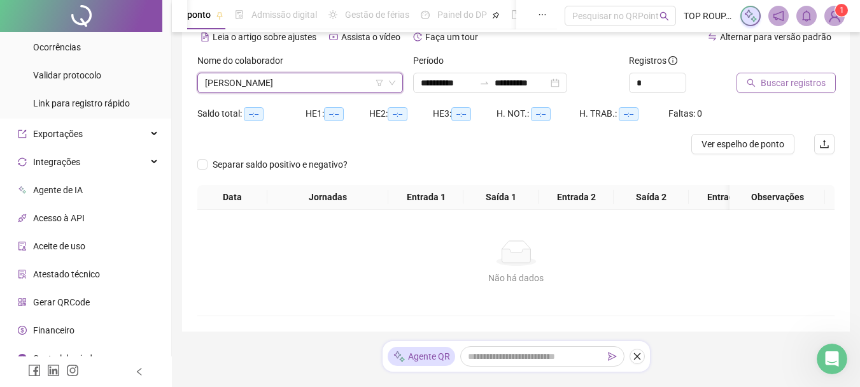
click at [811, 82] on span "Buscar registros" at bounding box center [793, 83] width 65 height 14
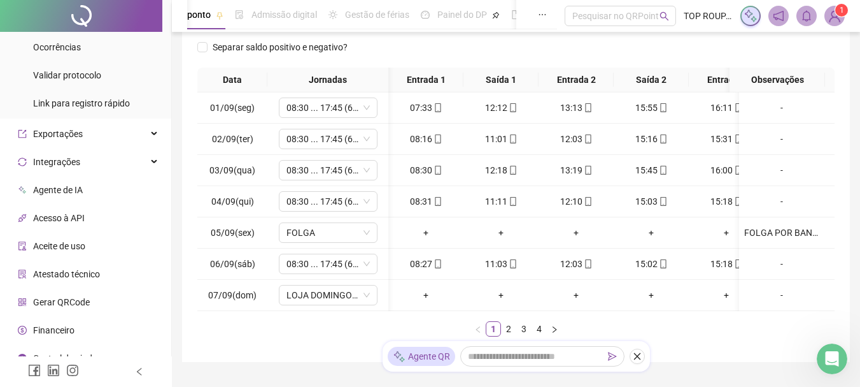
scroll to position [0, 110]
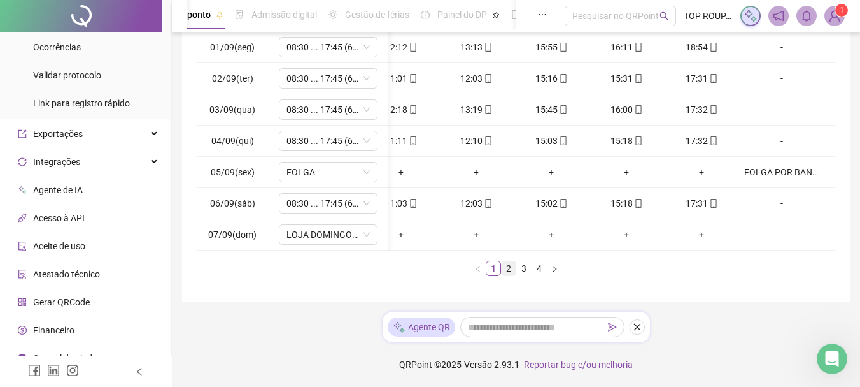
click at [510, 273] on link "2" at bounding box center [509, 268] width 14 height 14
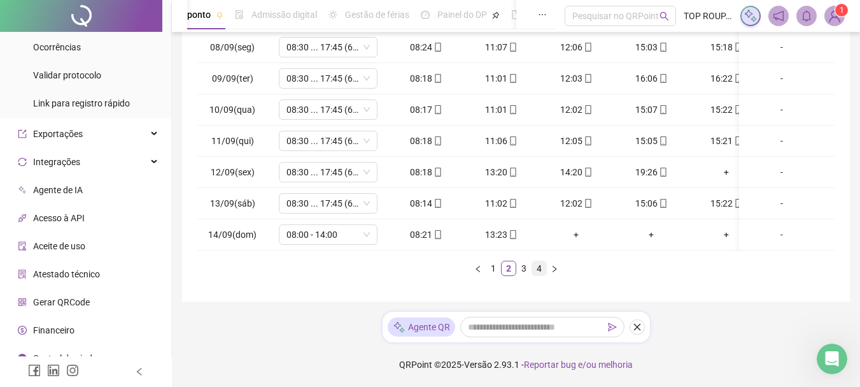
click at [532, 275] on link "4" at bounding box center [539, 268] width 14 height 14
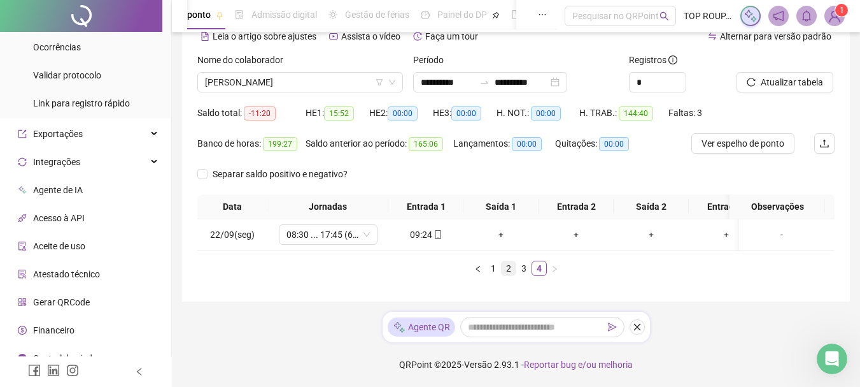
click at [511, 269] on link "2" at bounding box center [509, 268] width 14 height 14
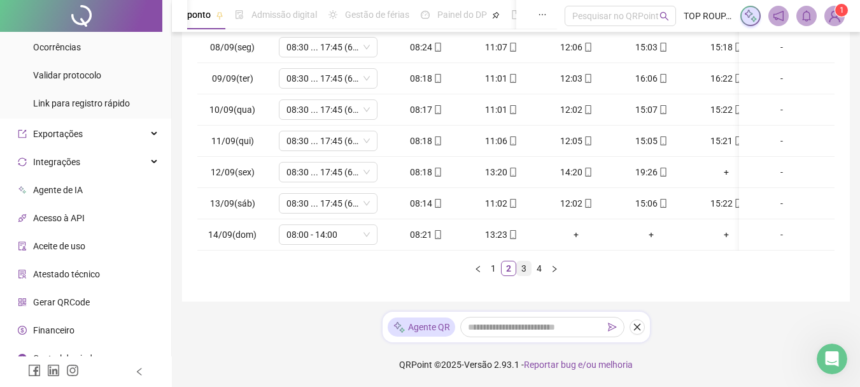
click at [520, 267] on link "3" at bounding box center [524, 268] width 14 height 14
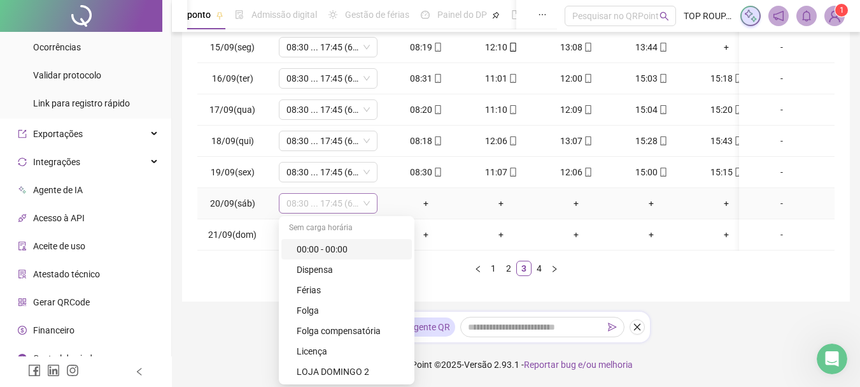
click at [326, 201] on span "08:30 ... 17:45 (6 HORAS)" at bounding box center [328, 203] width 83 height 19
click at [207, 237] on td "21/09(dom)" at bounding box center [232, 234] width 70 height 31
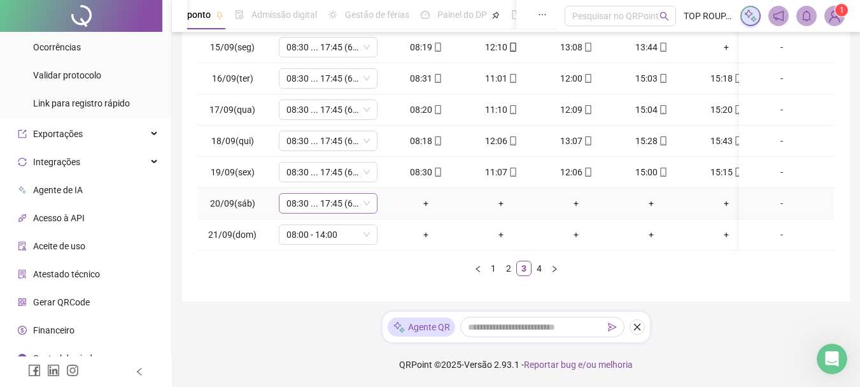
click at [292, 194] on span "08:30 ... 17:45 (6 HORAS)" at bounding box center [328, 203] width 83 height 19
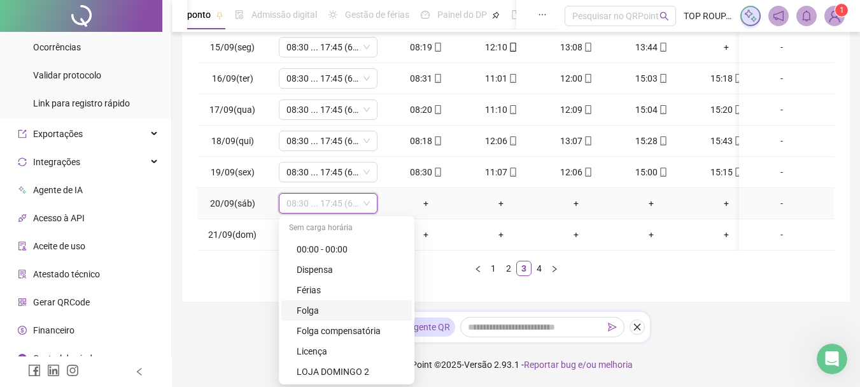
click at [329, 303] on div "Folga" at bounding box center [351, 310] width 108 height 14
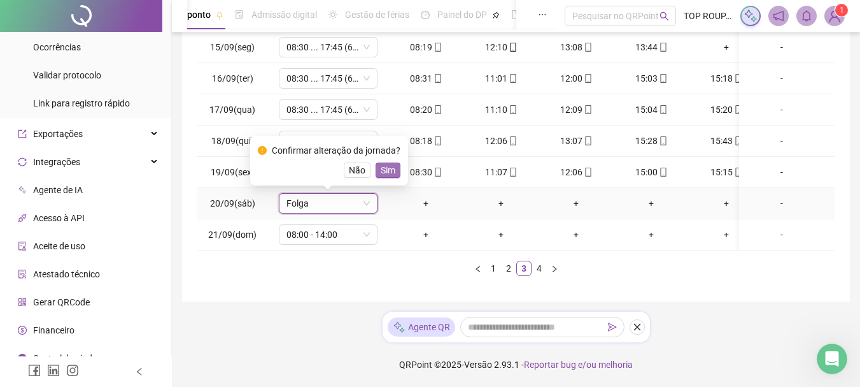
click at [381, 163] on span "Sim" at bounding box center [388, 170] width 15 height 14
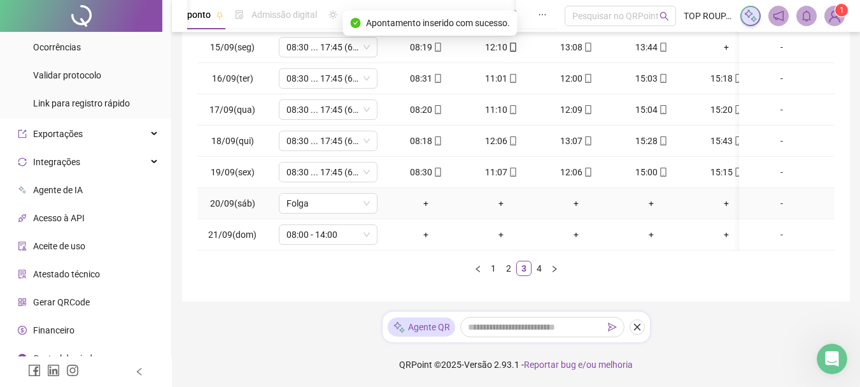
click at [771, 196] on div "-" at bounding box center [781, 203] width 75 height 14
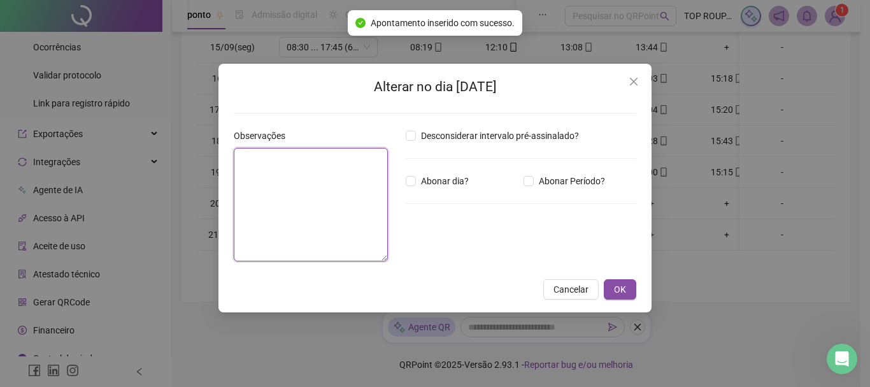
click at [376, 199] on textarea at bounding box center [311, 204] width 154 height 113
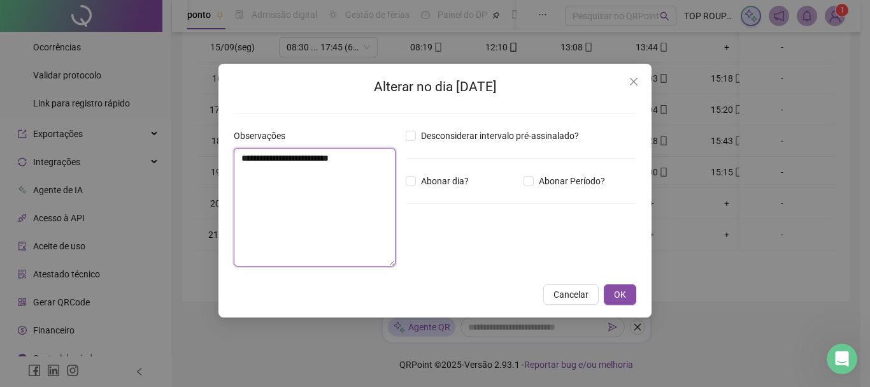
drag, startPoint x: 359, startPoint y: 219, endPoint x: 362, endPoint y: 173, distance: 46.6
click at [359, 219] on textarea "**********" at bounding box center [315, 207] width 162 height 118
click at [380, 164] on textarea "**********" at bounding box center [315, 207] width 162 height 118
type textarea "**********"
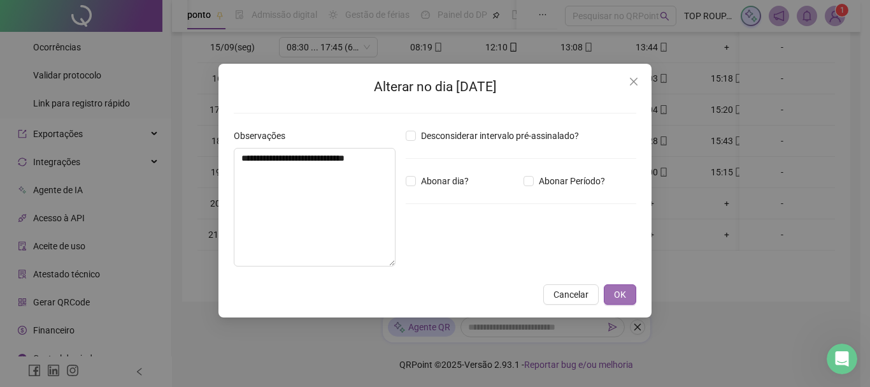
click at [626, 290] on button "OK" at bounding box center [620, 294] width 32 height 20
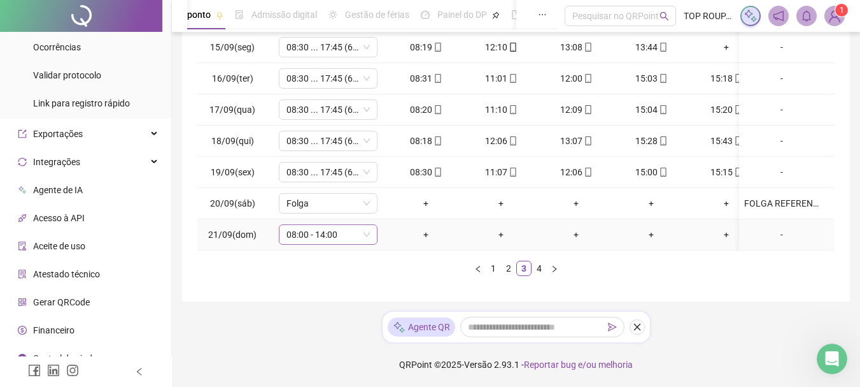
click at [315, 226] on span "08:00 - 14:00" at bounding box center [328, 234] width 83 height 19
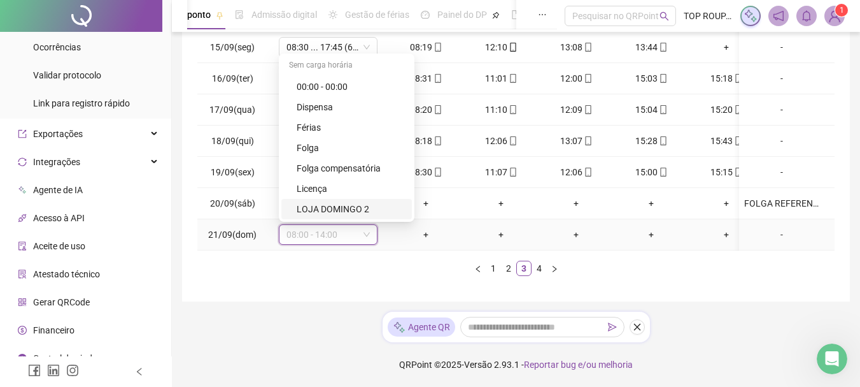
click at [337, 202] on div "LOJA DOMINGO 2" at bounding box center [351, 209] width 108 height 14
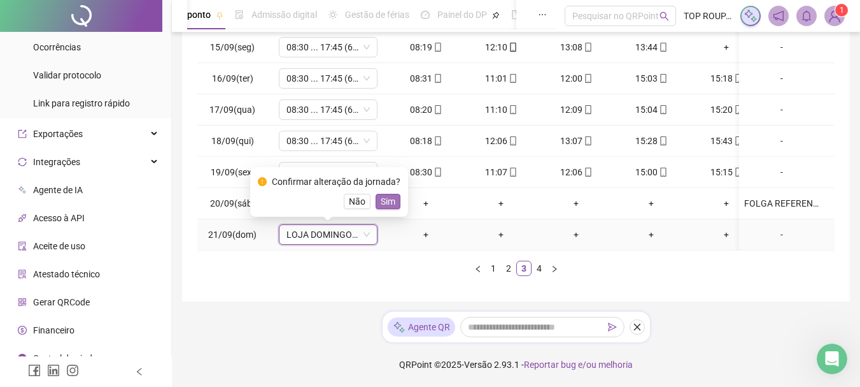
click at [381, 194] on span "Sim" at bounding box center [388, 201] width 15 height 14
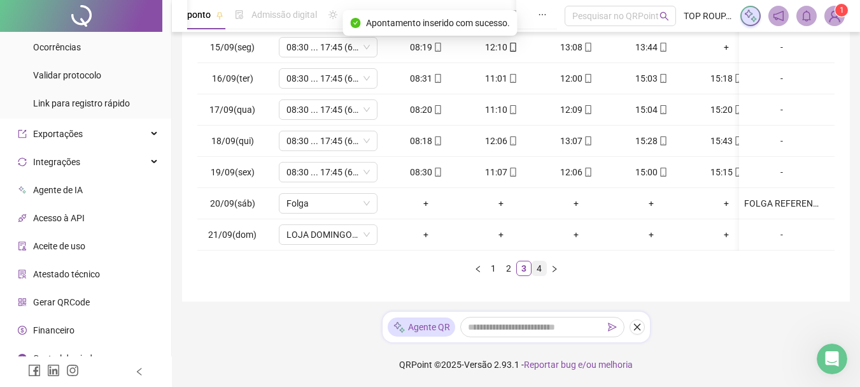
click at [537, 269] on link "4" at bounding box center [539, 268] width 14 height 14
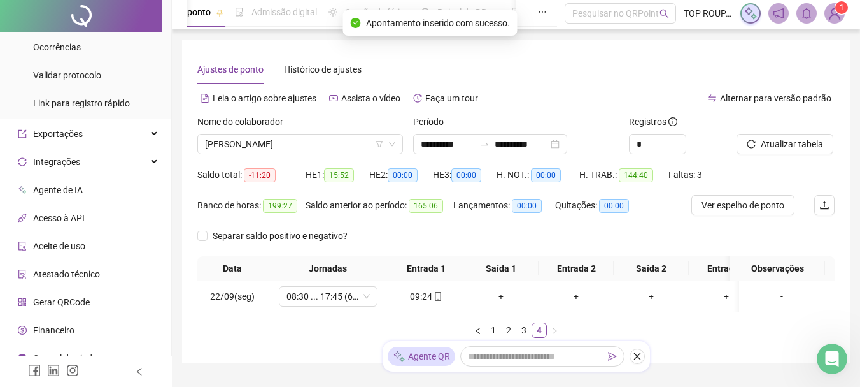
scroll to position [0, 0]
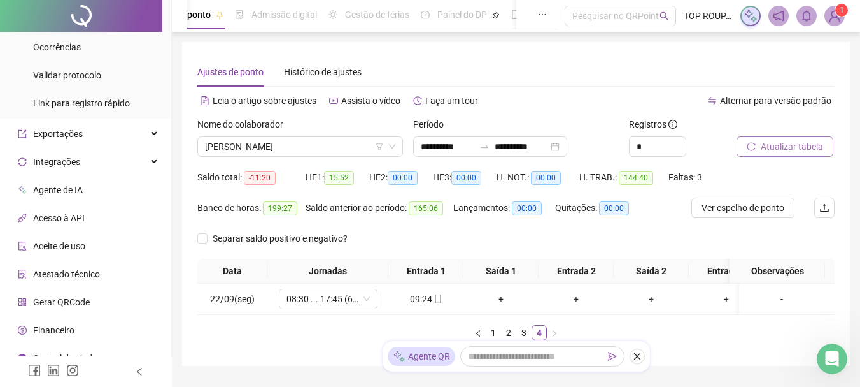
click at [787, 146] on span "Atualizar tabela" at bounding box center [792, 146] width 62 height 14
click at [238, 138] on span "[PERSON_NAME]" at bounding box center [300, 146] width 190 height 19
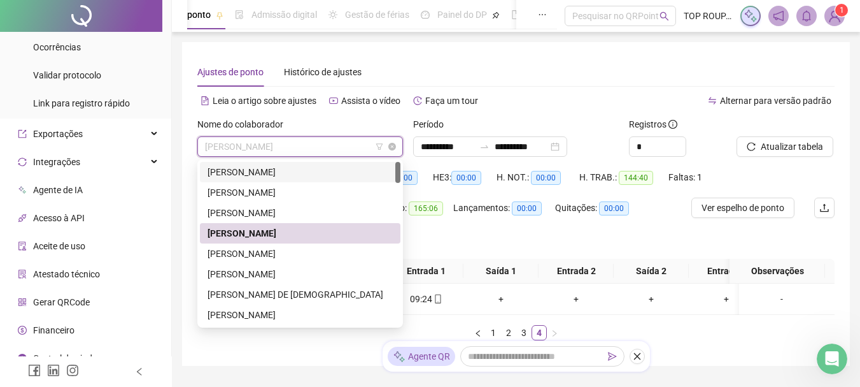
click at [267, 144] on span "[PERSON_NAME]" at bounding box center [300, 146] width 190 height 19
click at [252, 149] on span "[PERSON_NAME]" at bounding box center [300, 146] width 190 height 19
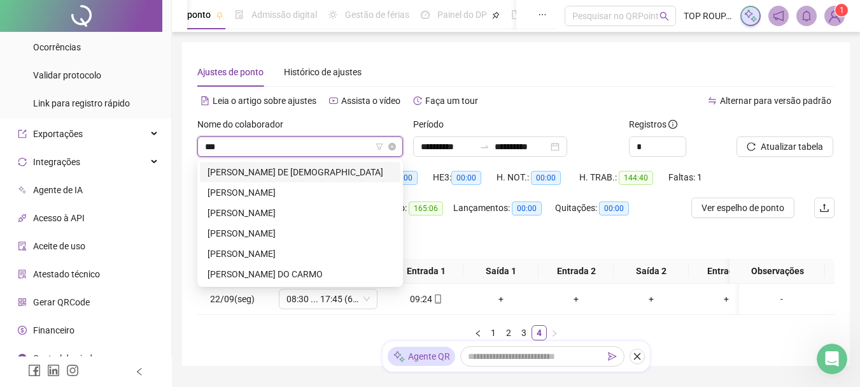
type input "****"
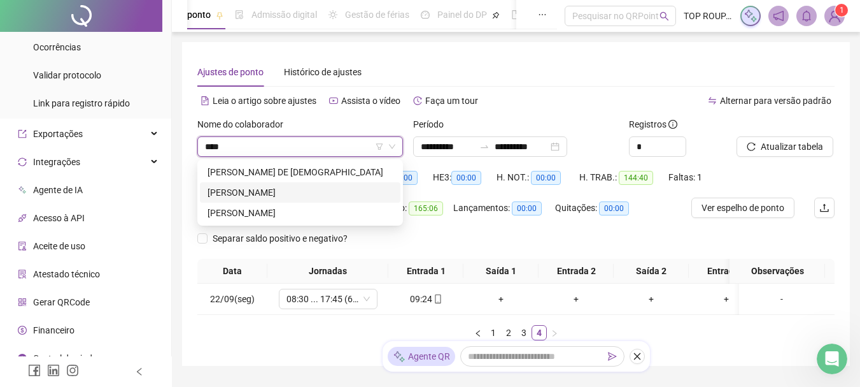
click at [272, 188] on div "[PERSON_NAME]" at bounding box center [300, 192] width 185 height 14
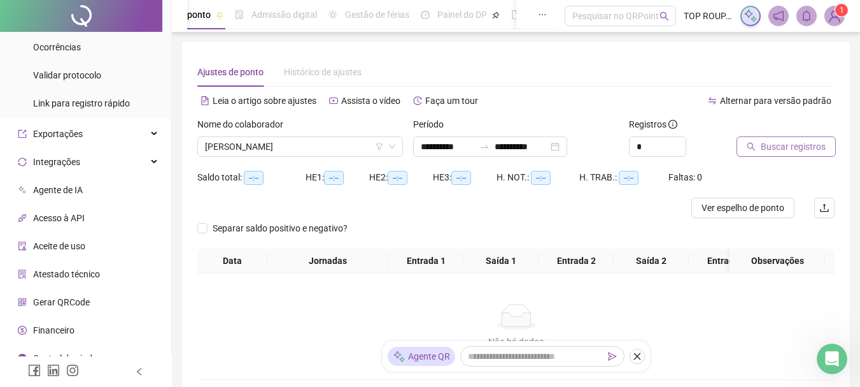
click at [795, 146] on span "Buscar registros" at bounding box center [793, 146] width 65 height 14
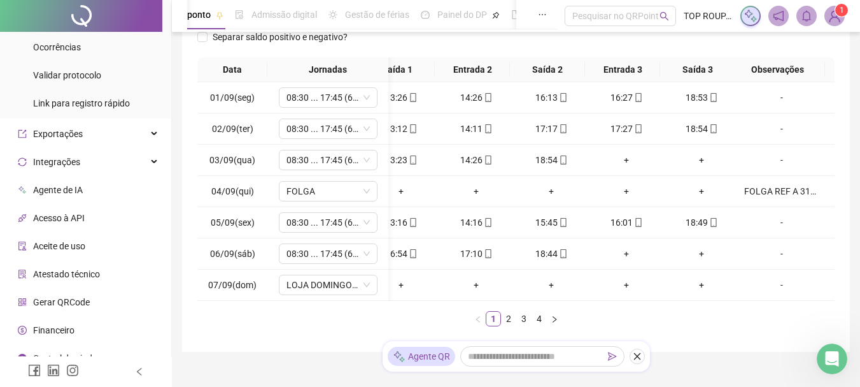
scroll to position [0, 110]
click at [507, 325] on link "2" at bounding box center [509, 318] width 14 height 14
click at [520, 325] on link "3" at bounding box center [524, 318] width 14 height 14
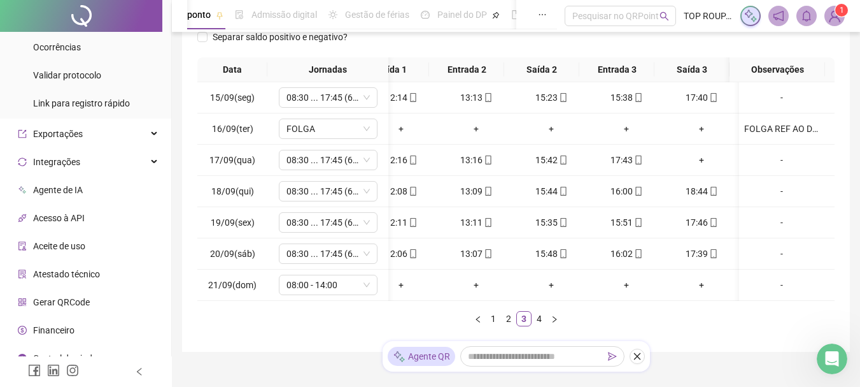
scroll to position [0, 0]
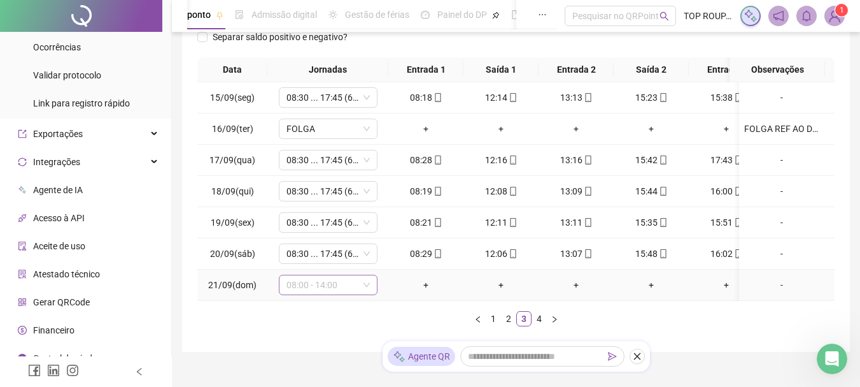
click at [352, 288] on span "08:00 - 14:00" at bounding box center [328, 284] width 83 height 19
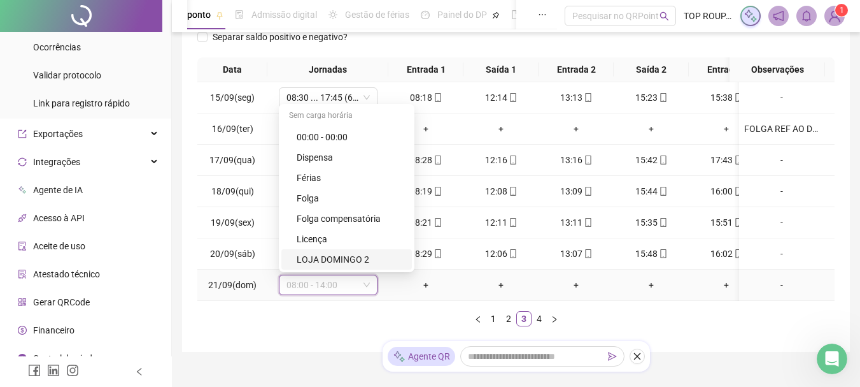
click at [358, 262] on div "LOJA DOMINGO 2" at bounding box center [351, 259] width 108 height 14
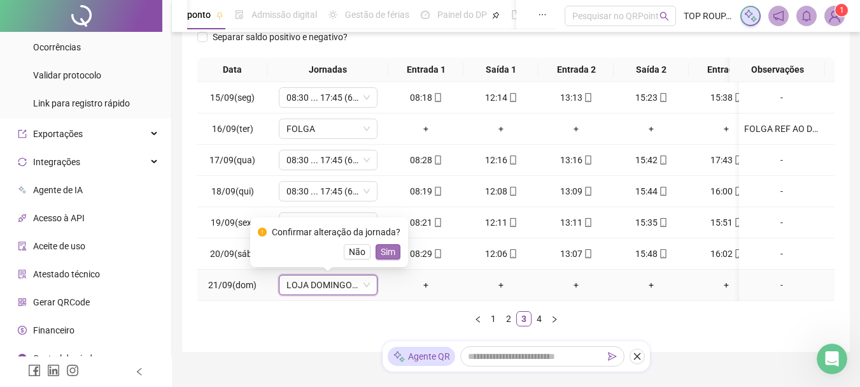
click at [391, 246] on span "Sim" at bounding box center [388, 252] width 15 height 14
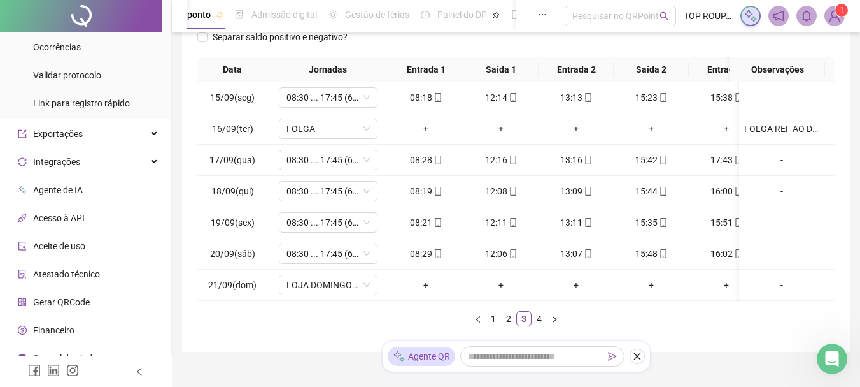
scroll to position [0, 60]
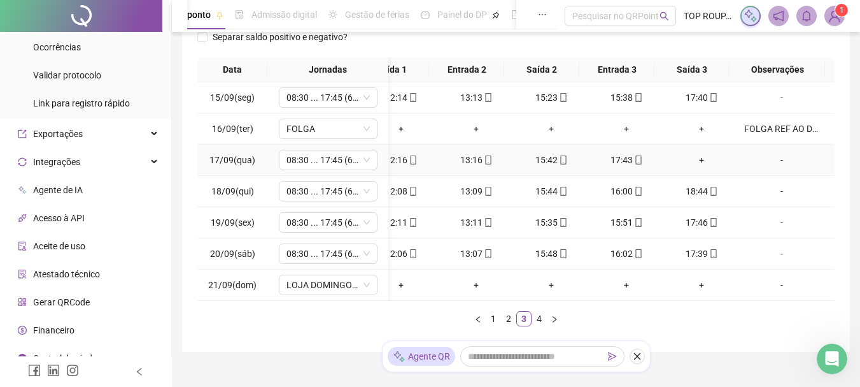
click at [689, 162] on div "+" at bounding box center [701, 160] width 65 height 14
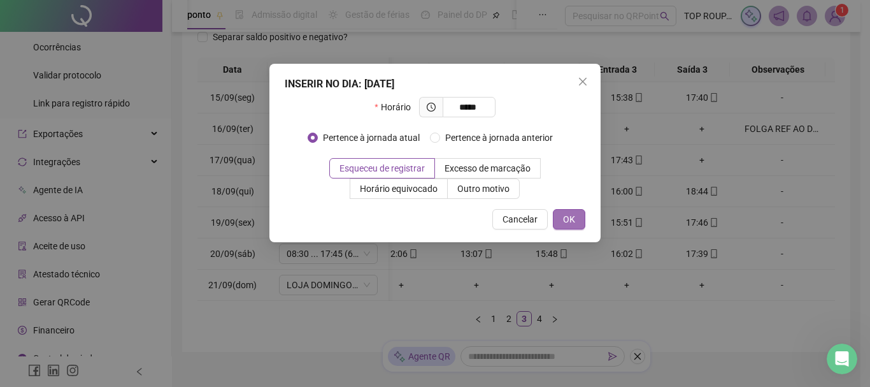
type input "*****"
click at [574, 214] on span "OK" at bounding box center [569, 219] width 12 height 14
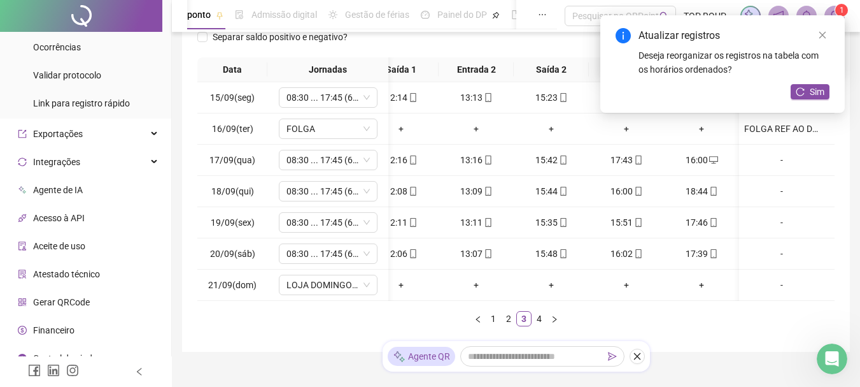
click at [788, 94] on div "Atualizar registros Deseja reorganizar os registros na tabela com os horários o…" at bounding box center [723, 63] width 245 height 97
click at [803, 89] on icon "reload" at bounding box center [800, 91] width 9 height 9
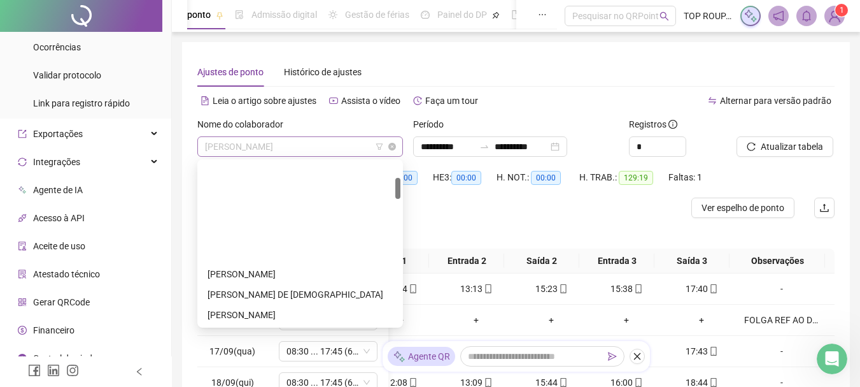
click at [287, 141] on span "[PERSON_NAME]" at bounding box center [300, 146] width 190 height 19
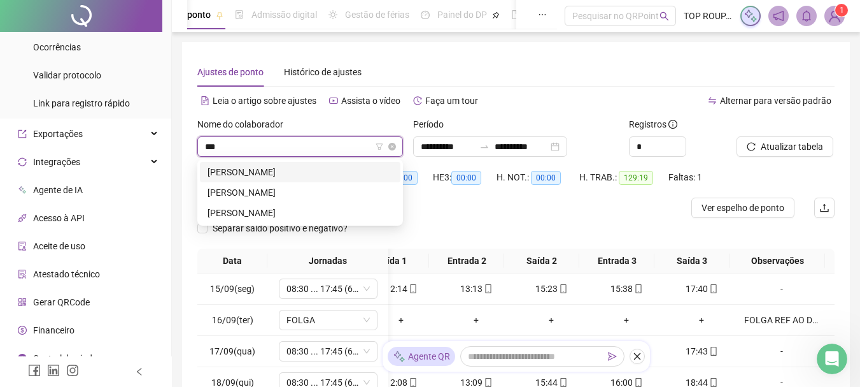
type input "****"
click at [276, 171] on div "[PERSON_NAME]" at bounding box center [300, 172] width 185 height 14
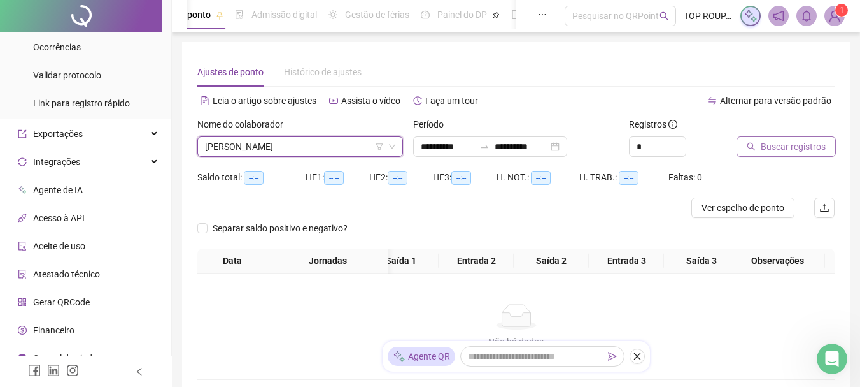
click at [804, 143] on span "Buscar registros" at bounding box center [793, 146] width 65 height 14
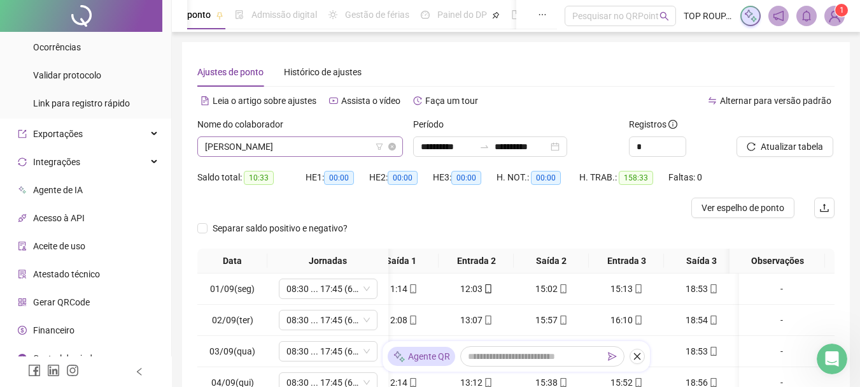
click at [312, 148] on span "[PERSON_NAME]" at bounding box center [300, 146] width 190 height 19
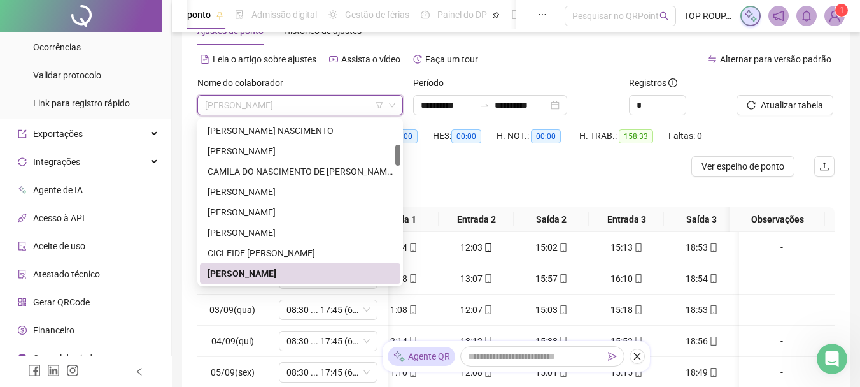
scroll to position [64, 0]
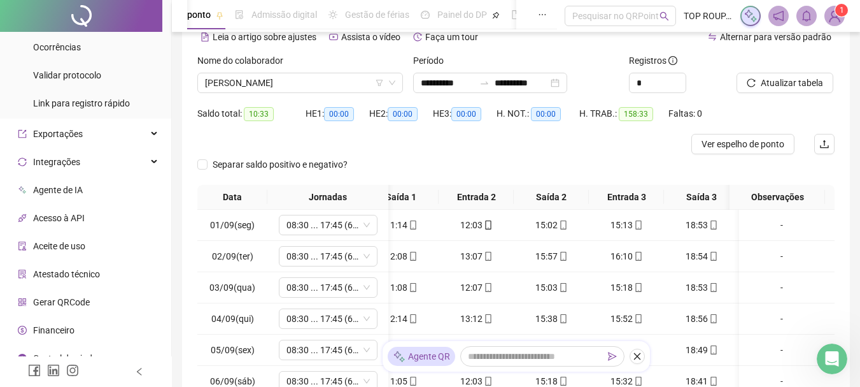
click at [518, 146] on div at bounding box center [436, 144] width 478 height 20
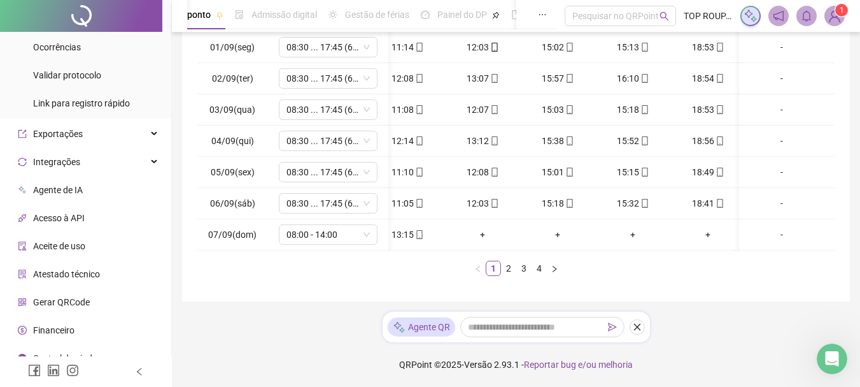
scroll to position [0, 110]
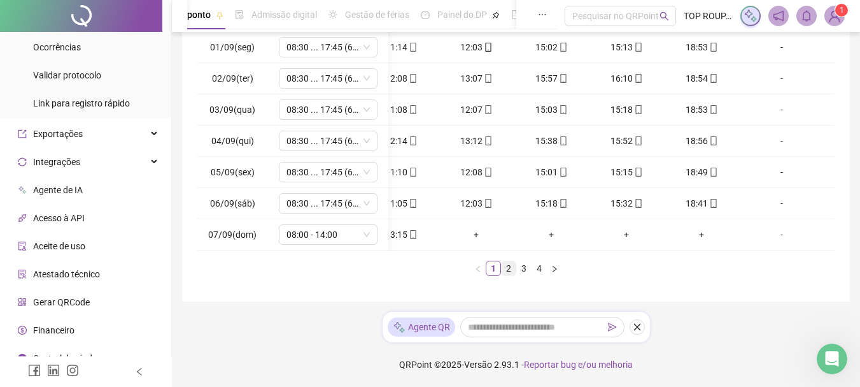
click at [512, 270] on link "2" at bounding box center [509, 268] width 14 height 14
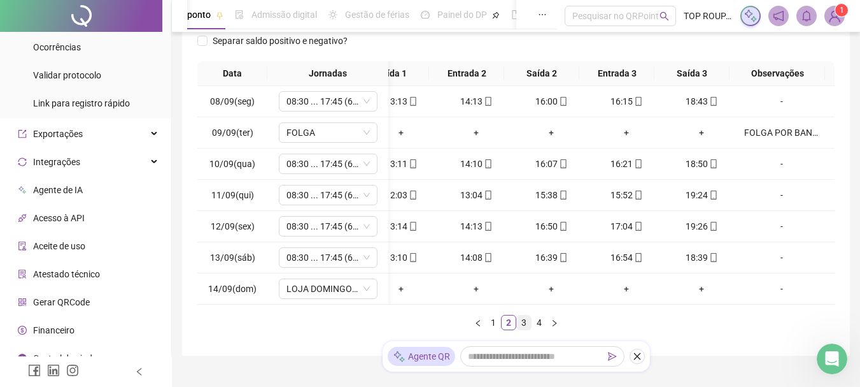
click at [519, 329] on link "3" at bounding box center [524, 322] width 14 height 14
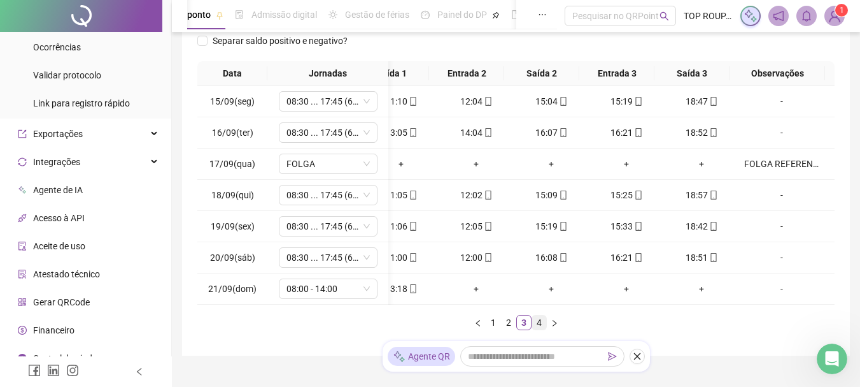
click at [537, 329] on link "4" at bounding box center [539, 322] width 14 height 14
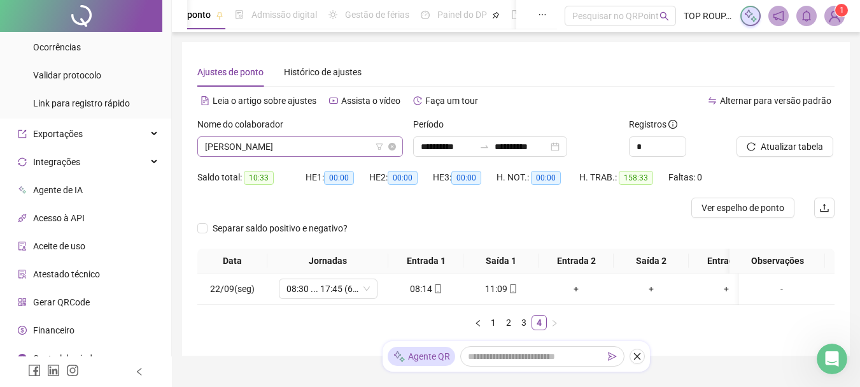
drag, startPoint x: 316, startPoint y: 161, endPoint x: 318, endPoint y: 148, distance: 13.5
click at [316, 157] on div "Nome do colaborador [PERSON_NAME]" at bounding box center [300, 142] width 216 height 50
click at [320, 143] on span "[PERSON_NAME]" at bounding box center [300, 146] width 190 height 19
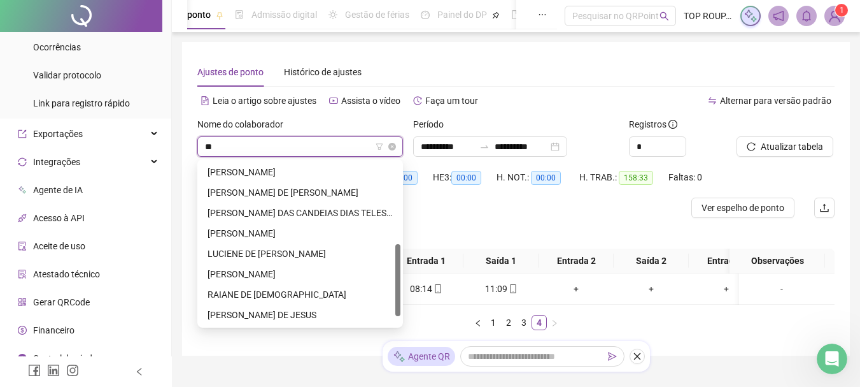
type input "***"
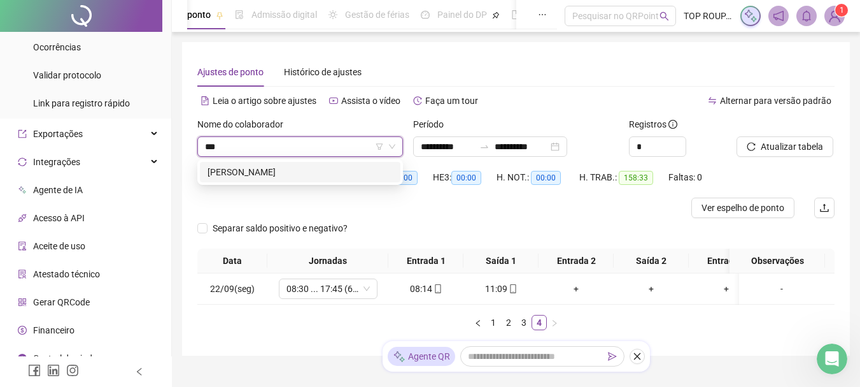
click at [309, 172] on div "[PERSON_NAME]" at bounding box center [300, 172] width 185 height 14
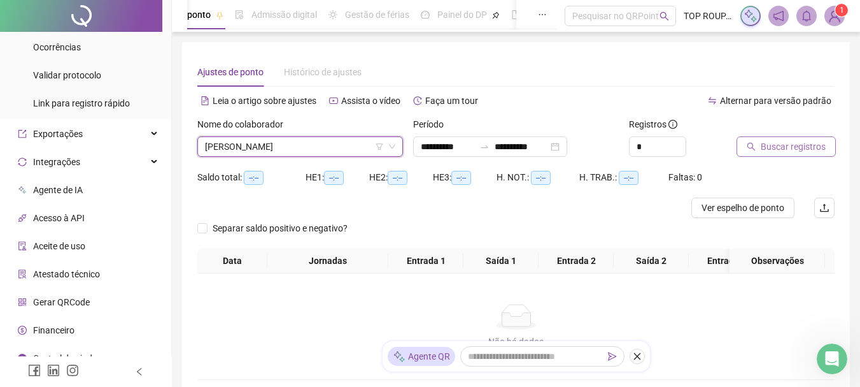
click at [781, 150] on span "Buscar registros" at bounding box center [793, 146] width 65 height 14
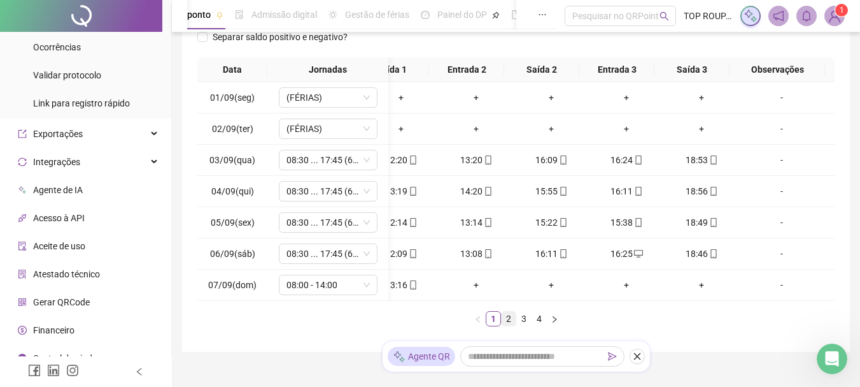
click at [511, 325] on link "2" at bounding box center [509, 318] width 14 height 14
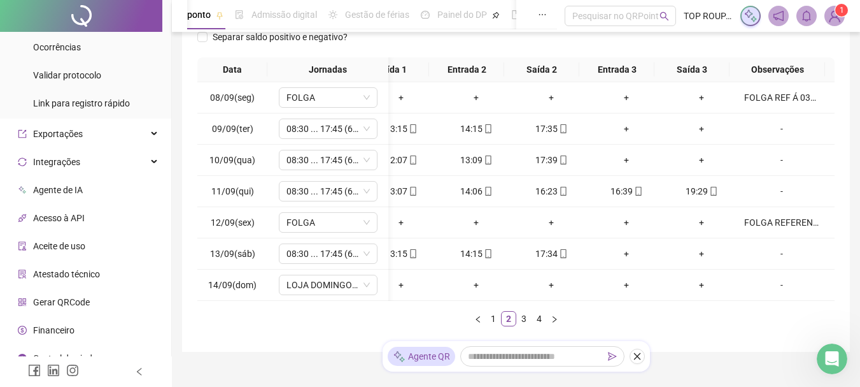
drag, startPoint x: 505, startPoint y: 311, endPoint x: 428, endPoint y: 313, distance: 77.1
click at [428, 313] on div "Data Jornadas Entrada 1 Saída 1 Entrada 2 Saída 2 Entrada 3 Saída 3 Observações…" at bounding box center [515, 191] width 637 height 269
click at [522, 325] on link "3" at bounding box center [524, 318] width 14 height 14
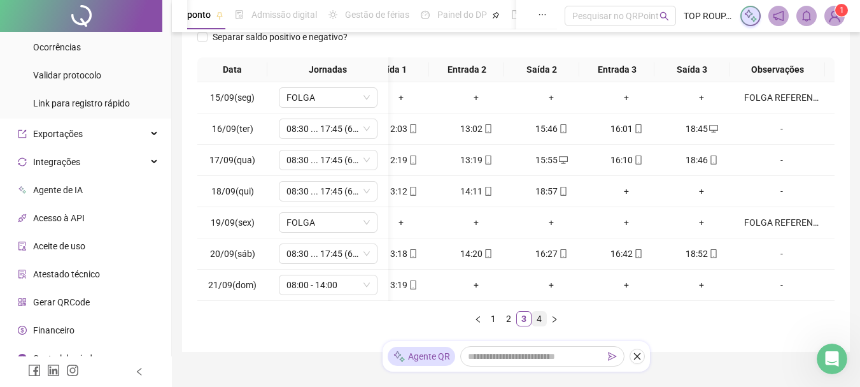
click at [540, 322] on link "4" at bounding box center [539, 318] width 14 height 14
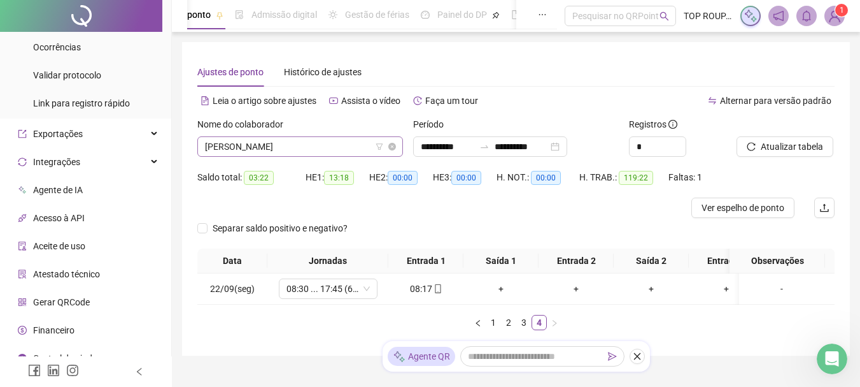
click at [267, 148] on span "[PERSON_NAME]" at bounding box center [300, 146] width 190 height 19
click at [309, 149] on span "[PERSON_NAME]" at bounding box center [300, 146] width 190 height 19
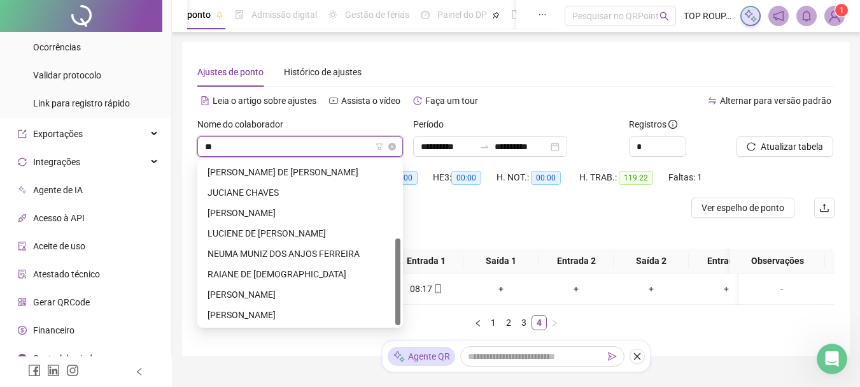
scroll to position [143, 0]
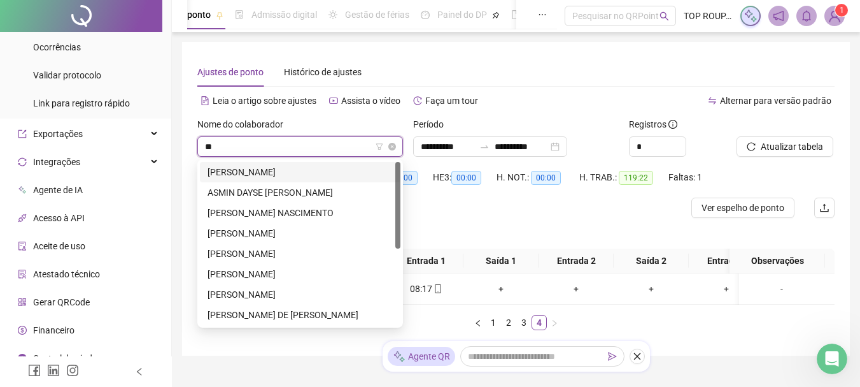
type input "***"
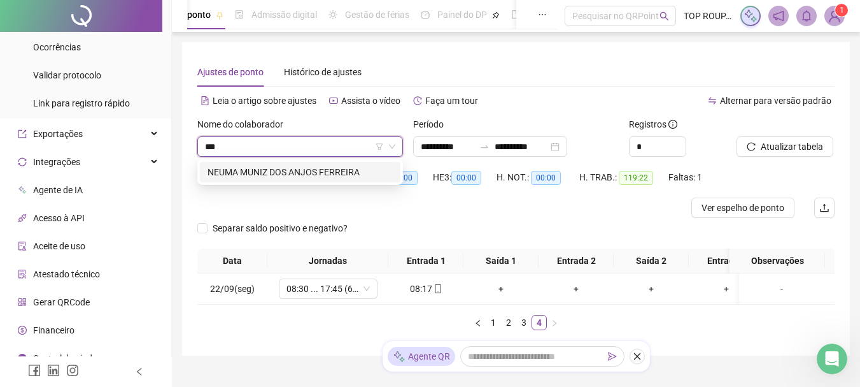
click at [299, 171] on div "NEUMA MUNIZ DOS ANJOS FERREIRA" at bounding box center [300, 172] width 185 height 14
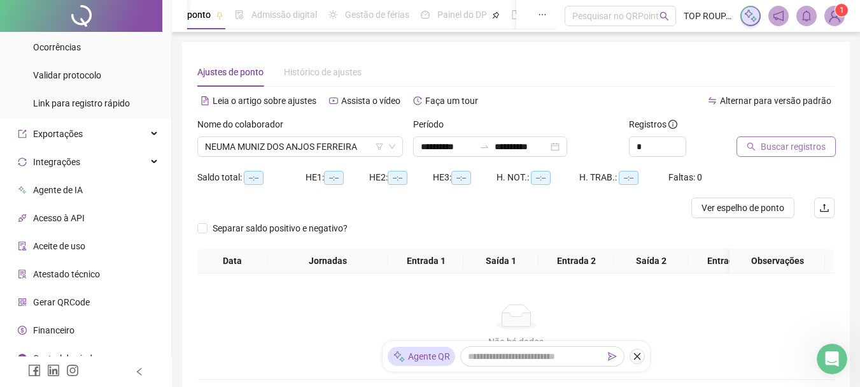
click at [763, 143] on span "Buscar registros" at bounding box center [793, 146] width 65 height 14
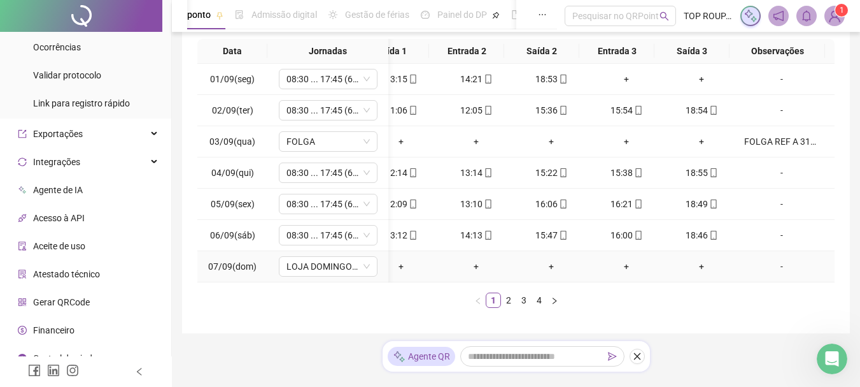
scroll to position [187, 0]
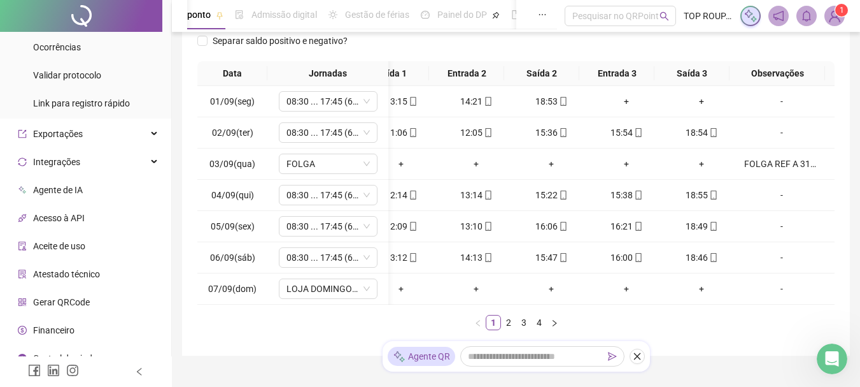
click at [717, 315] on div "Data Jornadas Entrada 1 Saída 1 Entrada 2 Saída 2 Entrada 3 Saída 3 Observações…" at bounding box center [515, 195] width 637 height 269
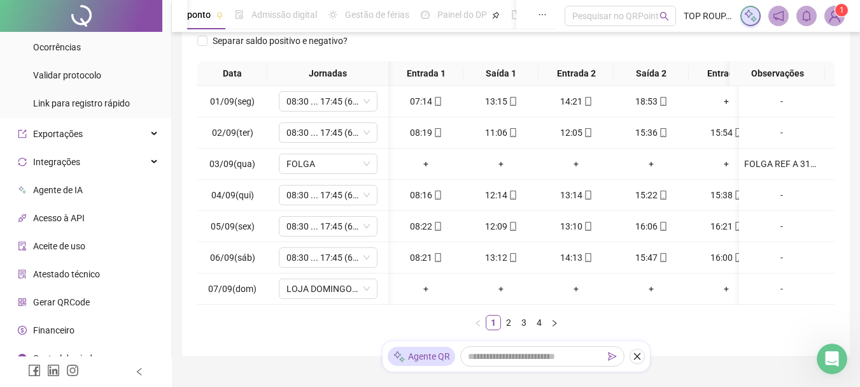
scroll to position [0, 29]
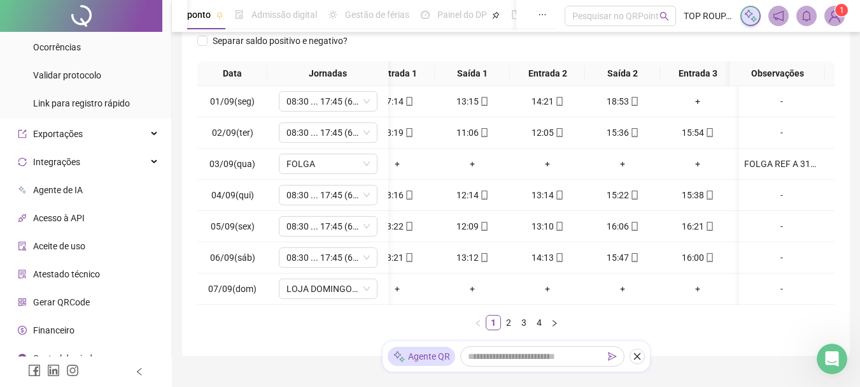
drag, startPoint x: 648, startPoint y: 314, endPoint x: 748, endPoint y: 308, distance: 100.1
click at [755, 305] on div "Data Jornadas Entrada 1 Saída 1 Entrada 2 Saída 2 Entrada 3 Saída 3 Observações…" at bounding box center [515, 195] width 637 height 269
click at [511, 329] on link "2" at bounding box center [509, 322] width 14 height 14
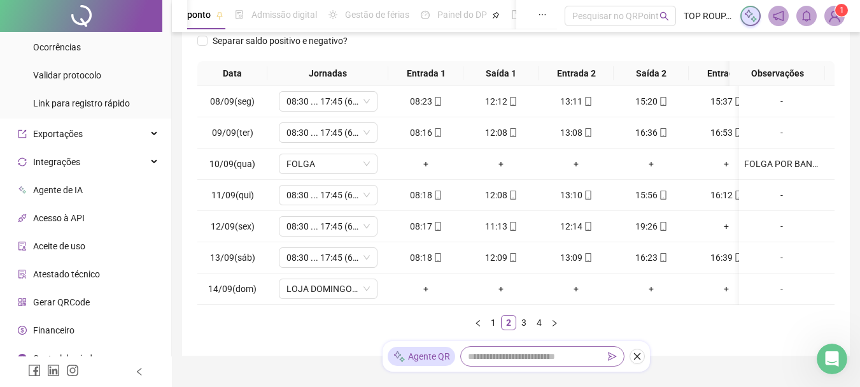
scroll to position [251, 0]
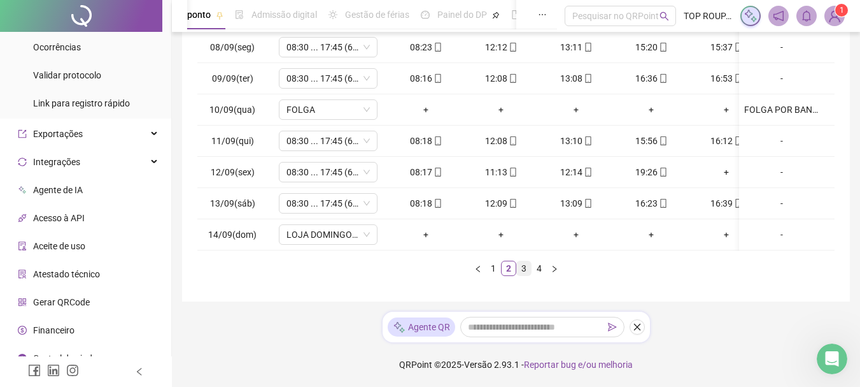
click at [524, 273] on link "3" at bounding box center [524, 268] width 14 height 14
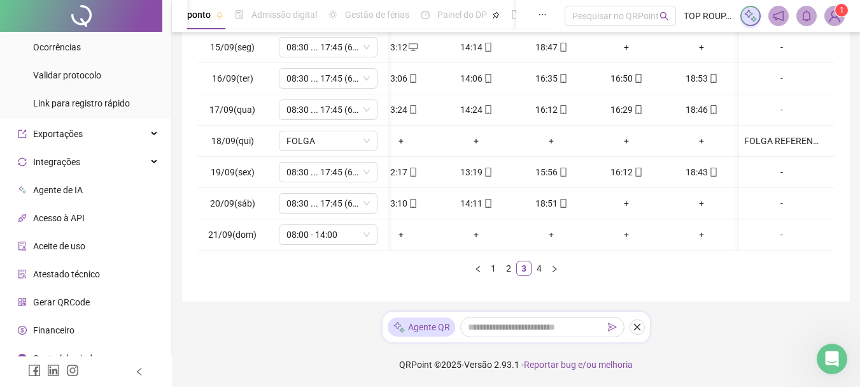
scroll to position [0, 0]
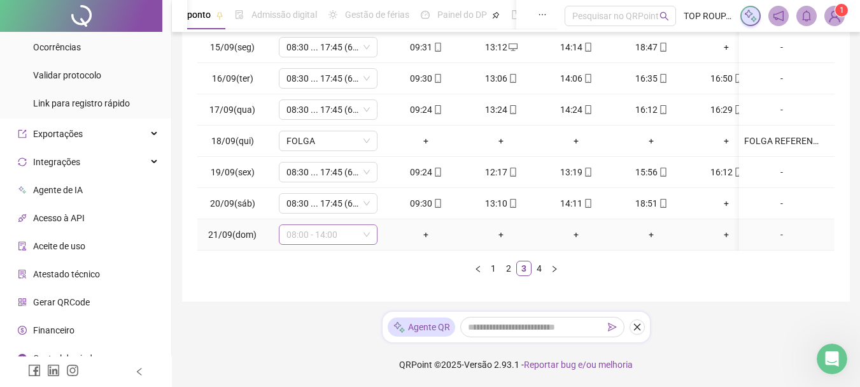
click at [322, 225] on span "08:00 - 14:00" at bounding box center [328, 234] width 83 height 19
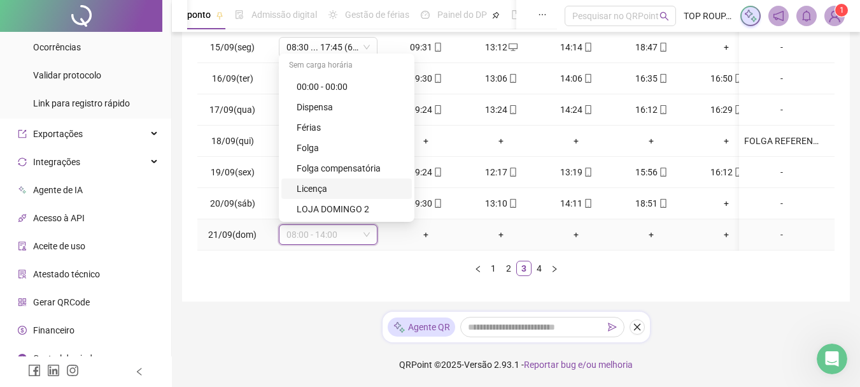
click at [343, 185] on div "Licença" at bounding box center [351, 188] width 108 height 14
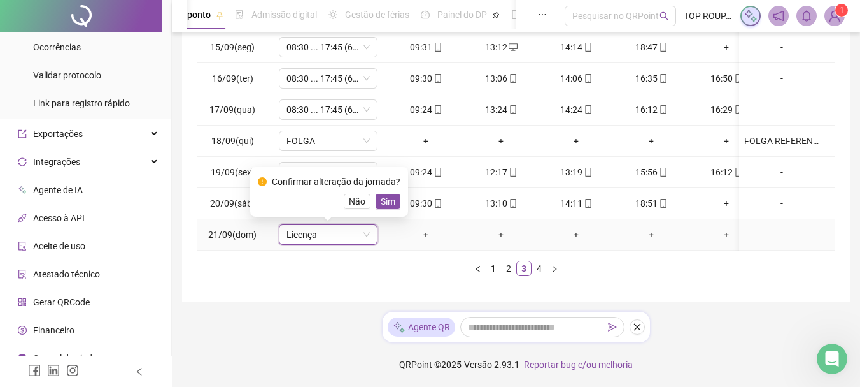
click at [358, 199] on div "Confirmar alteração da jornada? Não Sim" at bounding box center [329, 192] width 158 height 50
click at [358, 225] on span "Licença" at bounding box center [328, 234] width 83 height 19
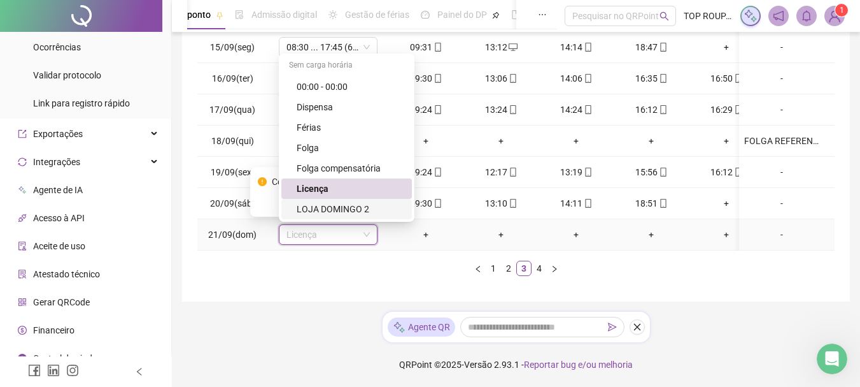
click at [345, 202] on div "LOJA DOMINGO 2" at bounding box center [351, 209] width 108 height 14
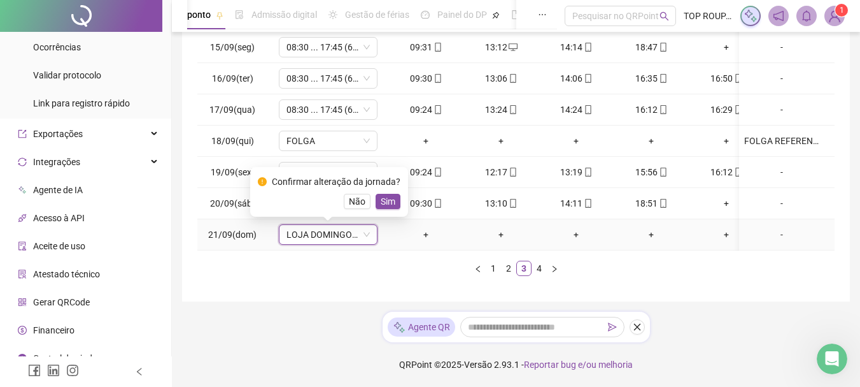
click at [365, 204] on div "Confirmar alteração da jornada? Não Sim" at bounding box center [329, 192] width 158 height 50
click at [390, 196] on span "Sim" at bounding box center [388, 201] width 15 height 14
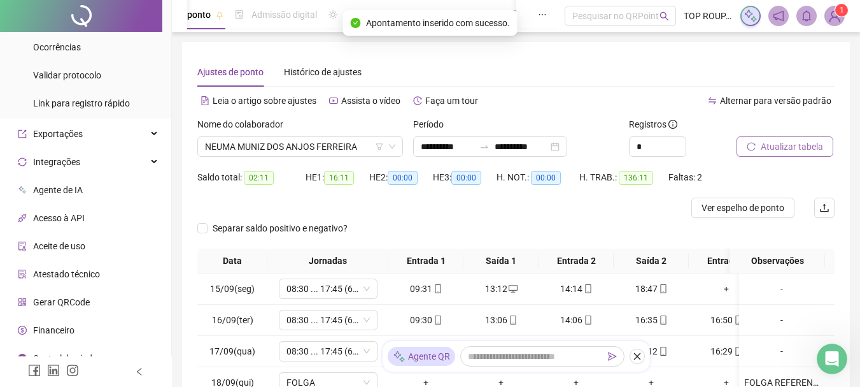
click at [788, 150] on span "Atualizar tabela" at bounding box center [792, 146] width 62 height 14
click at [280, 152] on span "NEUMA MUNIZ DOS ANJOS FERREIRA" at bounding box center [300, 146] width 190 height 19
drag, startPoint x: 513, startPoint y: 219, endPoint x: 511, endPoint y: 211, distance: 7.9
click at [511, 211] on form "**********" at bounding box center [515, 182] width 637 height 131
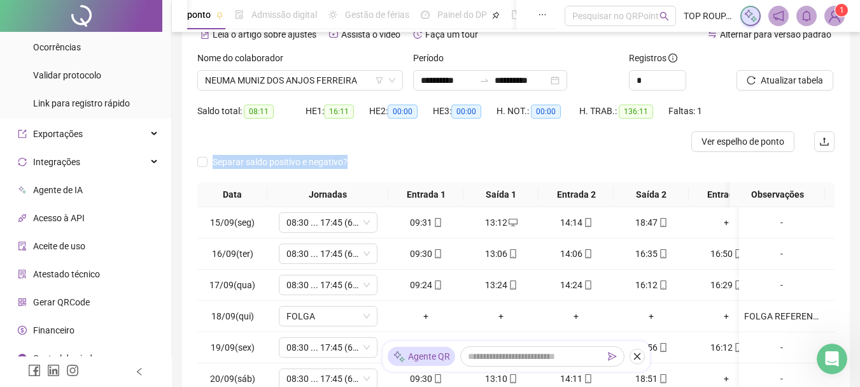
scroll to position [251, 0]
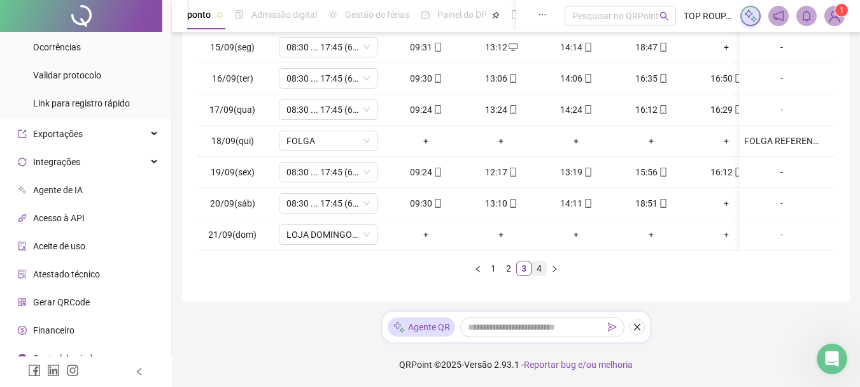
click at [544, 274] on link "4" at bounding box center [539, 268] width 14 height 14
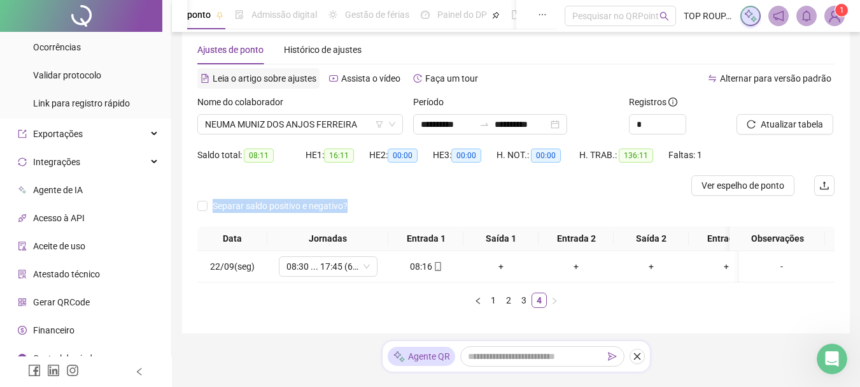
scroll to position [0, 0]
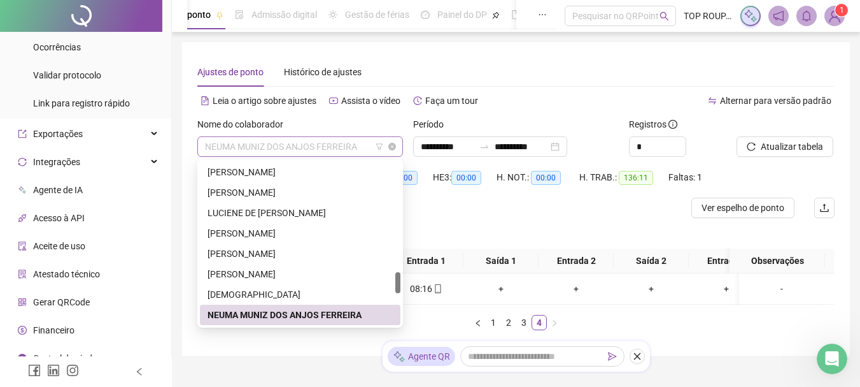
click at [285, 147] on span "NEUMA MUNIZ DOS ANJOS FERREIRA" at bounding box center [300, 146] width 190 height 19
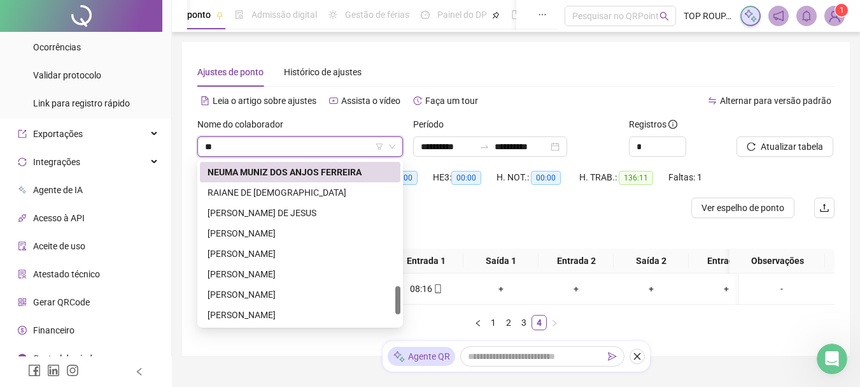
scroll to position [82, 0]
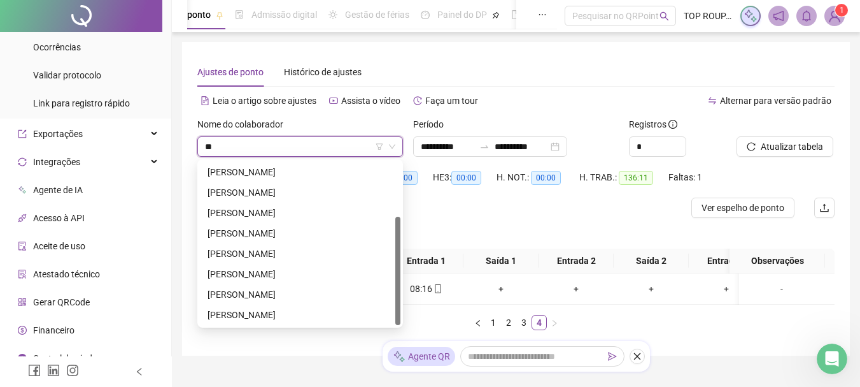
type input "***"
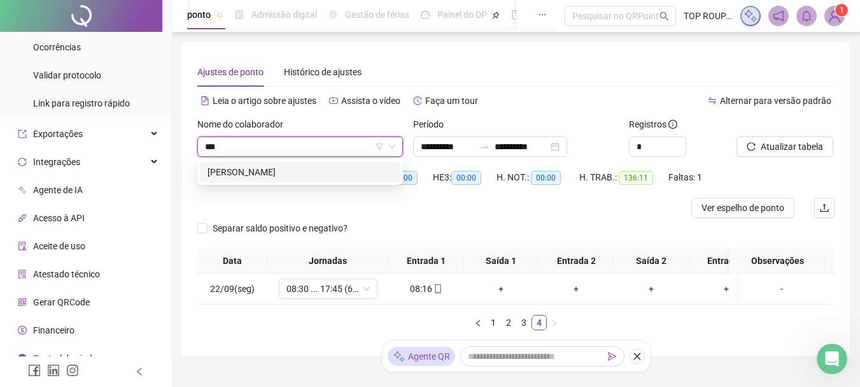
click at [324, 170] on div "[PERSON_NAME]" at bounding box center [300, 172] width 185 height 14
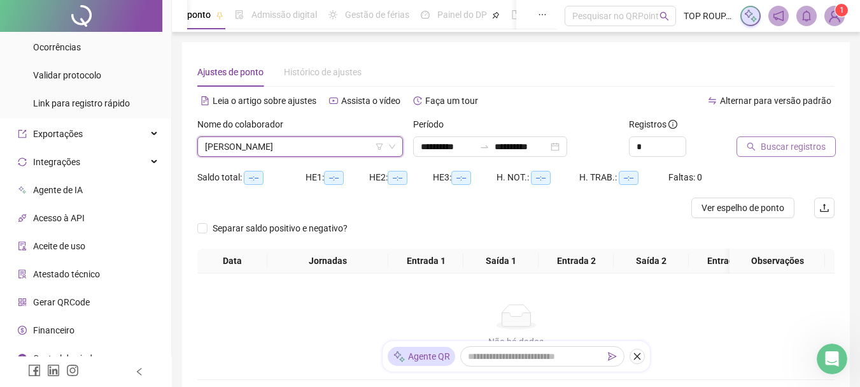
click at [813, 151] on span "Buscar registros" at bounding box center [793, 146] width 65 height 14
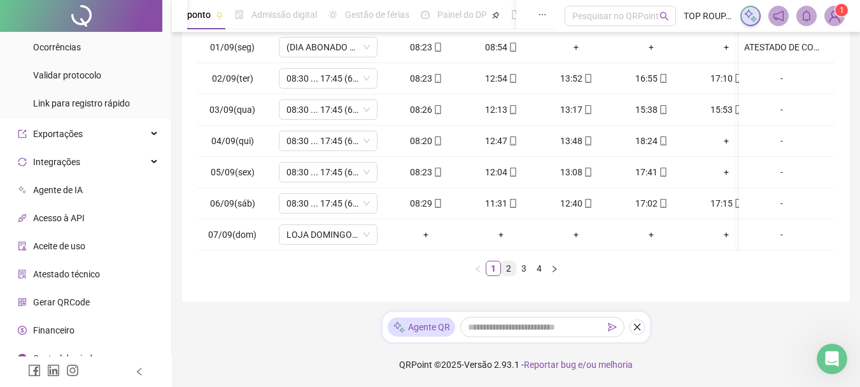
click at [511, 272] on link "2" at bounding box center [509, 268] width 14 height 14
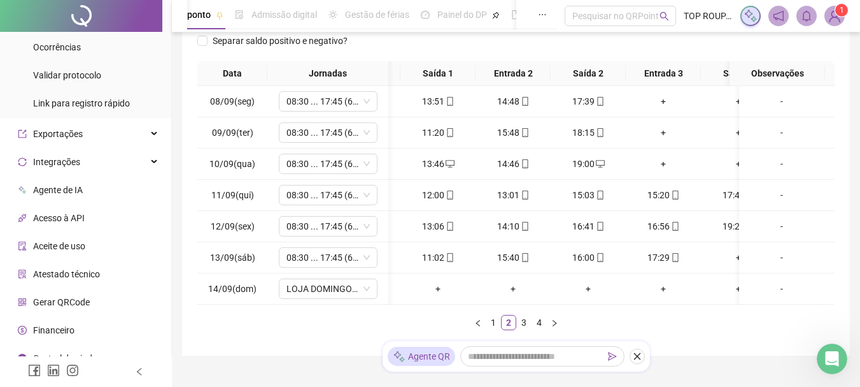
scroll to position [0, 6]
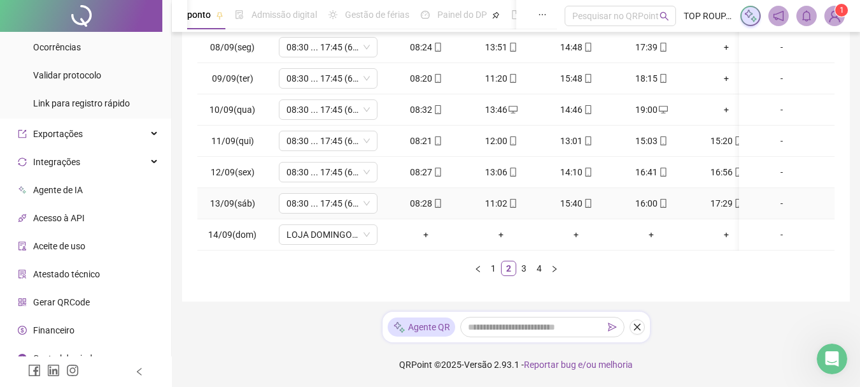
click at [776, 196] on div "-" at bounding box center [781, 203] width 75 height 14
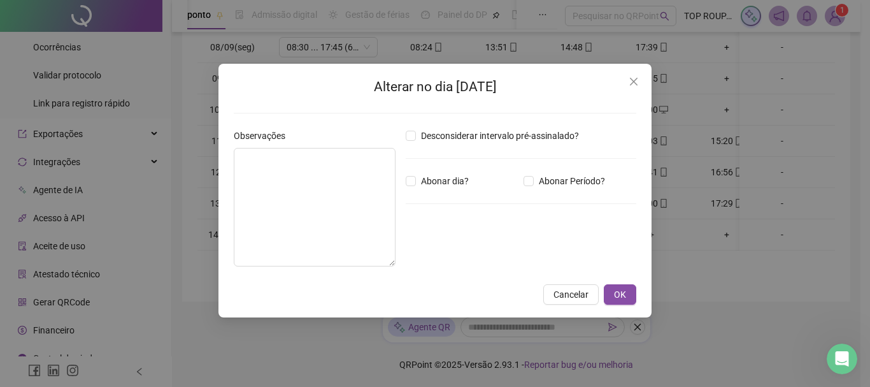
click at [635, 75] on button "Close" at bounding box center [633, 81] width 20 height 20
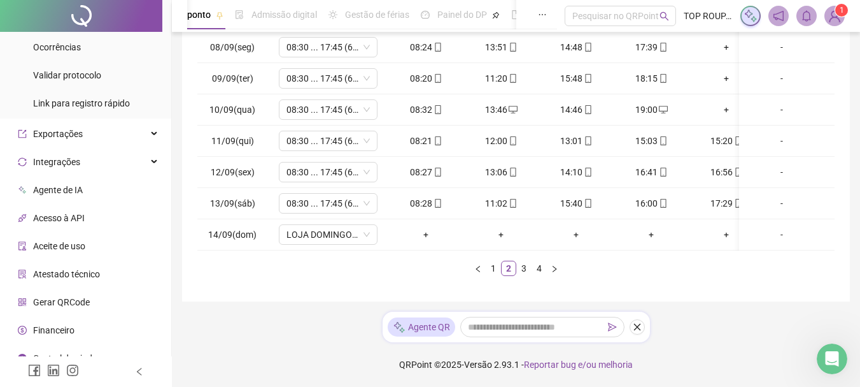
drag, startPoint x: 662, startPoint y: 254, endPoint x: 669, endPoint y: 250, distance: 8.3
click at [669, 250] on div "Data Jornadas Entrada 1 Saída 1 Entrada 2 Saída 2 Entrada 3 Saída 3 Observações…" at bounding box center [515, 141] width 637 height 269
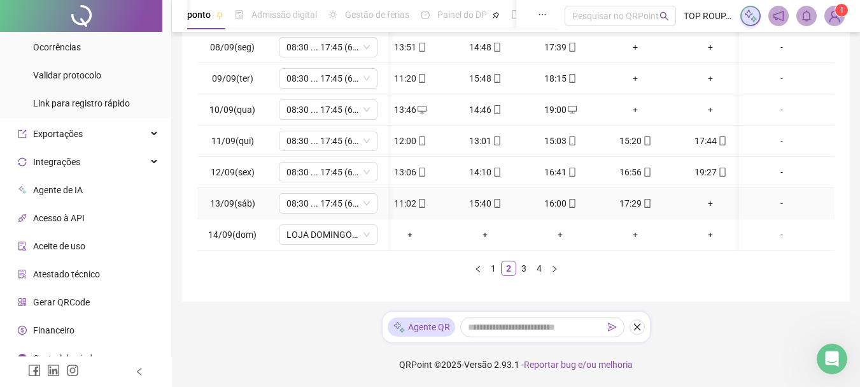
click at [710, 196] on div "+" at bounding box center [710, 203] width 65 height 14
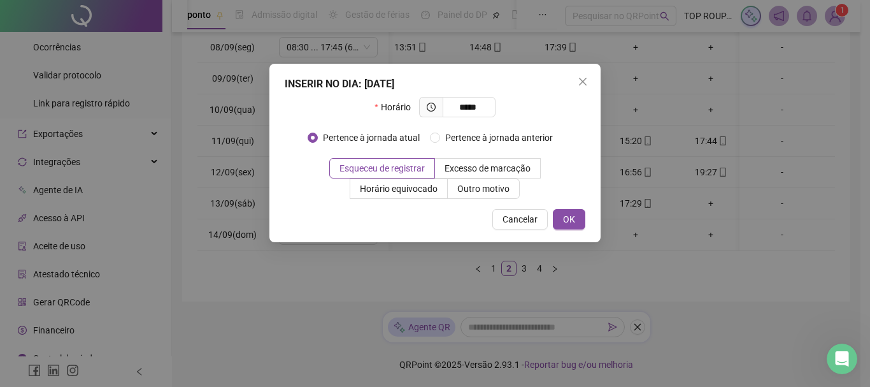
type input "*****"
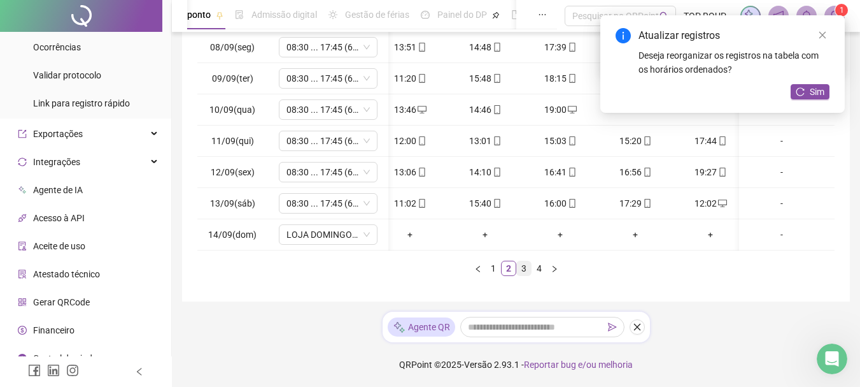
click at [525, 272] on link "3" at bounding box center [524, 268] width 14 height 14
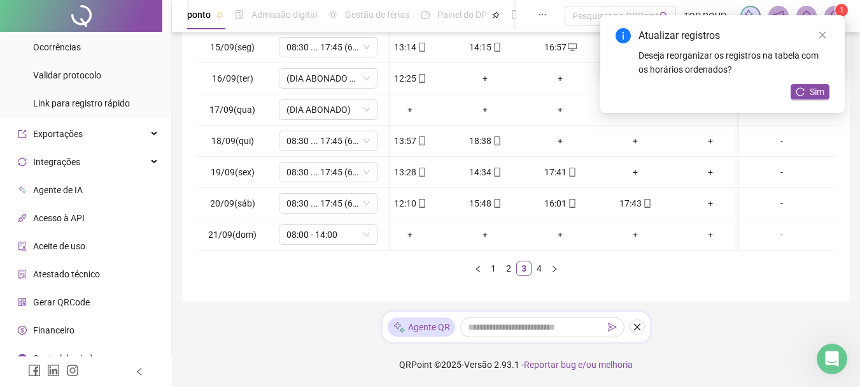
drag, startPoint x: 507, startPoint y: 252, endPoint x: 386, endPoint y: 257, distance: 121.1
click at [386, 257] on div "Data Jornadas Entrada 1 Saída 1 Entrada 2 Saída 2 Entrada 3 Saída 3 Observações…" at bounding box center [515, 141] width 637 height 269
click at [826, 92] on button "Sim" at bounding box center [810, 91] width 39 height 15
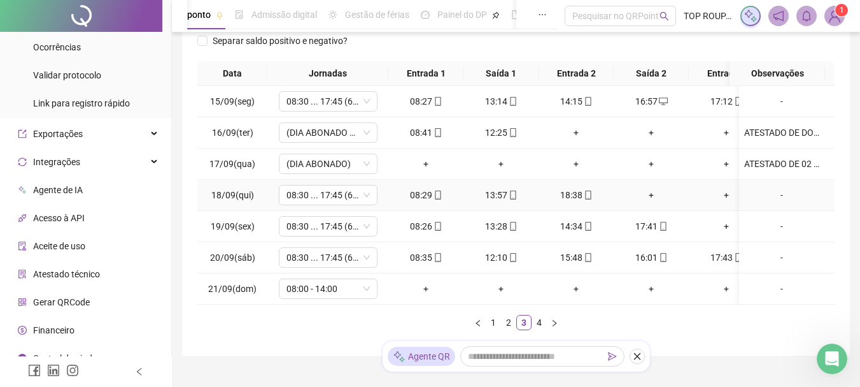
click at [739, 199] on td "-" at bounding box center [787, 195] width 96 height 31
click at [739, 196] on td "-" at bounding box center [787, 195] width 96 height 31
click at [724, 194] on div "+" at bounding box center [726, 195] width 65 height 14
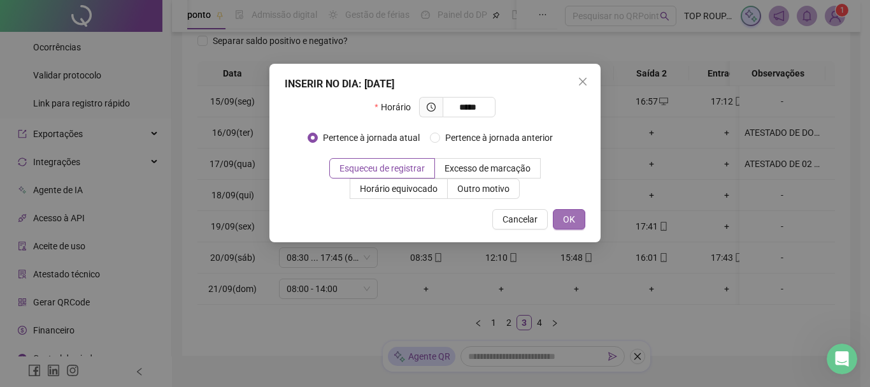
type input "*****"
click at [572, 219] on span "OK" at bounding box center [569, 219] width 12 height 14
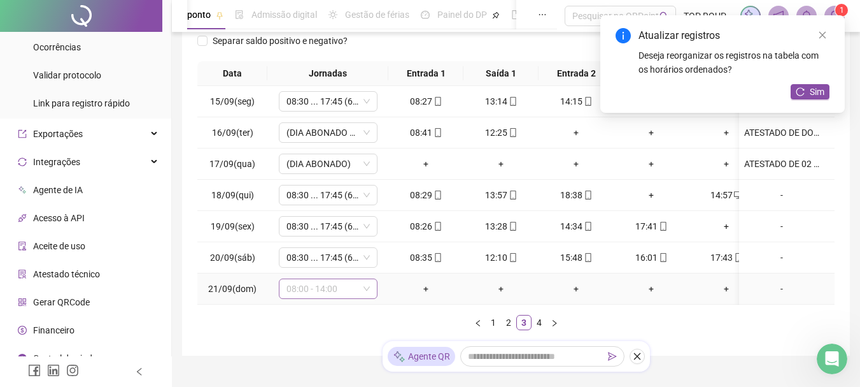
click at [358, 293] on span "08:00 - 14:00" at bounding box center [328, 288] width 83 height 19
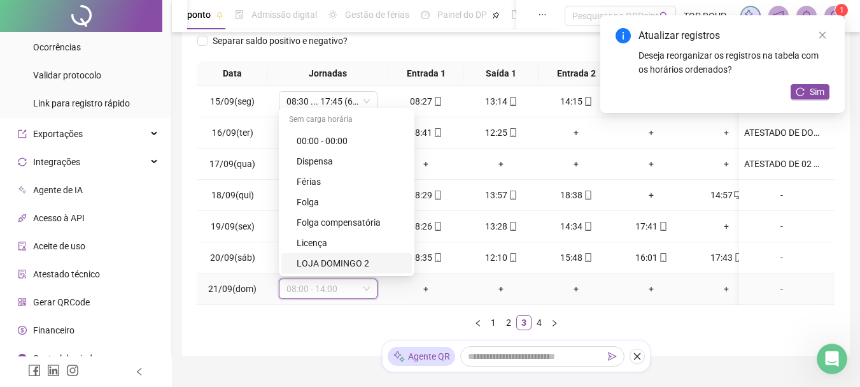
click at [364, 254] on div "LOJA DOMINGO 2" at bounding box center [346, 263] width 131 height 20
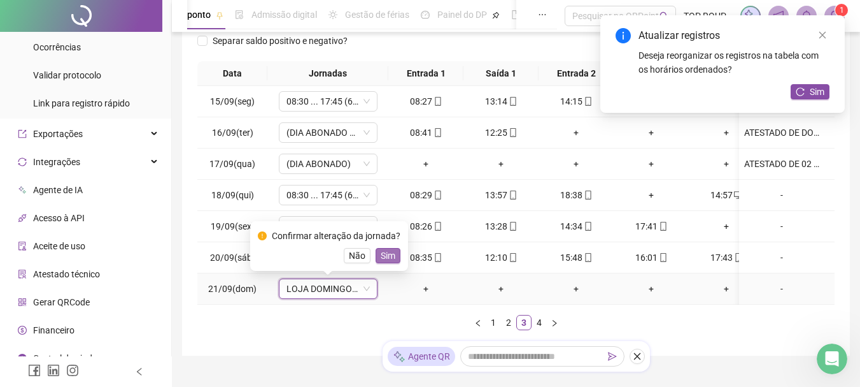
click at [394, 250] on button "Sim" at bounding box center [388, 255] width 25 height 15
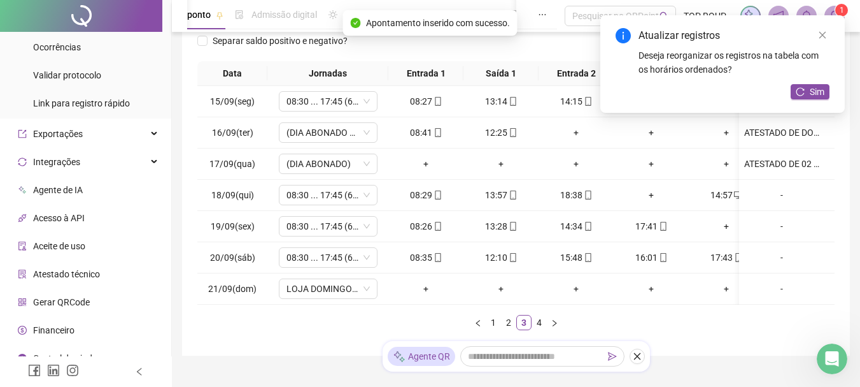
drag, startPoint x: 814, startPoint y: 92, endPoint x: 797, endPoint y: 91, distance: 17.2
click at [807, 92] on button "Sim" at bounding box center [810, 91] width 39 height 15
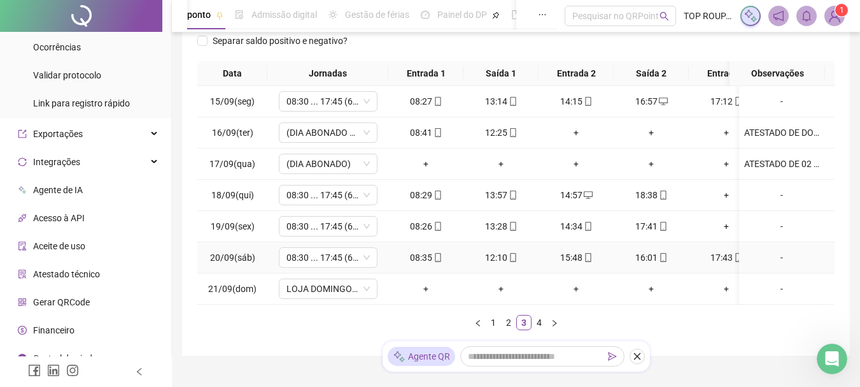
click at [774, 255] on div "-" at bounding box center [781, 257] width 75 height 14
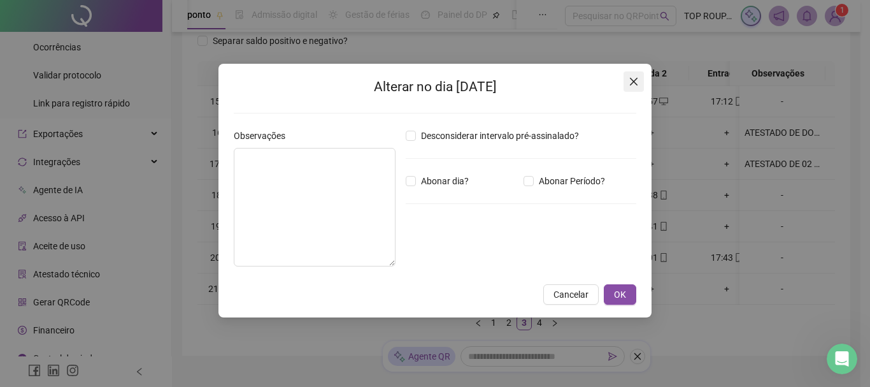
click at [630, 82] on icon "close" at bounding box center [634, 81] width 10 height 10
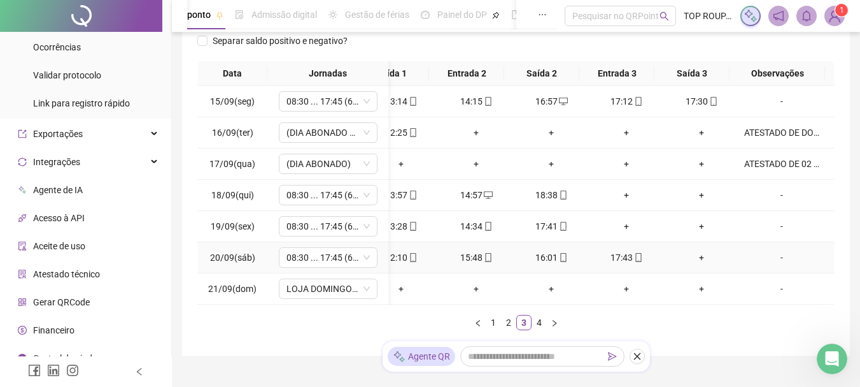
click at [696, 256] on div "+" at bounding box center [701, 257] width 65 height 14
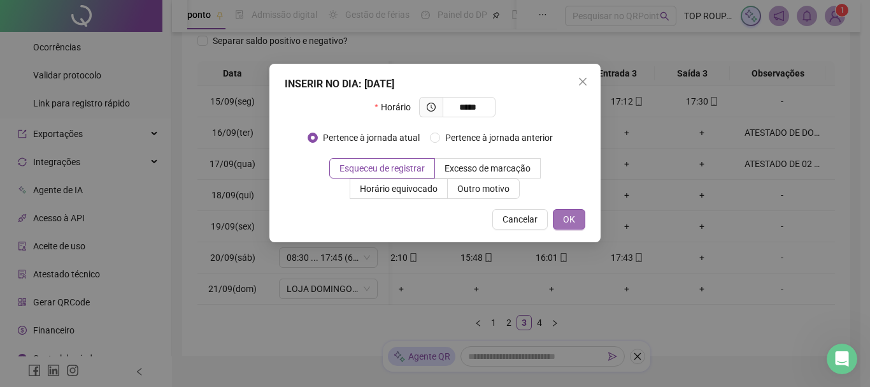
type input "*****"
click at [567, 214] on span "OK" at bounding box center [569, 219] width 12 height 14
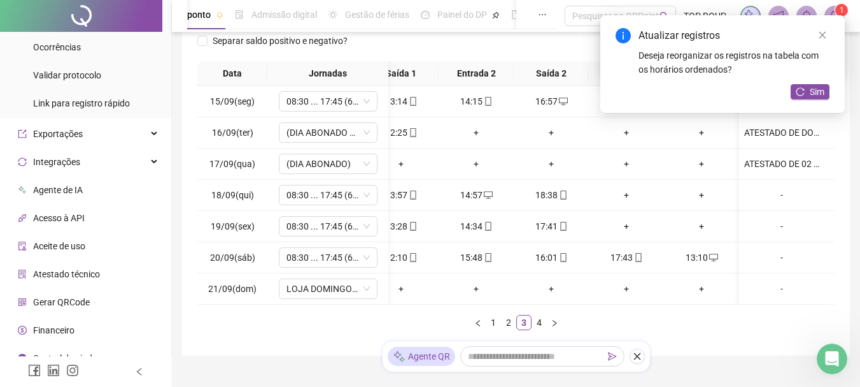
drag, startPoint x: 697, startPoint y: 302, endPoint x: 658, endPoint y: 304, distance: 39.5
click at [658, 304] on div "15/09(seg) 08:30 ... 17:45 (6 HORAS) 08:27 13:14 14:15 16:57 17:12 17:30 [DATE]…" at bounding box center [515, 195] width 637 height 218
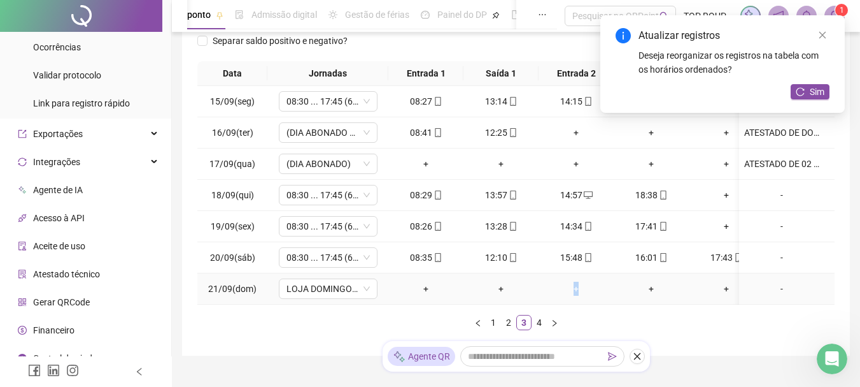
drag, startPoint x: 599, startPoint y: 301, endPoint x: 550, endPoint y: 301, distance: 49.0
click at [550, 301] on td "+" at bounding box center [576, 288] width 75 height 31
click at [798, 97] on button "Sim" at bounding box center [810, 91] width 39 height 15
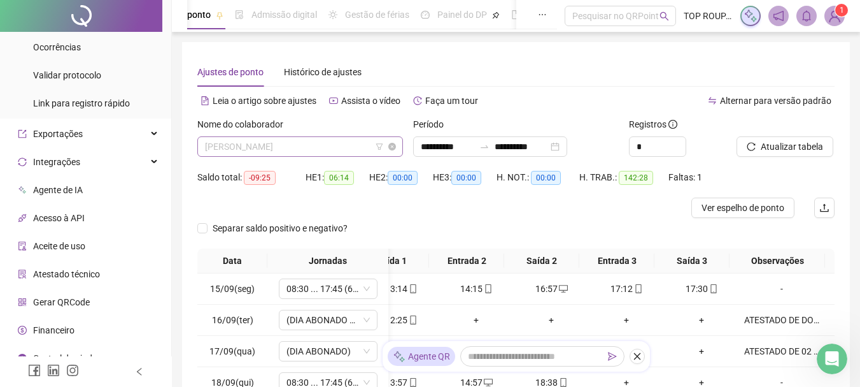
click at [254, 145] on span "[PERSON_NAME]" at bounding box center [300, 146] width 190 height 19
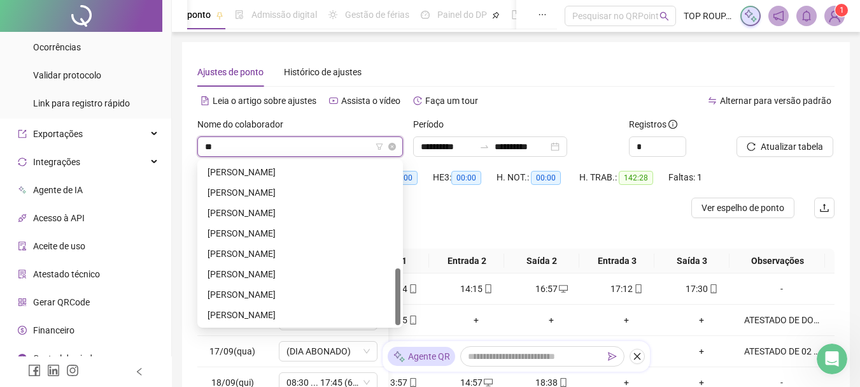
type input "***"
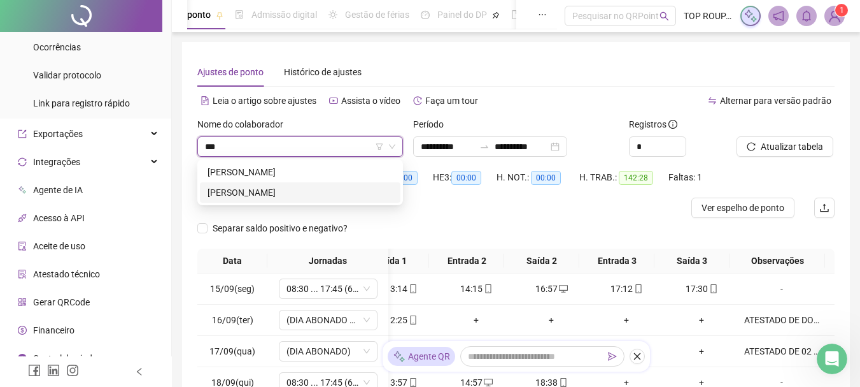
click at [255, 192] on div "[PERSON_NAME]" at bounding box center [300, 192] width 185 height 14
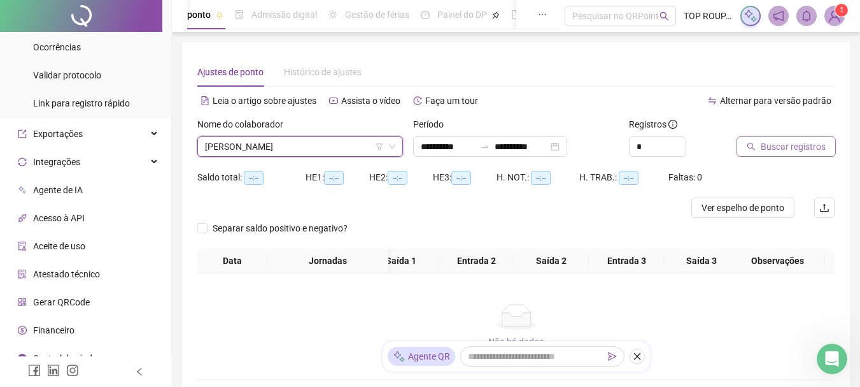
click at [759, 141] on button "Buscar registros" at bounding box center [786, 146] width 99 height 20
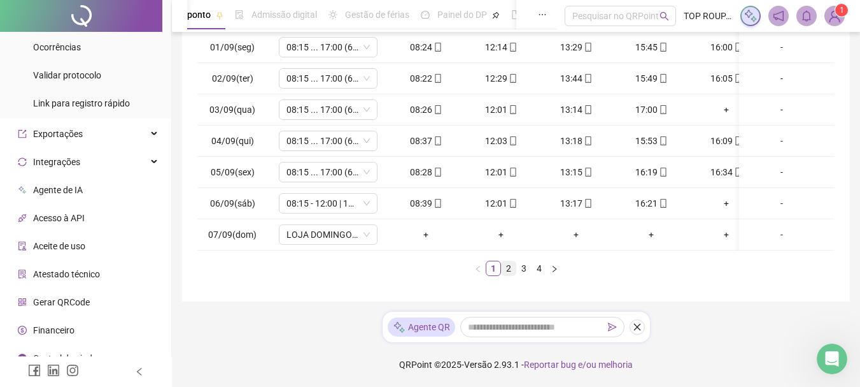
click at [508, 275] on link "2" at bounding box center [509, 268] width 14 height 14
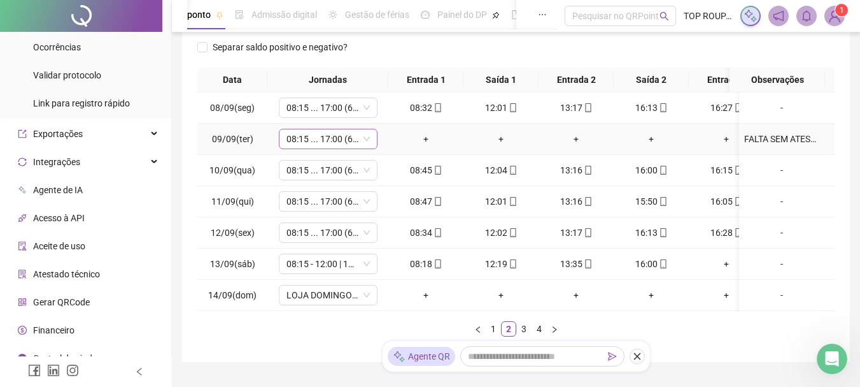
click at [325, 139] on span "08:15 ... 17:00 (6 HORAS)" at bounding box center [328, 138] width 83 height 19
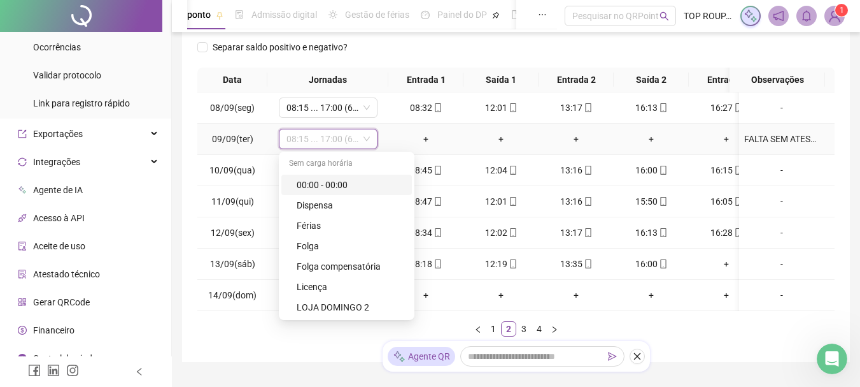
click at [756, 137] on div "FALTA SEM ATESTADOS" at bounding box center [781, 139] width 75 height 14
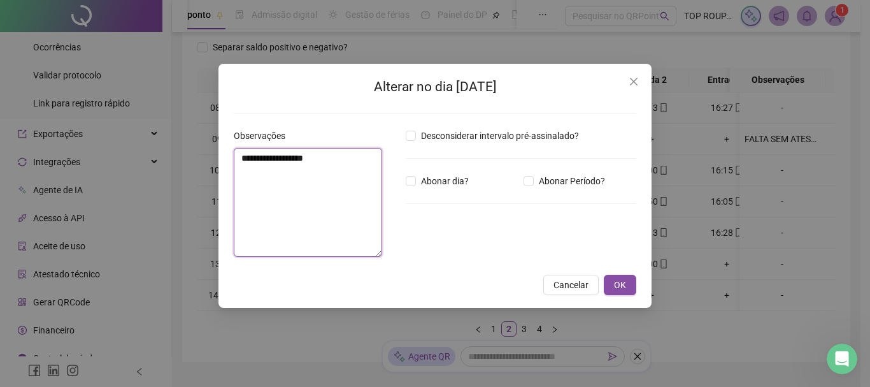
click at [363, 172] on textarea "**********" at bounding box center [308, 202] width 148 height 109
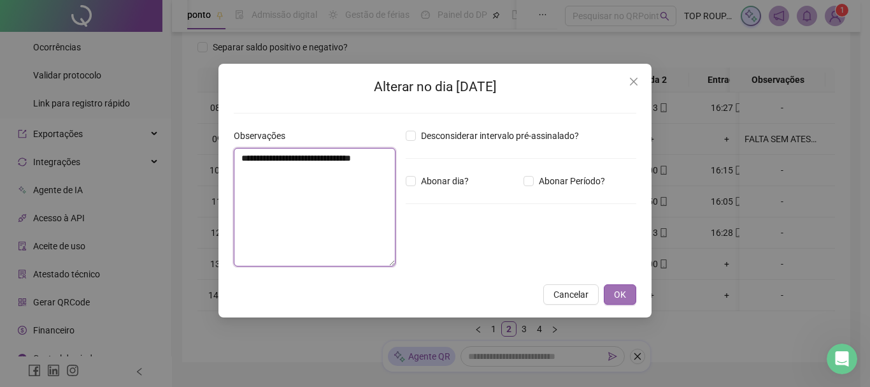
type textarea "**********"
click at [631, 290] on button "OK" at bounding box center [620, 294] width 32 height 20
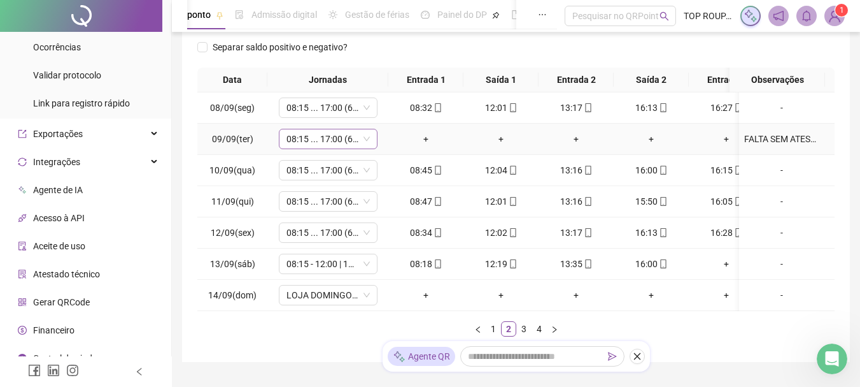
click at [314, 134] on span "08:15 ... 17:00 (6 HORAS)" at bounding box center [328, 138] width 83 height 19
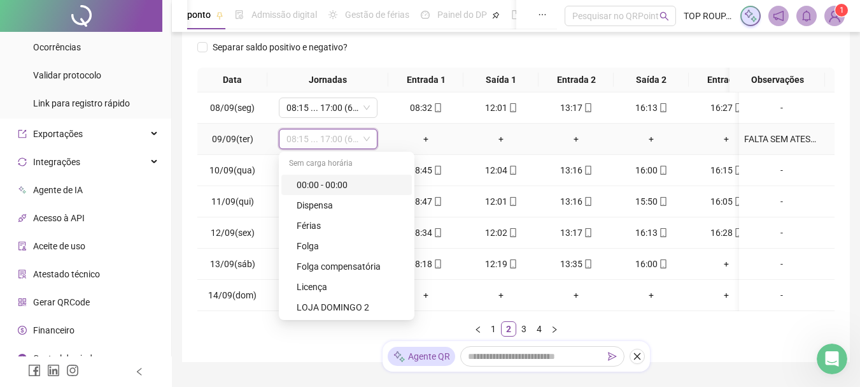
click at [353, 178] on div "00:00 - 00:00" at bounding box center [351, 185] width 108 height 14
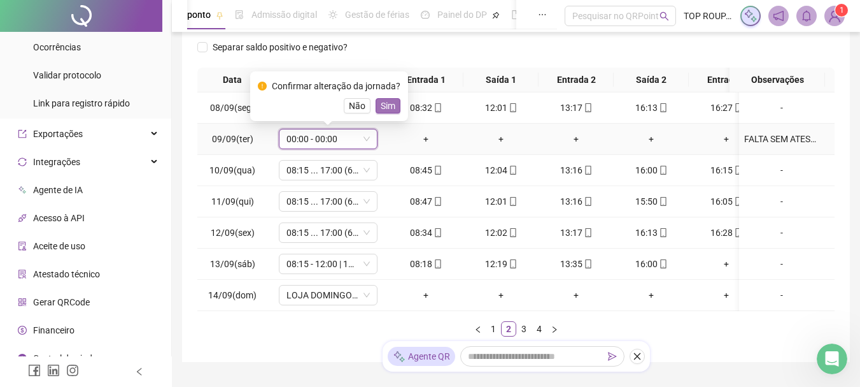
click at [391, 101] on span "Sim" at bounding box center [388, 106] width 15 height 14
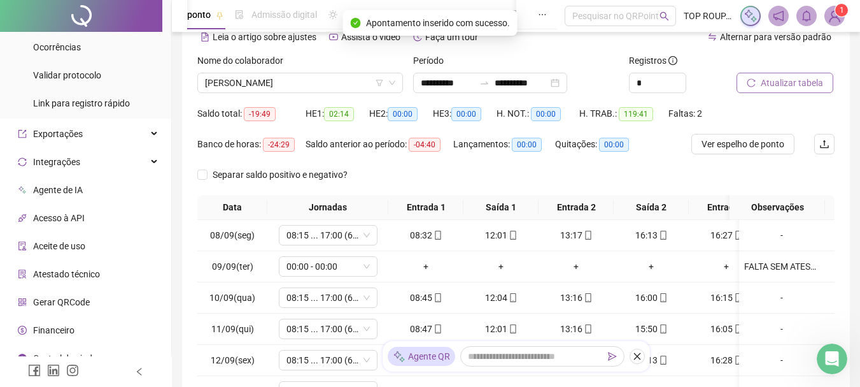
click at [791, 82] on span "Atualizar tabela" at bounding box center [792, 83] width 62 height 14
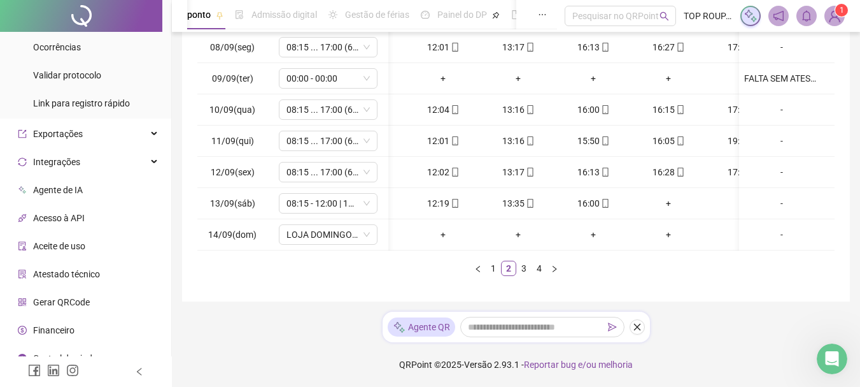
scroll to position [0, 110]
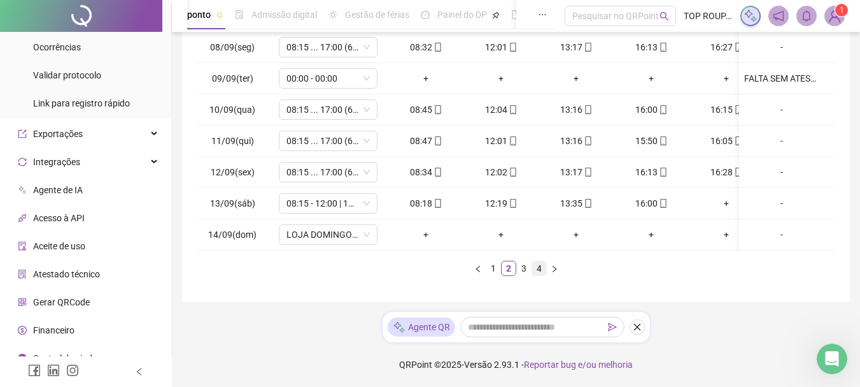
click at [533, 275] on link "4" at bounding box center [539, 268] width 14 height 14
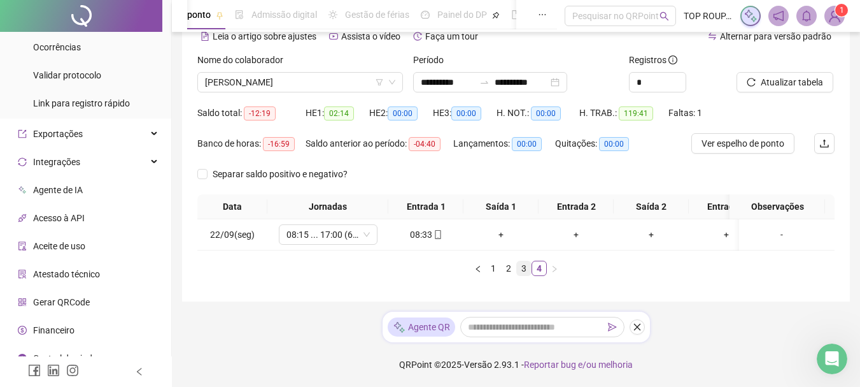
click at [527, 268] on link "3" at bounding box center [524, 268] width 14 height 14
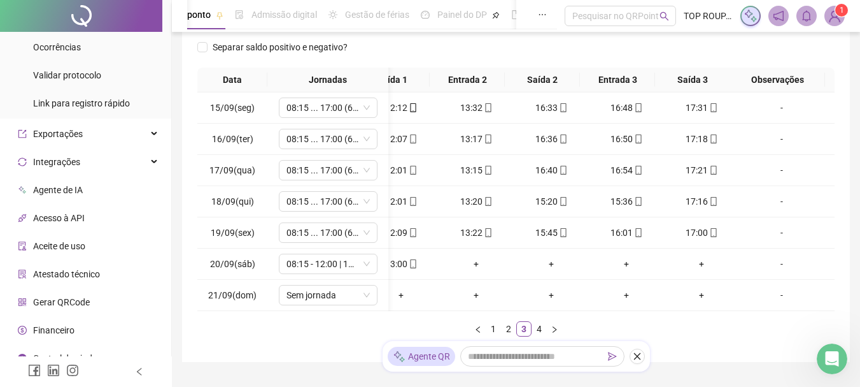
scroll to position [0, 110]
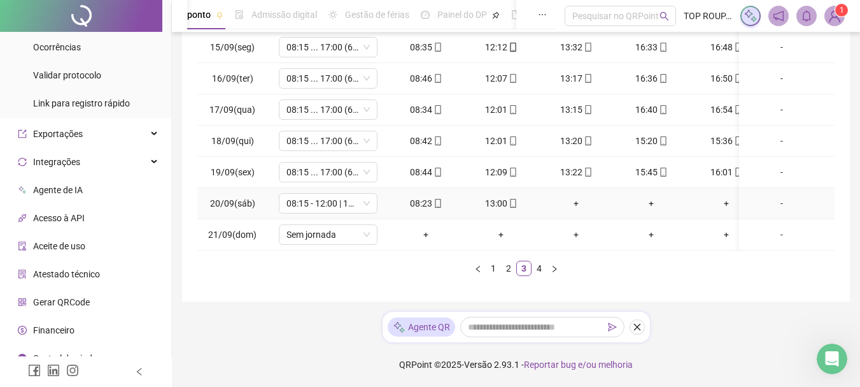
click at [777, 198] on div "-" at bounding box center [781, 203] width 75 height 14
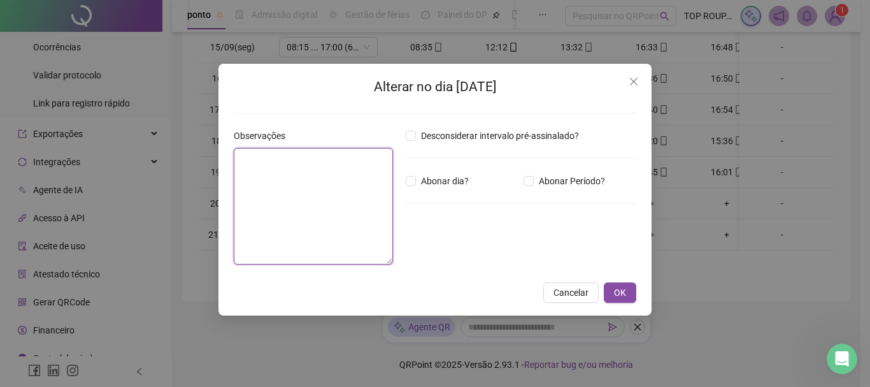
click at [343, 218] on textarea at bounding box center [313, 206] width 159 height 117
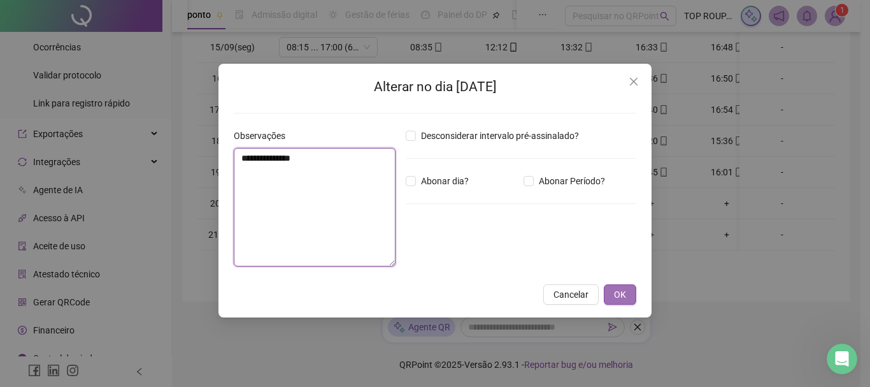
type textarea "**********"
click at [620, 294] on span "OK" at bounding box center [620, 294] width 12 height 14
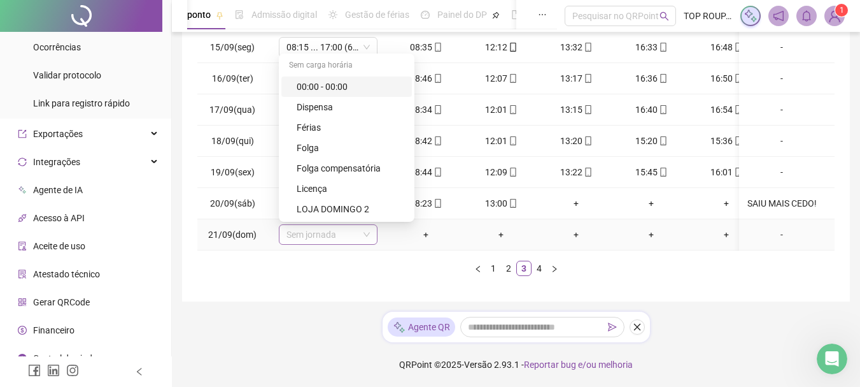
click at [336, 234] on span "Sem jornada" at bounding box center [328, 234] width 83 height 19
click at [336, 83] on div "00:00 - 00:00" at bounding box center [351, 87] width 108 height 14
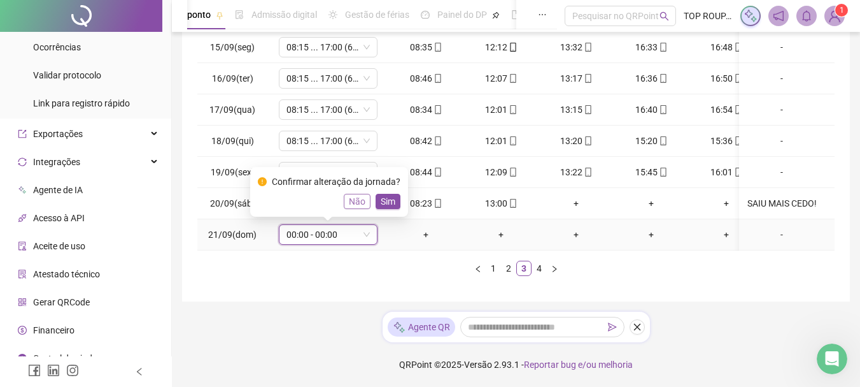
click at [345, 194] on button "Não" at bounding box center [357, 201] width 27 height 15
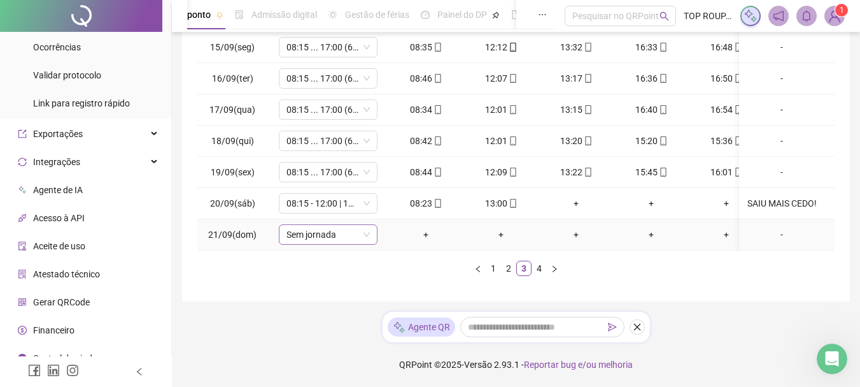
click at [352, 237] on span "Sem jornada" at bounding box center [328, 234] width 83 height 19
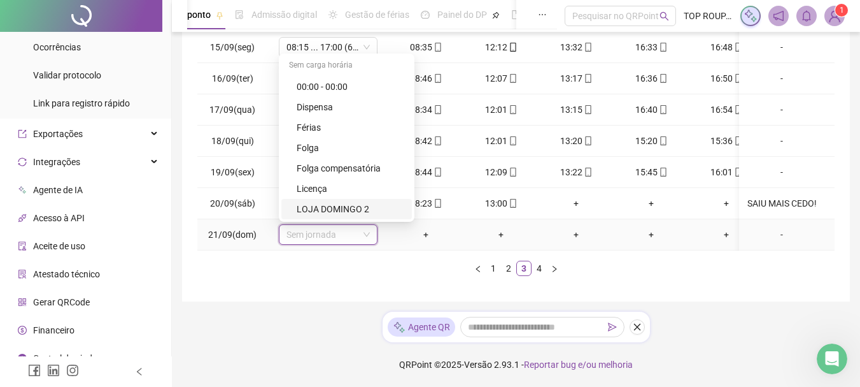
click at [357, 209] on div "LOJA DOMINGO 2" at bounding box center [351, 209] width 108 height 14
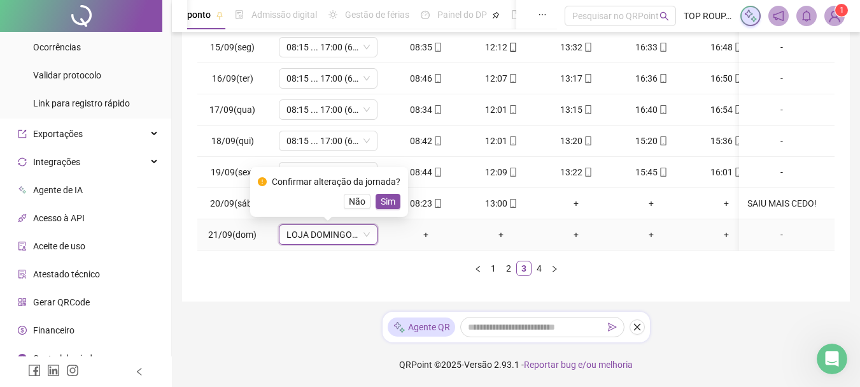
click at [368, 196] on div "Não Sim" at bounding box center [329, 201] width 143 height 15
click at [382, 196] on span "Sim" at bounding box center [388, 201] width 15 height 14
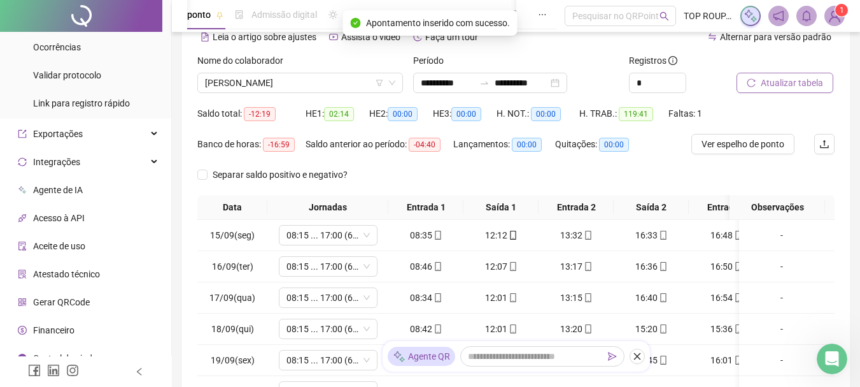
click at [794, 87] on span "Atualizar tabela" at bounding box center [792, 83] width 62 height 14
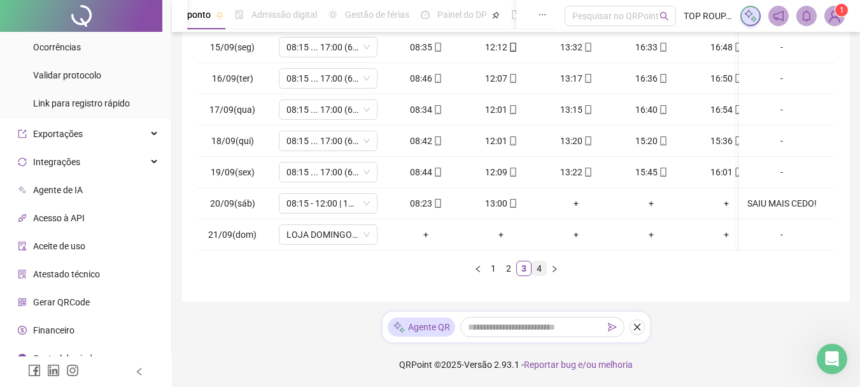
click at [537, 268] on link "4" at bounding box center [539, 268] width 14 height 14
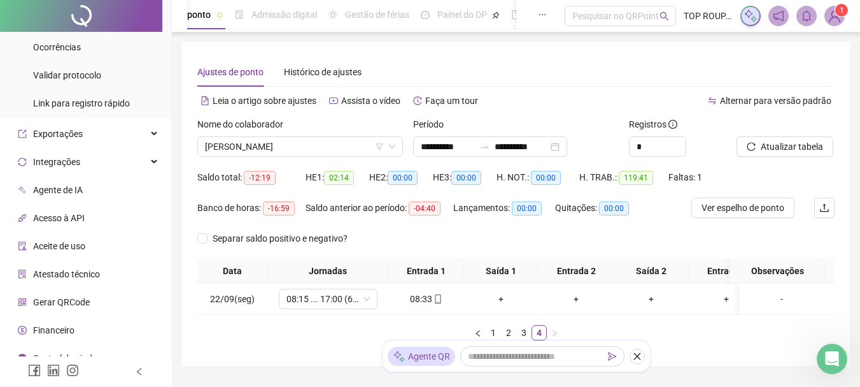
click at [296, 157] on div "Nome do colaborador [PERSON_NAME]" at bounding box center [300, 142] width 216 height 50
click at [295, 138] on span "[PERSON_NAME]" at bounding box center [300, 146] width 190 height 19
click at [429, 146] on input "**********" at bounding box center [447, 146] width 53 height 14
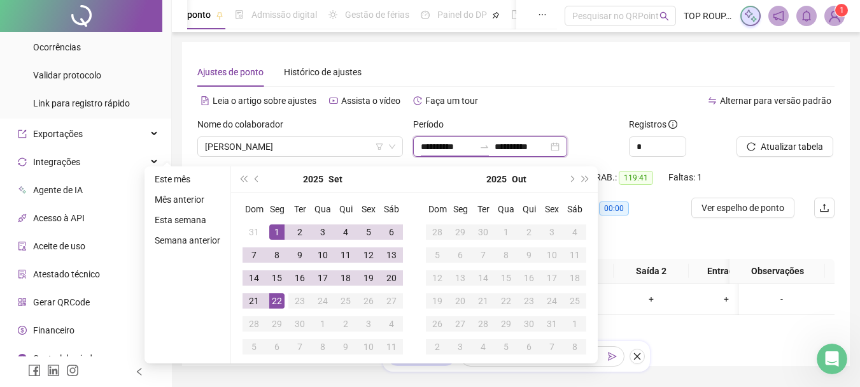
click at [429, 146] on input "**********" at bounding box center [447, 146] width 53 height 14
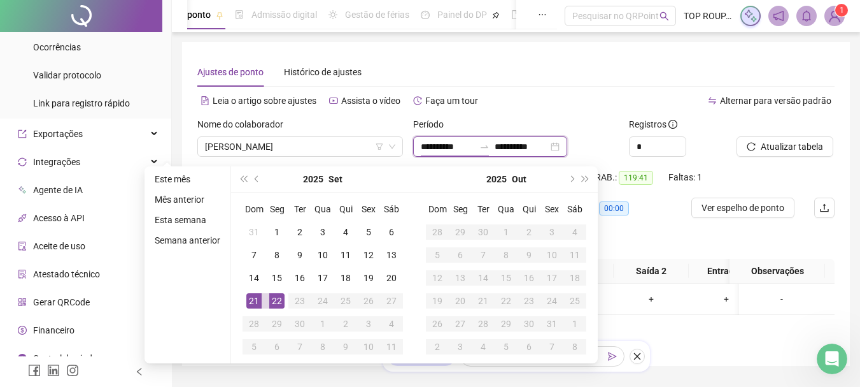
drag, startPoint x: 443, startPoint y: 143, endPoint x: 435, endPoint y: 143, distance: 8.3
click at [435, 143] on input "**********" at bounding box center [447, 146] width 53 height 14
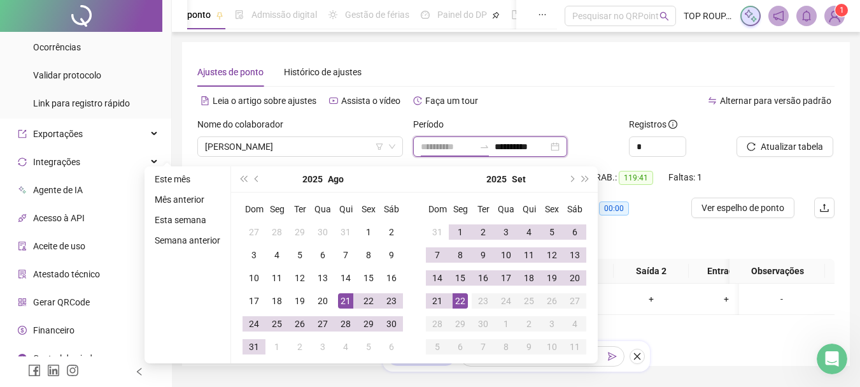
type input "**********"
click at [341, 294] on div "21" at bounding box center [345, 300] width 15 height 15
type input "**********"
click at [575, 273] on div "20" at bounding box center [574, 277] width 15 height 15
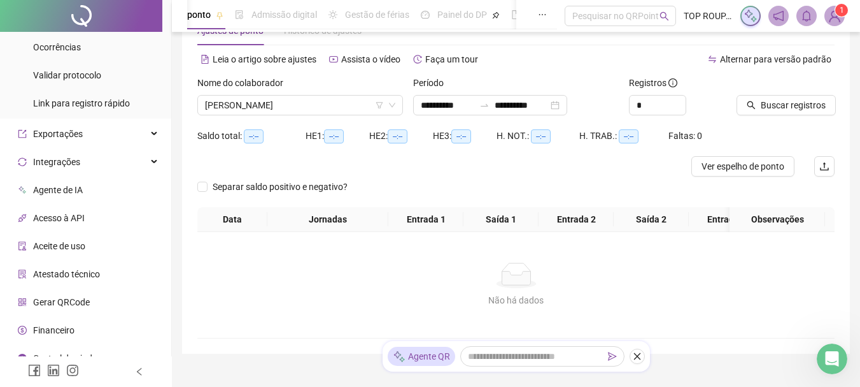
scroll to position [64, 0]
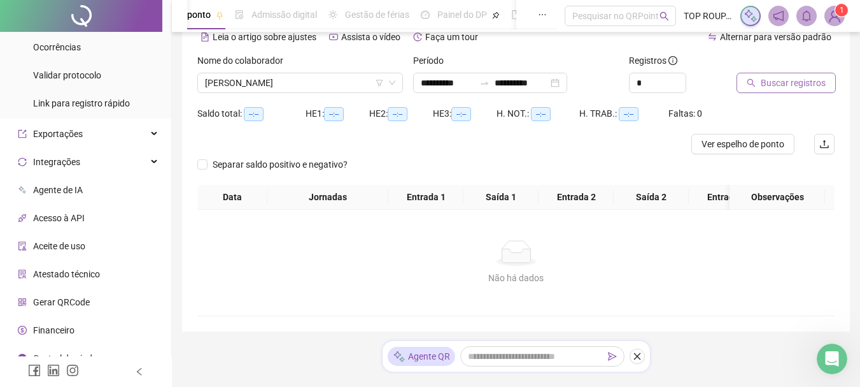
click at [793, 80] on span "Buscar registros" at bounding box center [793, 83] width 65 height 14
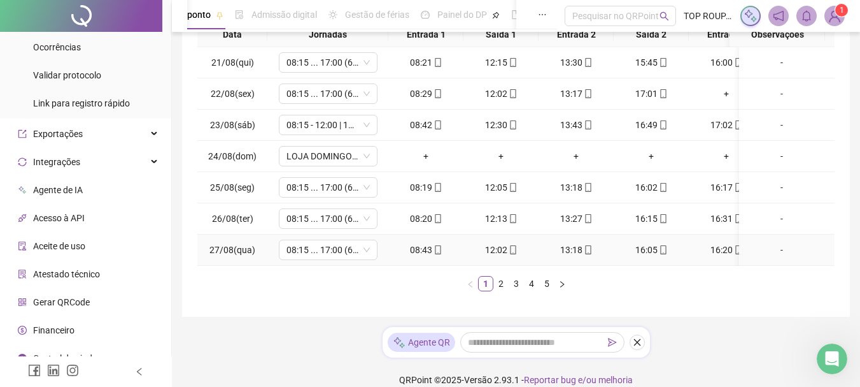
scroll to position [255, 0]
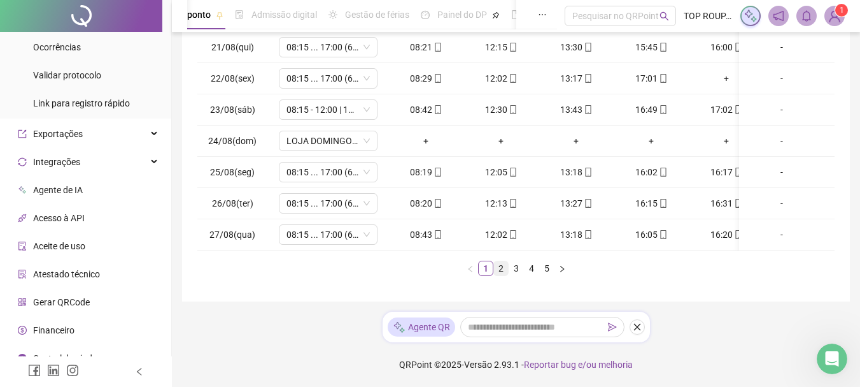
click at [501, 273] on link "2" at bounding box center [501, 268] width 14 height 14
click at [517, 274] on link "3" at bounding box center [516, 268] width 14 height 14
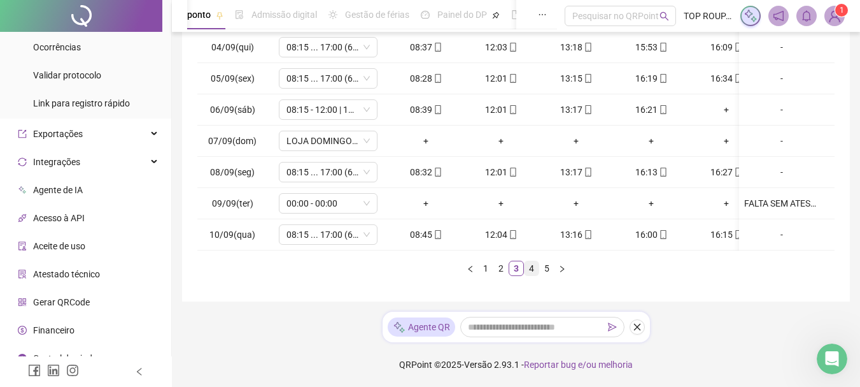
click at [527, 274] on link "4" at bounding box center [532, 268] width 14 height 14
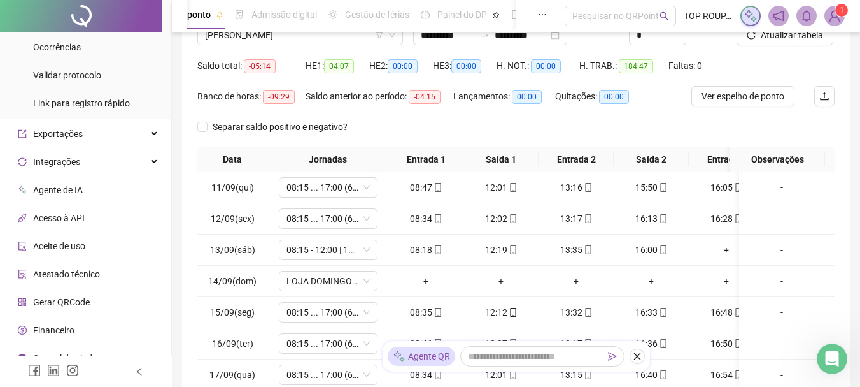
scroll to position [0, 0]
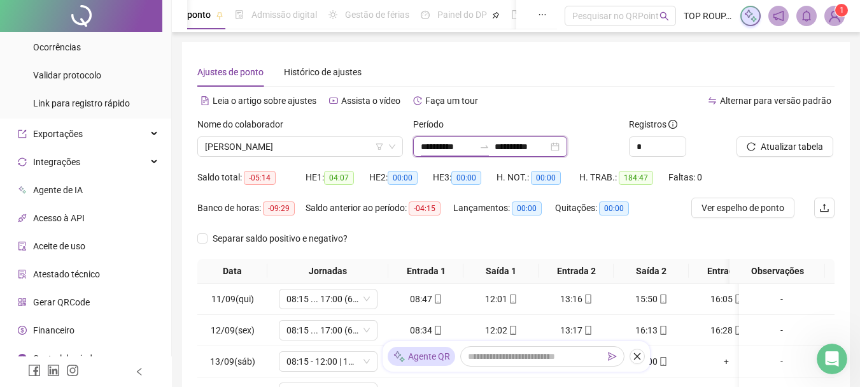
click at [452, 153] on input "**********" at bounding box center [447, 146] width 53 height 14
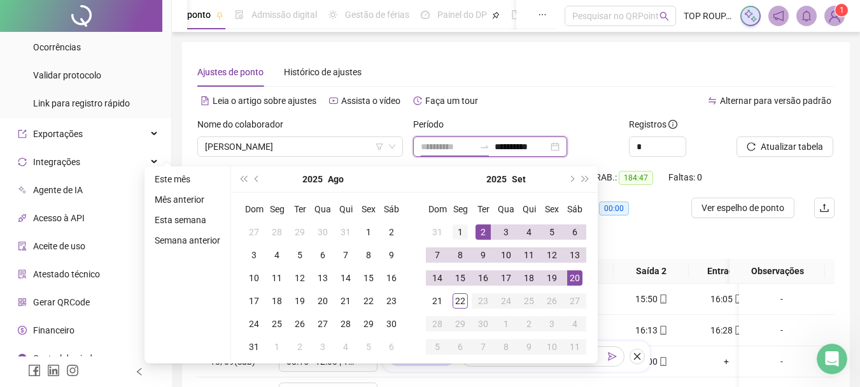
type input "**********"
click at [459, 233] on div "1" at bounding box center [460, 231] width 15 height 15
type input "**********"
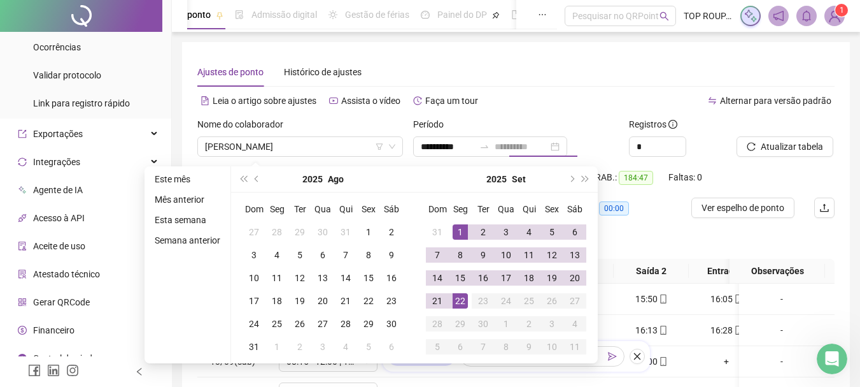
click at [453, 303] on div "22" at bounding box center [460, 300] width 15 height 15
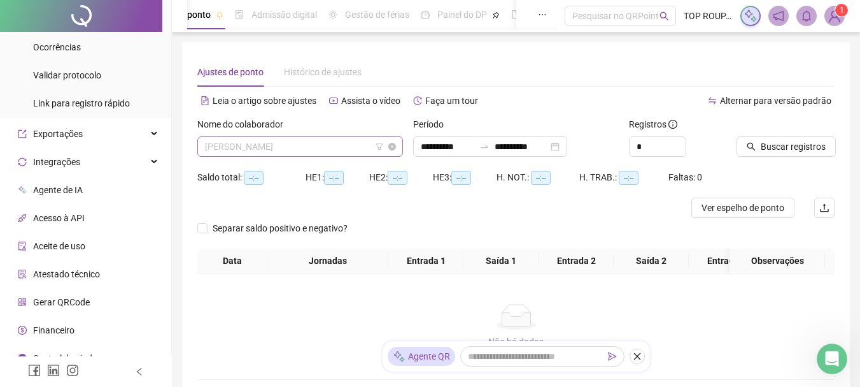
click at [320, 143] on span "[PERSON_NAME]" at bounding box center [300, 146] width 190 height 19
click at [461, 235] on div "Separar saldo positivo e negativo?" at bounding box center [515, 233] width 637 height 31
